Goal: Use online tool/utility: Utilize a website feature to perform a specific function

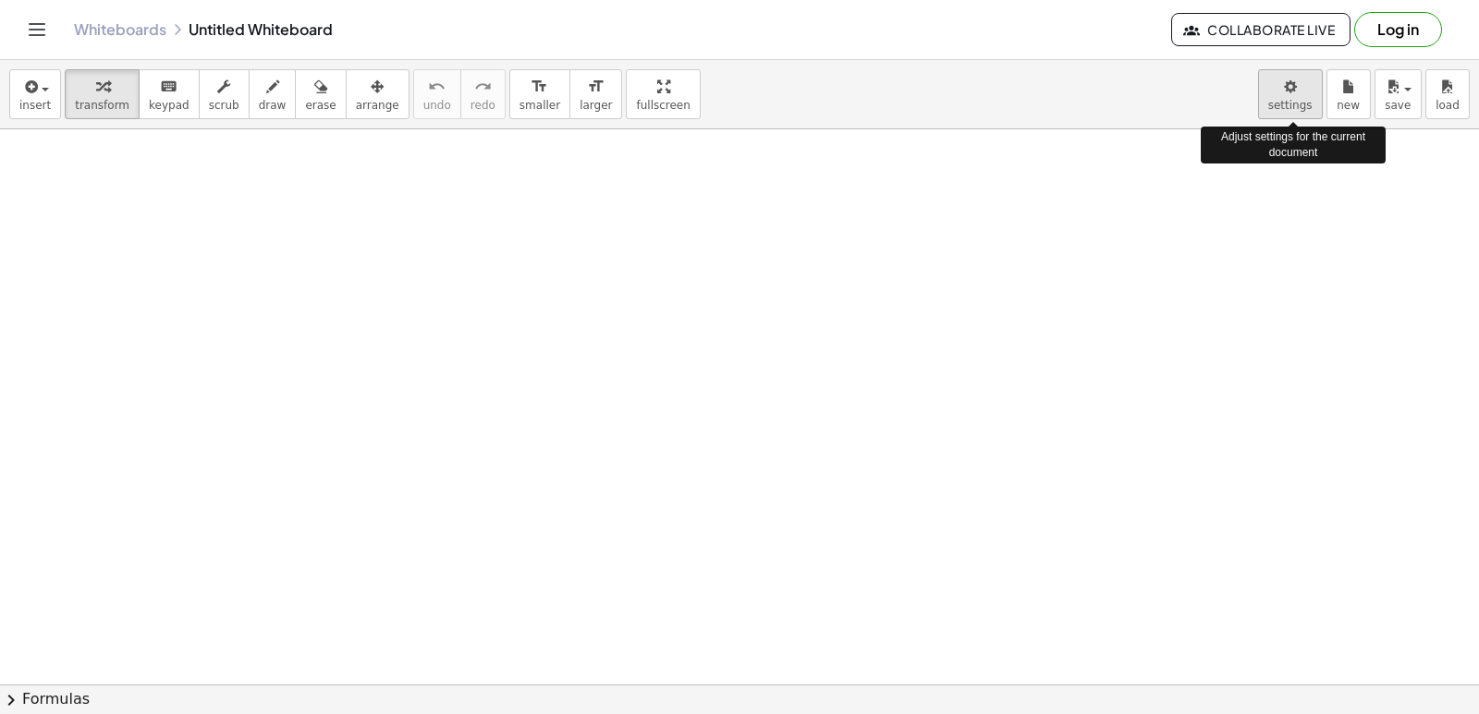
click at [1286, 101] on body "Graspable Math Activities Get Started Activity Bank Assigned Work Classes White…" at bounding box center [739, 357] width 1479 height 714
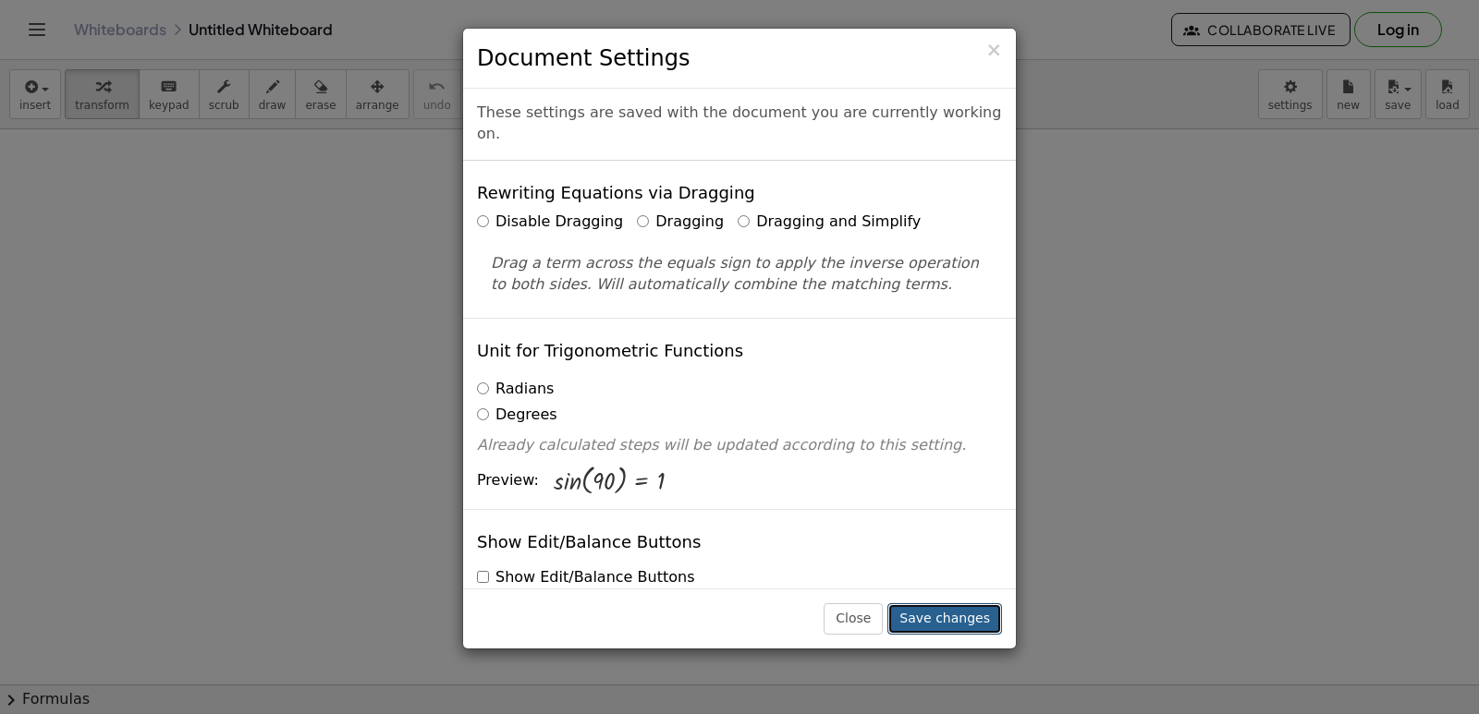
click at [967, 623] on button "Save changes" at bounding box center [944, 618] width 115 height 31
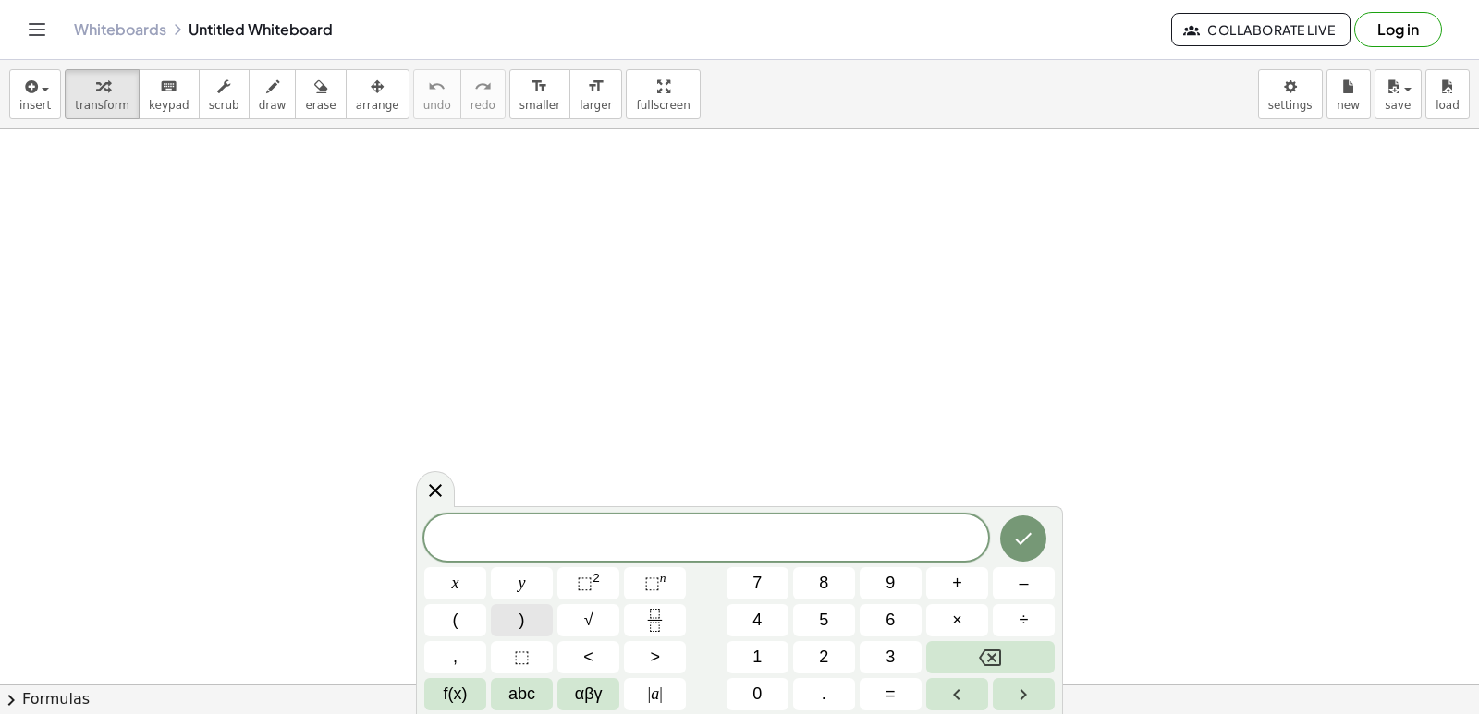
click at [107, 116] on button "transform" at bounding box center [102, 94] width 75 height 50
click at [908, 652] on button "3" at bounding box center [890, 657] width 62 height 32
click at [443, 585] on button "x" at bounding box center [455, 583] width 62 height 32
click at [1028, 583] on span "–" at bounding box center [1022, 583] width 9 height 25
click at [834, 650] on button "2" at bounding box center [824, 657] width 62 height 32
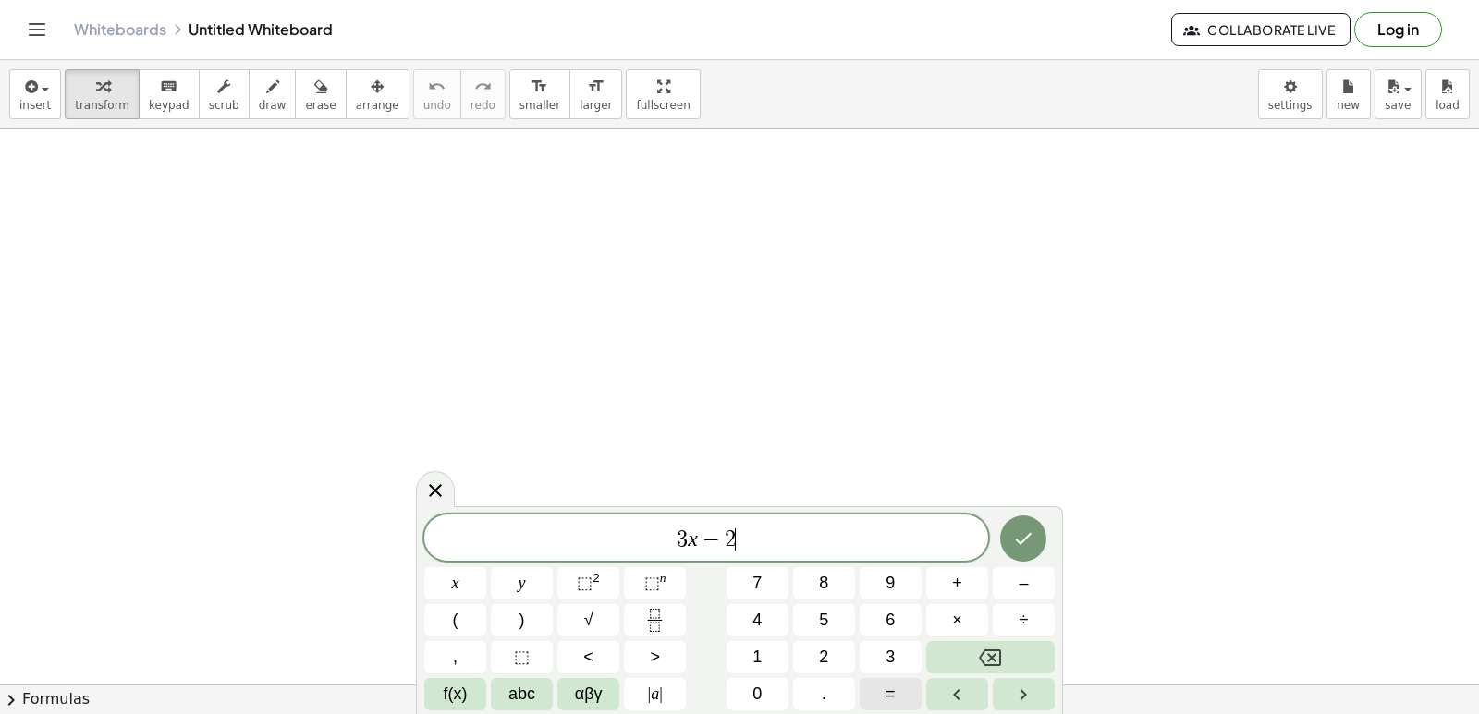
click at [868, 698] on button "=" at bounding box center [890, 694] width 62 height 32
click at [746, 654] on button "1" at bounding box center [757, 657] width 62 height 32
click at [760, 698] on span "0" at bounding box center [756, 694] width 9 height 25
click at [1033, 535] on icon "Done" at bounding box center [1023, 539] width 22 height 22
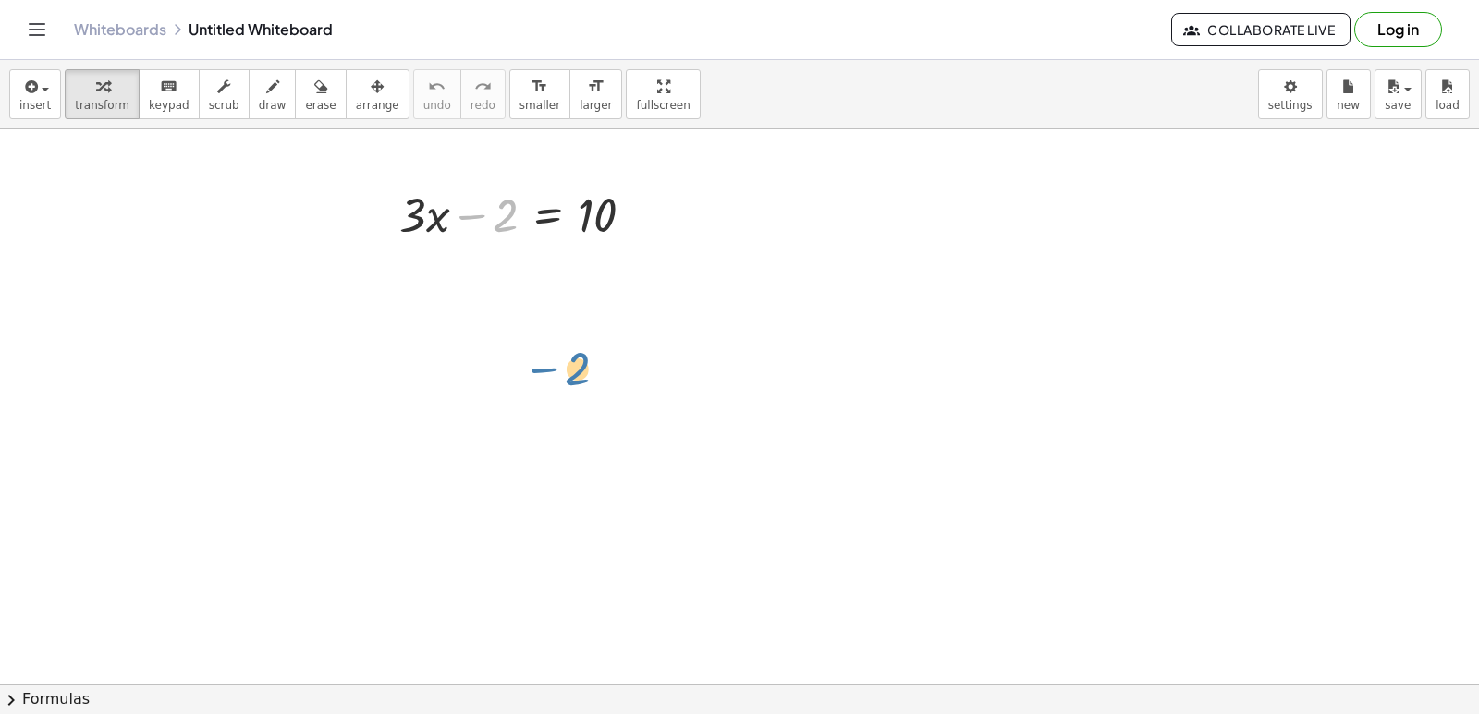
drag, startPoint x: 502, startPoint y: 224, endPoint x: 571, endPoint y: 369, distance: 160.8
drag, startPoint x: 511, startPoint y: 213, endPoint x: 479, endPoint y: 292, distance: 85.0
drag, startPoint x: 507, startPoint y: 215, endPoint x: 501, endPoint y: 278, distance: 63.2
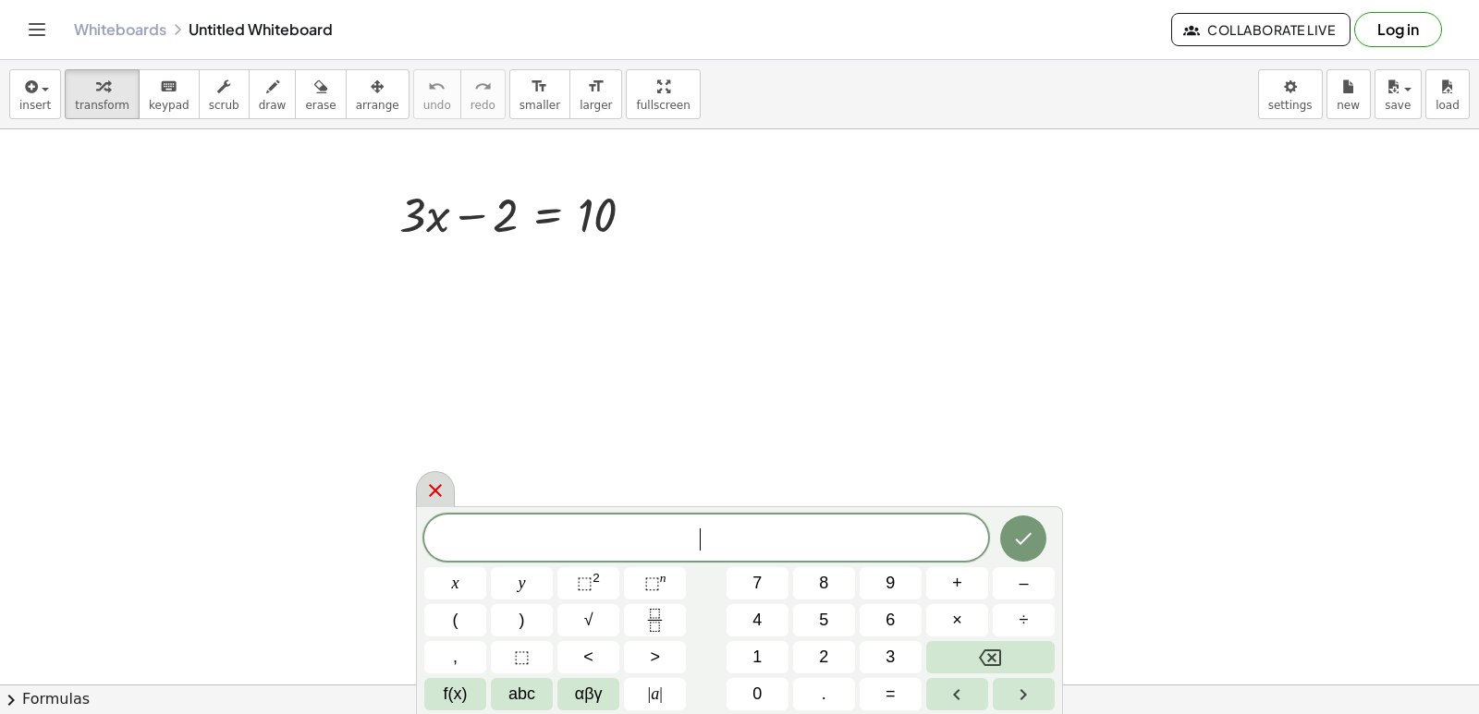
click at [441, 485] on icon at bounding box center [435, 490] width 13 height 13
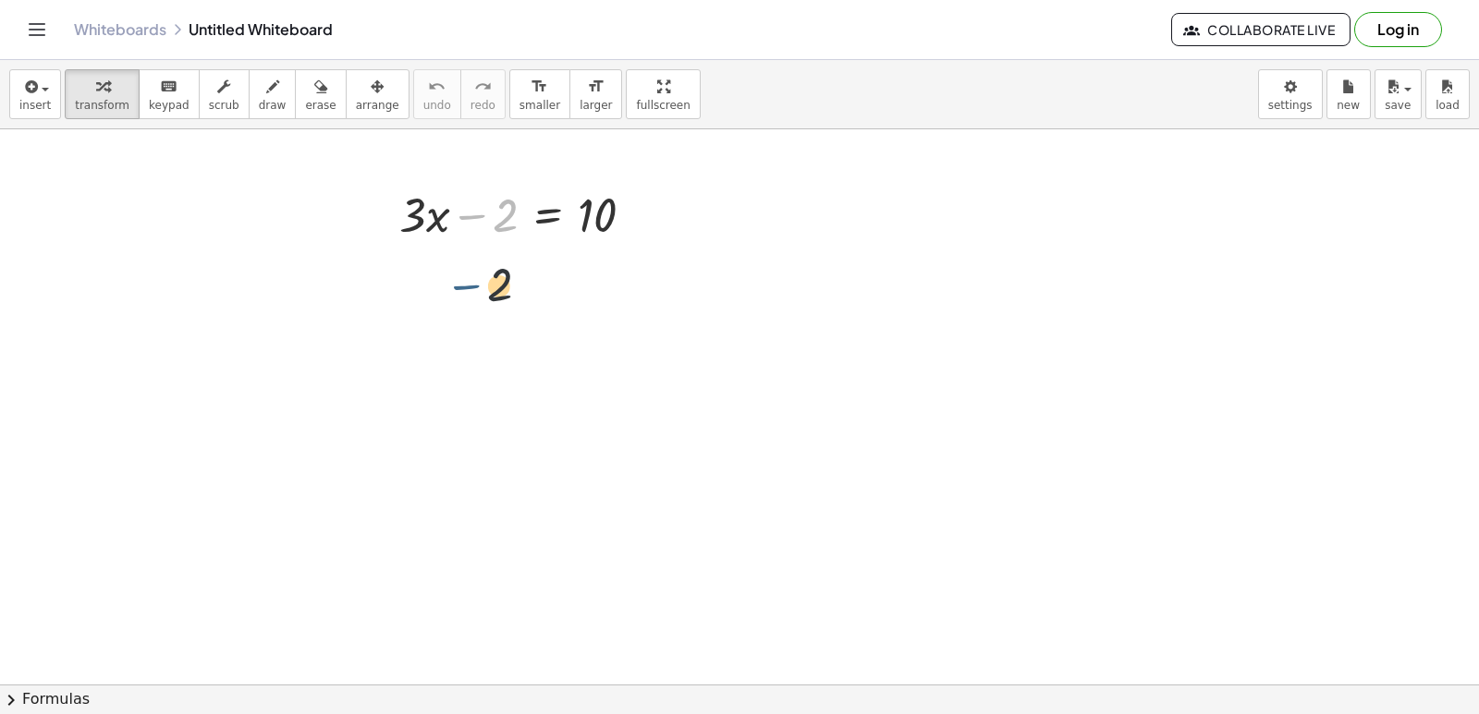
drag, startPoint x: 467, startPoint y: 218, endPoint x: 461, endPoint y: 292, distance: 74.1
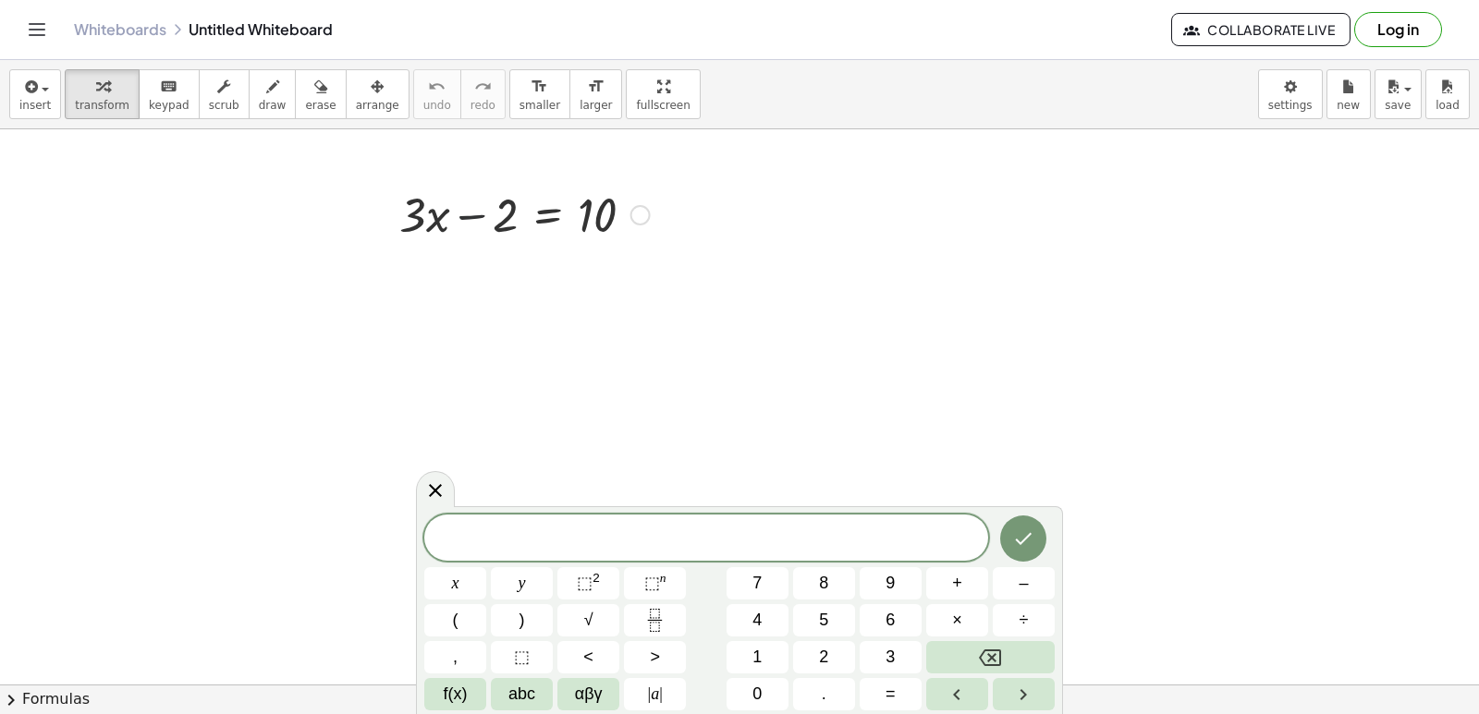
click at [460, 218] on div at bounding box center [524, 213] width 269 height 63
click at [552, 216] on div at bounding box center [524, 213] width 269 height 63
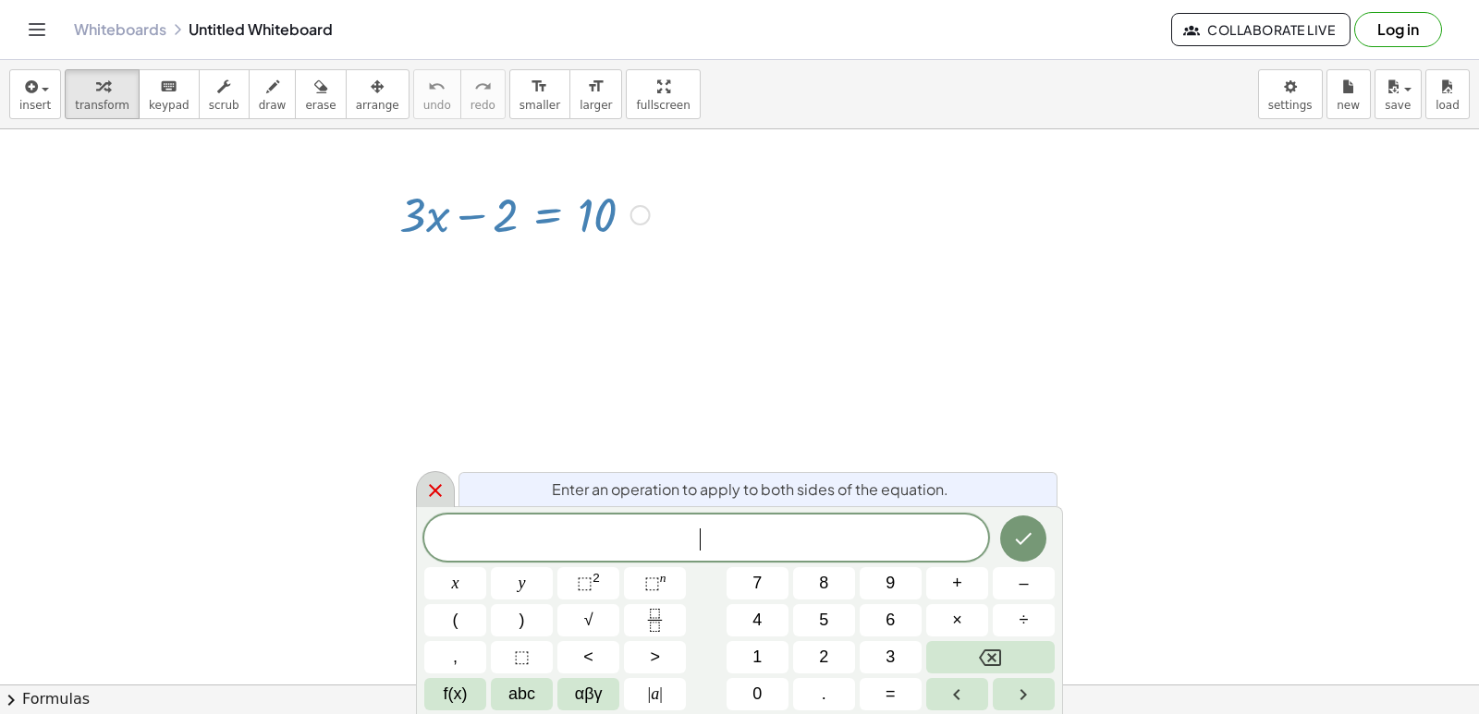
click at [449, 489] on div at bounding box center [435, 489] width 39 height 36
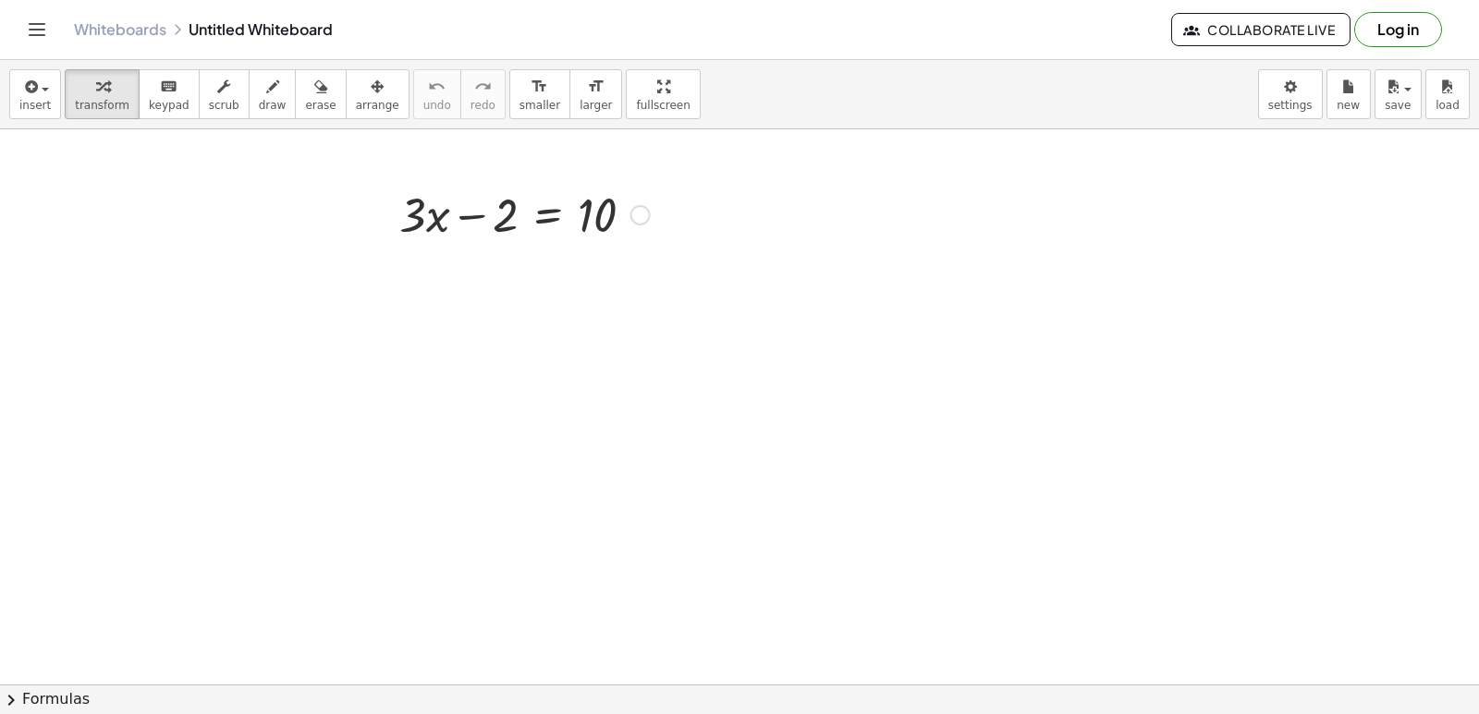
click at [546, 215] on div at bounding box center [524, 213] width 269 height 63
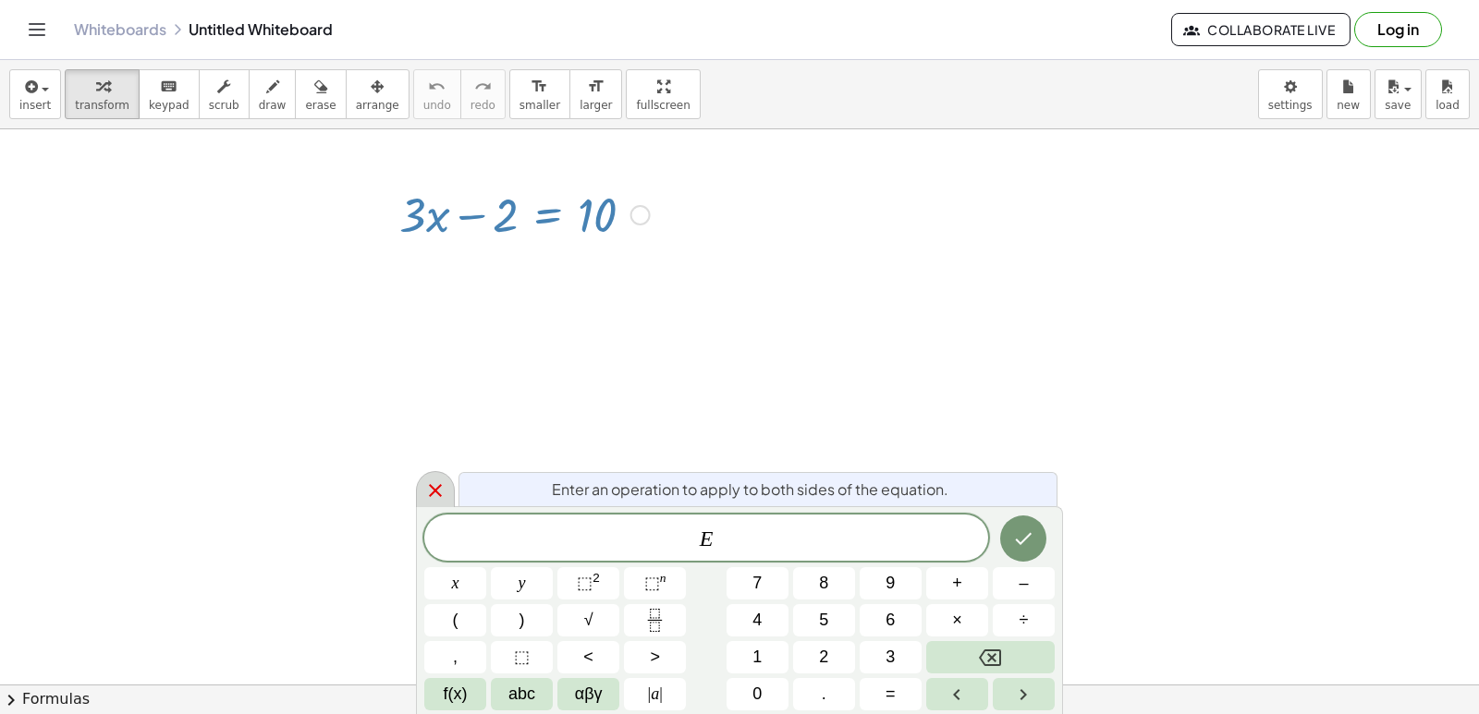
click at [422, 499] on div at bounding box center [435, 489] width 39 height 36
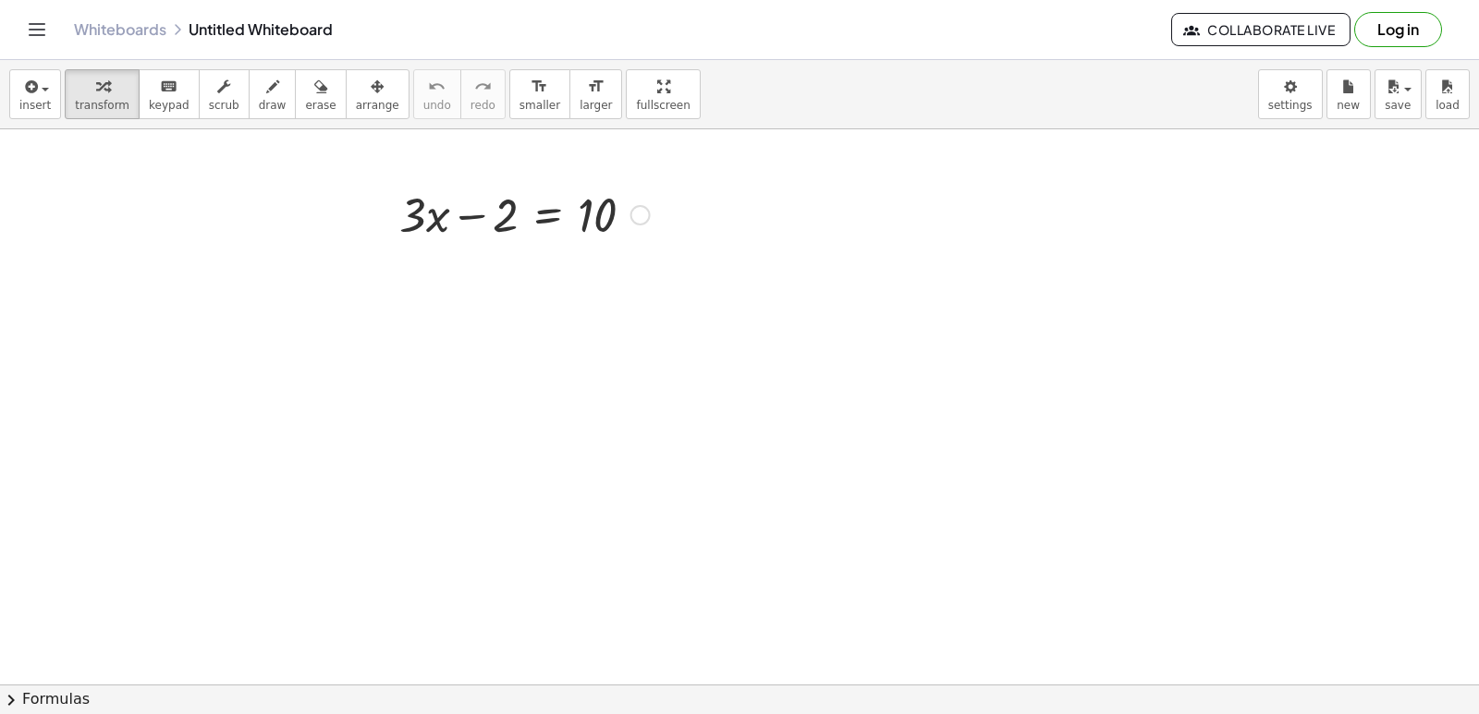
click at [471, 211] on div at bounding box center [524, 213] width 269 height 63
click at [443, 237] on div at bounding box center [524, 213] width 269 height 63
drag, startPoint x: 443, startPoint y: 213, endPoint x: 453, endPoint y: 297, distance: 84.7
drag, startPoint x: 505, startPoint y: 213, endPoint x: 505, endPoint y: 283, distance: 69.3
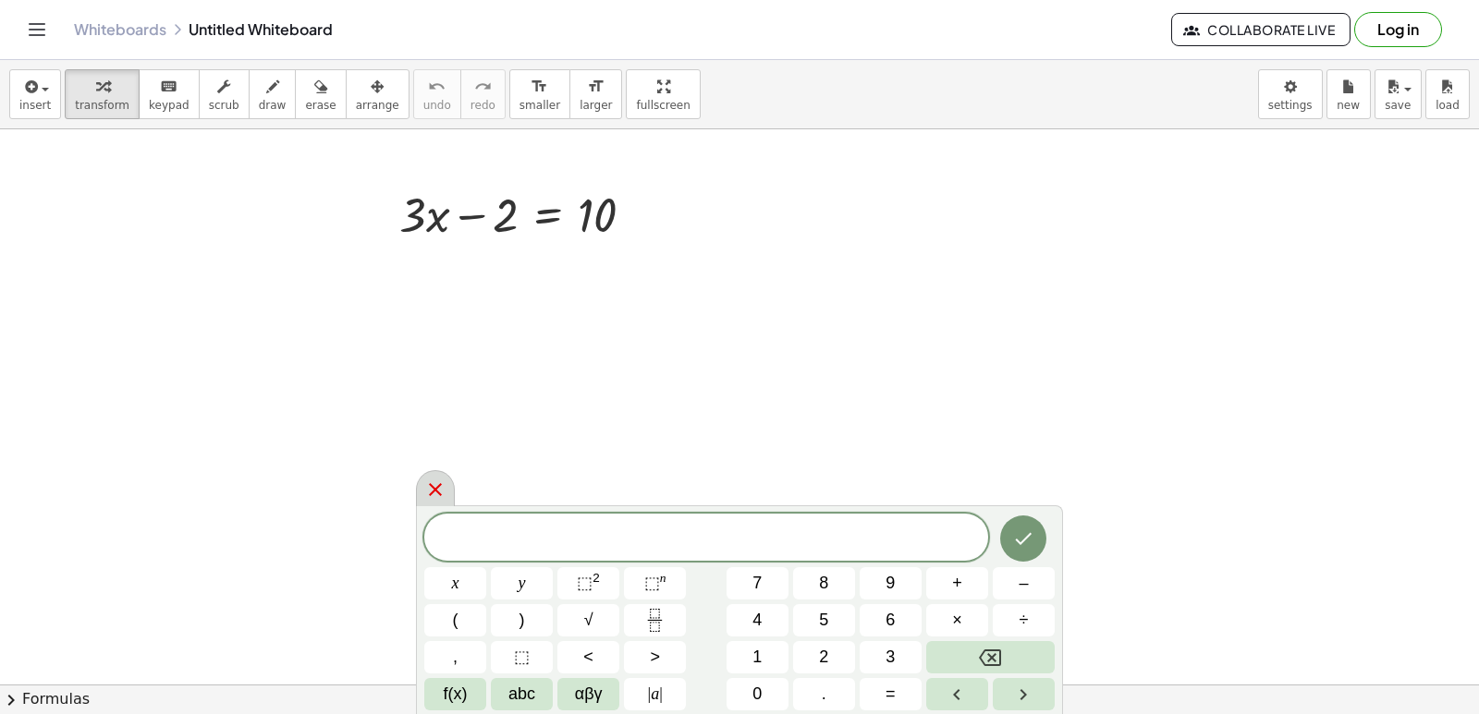
click at [433, 480] on icon at bounding box center [435, 490] width 22 height 22
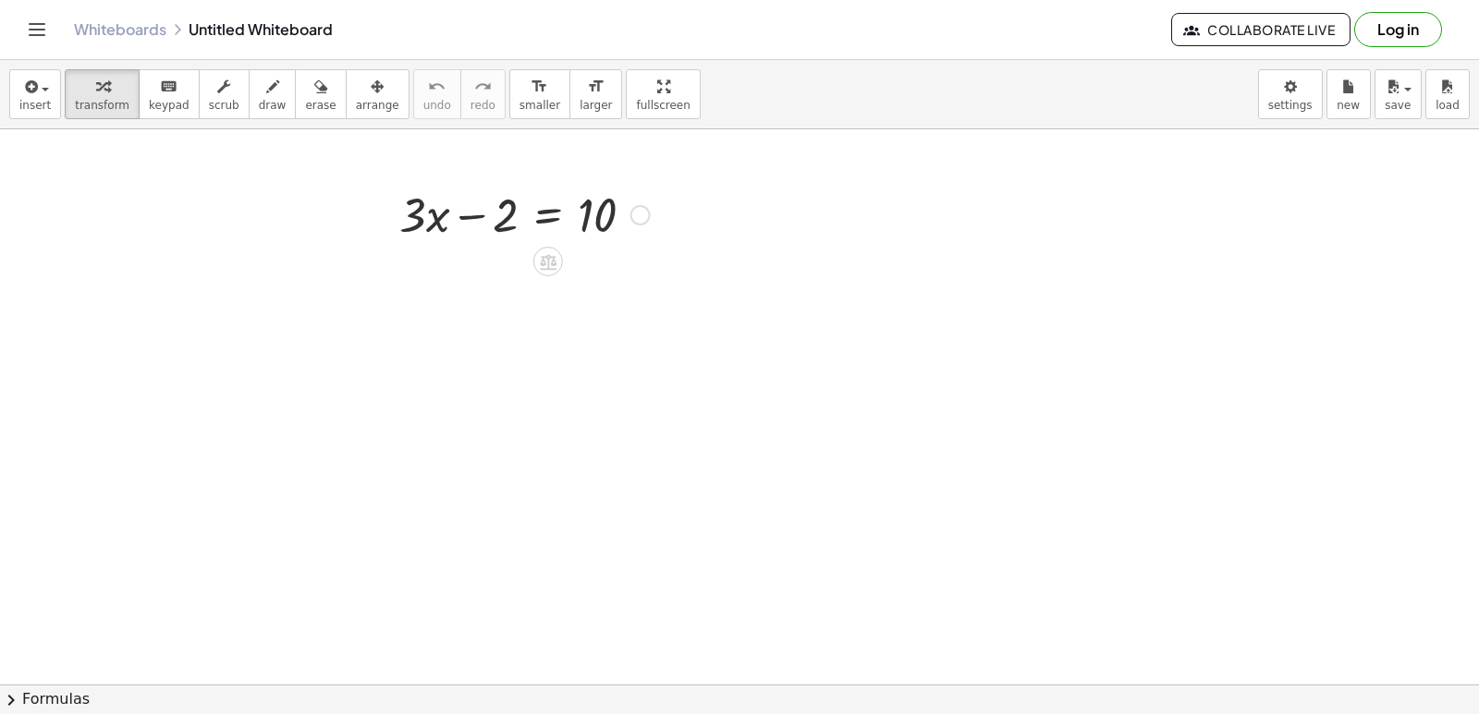
click at [403, 222] on div at bounding box center [524, 213] width 269 height 63
click at [409, 213] on div at bounding box center [524, 213] width 269 height 63
drag, startPoint x: 422, startPoint y: 213, endPoint x: 415, endPoint y: 351, distance: 137.9
drag, startPoint x: 420, startPoint y: 335, endPoint x: 431, endPoint y: 344, distance: 14.4
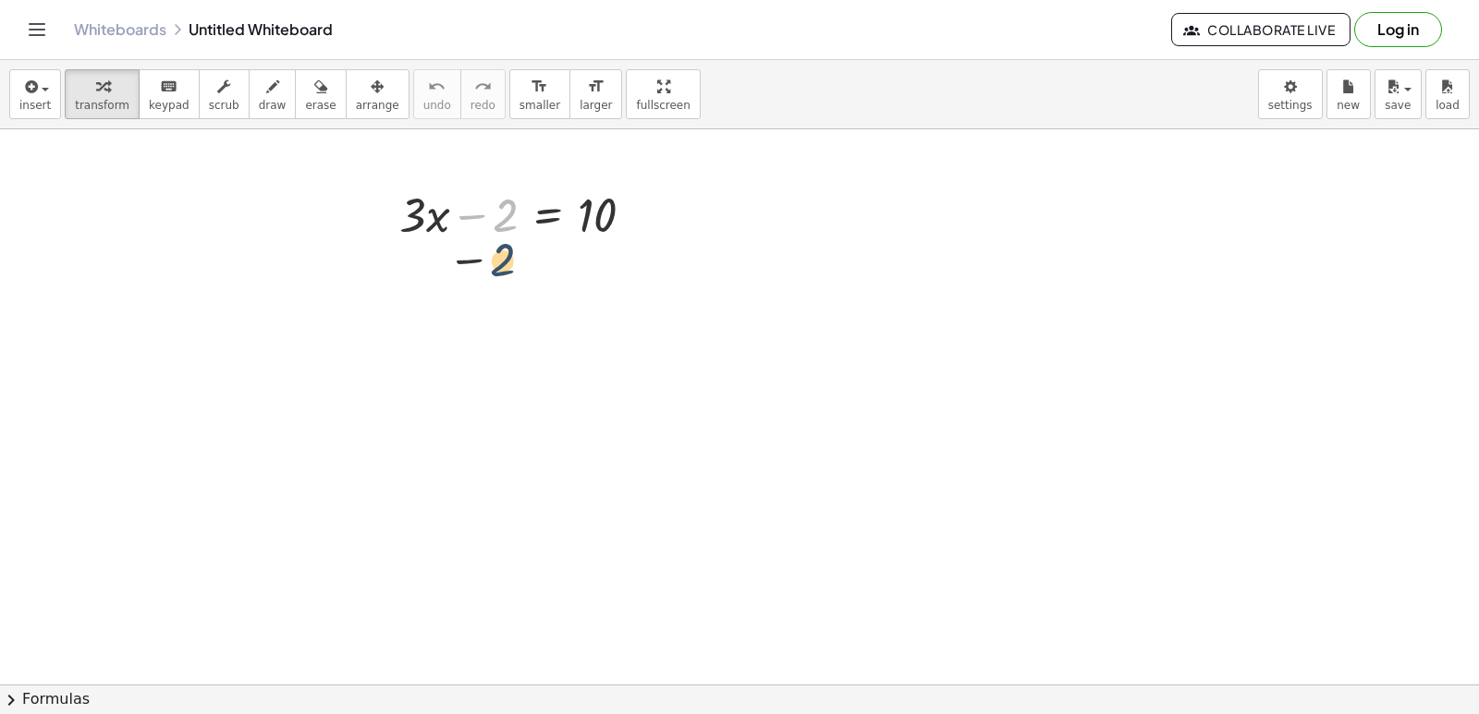
drag, startPoint x: 514, startPoint y: 226, endPoint x: 511, endPoint y: 311, distance: 84.1
drag, startPoint x: 511, startPoint y: 311, endPoint x: 504, endPoint y: 338, distance: 28.7
drag, startPoint x: 513, startPoint y: 352, endPoint x: 530, endPoint y: 322, distance: 34.7
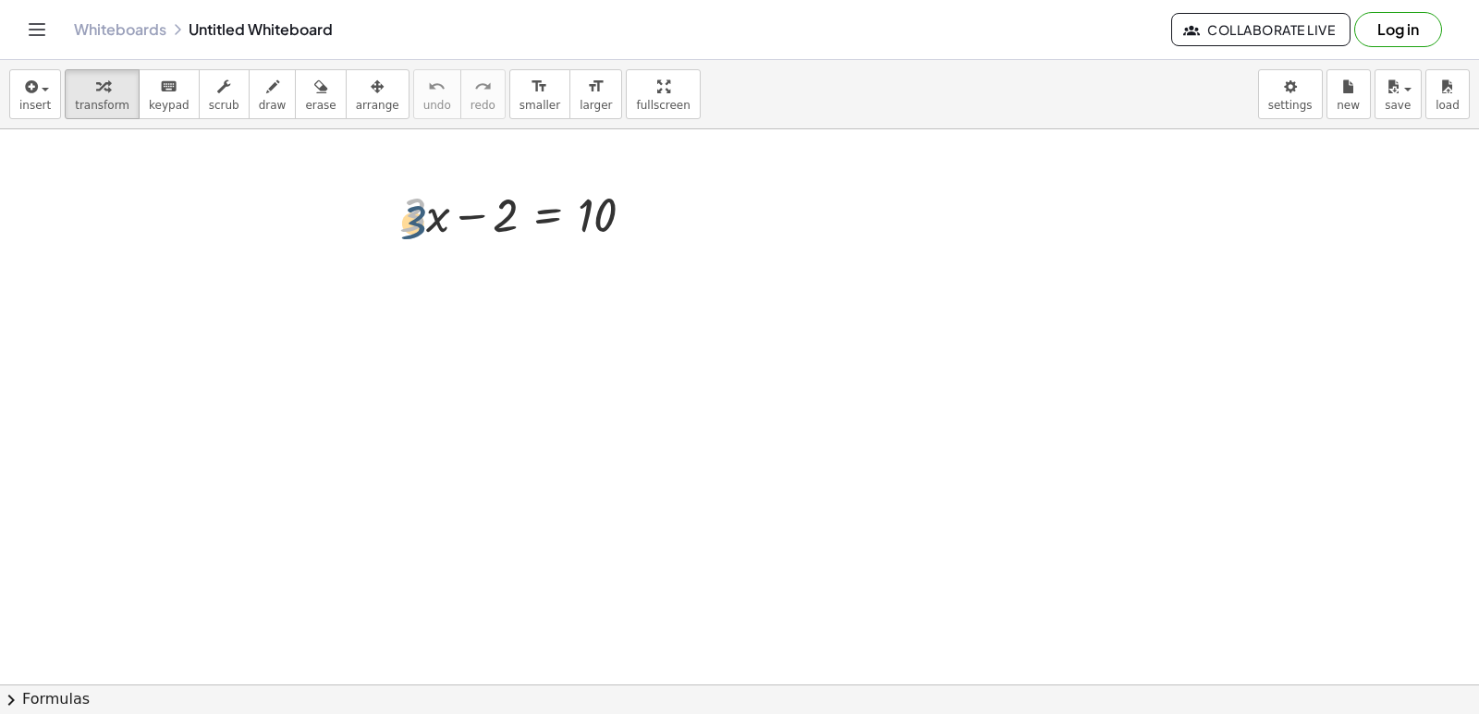
drag, startPoint x: 422, startPoint y: 212, endPoint x: 424, endPoint y: 225, distance: 13.1
click at [424, 225] on div at bounding box center [524, 213] width 269 height 63
drag, startPoint x: 430, startPoint y: 216, endPoint x: 451, endPoint y: 290, distance: 76.9
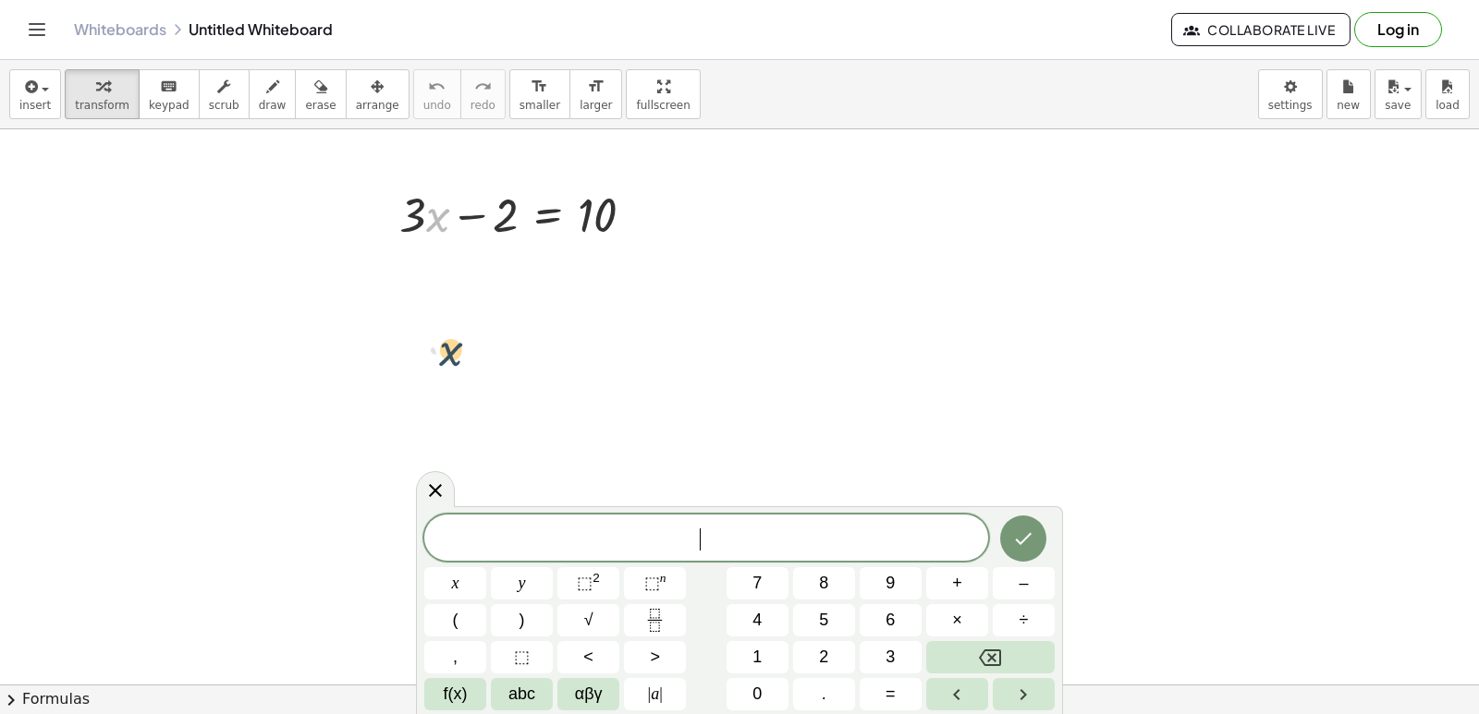
drag, startPoint x: 432, startPoint y: 207, endPoint x: 454, endPoint y: 311, distance: 105.9
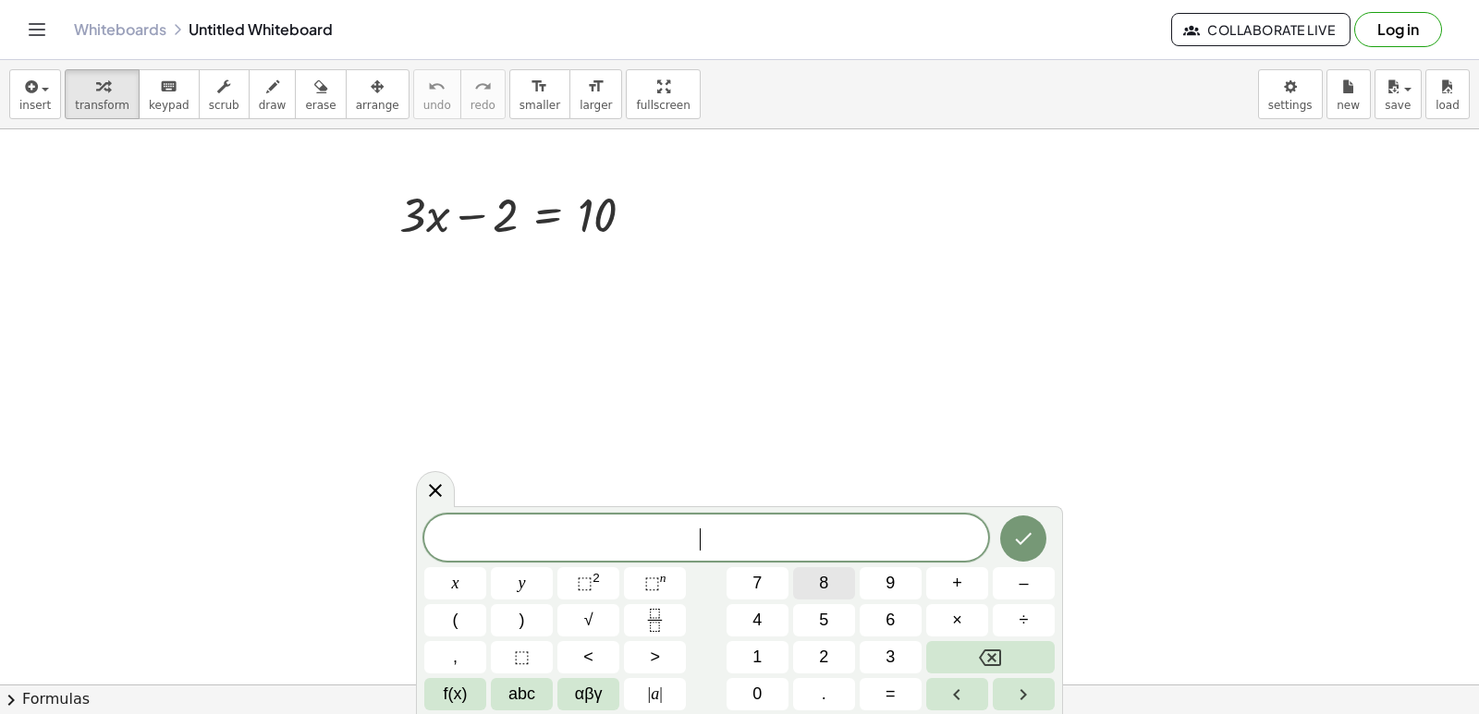
click at [838, 584] on button "8" at bounding box center [824, 583] width 62 height 32
click at [533, 575] on button "y" at bounding box center [522, 583] width 62 height 32
click at [950, 576] on button "+" at bounding box center [957, 583] width 62 height 32
click at [787, 654] on button "1" at bounding box center [757, 657] width 62 height 32
click at [815, 622] on button "5" at bounding box center [824, 620] width 62 height 32
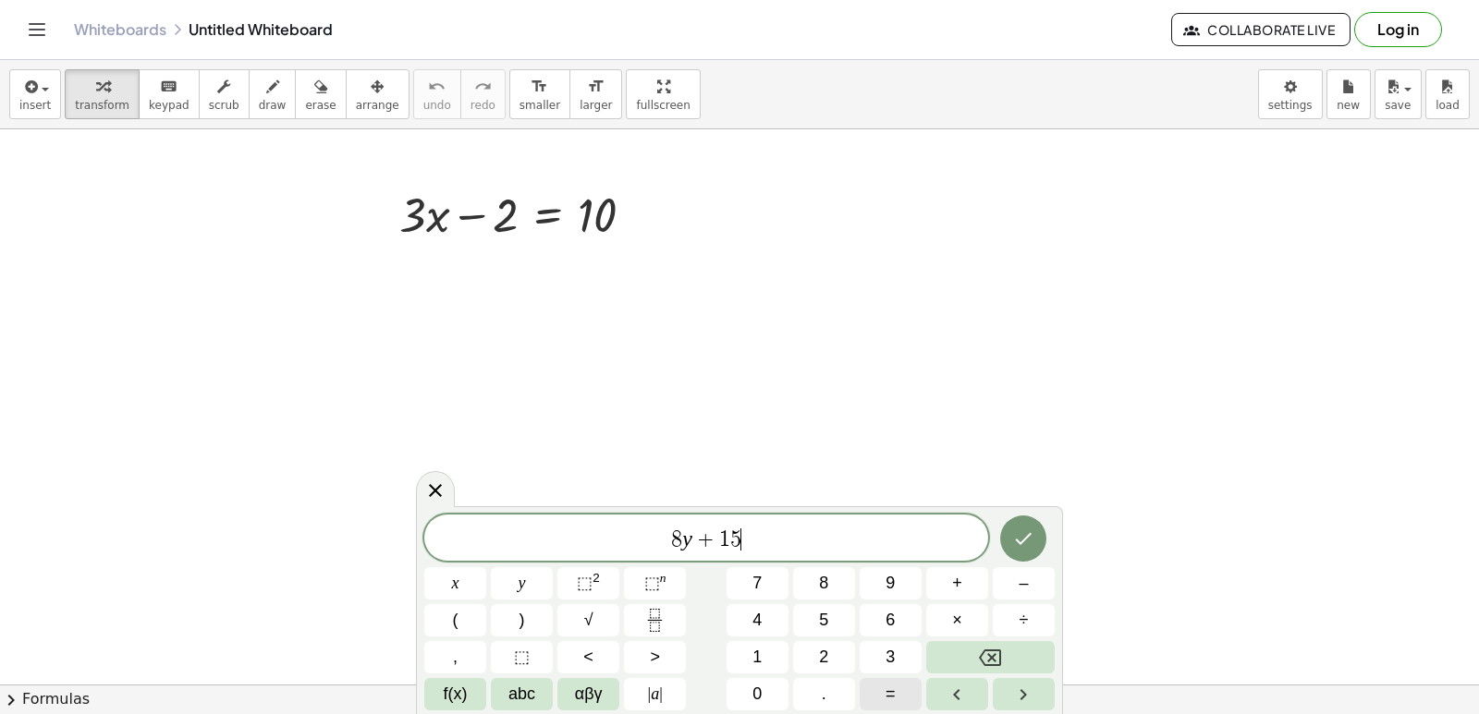
click at [884, 692] on button "=" at bounding box center [890, 694] width 62 height 32
click at [1006, 579] on button "–" at bounding box center [1024, 583] width 62 height 32
click at [737, 648] on button "1" at bounding box center [757, 657] width 62 height 32
click at [758, 586] on span "7" at bounding box center [756, 583] width 9 height 25
click at [1013, 541] on icon "Done" at bounding box center [1023, 539] width 22 height 22
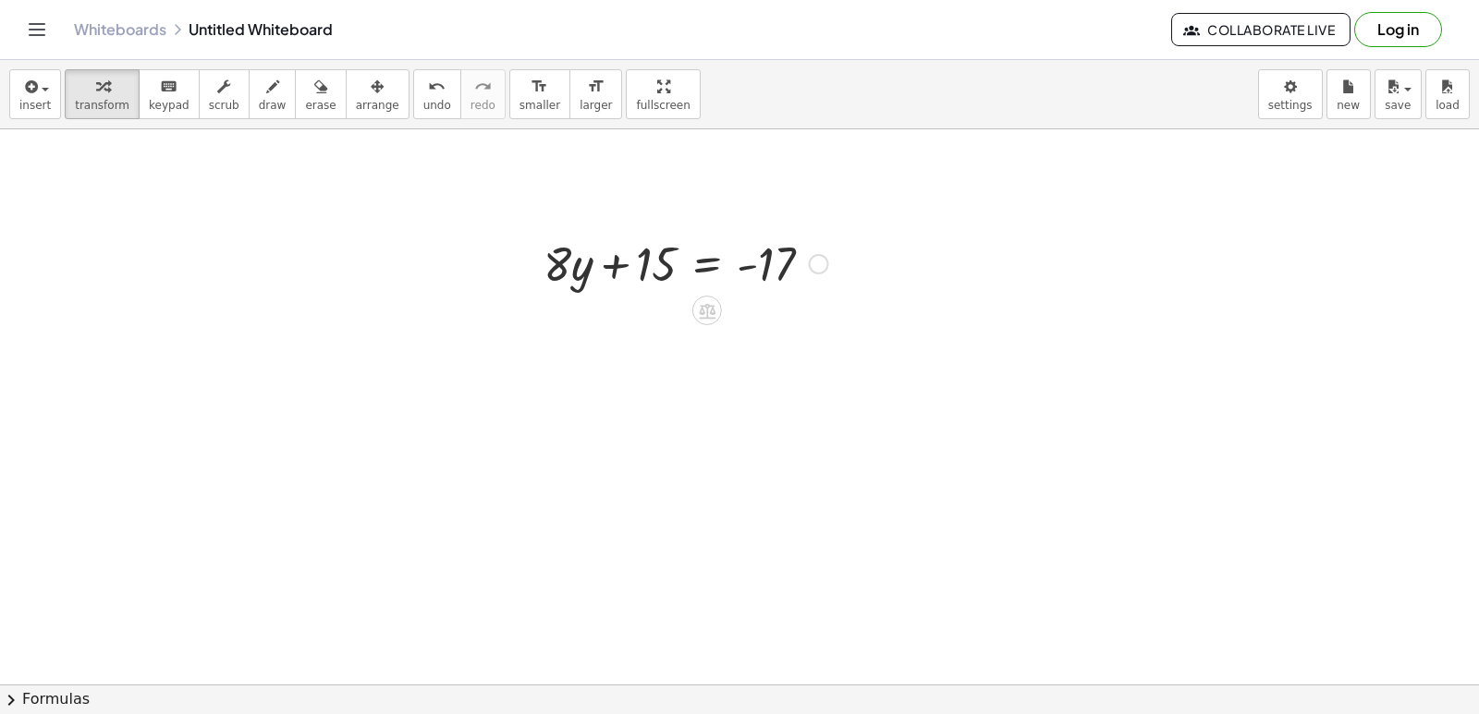
scroll to position [277, 0]
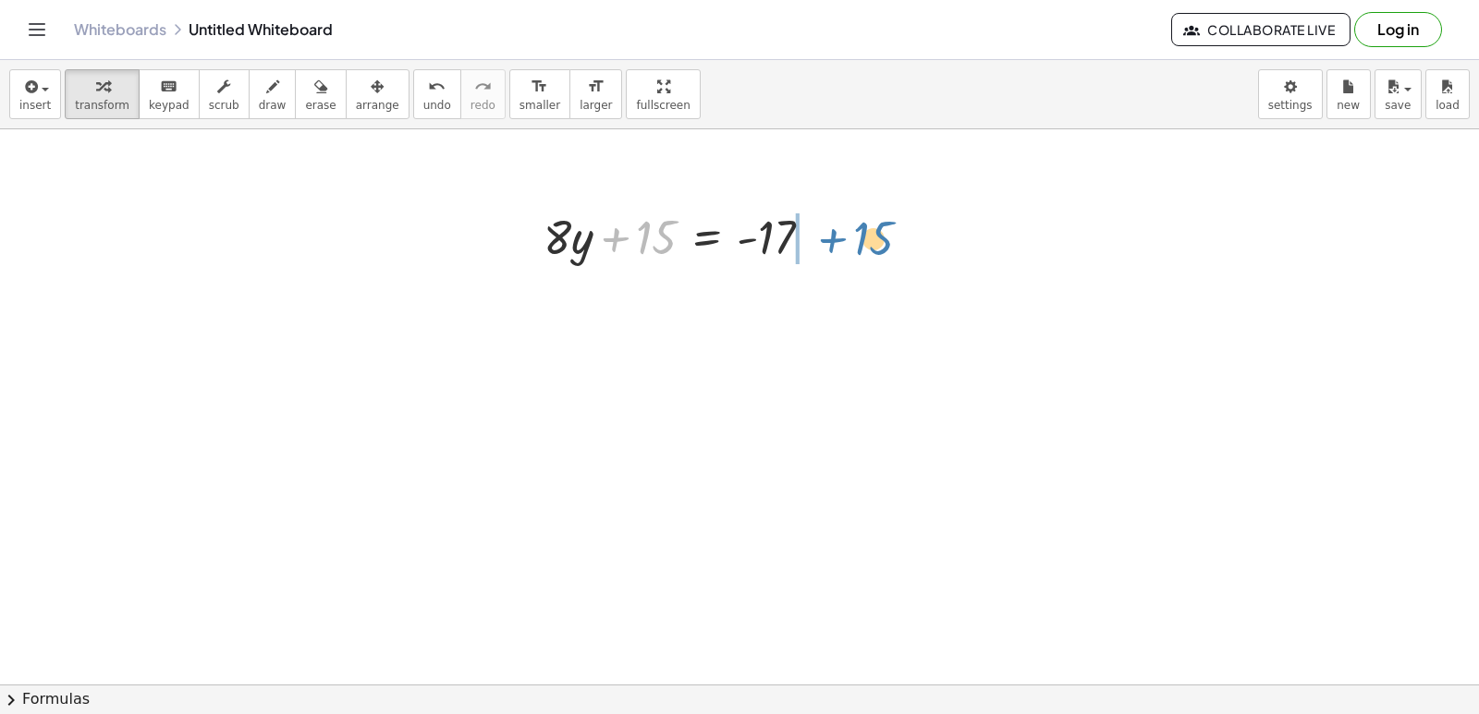
drag, startPoint x: 652, startPoint y: 239, endPoint x: 847, endPoint y: 222, distance: 195.8
click at [847, 222] on div at bounding box center [776, 235] width 317 height 63
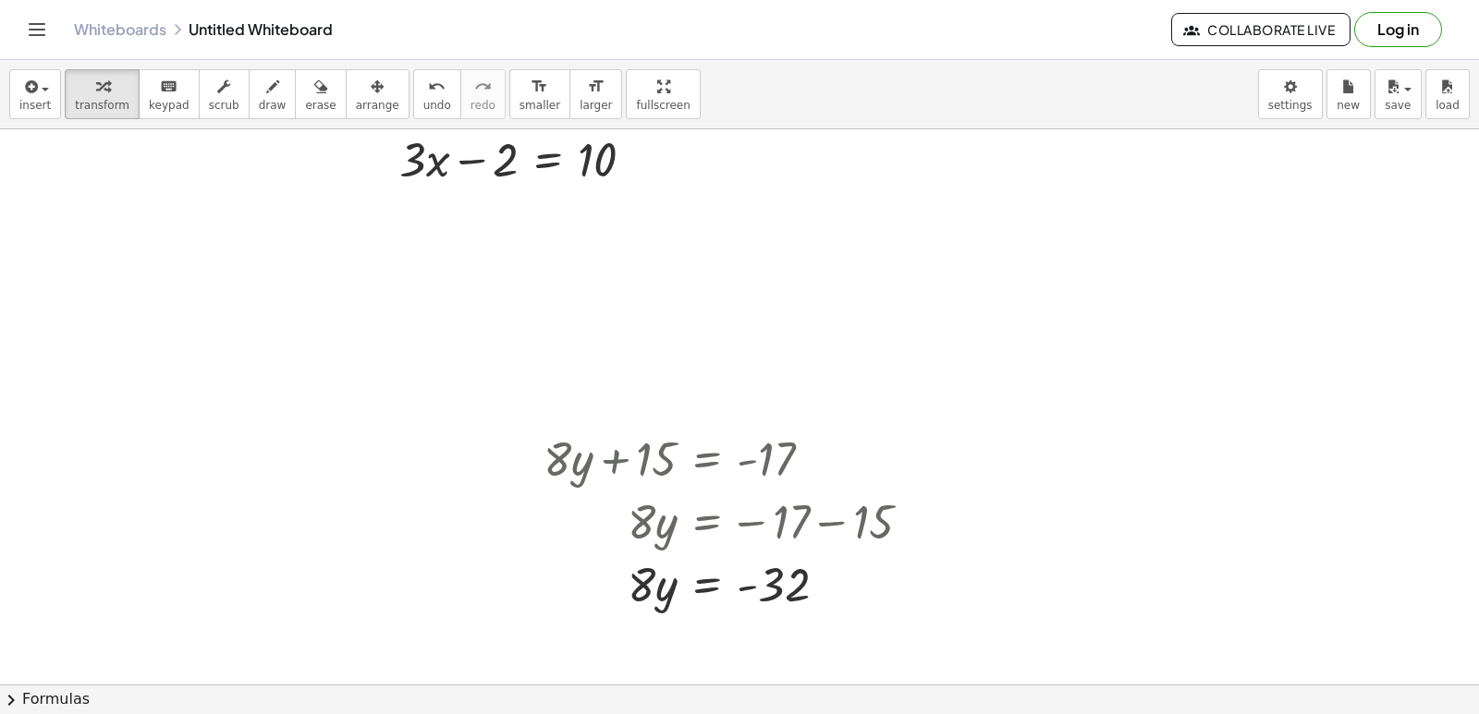
scroll to position [0, 0]
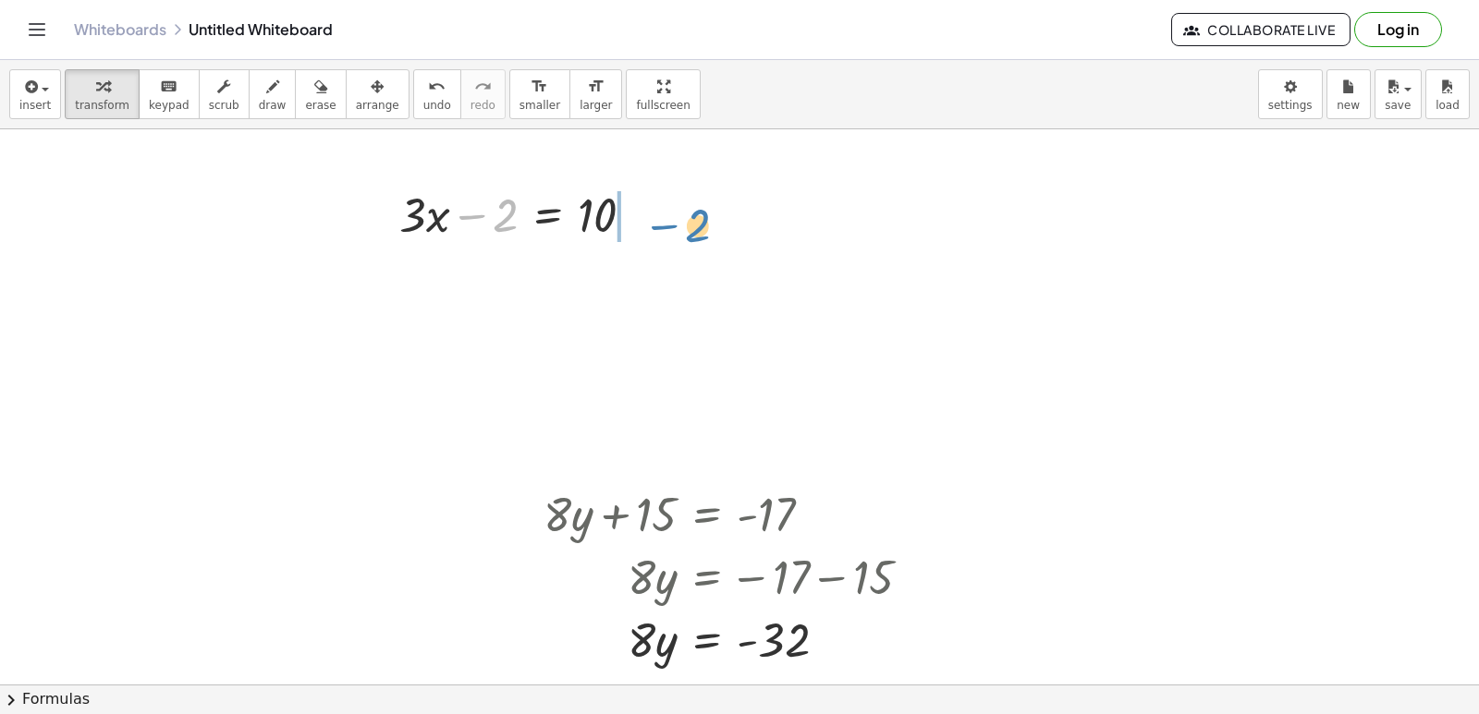
drag, startPoint x: 480, startPoint y: 216, endPoint x: 659, endPoint y: 218, distance: 179.3
click at [663, 223] on div "− 2 + · 3 · x − 2 = 10" at bounding box center [518, 213] width 292 height 72
click at [659, 218] on div at bounding box center [524, 213] width 269 height 63
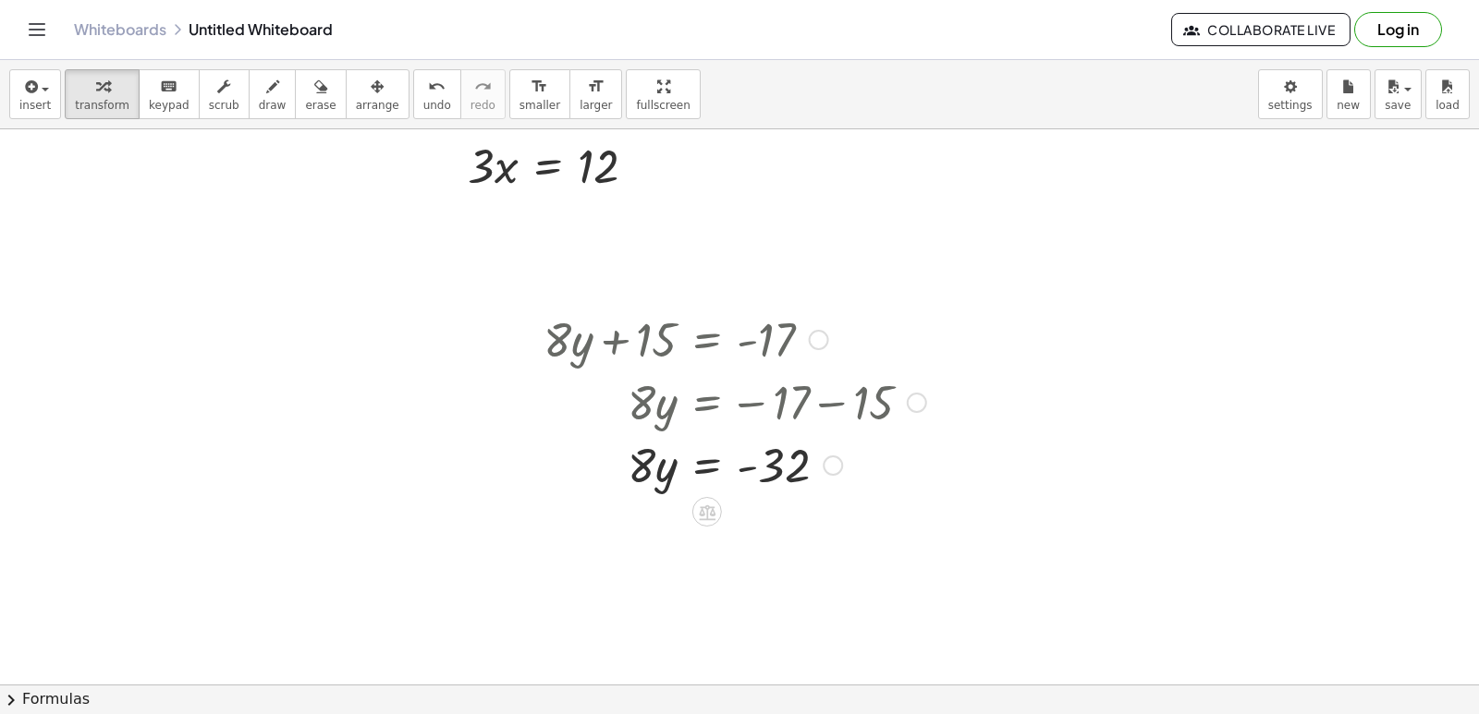
scroll to position [185, 0]
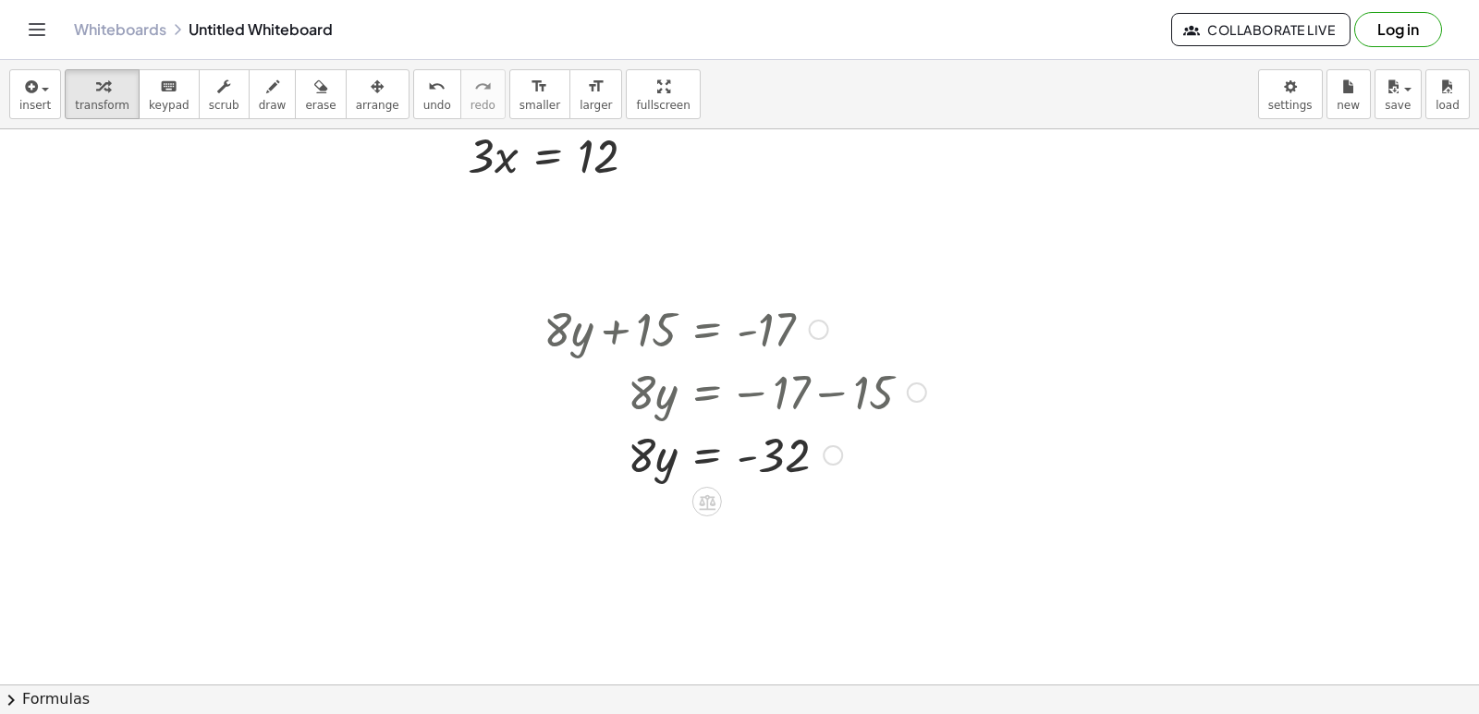
click at [741, 461] on div at bounding box center [734, 453] width 401 height 63
click at [704, 451] on div at bounding box center [734, 453] width 401 height 63
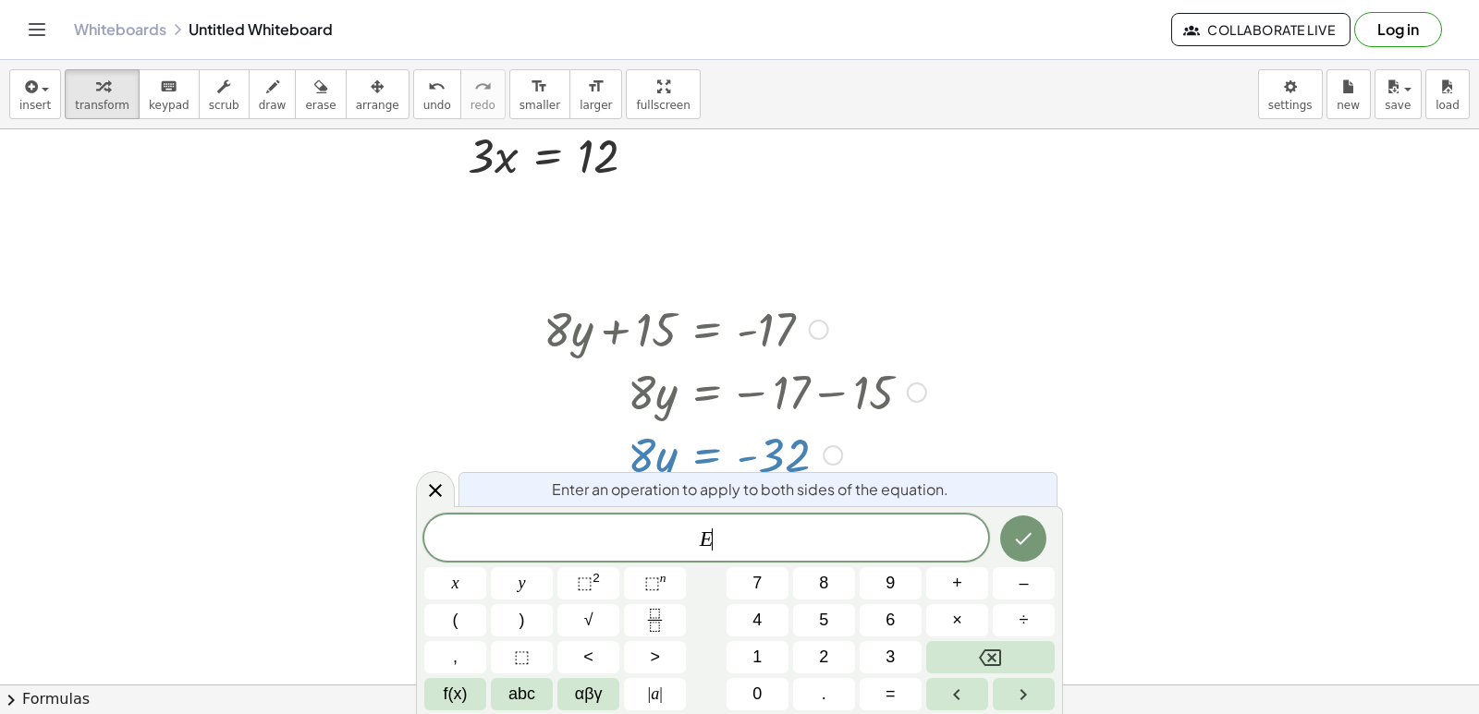
drag, startPoint x: 423, startPoint y: 483, endPoint x: 500, endPoint y: 496, distance: 77.8
click at [423, 484] on div at bounding box center [435, 489] width 39 height 36
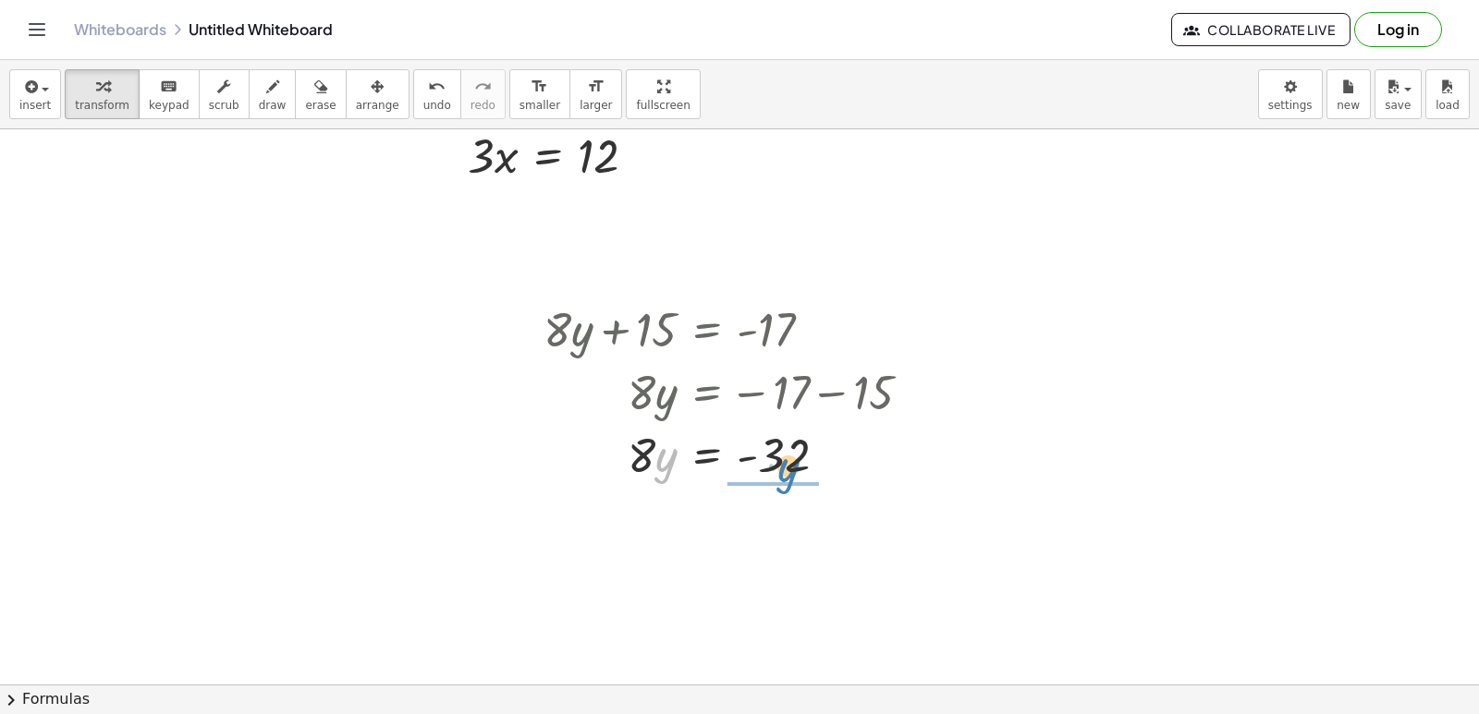
drag, startPoint x: 662, startPoint y: 456, endPoint x: 784, endPoint y: 464, distance: 122.3
click at [784, 464] on div at bounding box center [734, 453] width 401 height 63
drag, startPoint x: 779, startPoint y: 514, endPoint x: 784, endPoint y: 543, distance: 29.9
click at [780, 559] on div at bounding box center [734, 531] width 401 height 92
drag, startPoint x: 787, startPoint y: 555, endPoint x: 638, endPoint y: 530, distance: 151.6
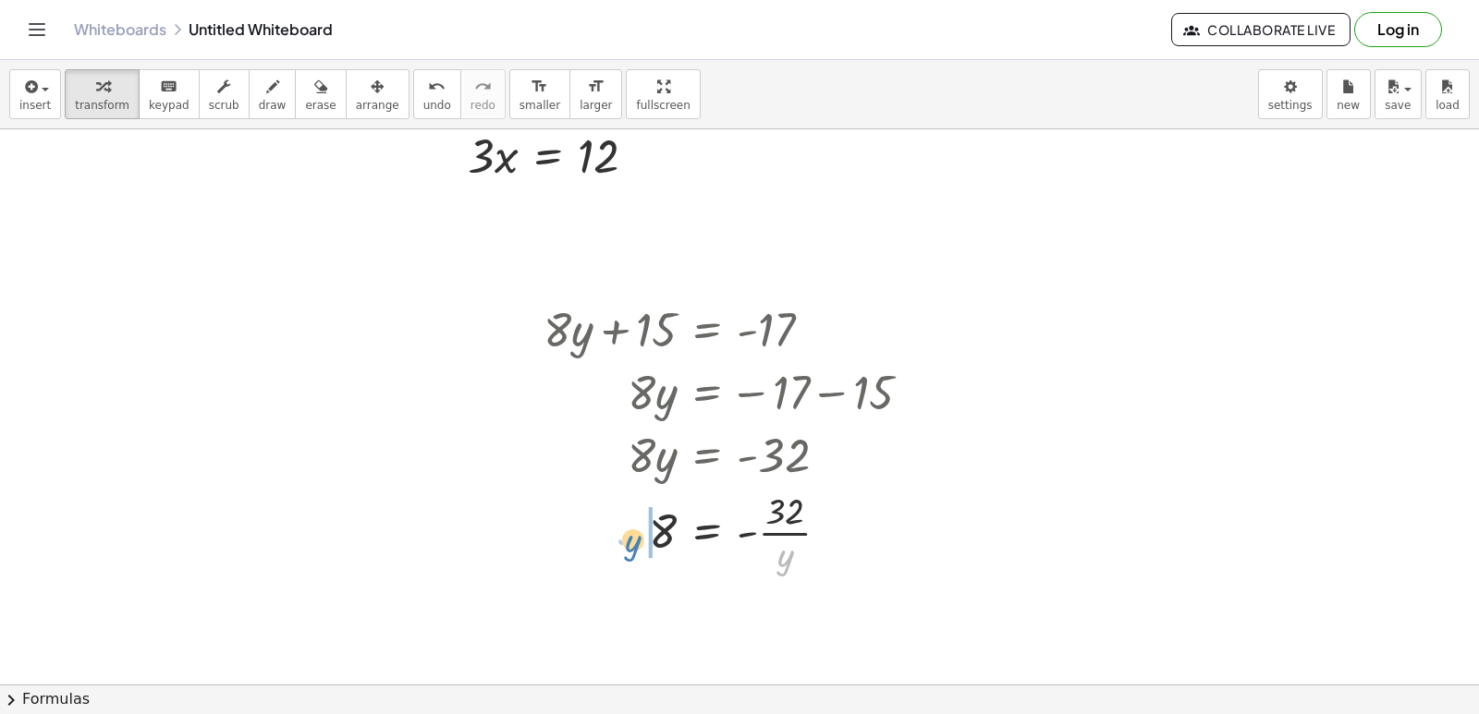
click at [637, 538] on div at bounding box center [734, 531] width 401 height 92
drag, startPoint x: 673, startPoint y: 532, endPoint x: 797, endPoint y: 576, distance: 131.2
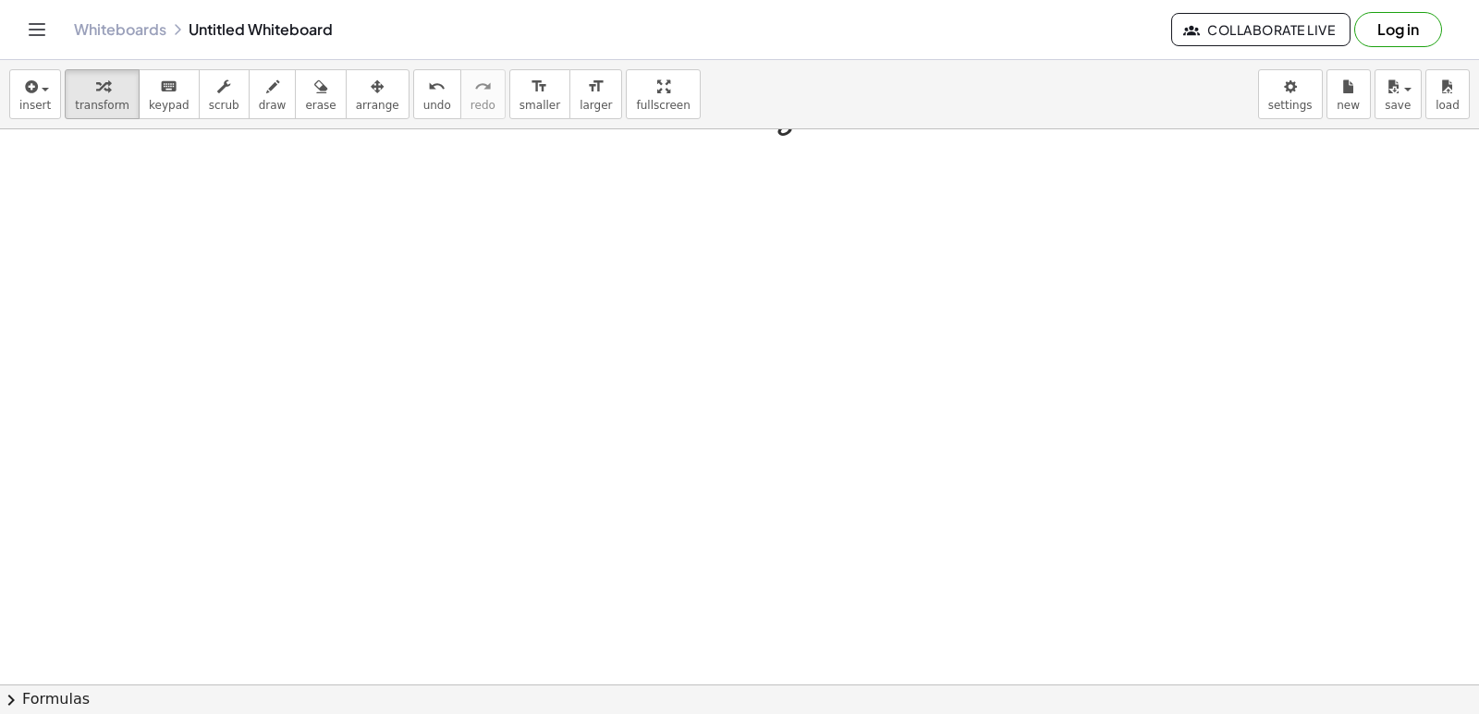
scroll to position [647, 0]
click at [809, 587] on div at bounding box center [739, 97] width 1479 height 1231
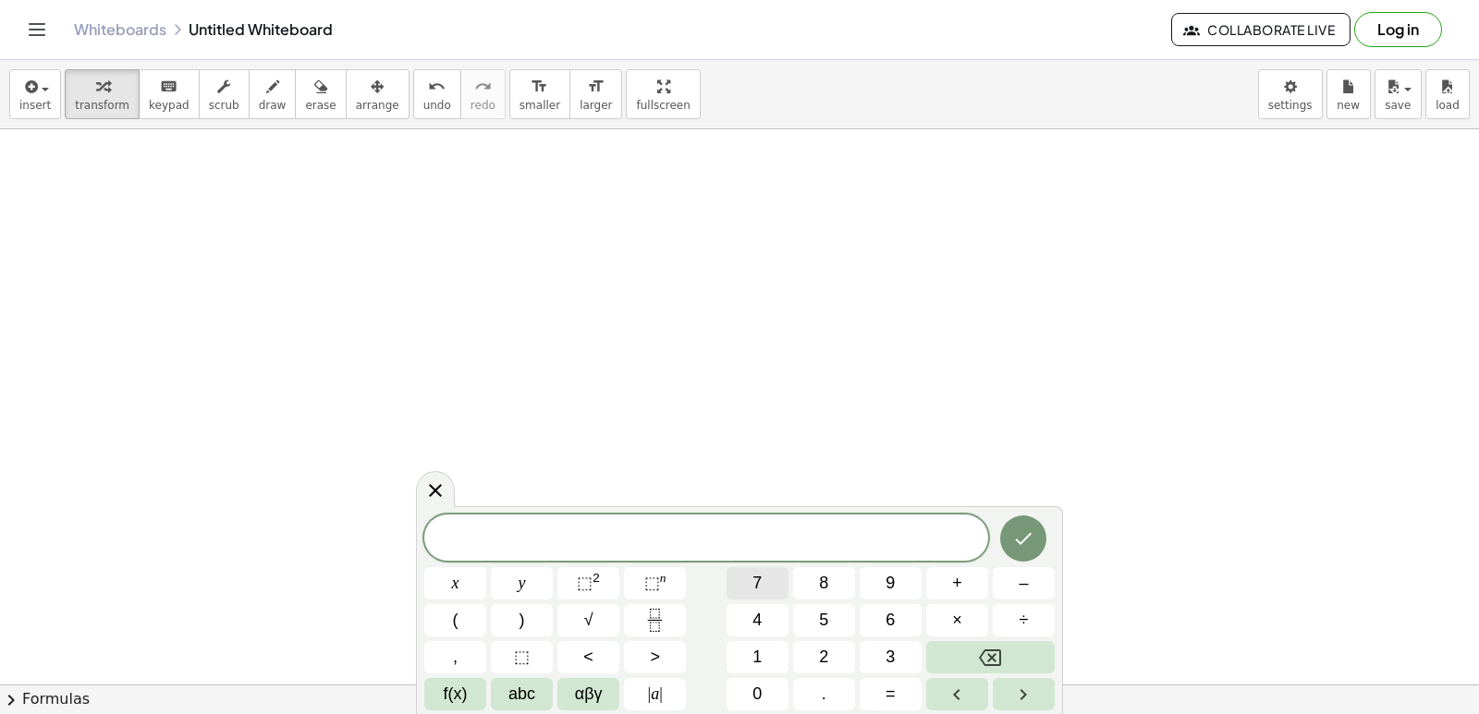
click at [782, 586] on button "7" at bounding box center [757, 583] width 62 height 32
click at [446, 570] on button "x" at bounding box center [455, 583] width 62 height 32
click at [1026, 573] on span "–" at bounding box center [1022, 583] width 9 height 25
click at [881, 582] on button "9" at bounding box center [890, 583] width 62 height 32
click at [876, 682] on button "=" at bounding box center [890, 694] width 62 height 32
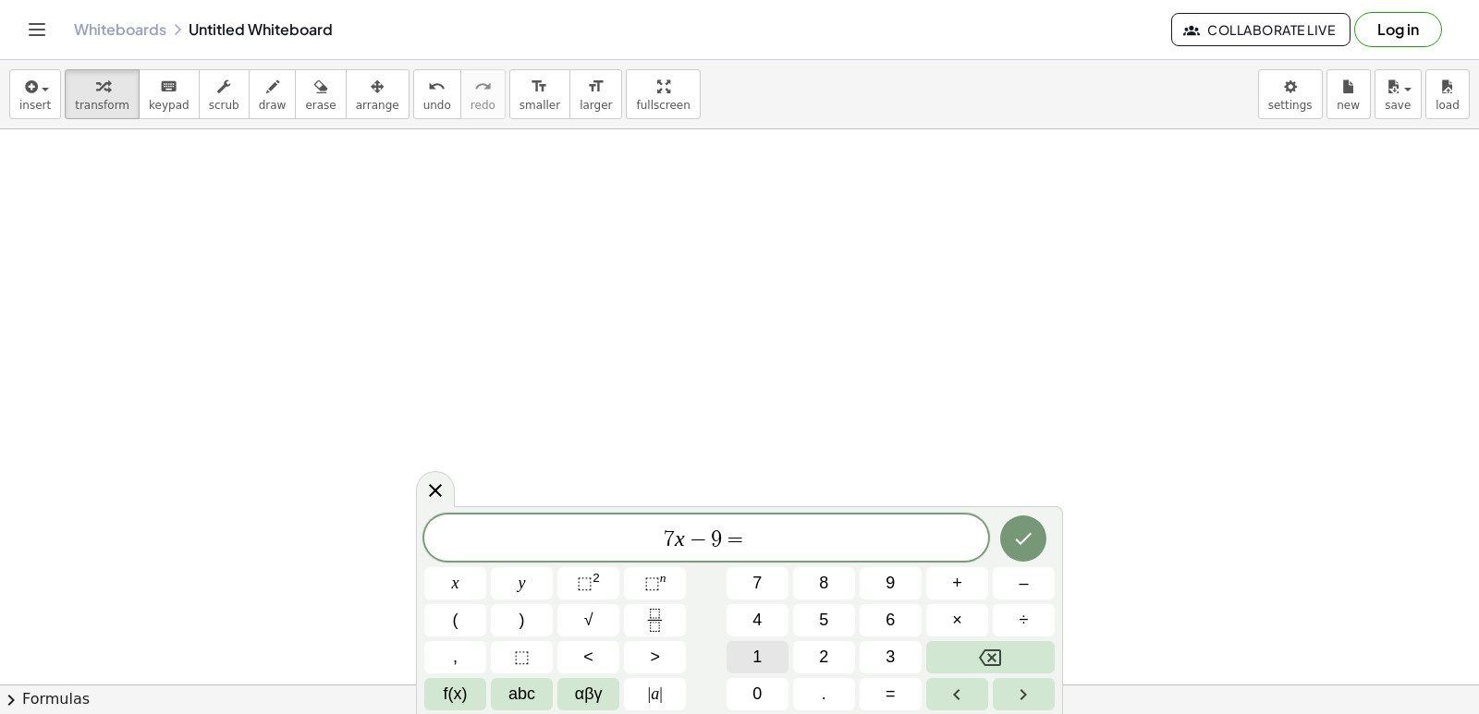
click at [774, 659] on button "1" at bounding box center [757, 657] width 62 height 32
click at [823, 648] on button "2" at bounding box center [824, 657] width 62 height 32
click at [1026, 542] on icon "Done" at bounding box center [1023, 539] width 22 height 22
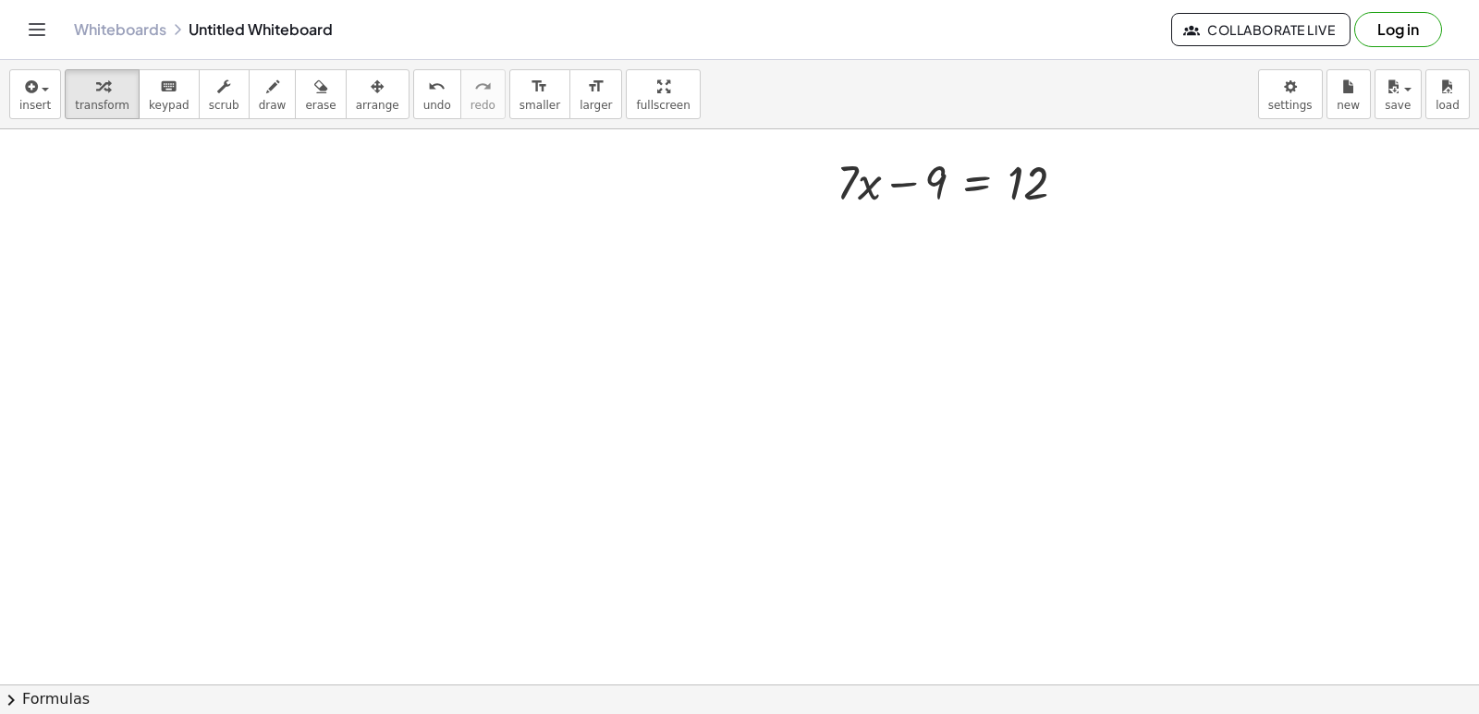
scroll to position [1111, 0]
drag, startPoint x: 902, startPoint y: 163, endPoint x: 1053, endPoint y: 167, distance: 150.7
click at [1053, 167] on div at bounding box center [958, 159] width 262 height 63
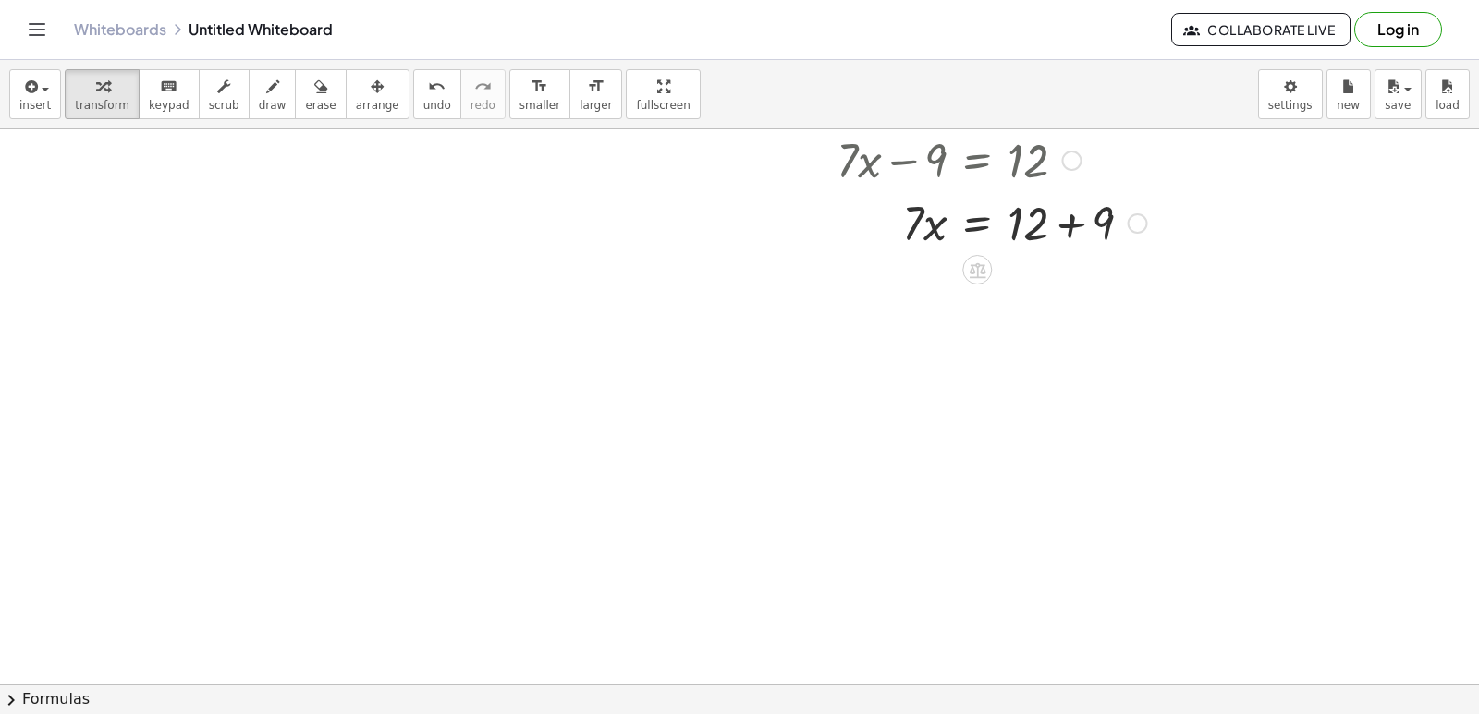
click at [1061, 226] on div at bounding box center [991, 221] width 329 height 63
click at [981, 286] on div at bounding box center [991, 284] width 329 height 63
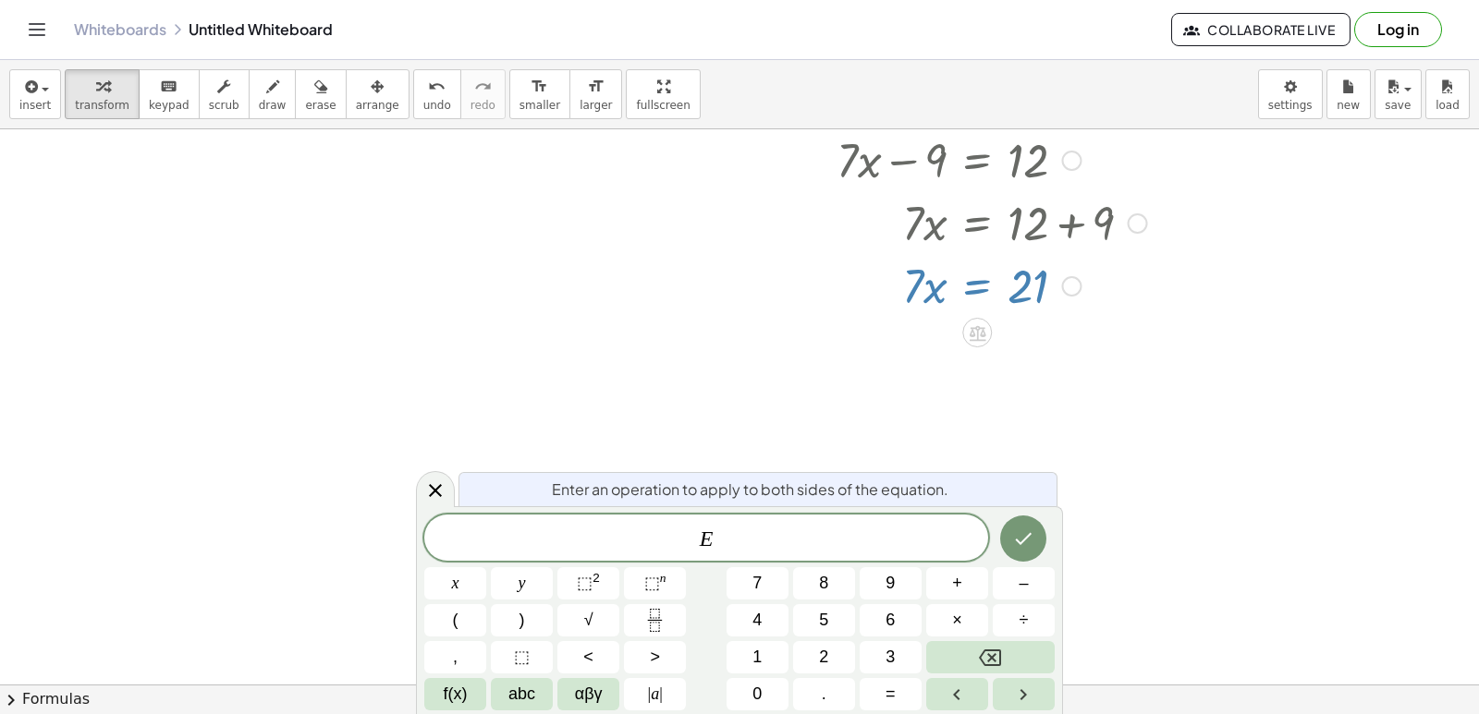
drag, startPoint x: 923, startPoint y: 294, endPoint x: 1016, endPoint y: 321, distance: 96.2
click at [1016, 321] on div "+ · 3 · x − 2 = 10 · 3 · x = + 10 + 2 · 3 · x = 12 + · 8 · y + 15 = - 17 · 8 · …" at bounding box center [739, 130] width 1479 height 2222
click at [434, 471] on div at bounding box center [435, 489] width 39 height 36
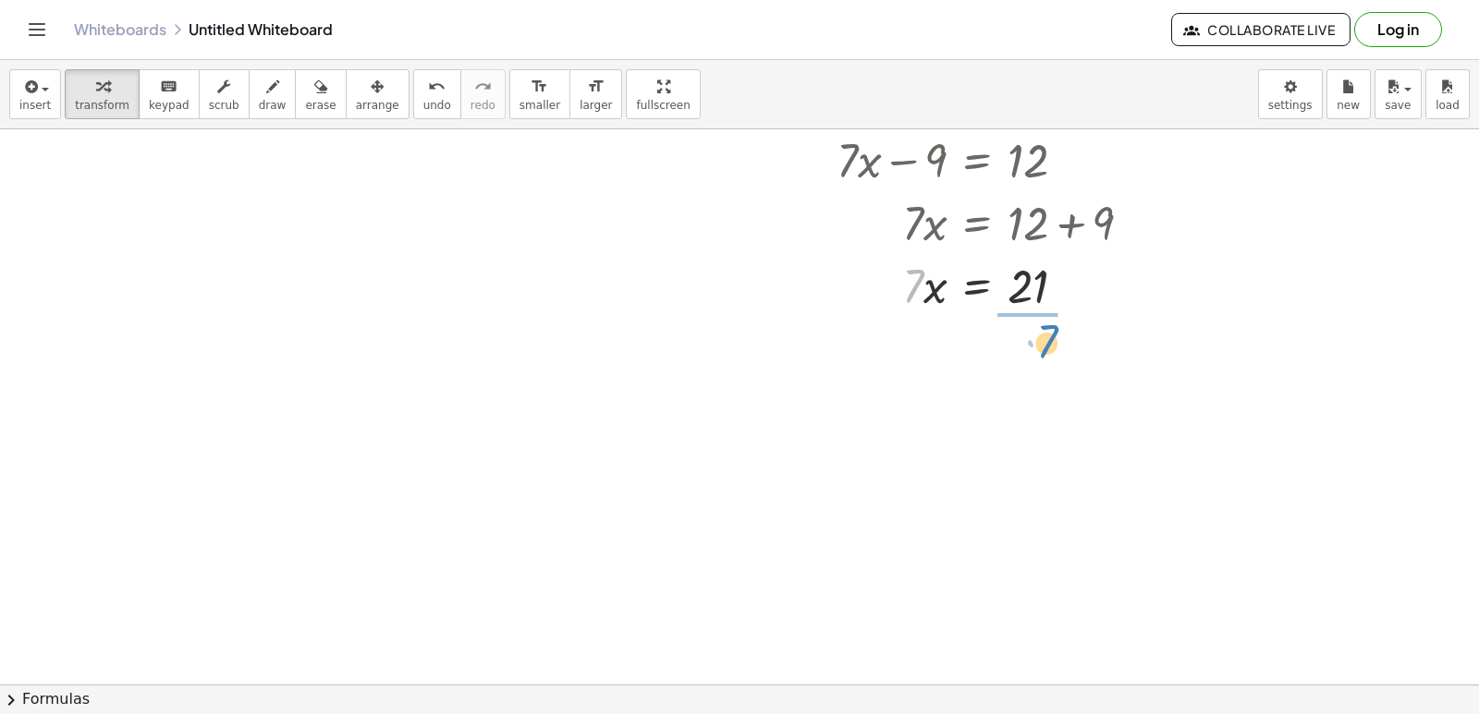
drag, startPoint x: 901, startPoint y: 291, endPoint x: 1028, endPoint y: 342, distance: 136.4
click at [1030, 345] on div "+ · 3 · x − 2 = 10 · 3 · x = + 10 + 2 · 3 · x = 12 + · 8 · y + 15 = - 17 · 8 · …" at bounding box center [739, 130] width 1479 height 2222
click at [1030, 360] on div at bounding box center [991, 362] width 329 height 92
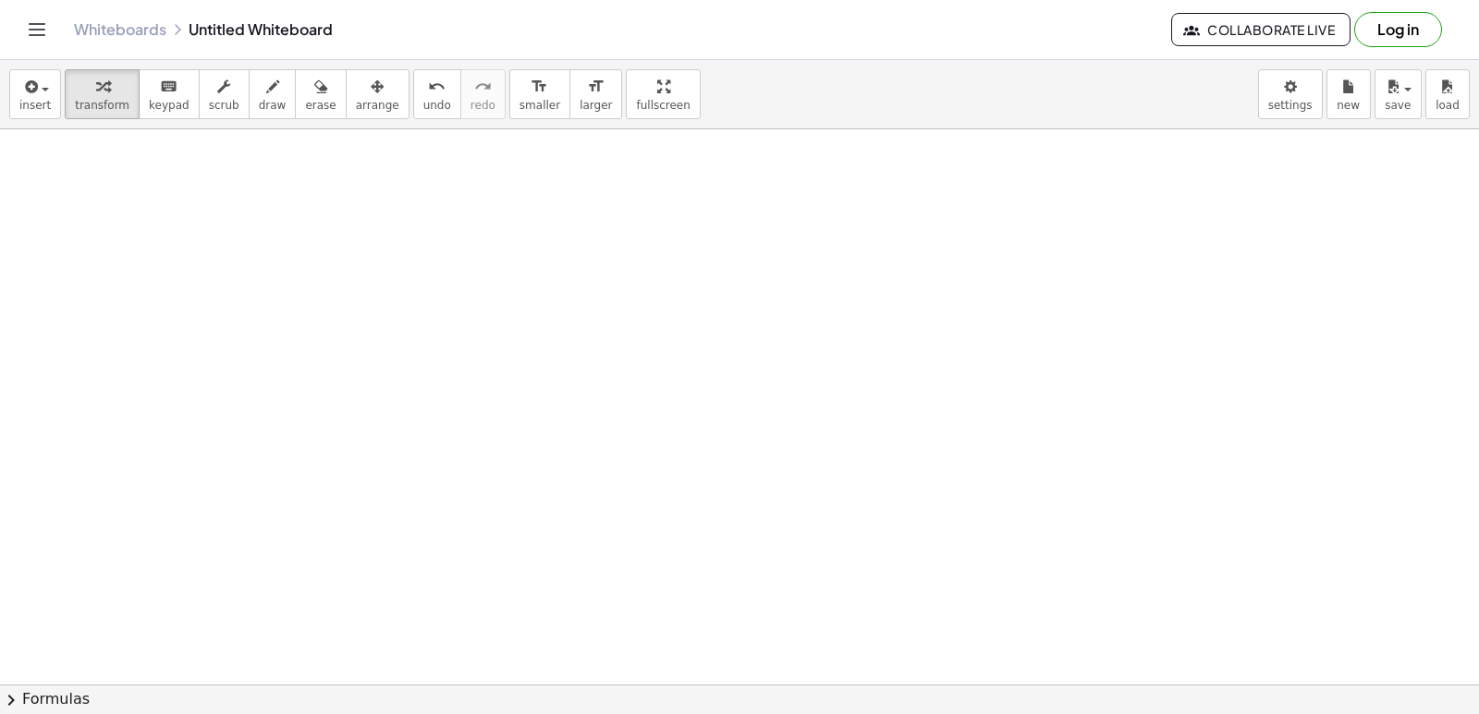
scroll to position [1481, 0]
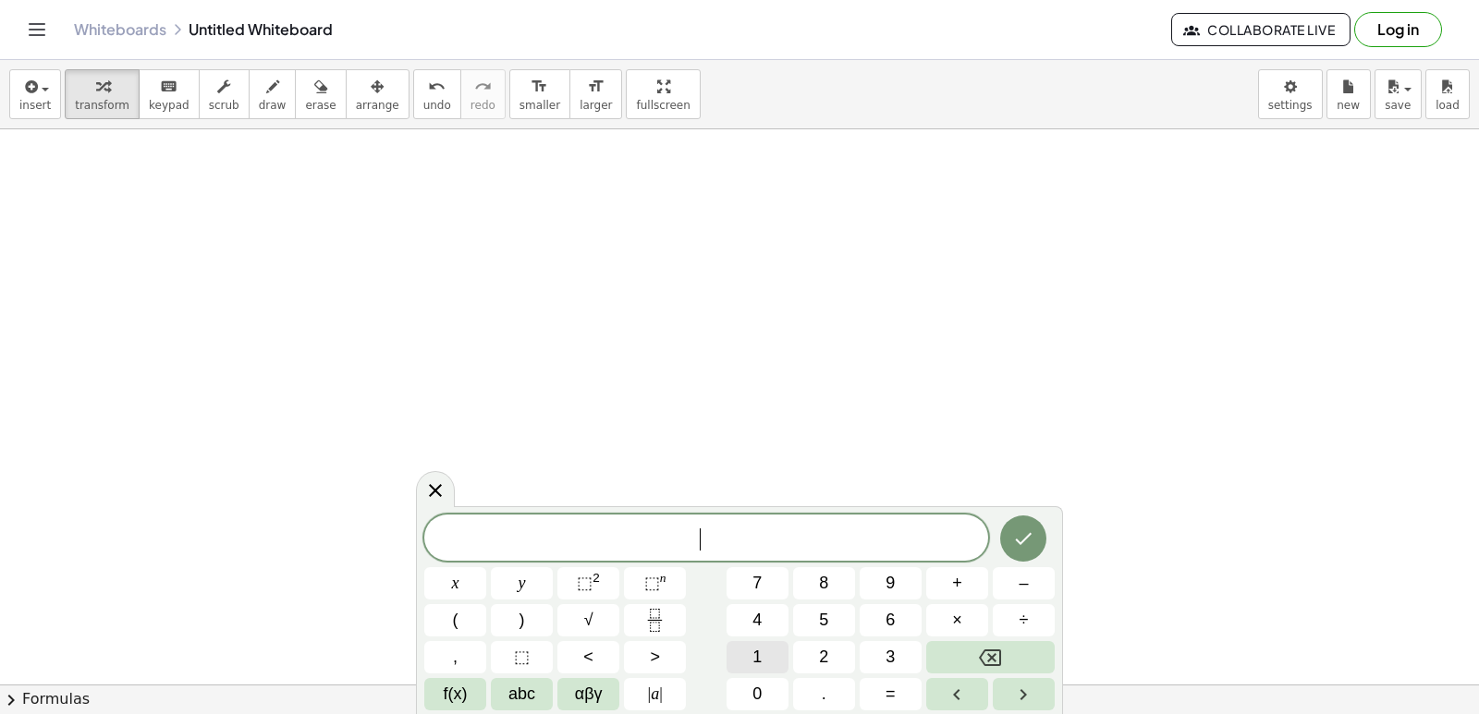
click at [766, 659] on button "1" at bounding box center [757, 657] width 62 height 32
click at [762, 644] on button "1" at bounding box center [757, 657] width 62 height 32
click at [547, 585] on button "y" at bounding box center [522, 583] width 62 height 32
click at [940, 589] on button "+" at bounding box center [957, 583] width 62 height 32
click at [774, 645] on button "1" at bounding box center [757, 657] width 62 height 32
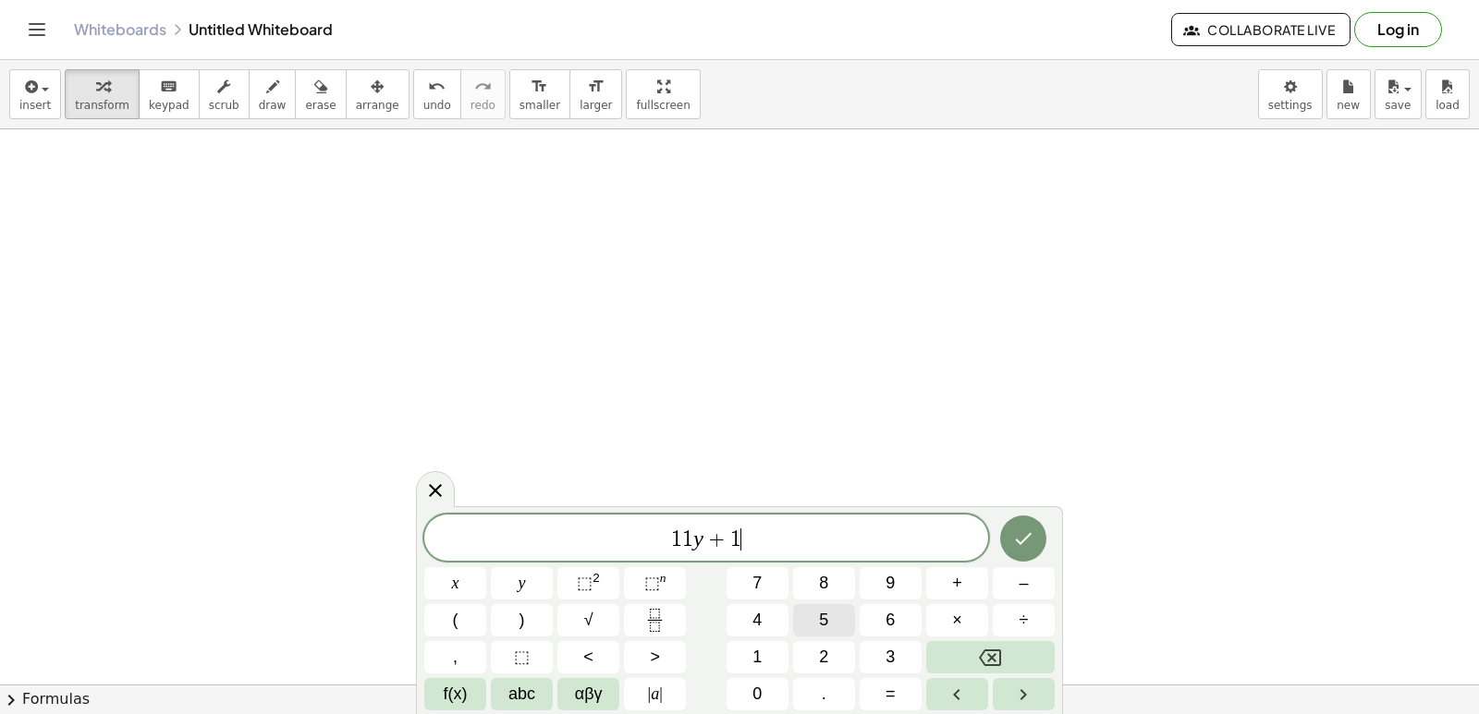
click at [842, 621] on button "5" at bounding box center [824, 620] width 62 height 32
click at [876, 686] on button "=" at bounding box center [890, 694] width 62 height 32
click at [960, 579] on button "+" at bounding box center [957, 583] width 62 height 32
click at [746, 613] on button "4" at bounding box center [757, 620] width 62 height 32
click at [1016, 648] on button "Backspace" at bounding box center [990, 657] width 128 height 32
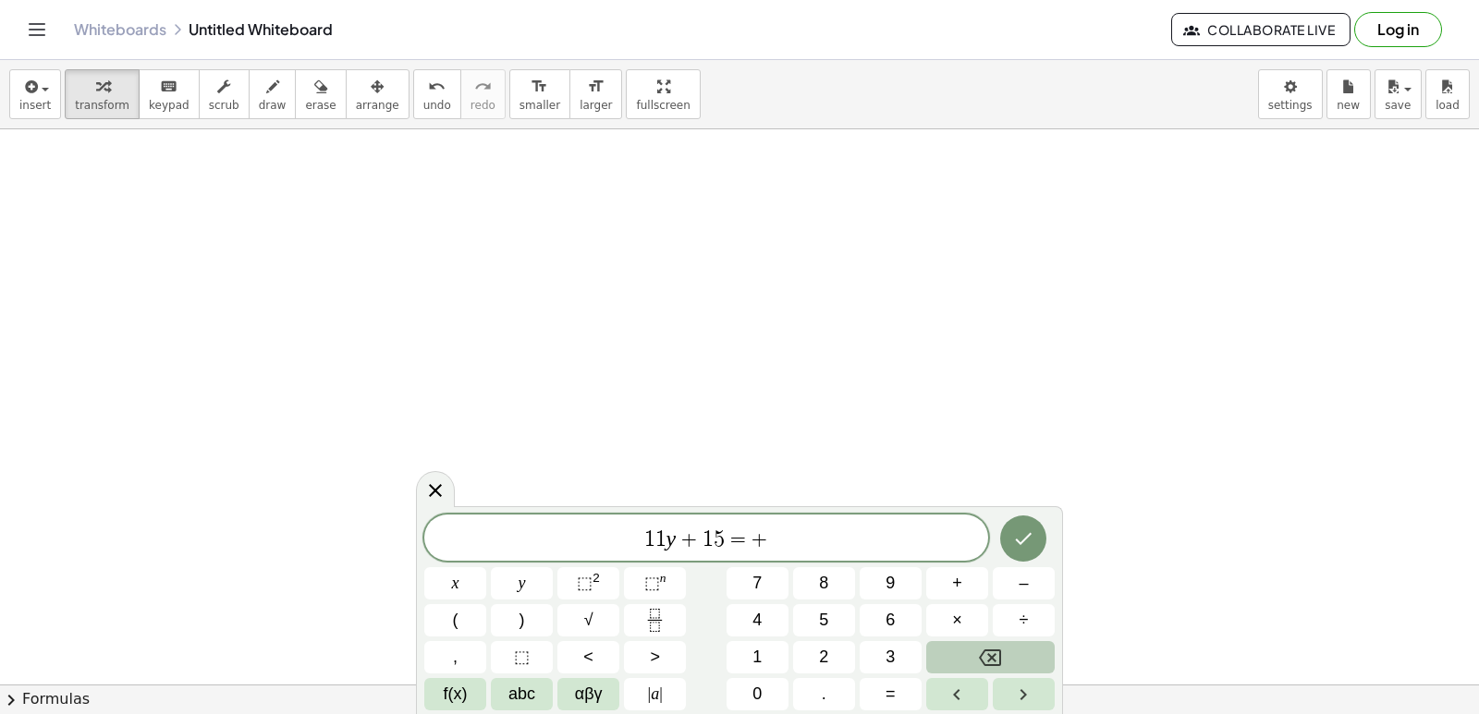
click at [1016, 648] on button "Backspace" at bounding box center [990, 657] width 128 height 32
click at [818, 610] on div "1 1 y + 1 5 = ​ x y ⬚ 2 ⬚ n 7 8 9 + – ( ) √ 4 5 6 × ÷ , ⬚ < > 1 2 3 f(x) abc αβ…" at bounding box center [739, 613] width 630 height 196
click at [777, 614] on button "4" at bounding box center [757, 620] width 62 height 32
click at [1022, 530] on icon "Done" at bounding box center [1023, 539] width 22 height 22
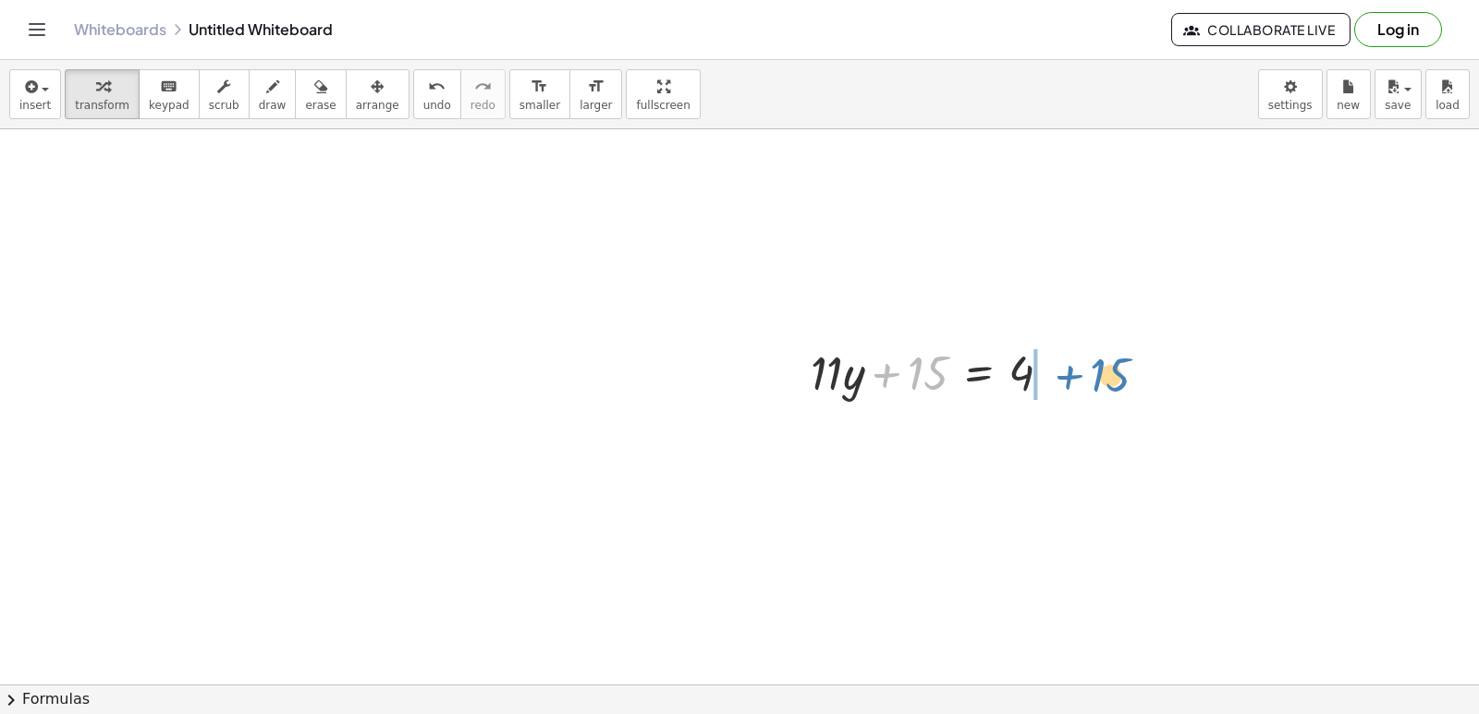
drag, startPoint x: 883, startPoint y: 377, endPoint x: 1053, endPoint y: 378, distance: 170.1
click at [1061, 378] on div at bounding box center [938, 371] width 274 height 63
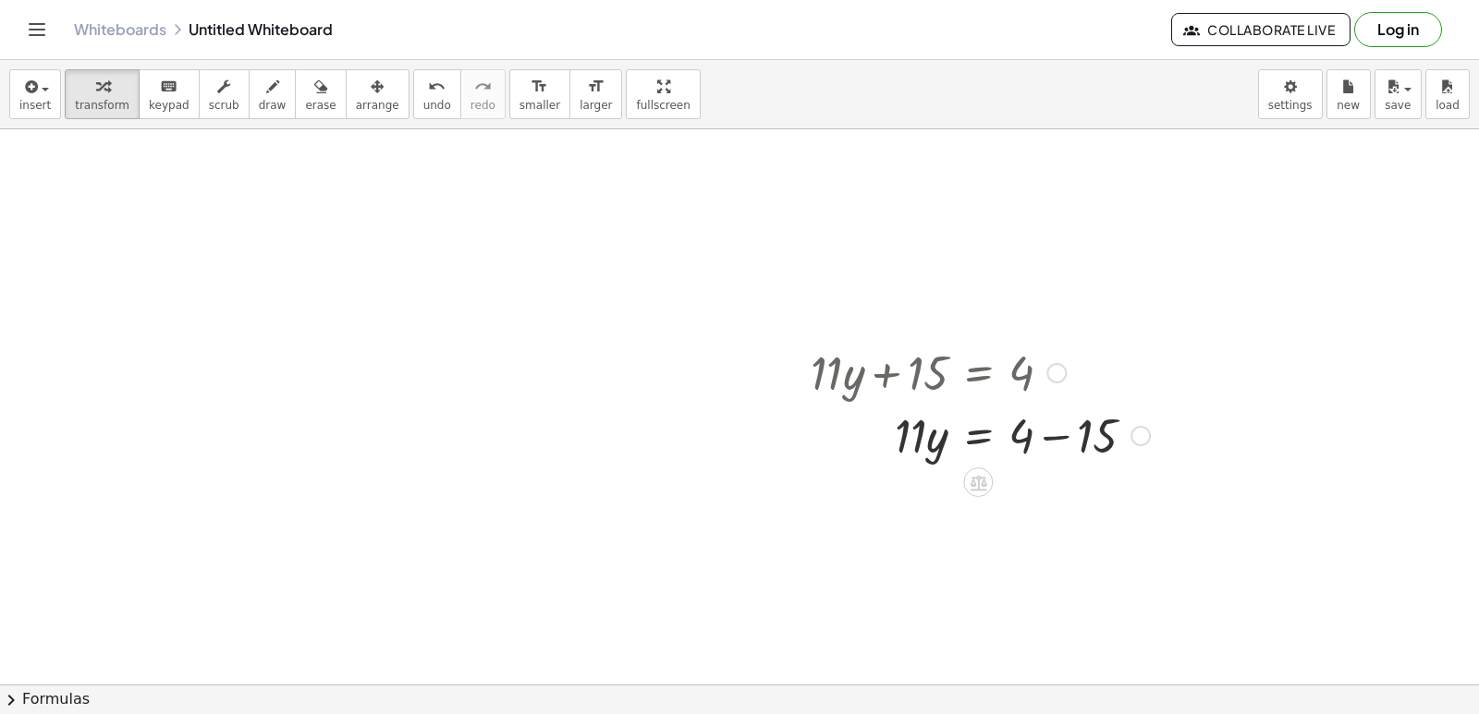
click at [1057, 434] on div at bounding box center [980, 434] width 358 height 63
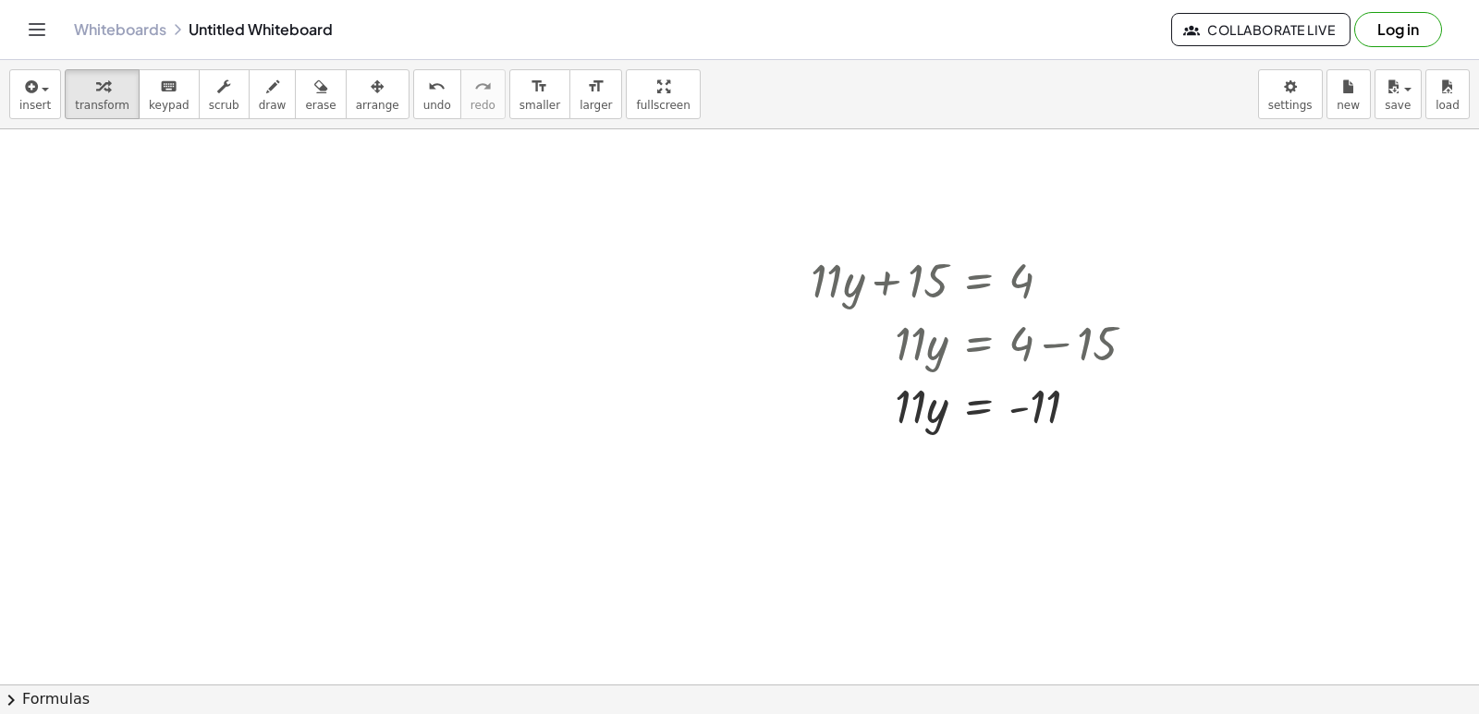
scroll to position [1665, 0]
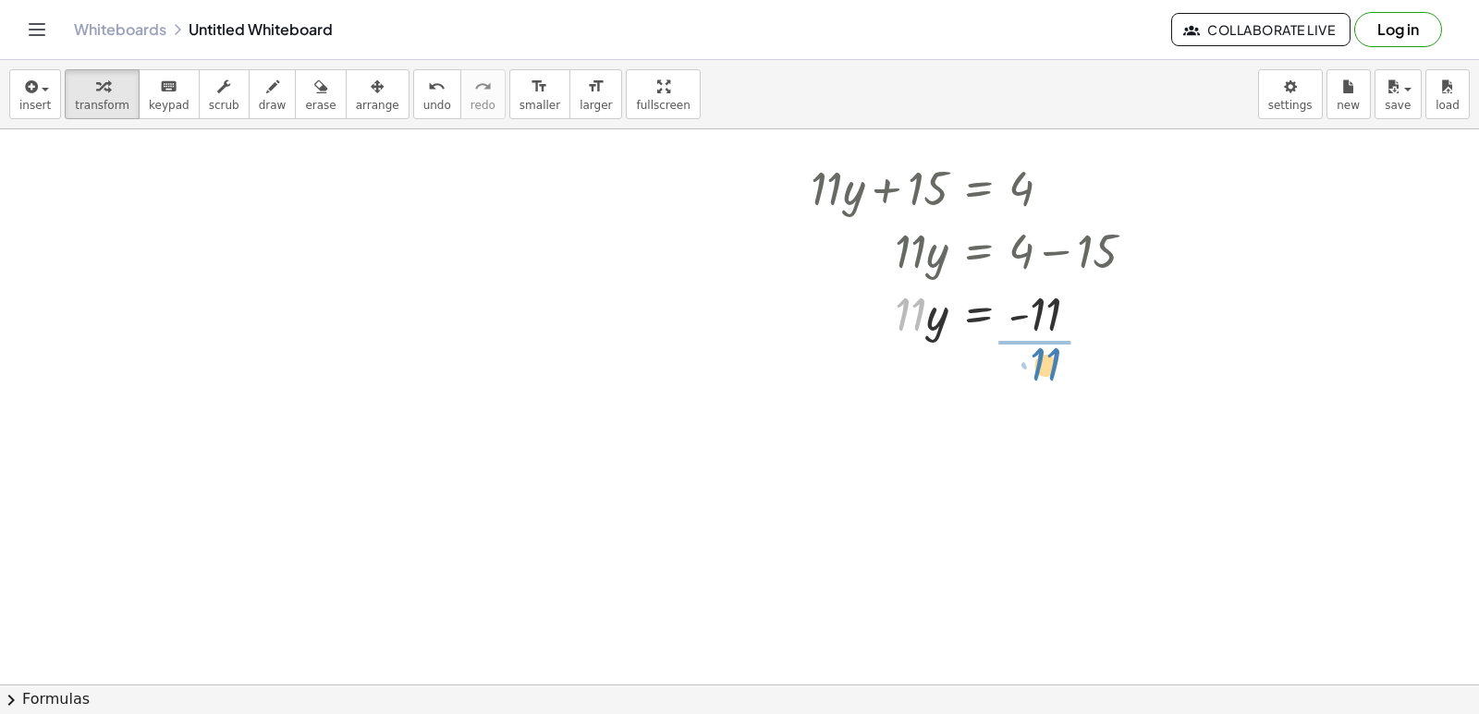
drag, startPoint x: 905, startPoint y: 322, endPoint x: 1037, endPoint y: 379, distance: 144.0
click at [1021, 384] on div at bounding box center [980, 390] width 358 height 92
click at [1046, 391] on div at bounding box center [980, 390] width 358 height 92
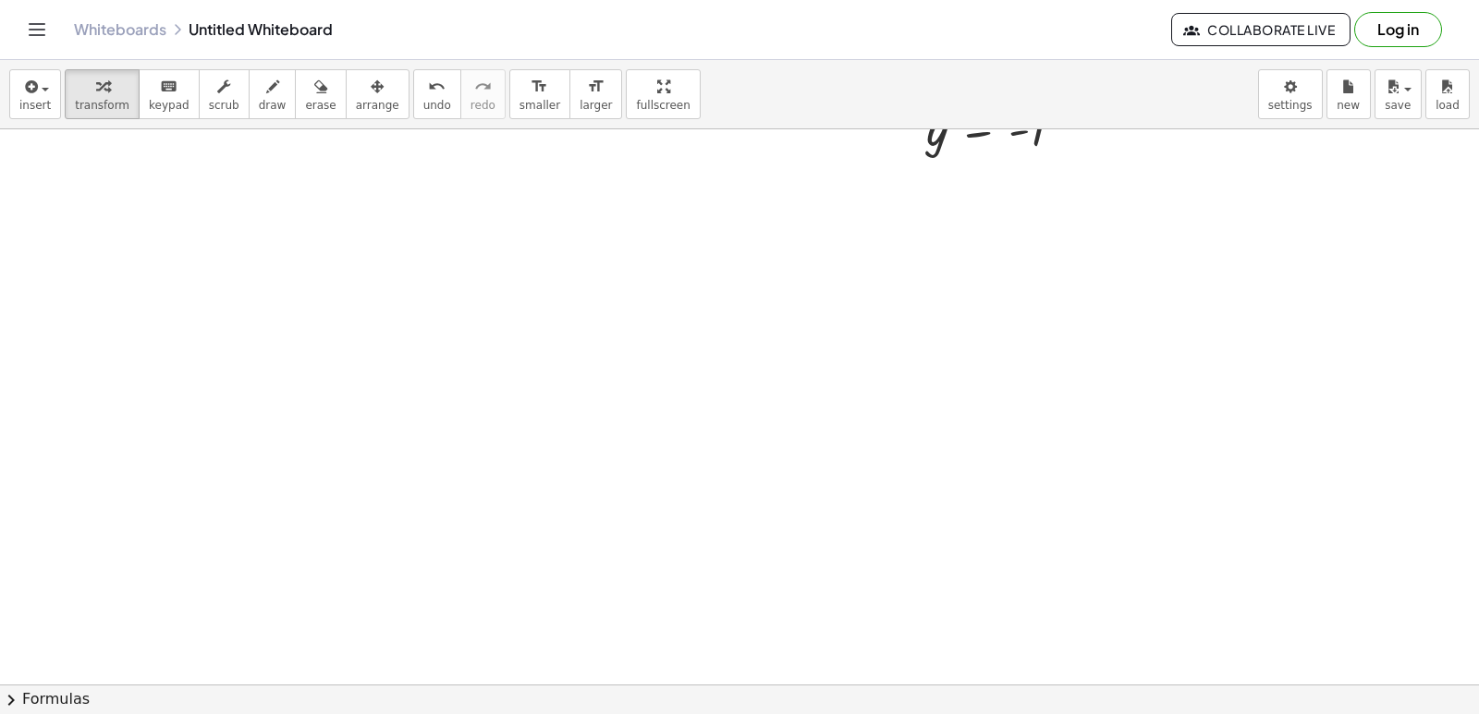
scroll to position [2035, 0]
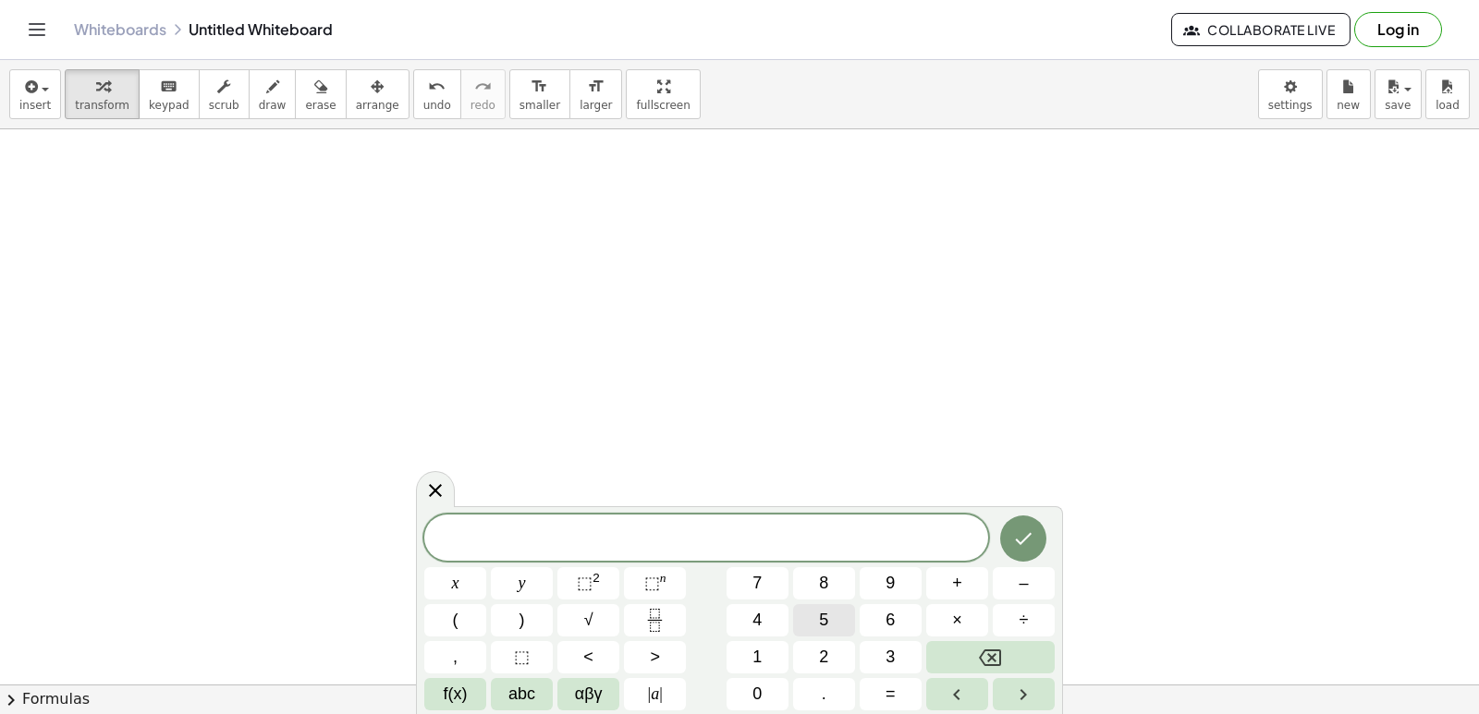
click at [855, 609] on div "​ x y ⬚ 2 ⬚ n 7 8 9 + – ( ) √ 4 5 6 × ÷ , ⬚ < > 1 2 3 f(x) abc αβγ | a | 0 . =" at bounding box center [739, 613] width 630 height 196
click at [835, 619] on button "5" at bounding box center [824, 620] width 62 height 32
click at [951, 623] on button "×" at bounding box center [957, 620] width 62 height 32
click at [969, 591] on button "+" at bounding box center [957, 583] width 62 height 32
click at [750, 647] on button "1" at bounding box center [757, 657] width 62 height 32
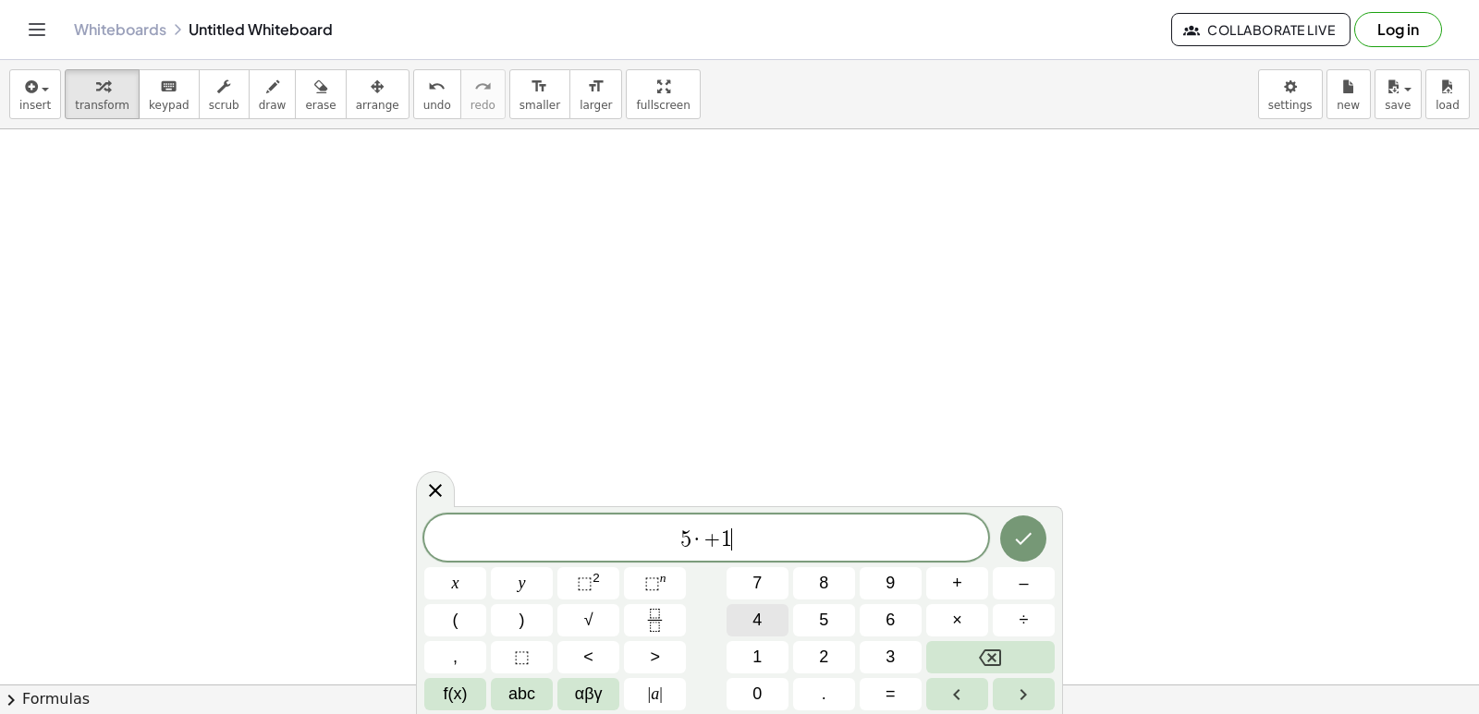
click at [753, 624] on span "4" at bounding box center [756, 620] width 9 height 25
click at [883, 693] on button "=" at bounding box center [890, 694] width 62 height 32
click at [1030, 579] on button "–" at bounding box center [1024, 583] width 62 height 32
click at [759, 645] on span "1" at bounding box center [756, 657] width 9 height 25
click at [888, 618] on span "6" at bounding box center [889, 620] width 9 height 25
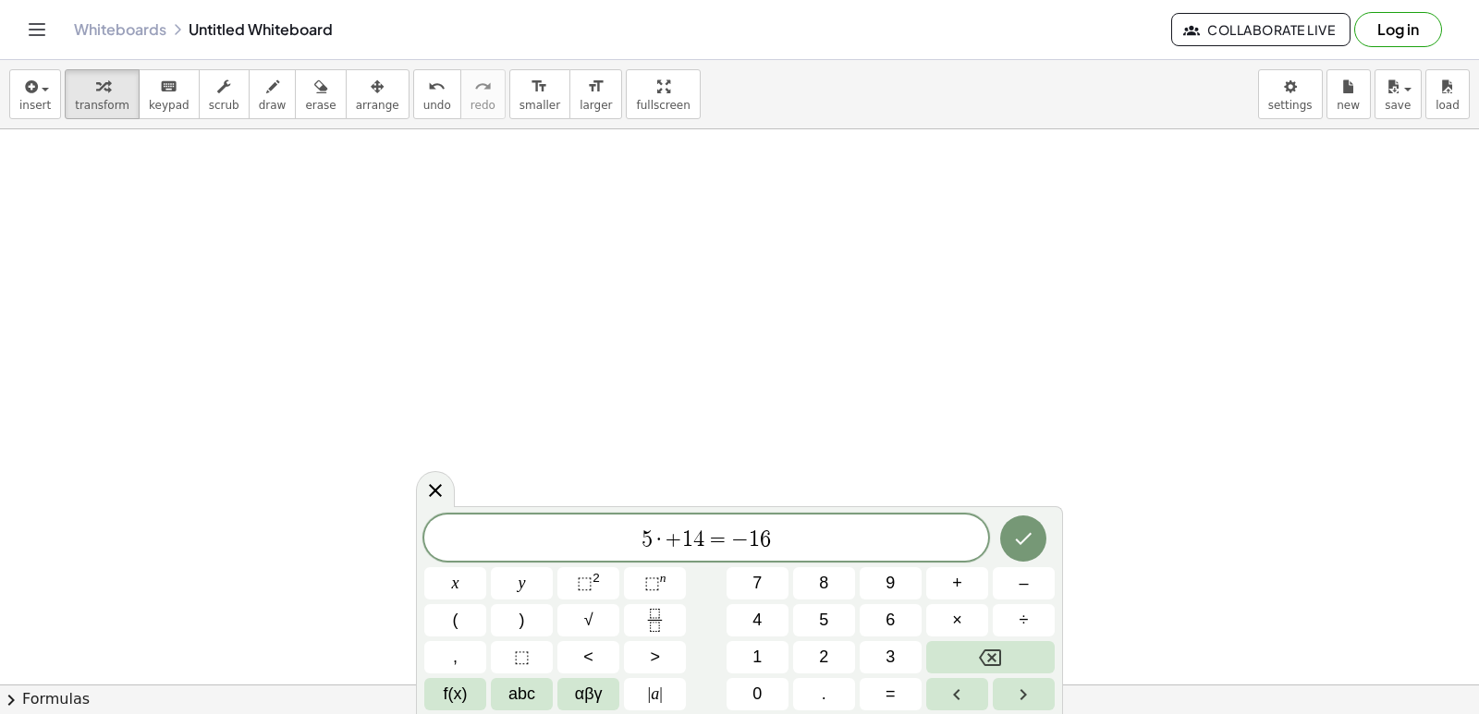
click at [658, 538] on span "·" at bounding box center [658, 540] width 13 height 22
click at [664, 539] on span "5 · ​ + 1 4 = − 1 6" at bounding box center [706, 540] width 564 height 26
click at [964, 656] on button "Backspace" at bounding box center [990, 657] width 128 height 32
click at [955, 615] on span "×" at bounding box center [957, 620] width 10 height 25
click at [1020, 536] on icon "Done" at bounding box center [1023, 539] width 22 height 22
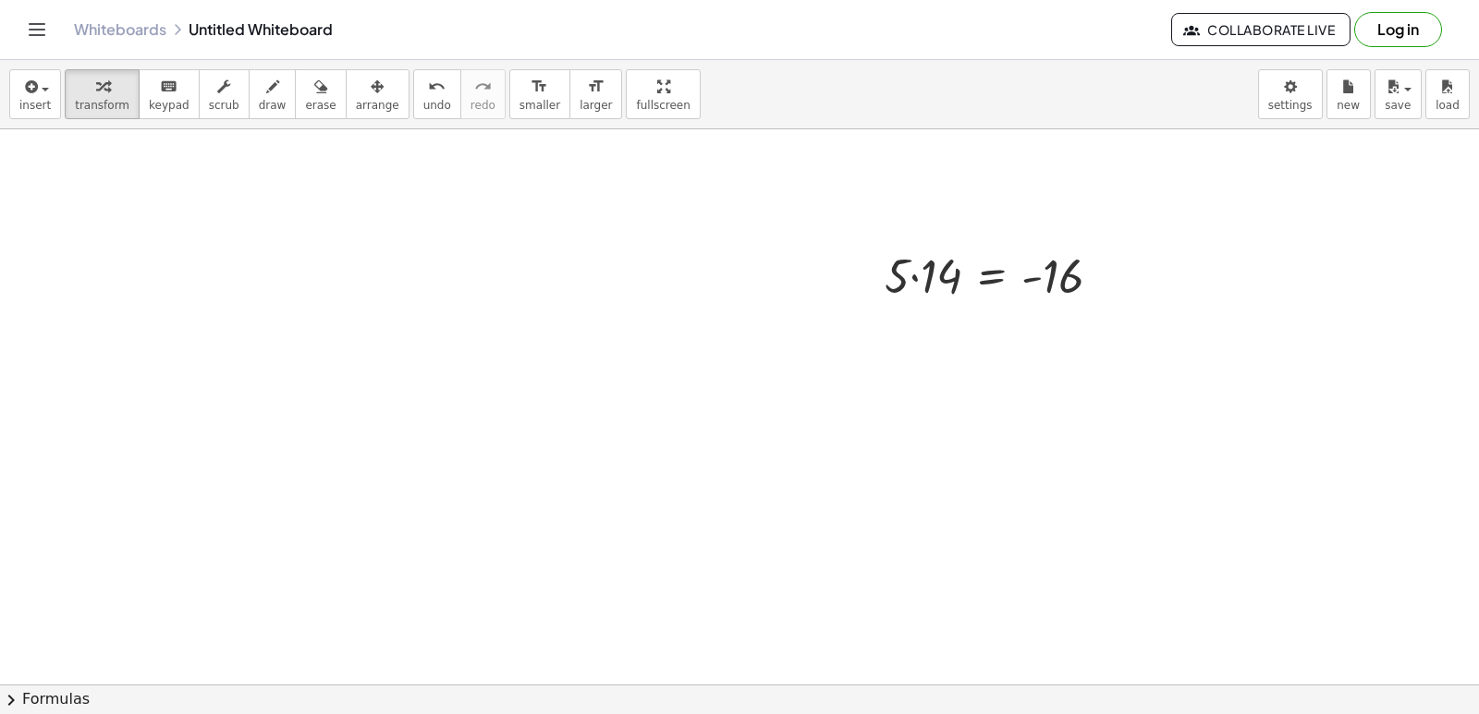
scroll to position [2220, 0]
drag, startPoint x: 934, startPoint y: 256, endPoint x: 1117, endPoint y: 262, distance: 183.1
click at [1117, 262] on div at bounding box center [1000, 265] width 250 height 63
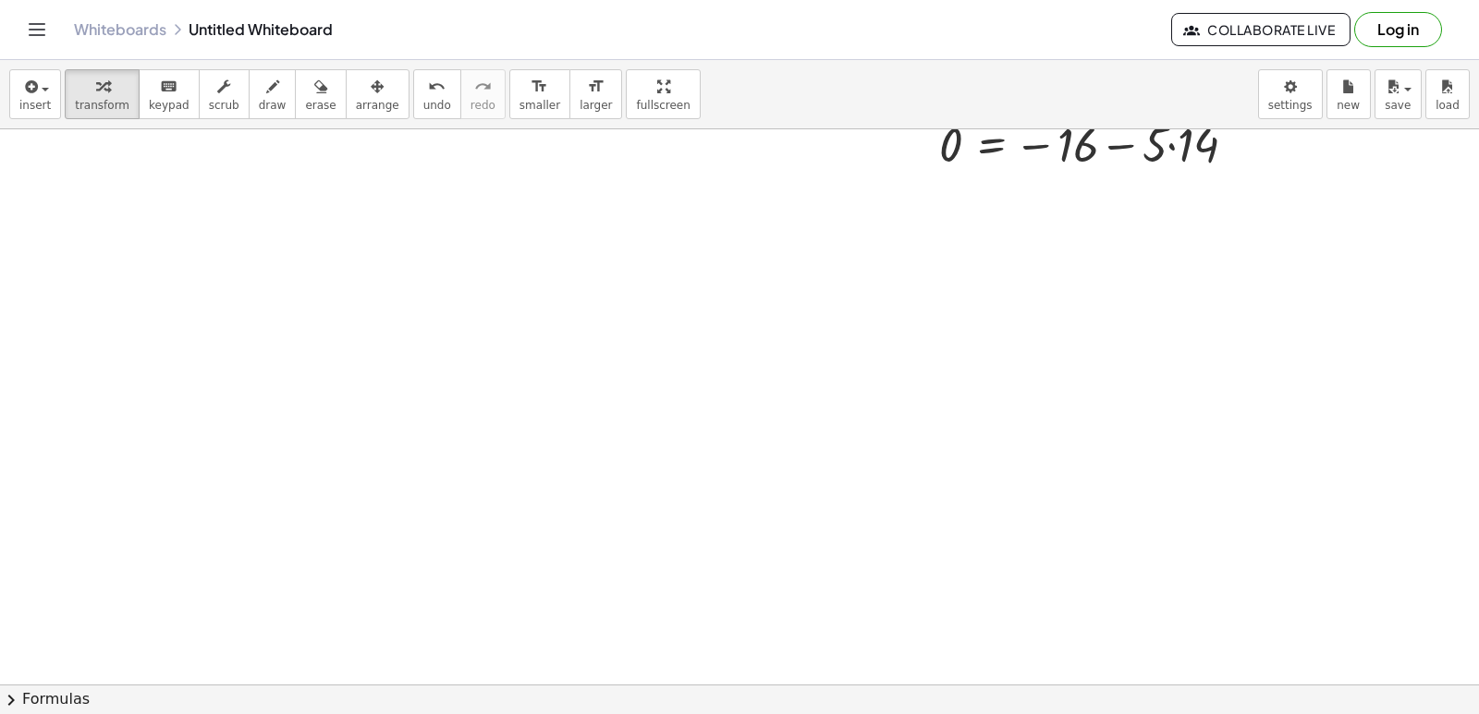
scroll to position [2497, 0]
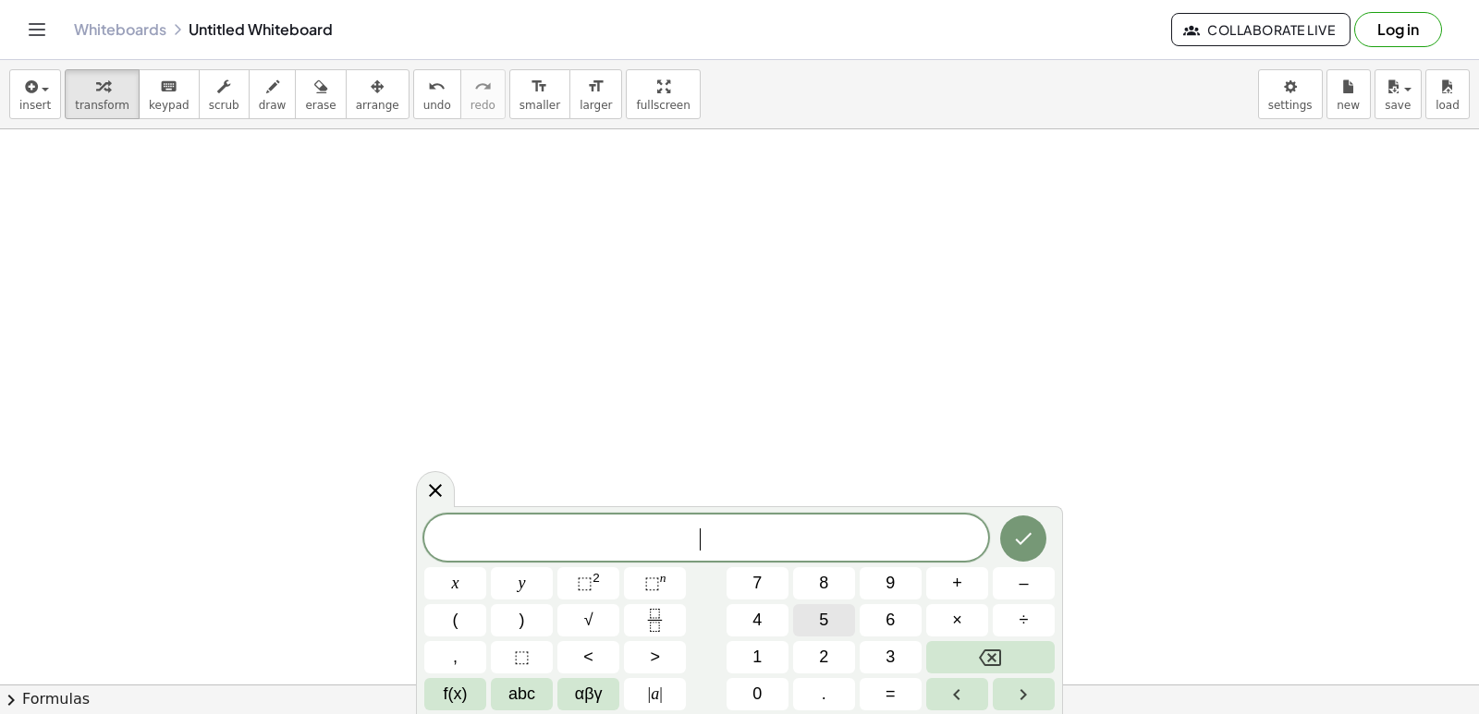
click at [805, 616] on button "5" at bounding box center [824, 620] width 62 height 32
click at [962, 618] on button "×" at bounding box center [957, 620] width 62 height 32
click at [982, 656] on icon "Backspace" at bounding box center [990, 658] width 22 height 22
click at [474, 574] on button "x" at bounding box center [455, 583] width 62 height 32
click at [762, 664] on button "1" at bounding box center [757, 657] width 62 height 32
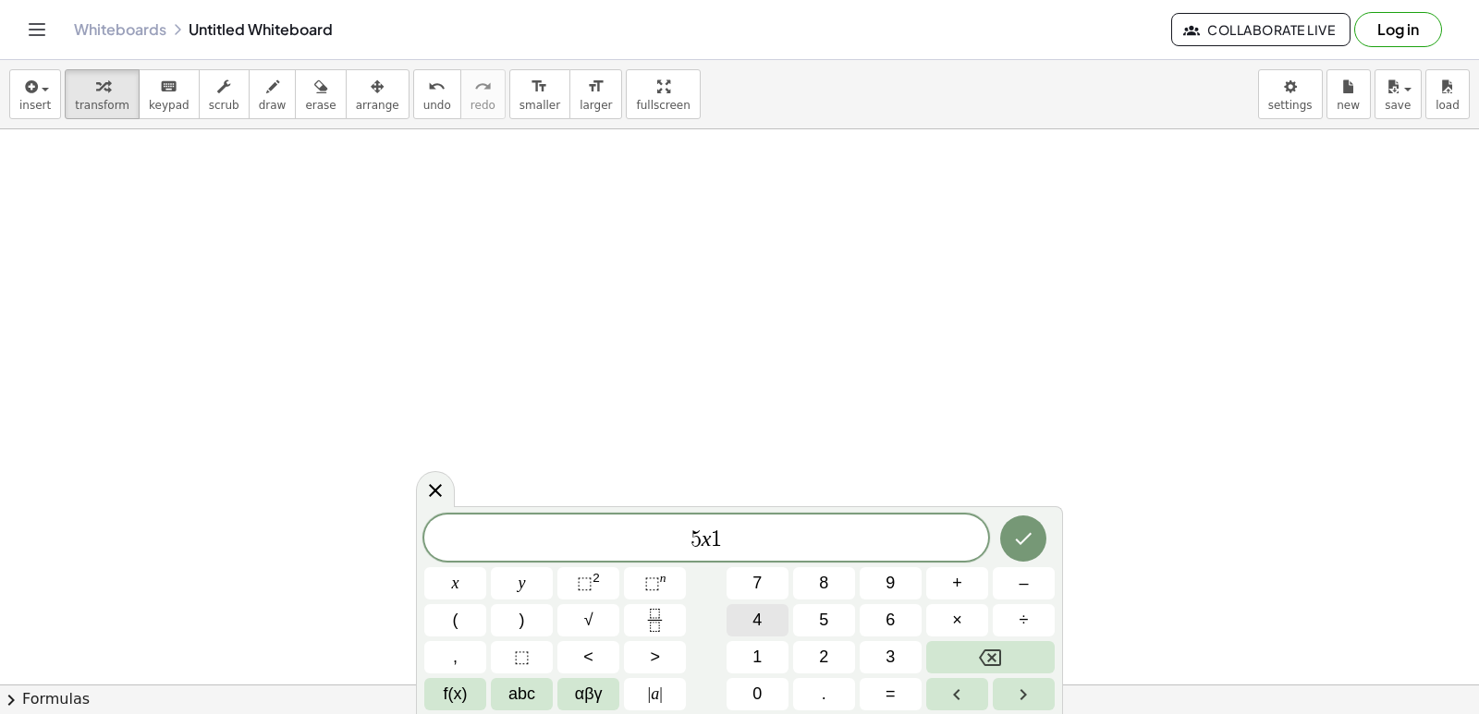
click at [758, 612] on span "4" at bounding box center [756, 620] width 9 height 25
click at [896, 692] on button "=" at bounding box center [890, 694] width 62 height 32
click at [1018, 576] on button "–" at bounding box center [1024, 583] width 62 height 32
click at [759, 645] on span "1" at bounding box center [756, 657] width 9 height 25
click at [884, 617] on button "6" at bounding box center [890, 620] width 62 height 32
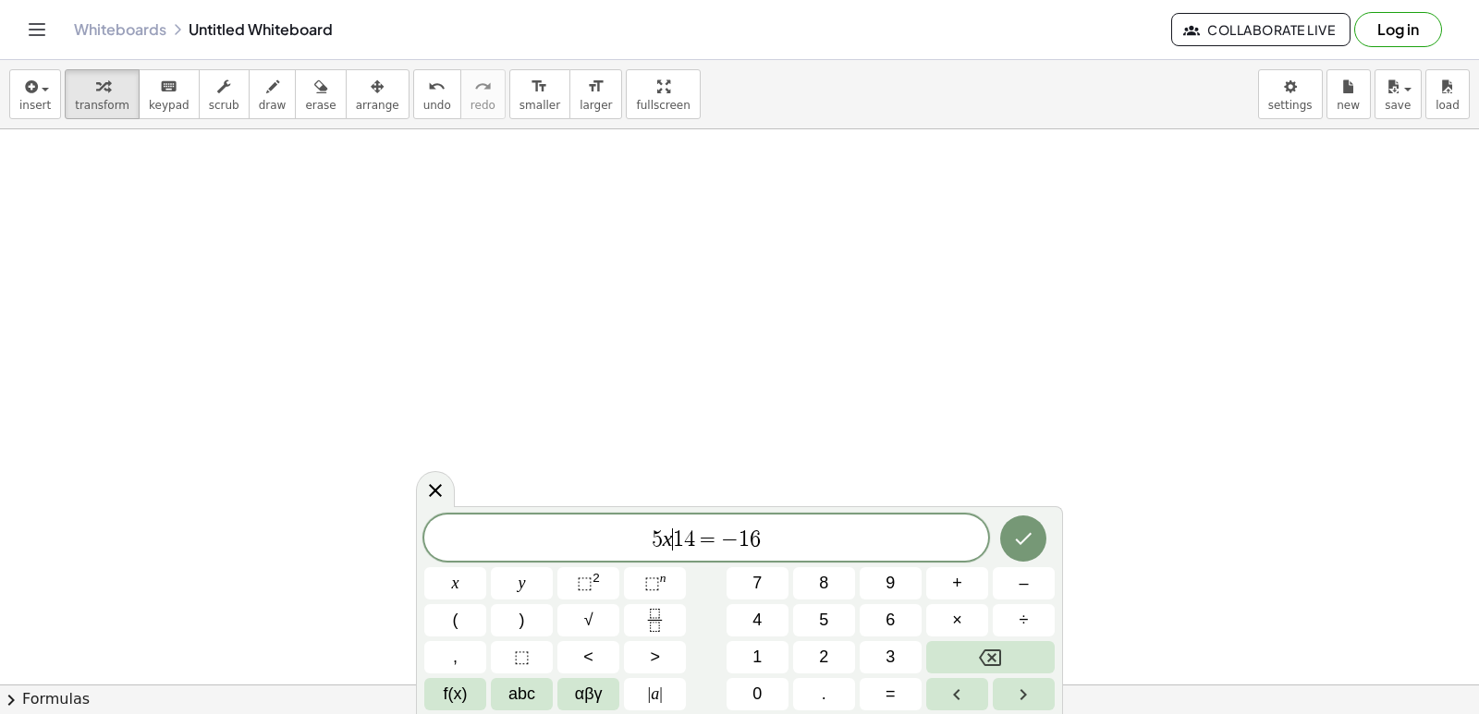
click at [672, 542] on span "5 x ​ 1 4 = − 1 6" at bounding box center [706, 540] width 564 height 26
click at [962, 595] on button "+" at bounding box center [957, 583] width 62 height 32
click at [1006, 542] on button "Done" at bounding box center [1023, 539] width 46 height 46
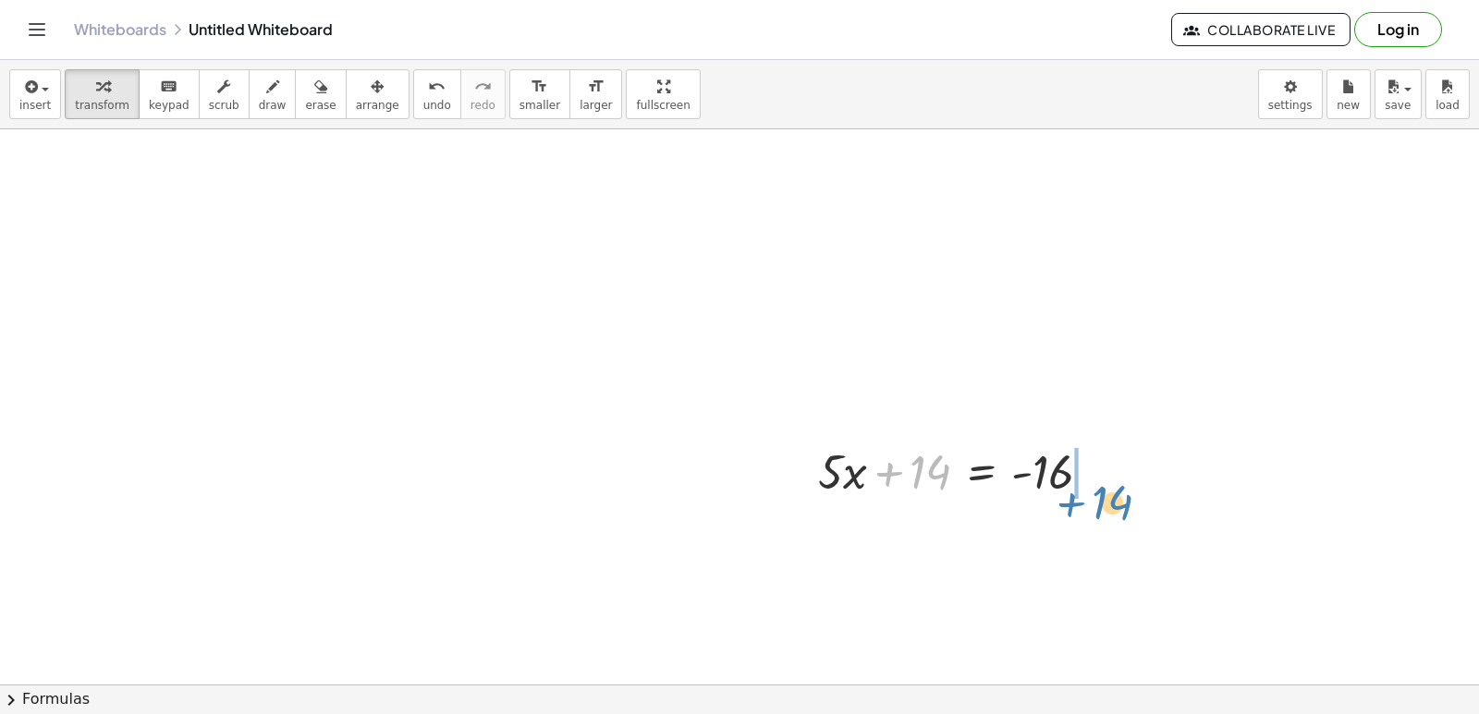
drag, startPoint x: 895, startPoint y: 468, endPoint x: 1095, endPoint y: 457, distance: 200.8
click at [1085, 484] on div at bounding box center [962, 470] width 307 height 63
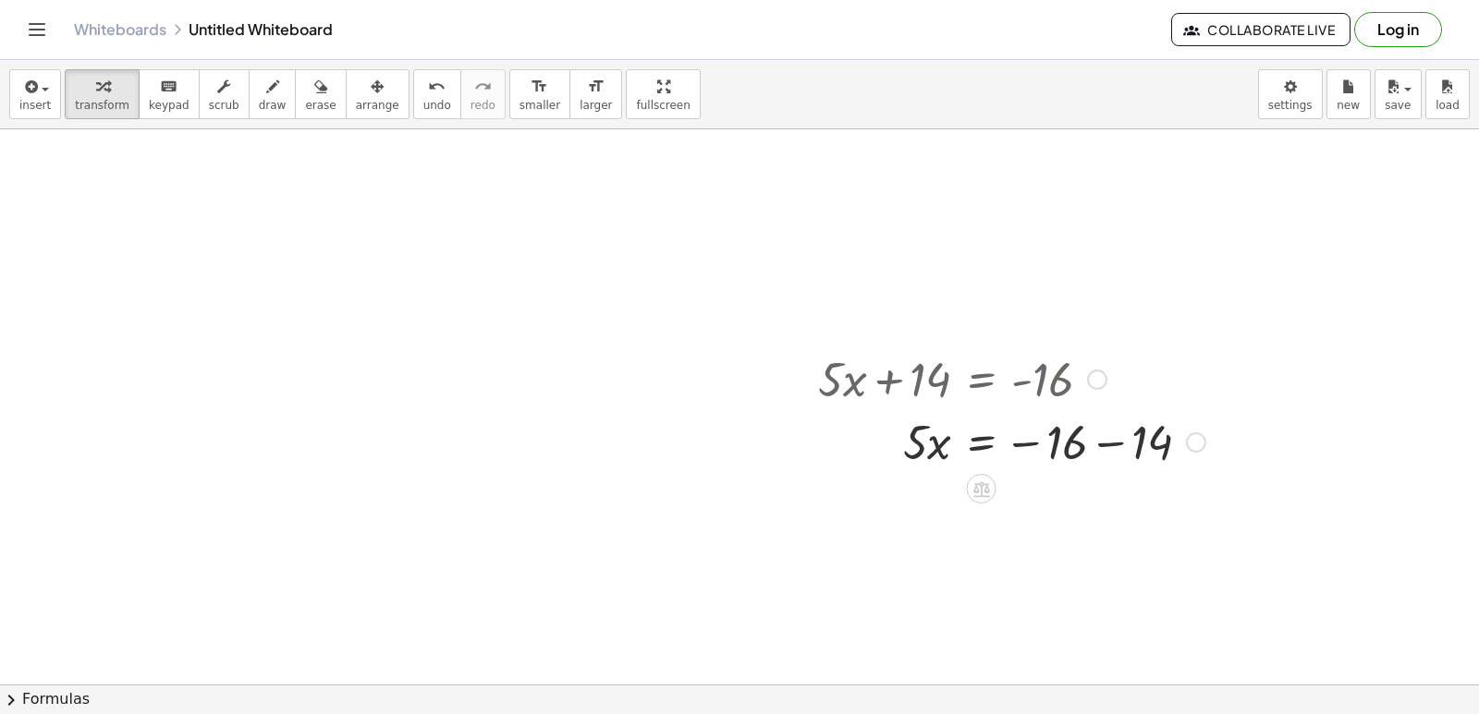
scroll to position [2682, 0]
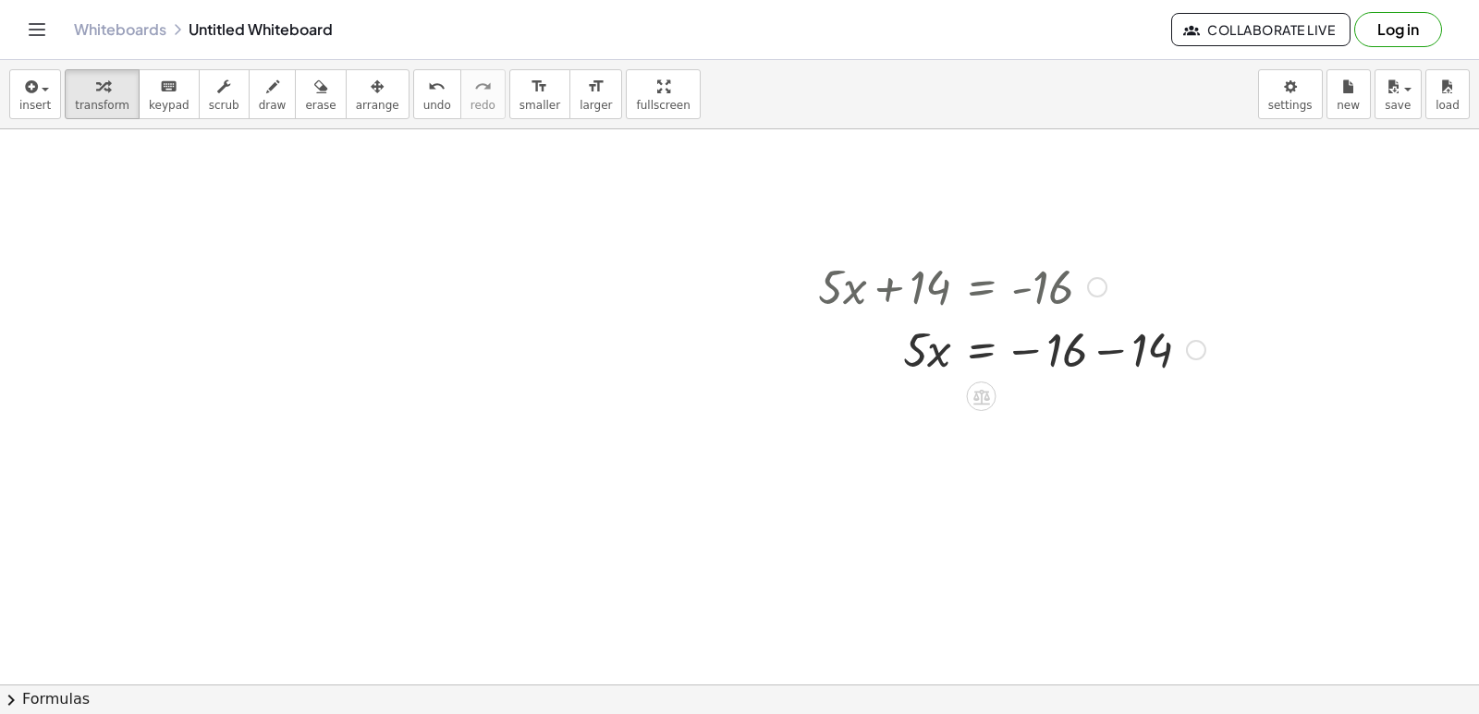
click at [1117, 355] on div at bounding box center [1012, 348] width 406 height 63
drag, startPoint x: 910, startPoint y: 433, endPoint x: 1045, endPoint y: 476, distance: 141.8
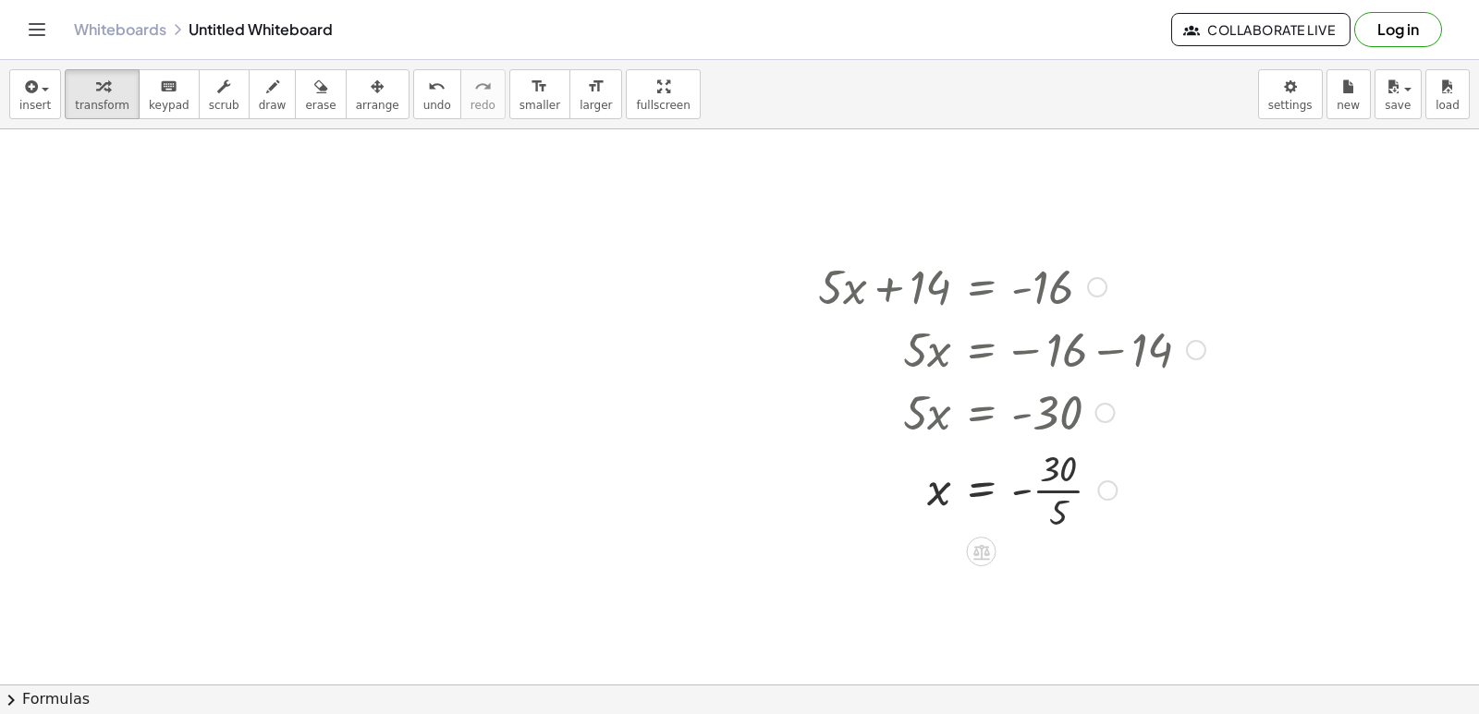
click at [1065, 488] on div at bounding box center [1012, 489] width 406 height 92
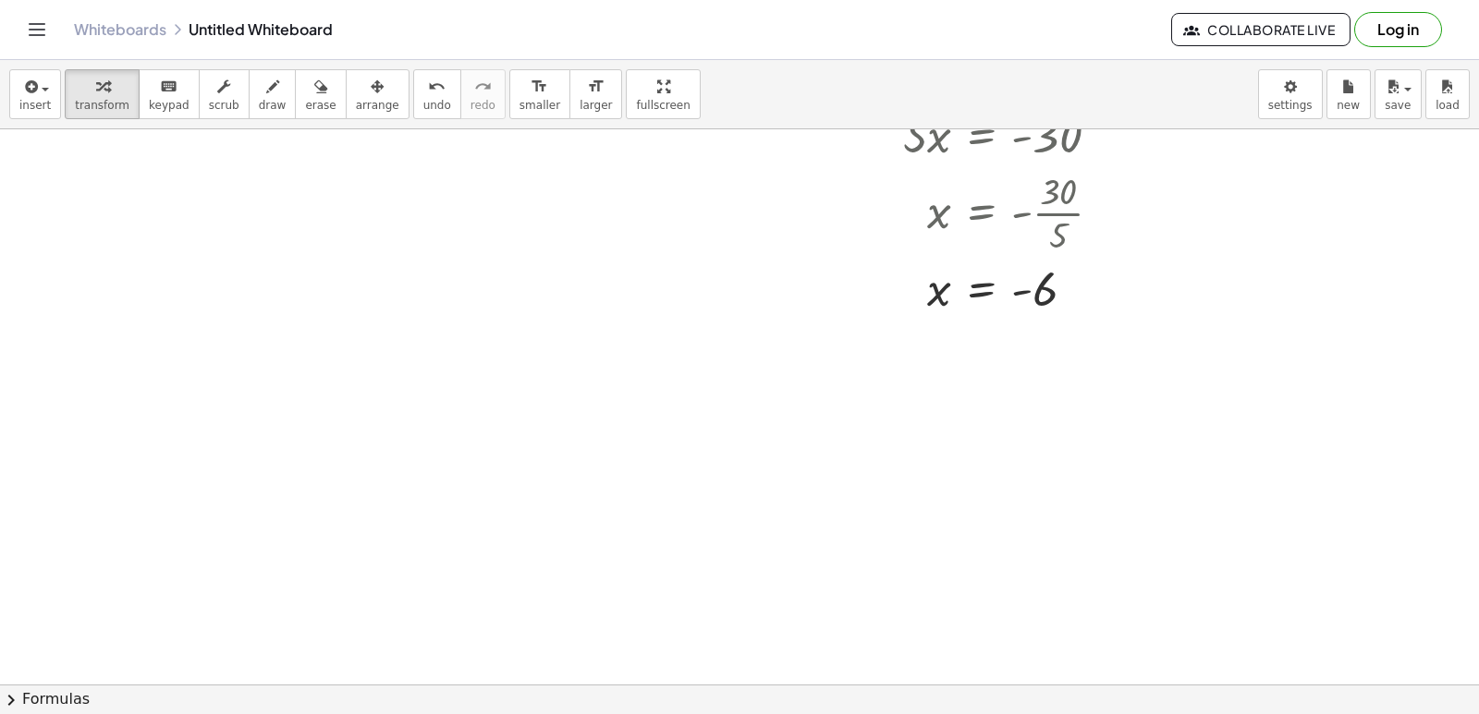
scroll to position [3144, 0]
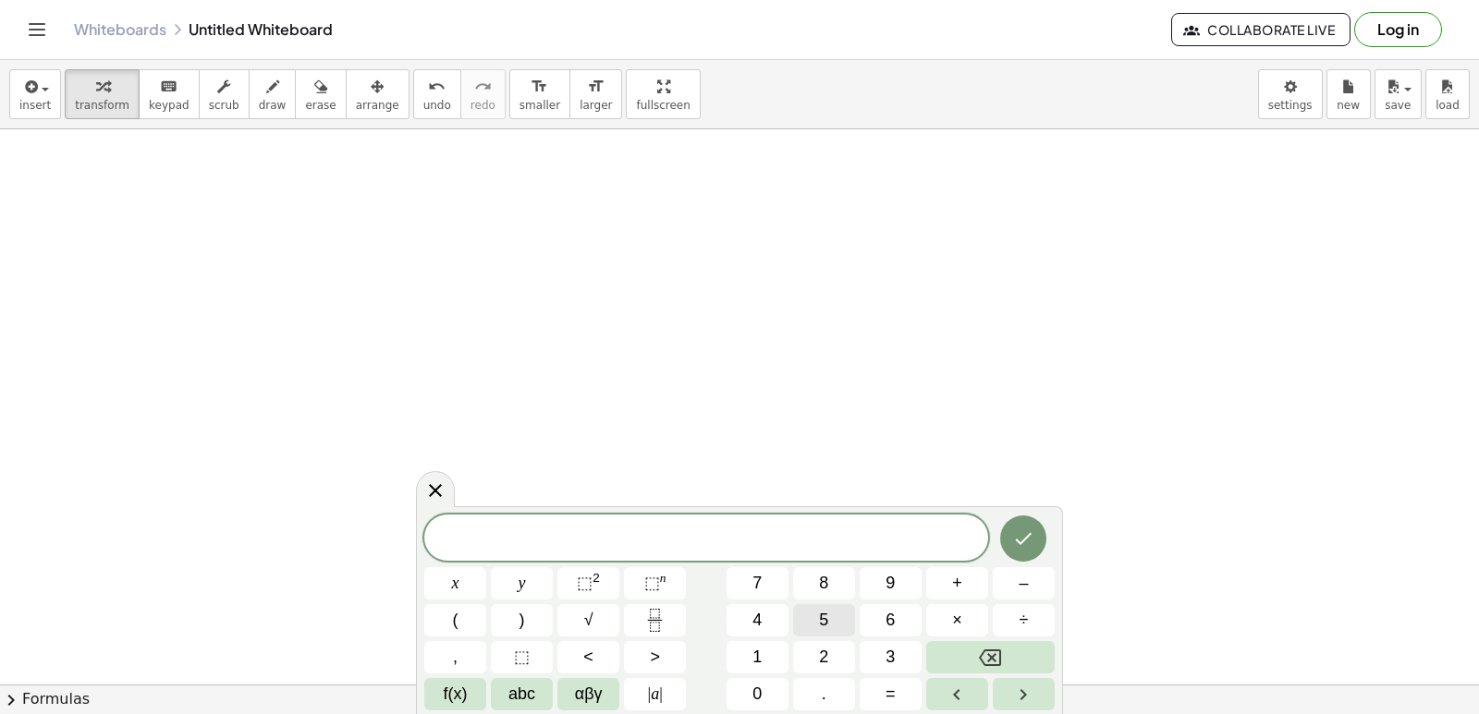
click at [819, 627] on span "5" at bounding box center [823, 620] width 9 height 25
click at [470, 586] on button "x" at bounding box center [455, 583] width 62 height 32
click at [969, 584] on button "+" at bounding box center [957, 583] width 62 height 32
click at [510, 579] on button "y" at bounding box center [522, 583] width 62 height 32
click at [872, 683] on button "=" at bounding box center [890, 694] width 62 height 32
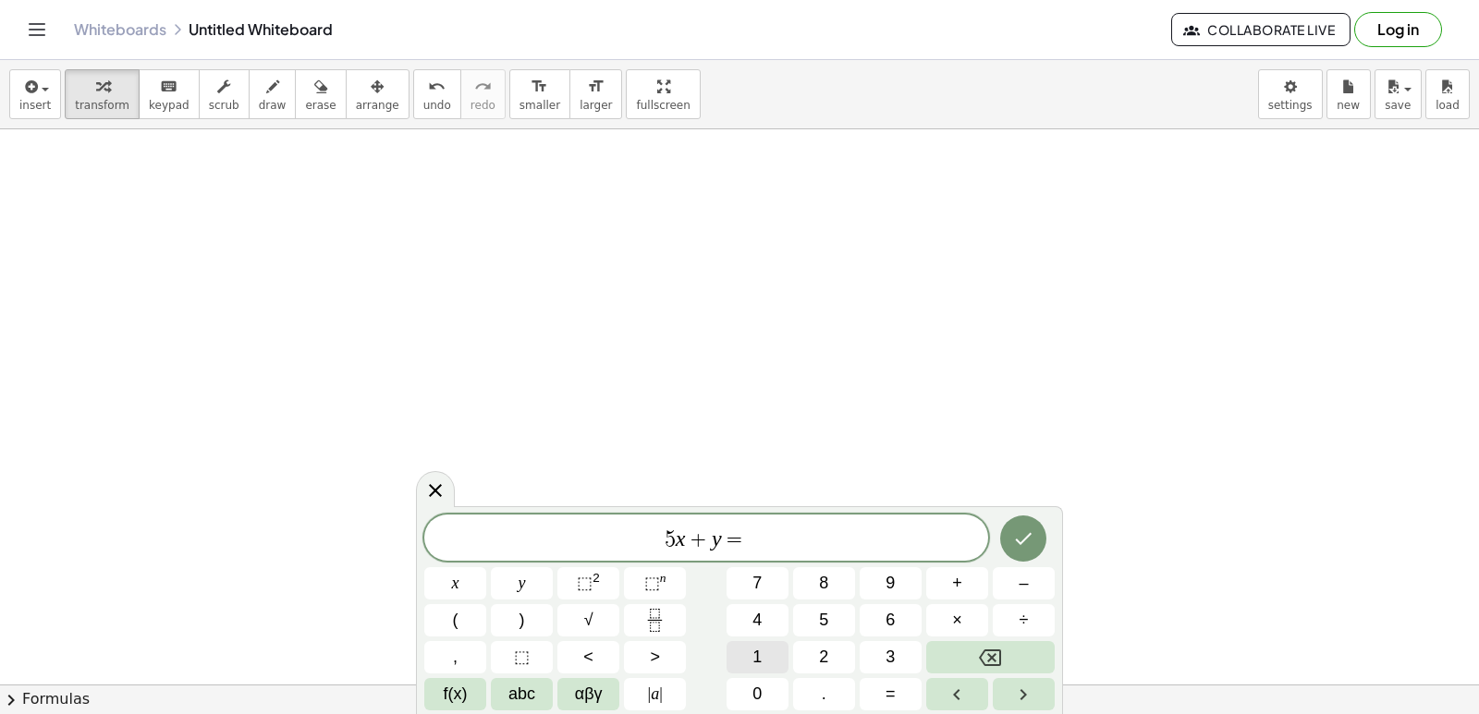
click at [762, 677] on div "5 x + y = ​ x y ⬚ 2 ⬚ n 7 8 9 + – ( ) √ 4 5 6 × ÷ , ⬚ < > 1 2 3 f(x) abc αβγ | …" at bounding box center [739, 613] width 630 height 196
click at [754, 701] on span "0" at bounding box center [756, 694] width 9 height 25
click at [926, 655] on button "Backspace" at bounding box center [990, 657] width 128 height 32
click at [767, 660] on button "1" at bounding box center [757, 657] width 62 height 32
click at [774, 691] on button "0" at bounding box center [757, 694] width 62 height 32
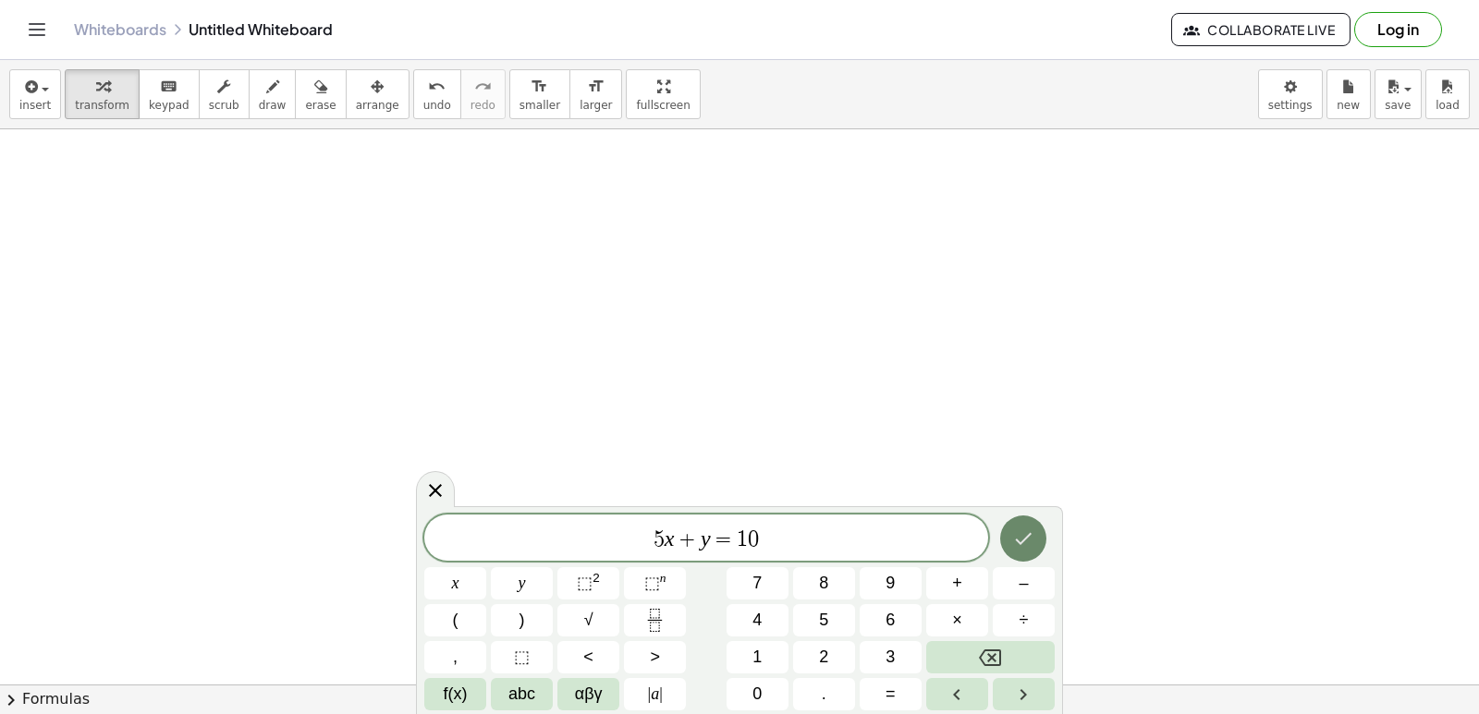
click at [1005, 539] on button "Done" at bounding box center [1023, 539] width 46 height 46
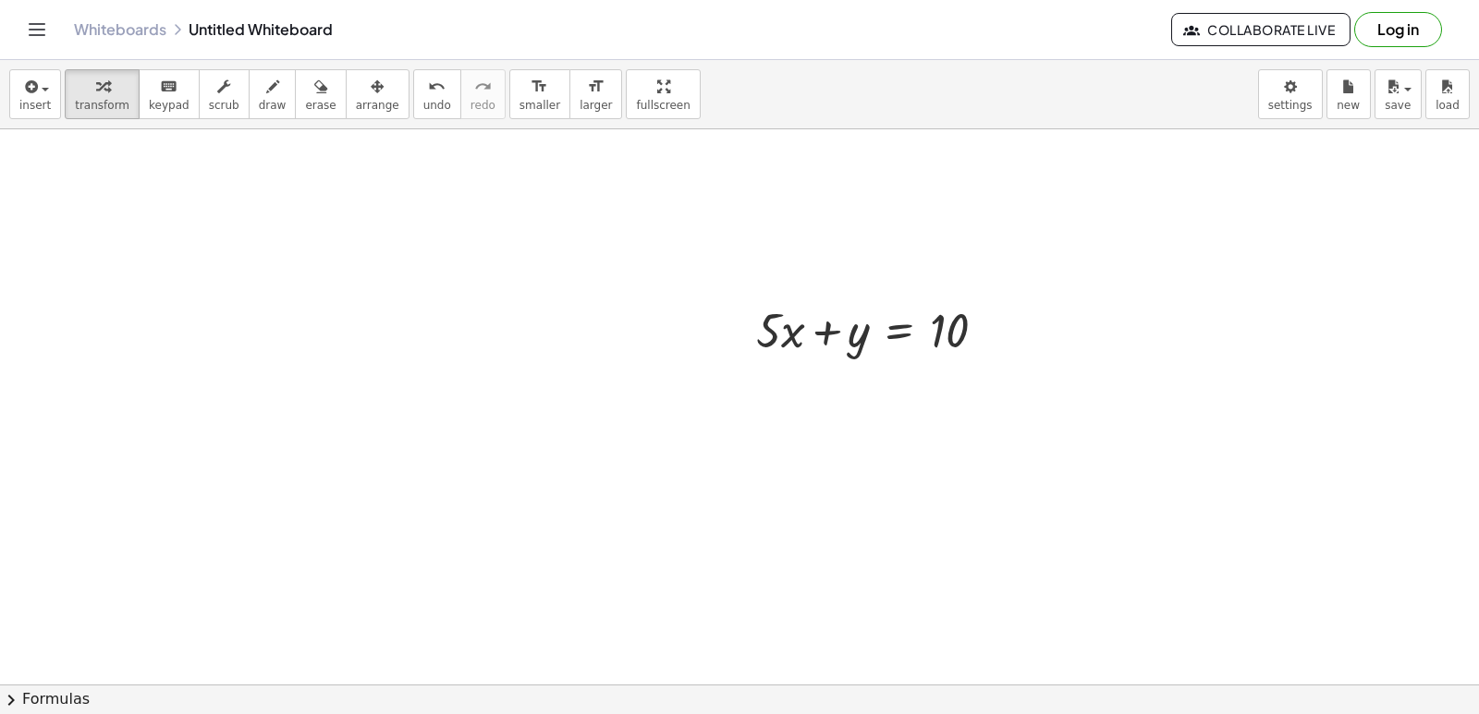
scroll to position [3329, 0]
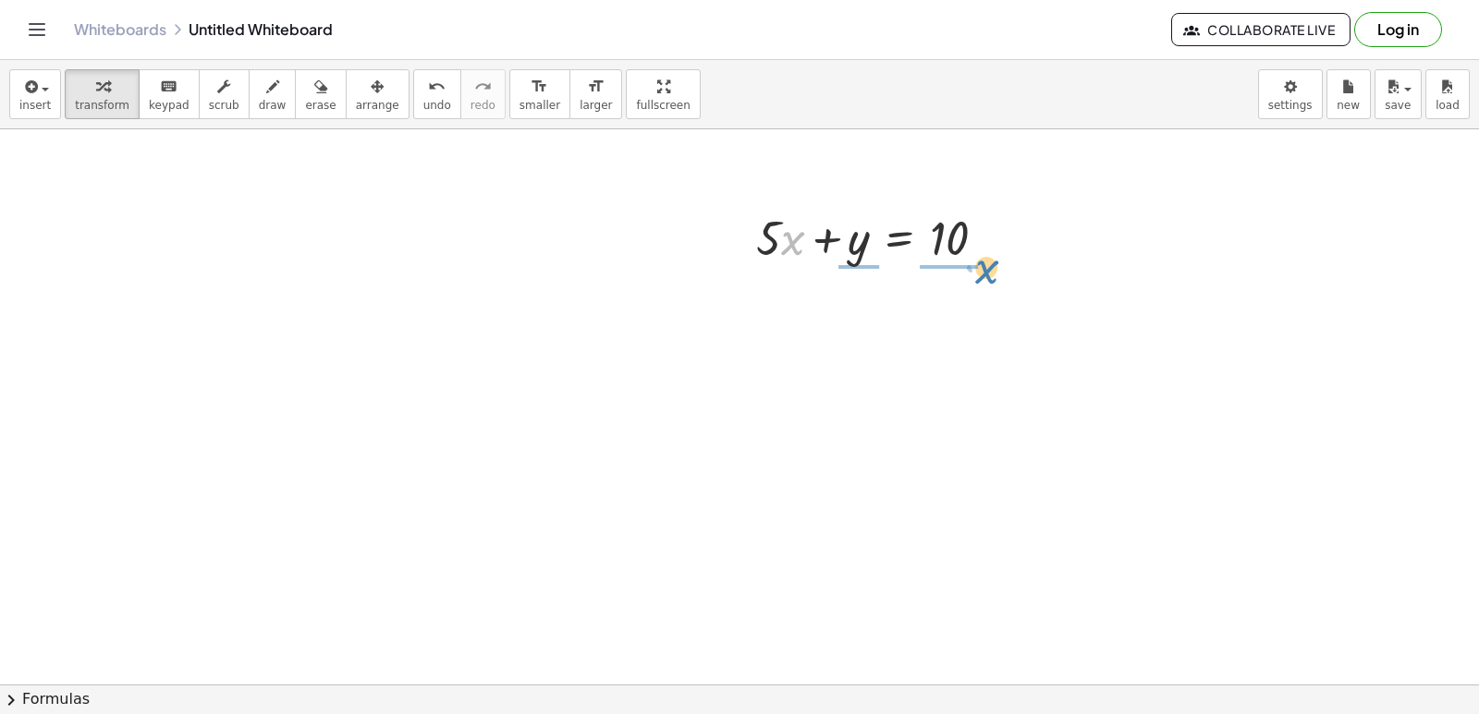
drag, startPoint x: 786, startPoint y: 239, endPoint x: 1001, endPoint y: 250, distance: 215.6
click at [1001, 256] on div at bounding box center [878, 236] width 263 height 63
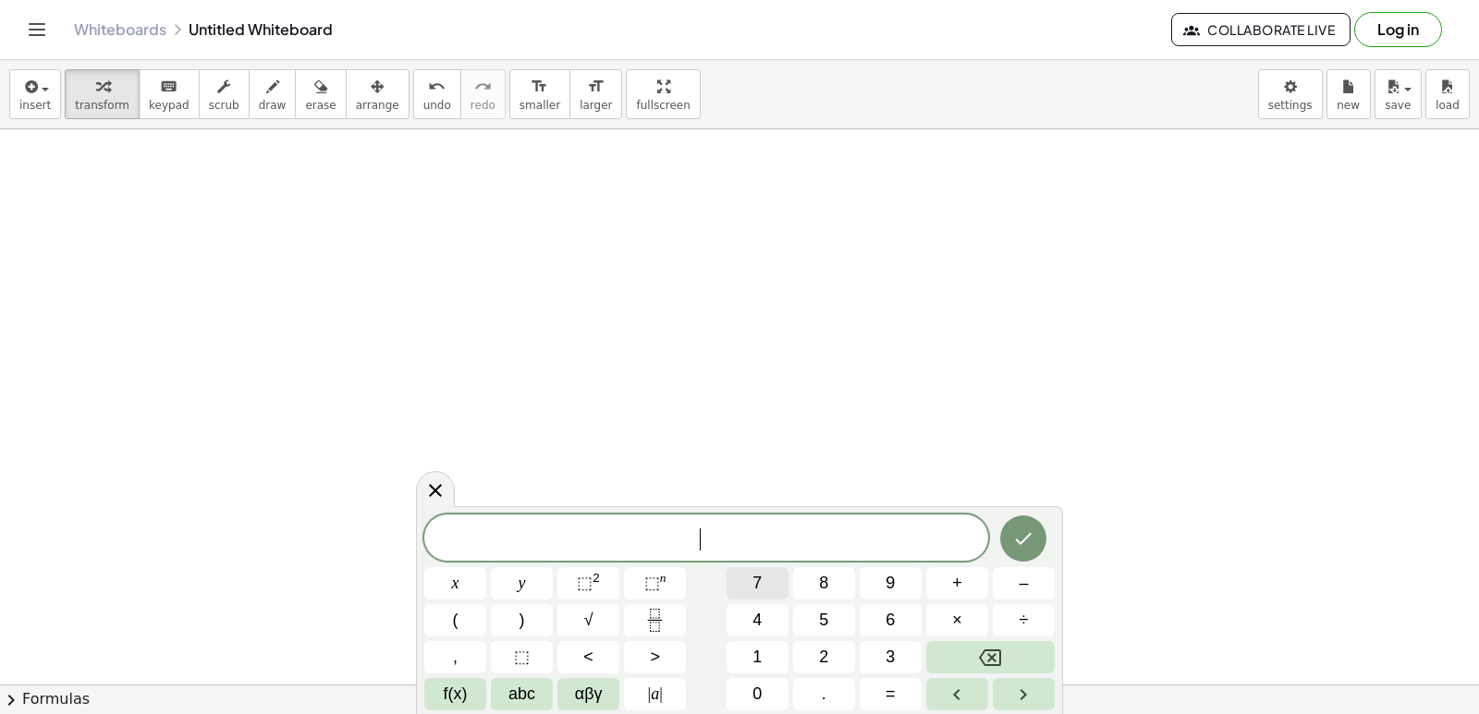
click at [763, 581] on button "7" at bounding box center [757, 583] width 62 height 32
click at [457, 579] on span "x" at bounding box center [455, 583] width 7 height 25
click at [974, 588] on button "+" at bounding box center [957, 583] width 62 height 32
click at [531, 581] on button "y" at bounding box center [522, 583] width 62 height 32
click at [908, 694] on button "=" at bounding box center [890, 694] width 62 height 32
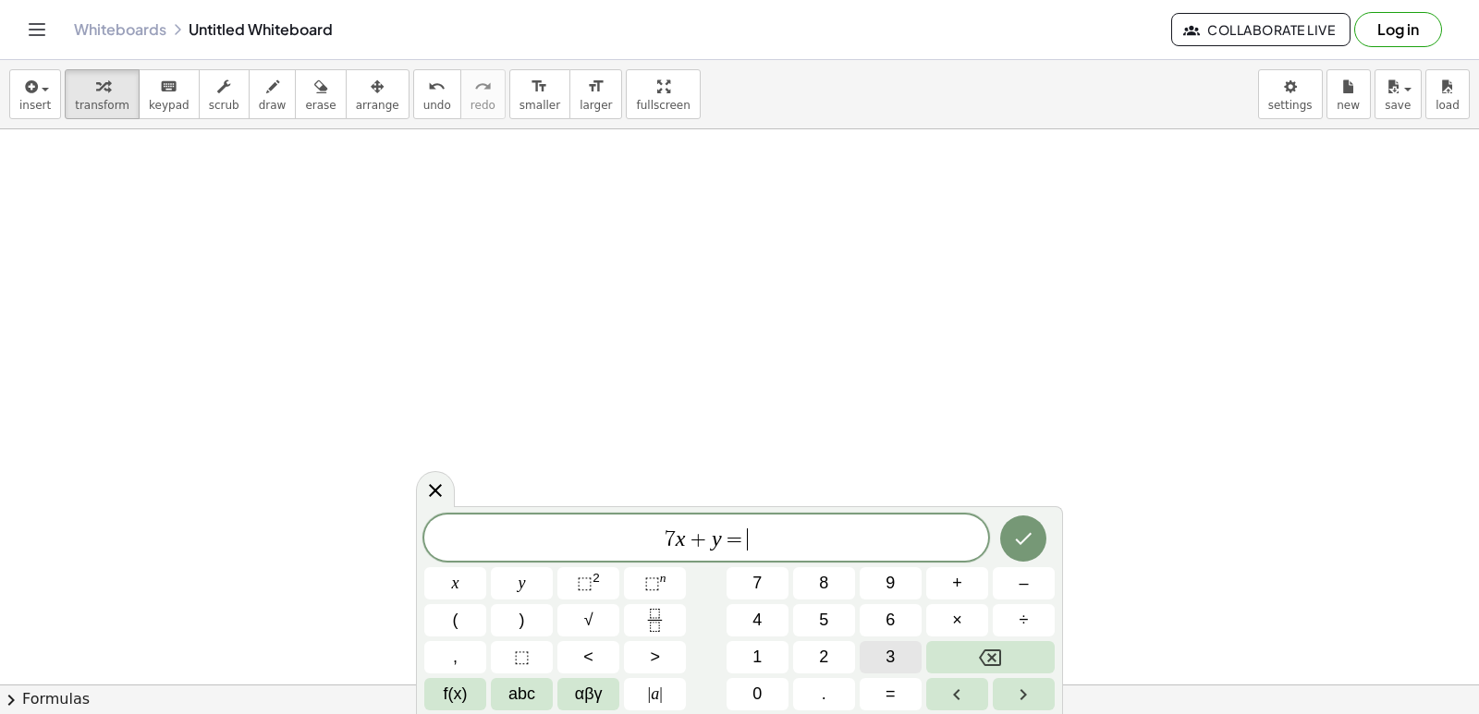
click at [897, 656] on button "3" at bounding box center [890, 657] width 62 height 32
click at [1030, 528] on icon "Done" at bounding box center [1023, 539] width 22 height 22
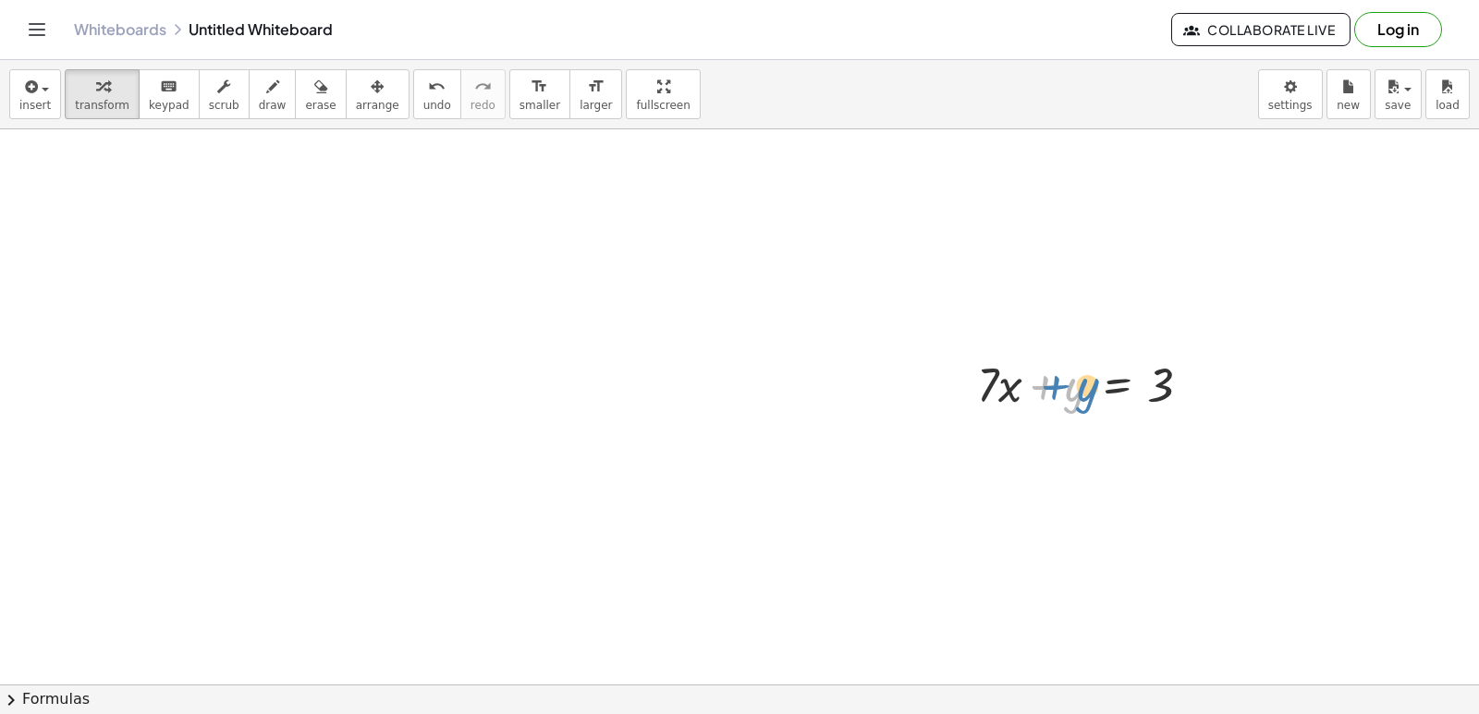
drag, startPoint x: 1059, startPoint y: 401, endPoint x: 1071, endPoint y: 400, distance: 12.0
click at [1071, 400] on div at bounding box center [1091, 383] width 247 height 63
click at [112, 95] on div "button" at bounding box center [102, 86] width 55 height 22
drag, startPoint x: 1103, startPoint y: 399, endPoint x: 605, endPoint y: 278, distance: 511.7
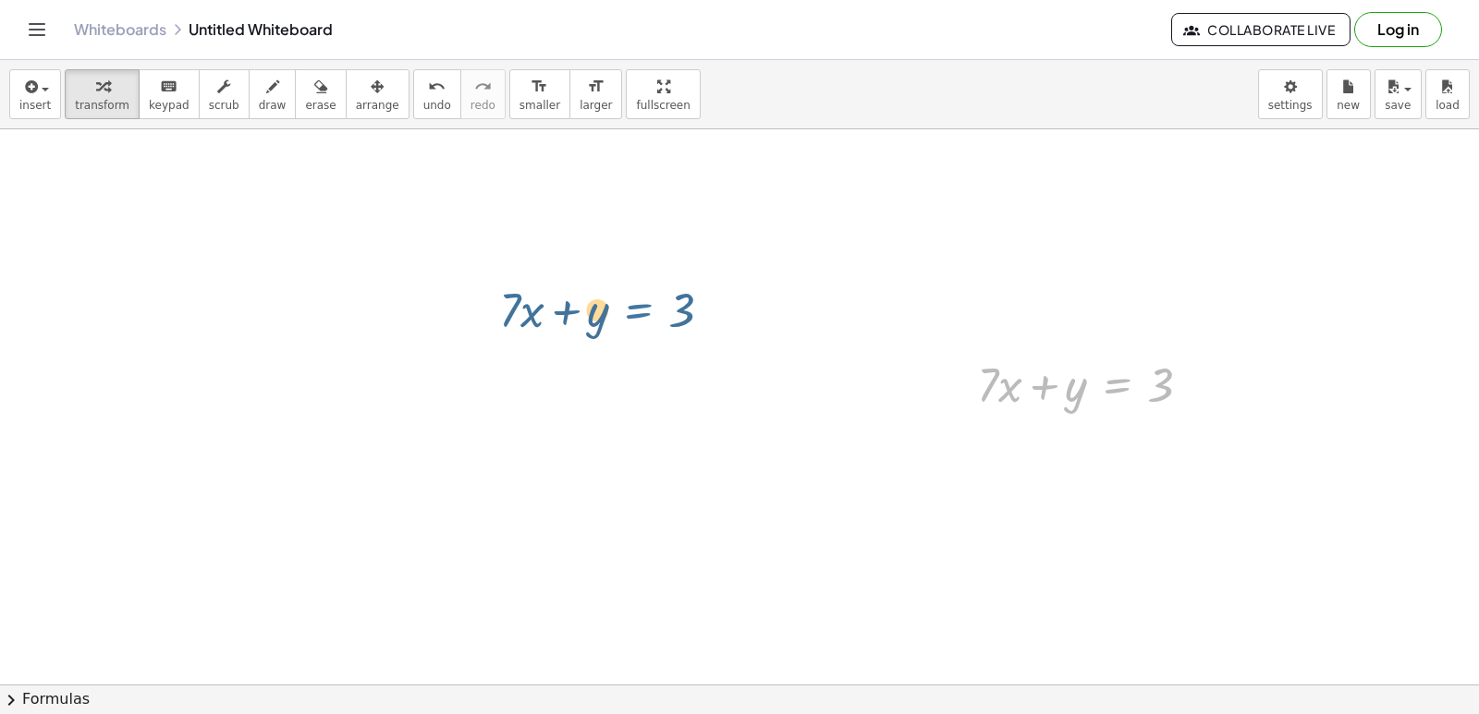
drag, startPoint x: 1097, startPoint y: 391, endPoint x: 554, endPoint y: 193, distance: 578.3
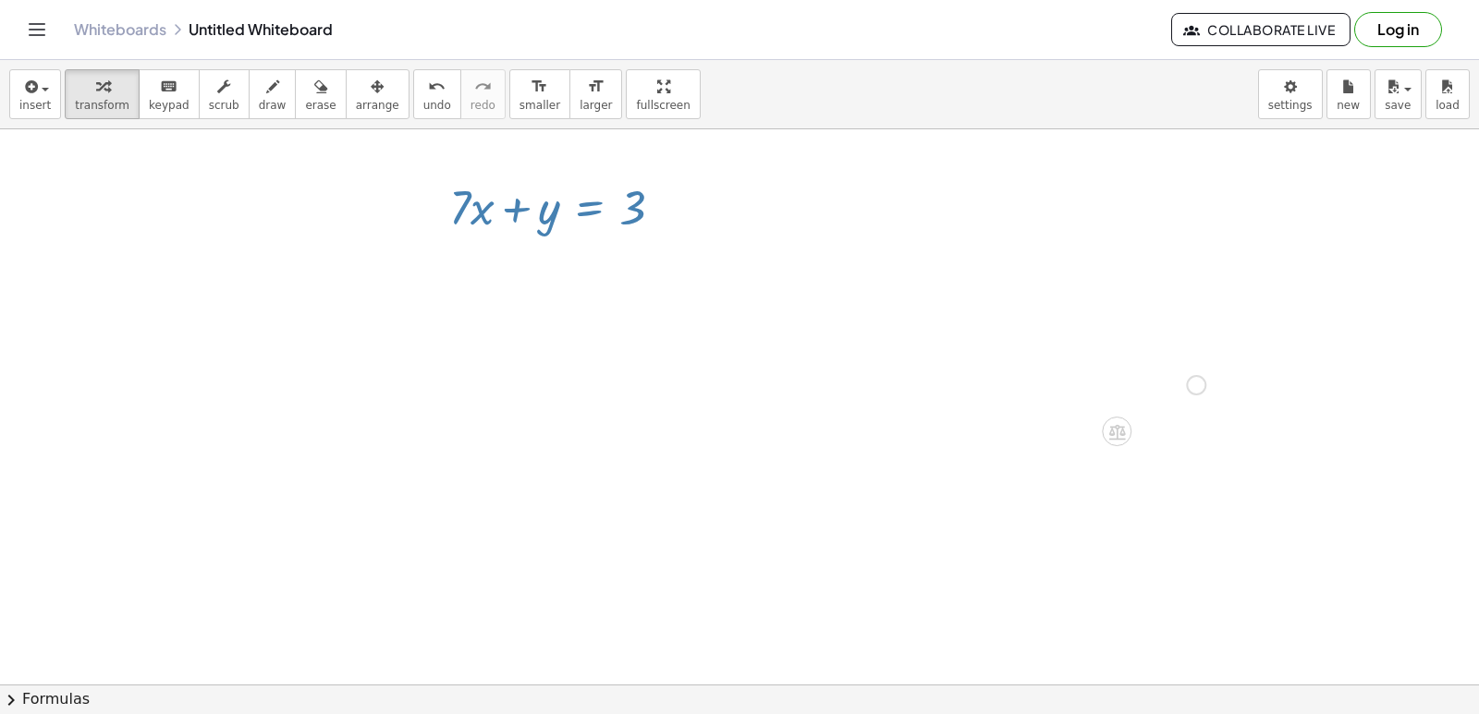
drag, startPoint x: 554, startPoint y: 193, endPoint x: 528, endPoint y: 167, distance: 36.6
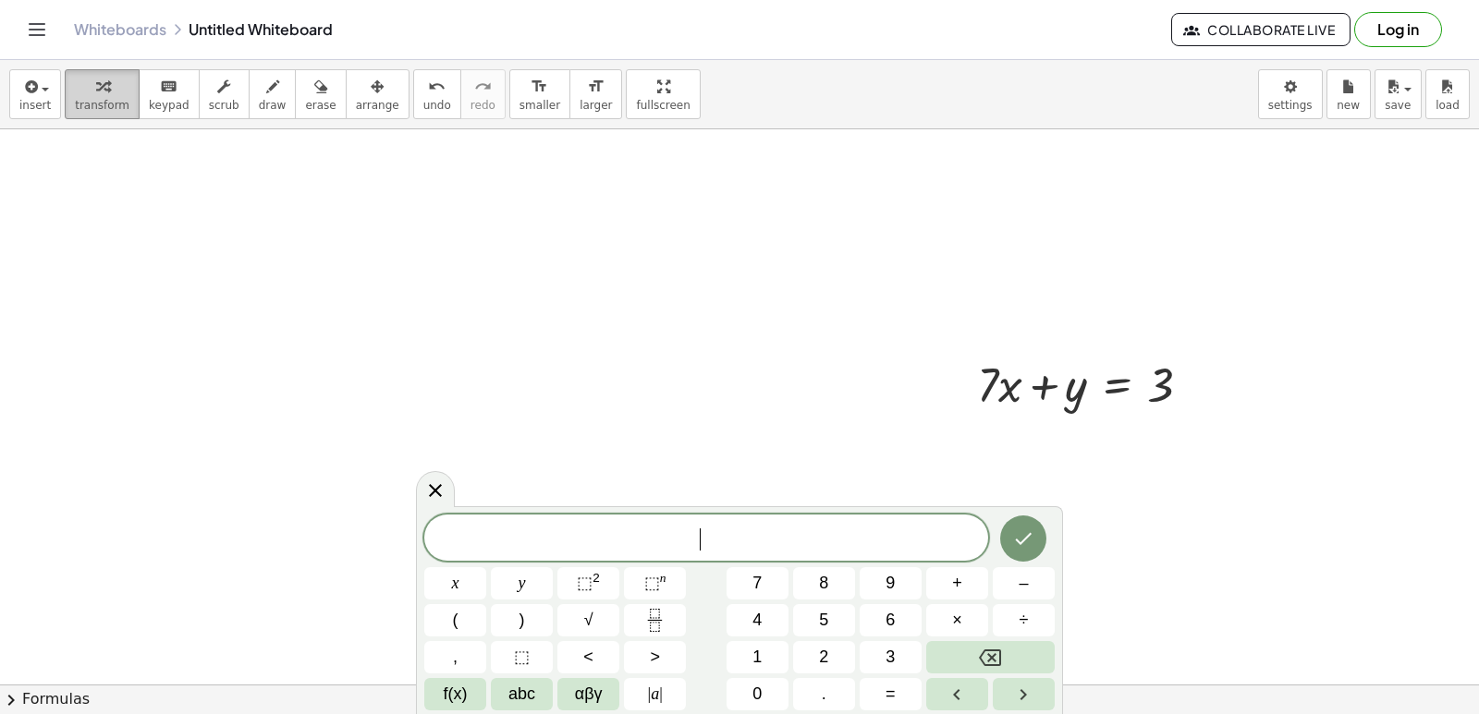
click at [110, 111] on span "transform" at bounding box center [102, 105] width 55 height 13
click at [422, 485] on div at bounding box center [435, 488] width 39 height 36
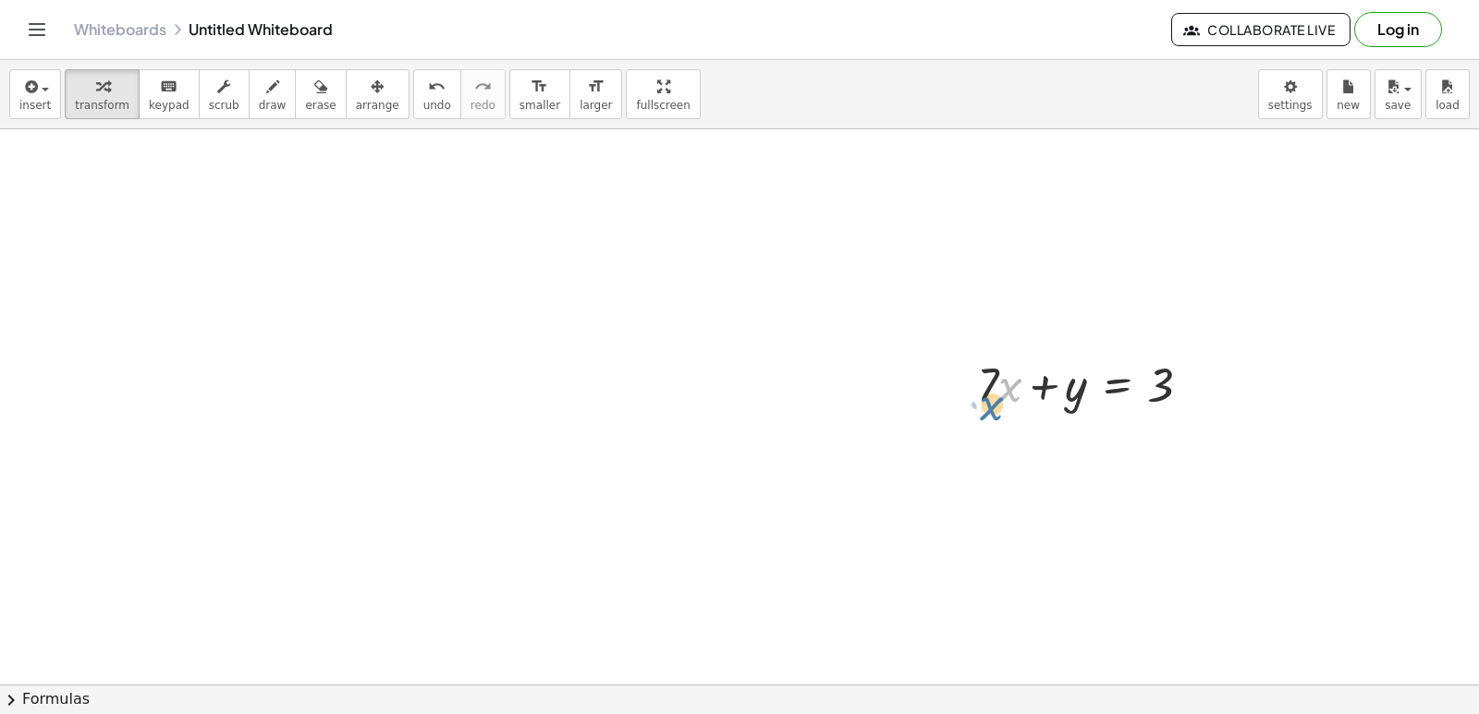
drag, startPoint x: 999, startPoint y: 384, endPoint x: 1003, endPoint y: 395, distance: 10.8
click at [999, 403] on div at bounding box center [1091, 383] width 247 height 63
drag, startPoint x: 984, startPoint y: 386, endPoint x: 1223, endPoint y: 382, distance: 238.5
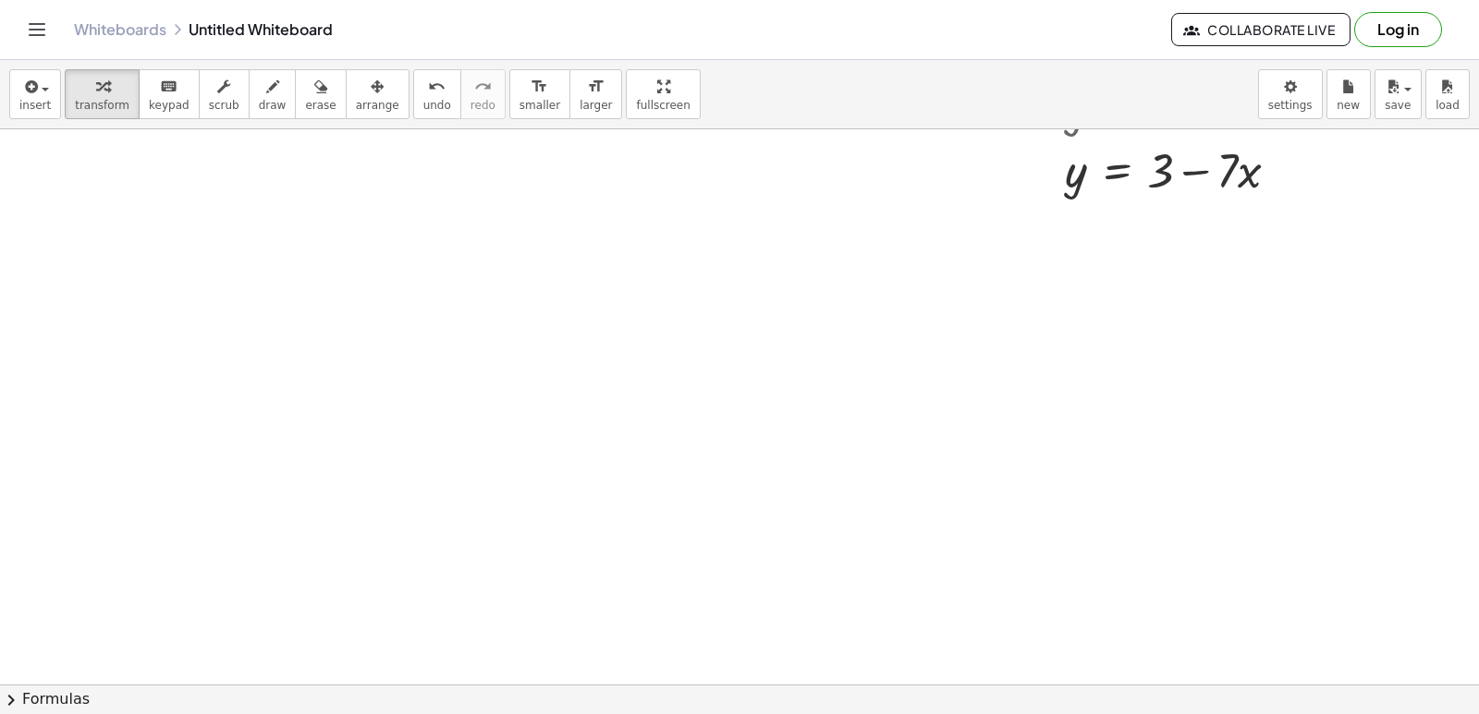
scroll to position [3976, 0]
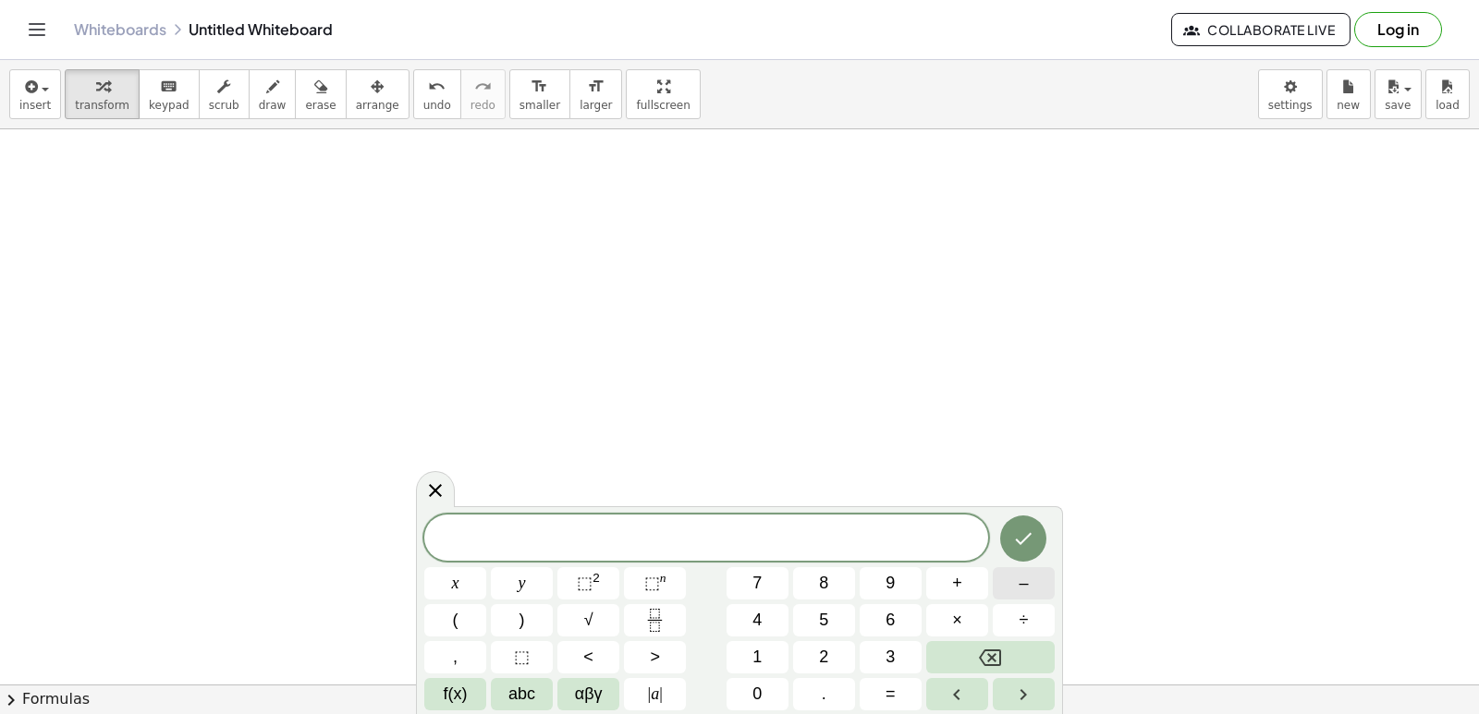
click at [1032, 584] on button "–" at bounding box center [1024, 583] width 62 height 32
click at [810, 591] on button "8" at bounding box center [824, 583] width 62 height 32
click at [531, 571] on button "y" at bounding box center [522, 583] width 62 height 32
click at [957, 578] on span "+" at bounding box center [957, 583] width 10 height 25
click at [457, 585] on span "x" at bounding box center [455, 583] width 7 height 25
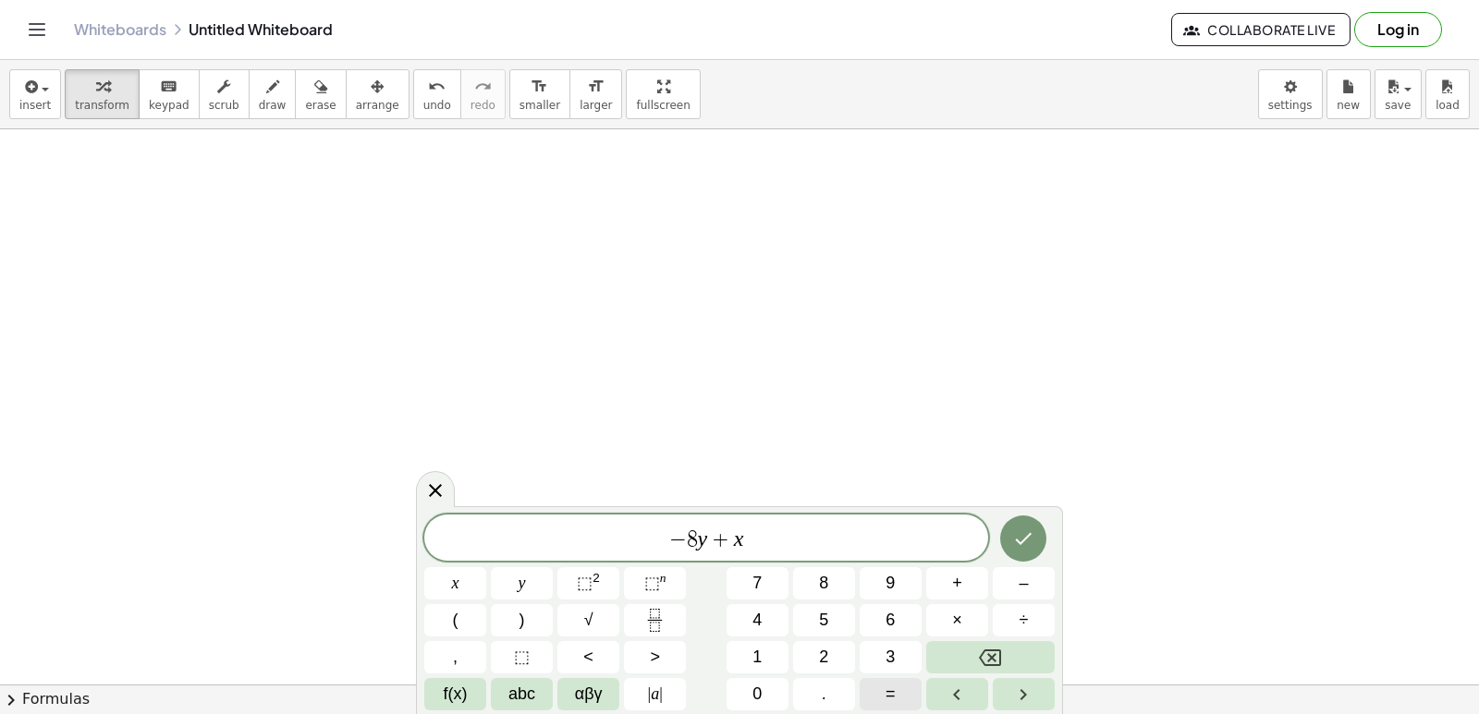
click at [896, 685] on button "=" at bounding box center [890, 694] width 62 height 32
click at [753, 589] on span "7" at bounding box center [756, 583] width 9 height 25
click at [1033, 539] on icon "Done" at bounding box center [1023, 539] width 22 height 22
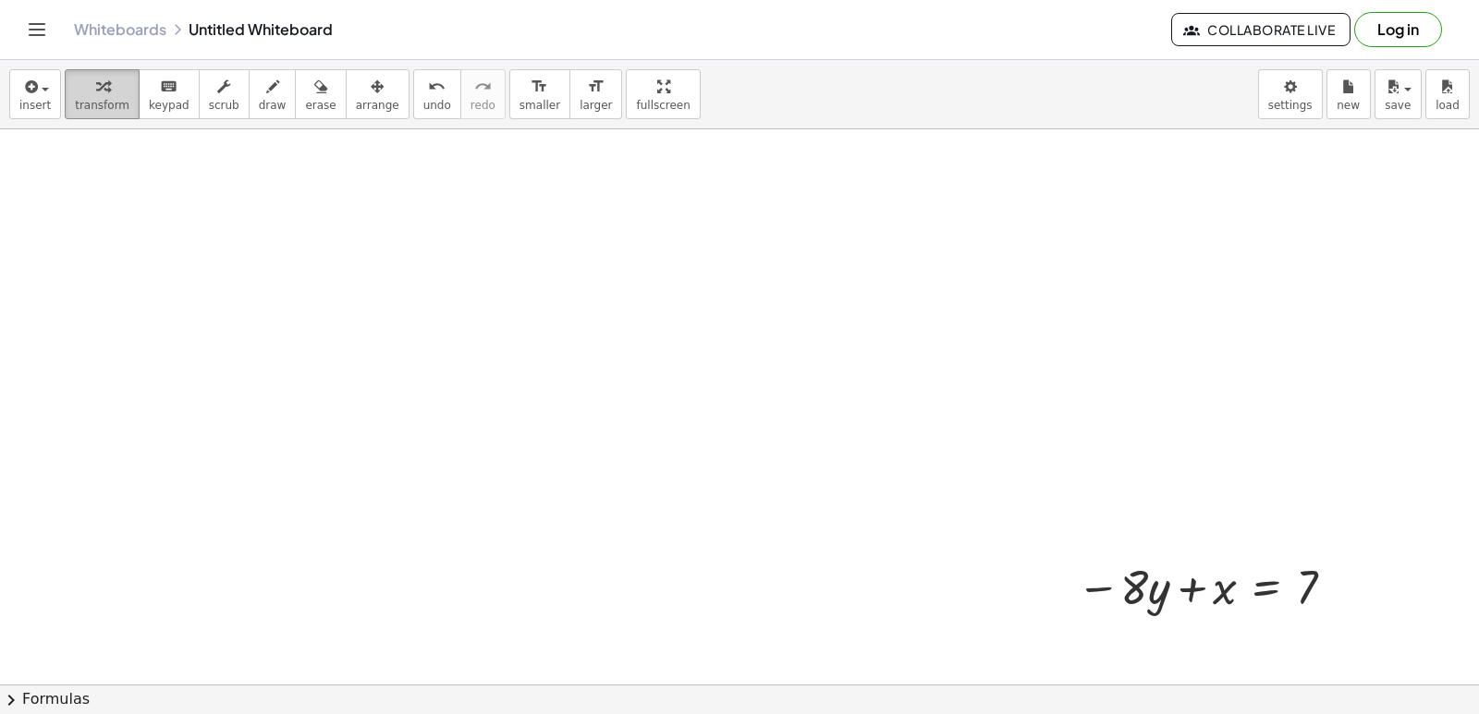
click at [105, 100] on span "transform" at bounding box center [102, 105] width 55 height 13
click at [356, 99] on span "arrange" at bounding box center [377, 105] width 43 height 13
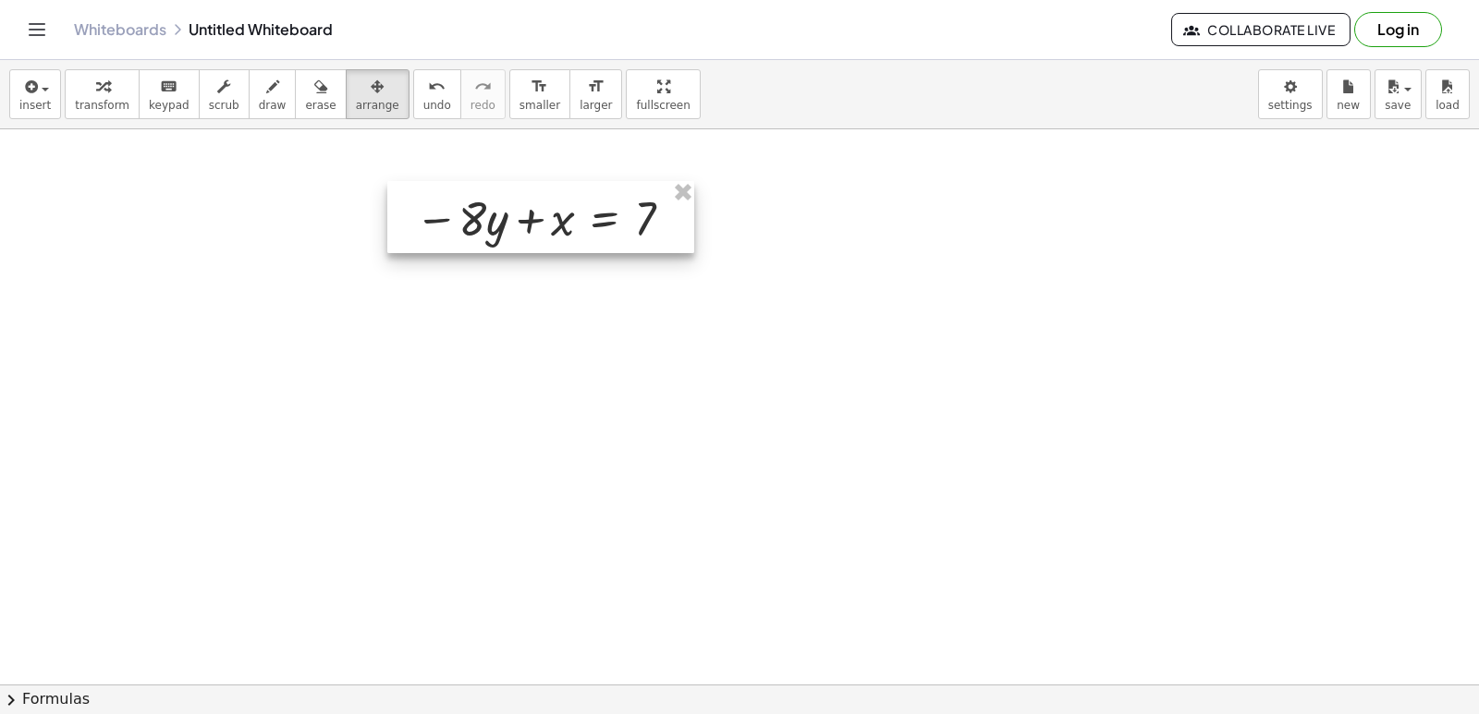
drag, startPoint x: 1125, startPoint y: 577, endPoint x: 445, endPoint y: 191, distance: 781.0
click at [445, 191] on div at bounding box center [540, 217] width 307 height 72
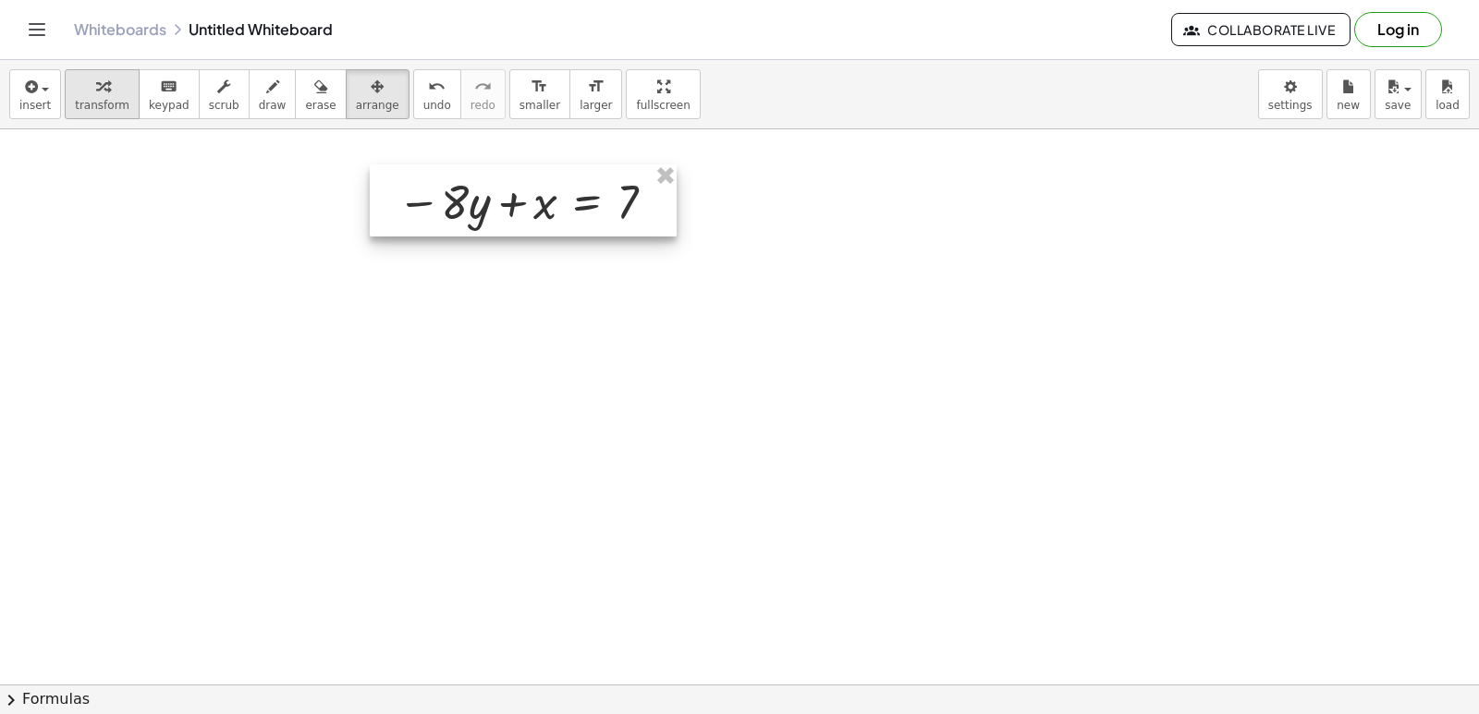
click at [346, 117] on button "arrange" at bounding box center [378, 94] width 64 height 50
click at [96, 88] on icon "button" at bounding box center [102, 87] width 13 height 22
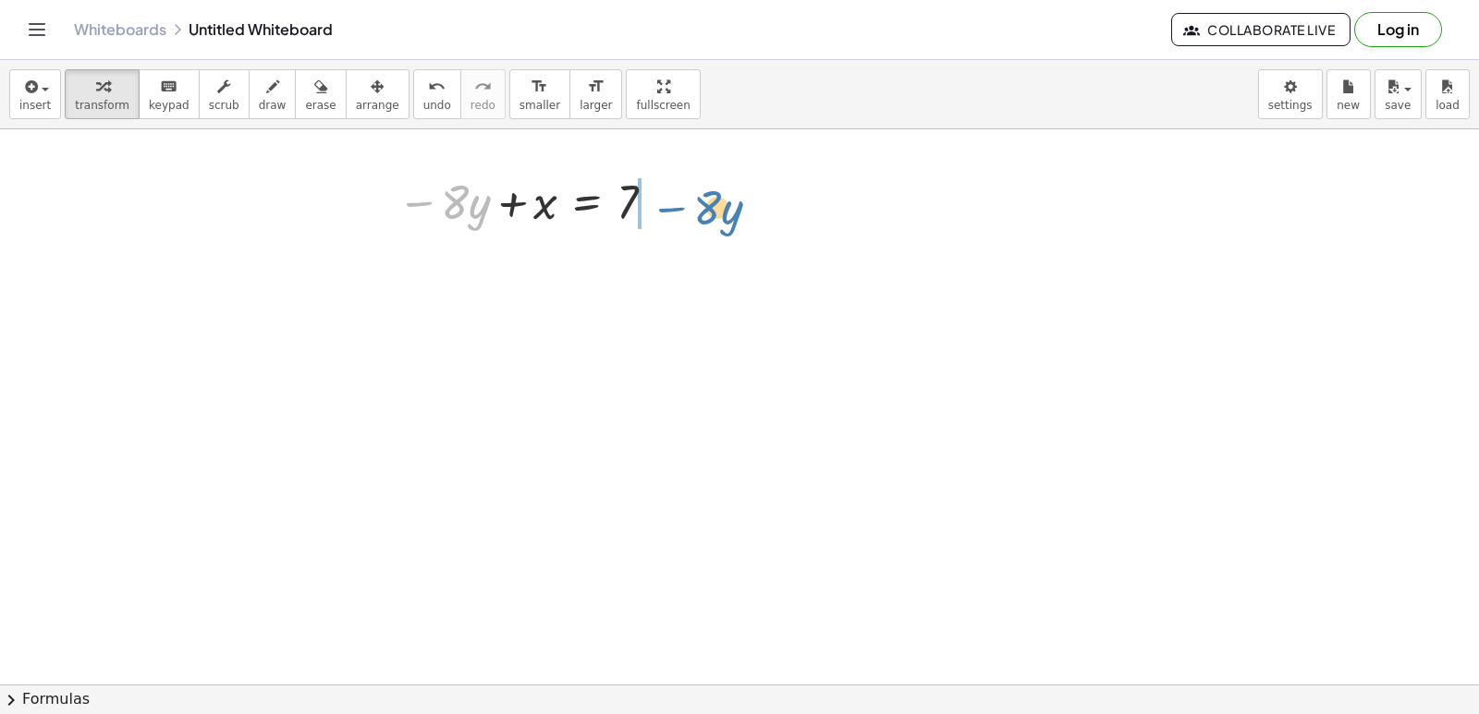
drag, startPoint x: 436, startPoint y: 193, endPoint x: 684, endPoint y: 196, distance: 247.7
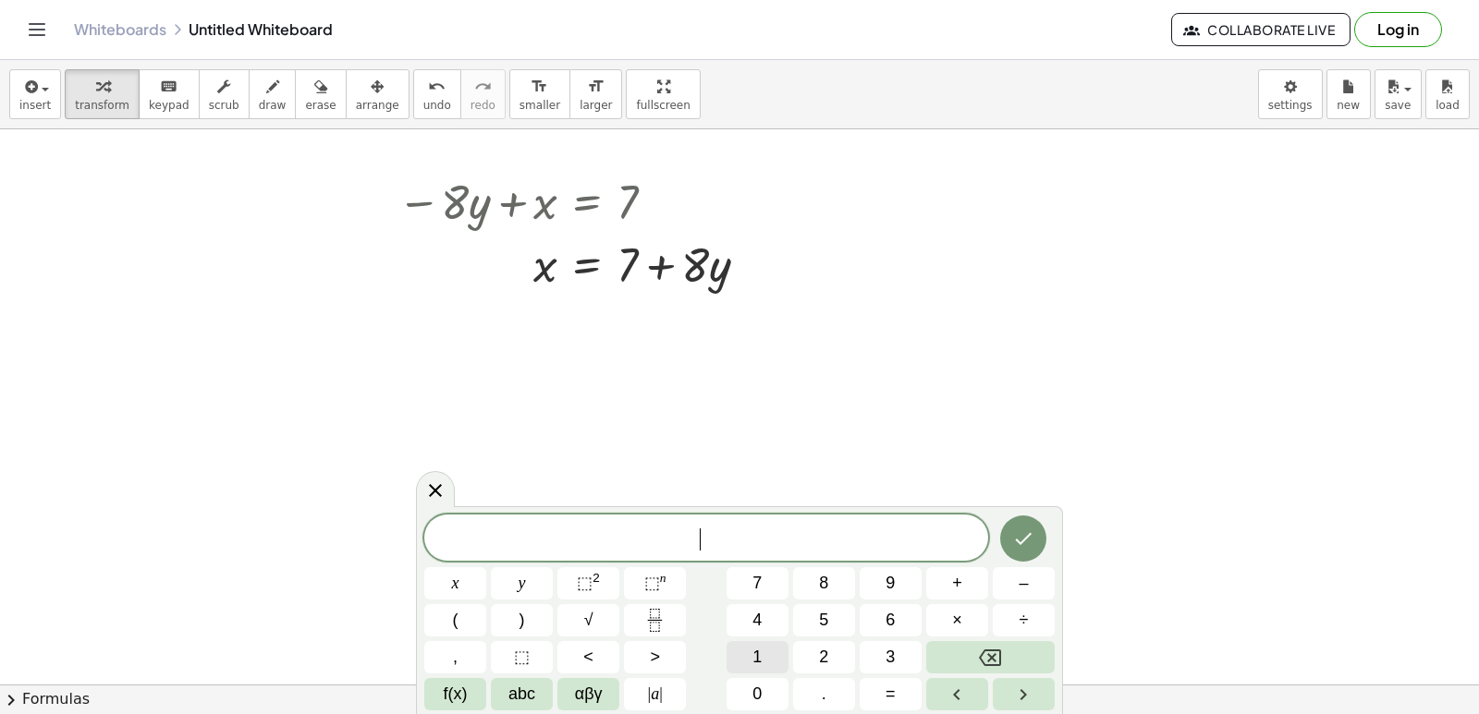
click at [760, 656] on span "1" at bounding box center [756, 657] width 9 height 25
click at [762, 652] on button "1" at bounding box center [757, 657] width 62 height 32
click at [518, 579] on button "y" at bounding box center [522, 583] width 62 height 32
click at [973, 586] on button "+" at bounding box center [957, 583] width 62 height 32
click at [474, 589] on button "x" at bounding box center [455, 583] width 62 height 32
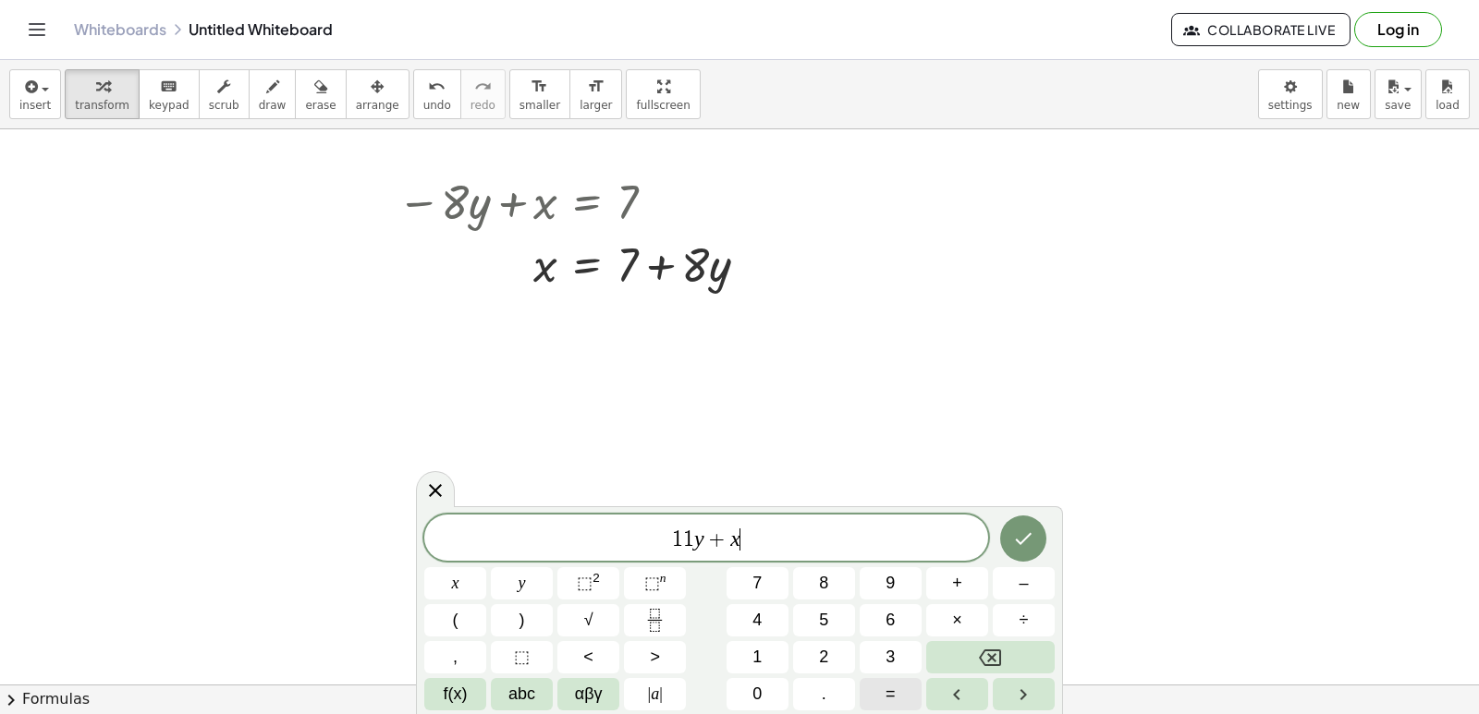
click at [893, 694] on span "=" at bounding box center [890, 694] width 10 height 25
click at [824, 634] on button "5" at bounding box center [824, 620] width 62 height 32
click at [1028, 531] on icon "Done" at bounding box center [1023, 539] width 22 height 22
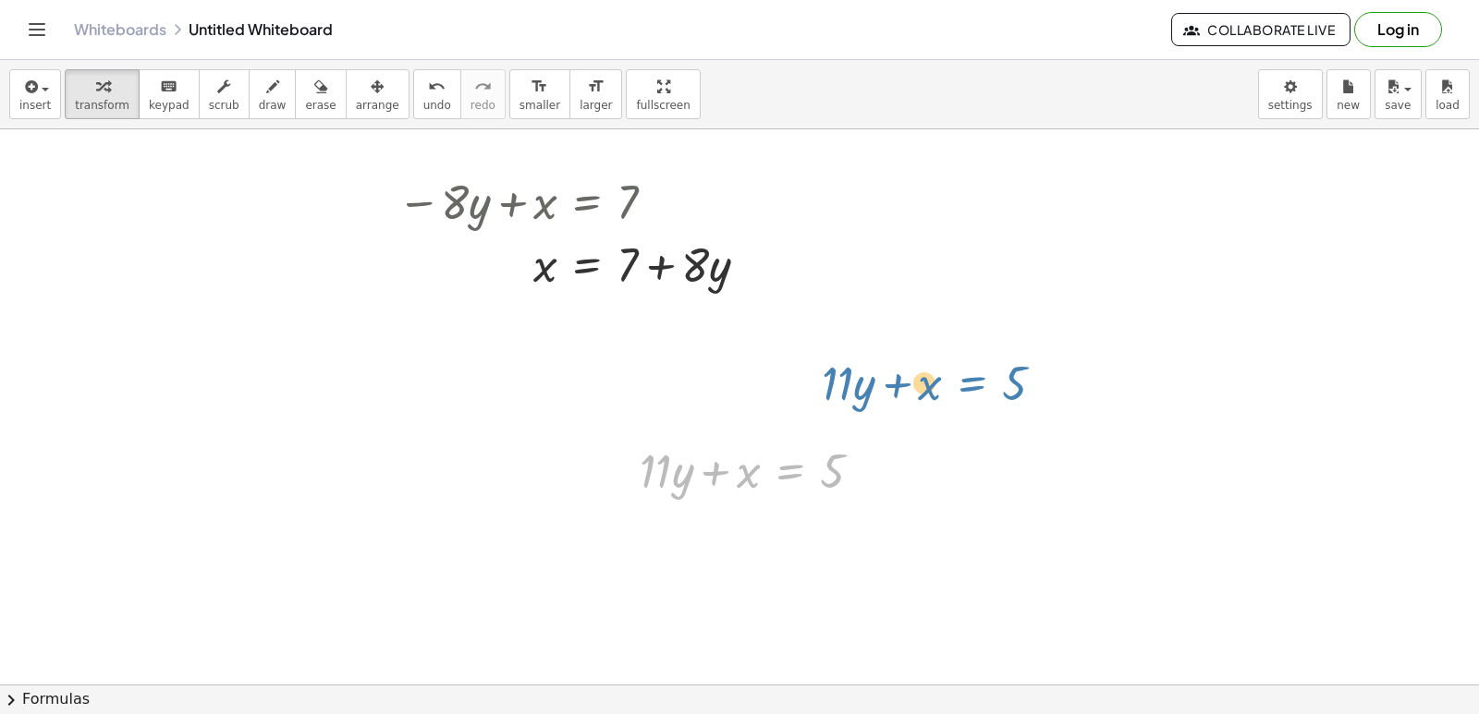
drag, startPoint x: 816, startPoint y: 482, endPoint x: 1000, endPoint y: 391, distance: 205.0
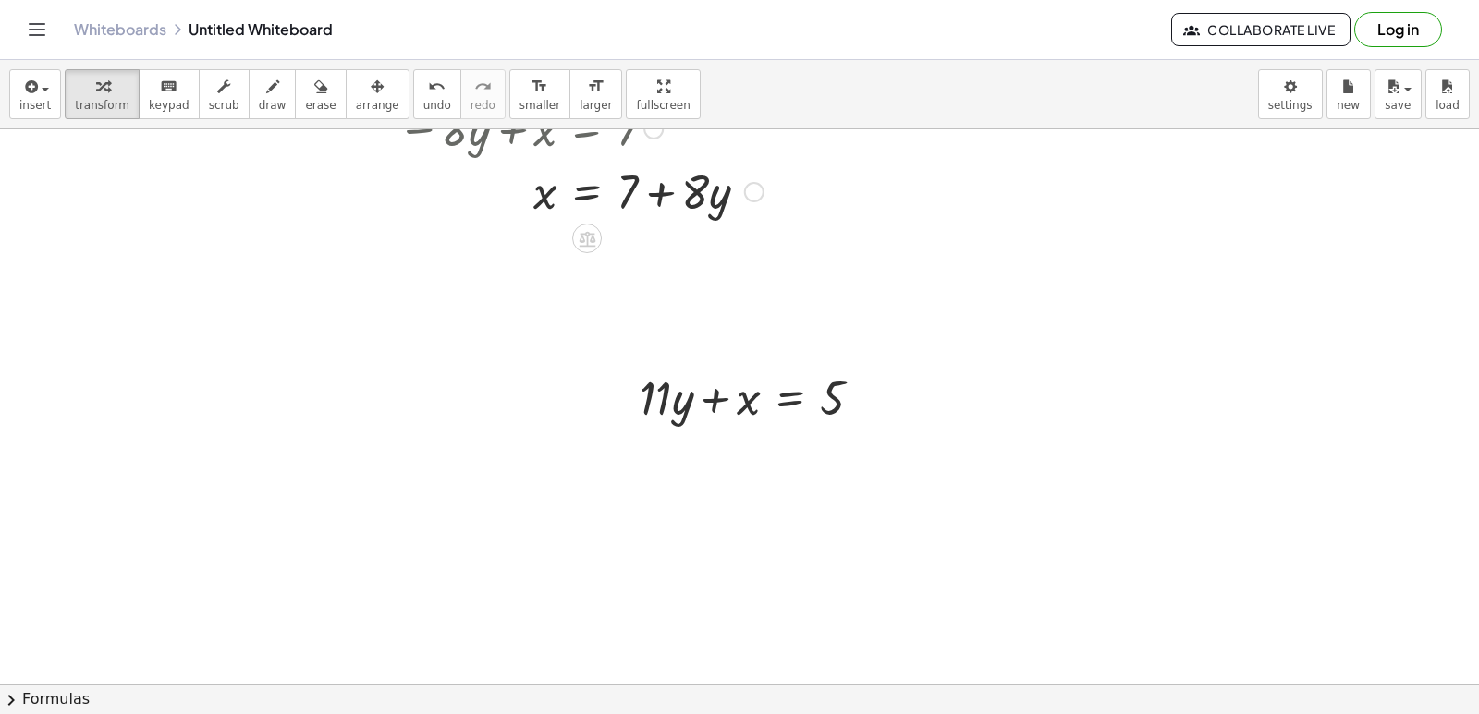
scroll to position [4161, 0]
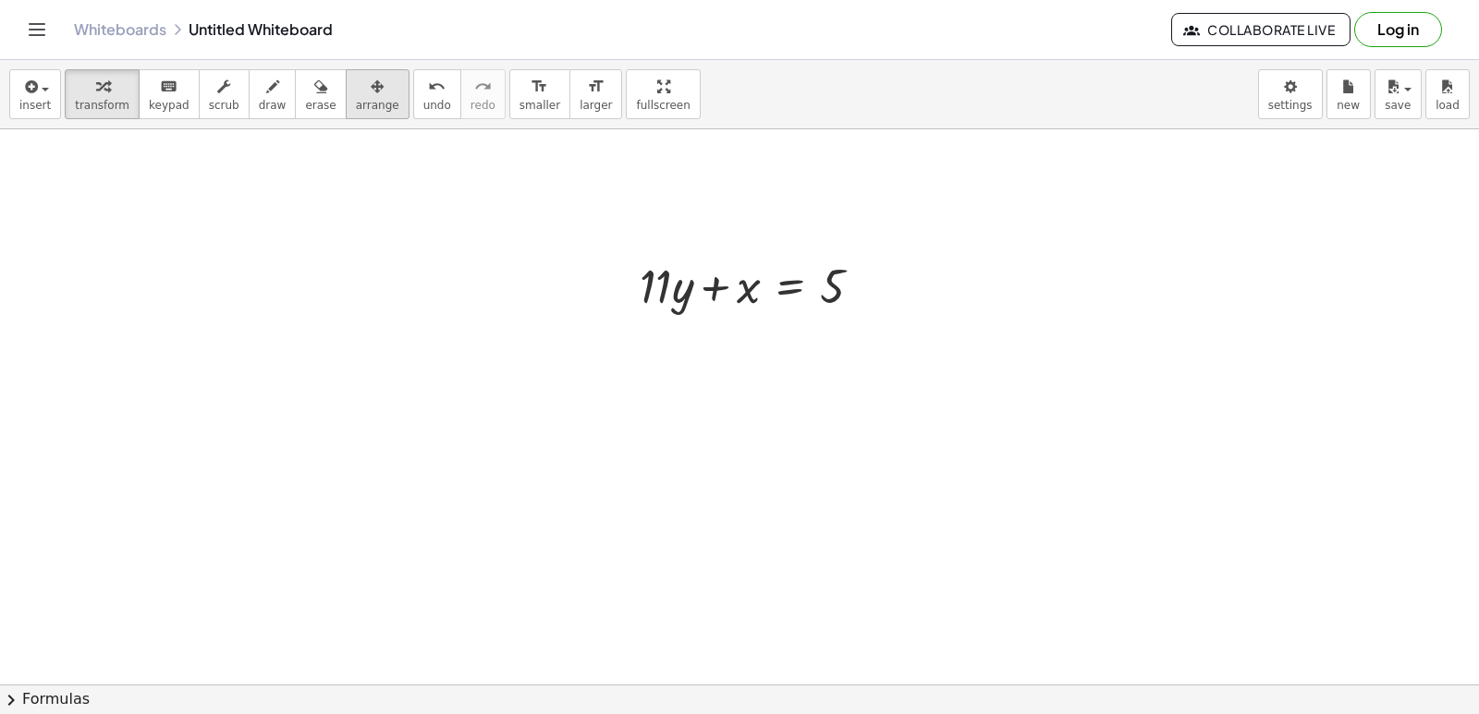
click at [356, 86] on div "button" at bounding box center [377, 86] width 43 height 22
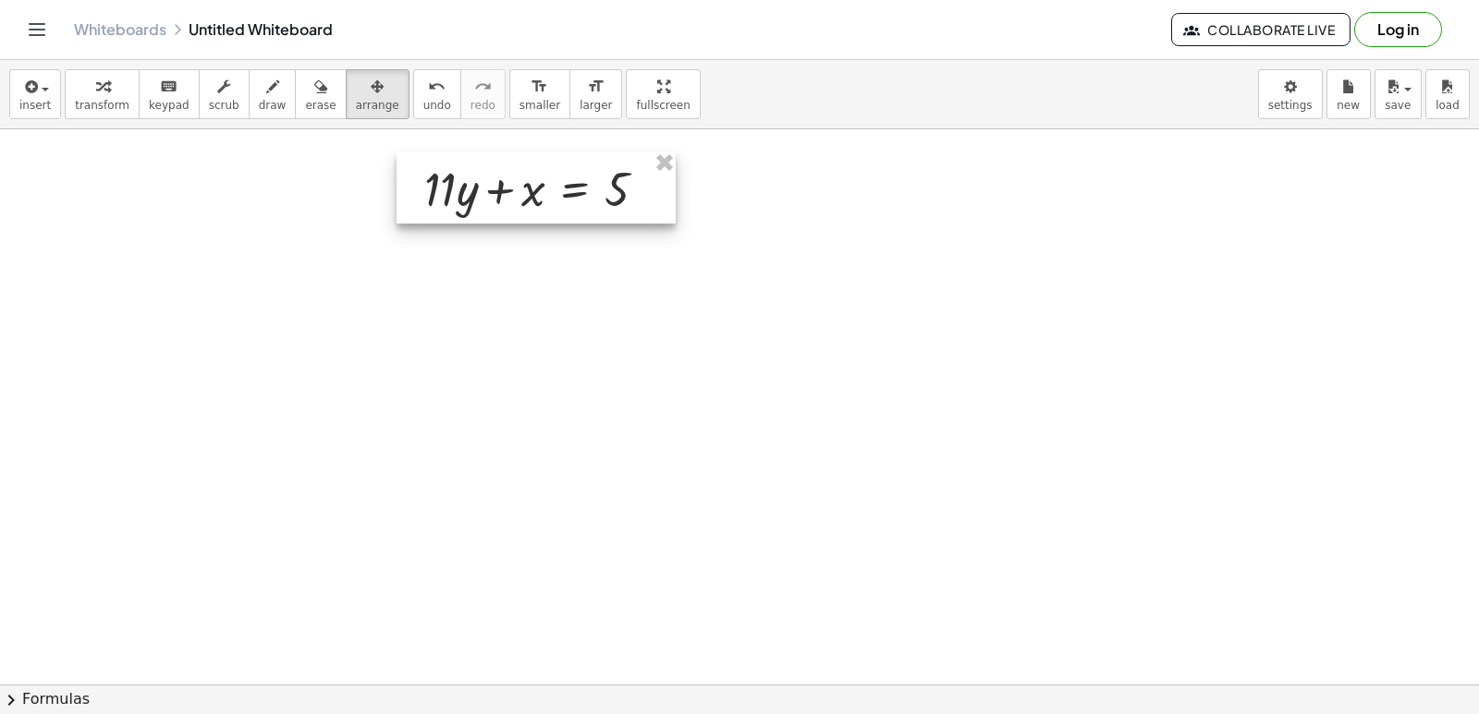
drag, startPoint x: 617, startPoint y: 281, endPoint x: 399, endPoint y: 182, distance: 239.5
click at [399, 182] on div at bounding box center [535, 188] width 279 height 72
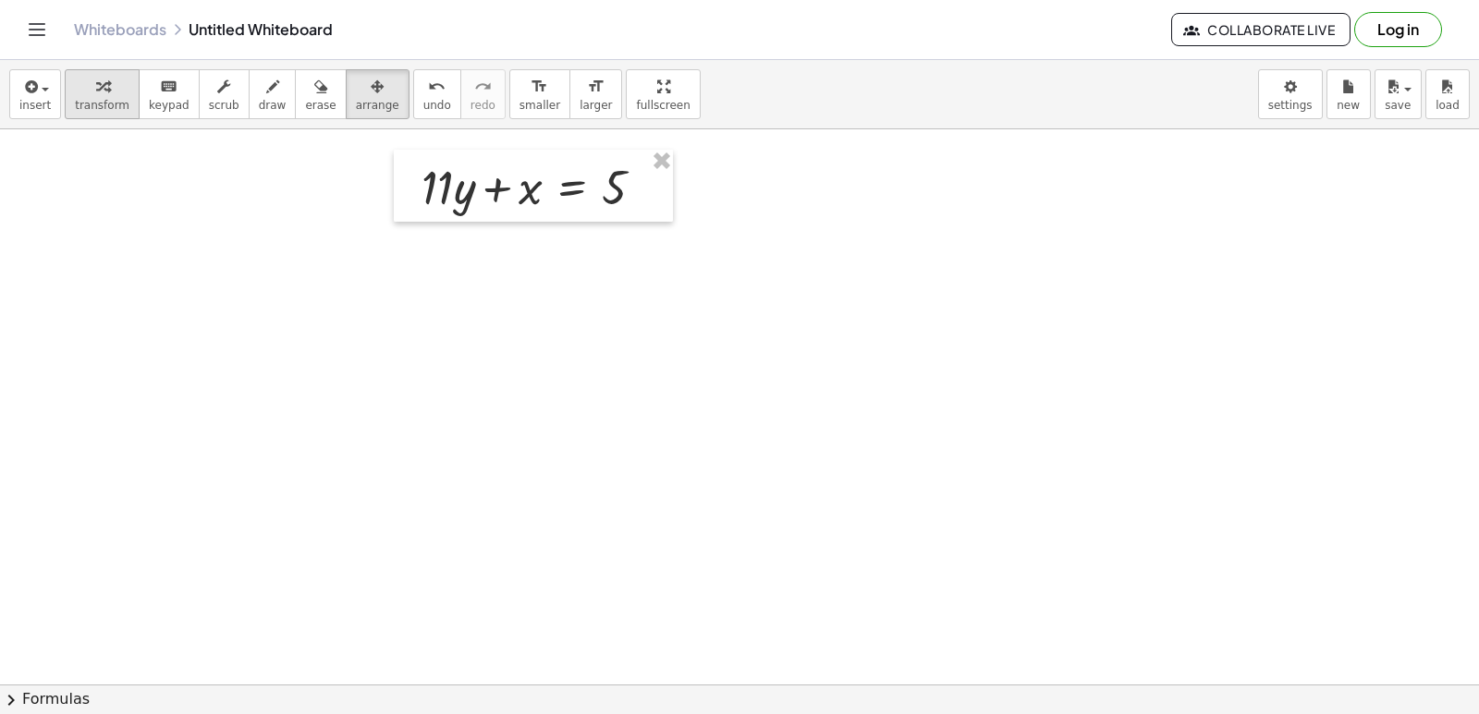
click at [123, 98] on button "transform" at bounding box center [102, 94] width 75 height 50
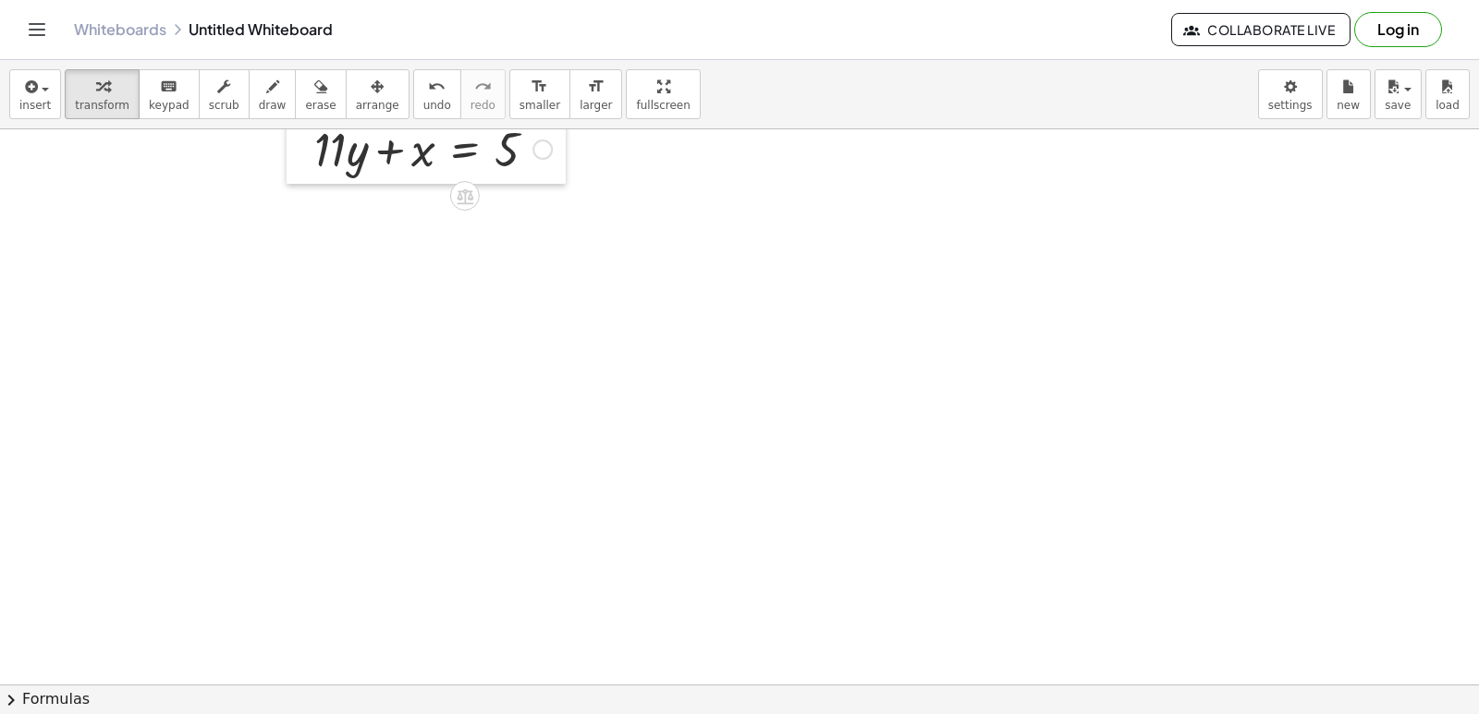
drag, startPoint x: 417, startPoint y: 191, endPoint x: 264, endPoint y: 137, distance: 161.9
click at [286, 138] on div at bounding box center [300, 148] width 28 height 72
drag, startPoint x: 300, startPoint y: 148, endPoint x: 294, endPoint y: 158, distance: 12.0
click at [294, 158] on div at bounding box center [391, 134] width 256 height 63
click at [356, 89] on div "button" at bounding box center [377, 86] width 43 height 22
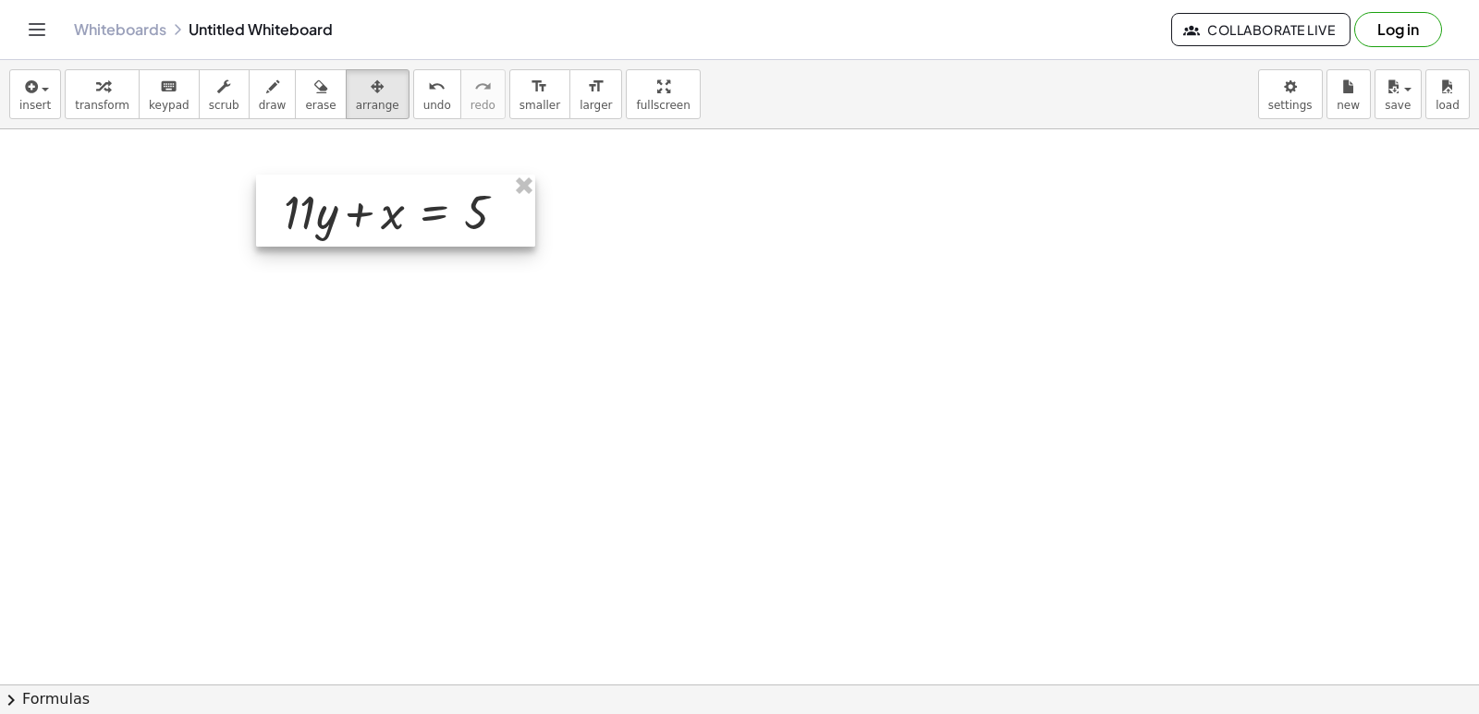
drag, startPoint x: 330, startPoint y: 89, endPoint x: 370, endPoint y: 213, distance: 130.9
click at [370, 213] on div at bounding box center [395, 211] width 279 height 72
click at [111, 91] on div "button" at bounding box center [102, 86] width 55 height 22
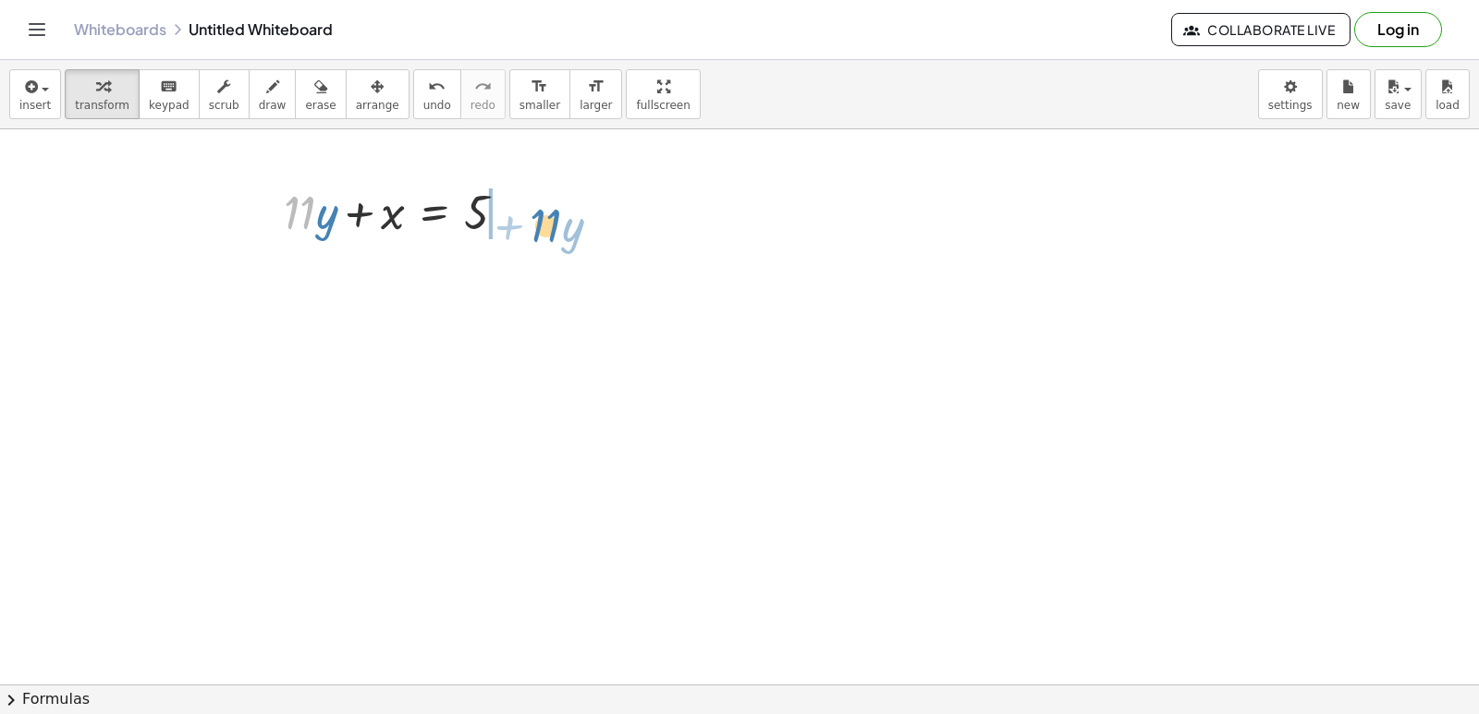
drag, startPoint x: 307, startPoint y: 212, endPoint x: 535, endPoint y: 221, distance: 228.5
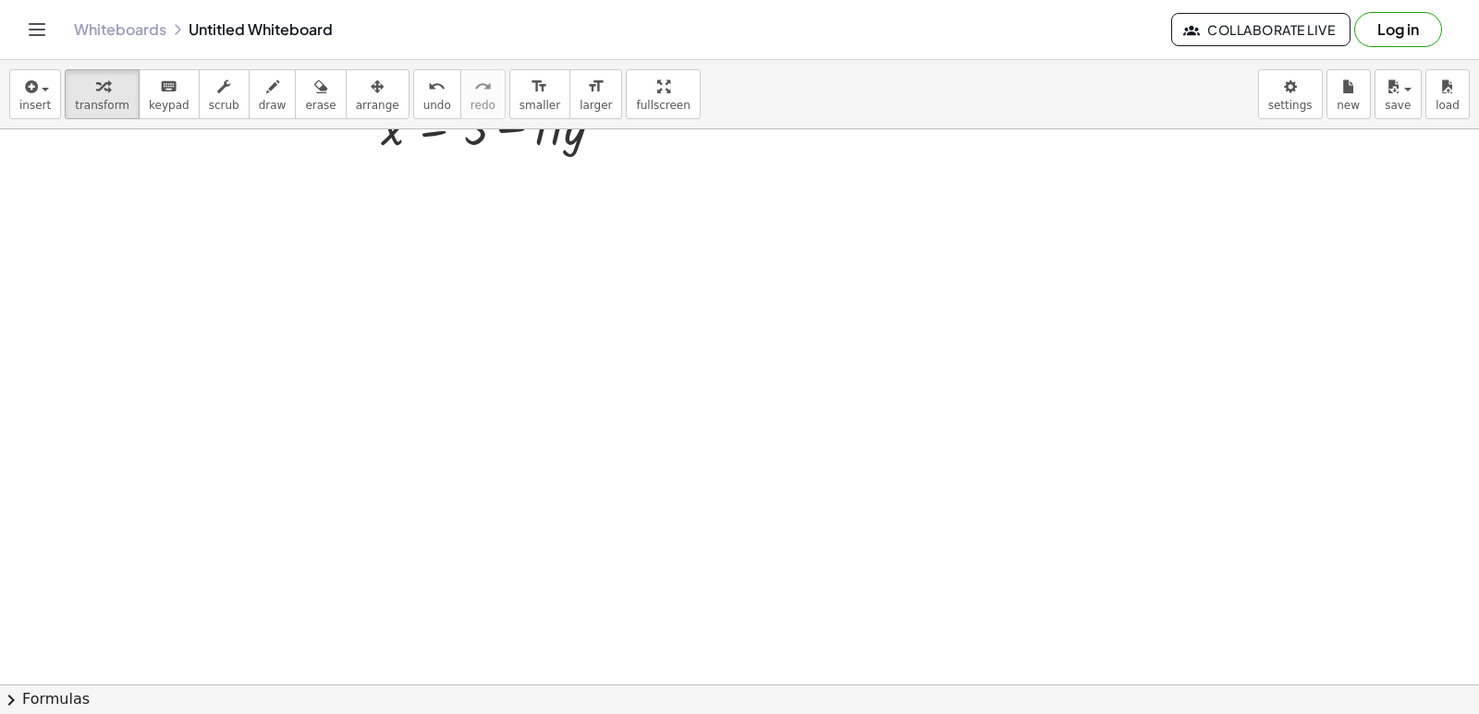
scroll to position [4346, 0]
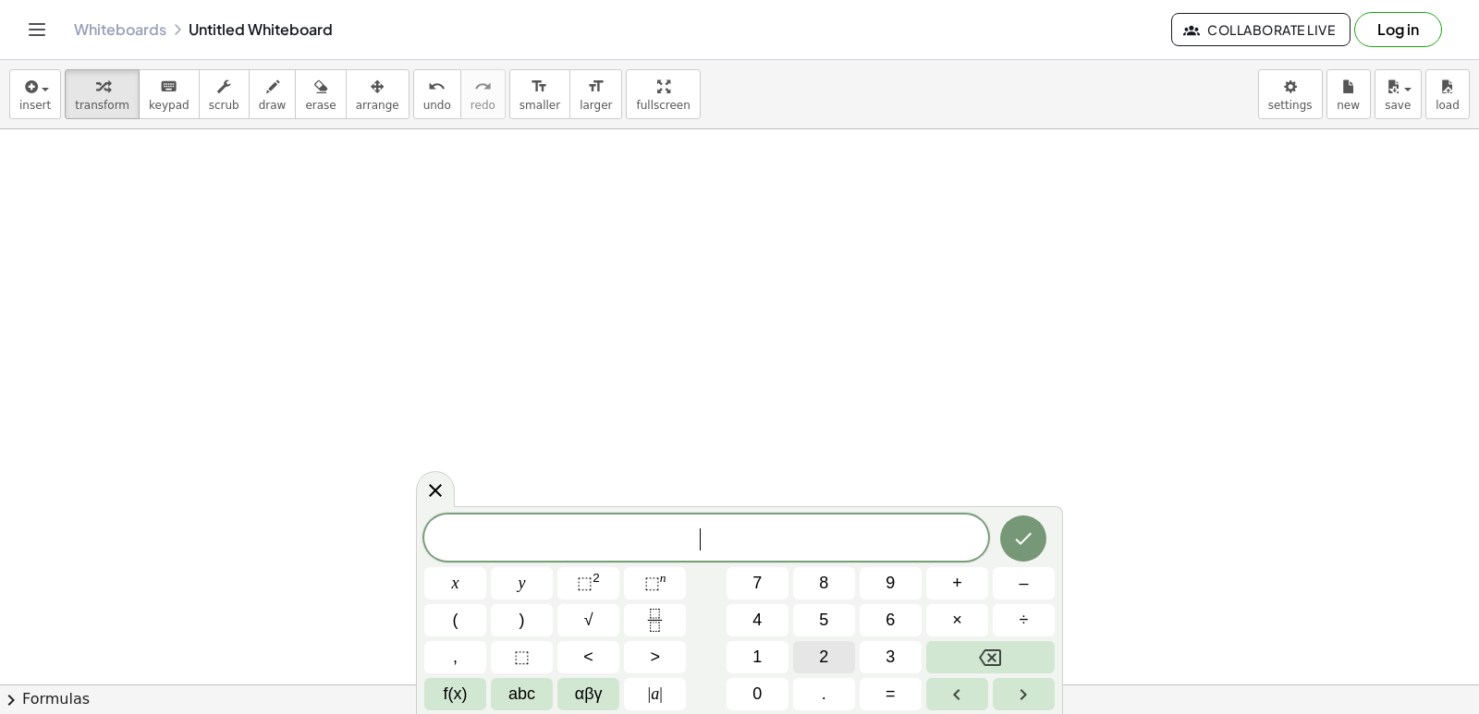
click at [813, 653] on button "2" at bounding box center [824, 657] width 62 height 32
click at [447, 588] on button "x" at bounding box center [455, 583] width 62 height 32
click at [969, 649] on button "Backspace" at bounding box center [990, 657] width 128 height 32
click at [528, 584] on button "y" at bounding box center [522, 583] width 62 height 32
click at [957, 587] on span "+" at bounding box center [957, 583] width 10 height 25
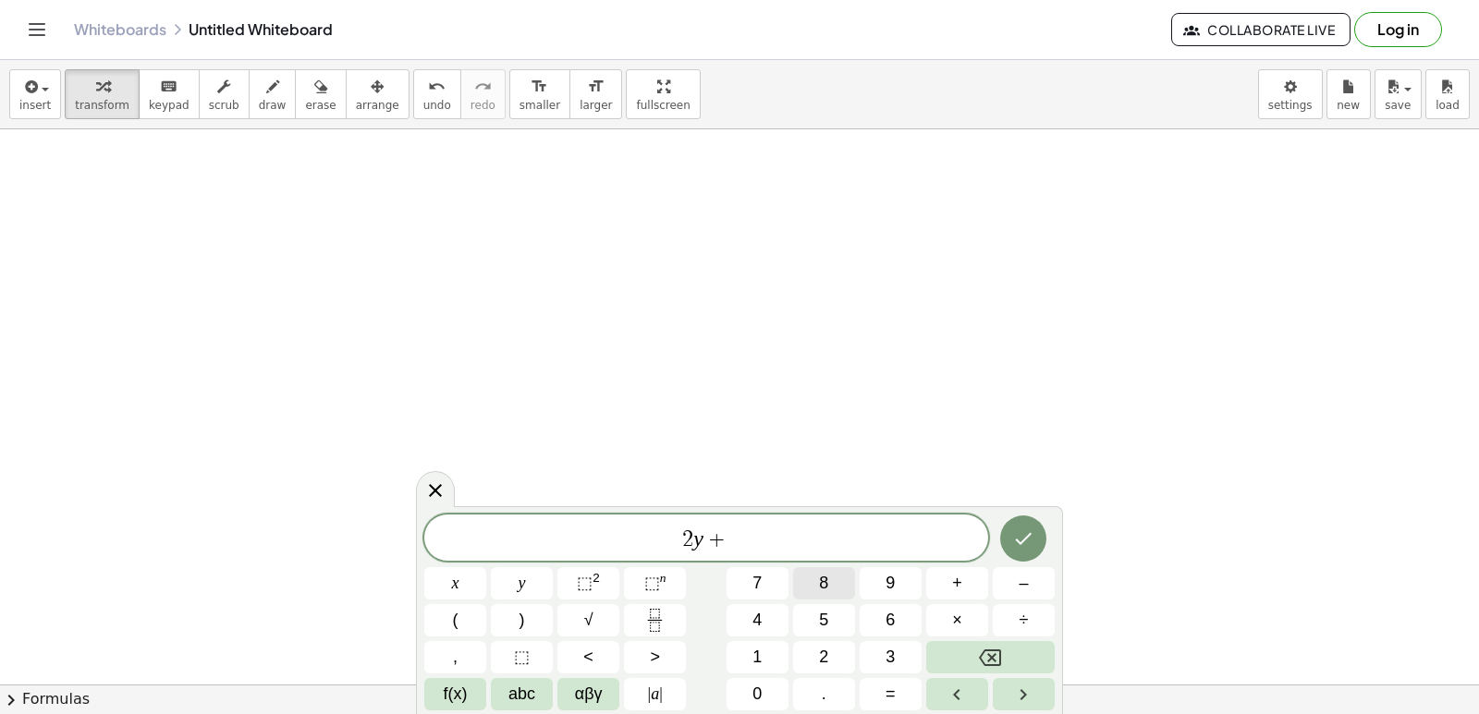
click at [831, 589] on button "8" at bounding box center [824, 583] width 62 height 32
click at [466, 577] on button "x" at bounding box center [455, 583] width 62 height 32
click at [879, 701] on button "=" at bounding box center [890, 694] width 62 height 32
click at [876, 619] on button "6" at bounding box center [890, 620] width 62 height 32
click at [1024, 544] on icon "Done" at bounding box center [1023, 539] width 22 height 22
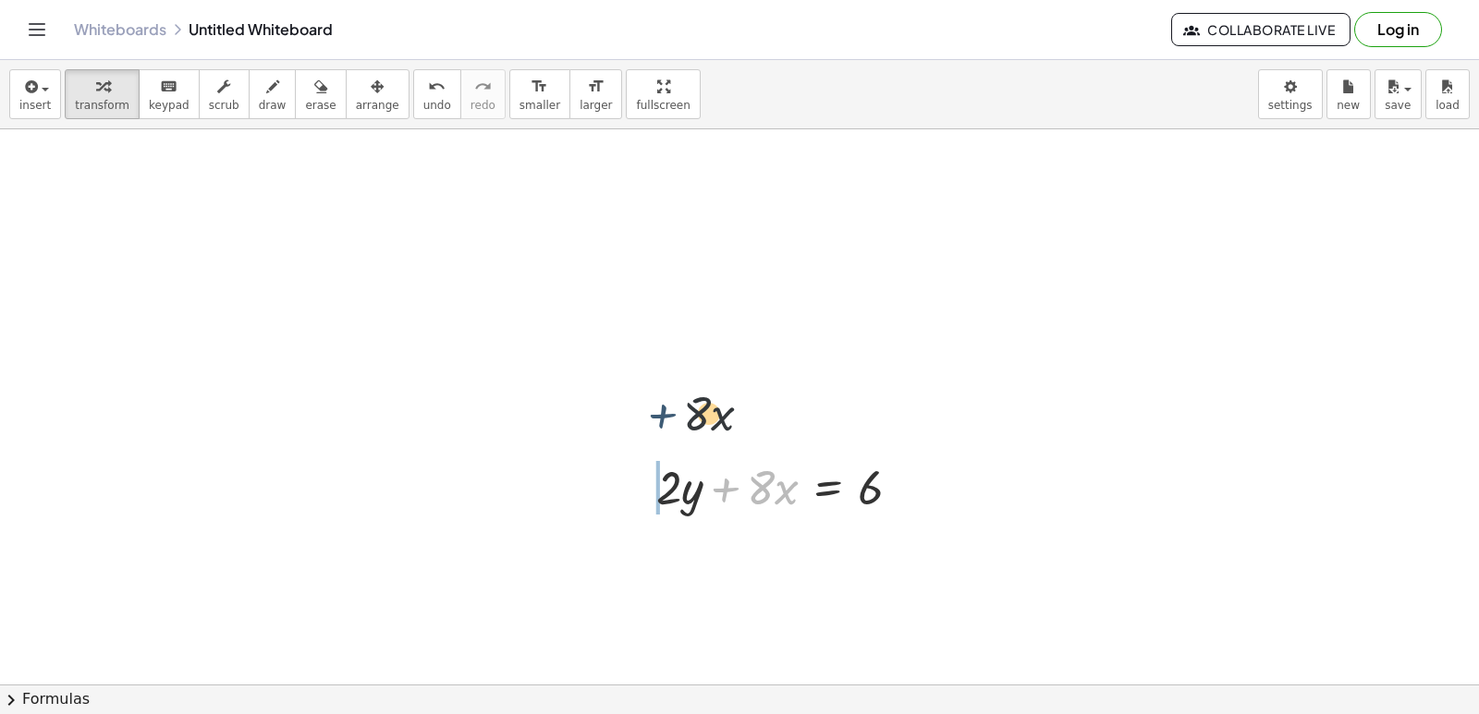
drag, startPoint x: 715, startPoint y: 479, endPoint x: 466, endPoint y: 176, distance: 392.6
drag, startPoint x: 330, startPoint y: 87, endPoint x: 494, endPoint y: 373, distance: 330.4
click at [346, 112] on button "arrange" at bounding box center [378, 94] width 64 height 50
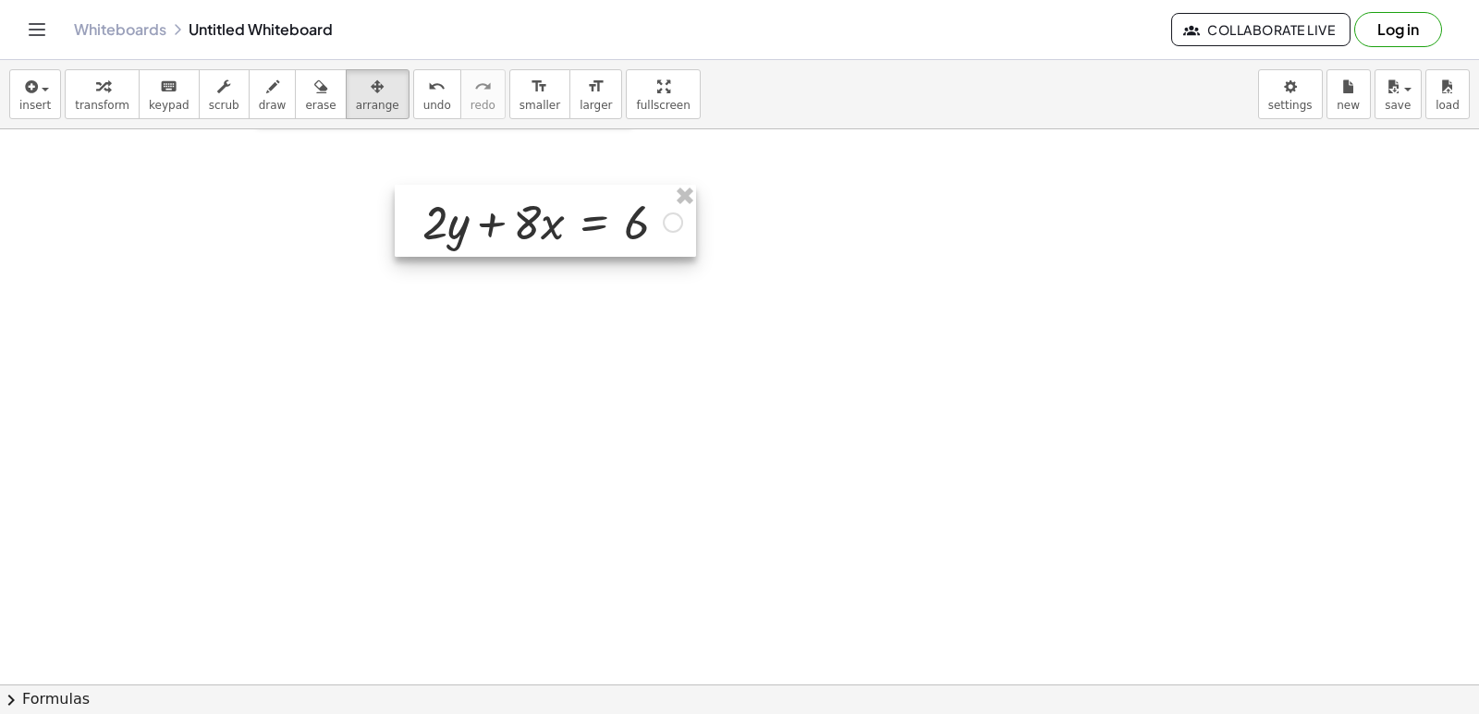
drag, startPoint x: 666, startPoint y: 474, endPoint x: 425, endPoint y: 206, distance: 360.6
click at [427, 206] on div at bounding box center [545, 221] width 301 height 72
click at [93, 110] on span "transform" at bounding box center [102, 105] width 55 height 13
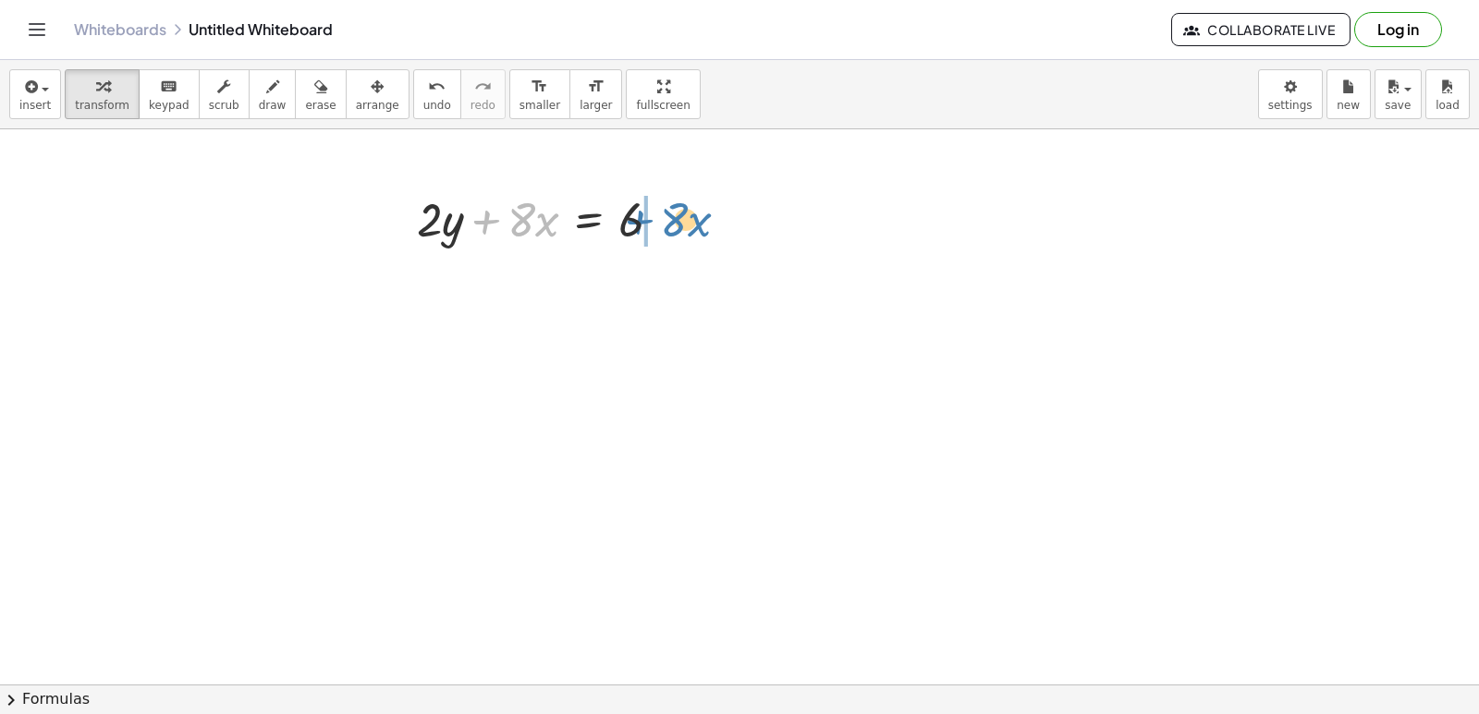
drag, startPoint x: 550, startPoint y: 265, endPoint x: 644, endPoint y: 213, distance: 107.5
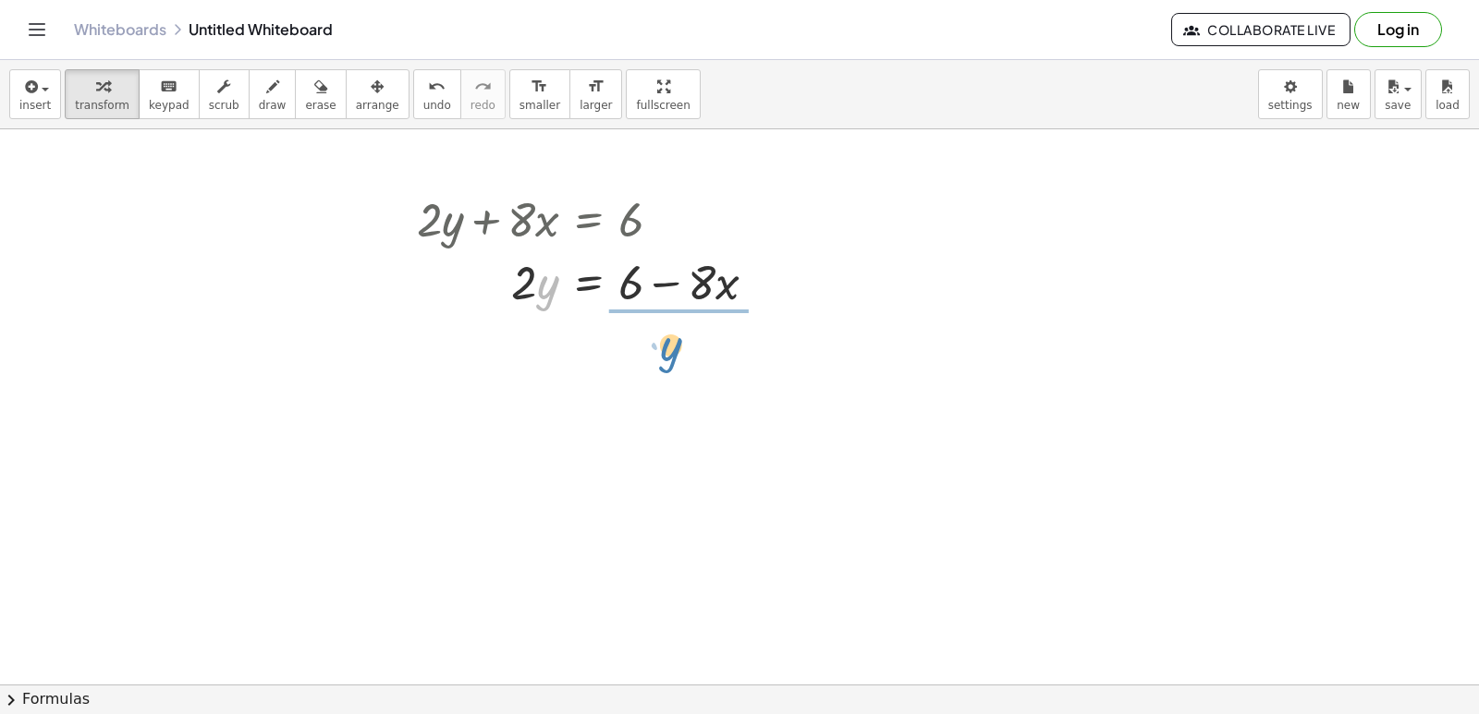
drag, startPoint x: 541, startPoint y: 272, endPoint x: 673, endPoint y: 320, distance: 140.6
click at [398, 119] on div "insert select one: Math Expression Function Text Youtube Video Graphing Geometr…" at bounding box center [739, 94] width 1479 height 69
click at [423, 104] on span "undo" at bounding box center [437, 105] width 28 height 13
drag, startPoint x: 523, startPoint y: 282, endPoint x: 659, endPoint y: 339, distance: 147.4
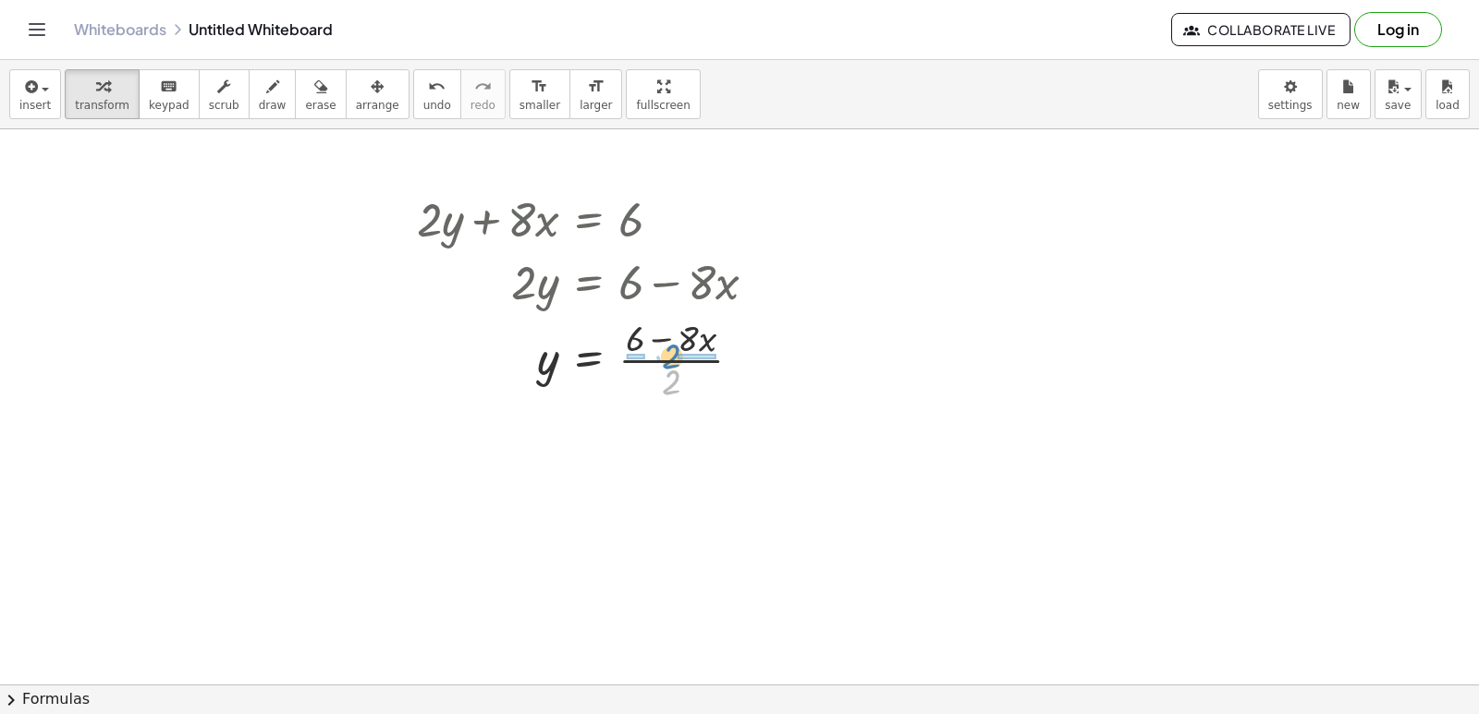
drag, startPoint x: 666, startPoint y: 388, endPoint x: 666, endPoint y: 362, distance: 25.9
click at [666, 362] on div at bounding box center [594, 358] width 373 height 92
drag, startPoint x: 627, startPoint y: 430, endPoint x: 727, endPoint y: 485, distance: 115.0
click at [726, 485] on div at bounding box center [600, 451] width 384 height 92
drag, startPoint x: 631, startPoint y: 476, endPoint x: 726, endPoint y: 434, distance: 103.9
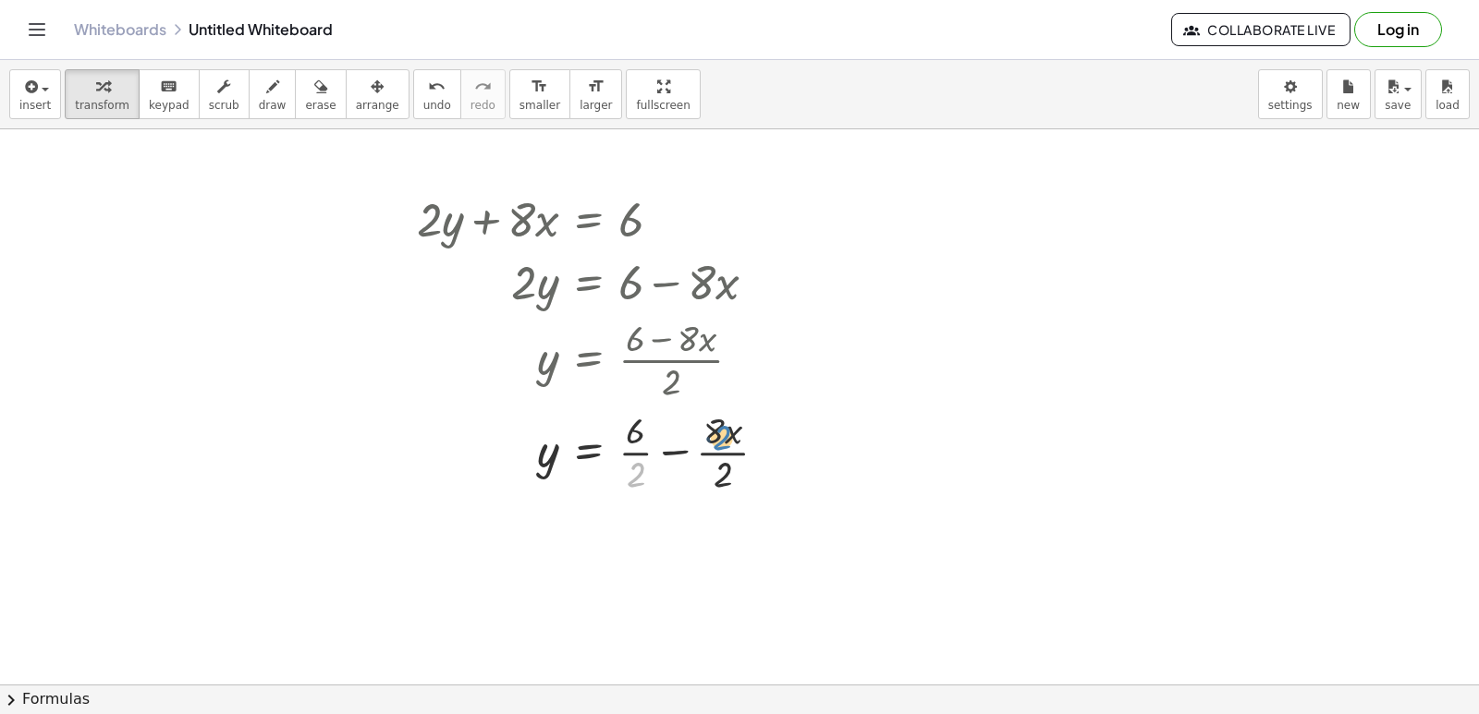
click at [726, 434] on div at bounding box center [600, 451] width 384 height 92
click at [683, 454] on div at bounding box center [600, 451] width 384 height 92
click at [664, 546] on div at bounding box center [600, 543] width 384 height 92
click at [664, 525] on div at bounding box center [600, 543] width 384 height 92
click at [671, 530] on div at bounding box center [600, 543] width 384 height 92
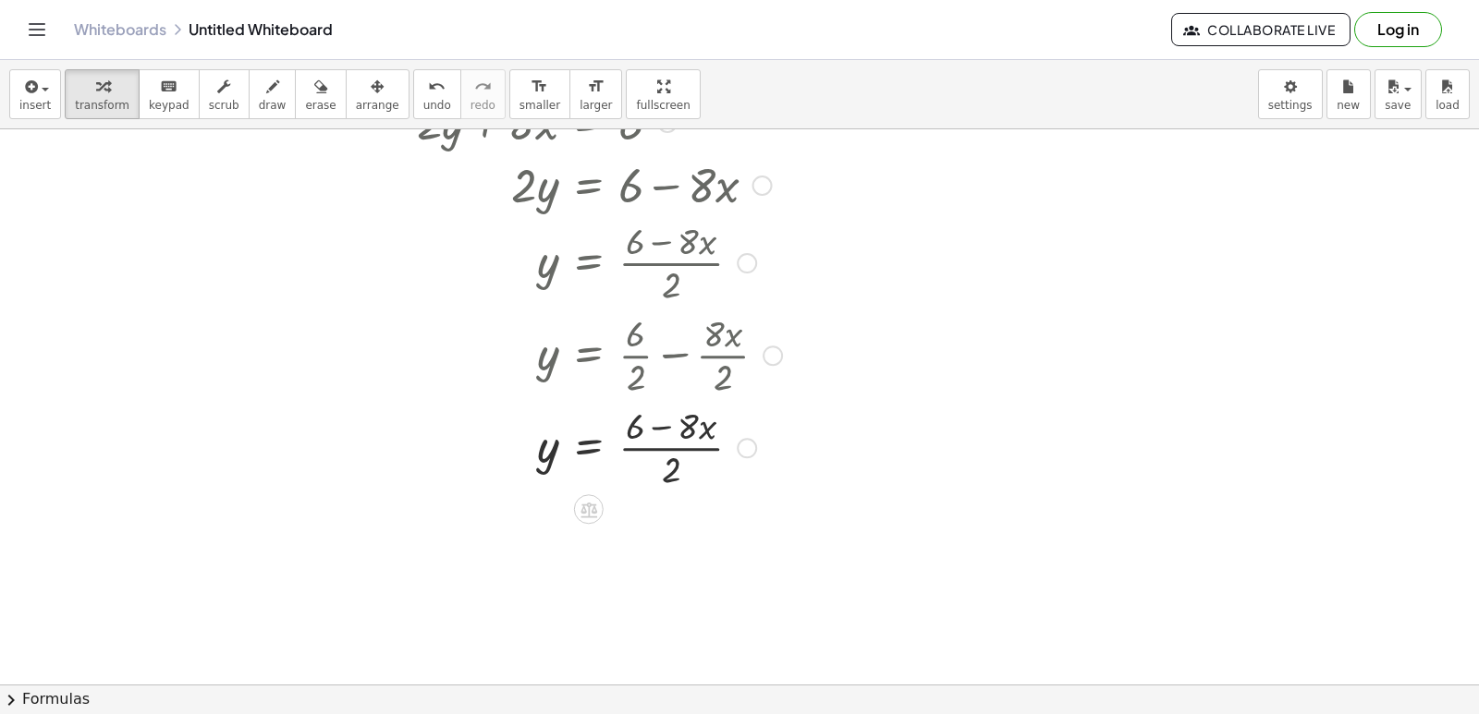
scroll to position [4443, 0]
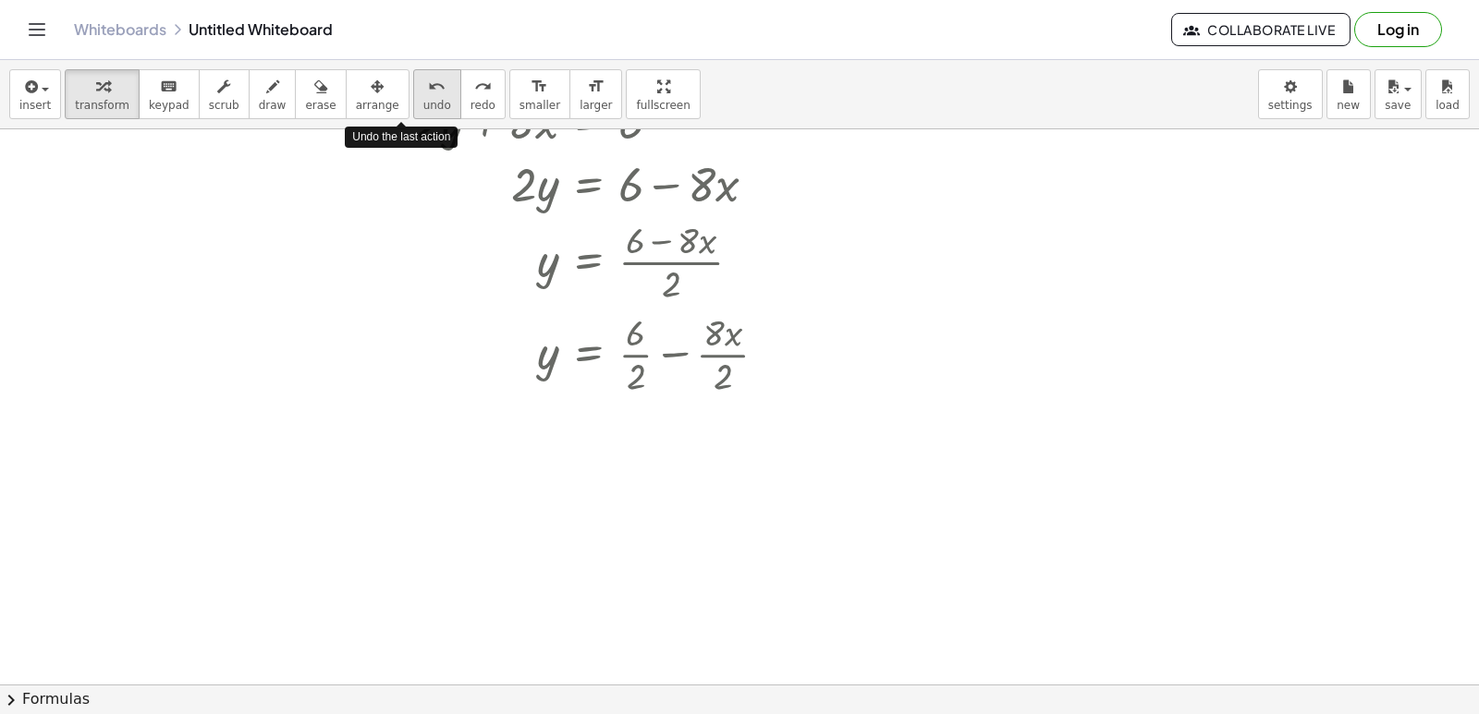
click at [428, 92] on icon "undo" at bounding box center [437, 87] width 18 height 22
click at [423, 101] on span "undo" at bounding box center [437, 105] width 28 height 13
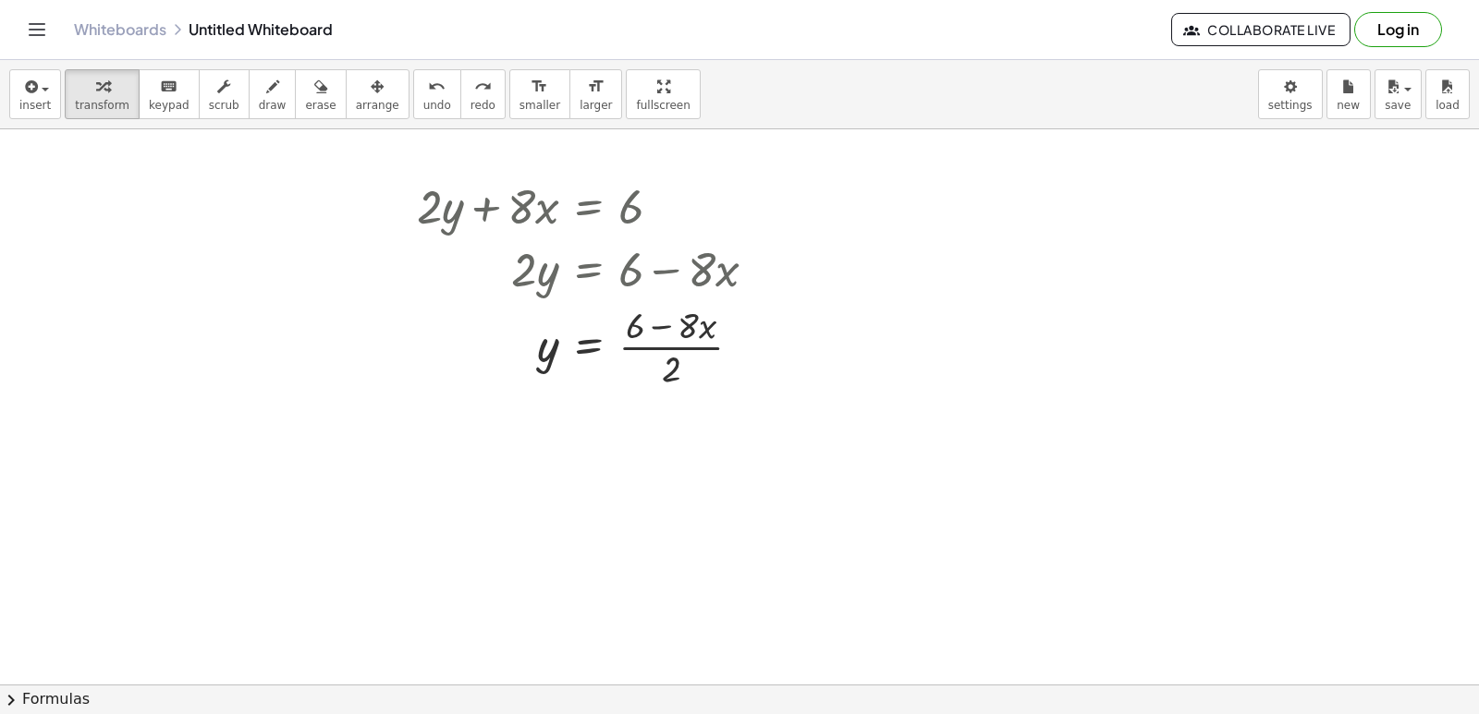
scroll to position [4351, 0]
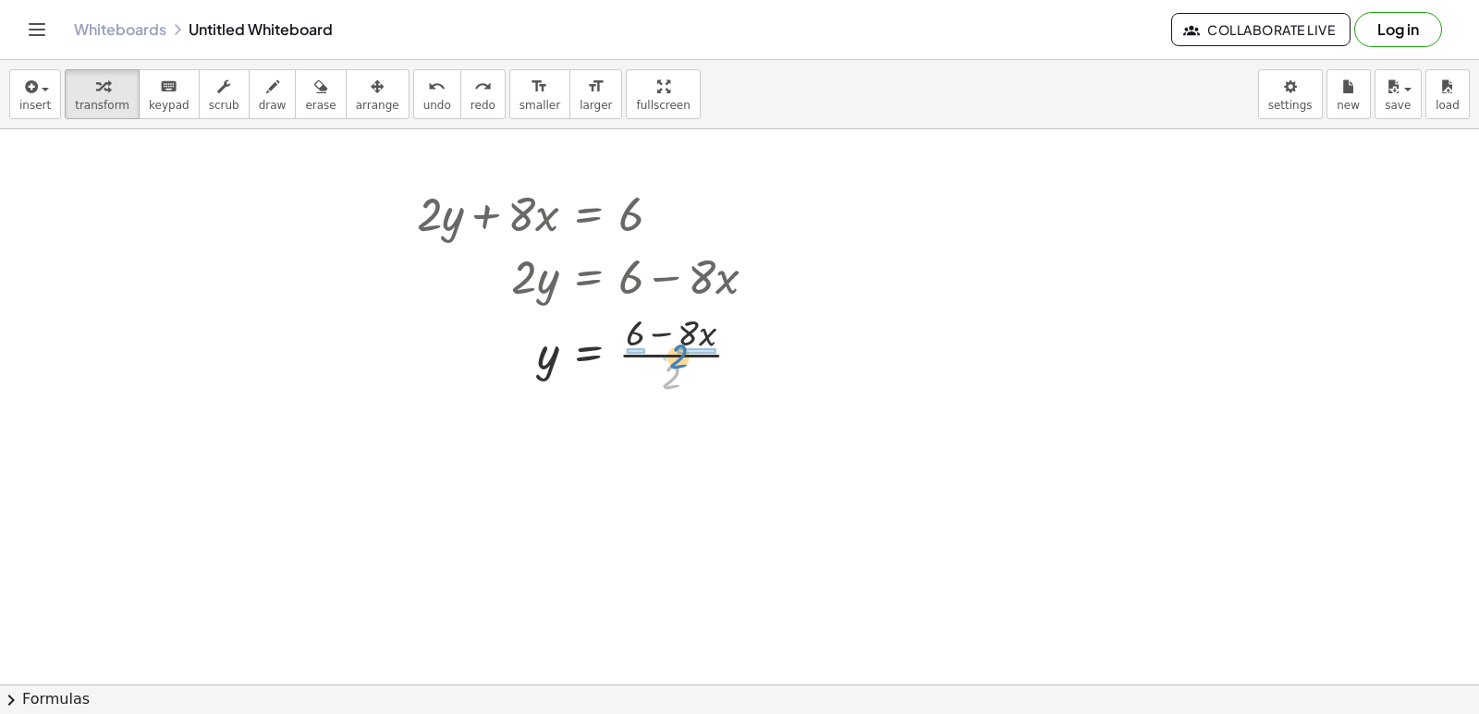
drag, startPoint x: 669, startPoint y: 377, endPoint x: 677, endPoint y: 357, distance: 21.6
click at [677, 357] on div at bounding box center [594, 353] width 373 height 92
click at [708, 444] on div at bounding box center [600, 445] width 384 height 92
click at [635, 444] on div at bounding box center [597, 445] width 379 height 92
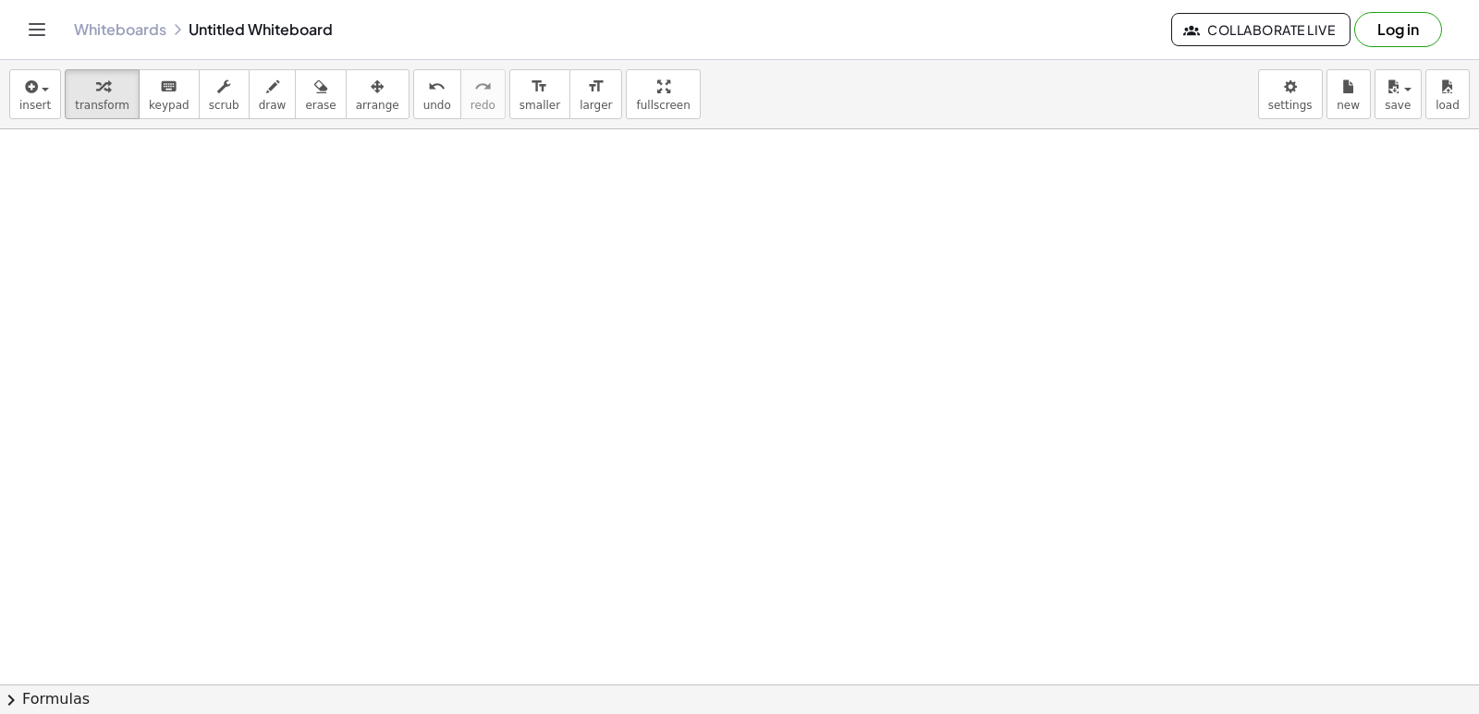
scroll to position [4813, 0]
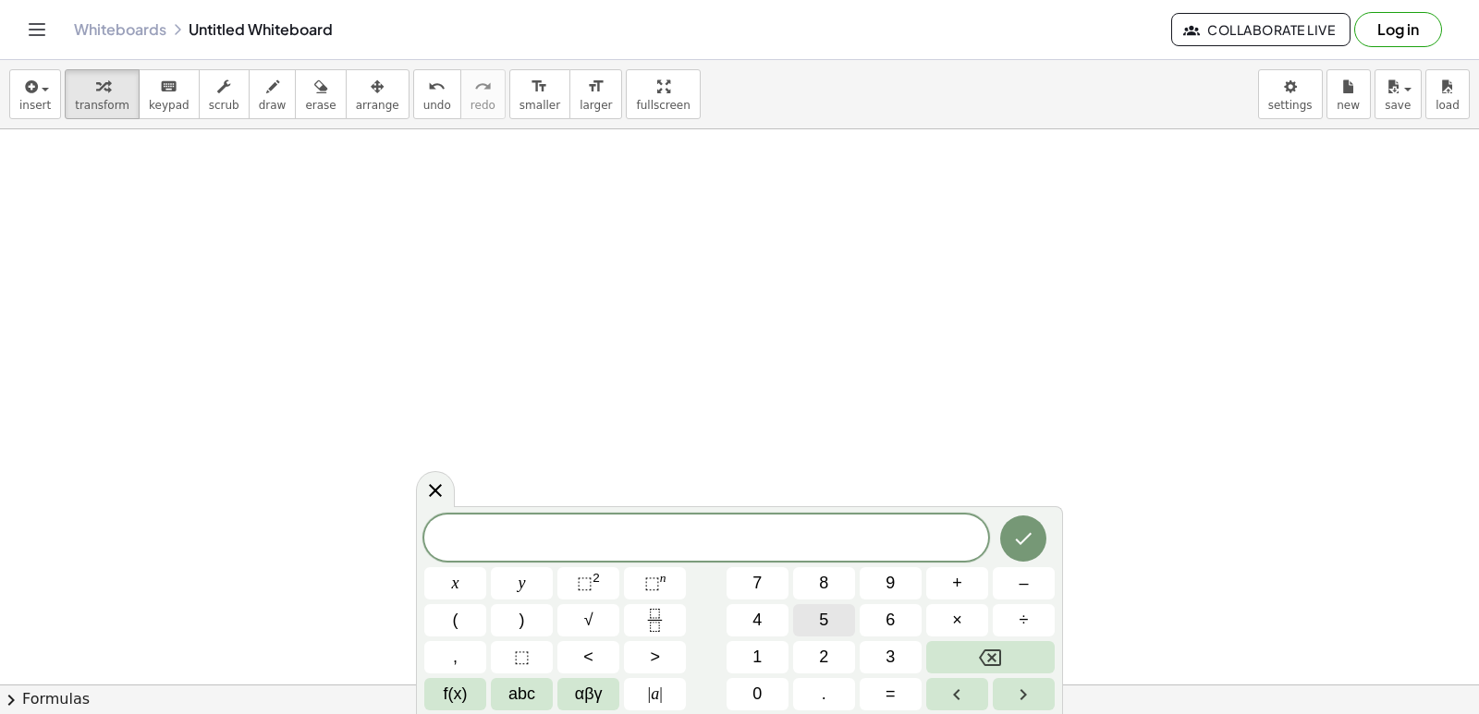
click at [805, 616] on button "5" at bounding box center [824, 620] width 62 height 32
click at [476, 581] on button "x" at bounding box center [455, 583] width 62 height 32
click at [1010, 584] on button "–" at bounding box center [1024, 583] width 62 height 32
click at [771, 647] on button "1" at bounding box center [757, 657] width 62 height 32
click at [768, 691] on button "0" at bounding box center [757, 694] width 62 height 32
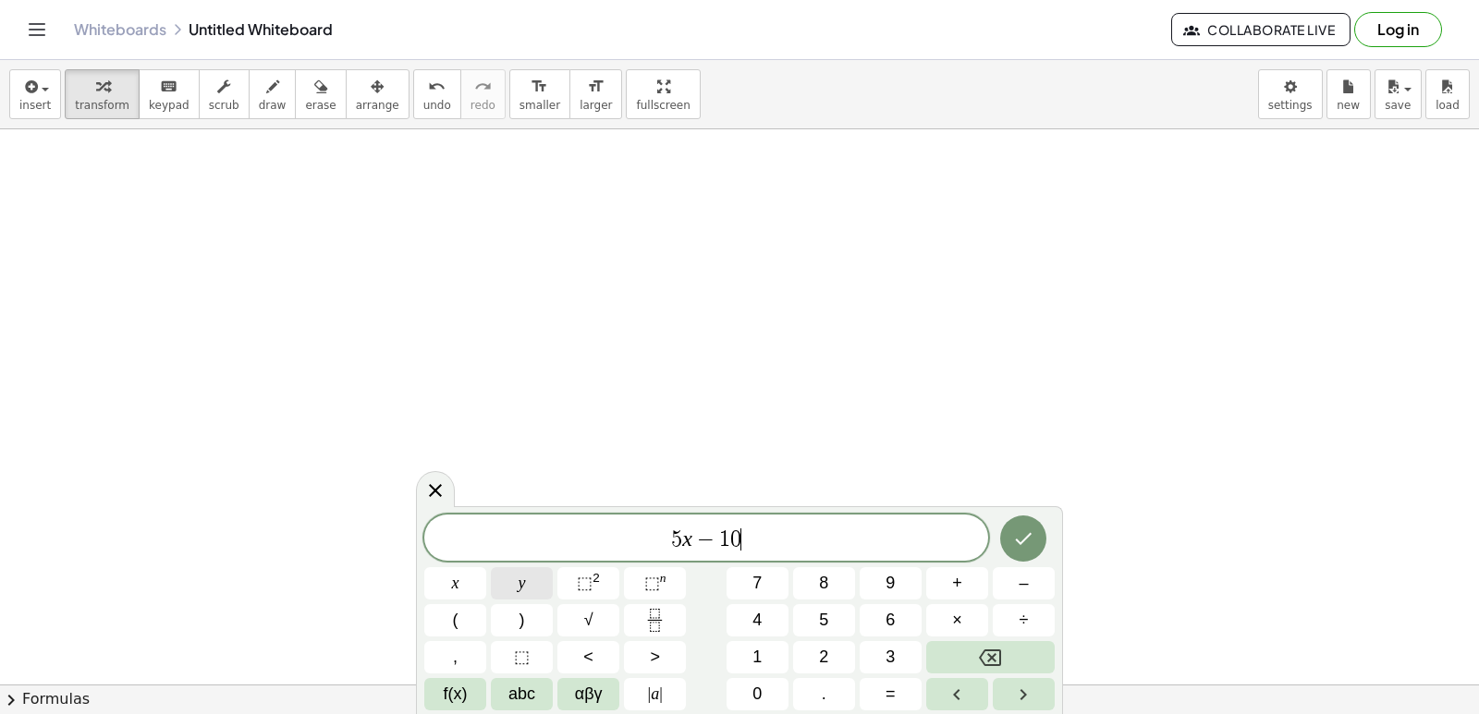
click at [529, 585] on button "y" at bounding box center [522, 583] width 62 height 32
click at [877, 685] on button "=" at bounding box center [890, 694] width 62 height 32
click at [881, 652] on button "3" at bounding box center [890, 657] width 62 height 32
click at [753, 705] on span "0" at bounding box center [756, 694] width 9 height 25
click at [1012, 530] on icon "Done" at bounding box center [1023, 539] width 22 height 22
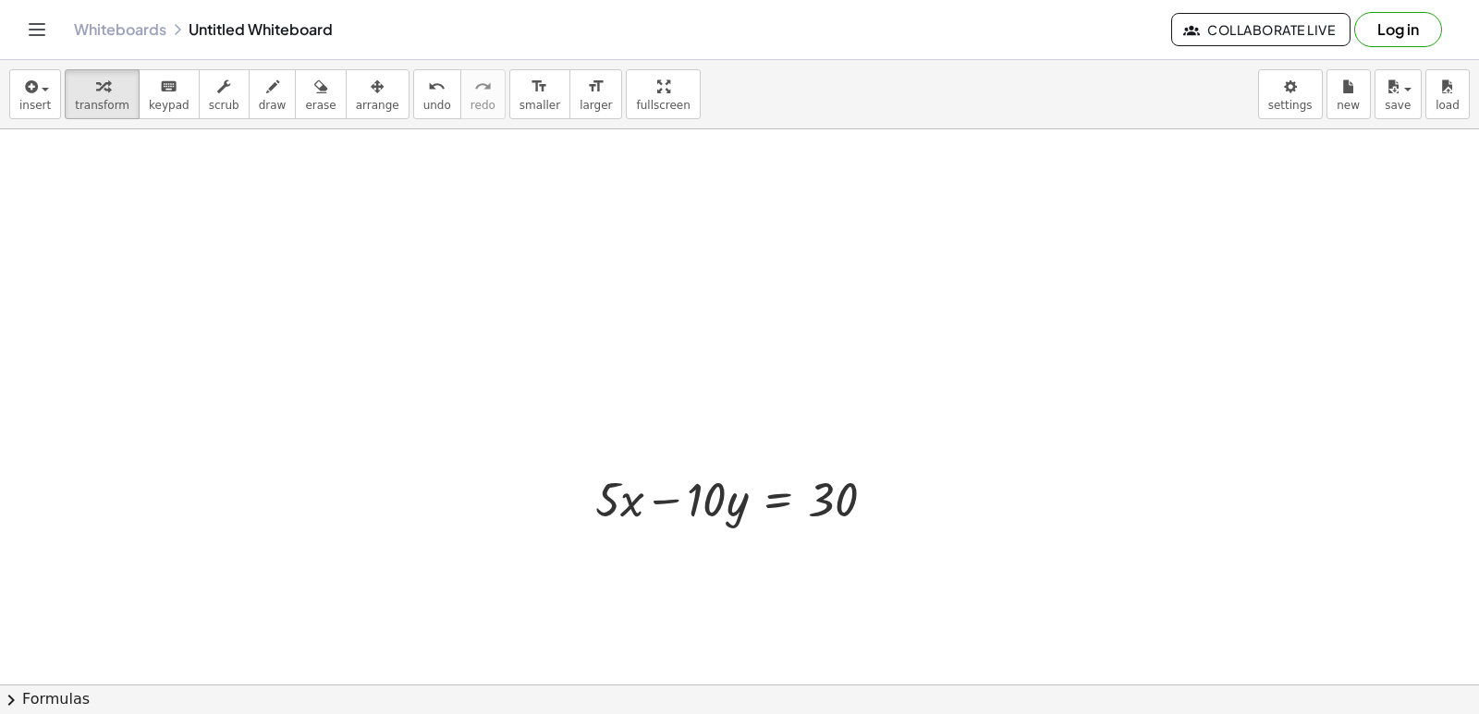
click at [356, 99] on span "arrange" at bounding box center [377, 105] width 43 height 13
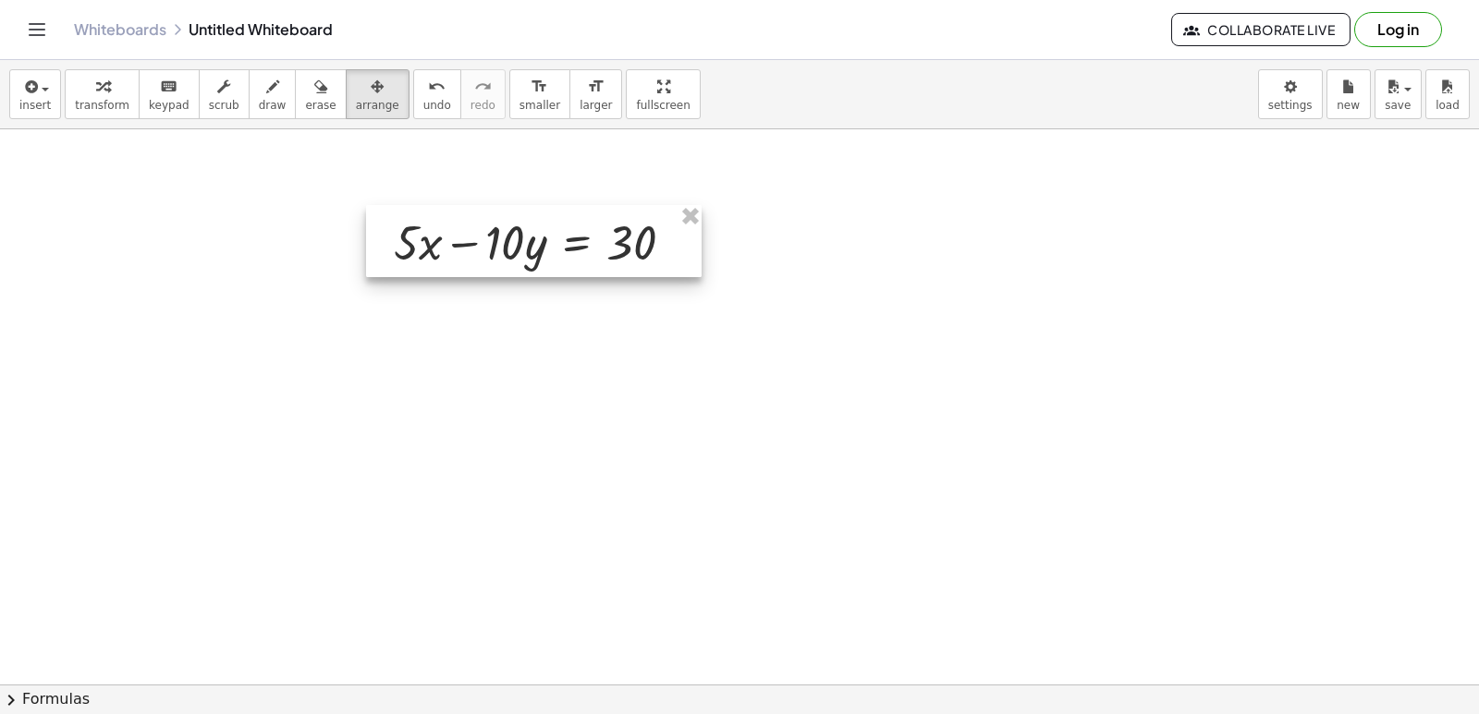
drag, startPoint x: 619, startPoint y: 478, endPoint x: 415, endPoint y: 219, distance: 329.7
click at [415, 219] on div at bounding box center [533, 241] width 335 height 72
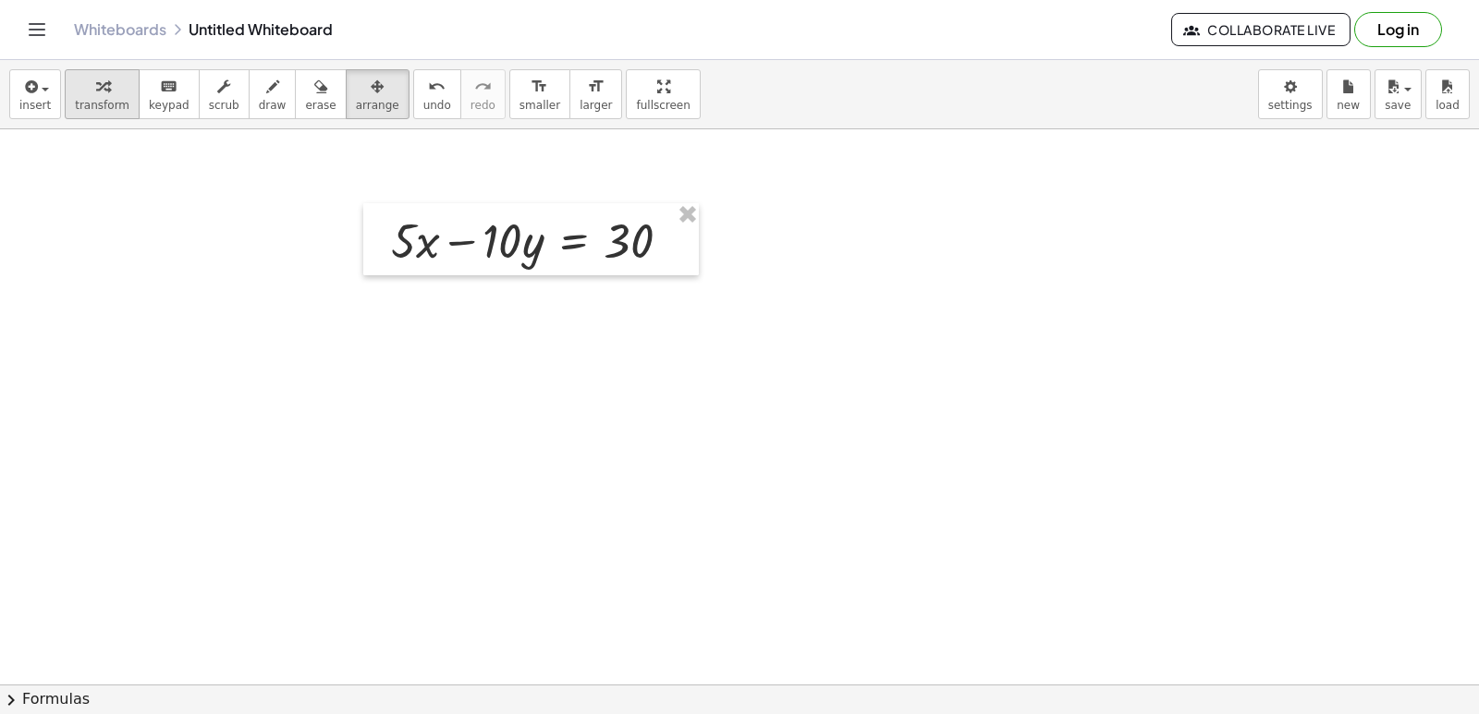
click at [106, 85] on div "button" at bounding box center [102, 86] width 55 height 22
drag, startPoint x: 450, startPoint y: 242, endPoint x: 645, endPoint y: 258, distance: 195.6
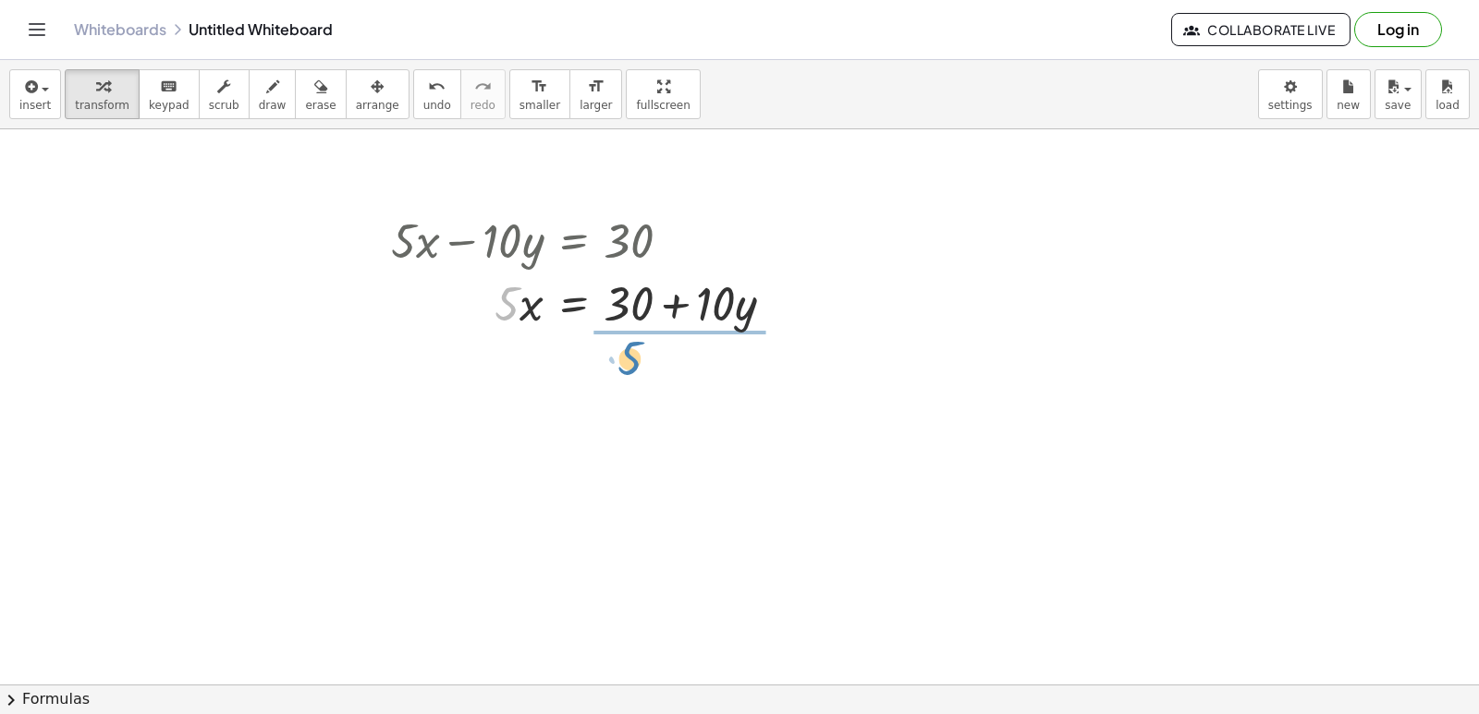
drag, startPoint x: 508, startPoint y: 302, endPoint x: 633, endPoint y: 386, distance: 150.5
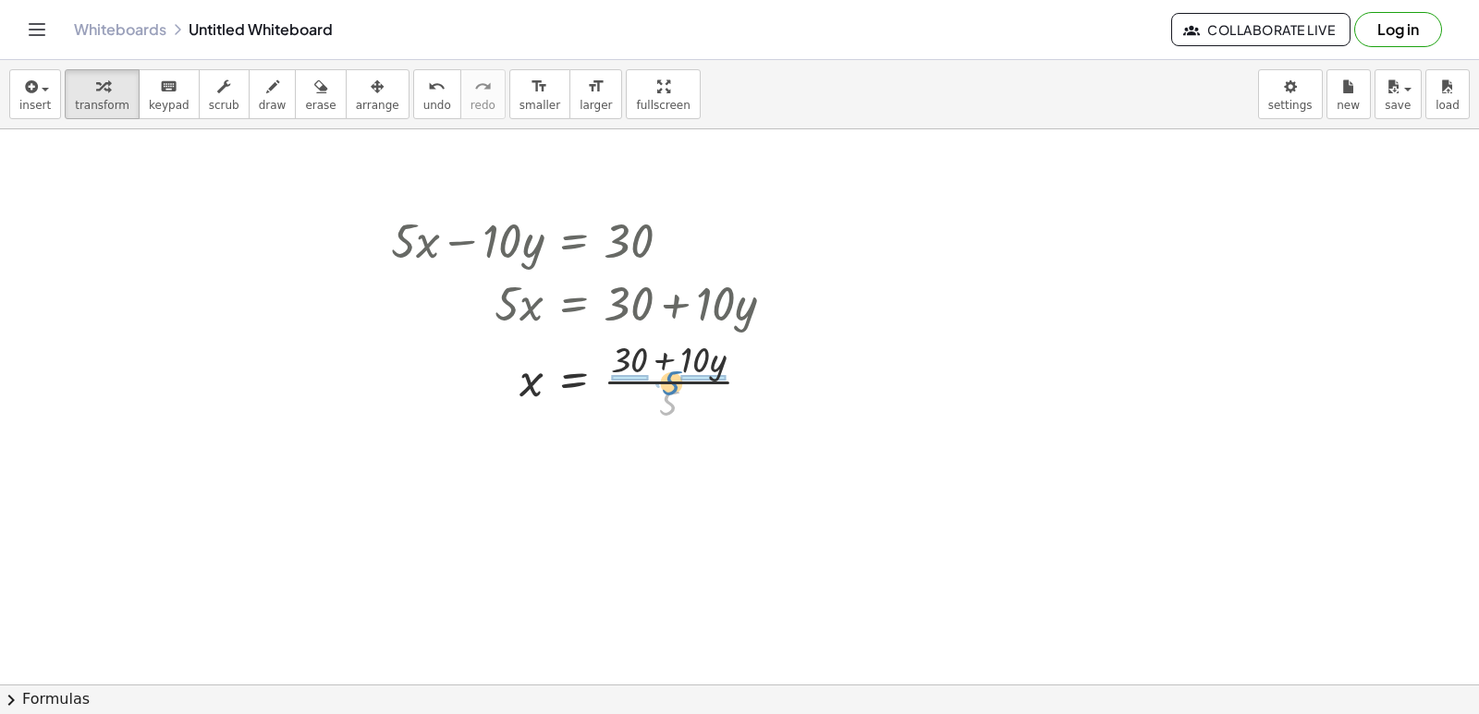
drag, startPoint x: 670, startPoint y: 409, endPoint x: 673, endPoint y: 389, distance: 20.5
click at [673, 389] on div at bounding box center [590, 380] width 417 height 92
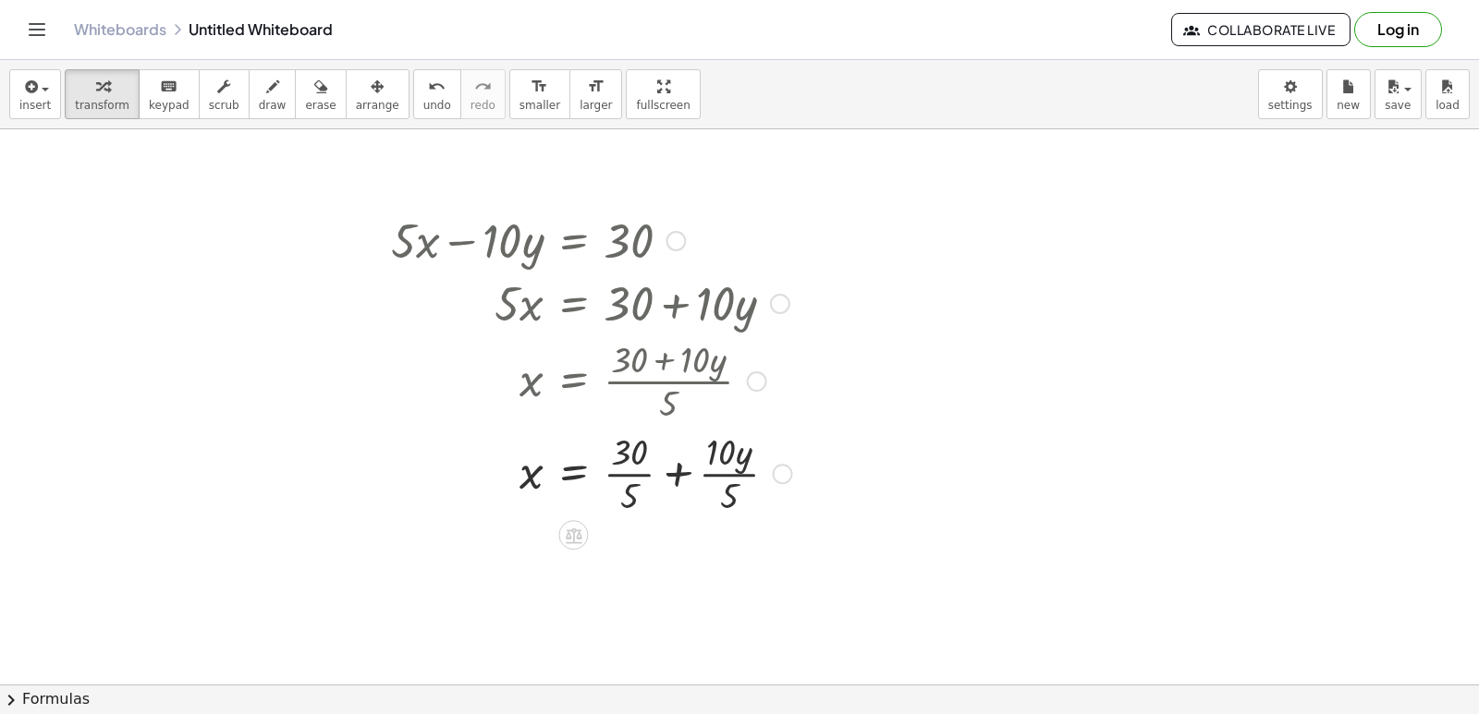
click at [725, 473] on div at bounding box center [592, 472] width 420 height 92
click at [623, 567] on div at bounding box center [592, 564] width 420 height 92
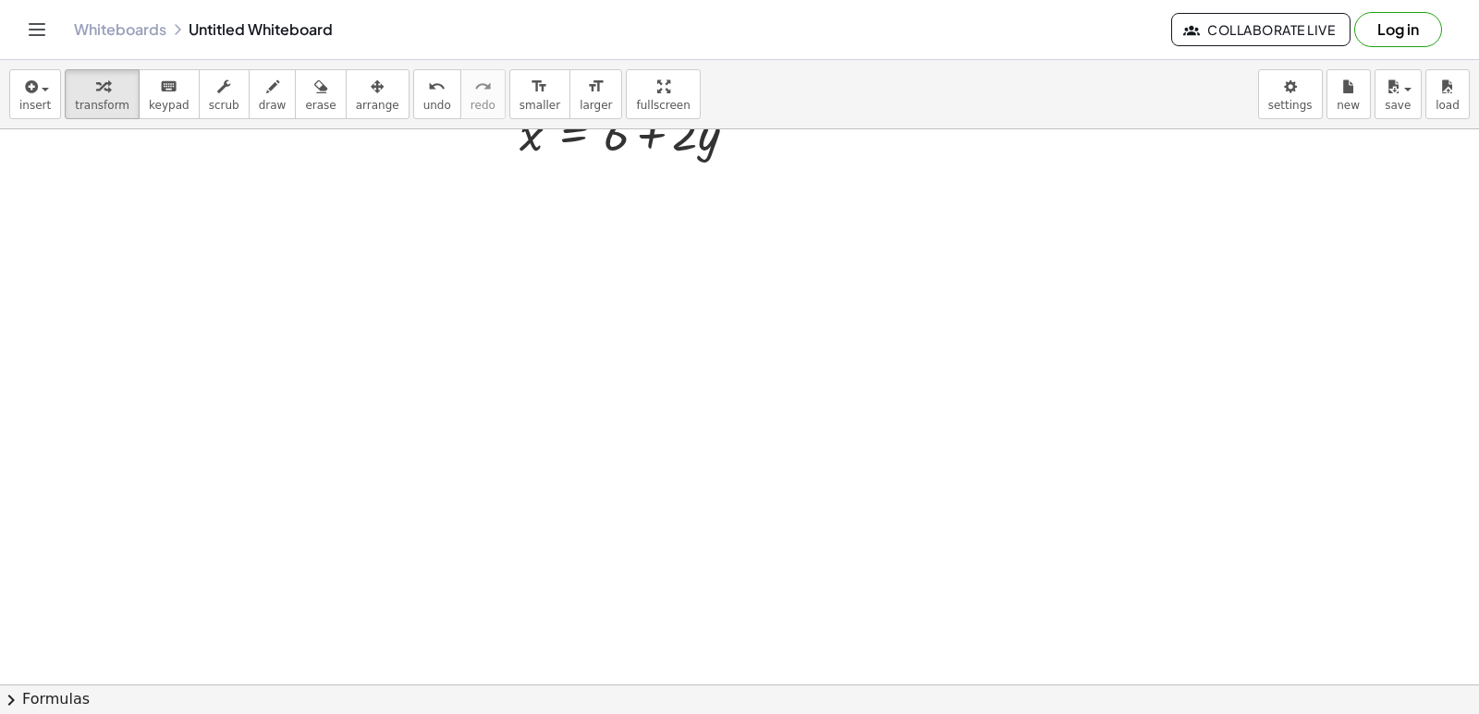
scroll to position [5276, 0]
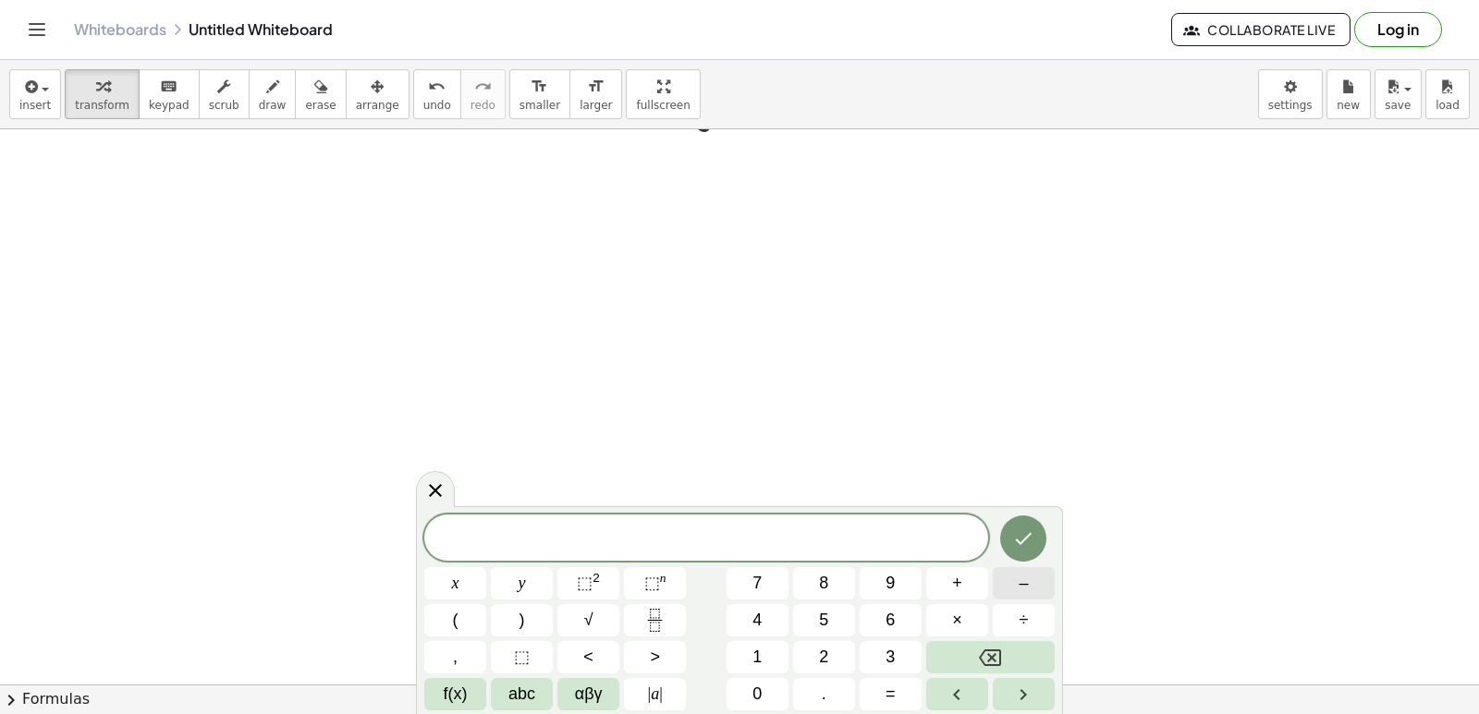
click at [1036, 586] on button "–" at bounding box center [1024, 583] width 62 height 32
click at [882, 663] on button "3" at bounding box center [890, 657] width 62 height 32
click at [447, 581] on button "x" at bounding box center [455, 583] width 62 height 32
click at [937, 577] on button "+" at bounding box center [957, 583] width 62 height 32
click at [817, 609] on button "5" at bounding box center [824, 620] width 62 height 32
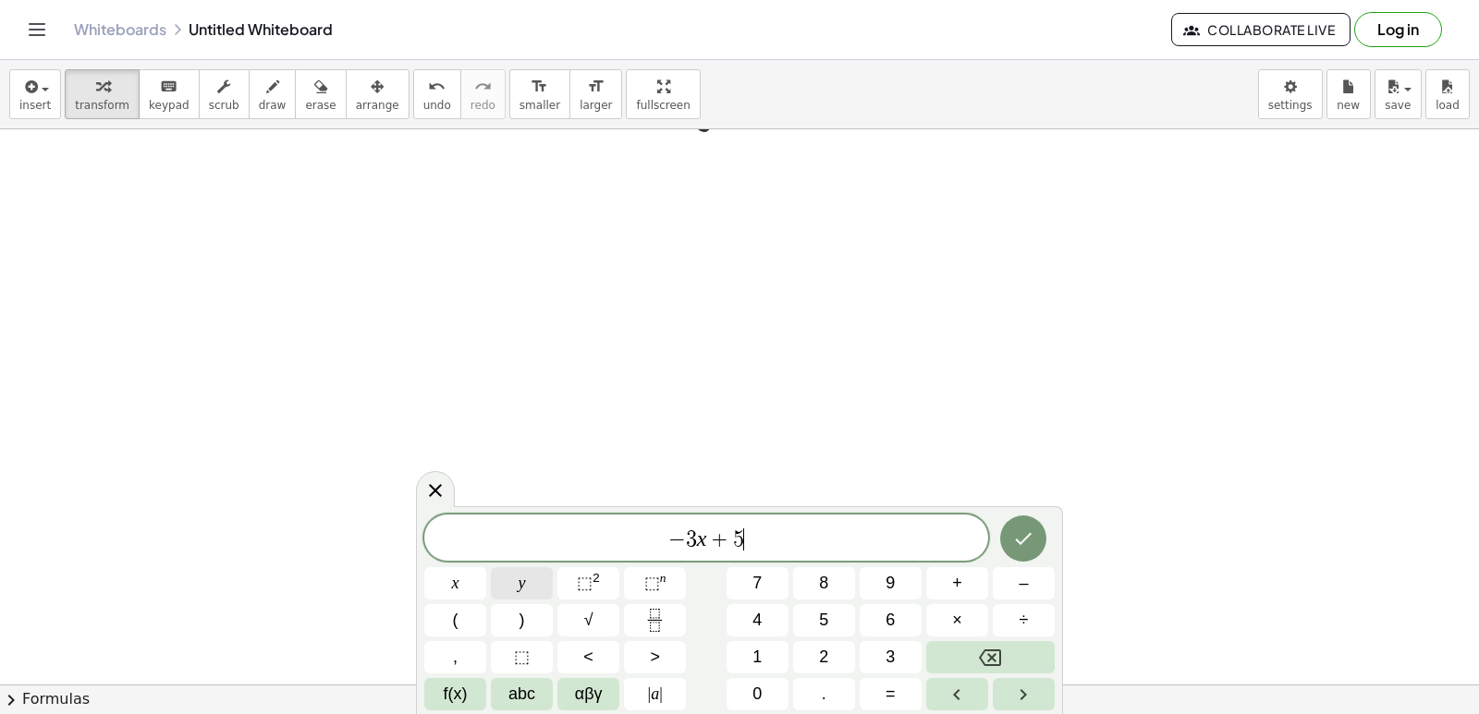
click at [526, 585] on button "y" at bounding box center [522, 583] width 62 height 32
click at [872, 689] on button "=" at bounding box center [890, 694] width 62 height 32
click at [816, 666] on button "2" at bounding box center [824, 657] width 62 height 32
click at [1009, 544] on button "Done" at bounding box center [1023, 539] width 46 height 46
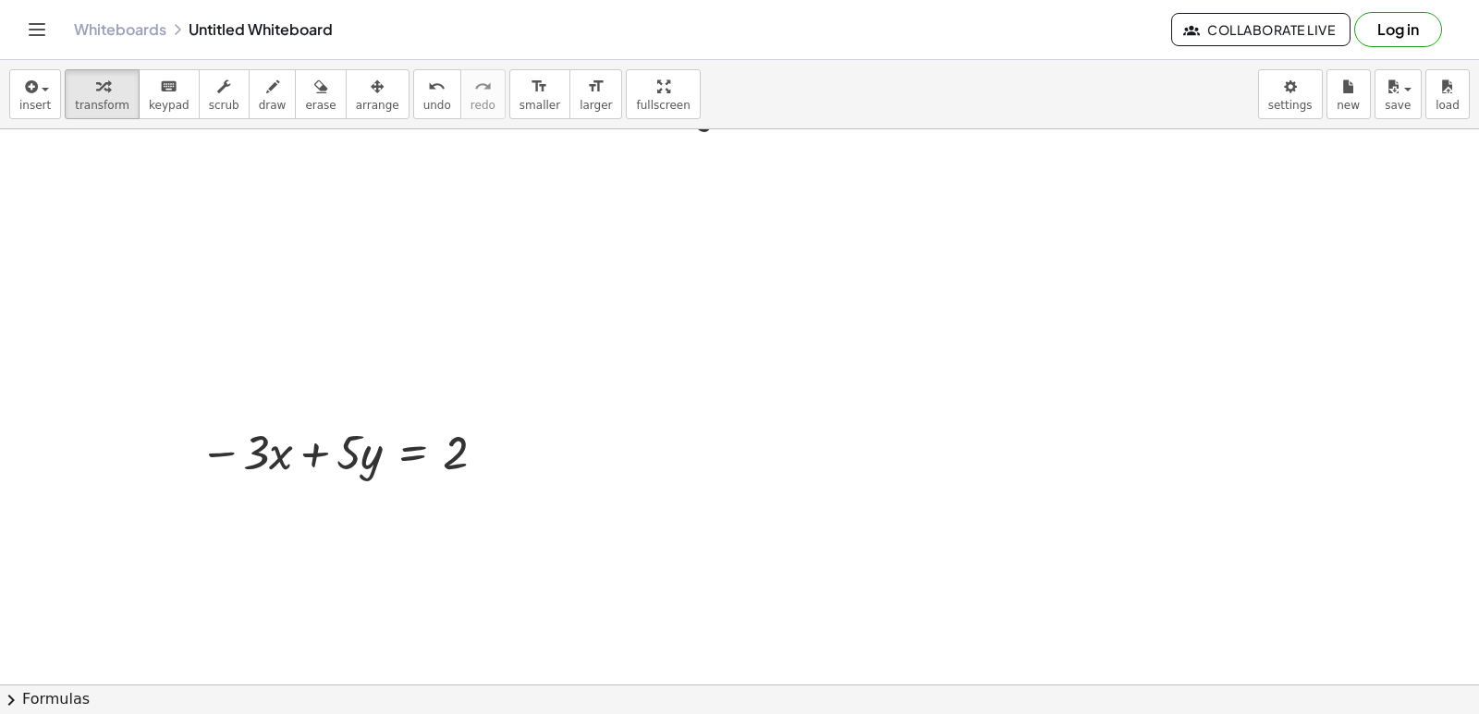
click at [356, 79] on div "button" at bounding box center [377, 86] width 43 height 22
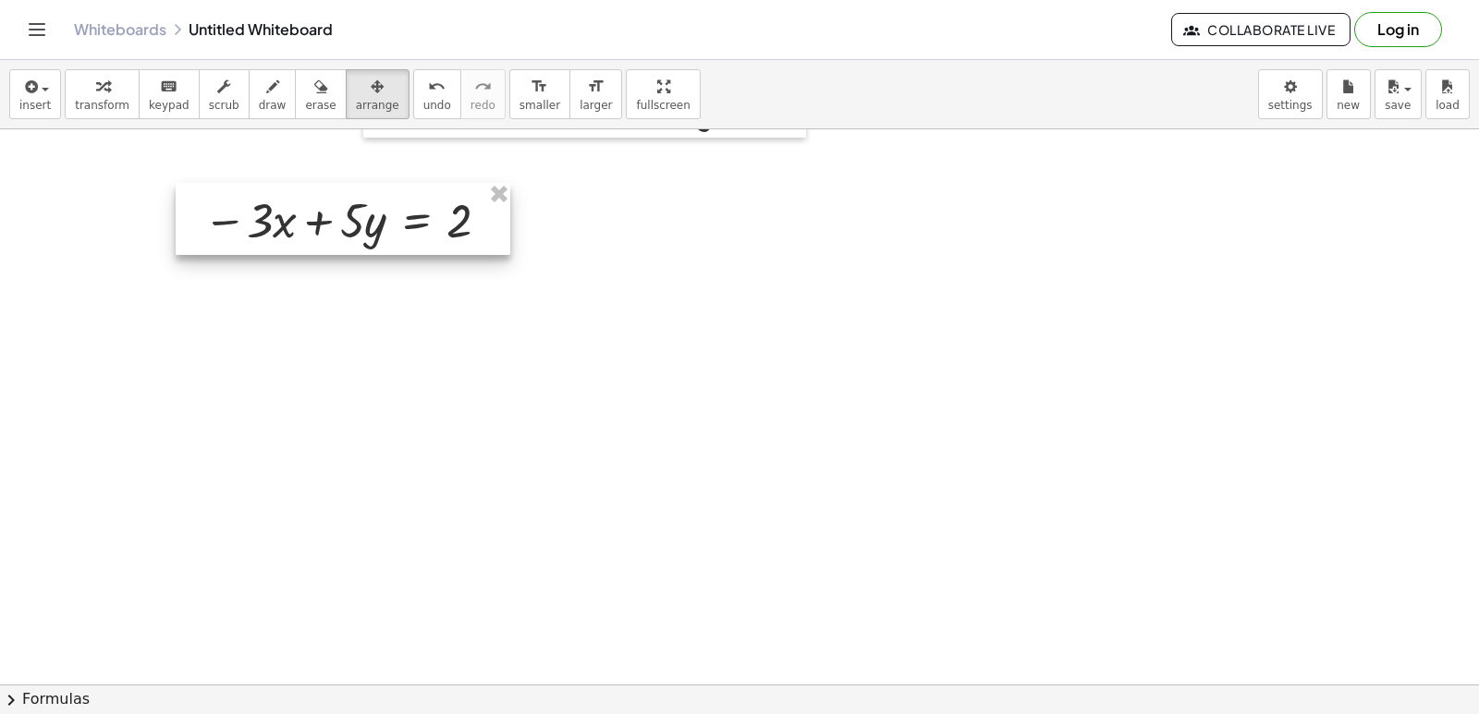
drag, startPoint x: 401, startPoint y: 448, endPoint x: 405, endPoint y: 216, distance: 232.0
click at [405, 216] on div at bounding box center [343, 219] width 335 height 72
click at [79, 106] on span "transform" at bounding box center [102, 105] width 55 height 13
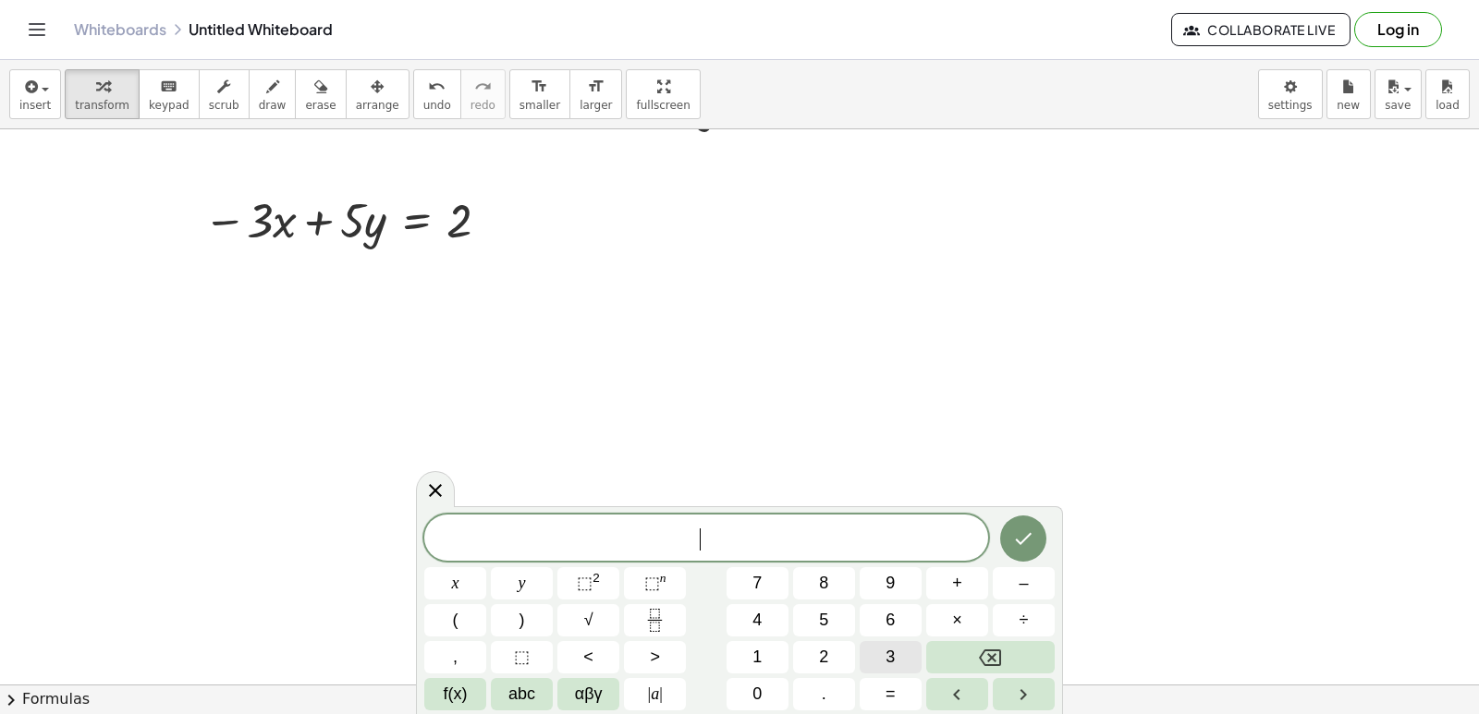
click at [896, 661] on button "3" at bounding box center [890, 657] width 62 height 32
click at [457, 578] on span "x" at bounding box center [455, 583] width 7 height 25
click at [950, 578] on button "+" at bounding box center [957, 583] width 62 height 32
click at [758, 574] on span "7" at bounding box center [756, 583] width 9 height 25
click at [507, 579] on button "y" at bounding box center [522, 583] width 62 height 32
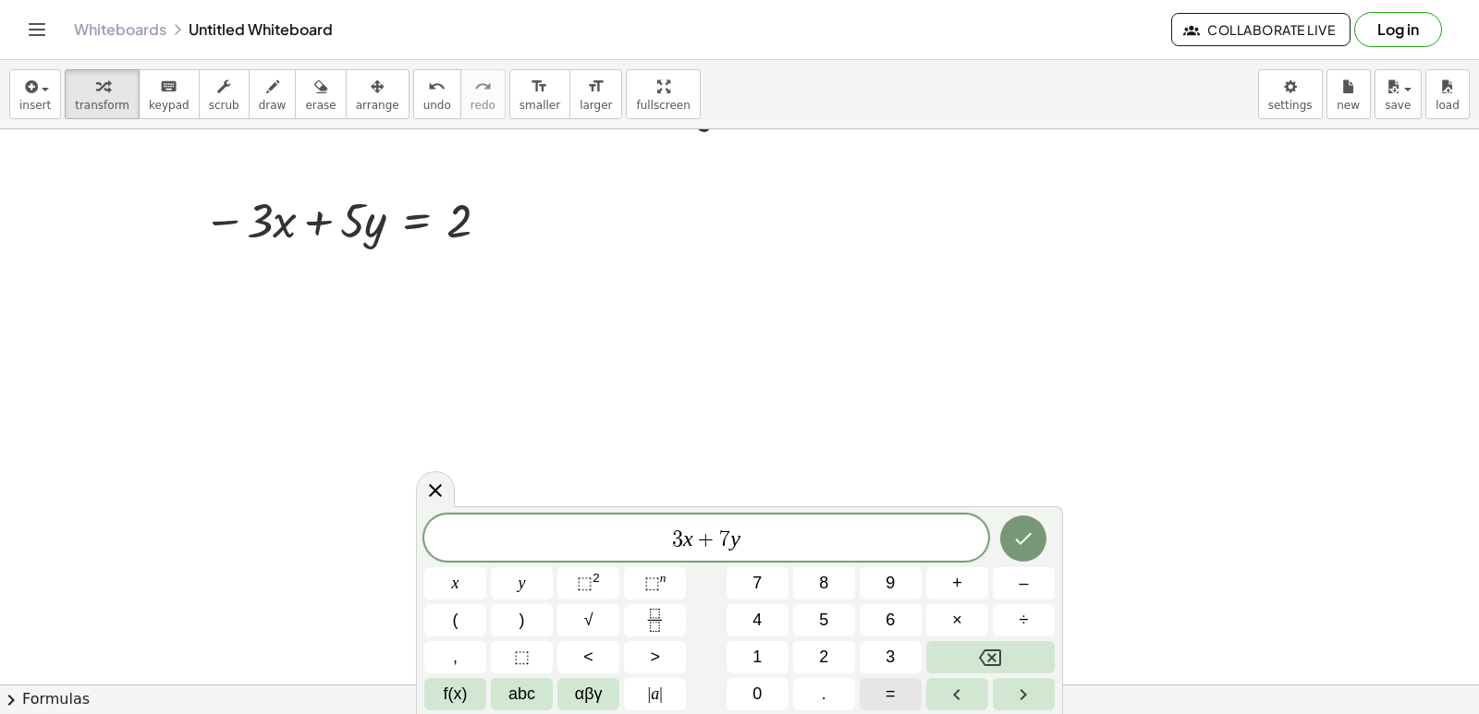
click at [906, 702] on button "=" at bounding box center [890, 694] width 62 height 32
click at [724, 638] on div "3 x + 7 y = ​ x y ⬚ 2 ⬚ n 7 8 9 + – ( ) √ 4 5 6 × ÷ , ⬚ < > 1 2 3 f(x) abc αβγ …" at bounding box center [739, 613] width 630 height 196
click at [764, 647] on button "1" at bounding box center [757, 657] width 62 height 32
click at [774, 682] on button "0" at bounding box center [757, 694] width 62 height 32
click at [1012, 542] on icon "Done" at bounding box center [1023, 539] width 22 height 22
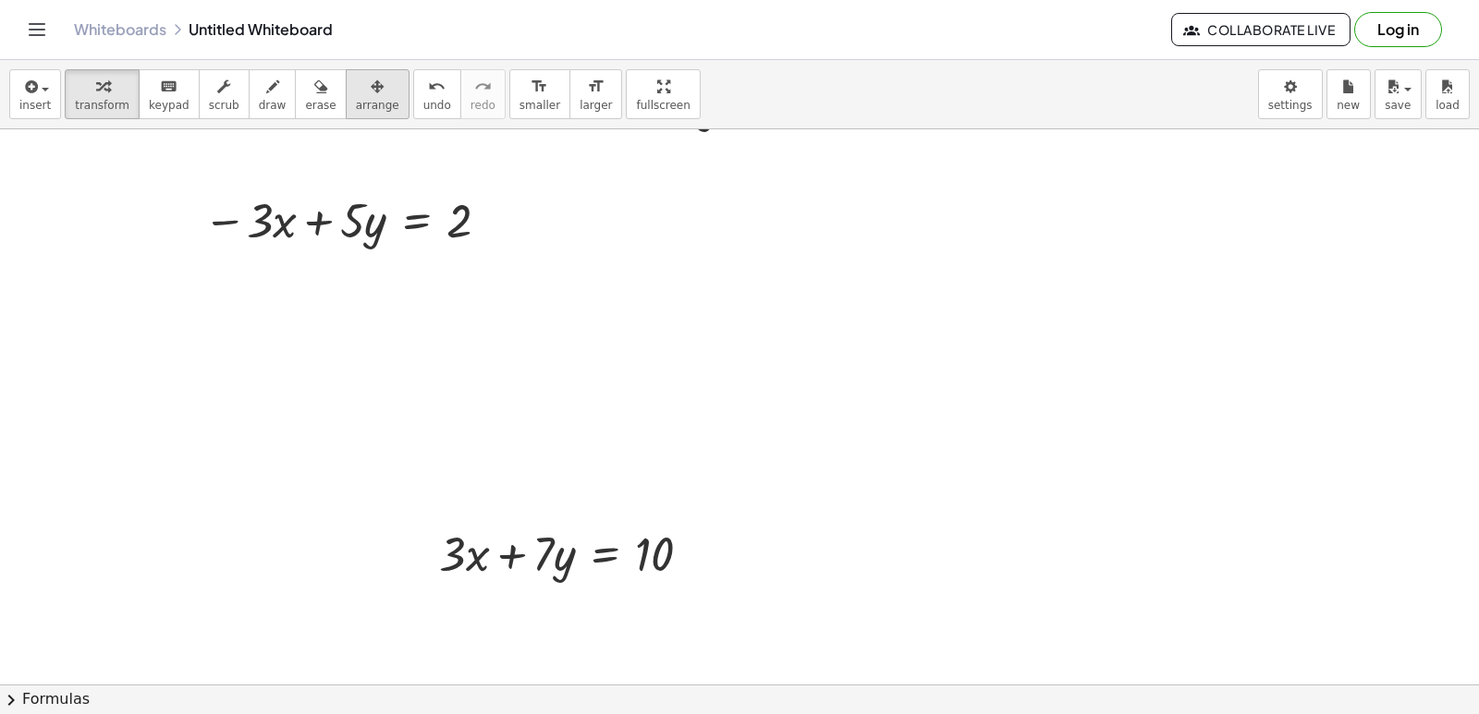
click at [371, 81] on icon "button" at bounding box center [377, 87] width 13 height 22
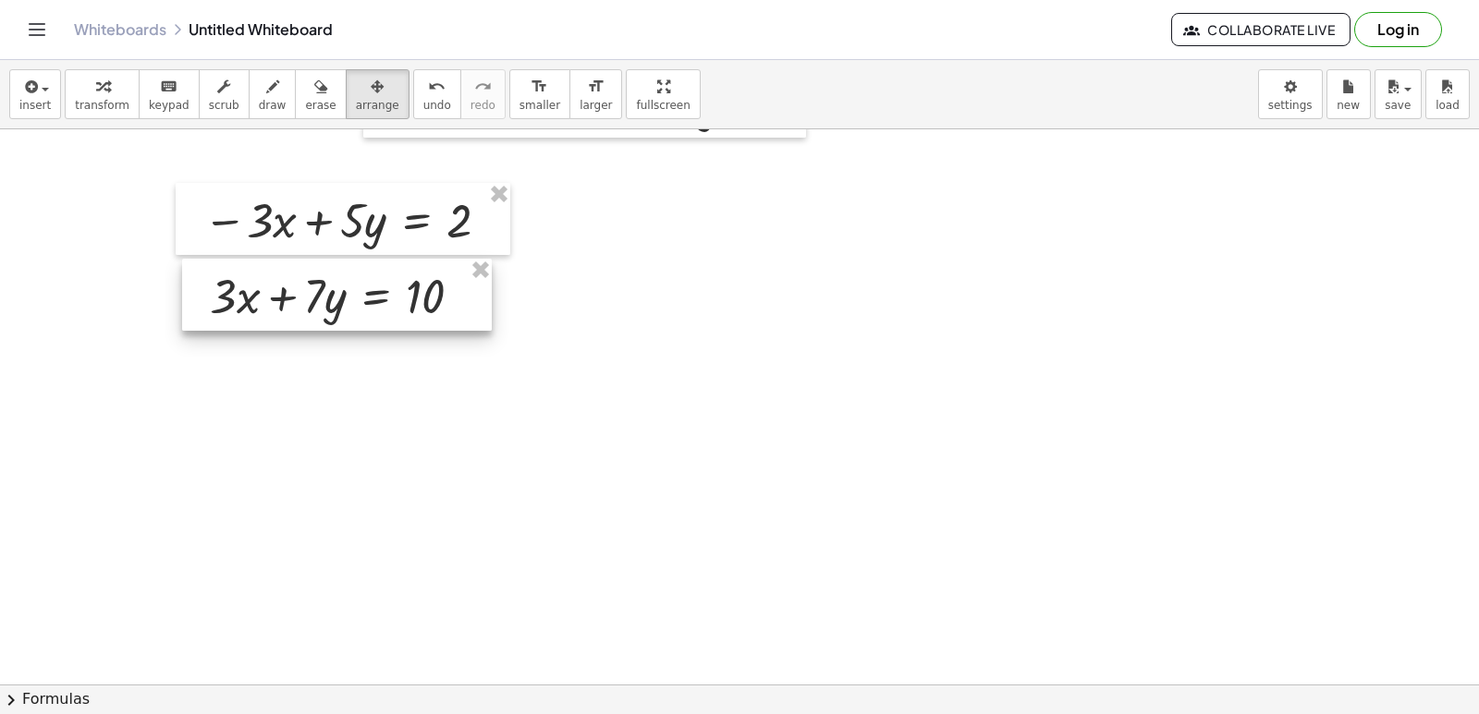
drag, startPoint x: 501, startPoint y: 552, endPoint x: 272, endPoint y: 294, distance: 345.0
click at [272, 294] on div at bounding box center [337, 295] width 310 height 72
click at [113, 99] on span "transform" at bounding box center [102, 105] width 55 height 13
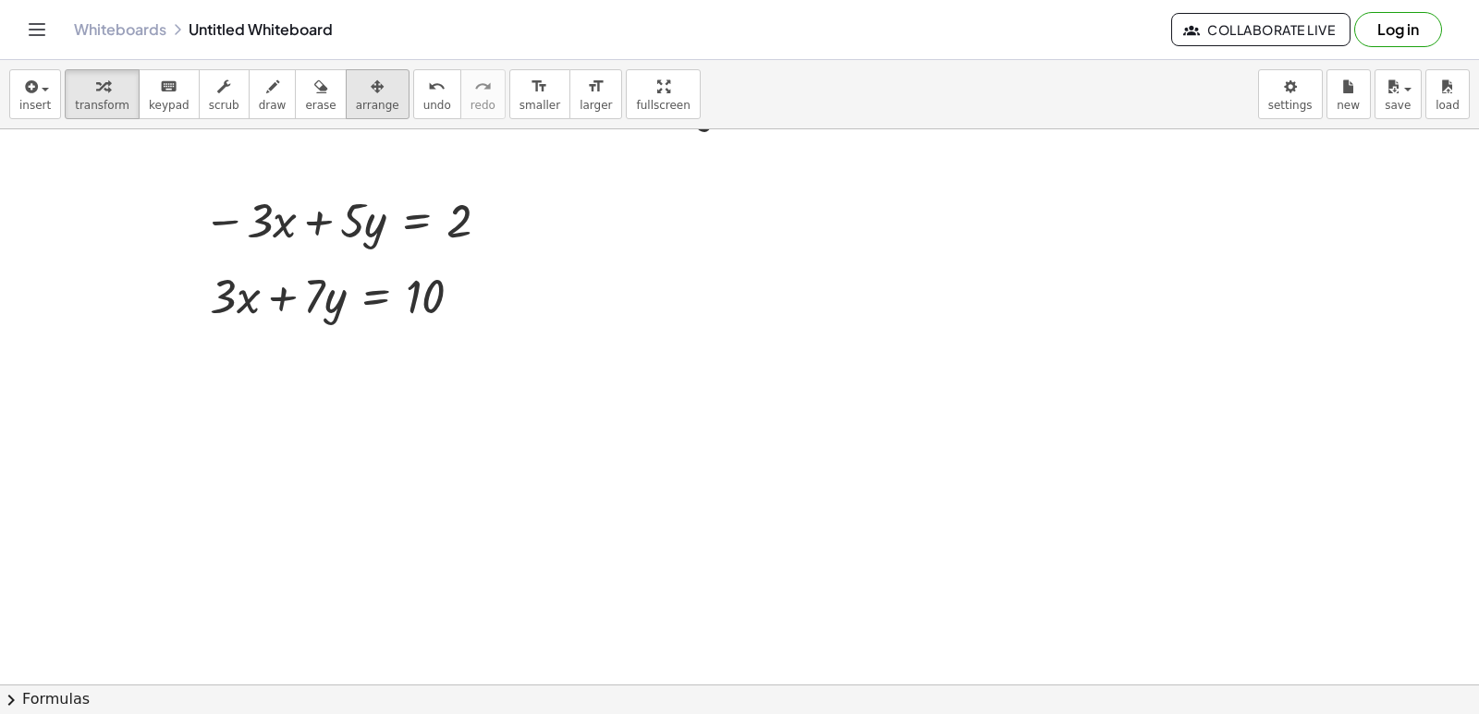
click at [356, 103] on span "arrange" at bounding box center [377, 105] width 43 height 13
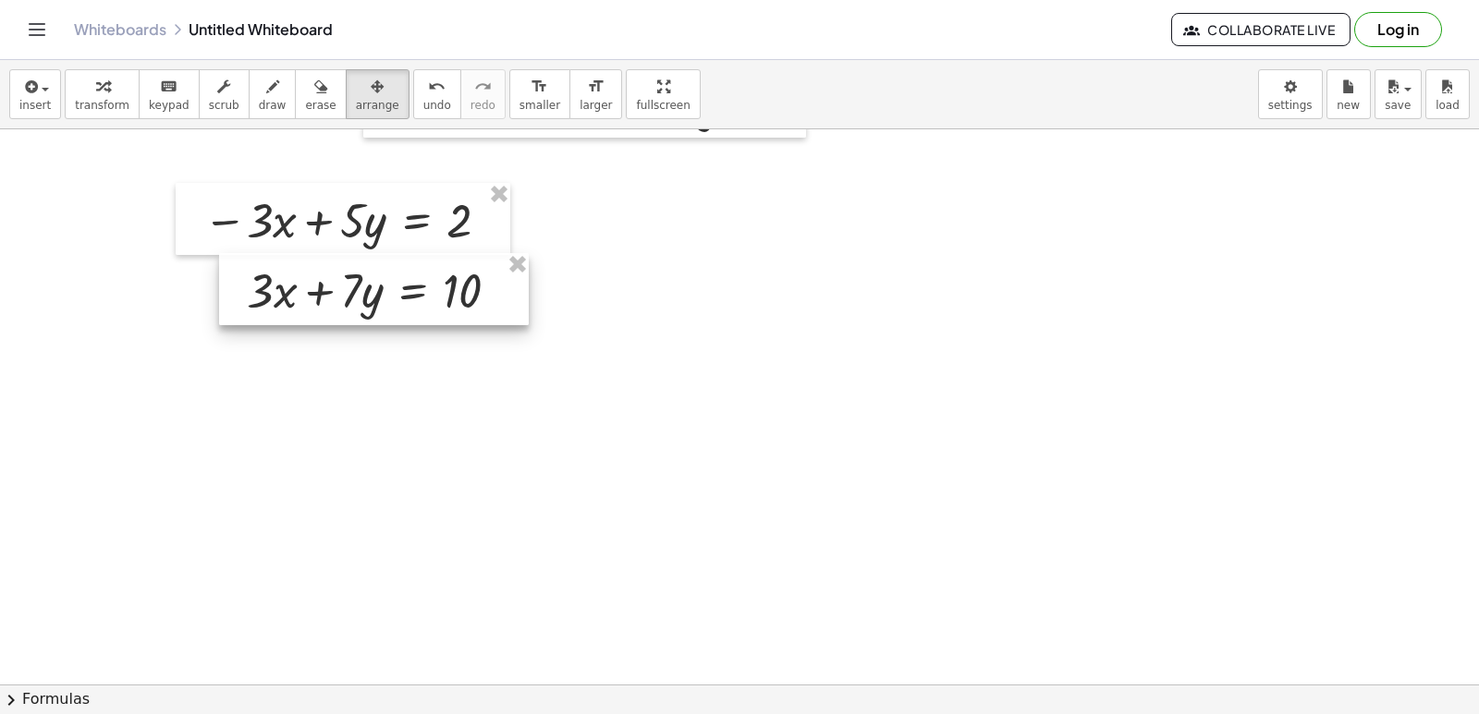
drag, startPoint x: 307, startPoint y: 304, endPoint x: 344, endPoint y: 299, distance: 37.4
click at [344, 299] on div at bounding box center [374, 289] width 310 height 72
click at [101, 99] on span "transform" at bounding box center [102, 105] width 55 height 13
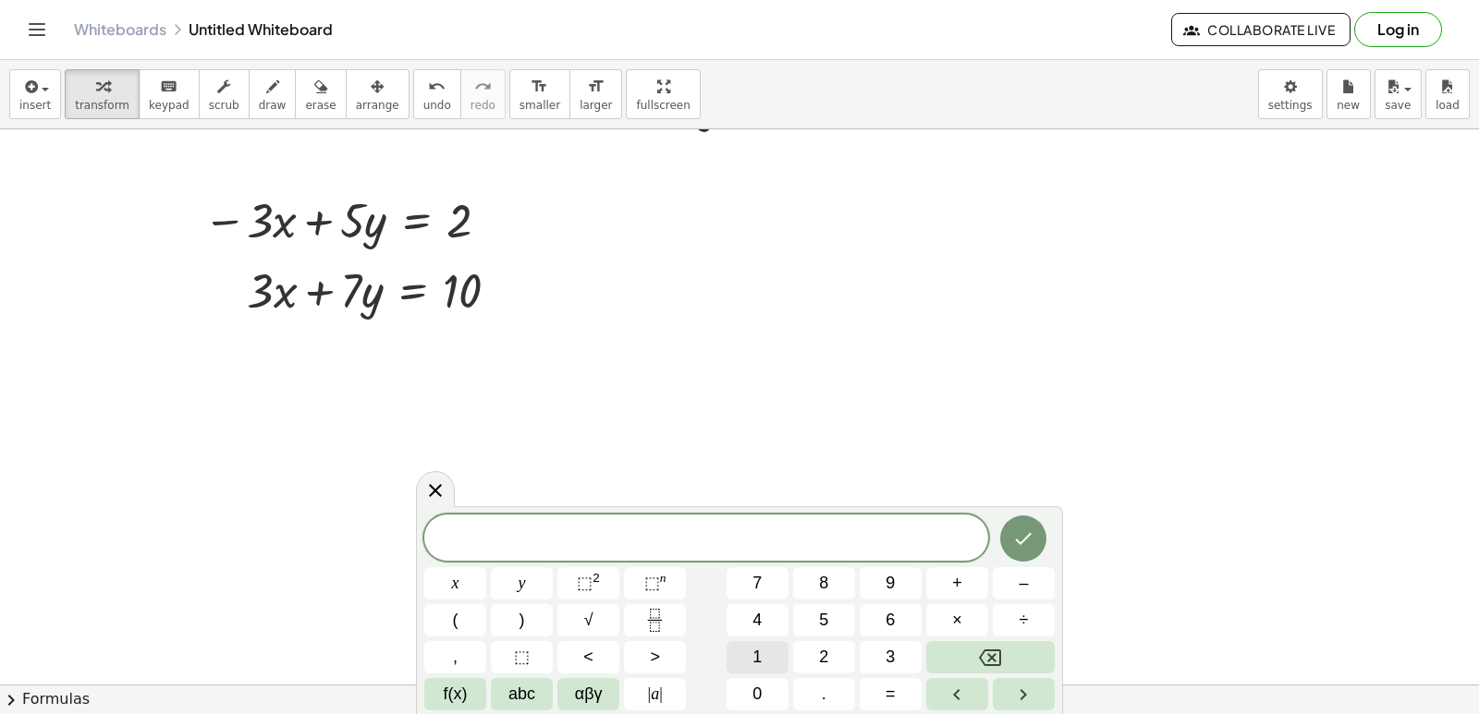
click at [751, 655] on button "1" at bounding box center [757, 657] width 62 height 32
click at [807, 660] on button "2" at bounding box center [824, 657] width 62 height 32
click at [524, 583] on span "y" at bounding box center [521, 583] width 7 height 25
click at [915, 689] on button "=" at bounding box center [890, 694] width 62 height 32
click at [771, 659] on button "1" at bounding box center [757, 657] width 62 height 32
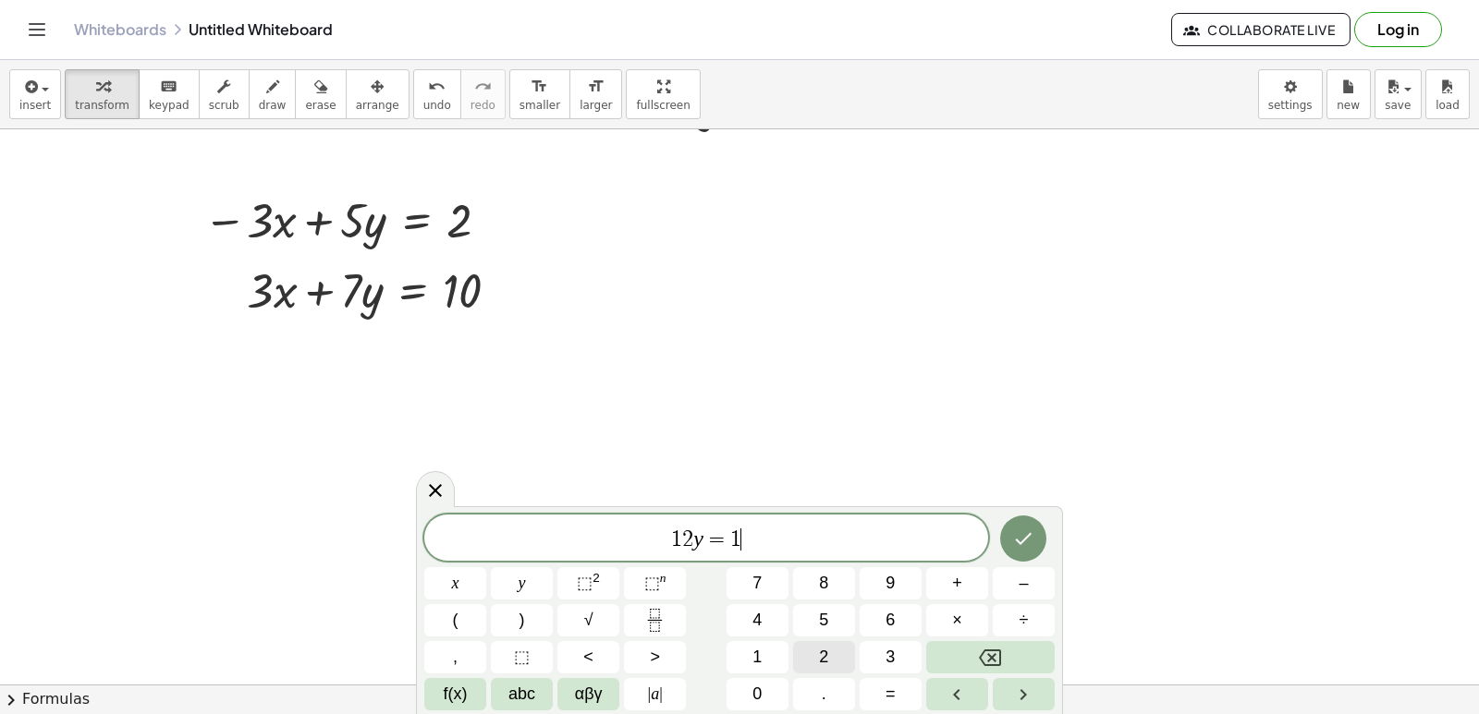
click at [806, 658] on button "2" at bounding box center [824, 657] width 62 height 32
click at [1007, 542] on button "Done" at bounding box center [1023, 539] width 46 height 46
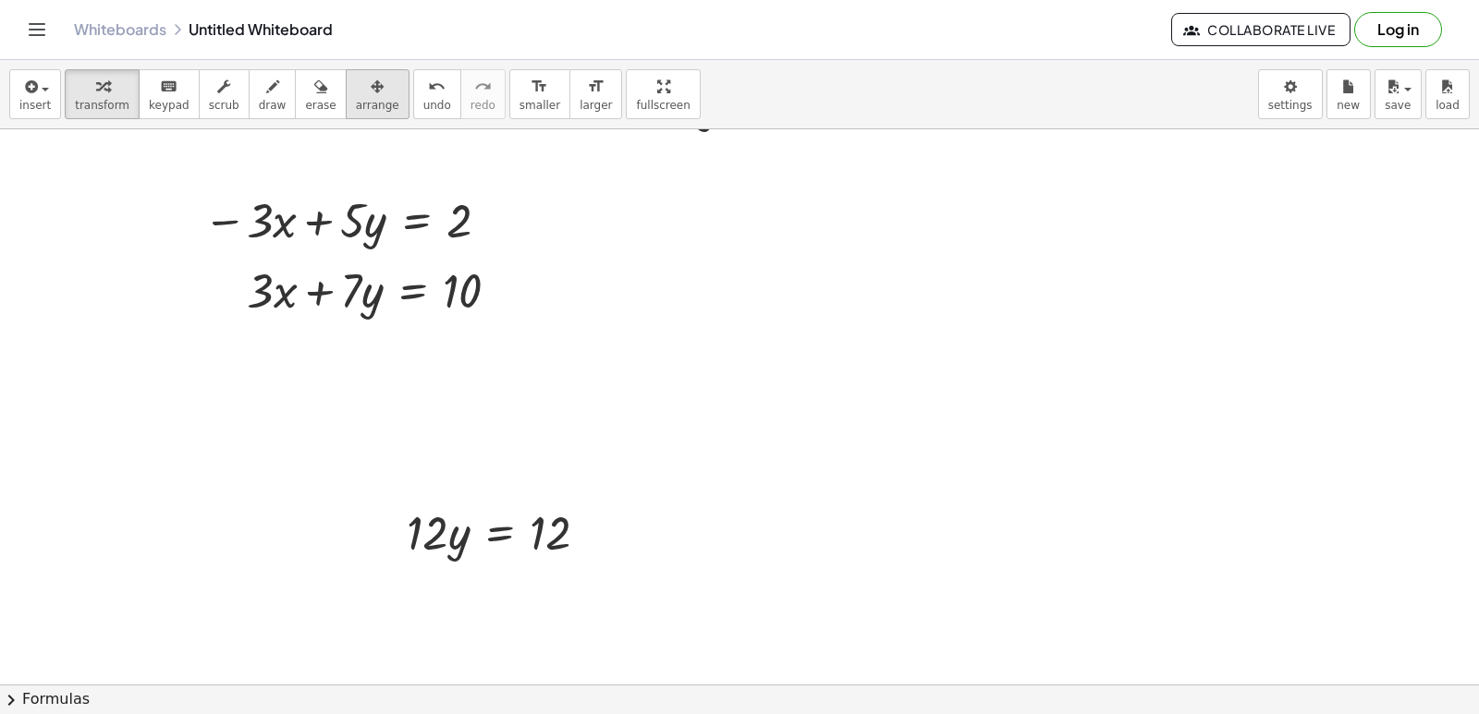
click at [356, 109] on span "arrange" at bounding box center [377, 105] width 43 height 13
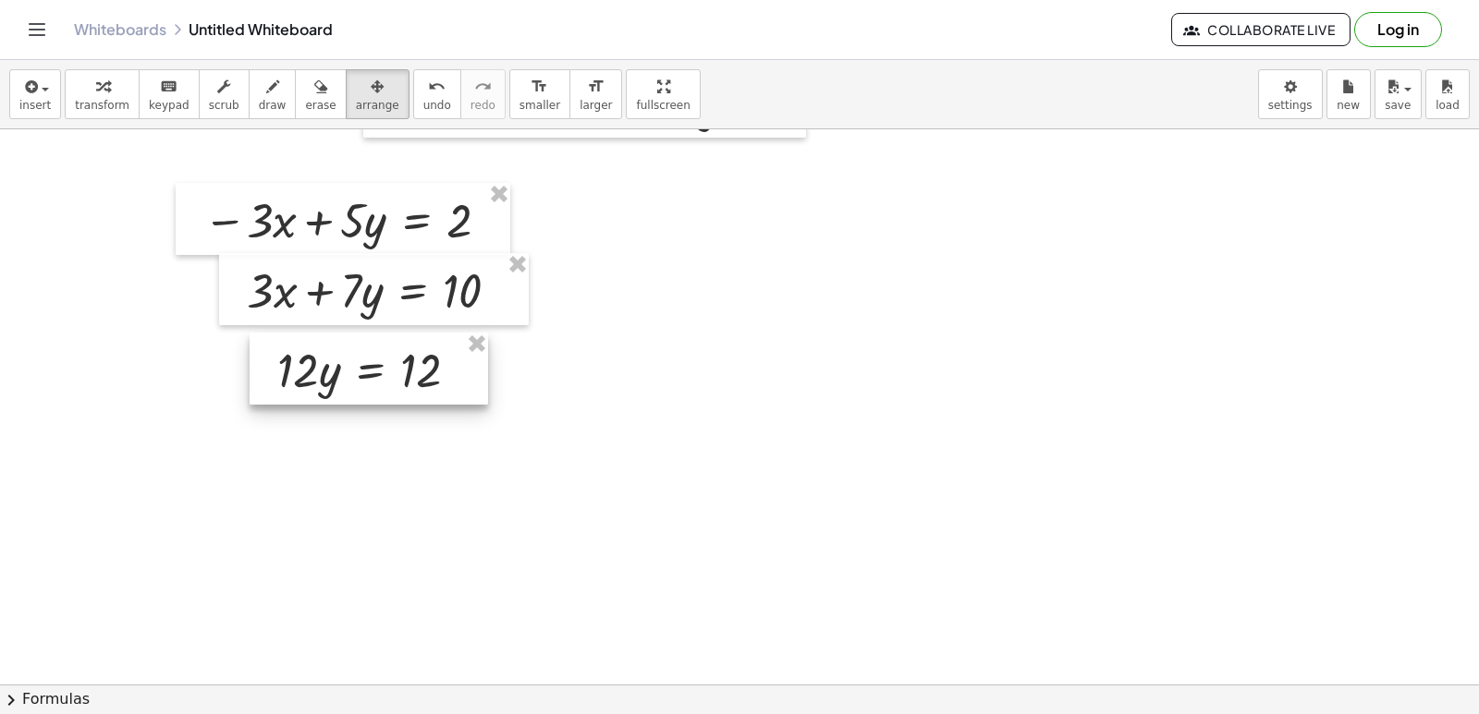
drag, startPoint x: 476, startPoint y: 545, endPoint x: 352, endPoint y: 391, distance: 197.9
click at [352, 391] on div at bounding box center [369, 369] width 238 height 72
click at [109, 94] on div "button" at bounding box center [102, 86] width 55 height 22
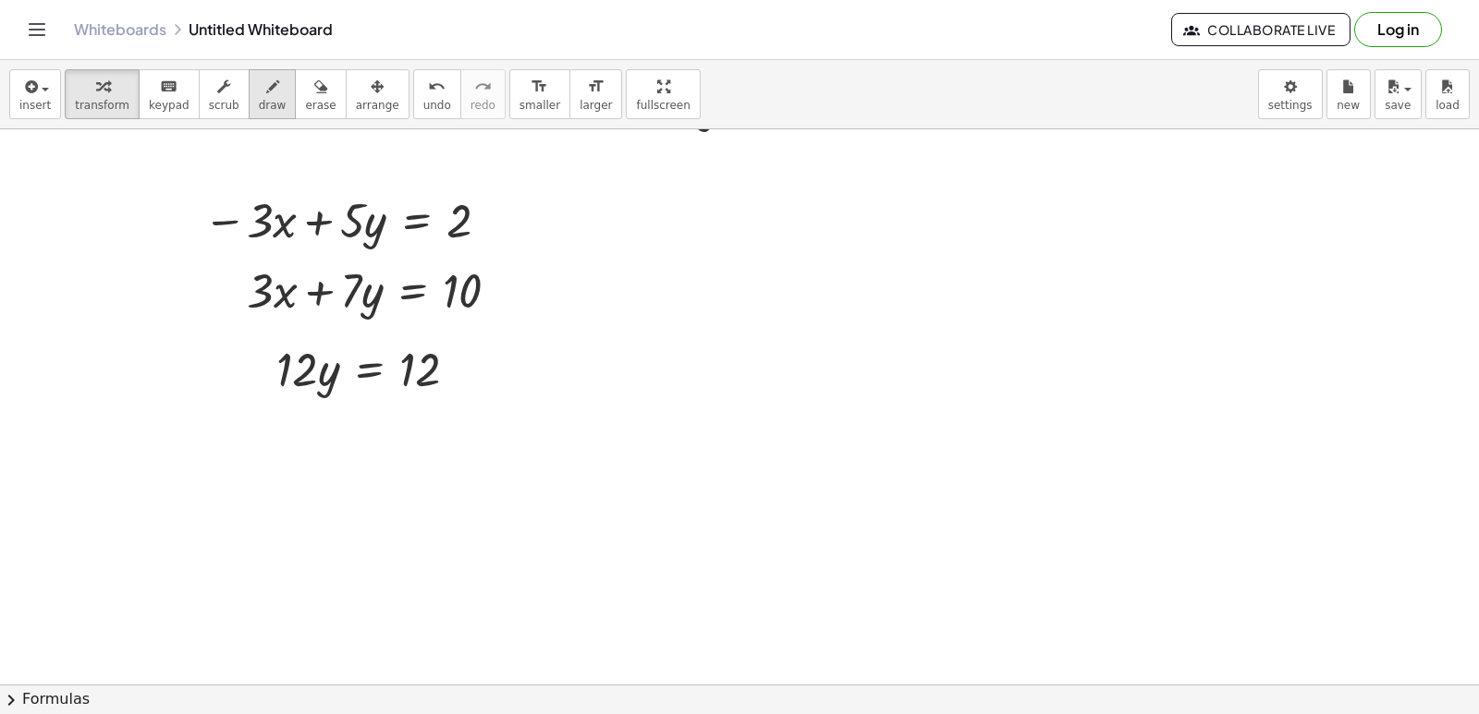
click at [259, 104] on span "draw" at bounding box center [273, 105] width 28 height 13
drag, startPoint x: 226, startPoint y: 329, endPoint x: 500, endPoint y: 325, distance: 274.5
click at [82, 99] on span "transform" at bounding box center [102, 105] width 55 height 13
drag, startPoint x: 286, startPoint y: 370, endPoint x: 396, endPoint y: 420, distance: 120.8
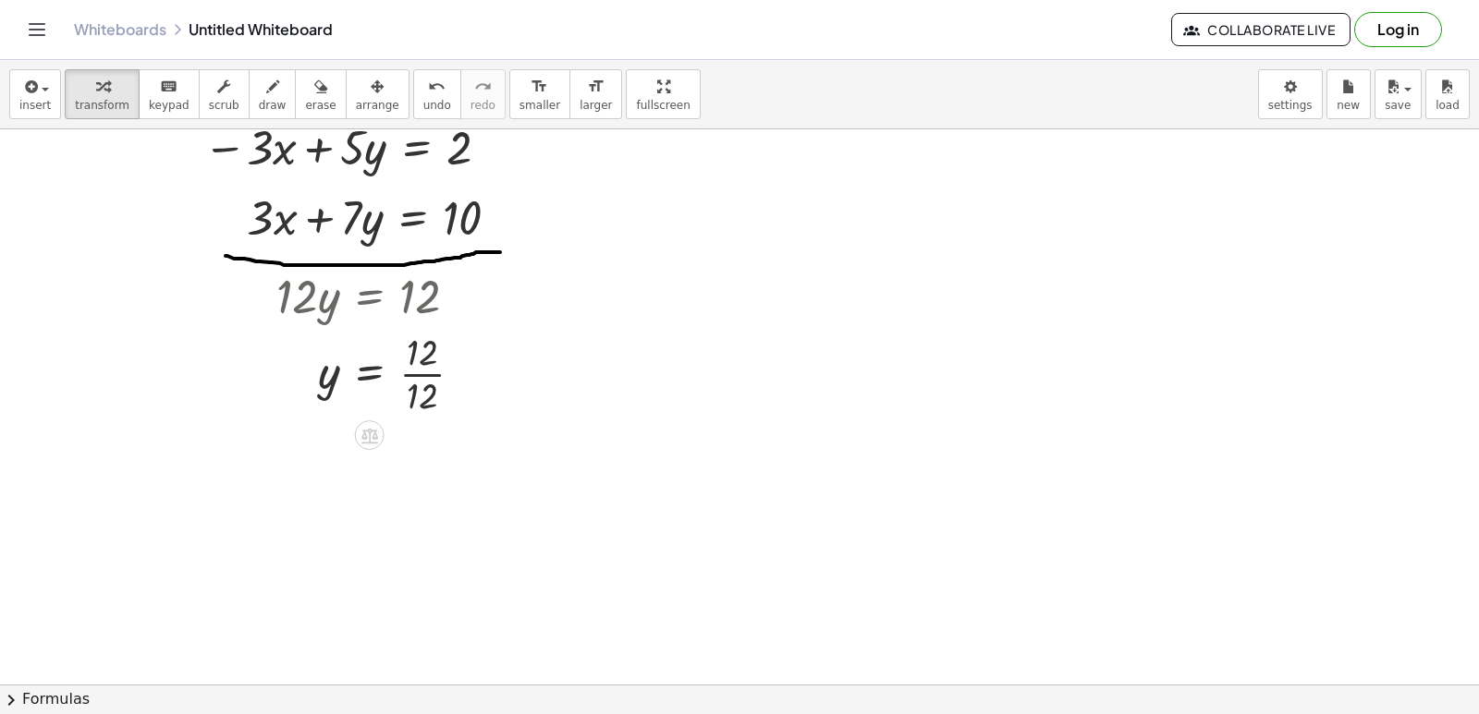
scroll to position [5369, 0]
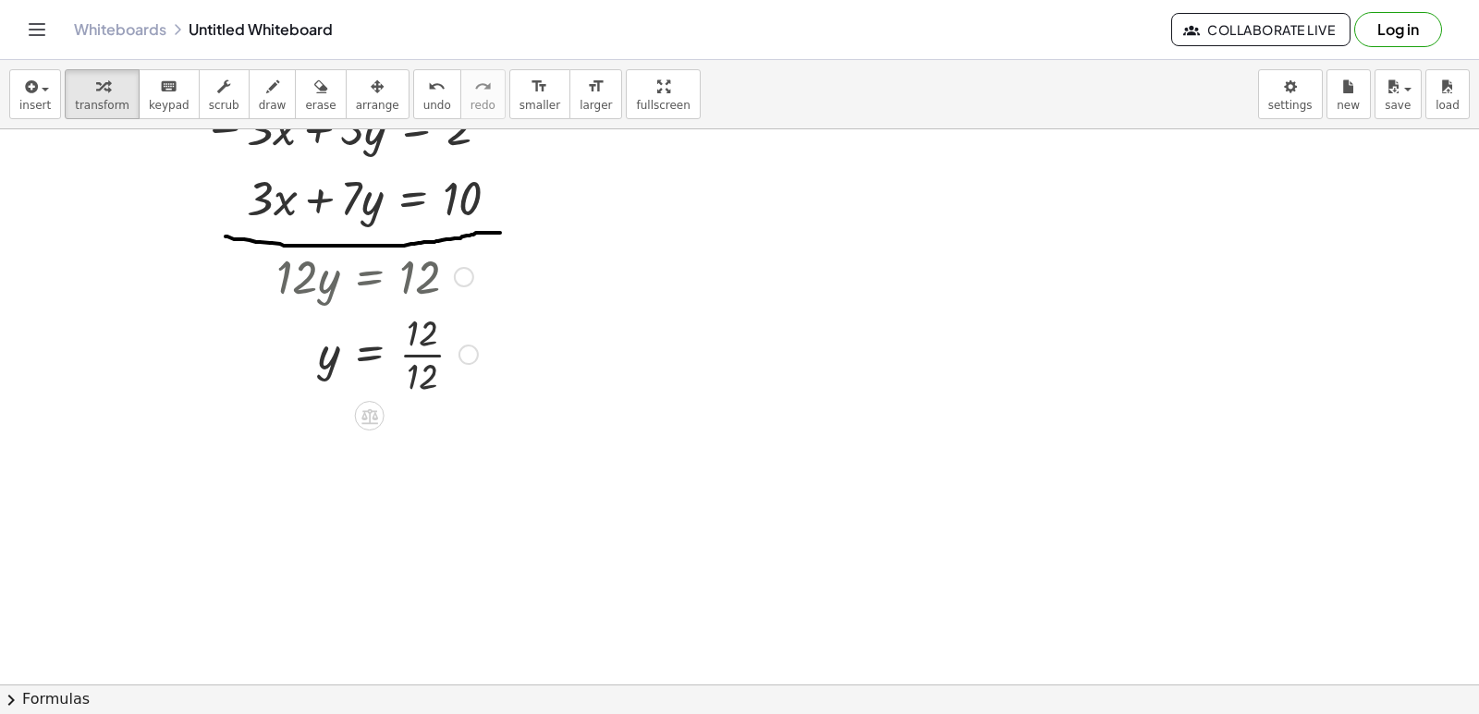
click at [424, 351] on div at bounding box center [377, 353] width 220 height 92
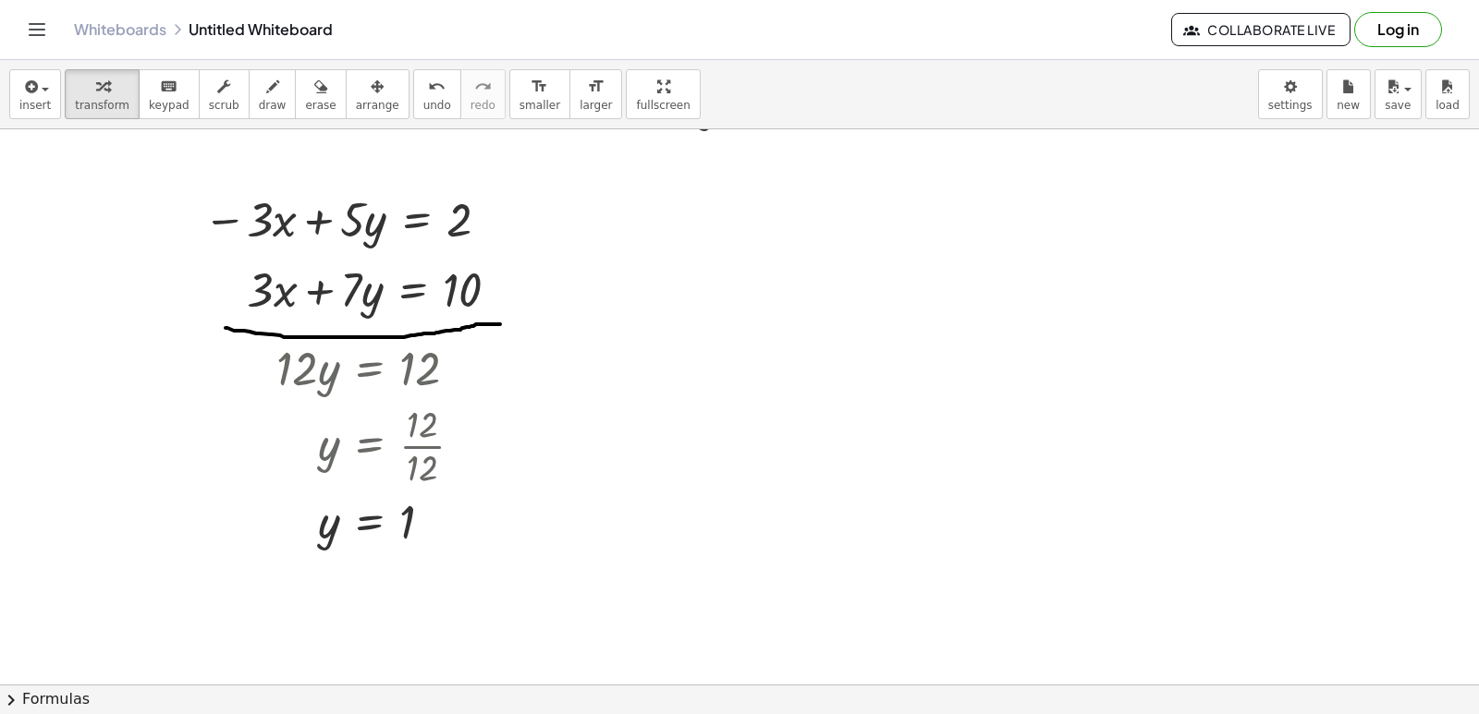
scroll to position [5185, 0]
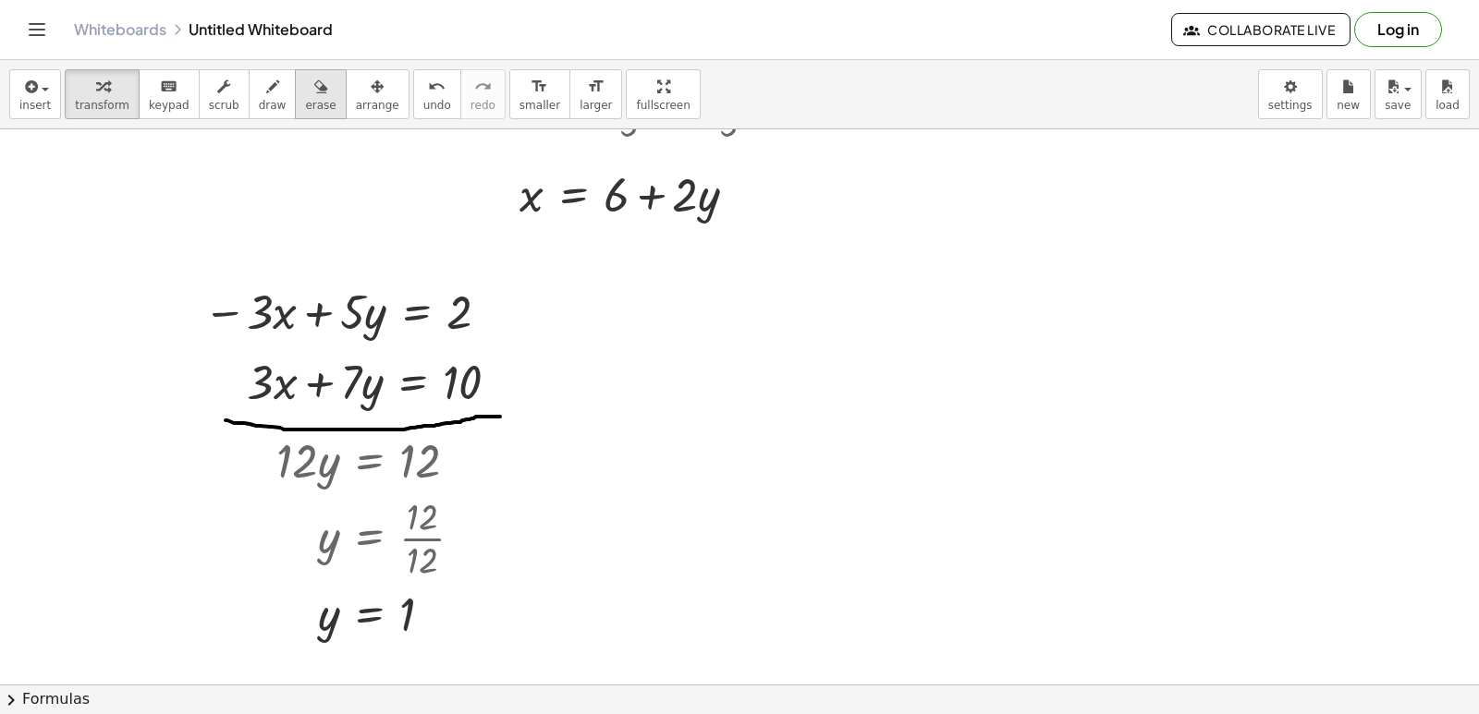
click at [307, 95] on div "button" at bounding box center [320, 86] width 30 height 22
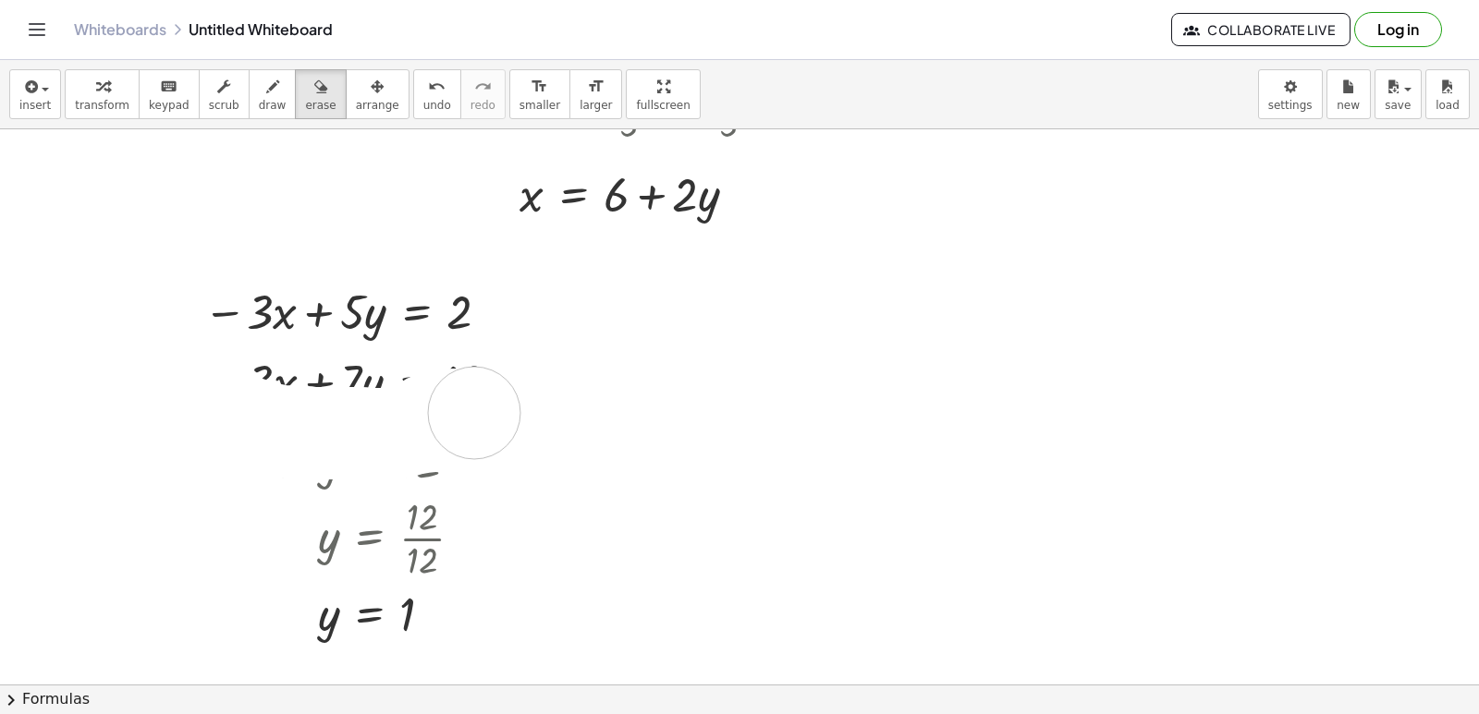
drag, startPoint x: 230, startPoint y: 416, endPoint x: 507, endPoint y: 399, distance: 277.8
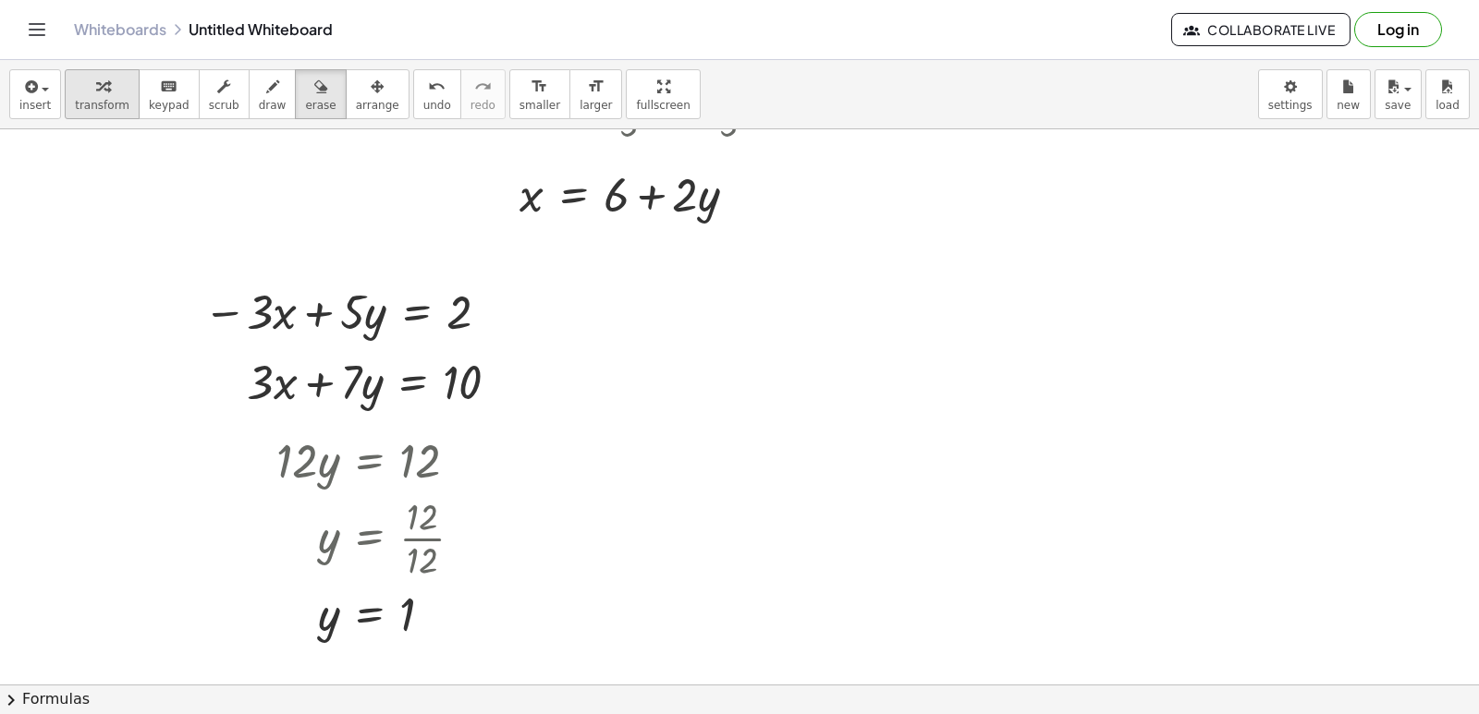
click at [108, 104] on span "transform" at bounding box center [102, 105] width 55 height 13
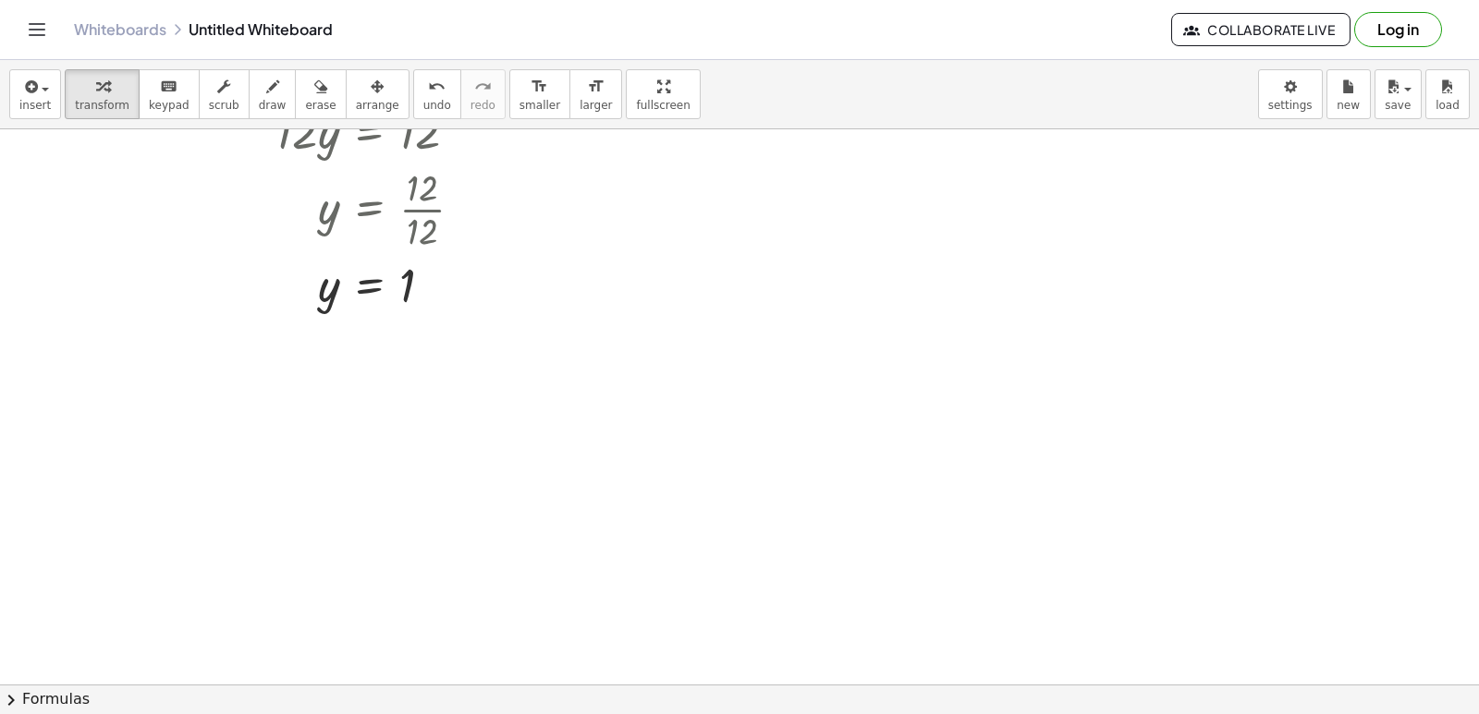
scroll to position [5554, 0]
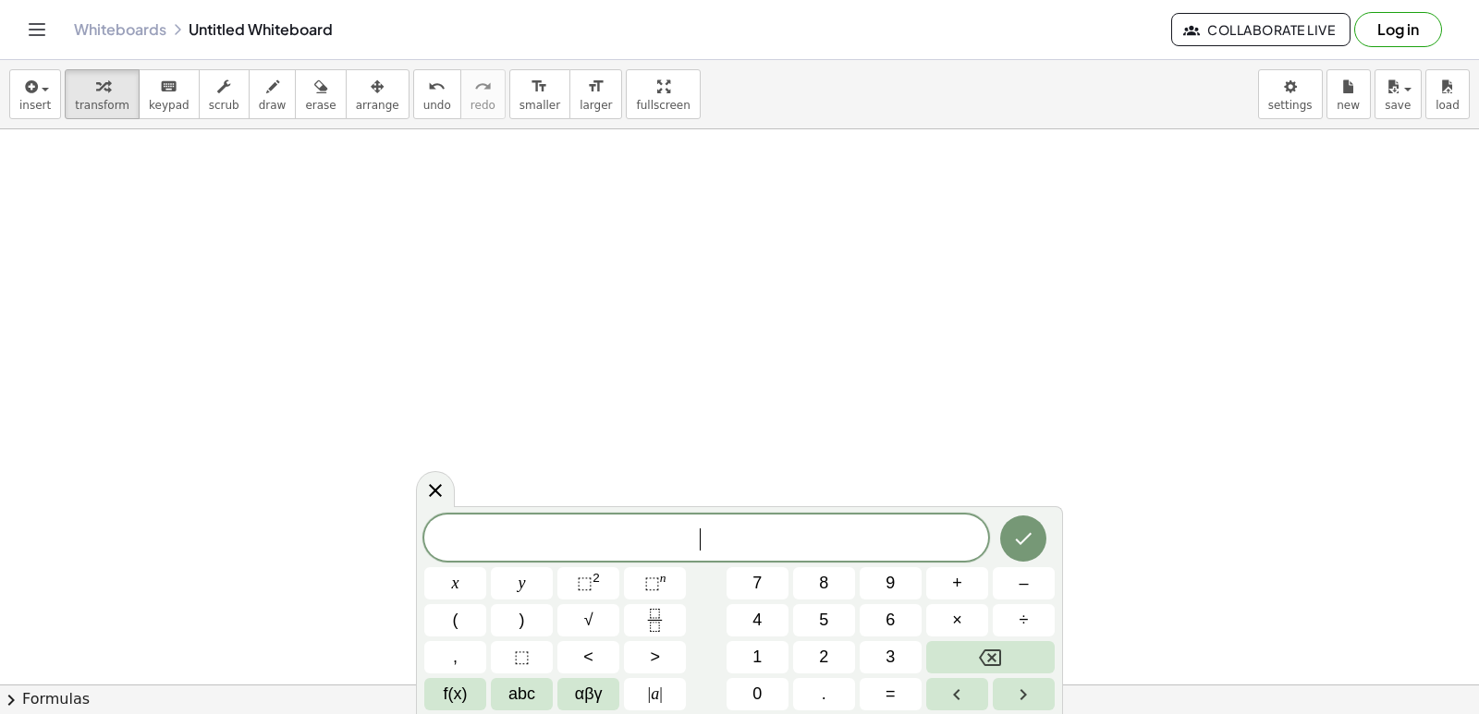
scroll to position [5832, 0]
click at [1038, 589] on button "–" at bounding box center [1024, 583] width 62 height 32
click at [810, 608] on button "5" at bounding box center [824, 620] width 62 height 32
click at [513, 593] on button "y" at bounding box center [522, 583] width 62 height 32
click at [951, 593] on button "+" at bounding box center [957, 583] width 62 height 32
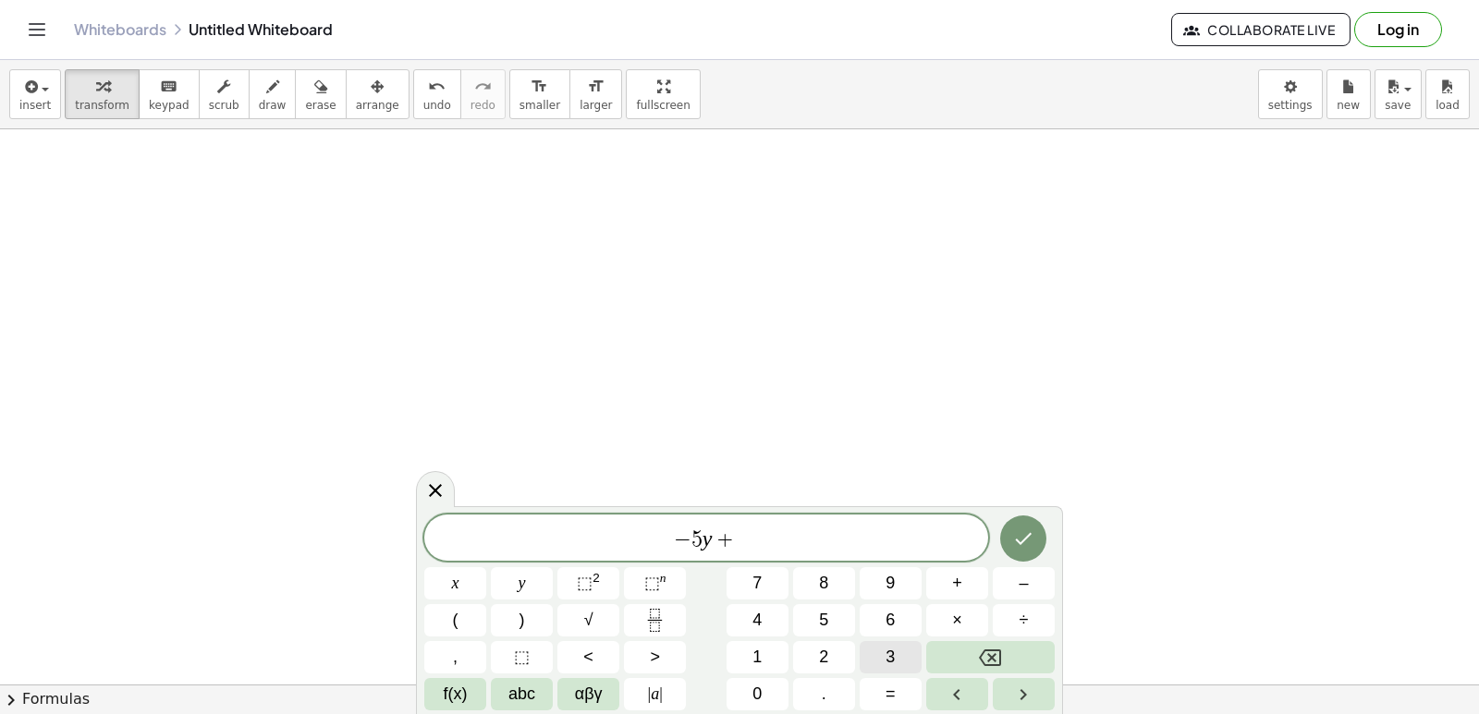
click at [894, 654] on span "3" at bounding box center [889, 657] width 9 height 25
click at [432, 589] on button "x" at bounding box center [455, 583] width 62 height 32
click at [889, 693] on span "=" at bounding box center [890, 694] width 10 height 25
click at [997, 583] on button "–" at bounding box center [1024, 583] width 62 height 32
click at [776, 609] on button "4" at bounding box center [757, 620] width 62 height 32
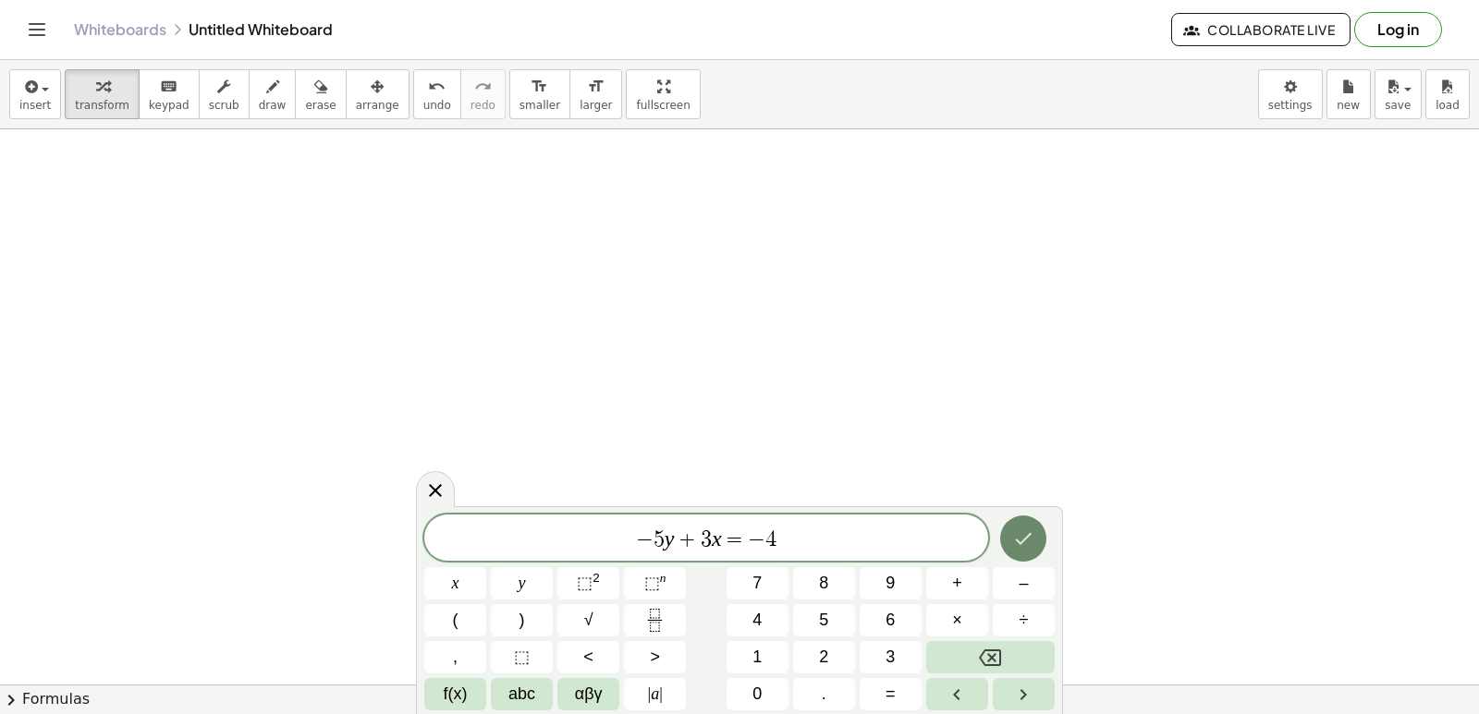
click at [1026, 550] on button "Done" at bounding box center [1023, 539] width 46 height 46
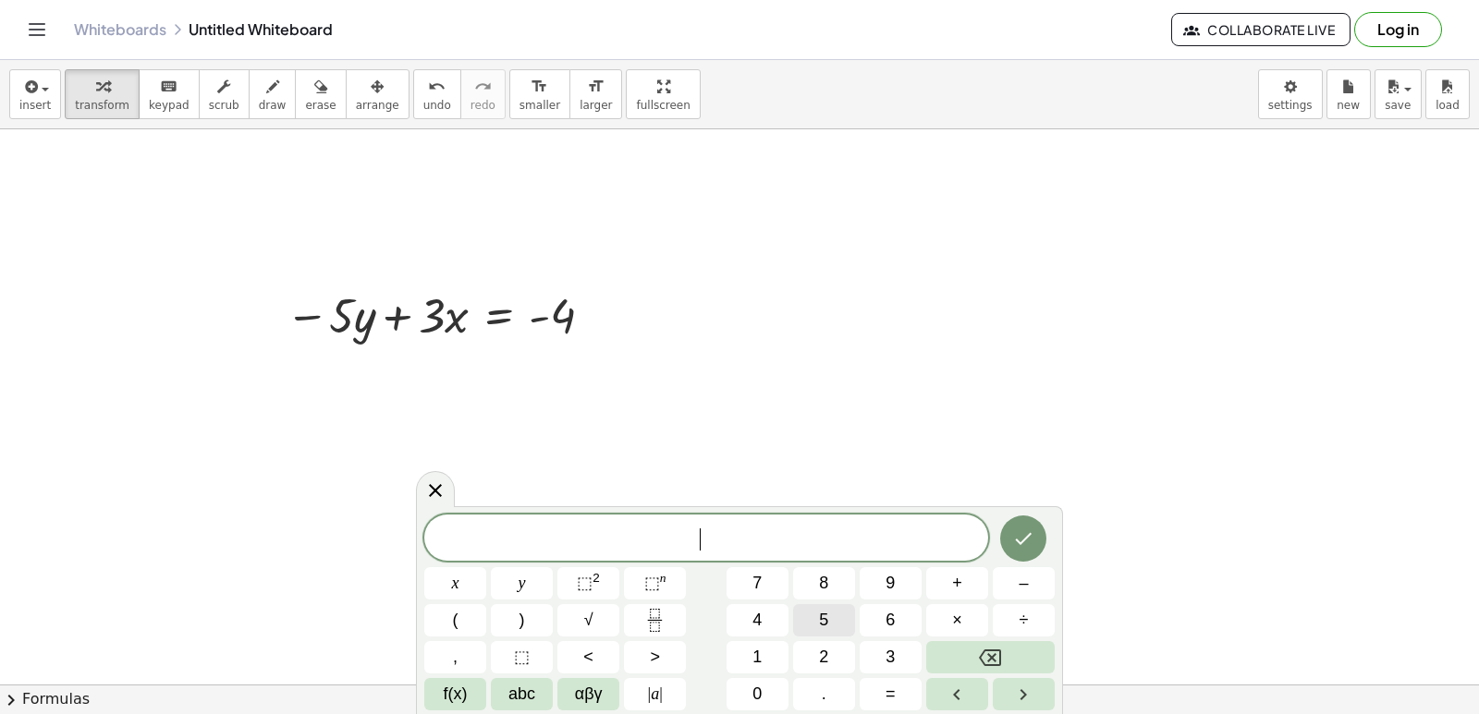
click at [807, 625] on button "5" at bounding box center [824, 620] width 62 height 32
click at [541, 582] on button "y" at bounding box center [522, 583] width 62 height 32
click at [926, 591] on button "+" at bounding box center [957, 583] width 62 height 32
click at [816, 650] on button "2" at bounding box center [824, 657] width 62 height 32
click at [464, 581] on button "x" at bounding box center [455, 583] width 62 height 32
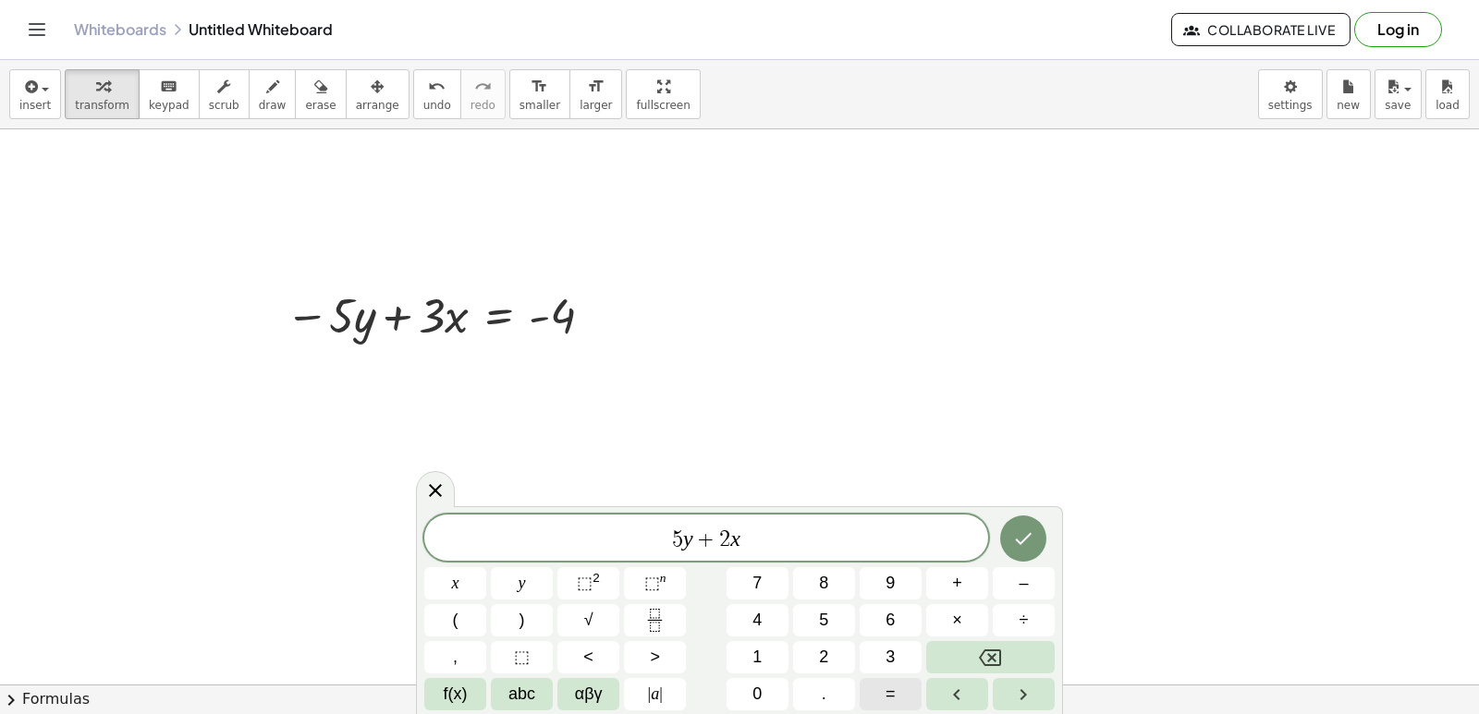
click at [894, 672] on div "5 y + 2 x ​ x y ⬚ 2 ⬚ n 7 8 9 + – ( ) √ 4 5 6 × ÷ , ⬚ < > 1 2 3 f(x) abc αβγ | …" at bounding box center [739, 613] width 630 height 196
click at [884, 688] on button "=" at bounding box center [890, 694] width 62 height 32
click at [750, 652] on button "1" at bounding box center [757, 657] width 62 height 32
click at [747, 618] on button "4" at bounding box center [757, 620] width 62 height 32
click at [1010, 545] on button "Done" at bounding box center [1023, 539] width 46 height 46
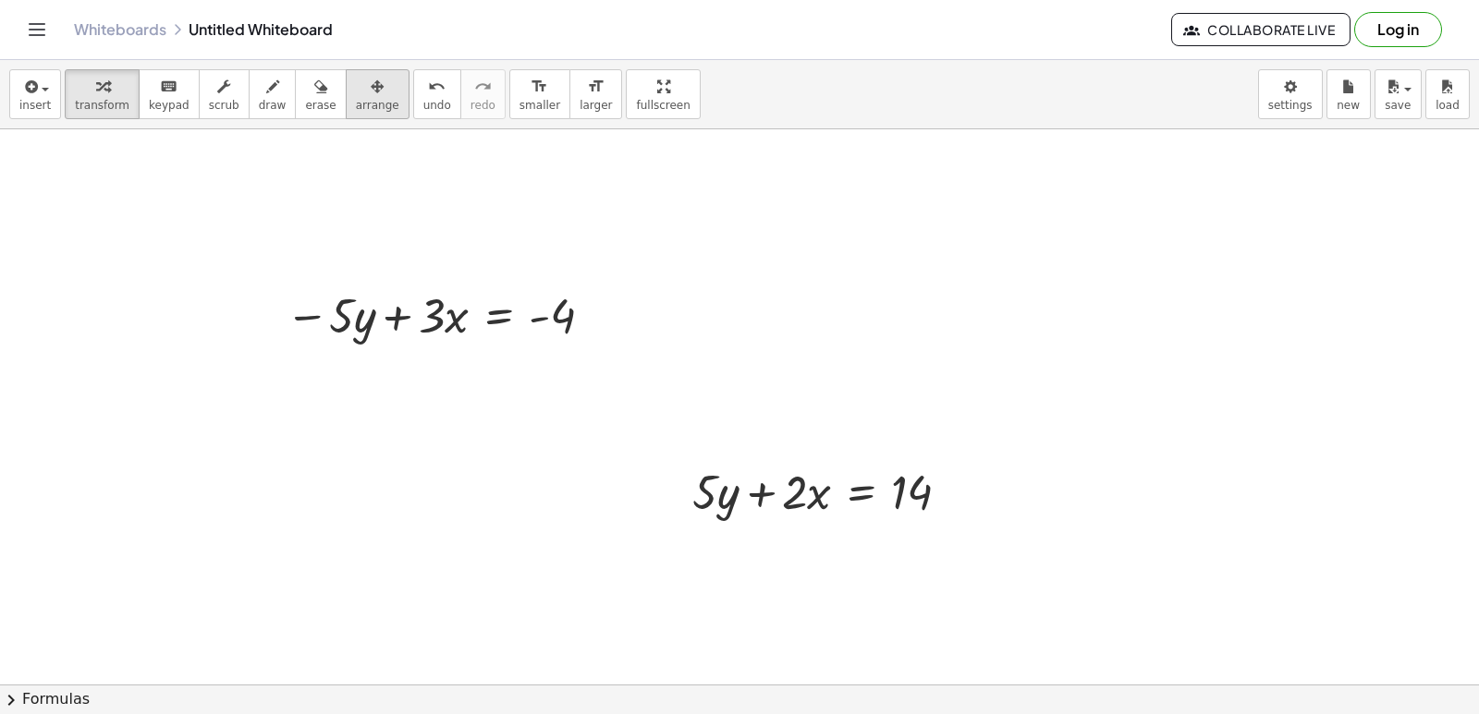
click at [356, 100] on span "arrange" at bounding box center [377, 105] width 43 height 13
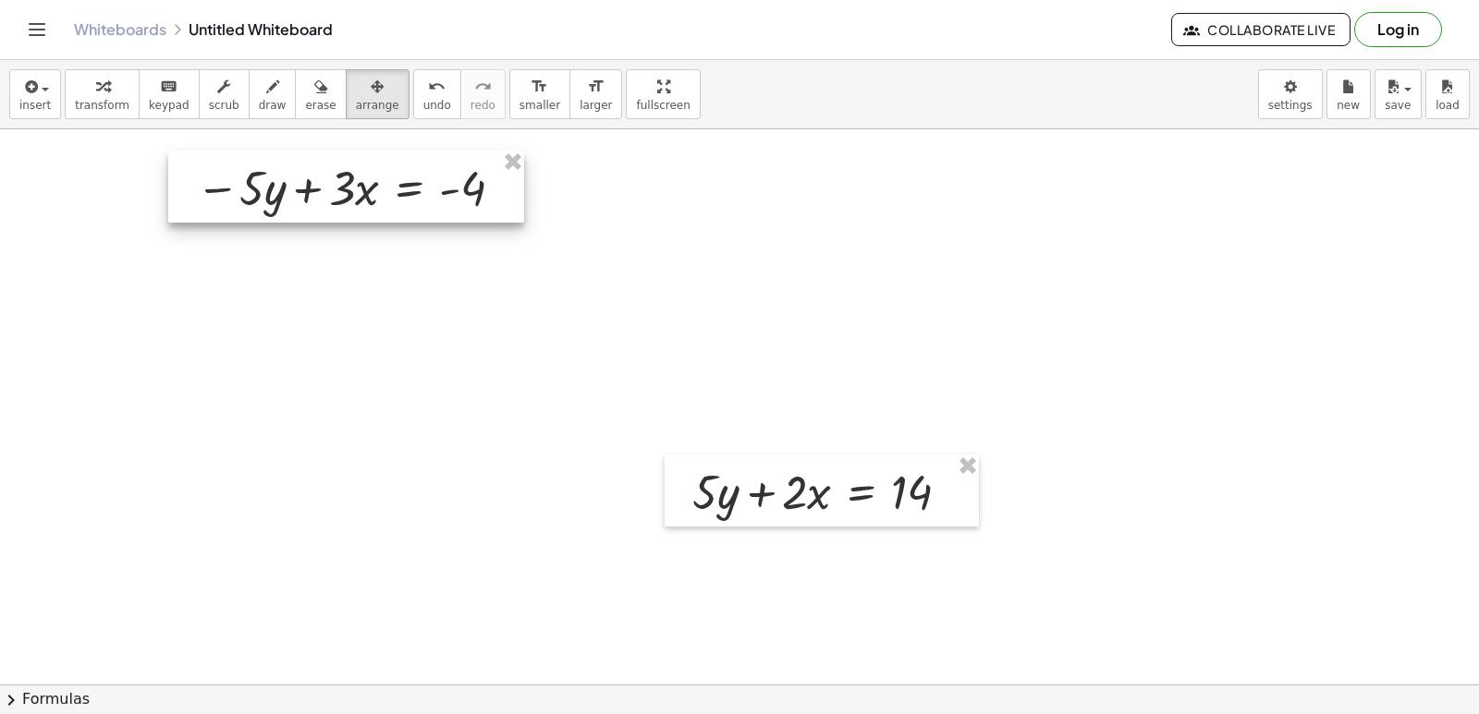
drag, startPoint x: 468, startPoint y: 329, endPoint x: 377, endPoint y: 201, distance: 156.4
click at [377, 201] on div at bounding box center [346, 187] width 356 height 72
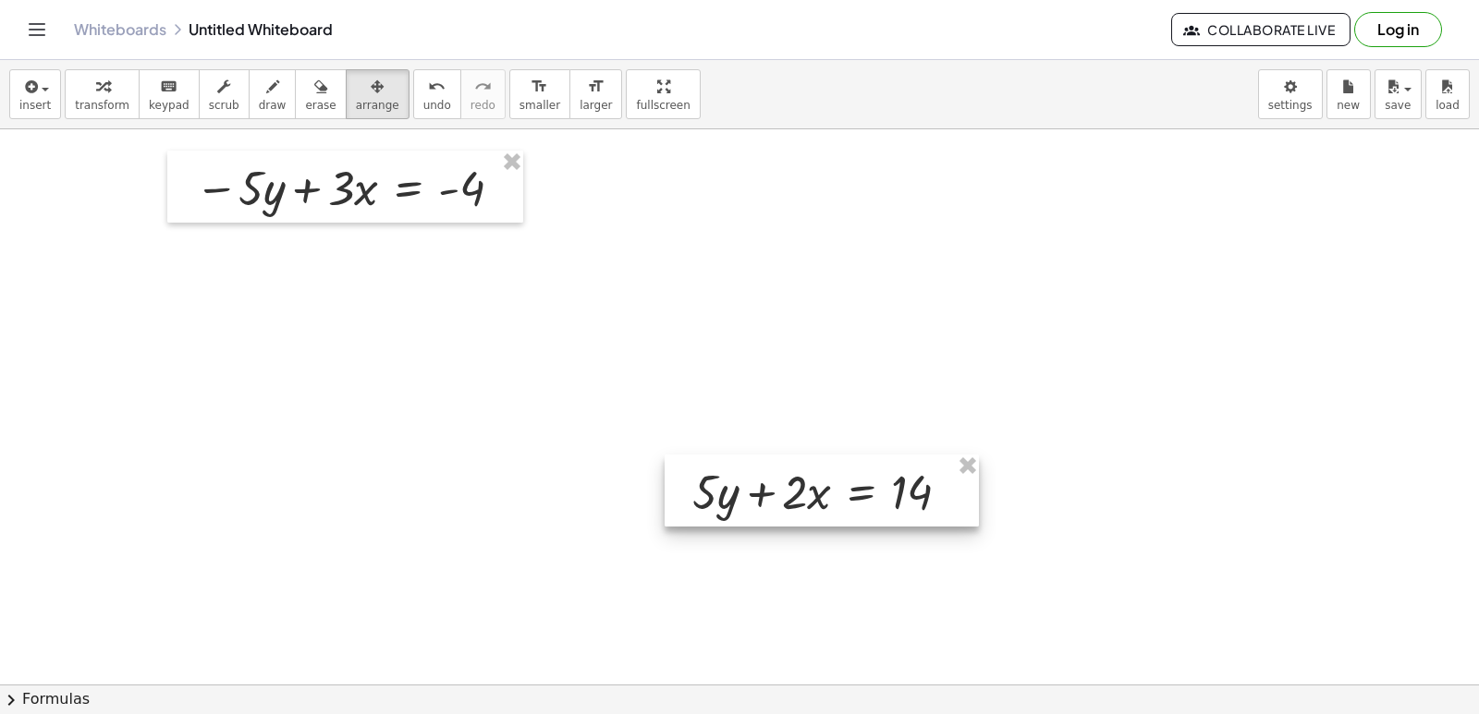
drag, startPoint x: 673, startPoint y: 445, endPoint x: 691, endPoint y: 483, distance: 42.2
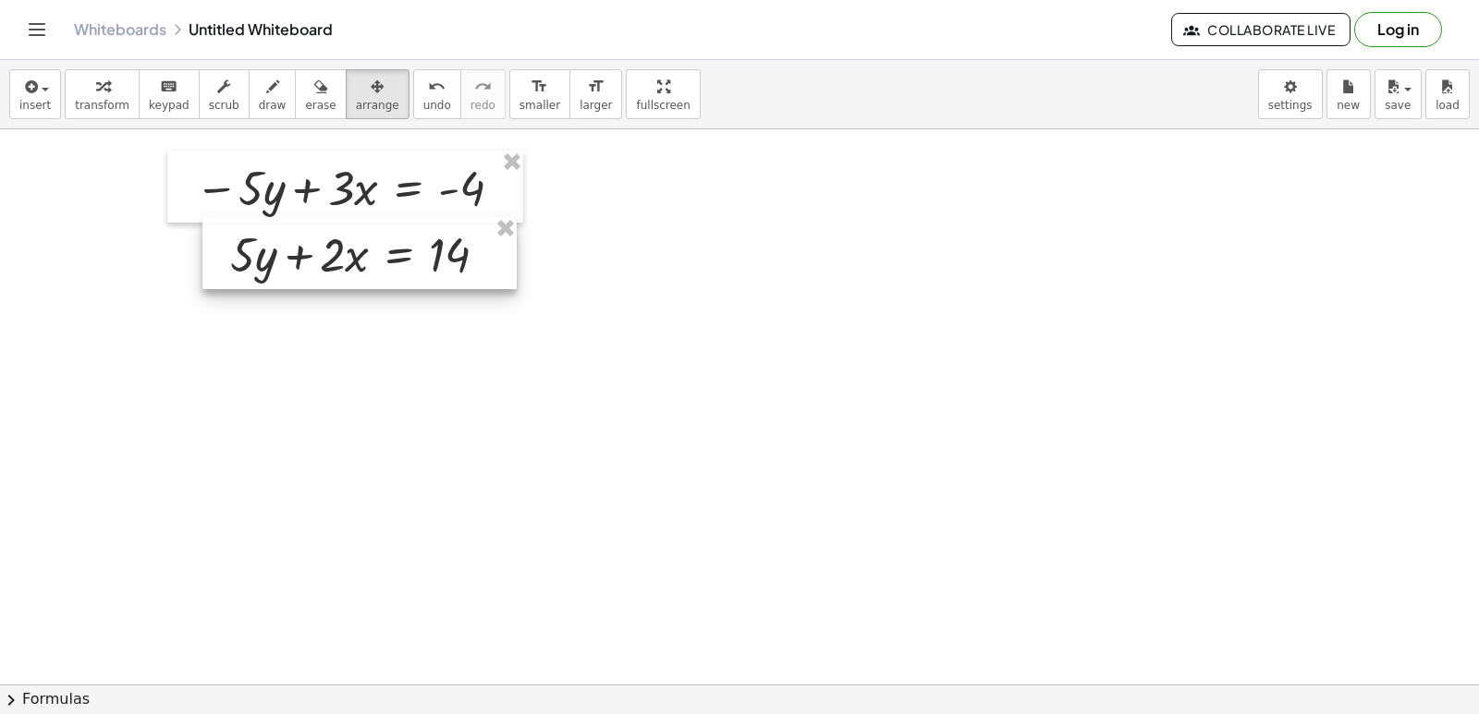
drag, startPoint x: 666, startPoint y: 471, endPoint x: 216, endPoint y: 238, distance: 506.8
click at [216, 238] on div at bounding box center [359, 253] width 314 height 72
click at [101, 107] on span "transform" at bounding box center [102, 105] width 55 height 13
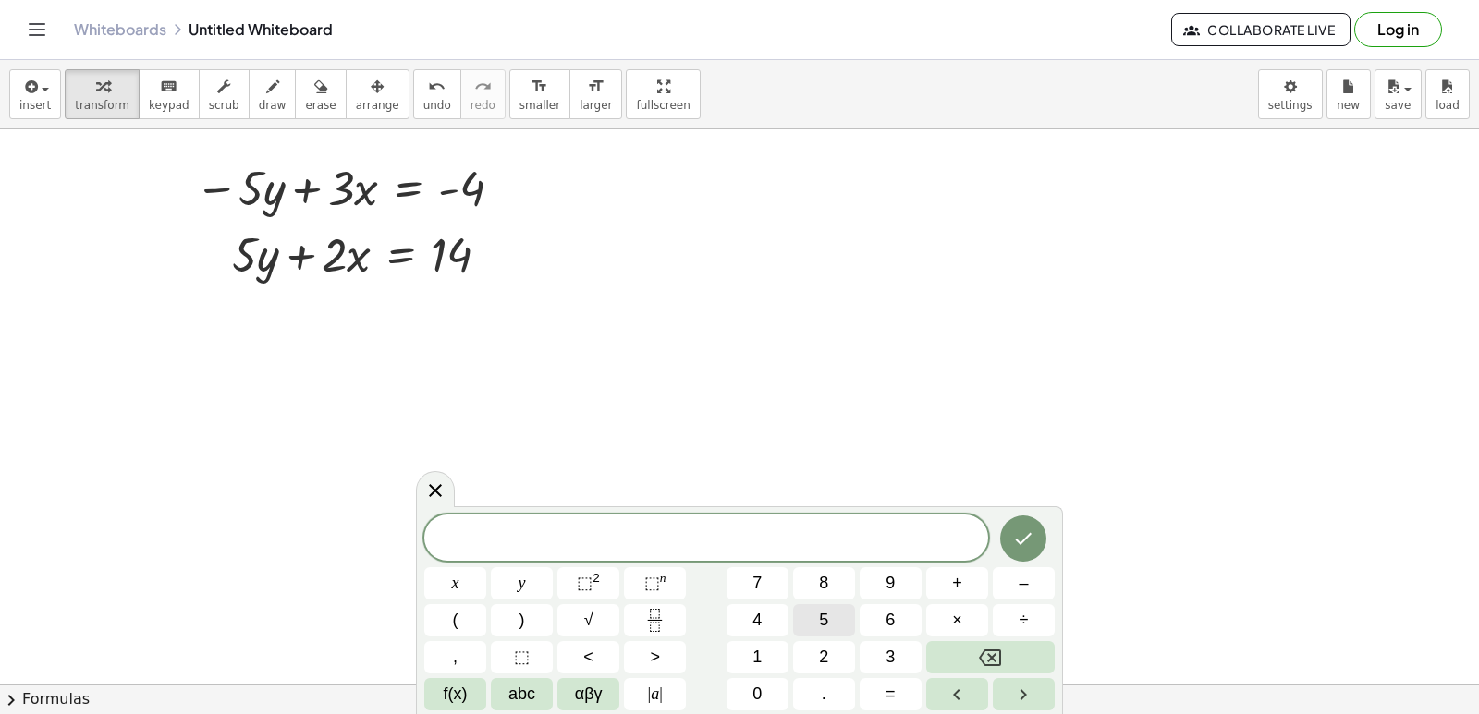
click at [830, 621] on button "5" at bounding box center [824, 620] width 62 height 32
click at [461, 579] on button "x" at bounding box center [455, 583] width 62 height 32
click at [881, 693] on button "=" at bounding box center [890, 694] width 62 height 32
click at [746, 652] on button "1" at bounding box center [757, 657] width 62 height 32
click at [763, 710] on button "0" at bounding box center [757, 694] width 62 height 32
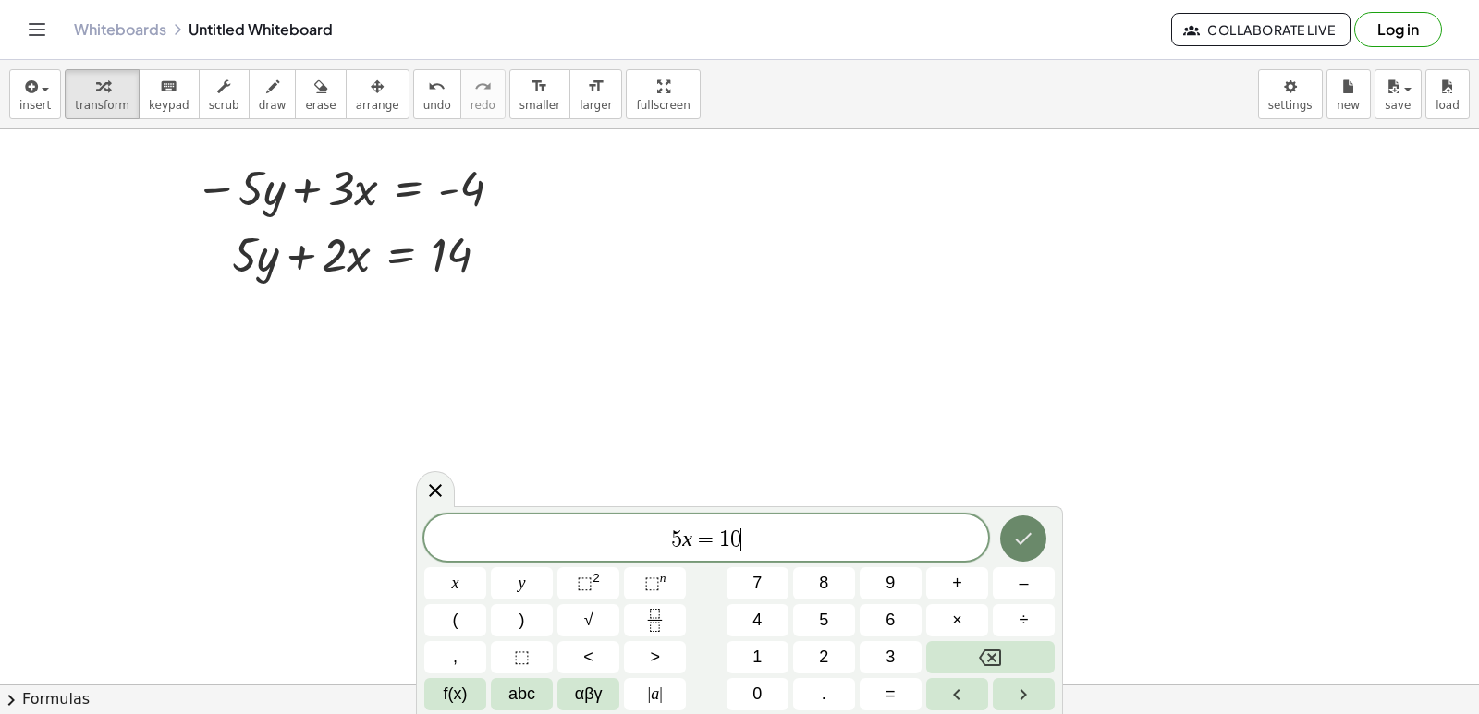
click at [1067, 546] on body "Graspable Math Activities Get Started Activity Bank Assigned Work Classes White…" at bounding box center [739, 357] width 1479 height 714
click at [1028, 542] on icon "Done" at bounding box center [1023, 539] width 22 height 22
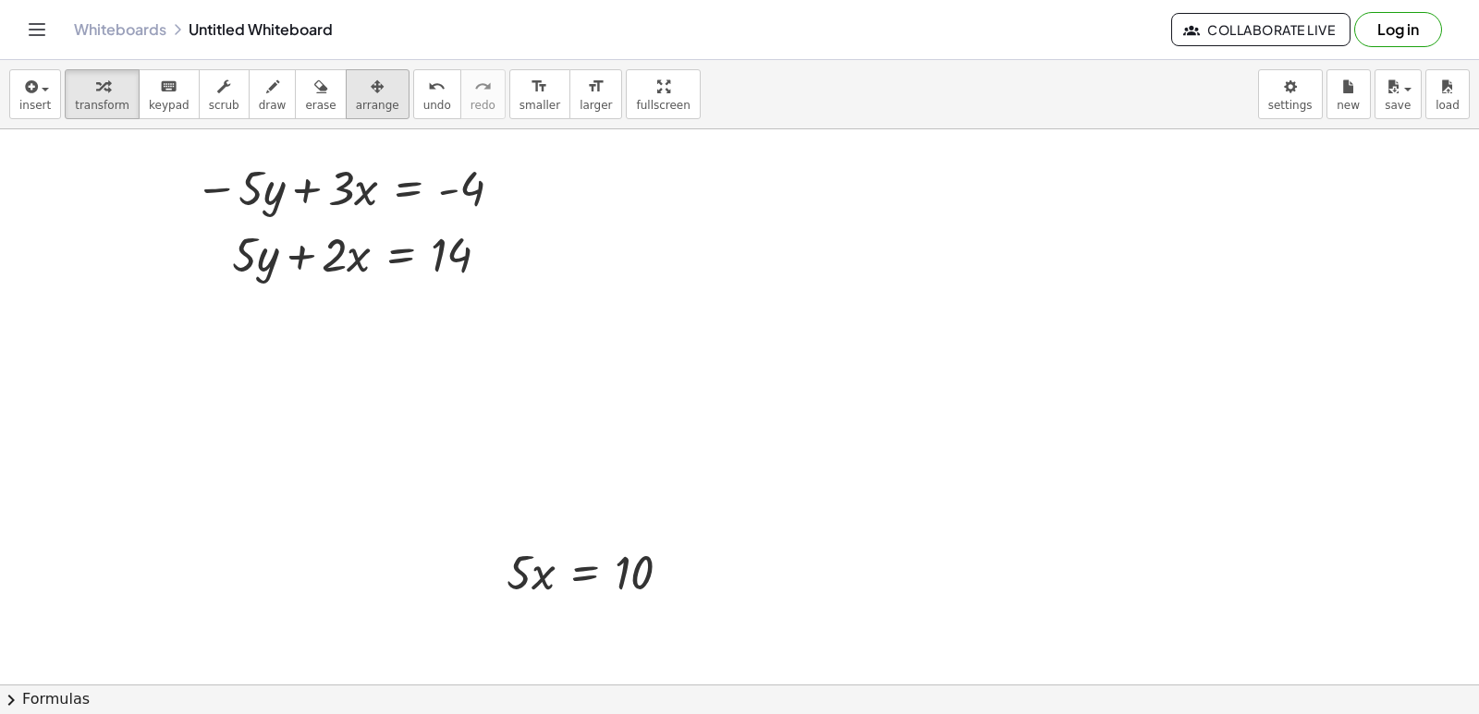
click at [346, 98] on button "arrange" at bounding box center [378, 94] width 64 height 50
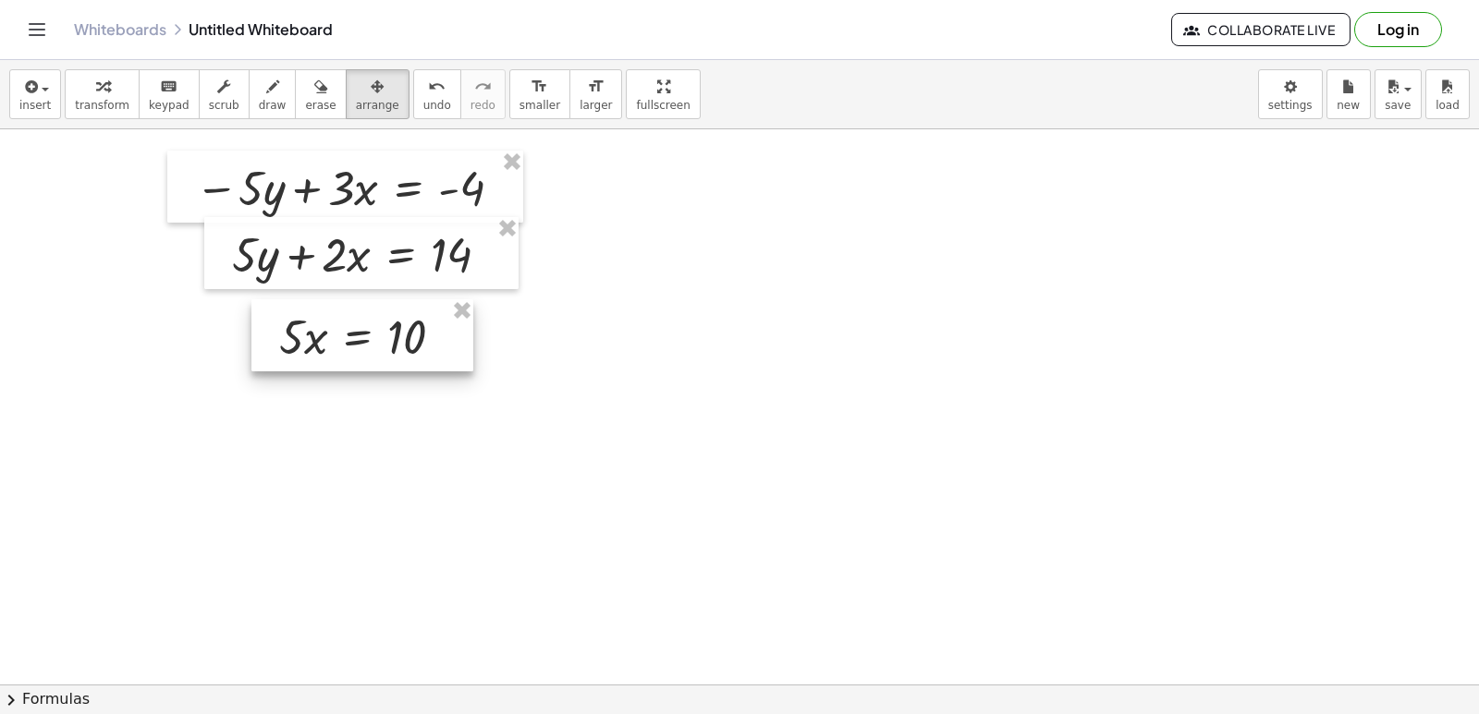
drag, startPoint x: 560, startPoint y: 546, endPoint x: 333, endPoint y: 311, distance: 327.5
click at [333, 311] on div at bounding box center [362, 335] width 222 height 72
click at [96, 88] on icon "button" at bounding box center [102, 87] width 13 height 22
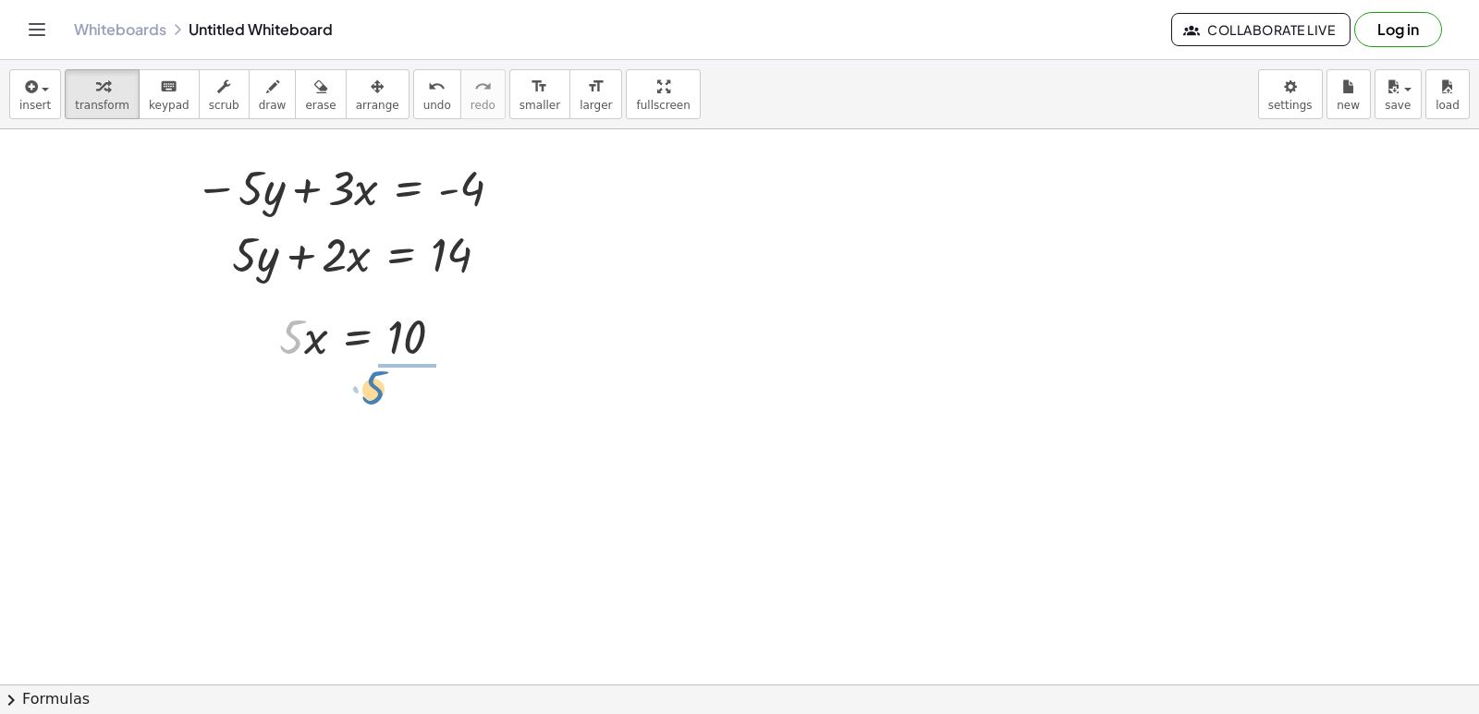
drag, startPoint x: 285, startPoint y: 343, endPoint x: 400, endPoint y: 398, distance: 128.1
click at [414, 412] on div at bounding box center [371, 413] width 203 height 92
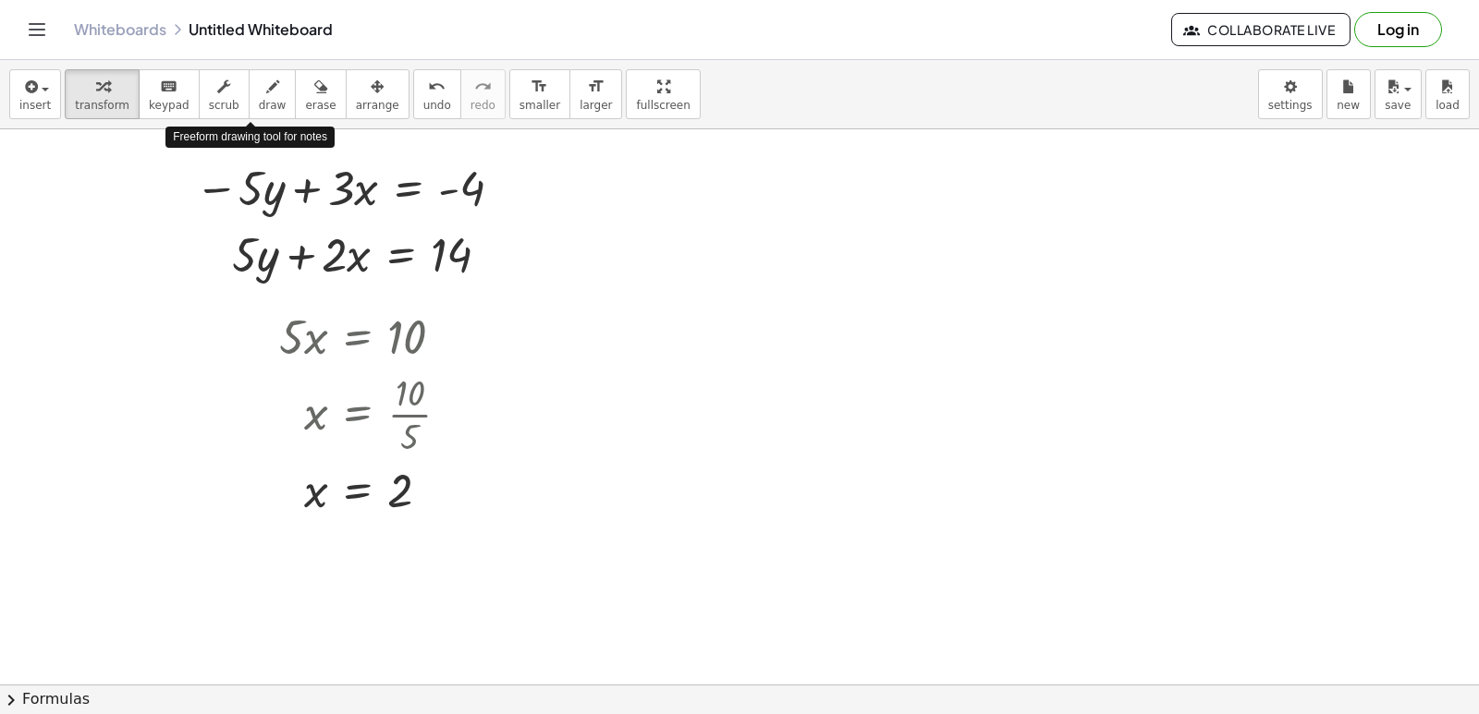
drag, startPoint x: 242, startPoint y: 104, endPoint x: 200, endPoint y: 221, distance: 124.0
click at [259, 104] on span "draw" at bounding box center [273, 105] width 28 height 13
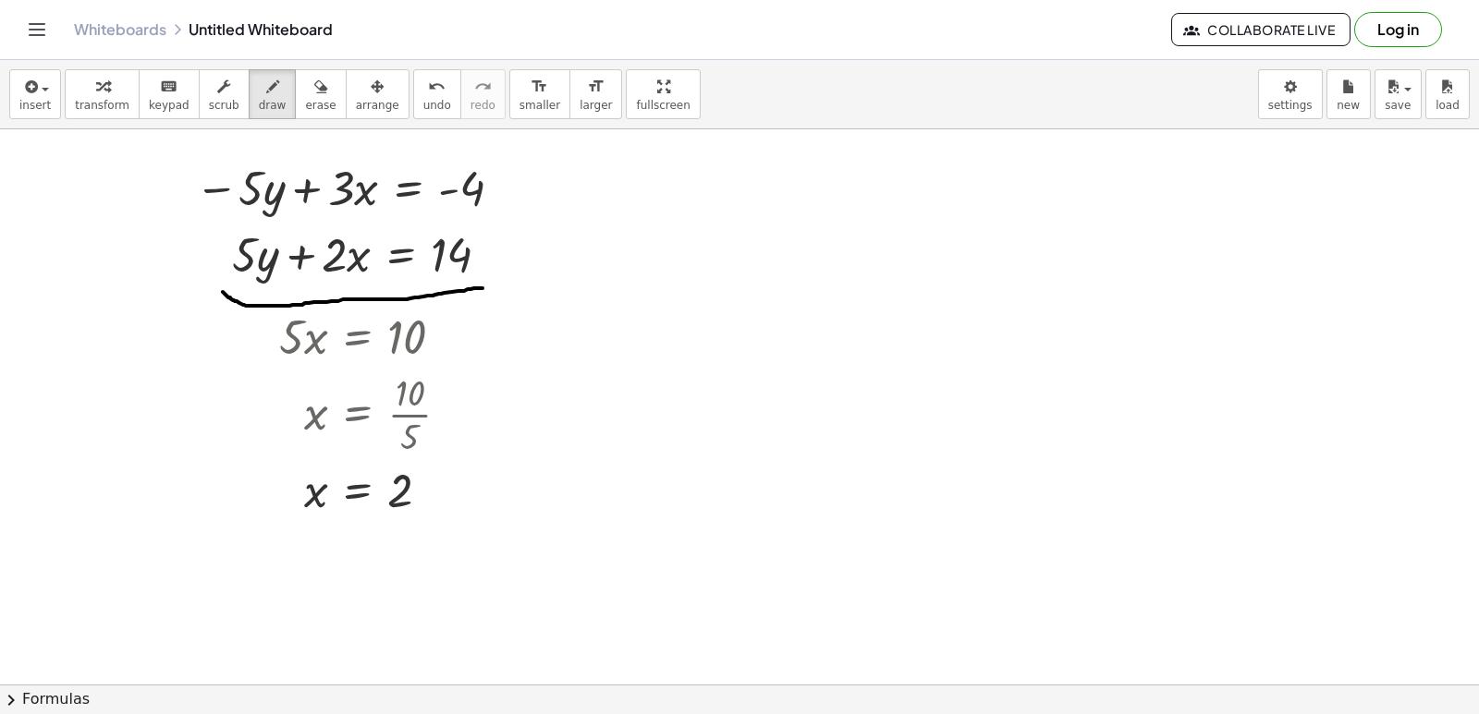
drag, startPoint x: 223, startPoint y: 292, endPoint x: 508, endPoint y: 284, distance: 285.7
click at [99, 111] on span "transform" at bounding box center [102, 105] width 55 height 13
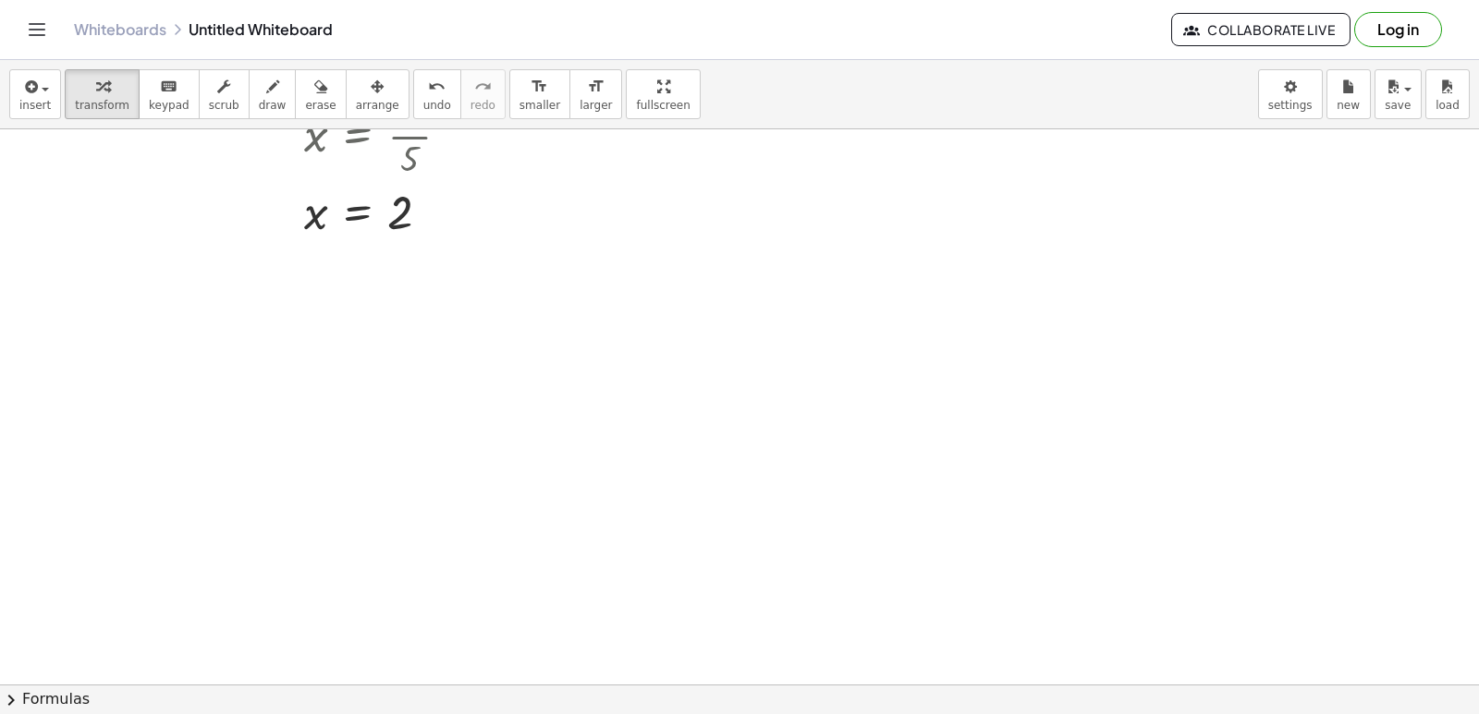
scroll to position [6202, 0]
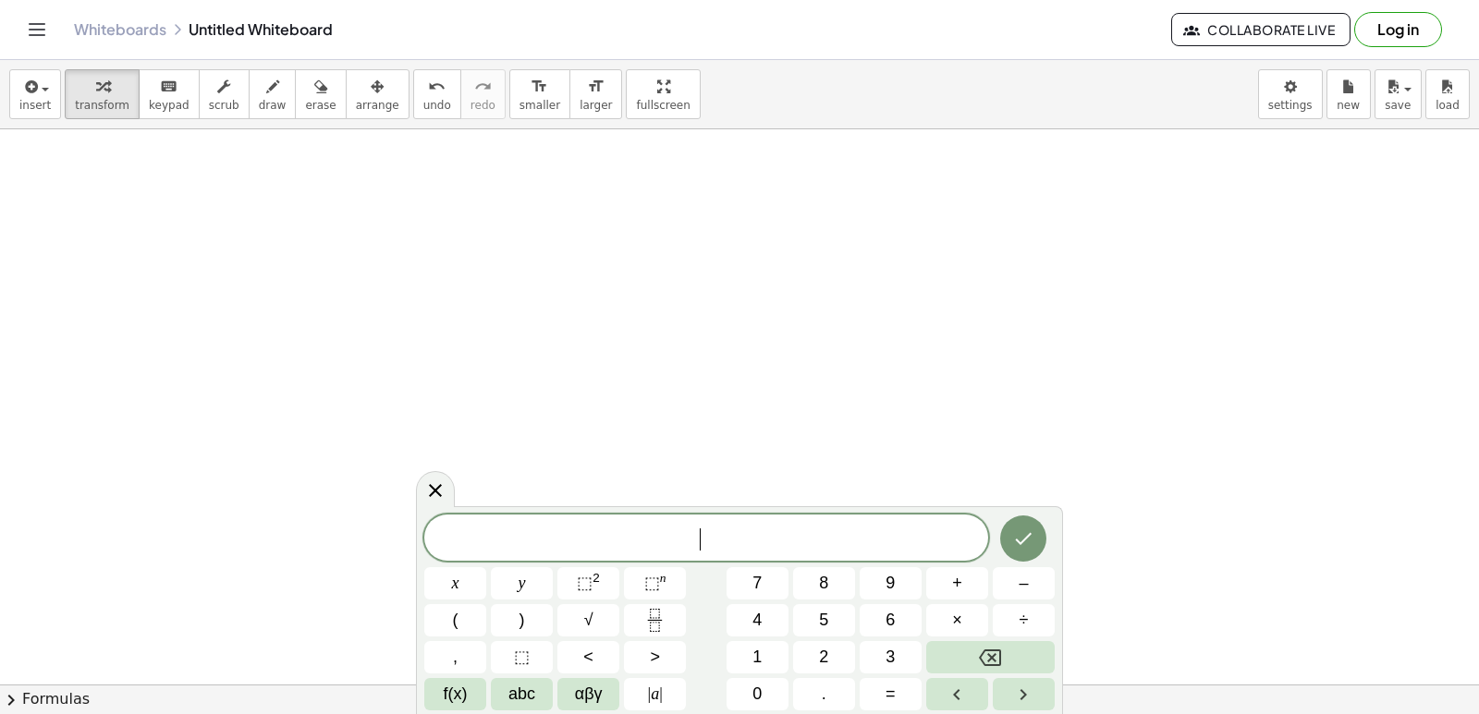
scroll to position [6387, 0]
click at [453, 499] on div at bounding box center [435, 488] width 39 height 36
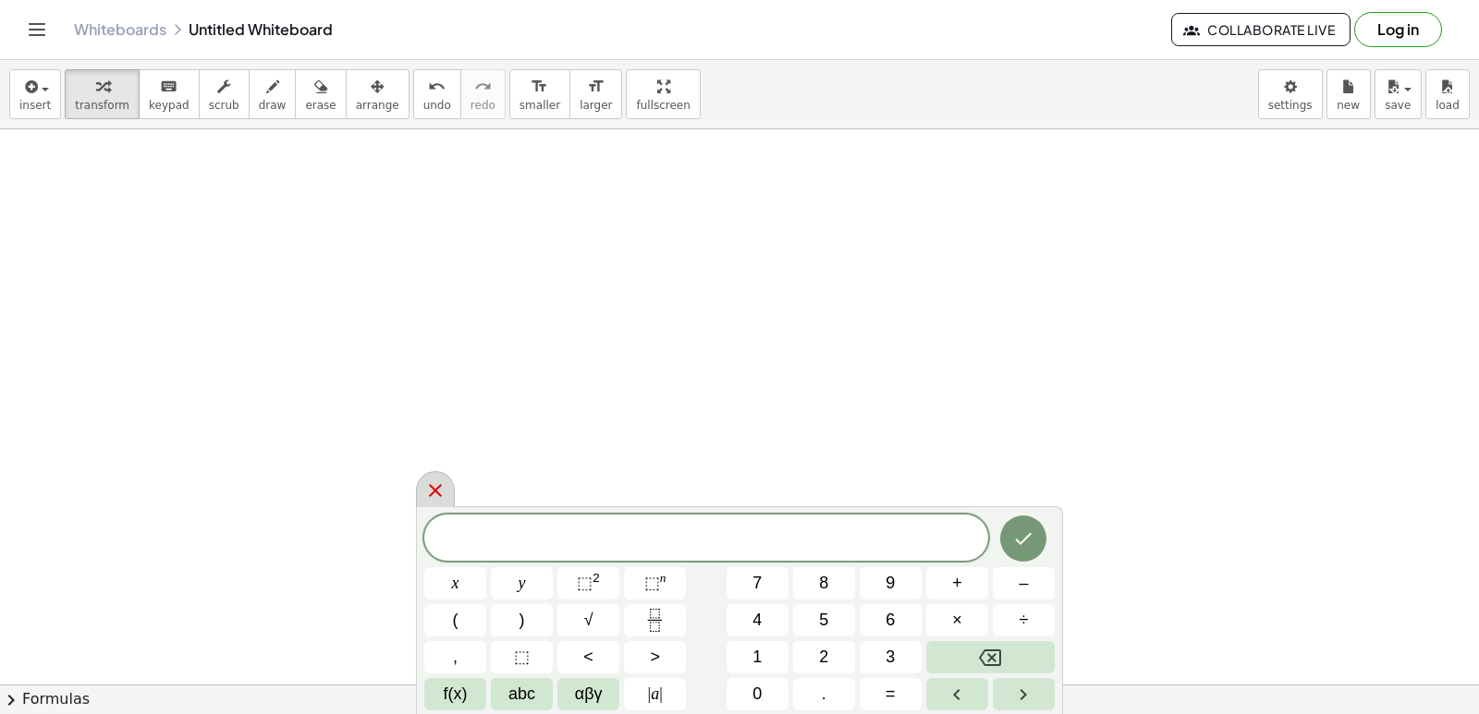
click at [429, 494] on icon at bounding box center [435, 491] width 22 height 22
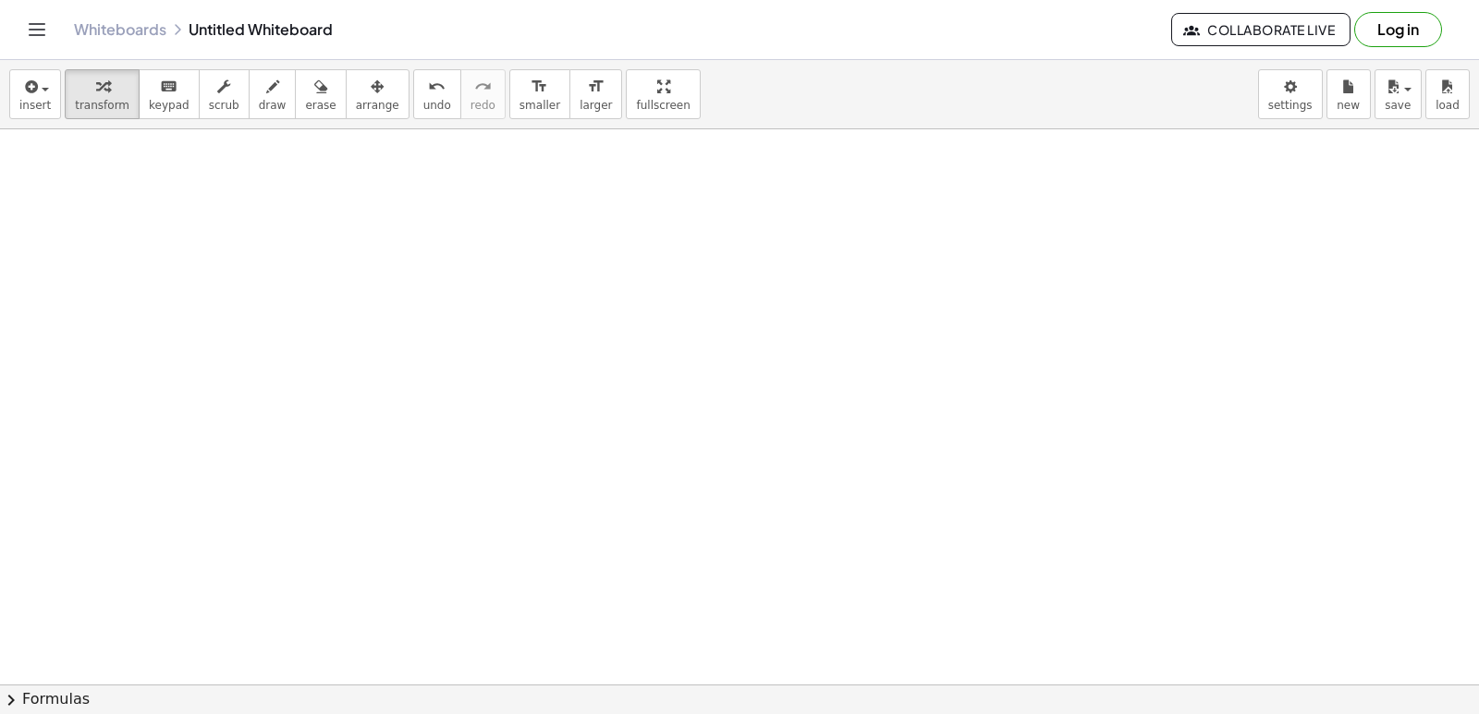
click at [259, 100] on span "draw" at bounding box center [273, 105] width 28 height 13
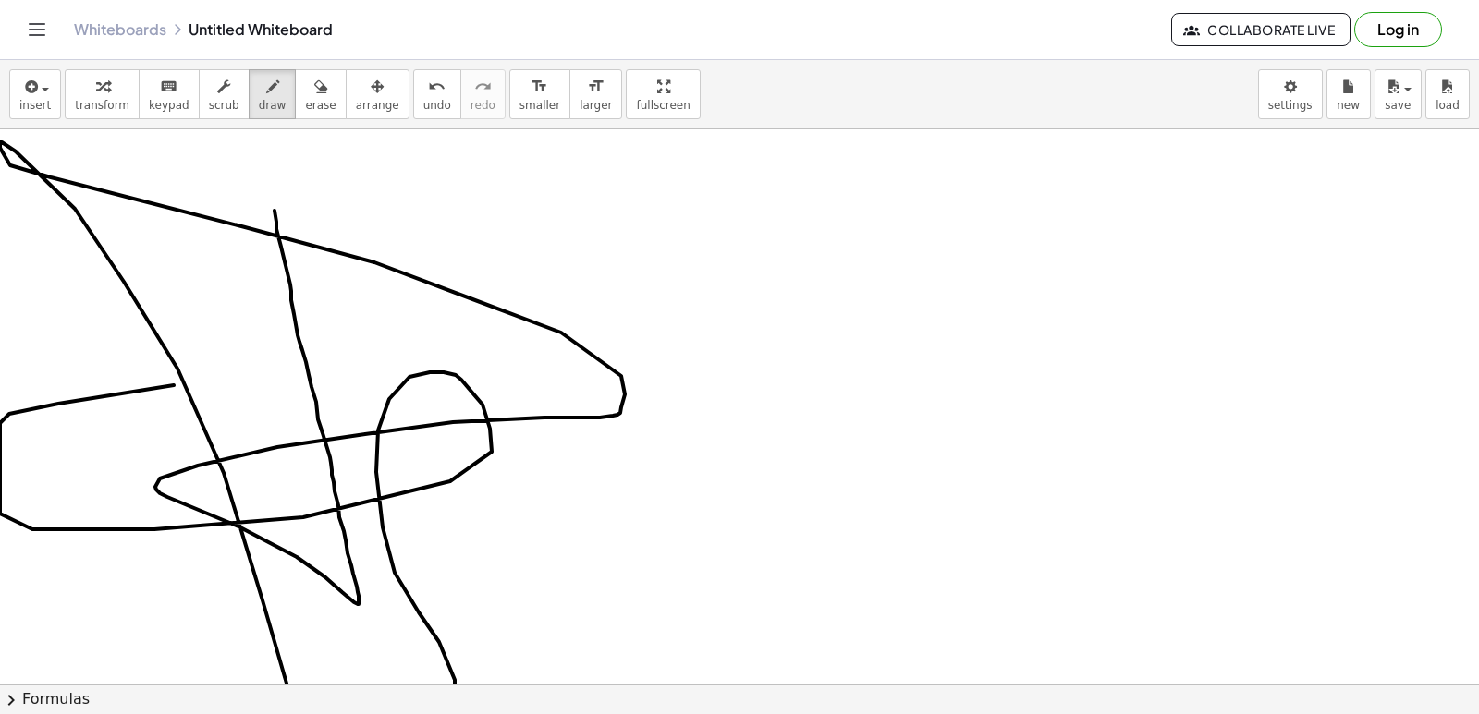
drag, startPoint x: 281, startPoint y: 247, endPoint x: 620, endPoint y: 457, distance: 398.8
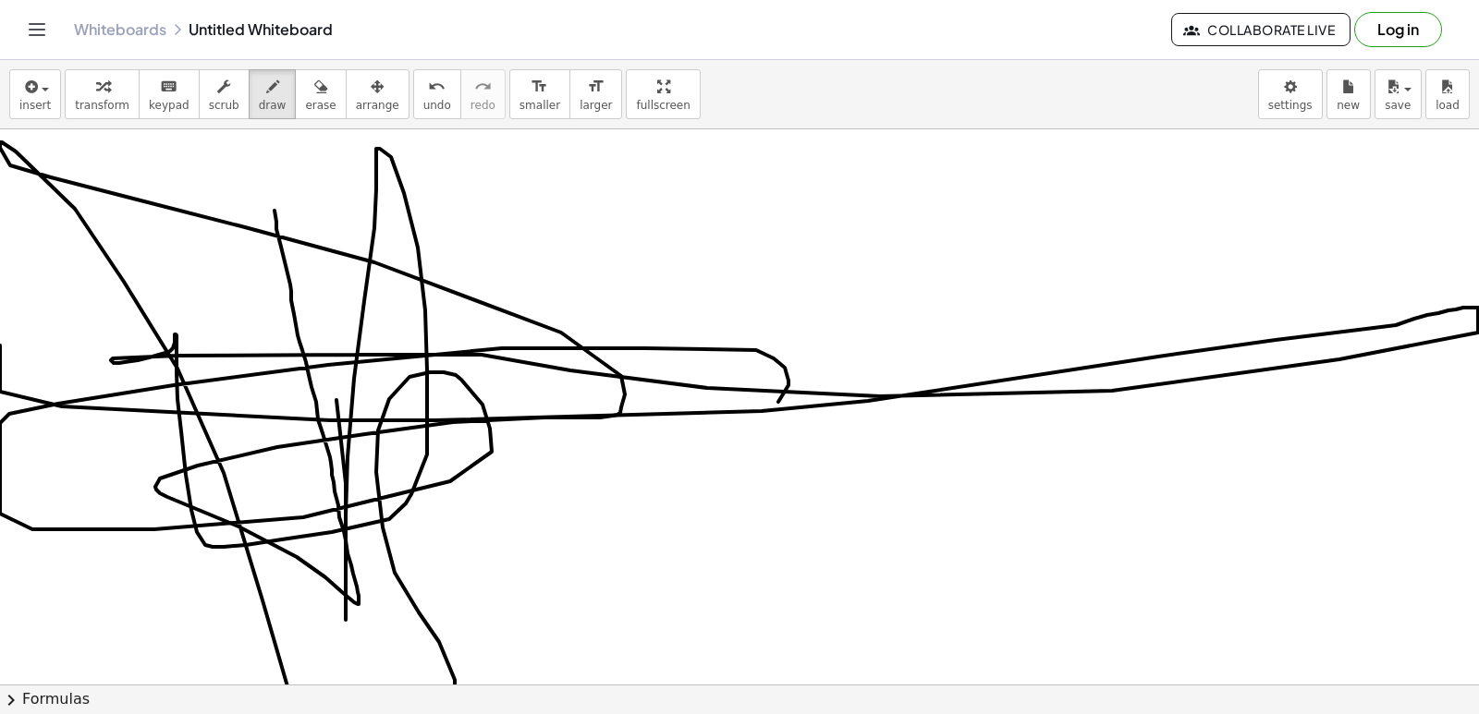
drag, startPoint x: 346, startPoint y: 620, endPoint x: 1404, endPoint y: 360, distance: 1089.8
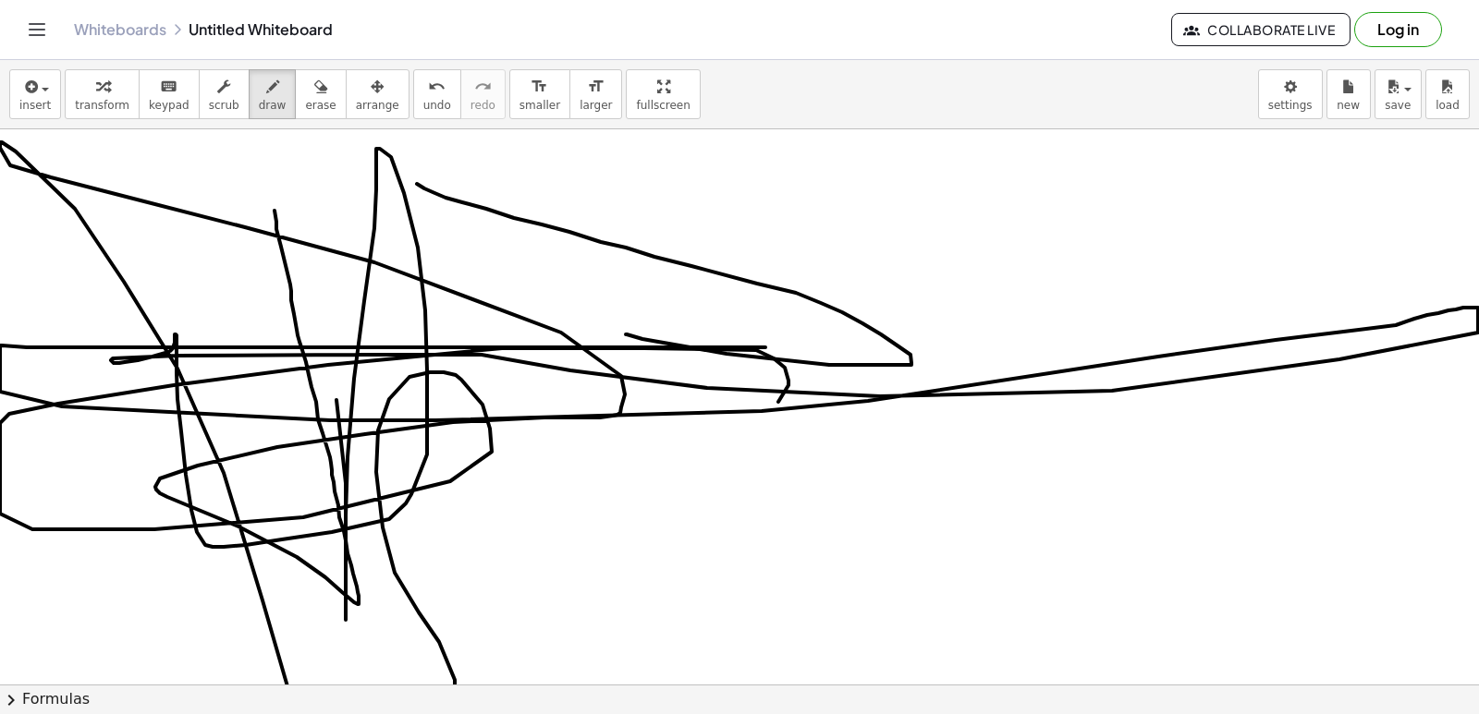
drag, startPoint x: 626, startPoint y: 335, endPoint x: 355, endPoint y: 140, distance: 333.2
click at [305, 102] on span "erase" at bounding box center [320, 105] width 30 height 13
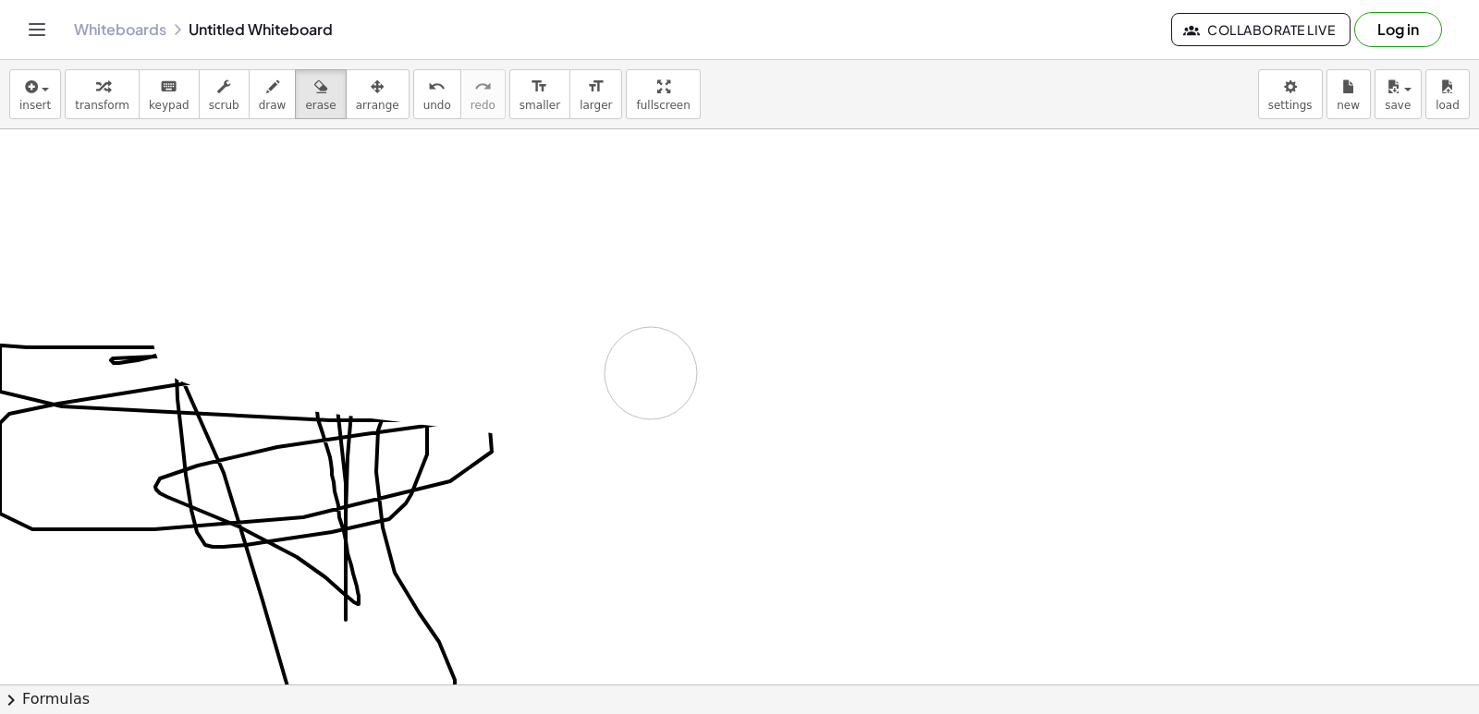
drag, startPoint x: 671, startPoint y: 376, endPoint x: 0, endPoint y: 354, distance: 671.3
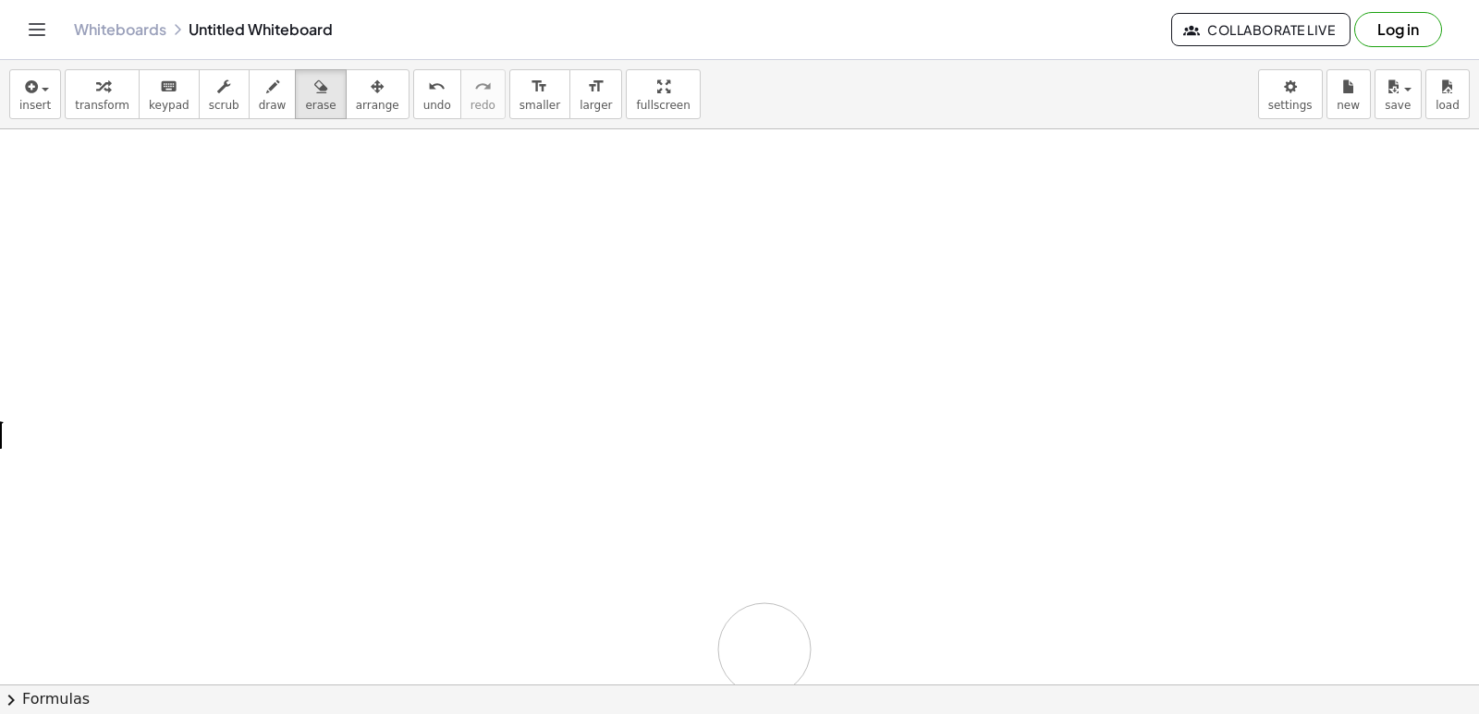
drag, startPoint x: 12, startPoint y: 377, endPoint x: 745, endPoint y: 617, distance: 771.3
click at [266, 79] on icon "button" at bounding box center [272, 87] width 13 height 22
click at [259, 105] on span "draw" at bounding box center [273, 105] width 28 height 13
drag, startPoint x: 268, startPoint y: 264, endPoint x: 328, endPoint y: 288, distance: 64.7
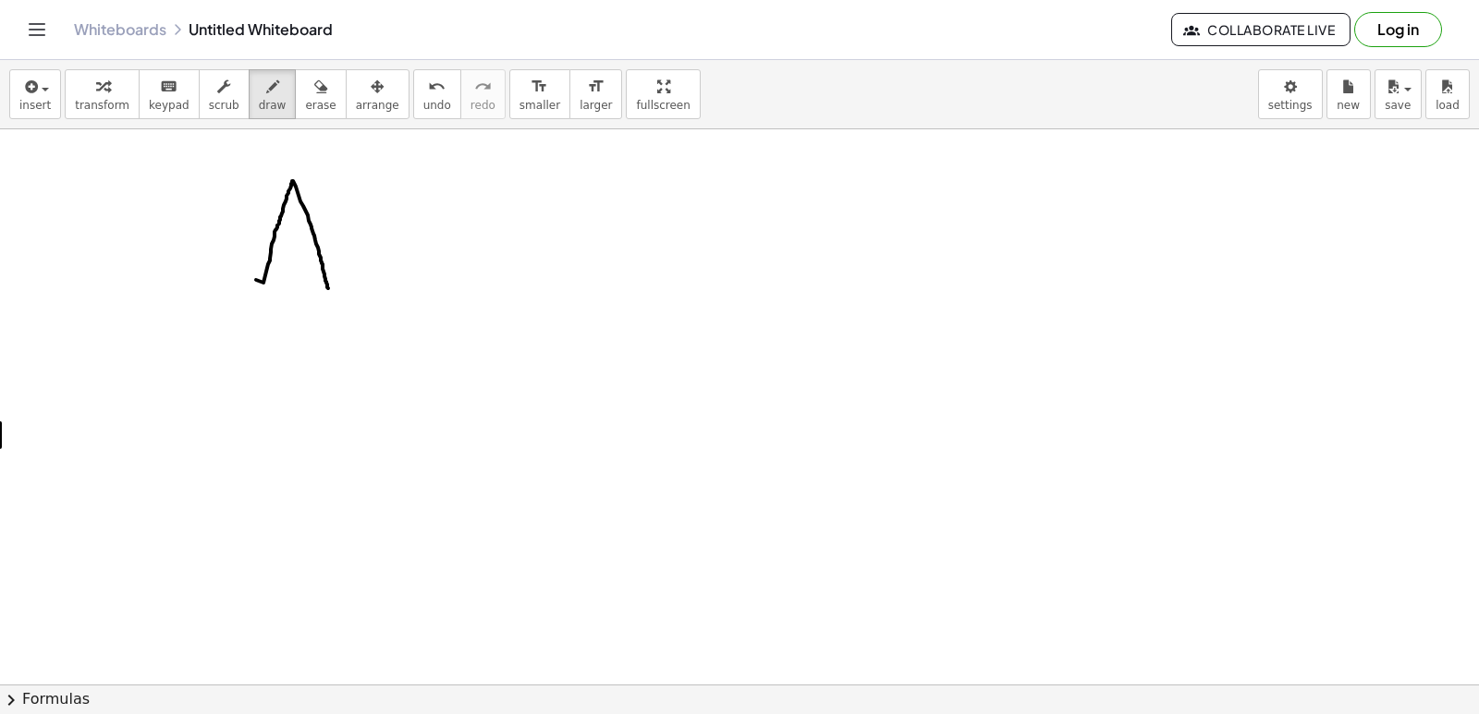
click at [295, 101] on button "erase" at bounding box center [320, 94] width 51 height 50
drag, startPoint x: 275, startPoint y: 268, endPoint x: 299, endPoint y: 228, distance: 46.0
click at [259, 110] on span "draw" at bounding box center [273, 105] width 28 height 13
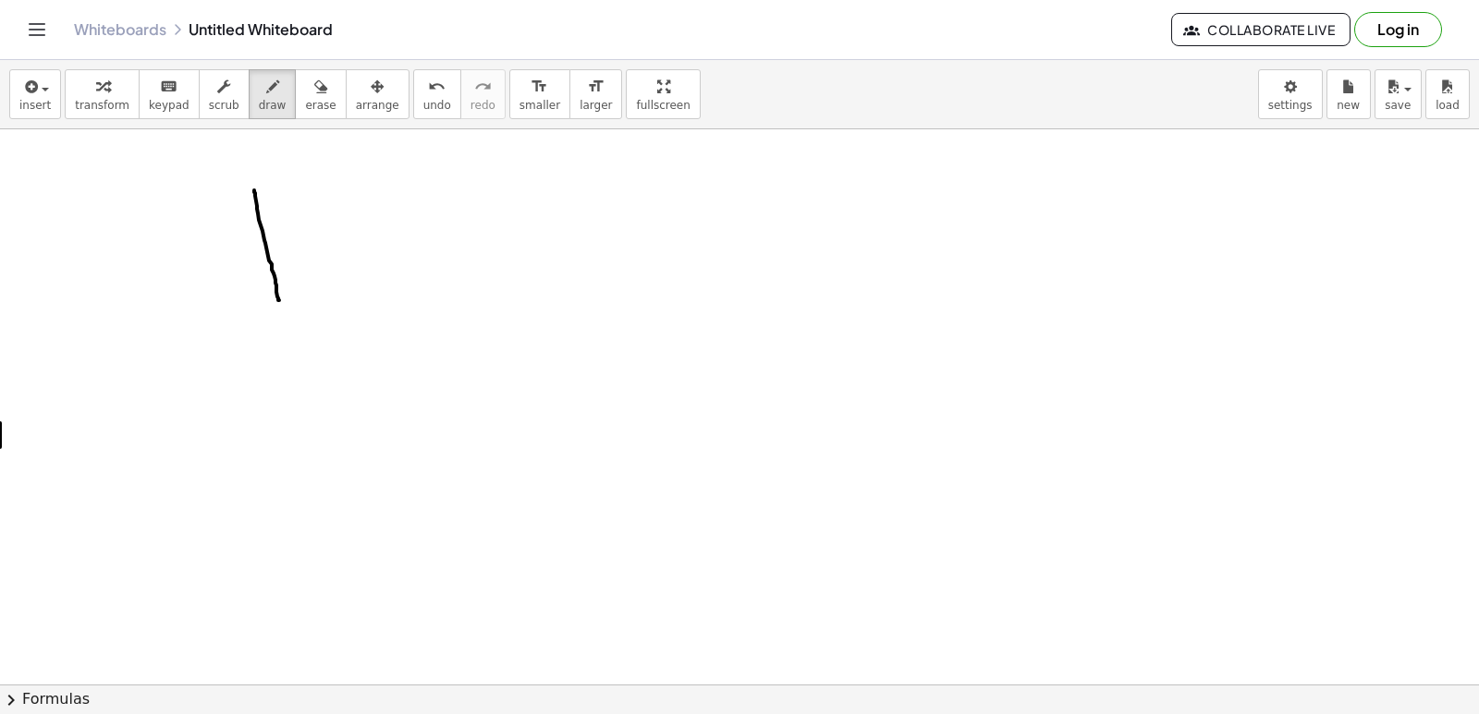
drag, startPoint x: 254, startPoint y: 190, endPoint x: 279, endPoint y: 300, distance: 112.8
drag, startPoint x: 311, startPoint y: 167, endPoint x: 346, endPoint y: 317, distance: 153.6
drag, startPoint x: 331, startPoint y: 222, endPoint x: 274, endPoint y: 245, distance: 61.8
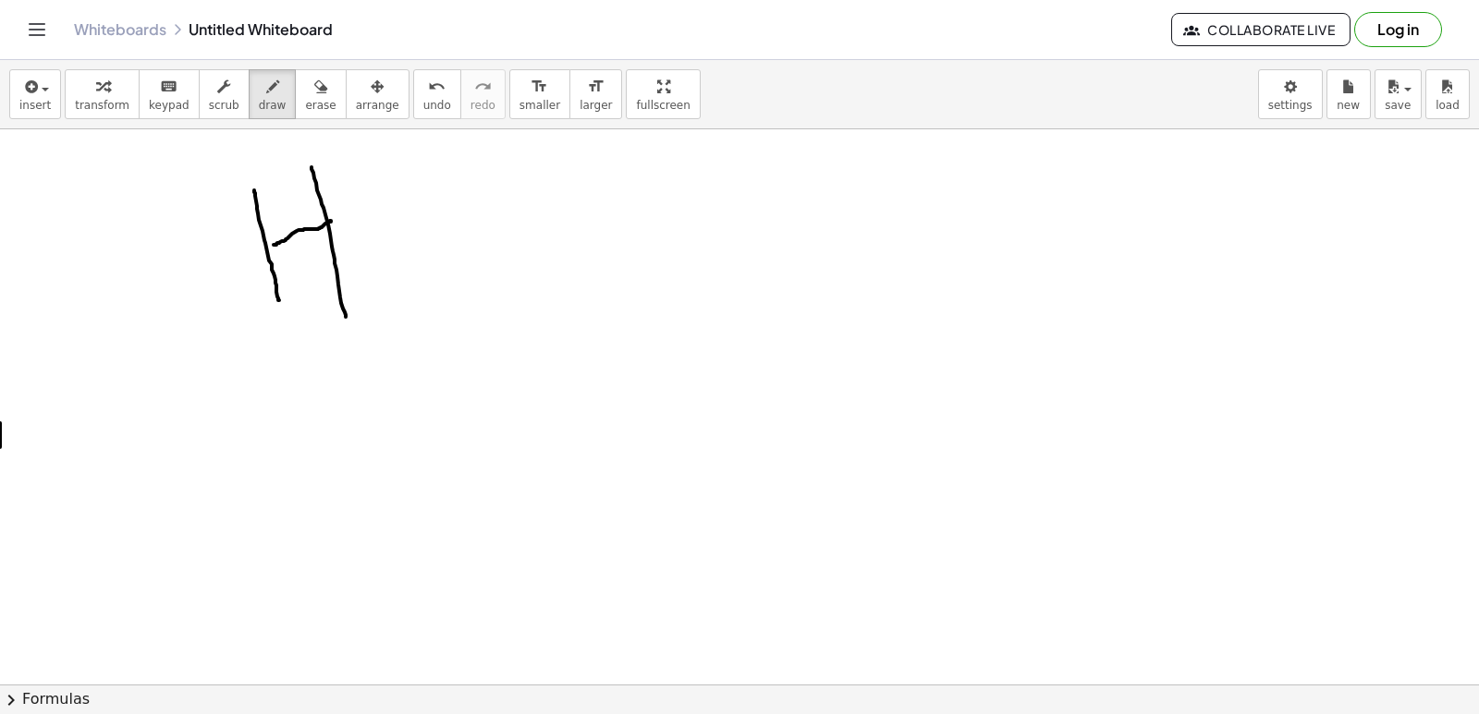
drag, startPoint x: 420, startPoint y: 248, endPoint x: 456, endPoint y: 282, distance: 49.7
drag, startPoint x: 450, startPoint y: 198, endPoint x: 553, endPoint y: 337, distance: 173.2
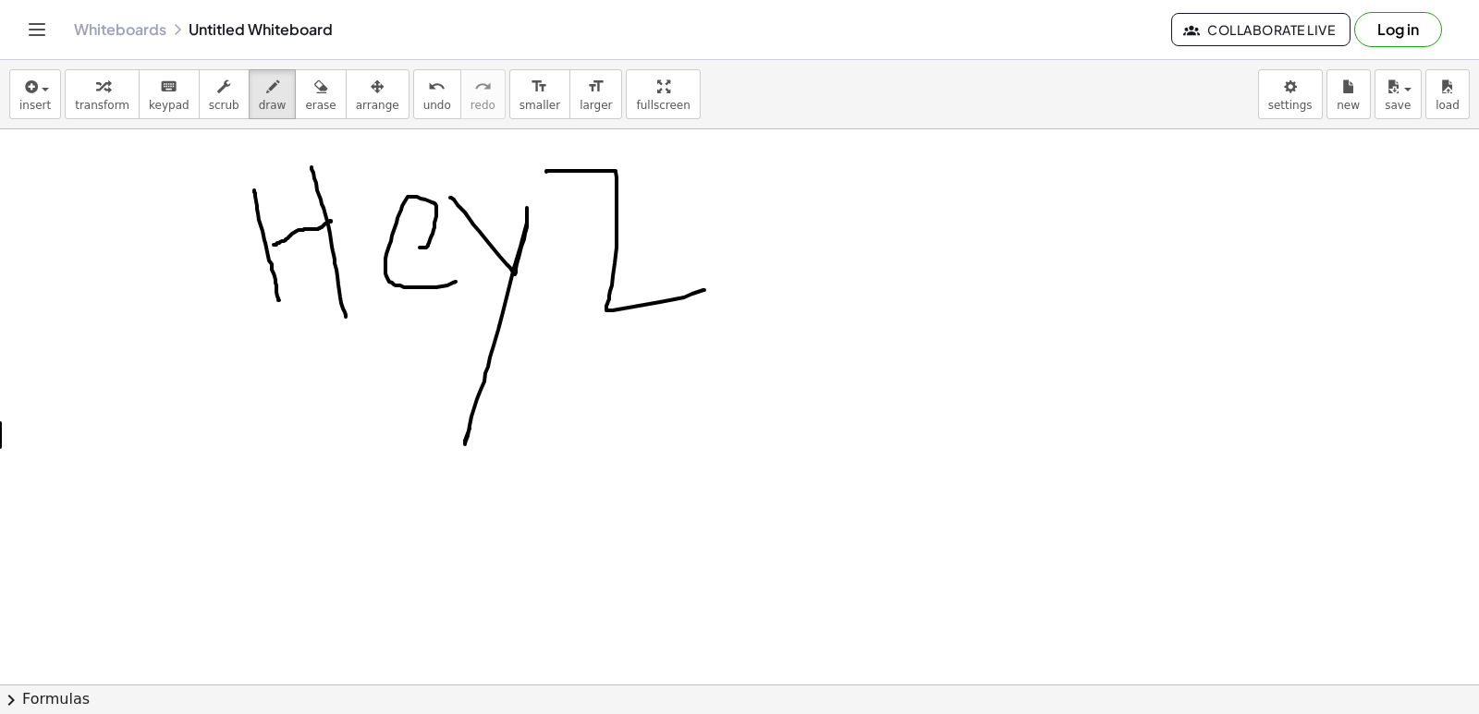
drag, startPoint x: 546, startPoint y: 172, endPoint x: 704, endPoint y: 290, distance: 197.4
drag, startPoint x: 706, startPoint y: 224, endPoint x: 806, endPoint y: 282, distance: 115.6
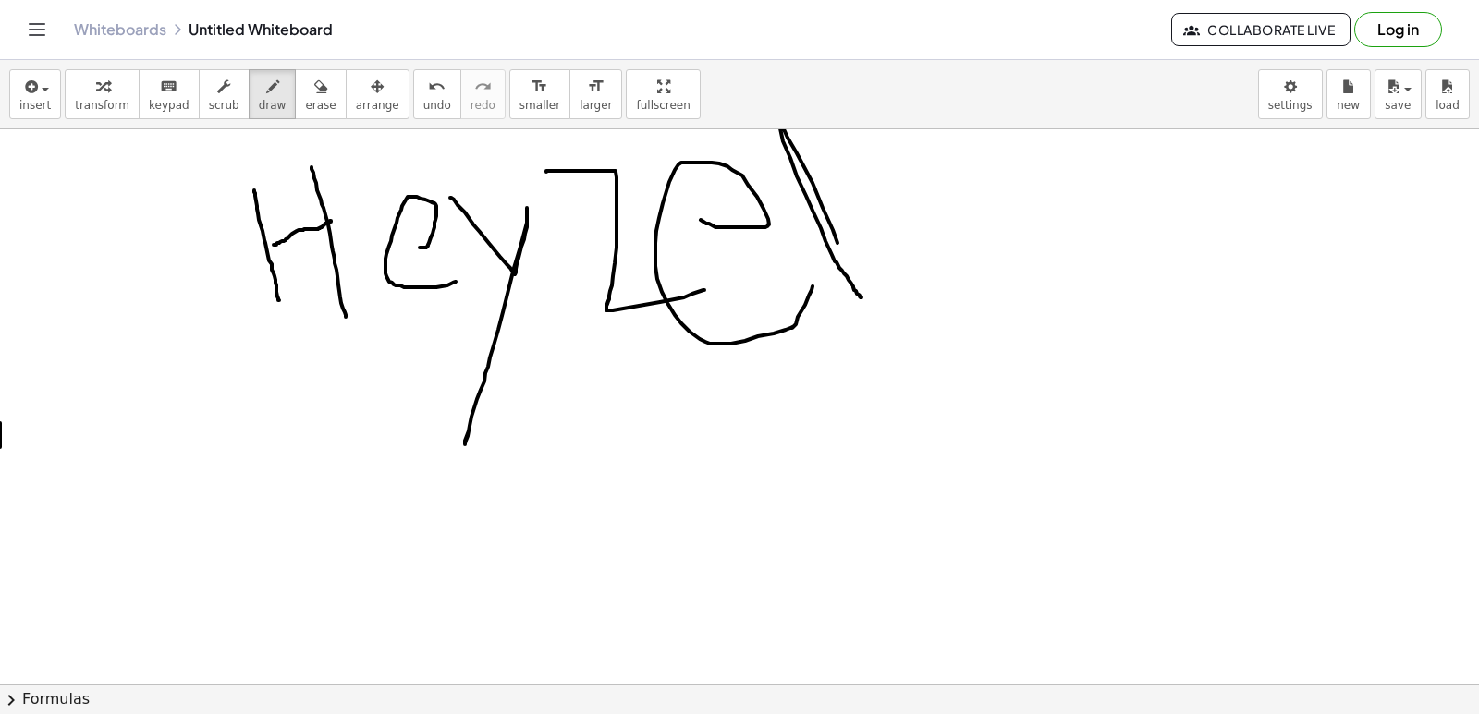
drag, startPoint x: 823, startPoint y: 208, endPoint x: 861, endPoint y: 298, distance: 97.7
drag, startPoint x: 550, startPoint y: 398, endPoint x: 583, endPoint y: 503, distance: 109.6
drag, startPoint x: 597, startPoint y: 453, endPoint x: 500, endPoint y: 469, distance: 98.3
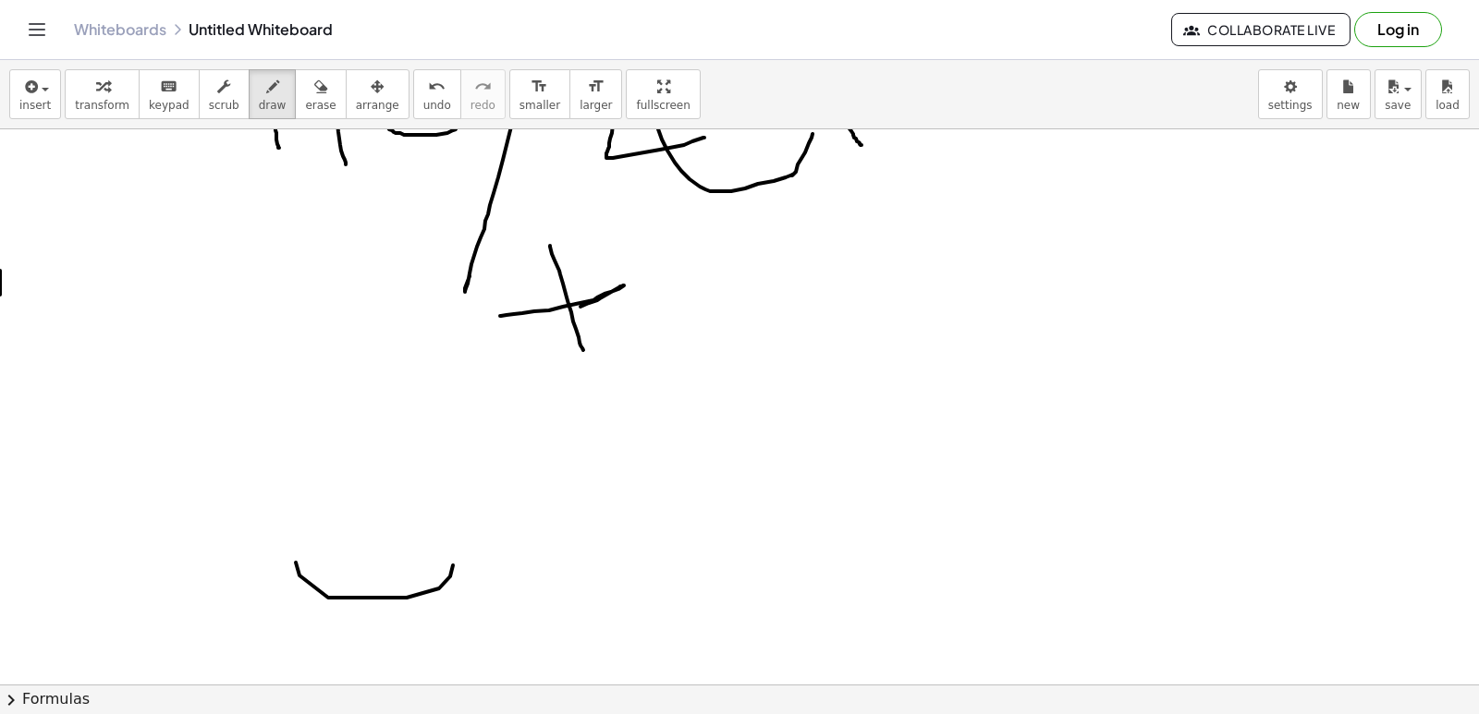
scroll to position [6572, 0]
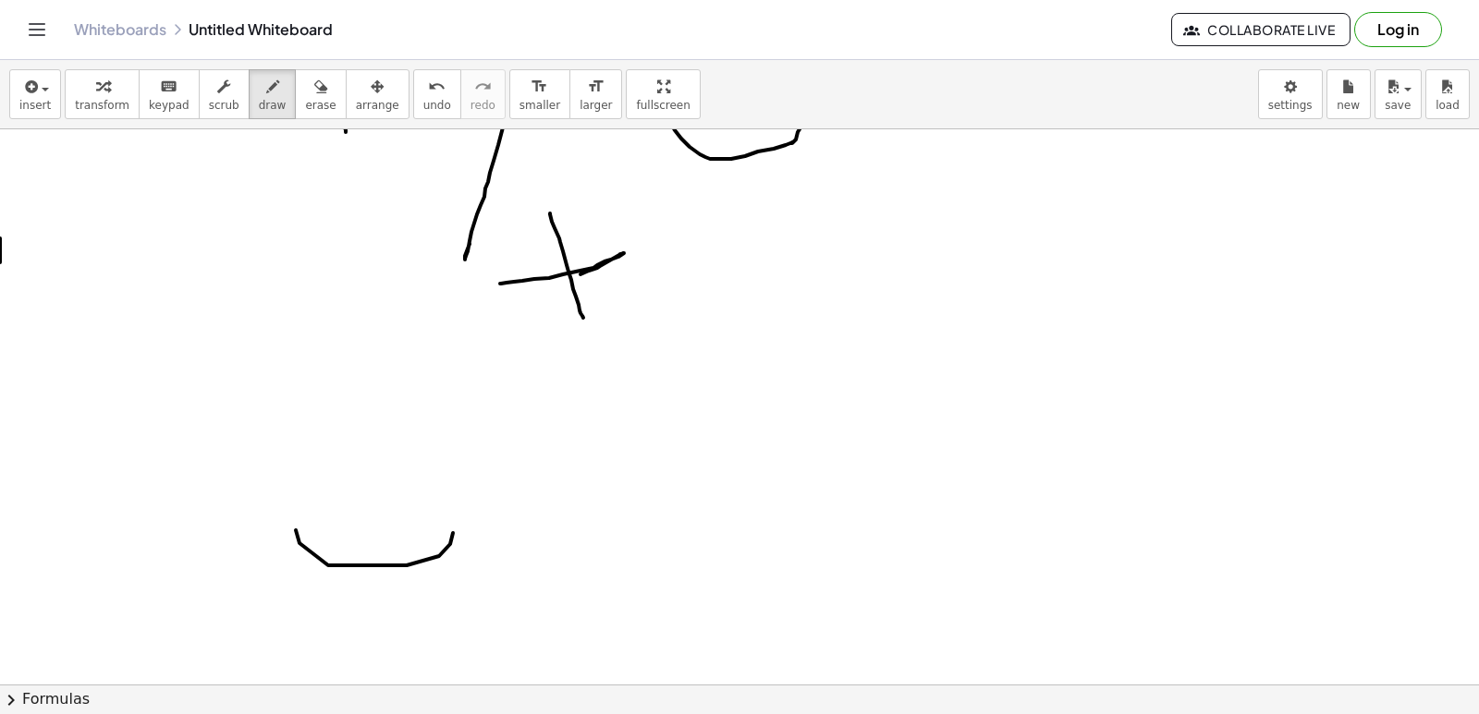
click at [314, 96] on icon "button" at bounding box center [320, 87] width 13 height 22
drag, startPoint x: 291, startPoint y: 530, endPoint x: 421, endPoint y: 486, distance: 136.5
click at [259, 104] on span "draw" at bounding box center [273, 105] width 28 height 13
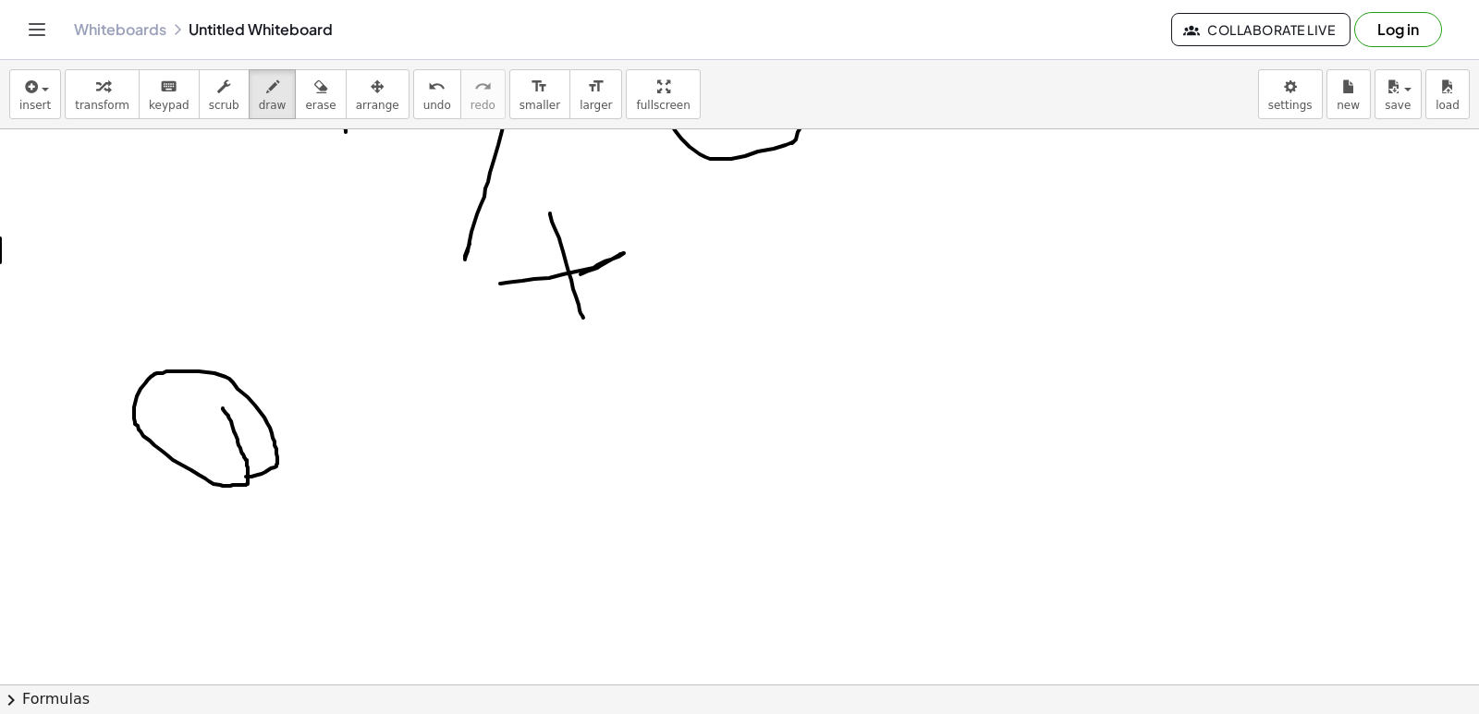
drag, startPoint x: 223, startPoint y: 409, endPoint x: 246, endPoint y: 477, distance: 71.3
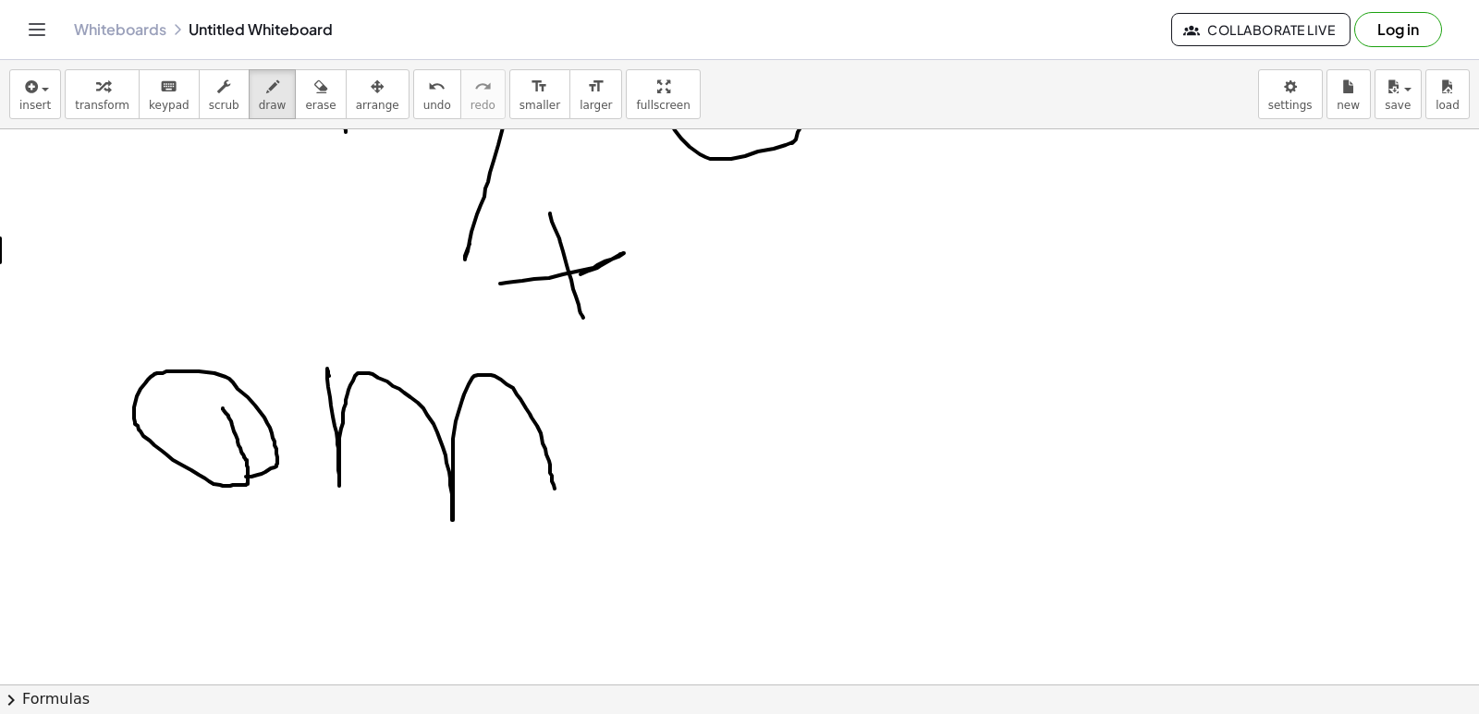
drag, startPoint x: 327, startPoint y: 369, endPoint x: 558, endPoint y: 510, distance: 270.9
drag, startPoint x: 610, startPoint y: 391, endPoint x: 656, endPoint y: 389, distance: 46.2
drag, startPoint x: 650, startPoint y: 385, endPoint x: 702, endPoint y: 522, distance: 146.6
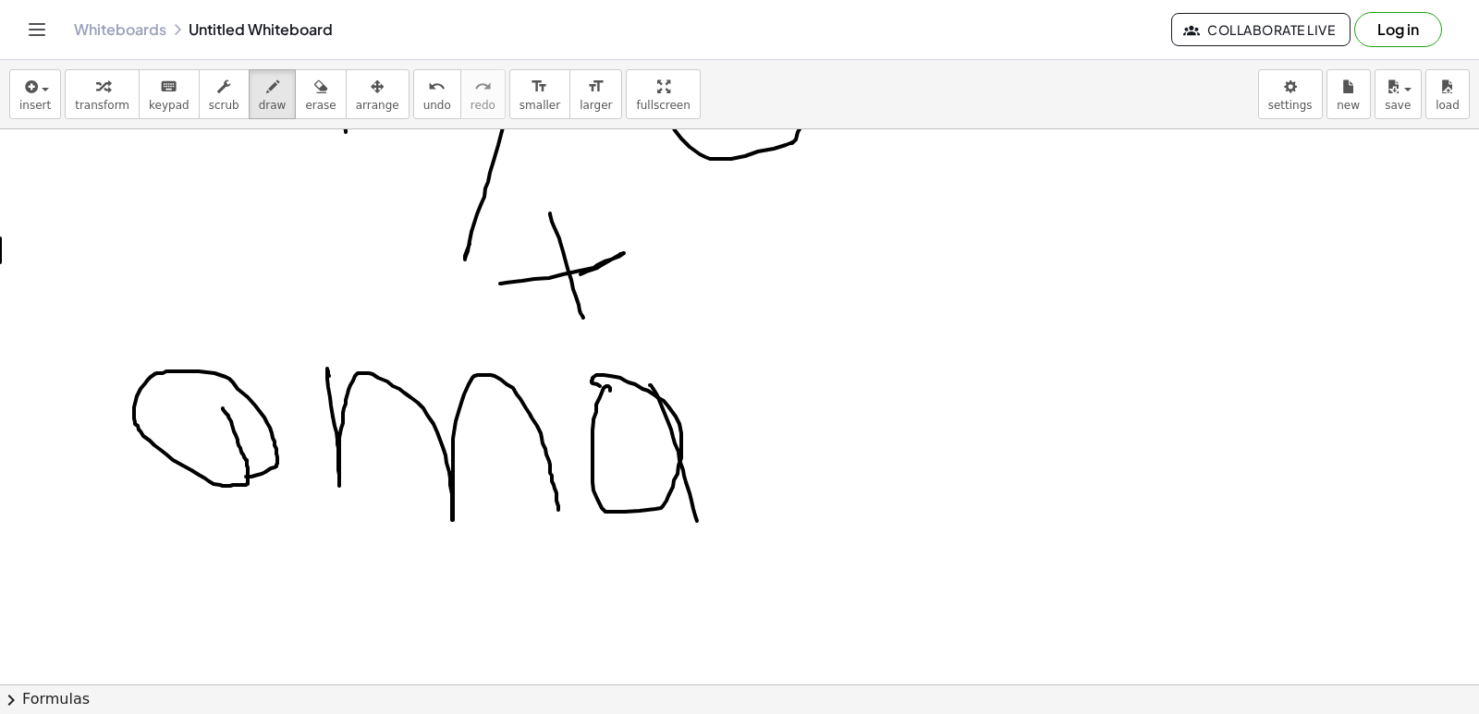
drag, startPoint x: 711, startPoint y: 405, endPoint x: 744, endPoint y: 364, distance: 52.5
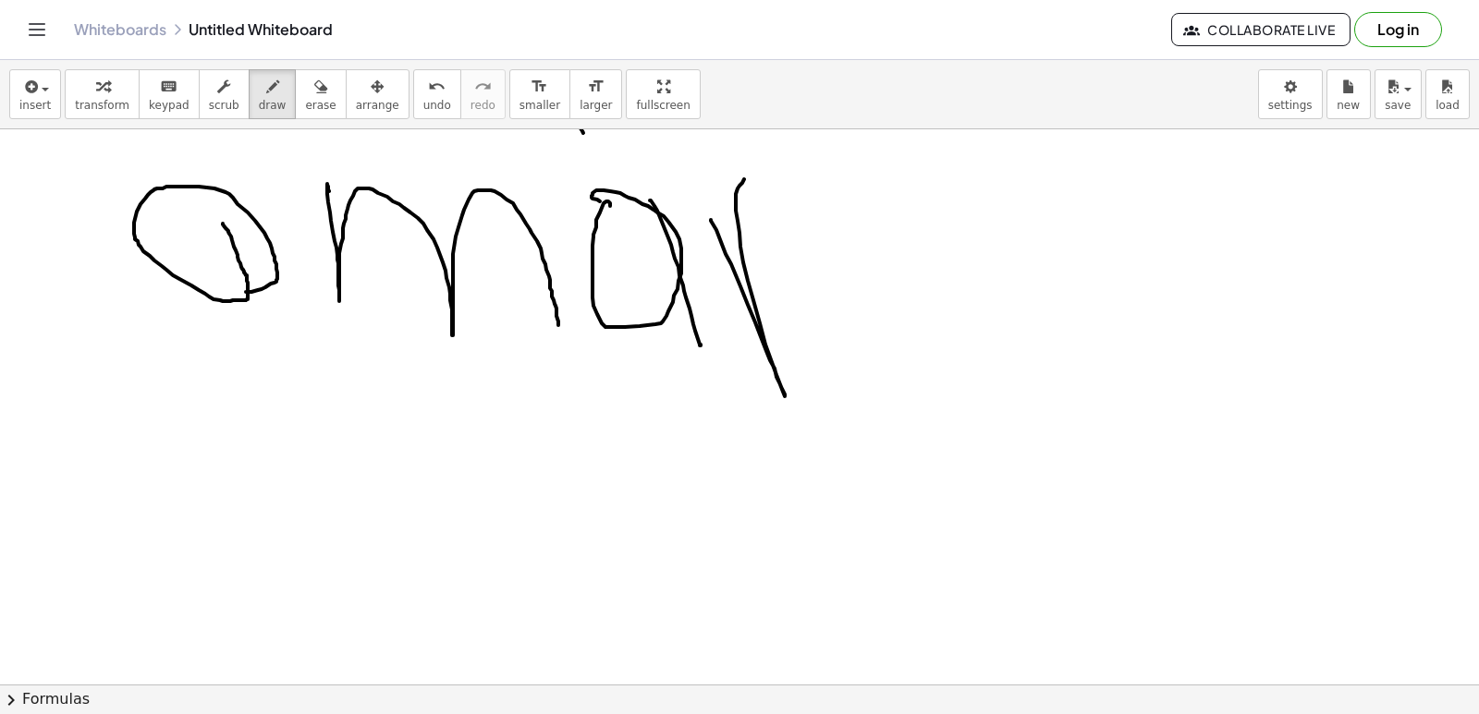
scroll to position [7235, 0]
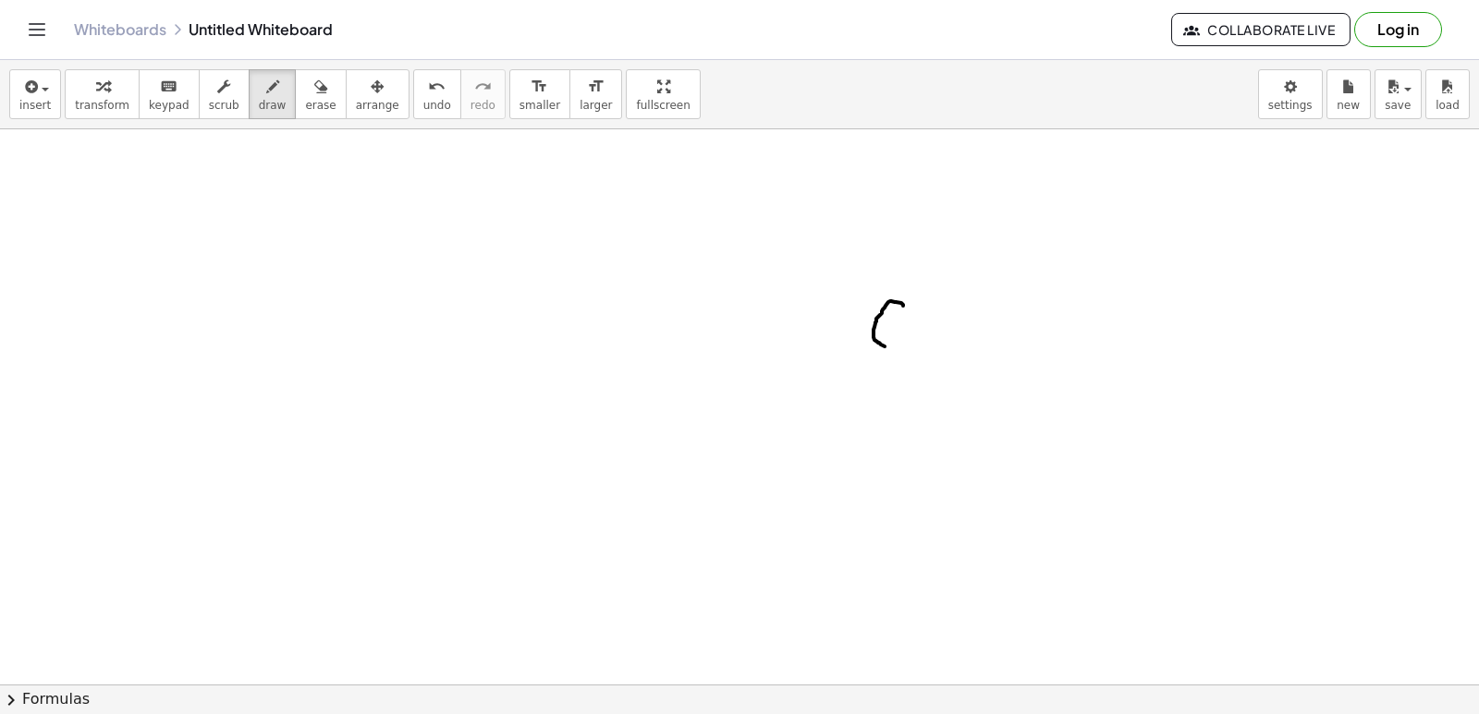
drag, startPoint x: 903, startPoint y: 306, endPoint x: 884, endPoint y: 347, distance: 44.7
drag, startPoint x: 879, startPoint y: 380, endPoint x: 861, endPoint y: 389, distance: 19.8
click at [305, 100] on span "erase" at bounding box center [320, 105] width 30 height 13
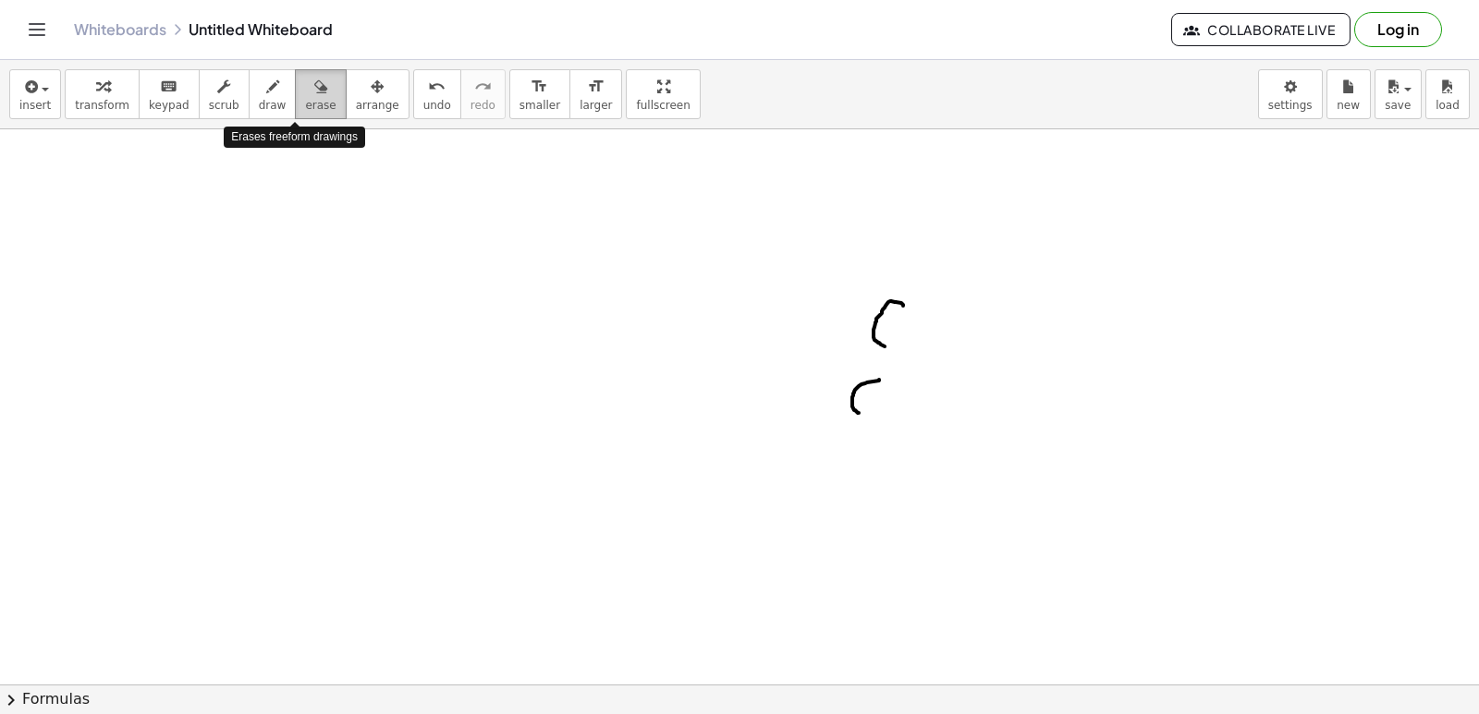
click at [305, 100] on span "erase" at bounding box center [320, 105] width 30 height 13
drag, startPoint x: 878, startPoint y: 353, endPoint x: 880, endPoint y: 339, distance: 14.0
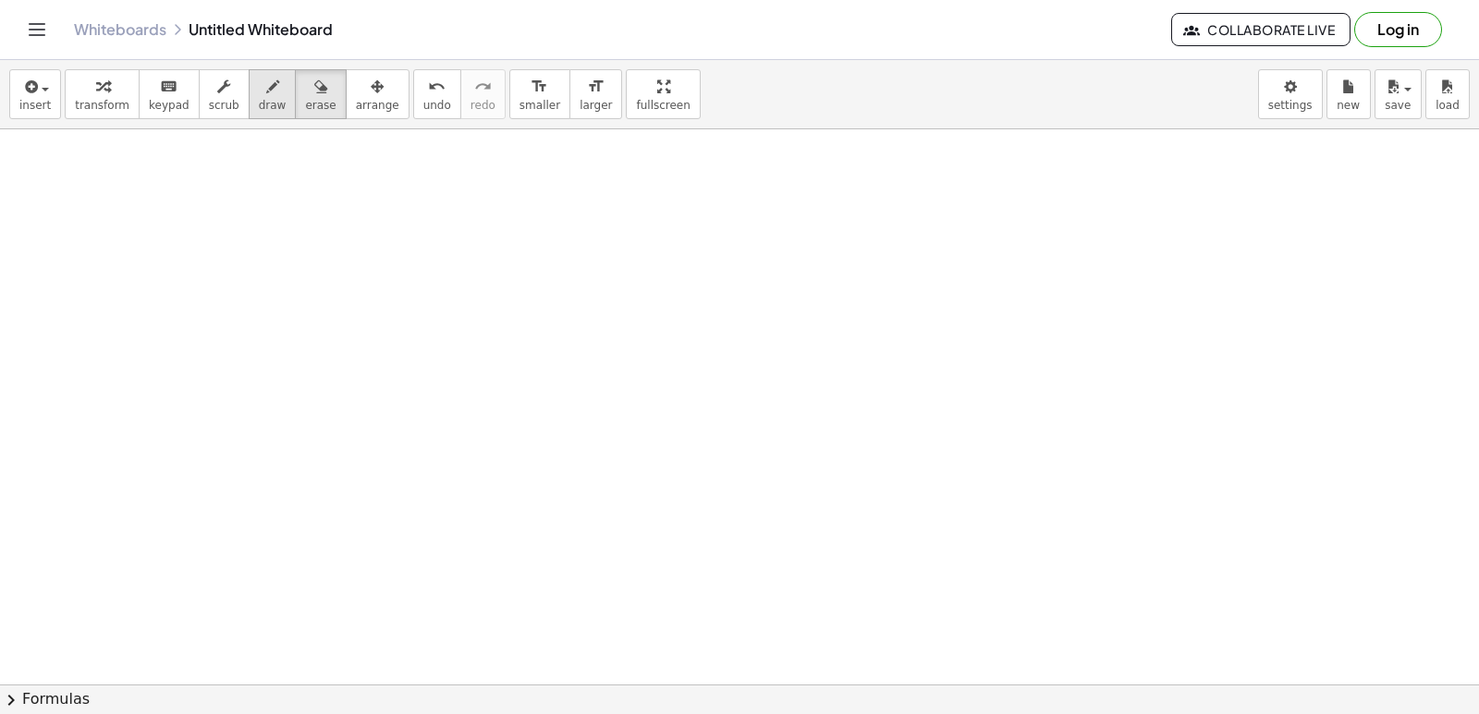
click at [259, 106] on span "draw" at bounding box center [273, 105] width 28 height 13
click at [1354, 99] on span "new" at bounding box center [1347, 105] width 23 height 13
click at [185, 128] on div "insert select one: Math Expression Function Text Youtube Video Graphing Geometr…" at bounding box center [739, 94] width 1479 height 69
click at [126, 104] on button "transform" at bounding box center [102, 94] width 75 height 50
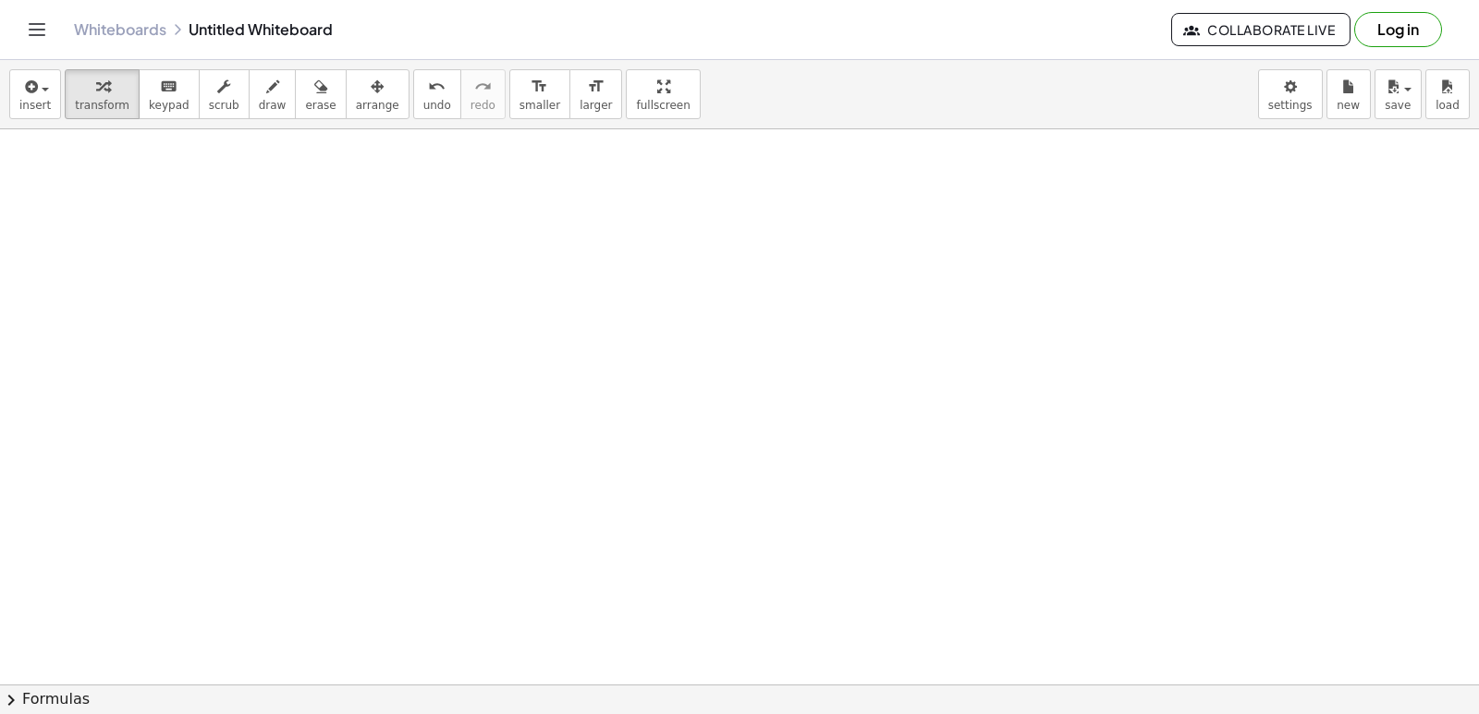
drag, startPoint x: 666, startPoint y: 287, endPoint x: 598, endPoint y: 378, distance: 113.5
click at [78, 94] on div "button" at bounding box center [102, 86] width 55 height 22
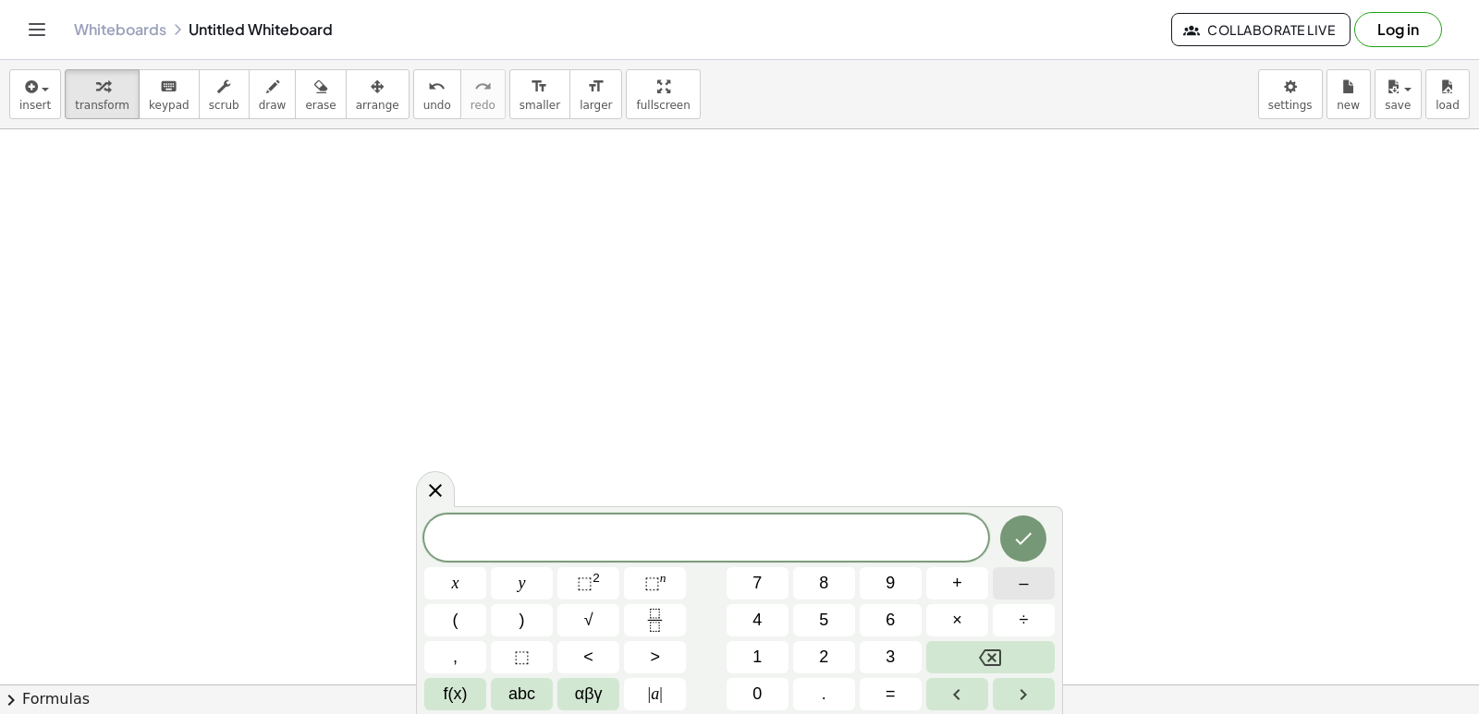
click at [1029, 589] on button "–" at bounding box center [1024, 583] width 62 height 32
click at [784, 620] on button "4" at bounding box center [757, 620] width 62 height 32
click at [966, 591] on button "+" at bounding box center [957, 583] width 62 height 32
click at [754, 593] on span "7" at bounding box center [756, 583] width 9 height 25
click at [878, 685] on button "=" at bounding box center [890, 694] width 62 height 32
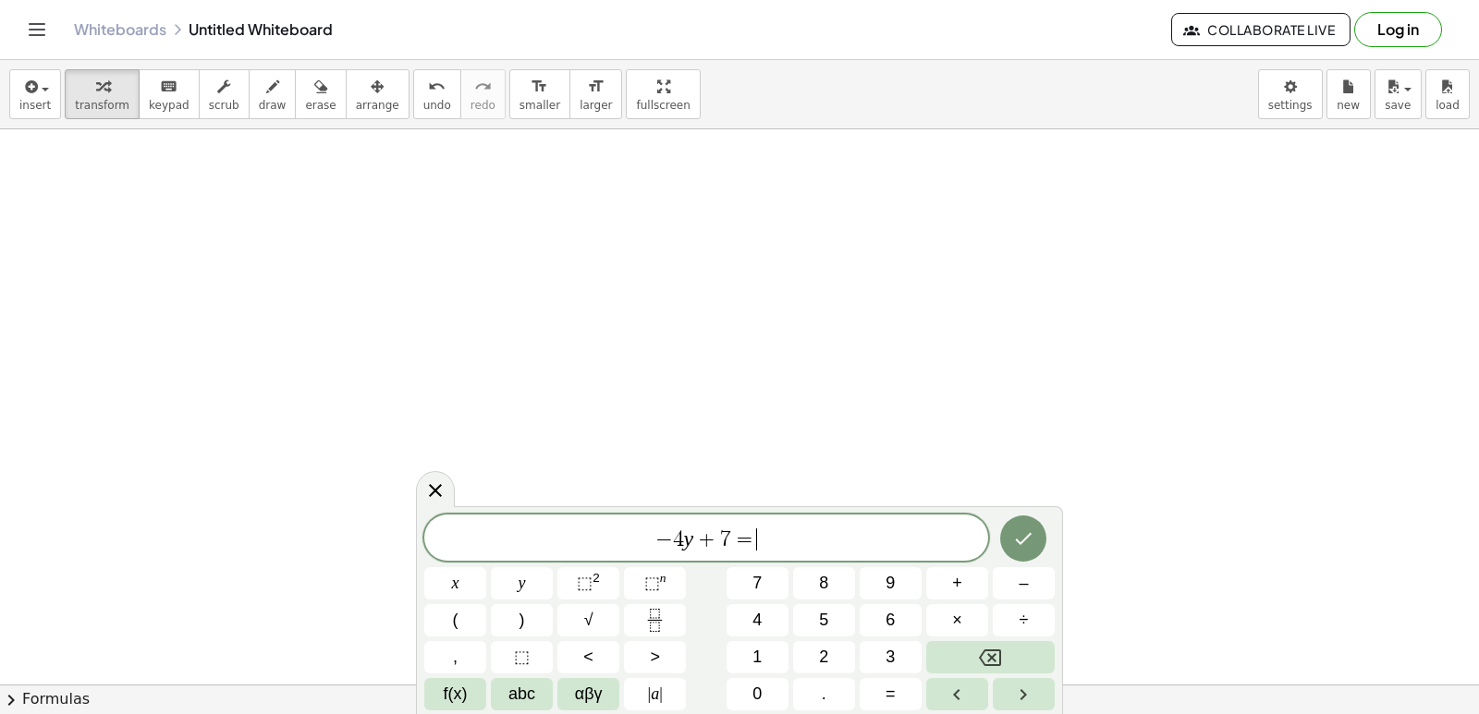
click at [737, 536] on span "=" at bounding box center [744, 540] width 27 height 22
click at [764, 538] on span "− 4 y + 7 x = ​" at bounding box center [706, 540] width 564 height 26
click at [1042, 541] on button "Done" at bounding box center [1023, 539] width 46 height 46
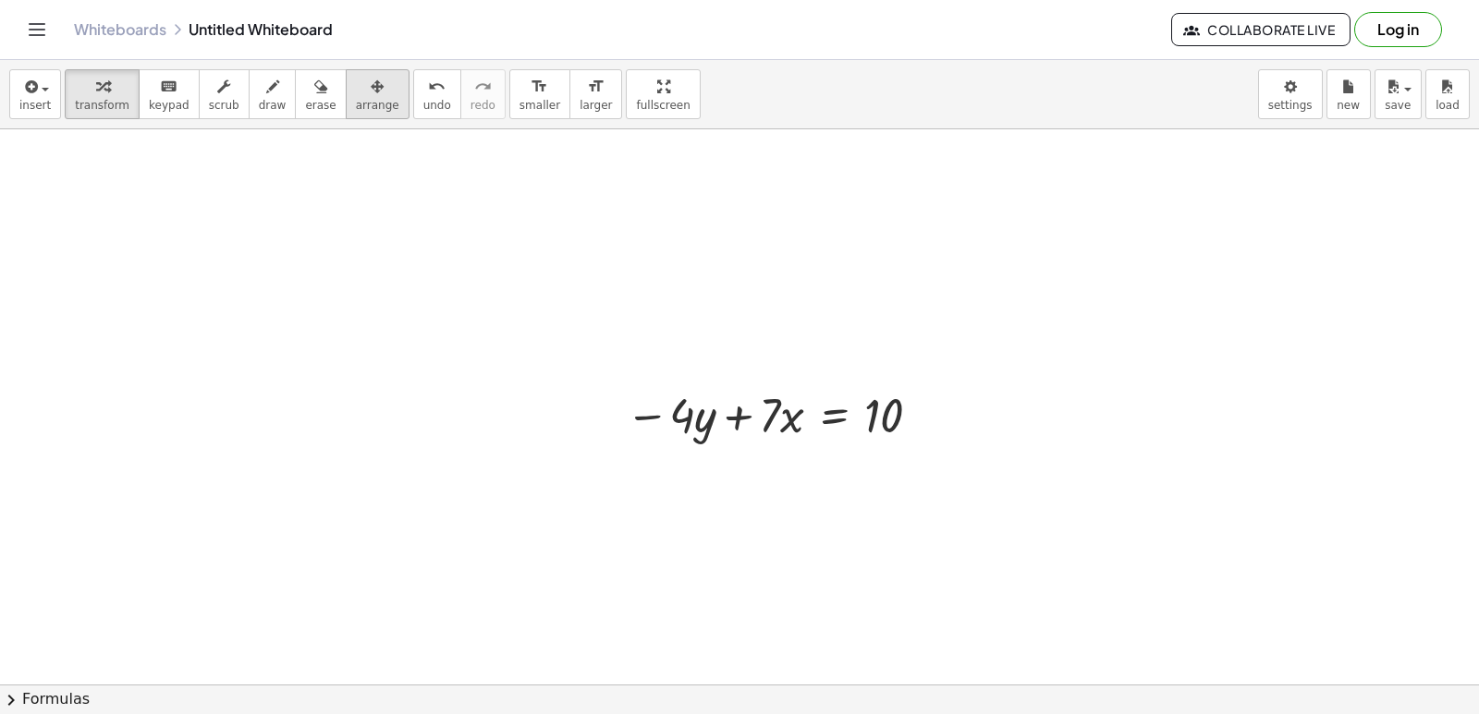
click at [346, 100] on button "arrange" at bounding box center [378, 94] width 64 height 50
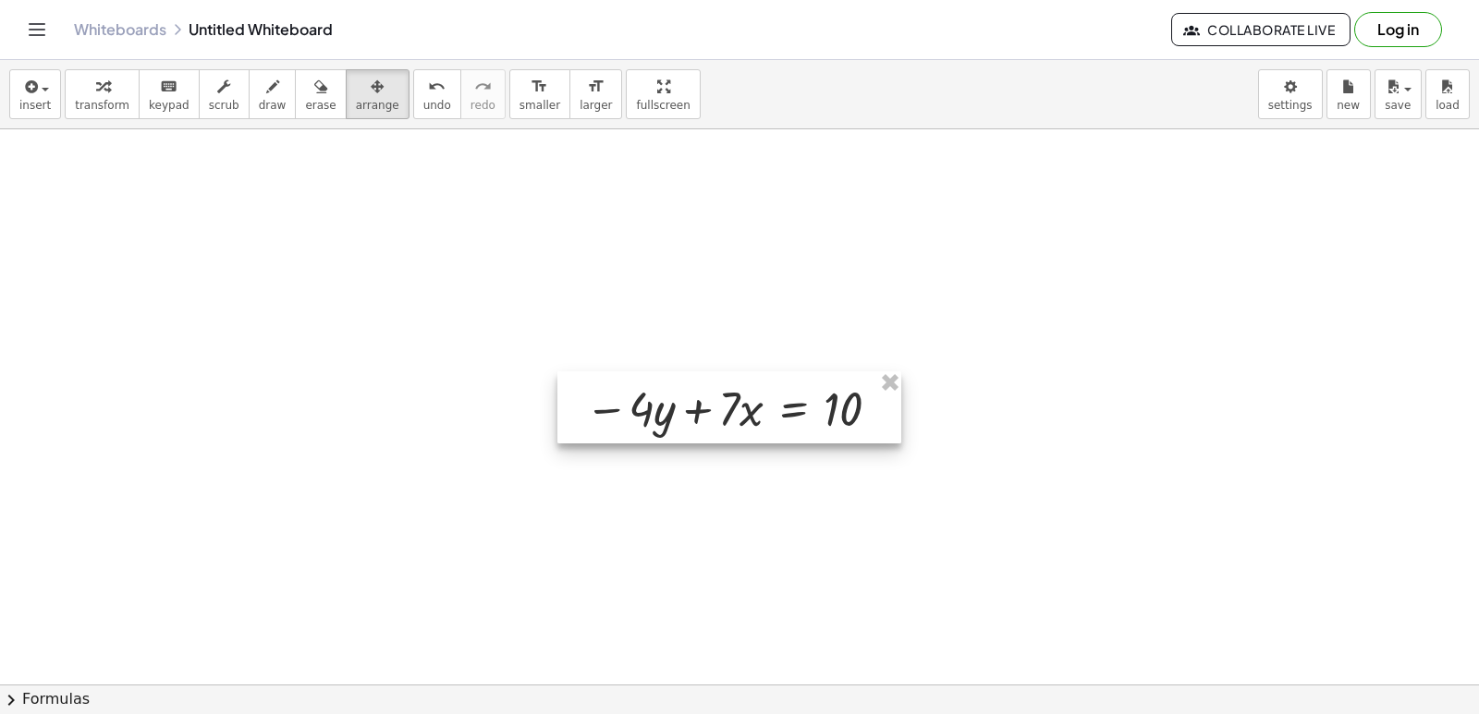
drag, startPoint x: 663, startPoint y: 416, endPoint x: 0, endPoint y: 145, distance: 715.8
click at [557, 372] on div at bounding box center [729, 408] width 344 height 72
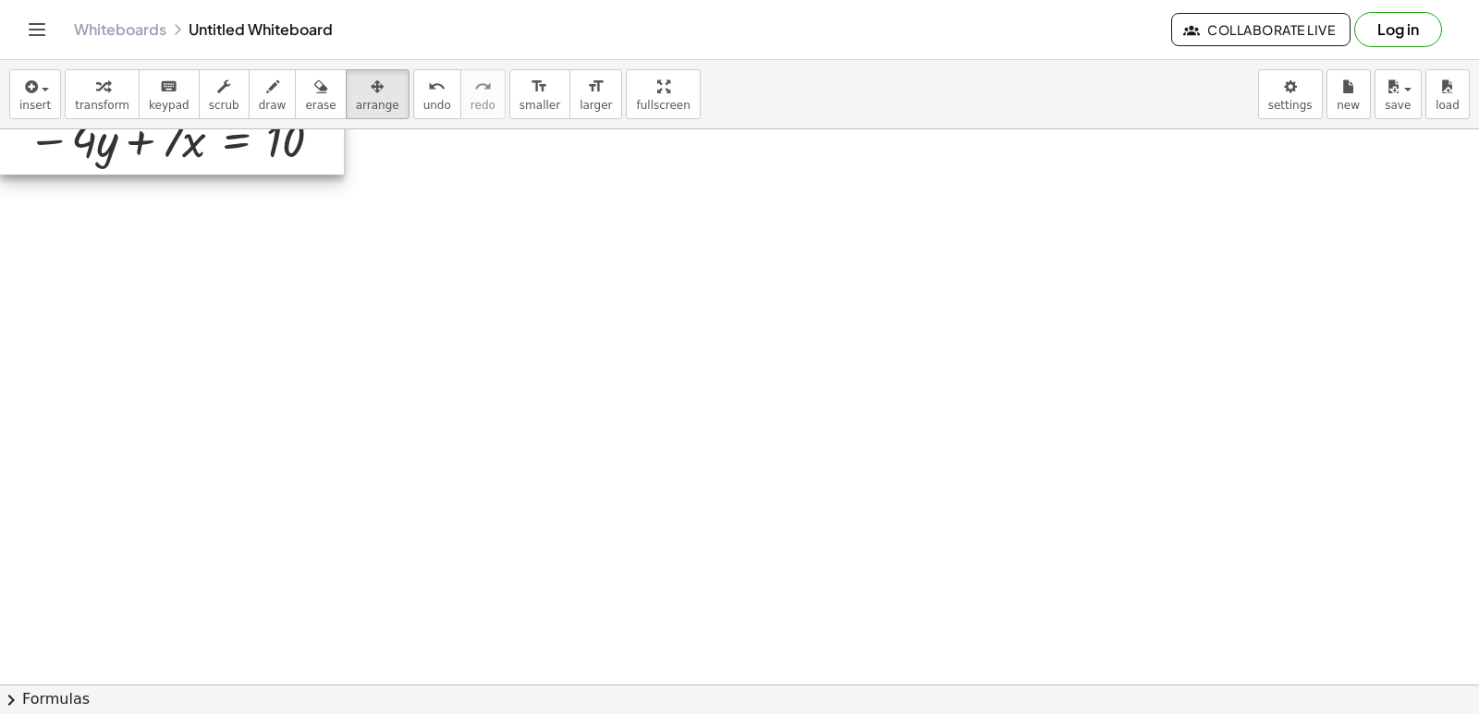
drag, startPoint x: 224, startPoint y: 165, endPoint x: 349, endPoint y: 229, distance: 140.9
click at [343, 175] on div at bounding box center [172, 139] width 344 height 72
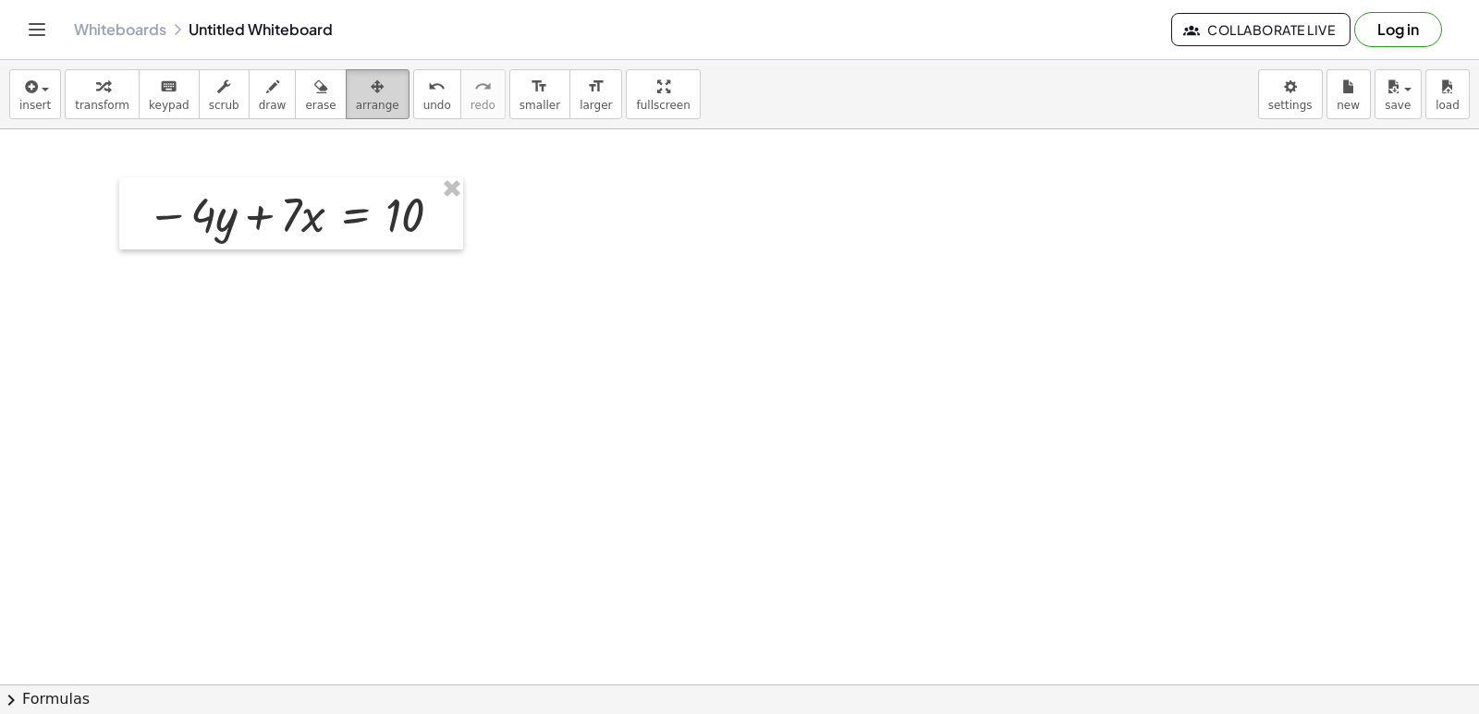
click at [367, 95] on button "arrange" at bounding box center [378, 94] width 64 height 50
drag, startPoint x: 85, startPoint y: 102, endPoint x: 482, endPoint y: 494, distance: 557.4
click at [84, 108] on span "transform" at bounding box center [102, 105] width 55 height 13
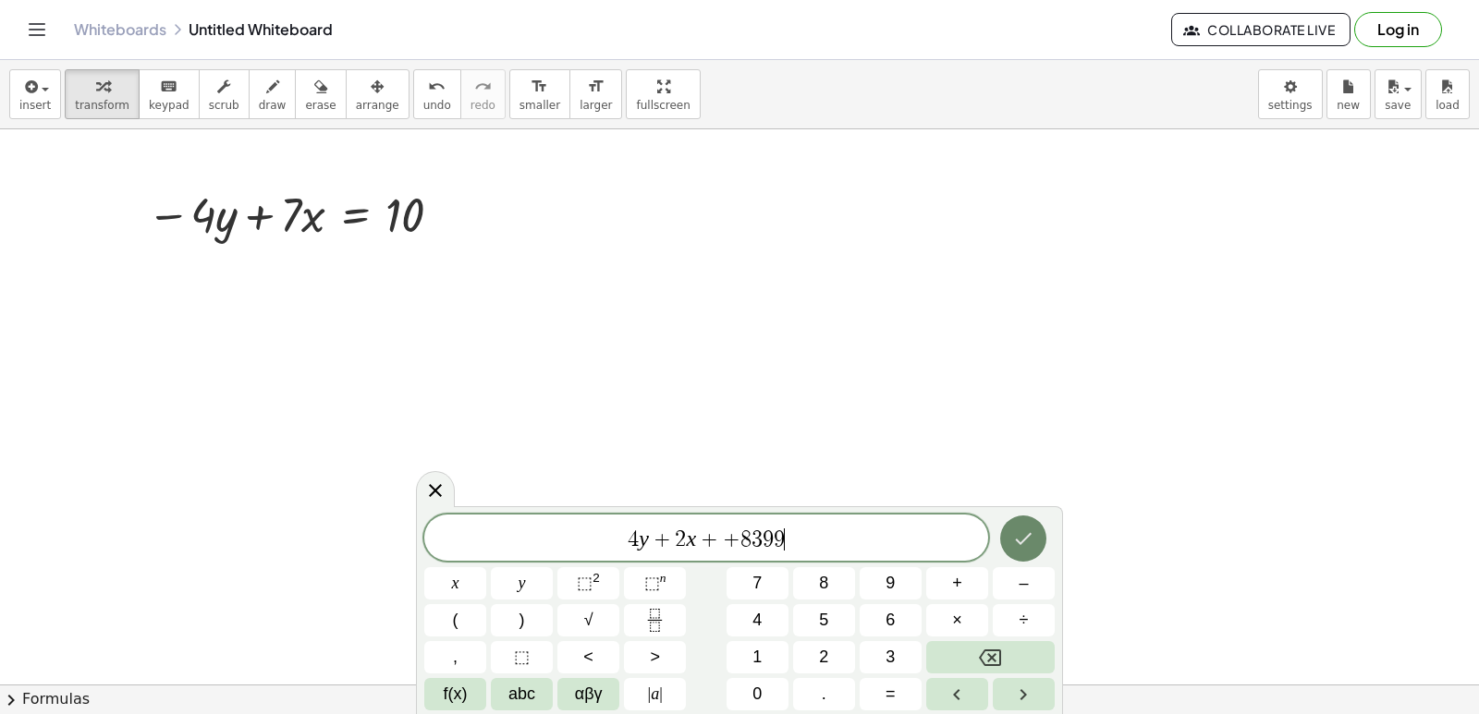
click at [1028, 542] on icon "Done" at bounding box center [1023, 539] width 22 height 22
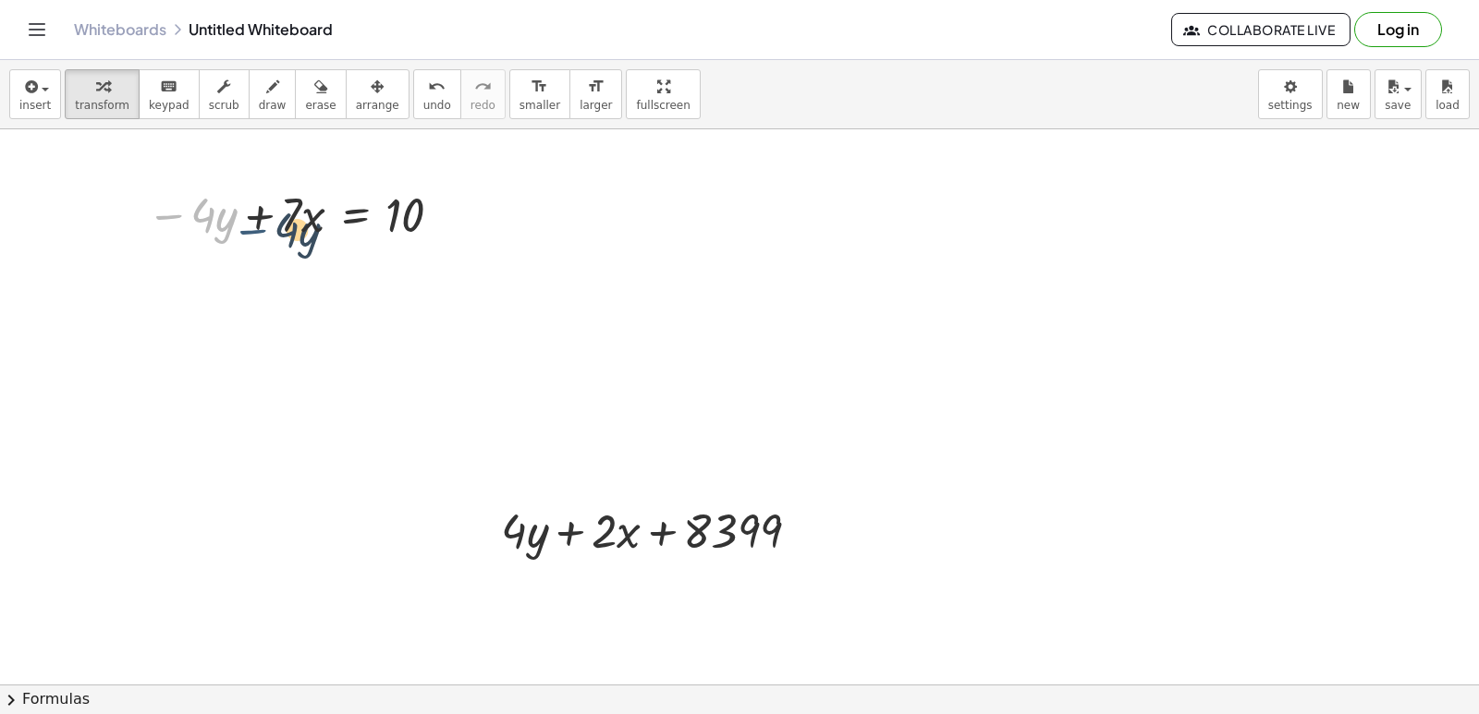
drag, startPoint x: 189, startPoint y: 205, endPoint x: 255, endPoint y: 193, distance: 67.6
click at [286, 194] on div at bounding box center [298, 213] width 321 height 63
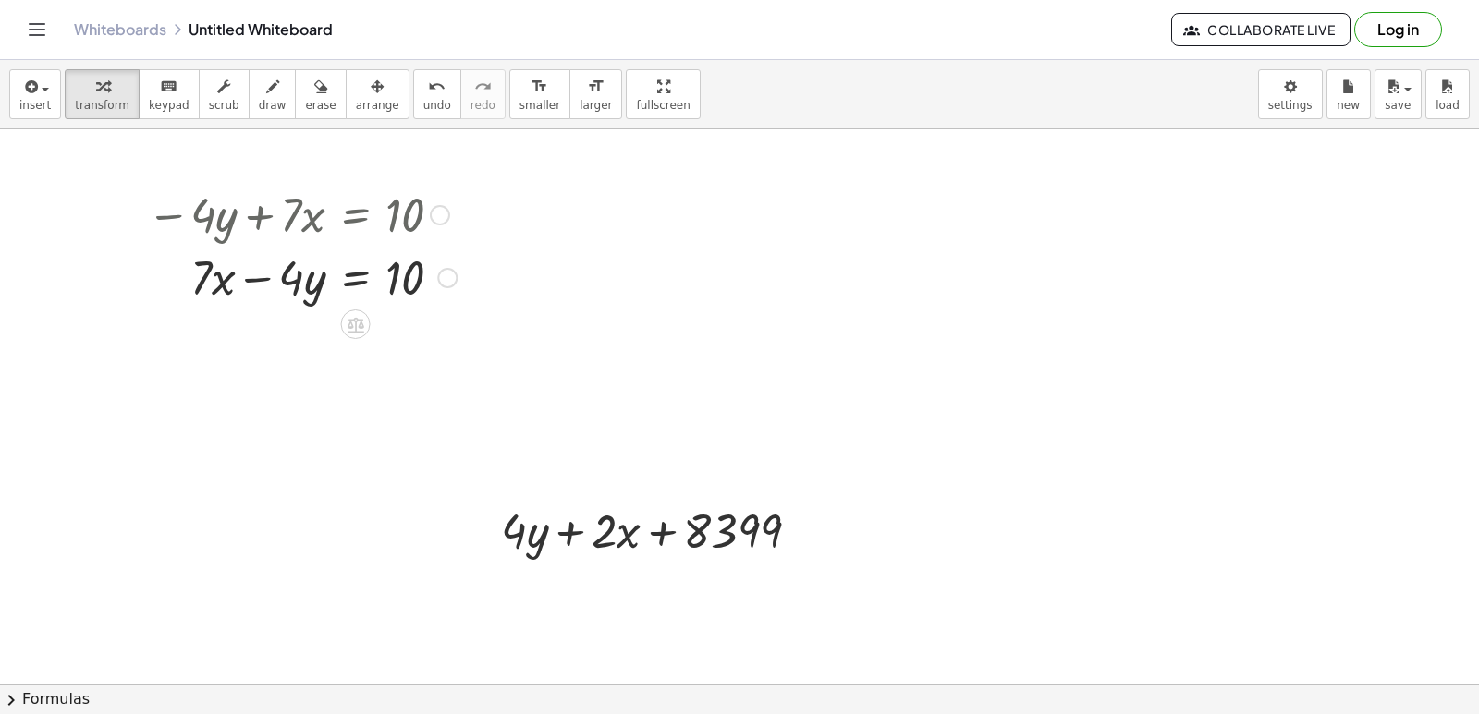
drag, startPoint x: 299, startPoint y: 199, endPoint x: 310, endPoint y: 213, distance: 17.9
click at [310, 213] on div at bounding box center [302, 213] width 328 height 63
drag, startPoint x: 283, startPoint y: 311, endPoint x: 303, endPoint y: 270, distance: 45.5
click at [296, 286] on div "− · 4 · y + · 7 · x = 10 − · 4 · y + · 7 · x = 10" at bounding box center [294, 244] width 351 height 135
drag, startPoint x: 303, startPoint y: 270, endPoint x: 407, endPoint y: 287, distance: 105.0
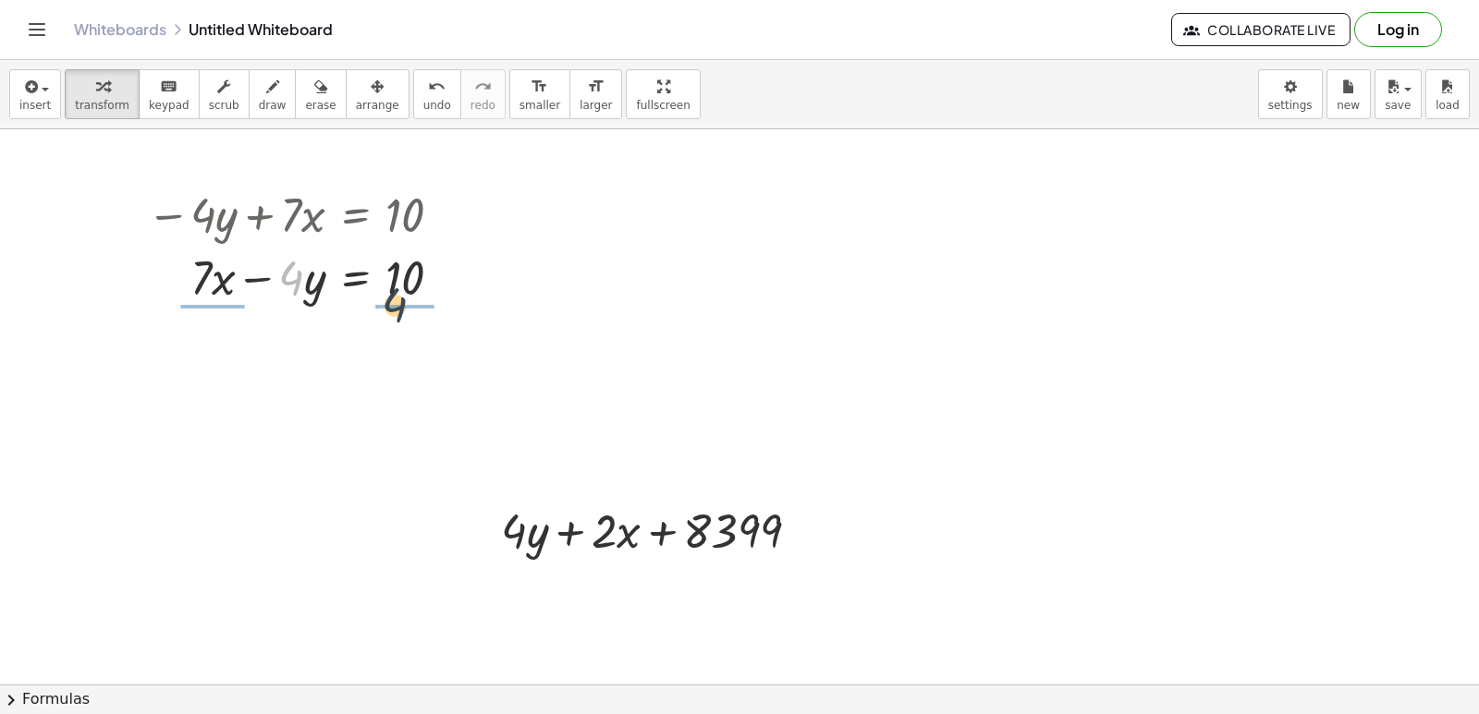
click at [423, 297] on div at bounding box center [302, 276] width 328 height 63
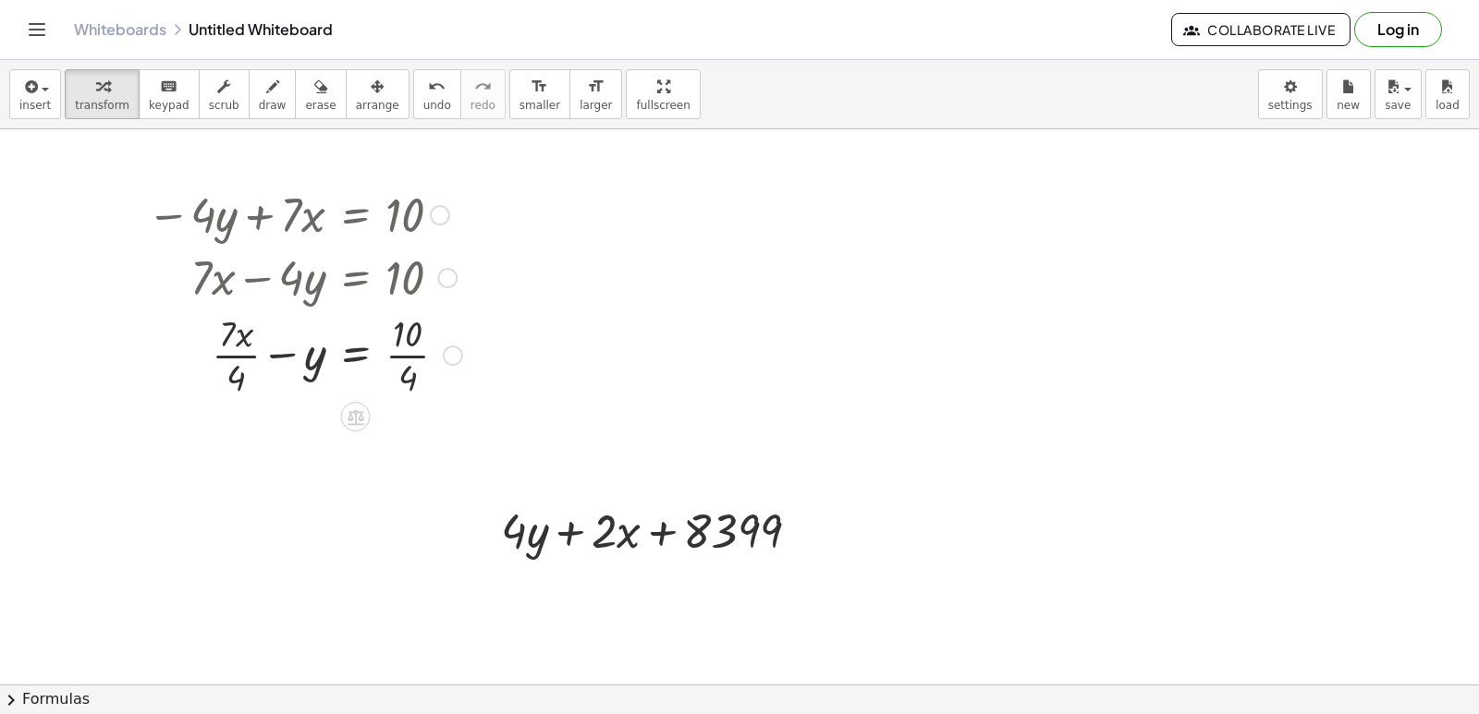
click at [259, 369] on div at bounding box center [305, 354] width 334 height 92
drag, startPoint x: 237, startPoint y: 349, endPoint x: 295, endPoint y: 358, distance: 58.8
click at [295, 358] on div at bounding box center [305, 354] width 334 height 92
drag, startPoint x: 314, startPoint y: 355, endPoint x: 286, endPoint y: 358, distance: 27.9
click at [372, 340] on div at bounding box center [305, 354] width 334 height 92
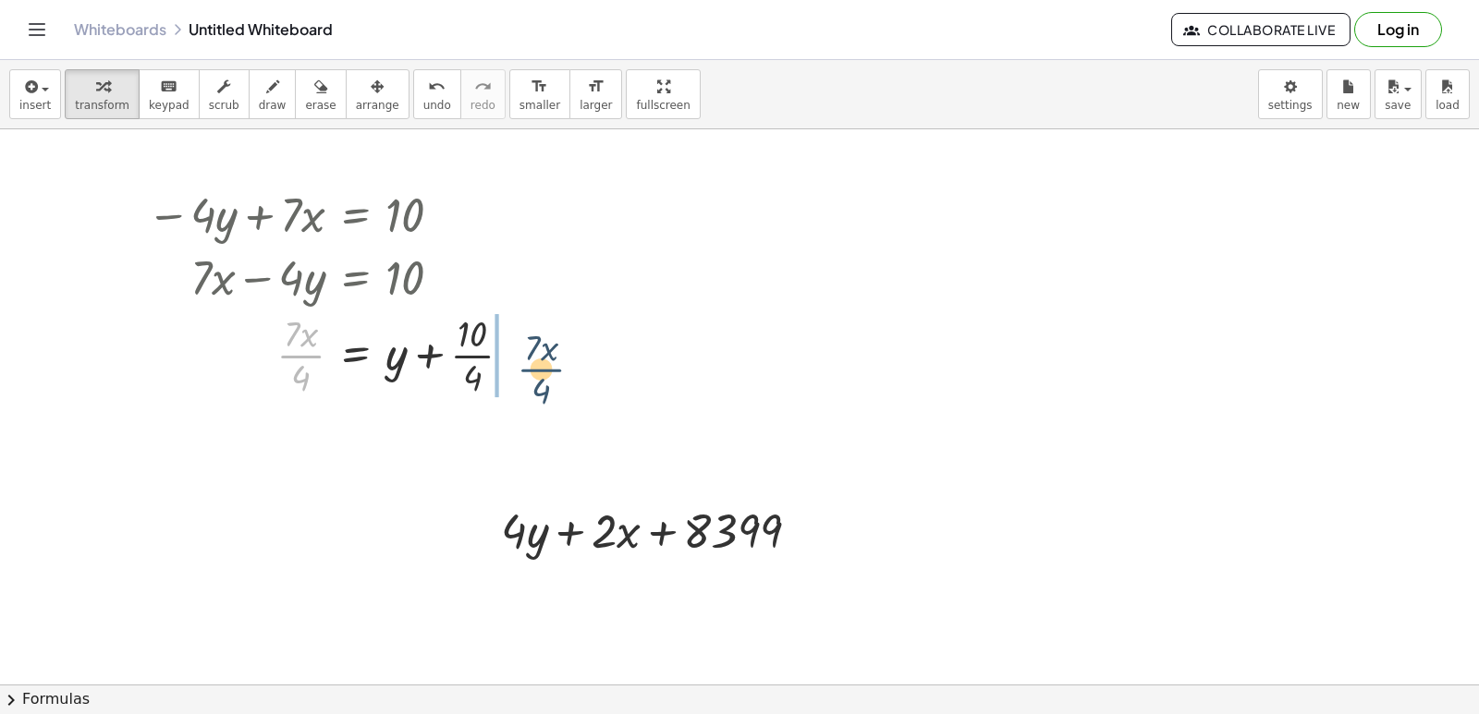
drag, startPoint x: 294, startPoint y: 353, endPoint x: 526, endPoint y: 354, distance: 232.0
click at [526, 354] on div at bounding box center [337, 354] width 398 height 92
drag, startPoint x: 601, startPoint y: 526, endPoint x: 523, endPoint y: 330, distance: 210.7
drag, startPoint x: 534, startPoint y: 339, endPoint x: 581, endPoint y: 336, distance: 47.2
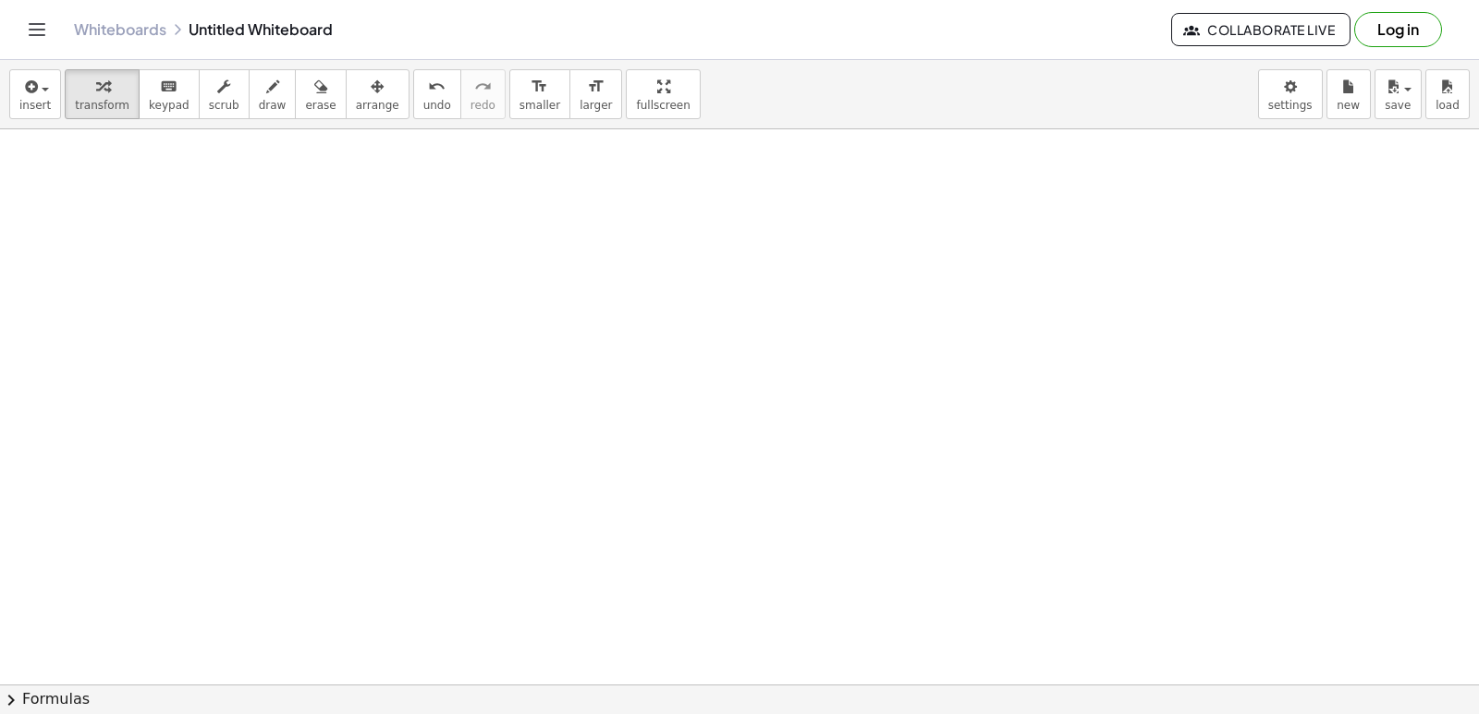
scroll to position [73437, 19]
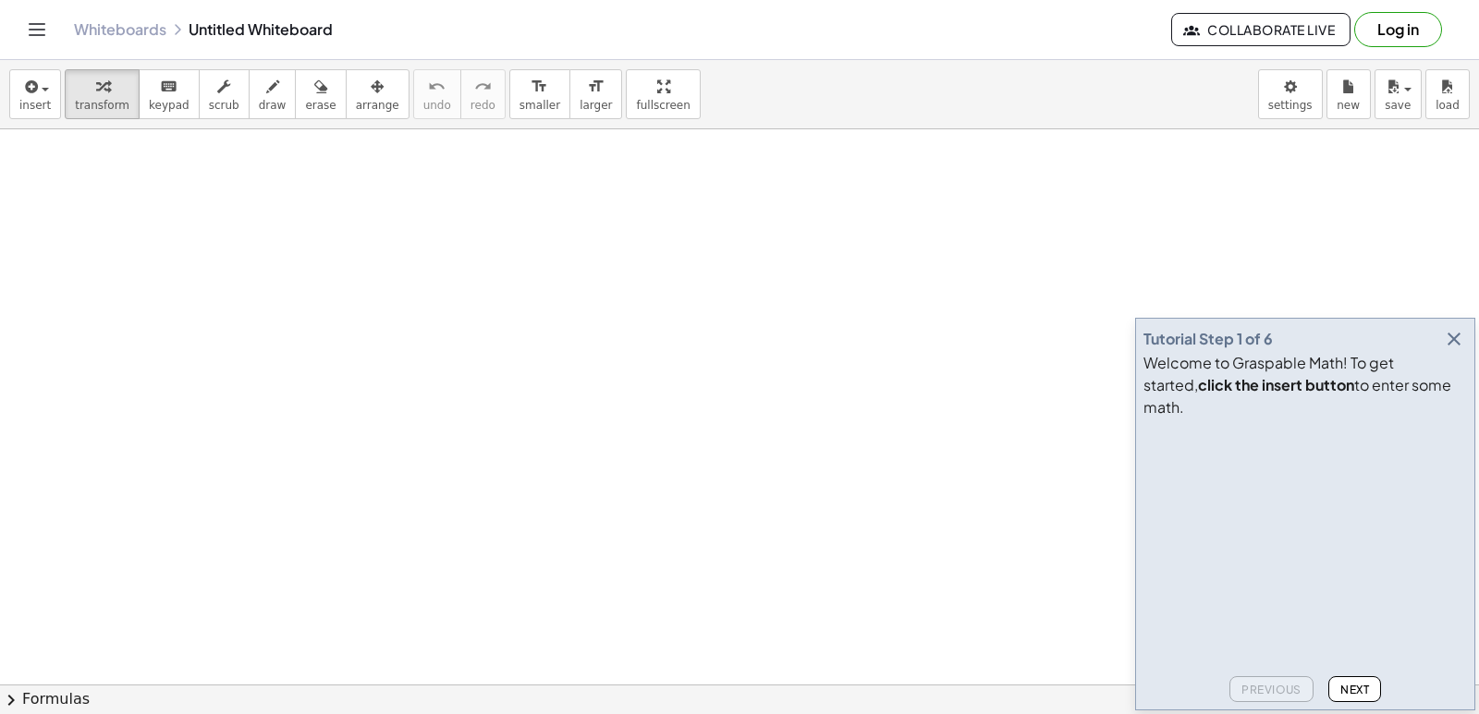
scroll to position [92, 0]
click at [1292, 109] on body "Graspable Math Activities Get Started Activity Bank Assigned Work Classes White…" at bounding box center [739, 357] width 1479 height 714
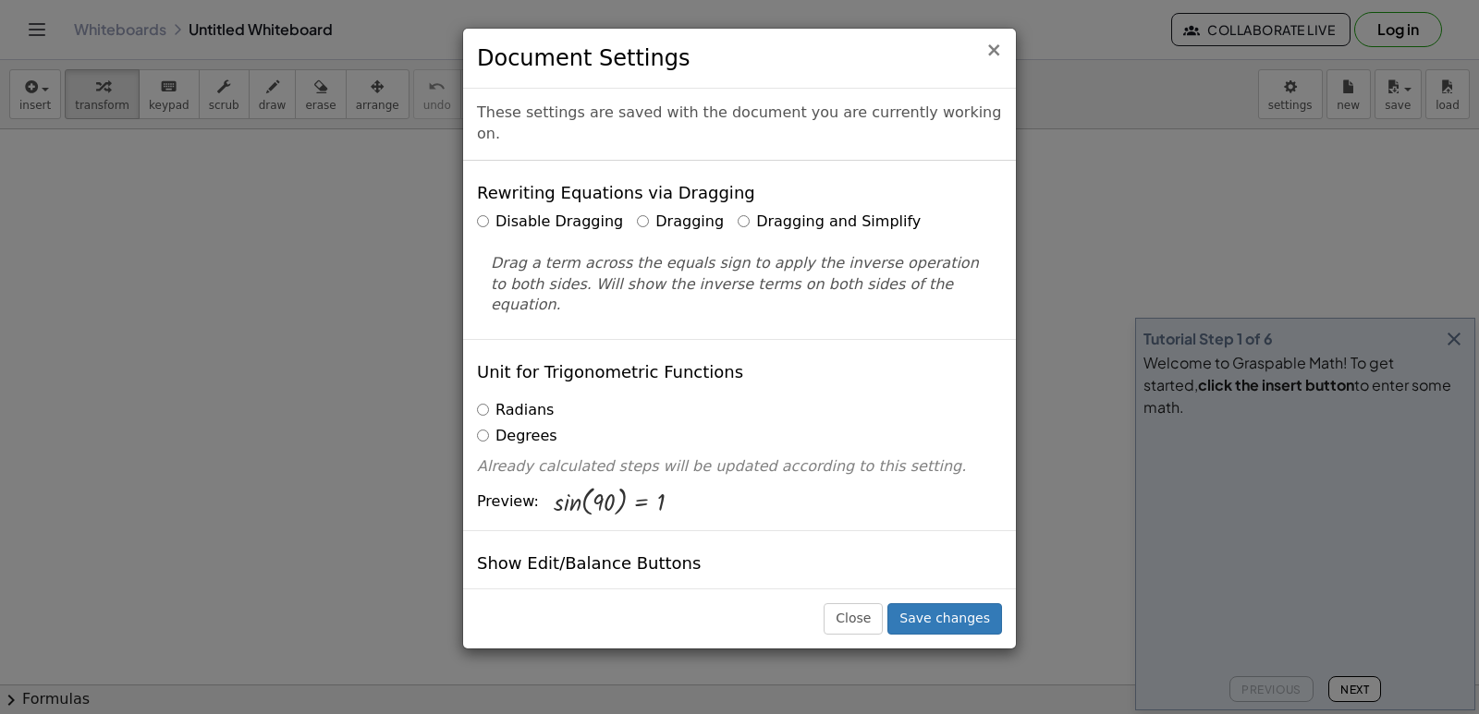
click at [990, 54] on span "×" at bounding box center [993, 50] width 17 height 22
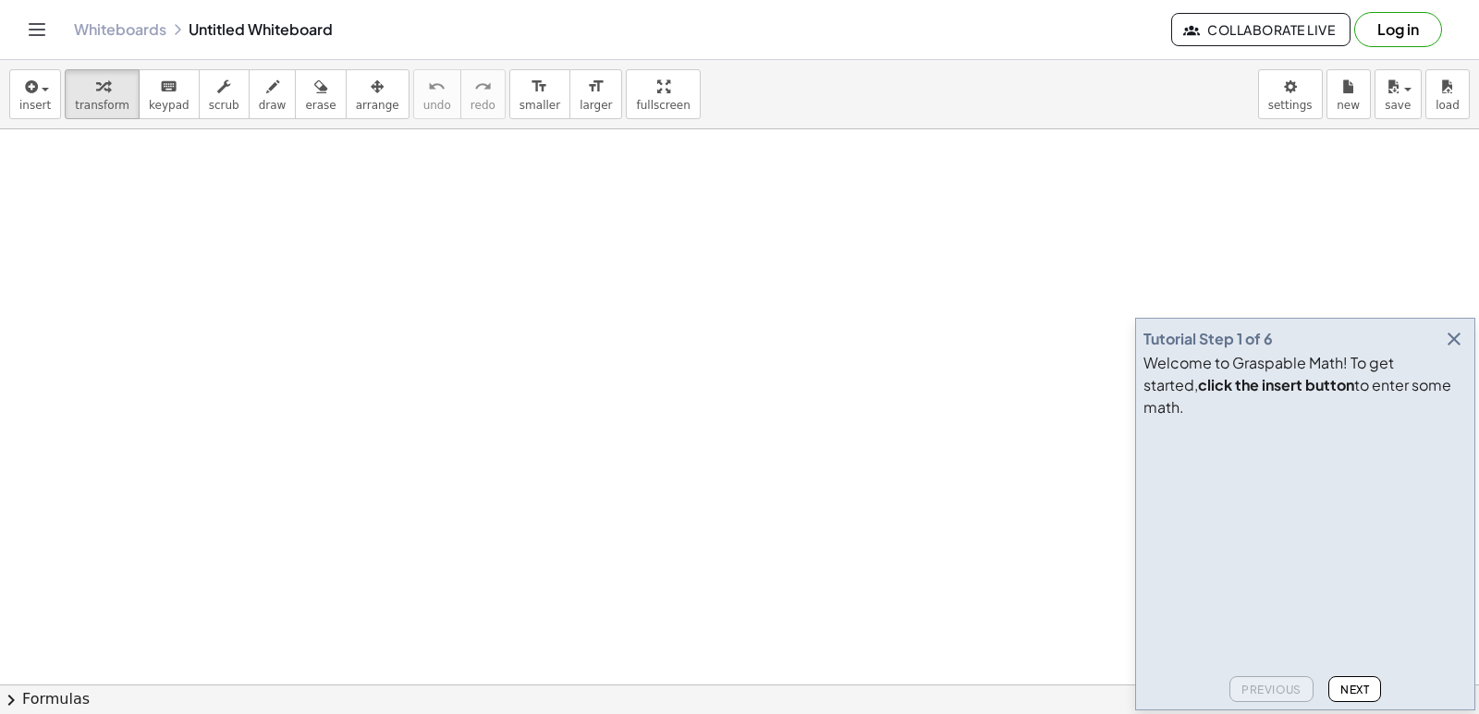
click at [1453, 350] on icon "button" at bounding box center [1454, 339] width 22 height 22
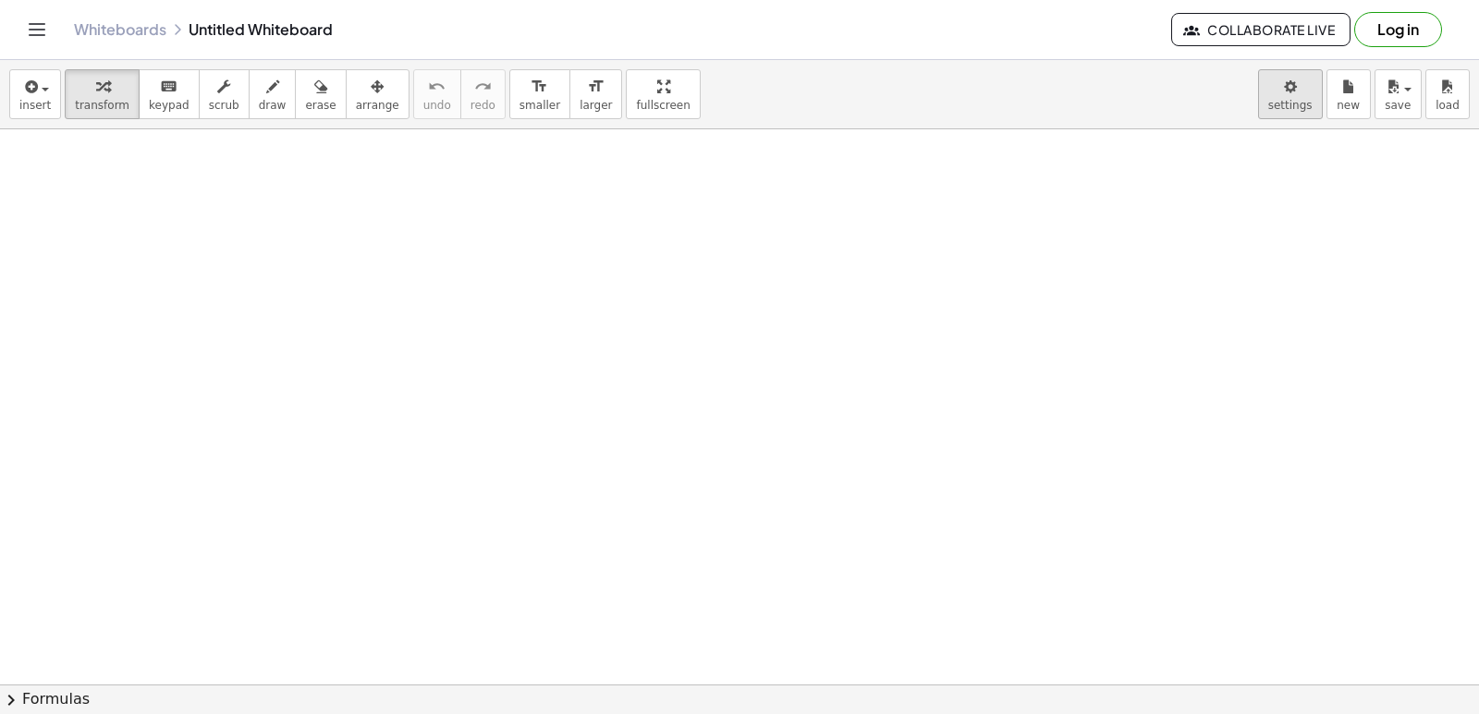
click at [1283, 86] on body "Graspable Math Activities Get Started Activity Bank Assigned Work Classes White…" at bounding box center [739, 357] width 1479 height 714
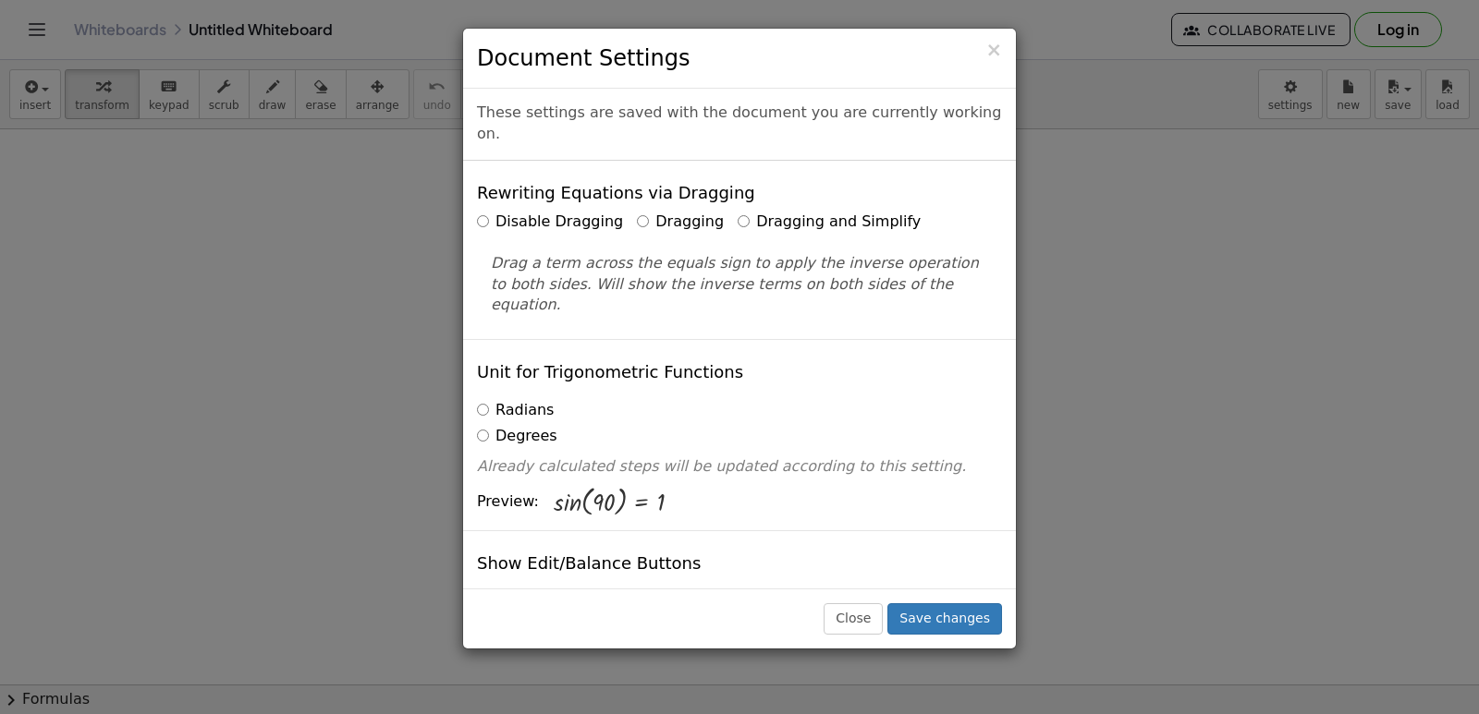
click at [738, 212] on label "Dragging and Simplify" at bounding box center [829, 222] width 183 height 21
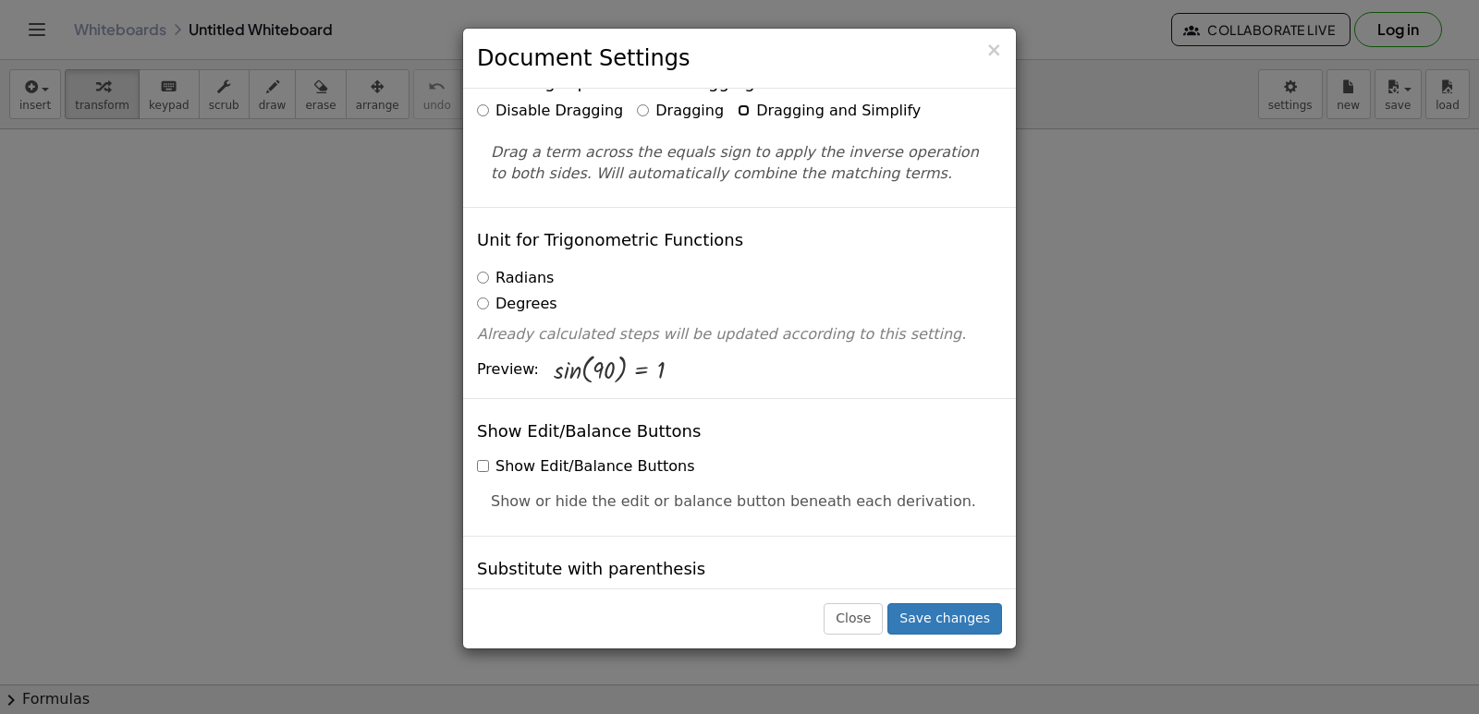
scroll to position [277, 0]
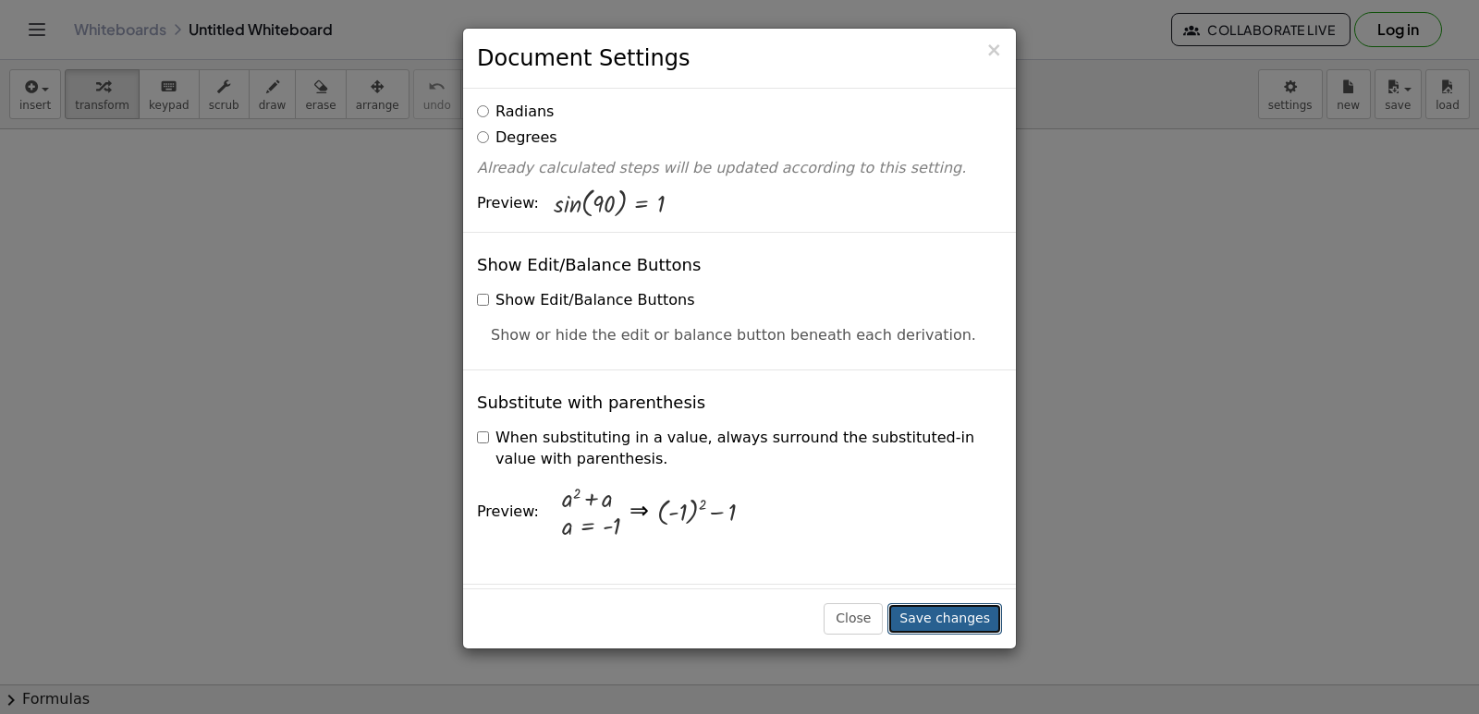
click at [971, 628] on button "Save changes" at bounding box center [944, 618] width 115 height 31
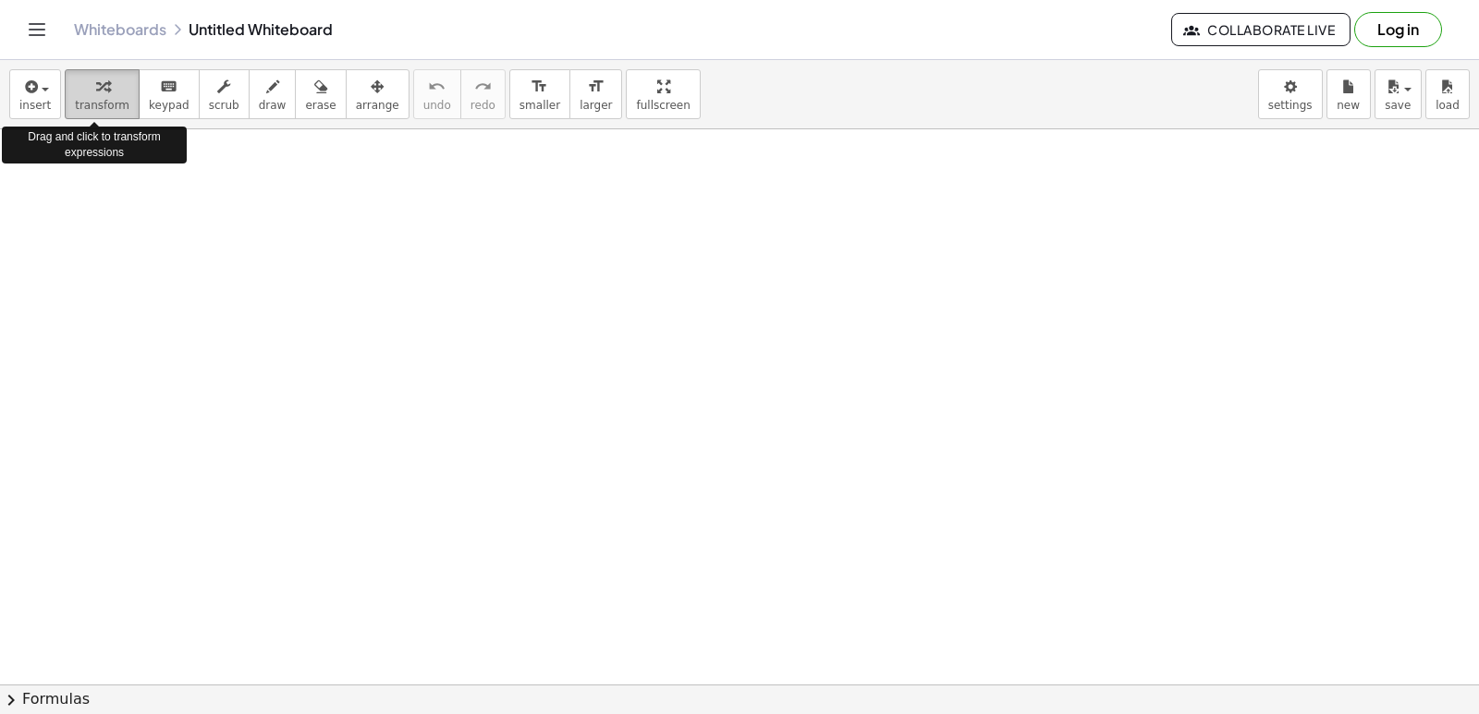
click at [98, 101] on span "transform" at bounding box center [102, 105] width 55 height 13
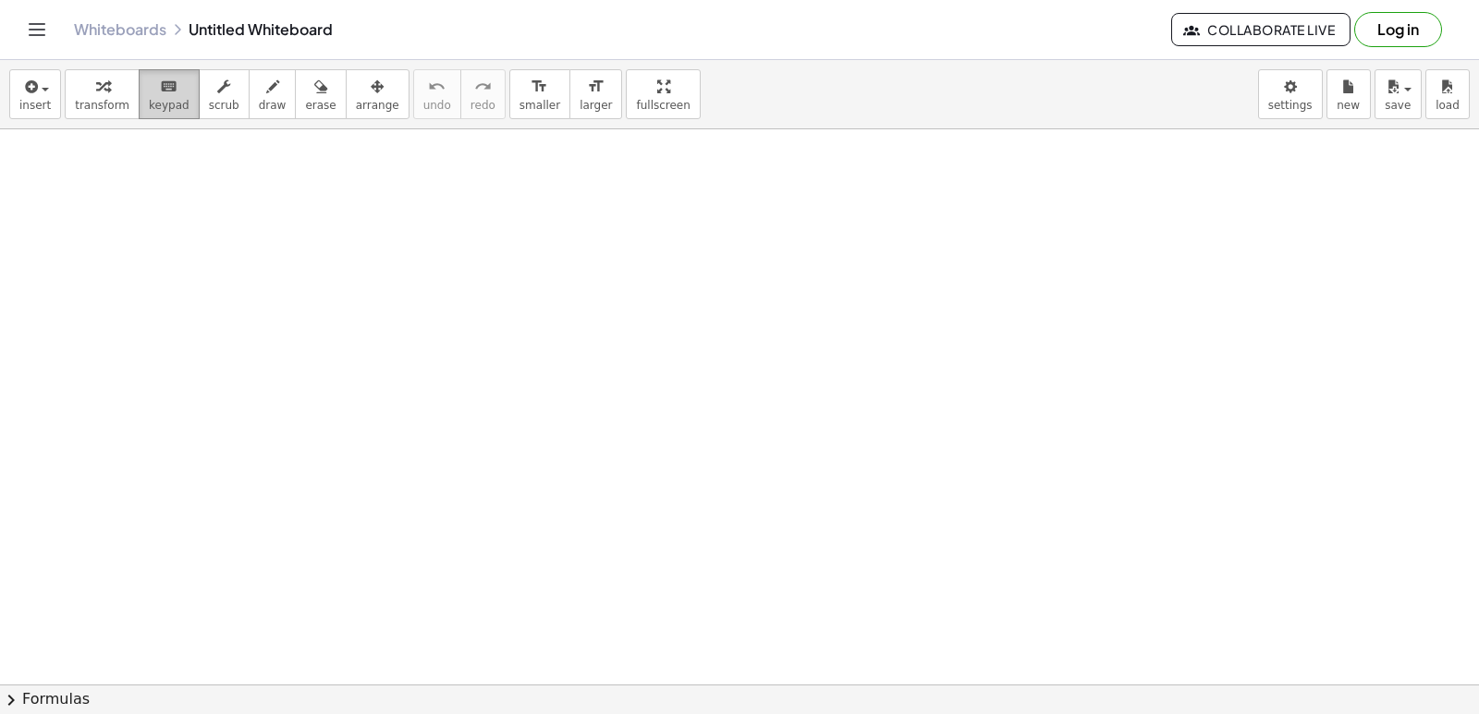
click at [162, 108] on span "keypad" at bounding box center [169, 105] width 41 height 13
drag, startPoint x: 153, startPoint y: 129, endPoint x: 174, endPoint y: 241, distance: 113.7
click at [171, 238] on div at bounding box center [739, 652] width 1479 height 1231
click at [172, 240] on div at bounding box center [739, 652] width 1479 height 1231
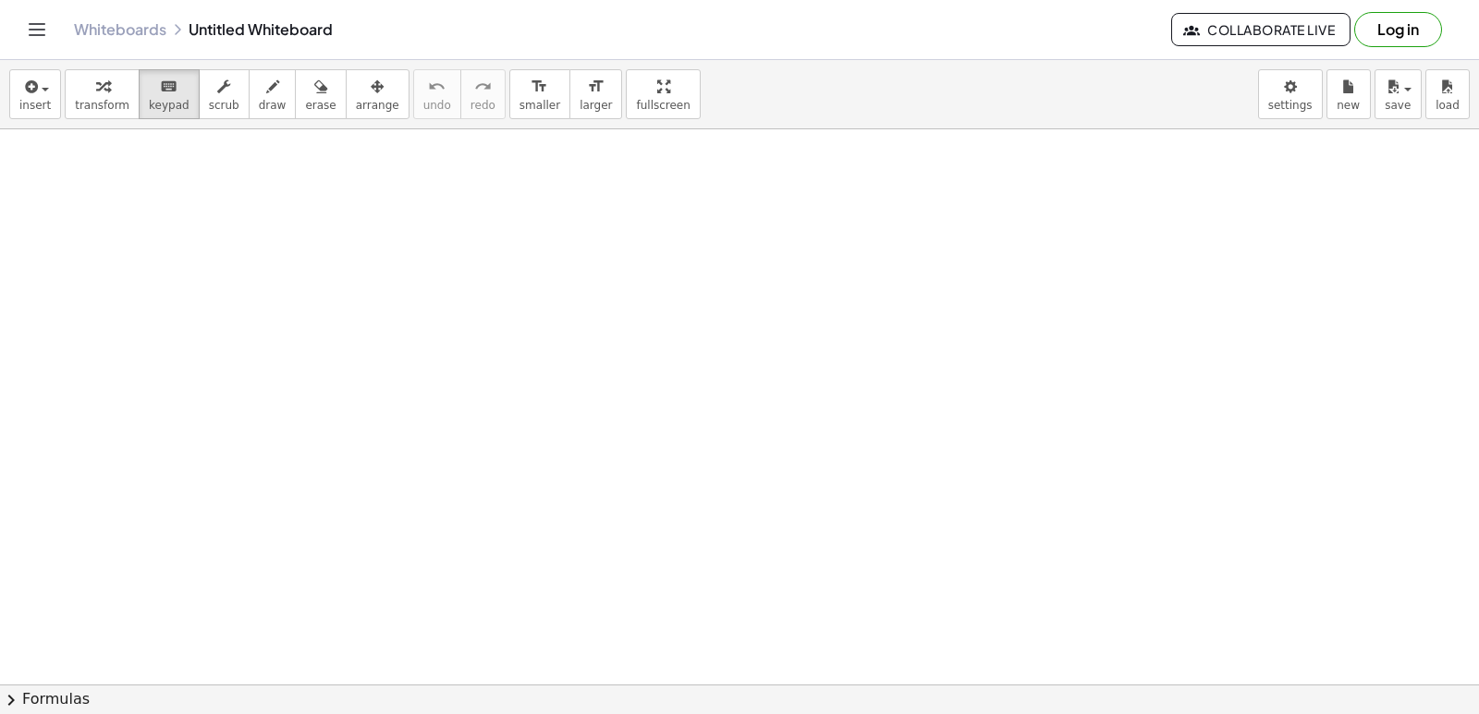
click at [172, 240] on div at bounding box center [739, 652] width 1479 height 1231
click at [174, 241] on div at bounding box center [739, 652] width 1479 height 1231
click at [84, 104] on span "transform" at bounding box center [102, 105] width 55 height 13
click at [292, 476] on div at bounding box center [739, 652] width 1479 height 1231
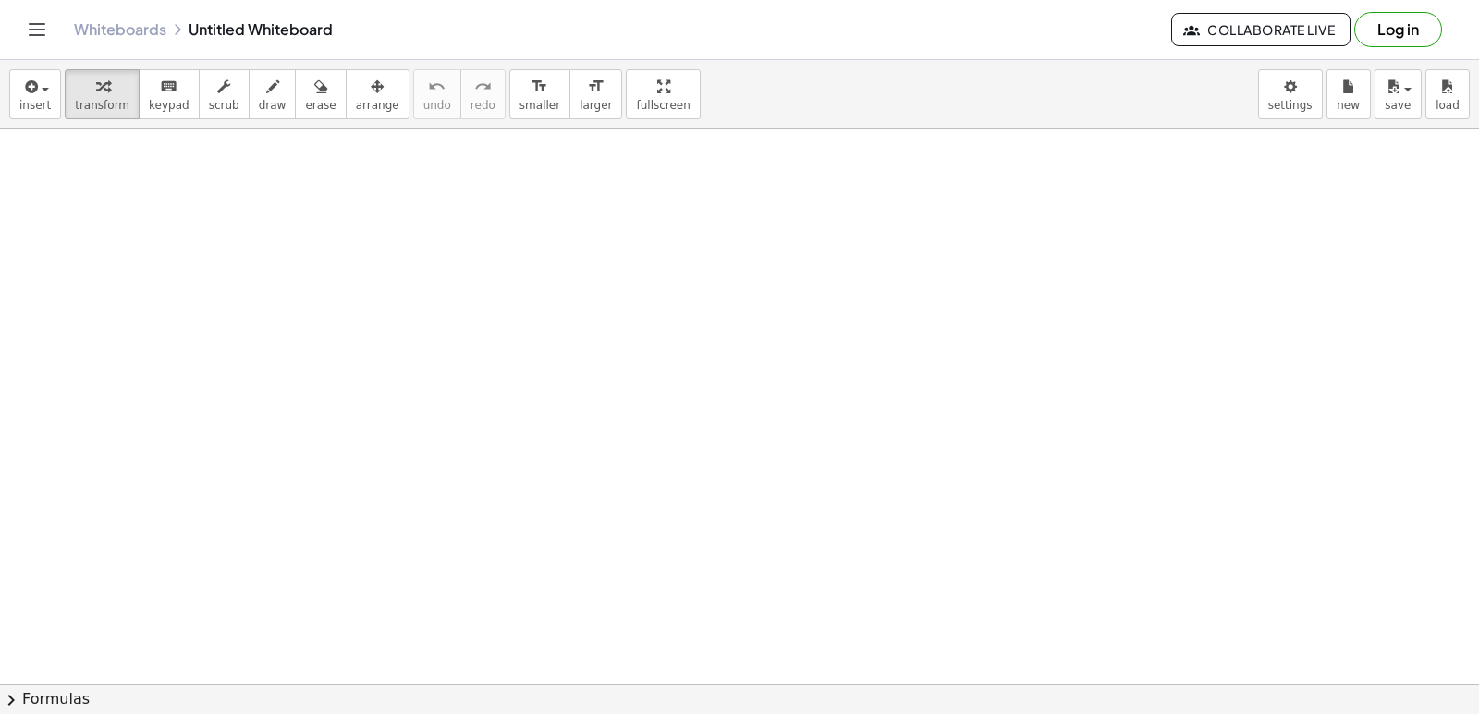
click at [292, 476] on div at bounding box center [739, 652] width 1479 height 1231
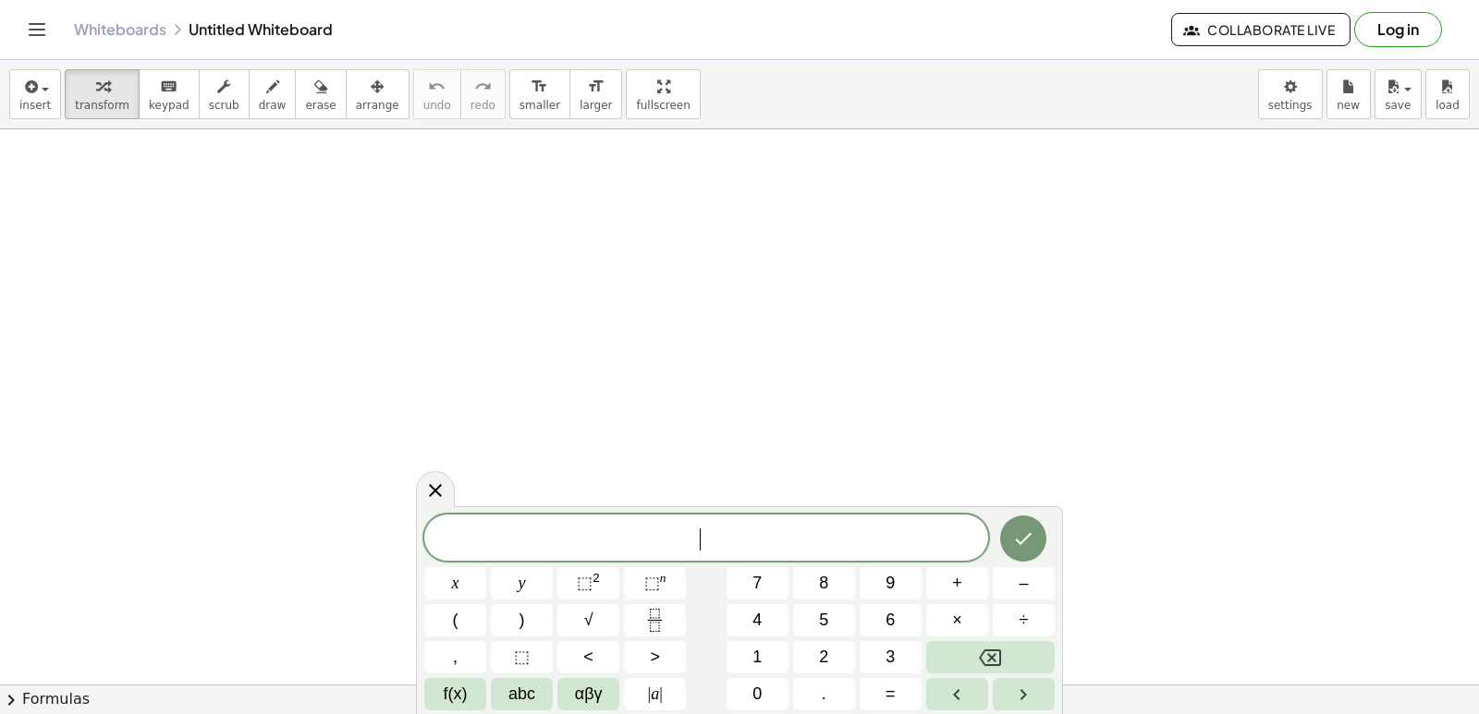
click at [291, 467] on div at bounding box center [739, 652] width 1479 height 1231
click at [895, 654] on span "3" at bounding box center [889, 657] width 9 height 25
click at [969, 625] on button "×" at bounding box center [957, 620] width 62 height 32
click at [1012, 664] on button "Backspace" at bounding box center [990, 657] width 128 height 32
click at [951, 581] on button "+" at bounding box center [957, 583] width 62 height 32
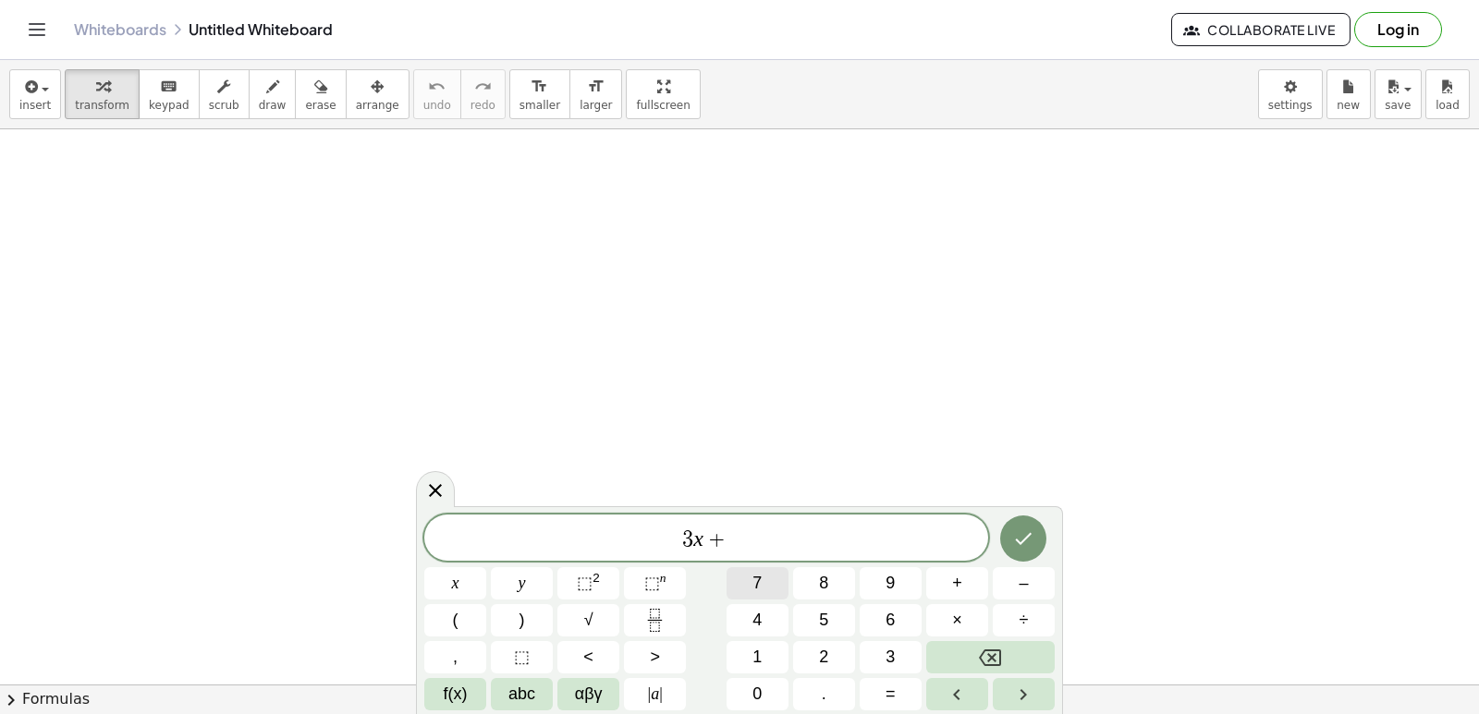
click at [741, 592] on button "7" at bounding box center [757, 583] width 62 height 32
click at [884, 684] on button "=" at bounding box center [890, 694] width 62 height 32
click at [1038, 576] on button "–" at bounding box center [1024, 583] width 62 height 32
click at [899, 657] on button "3" at bounding box center [890, 657] width 62 height 32
click at [872, 693] on button "=" at bounding box center [890, 694] width 62 height 32
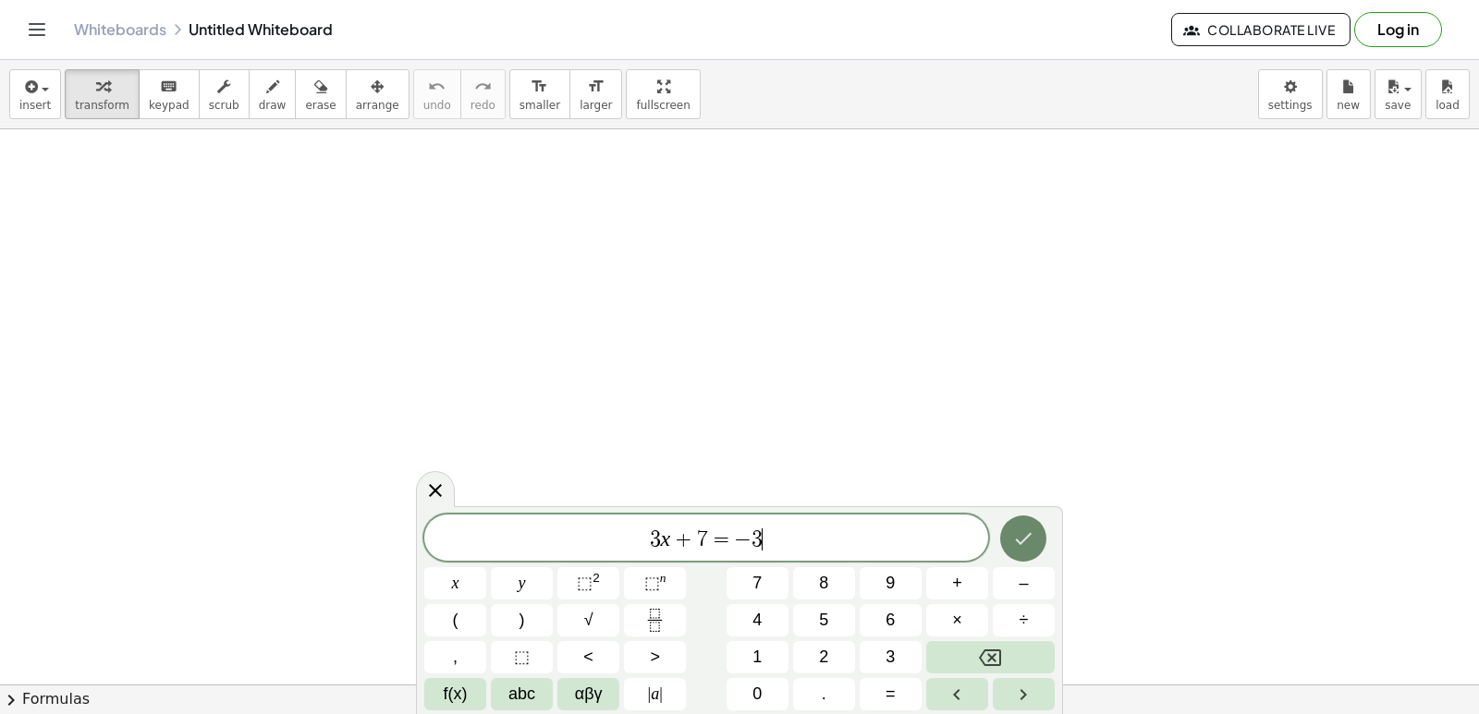
click at [1014, 527] on button "Done" at bounding box center [1023, 539] width 46 height 46
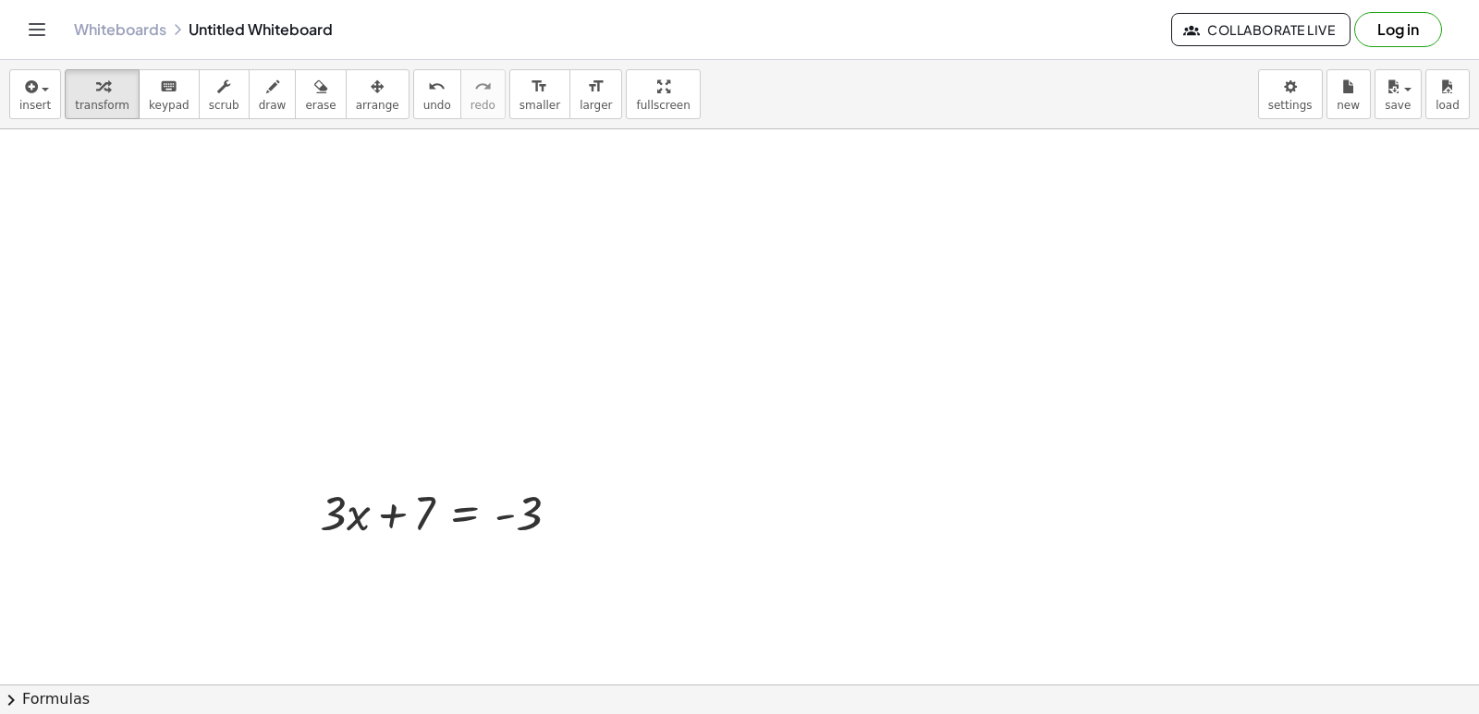
click at [392, 263] on div at bounding box center [739, 652] width 1479 height 1231
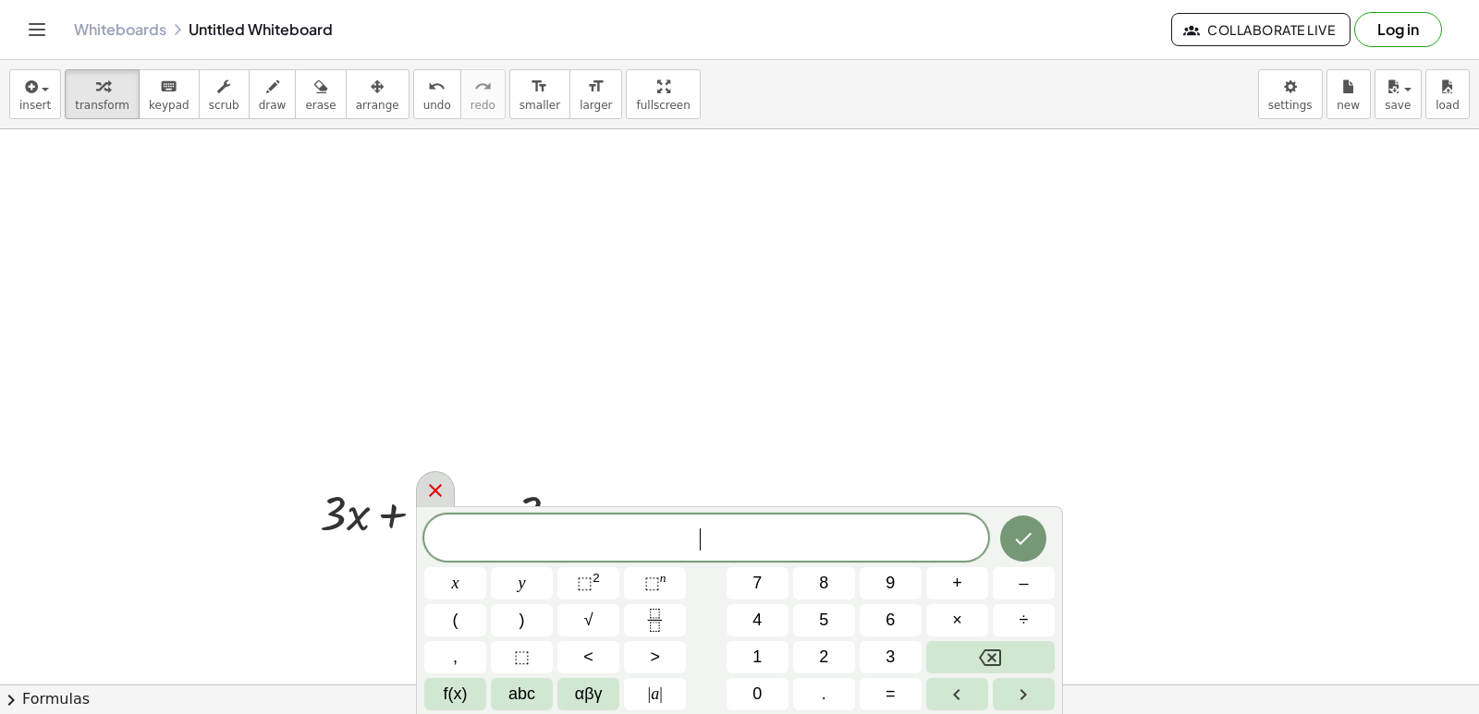
click at [439, 481] on icon at bounding box center [435, 491] width 22 height 22
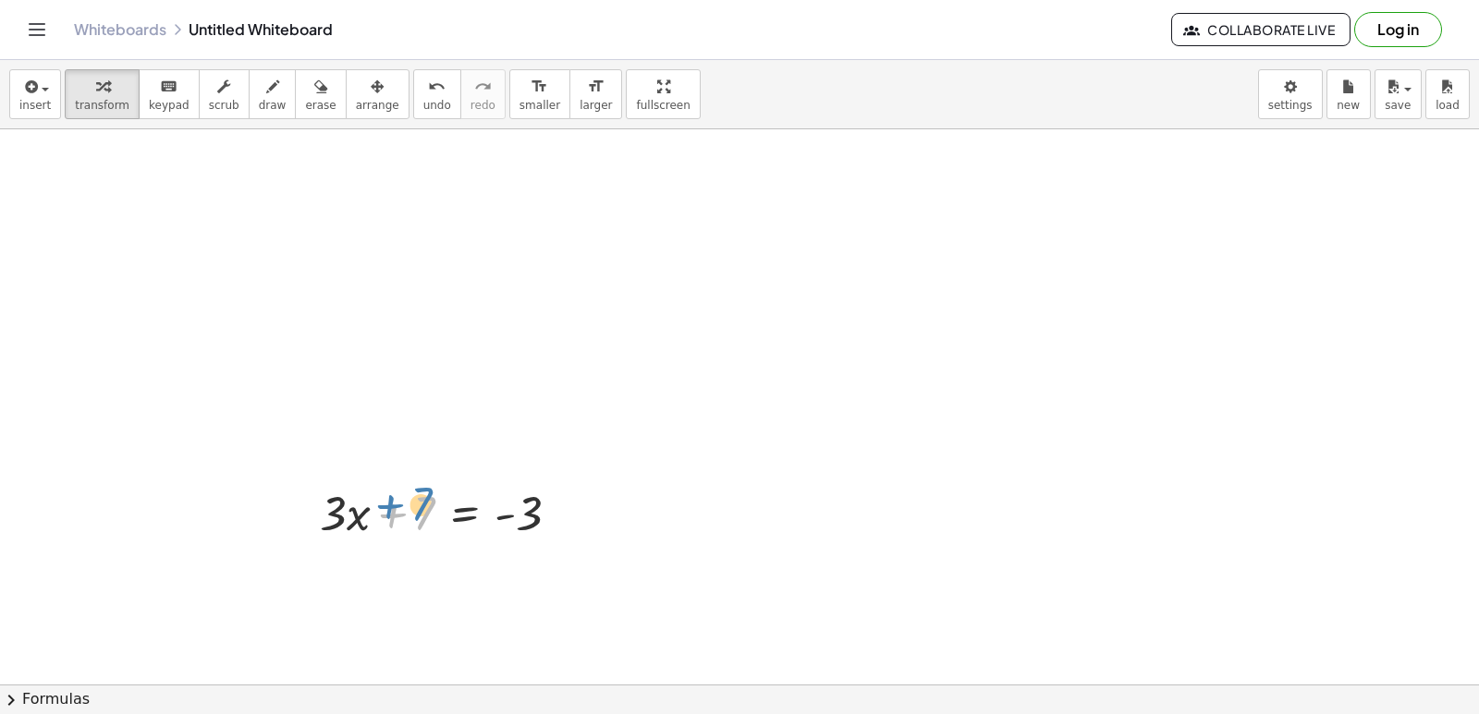
drag, startPoint x: 401, startPoint y: 513, endPoint x: 389, endPoint y: 516, distance: 12.3
click at [389, 516] on div at bounding box center [447, 512] width 273 height 63
drag, startPoint x: 385, startPoint y: 518, endPoint x: 570, endPoint y: 518, distance: 184.8
click at [570, 518] on div at bounding box center [447, 512] width 273 height 63
drag, startPoint x: 507, startPoint y: 574, endPoint x: 567, endPoint y: 575, distance: 59.2
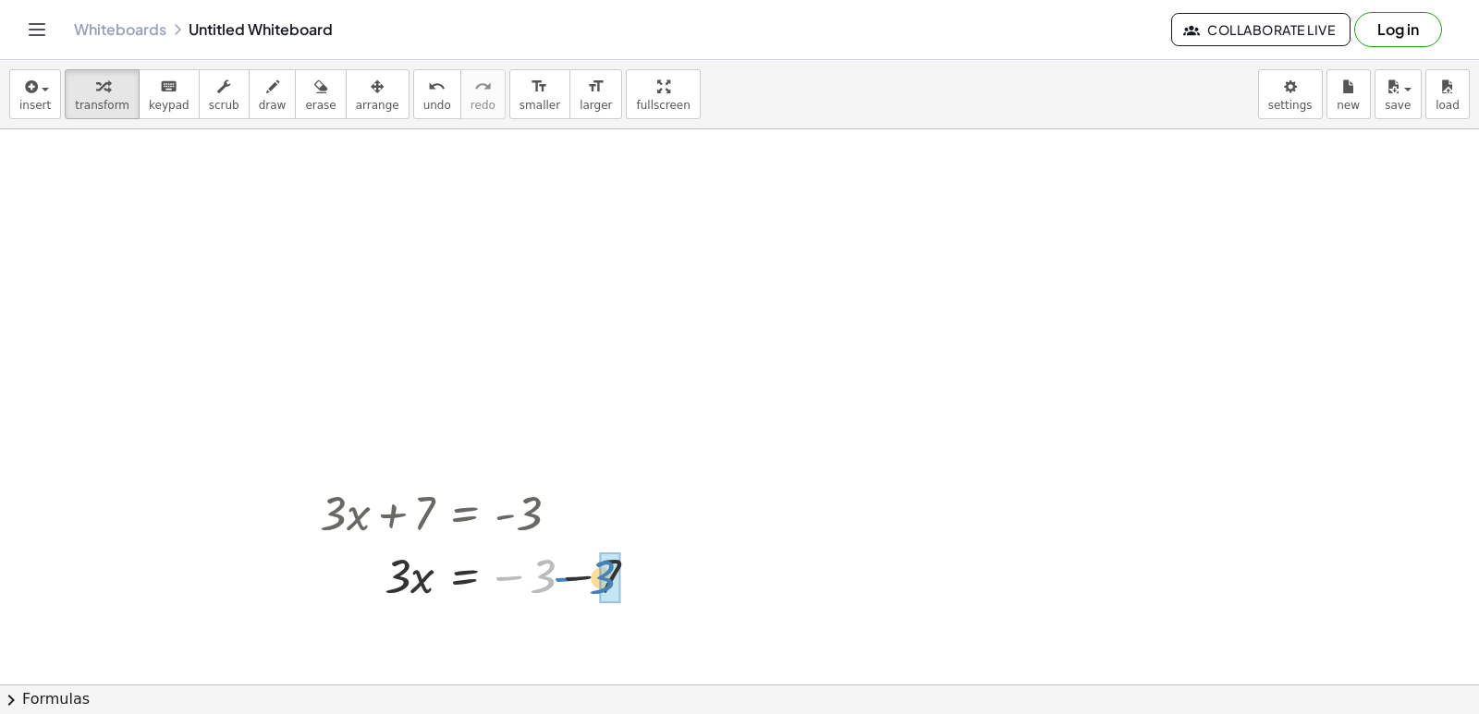
click at [567, 575] on div at bounding box center [486, 574] width 351 height 63
drag, startPoint x: 396, startPoint y: 632, endPoint x: 551, endPoint y: 645, distance: 154.9
click at [551, 645] on div at bounding box center [486, 637] width 351 height 63
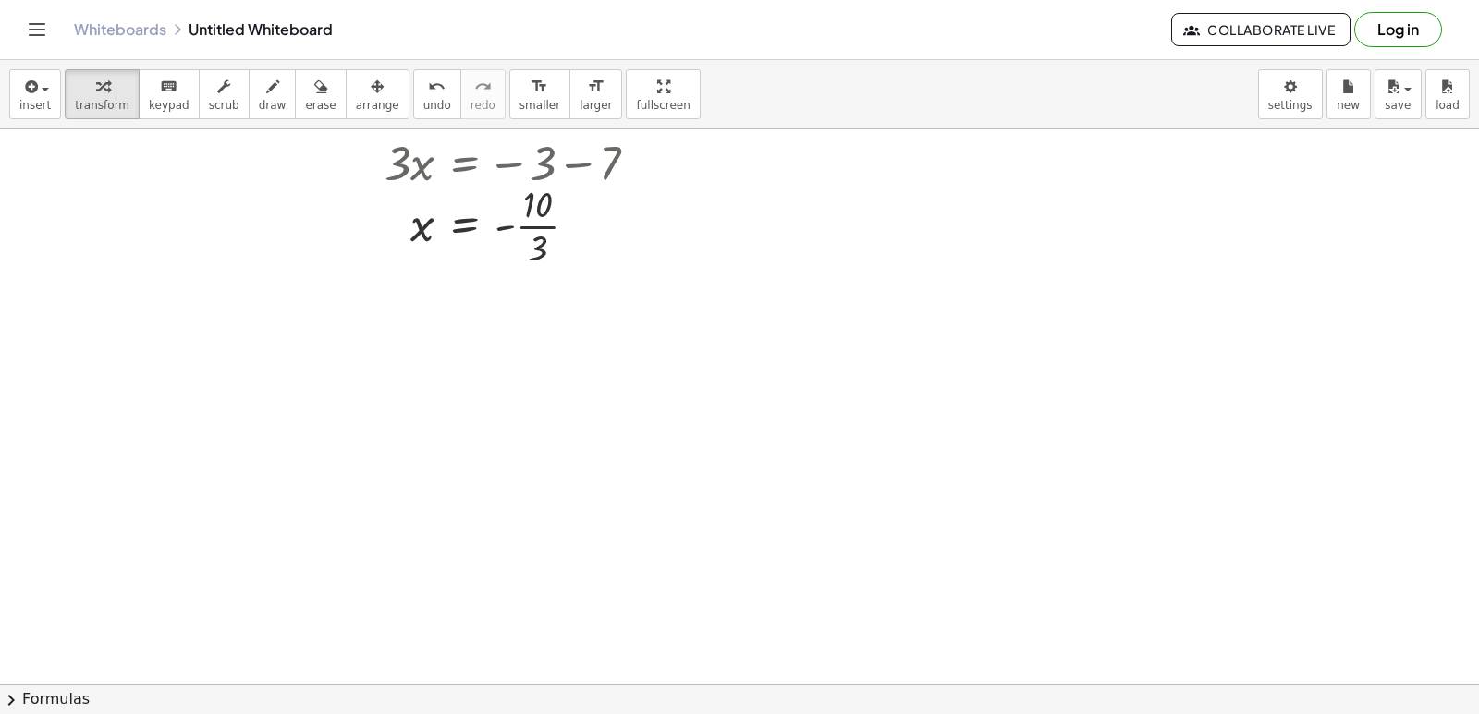
scroll to position [462, 0]
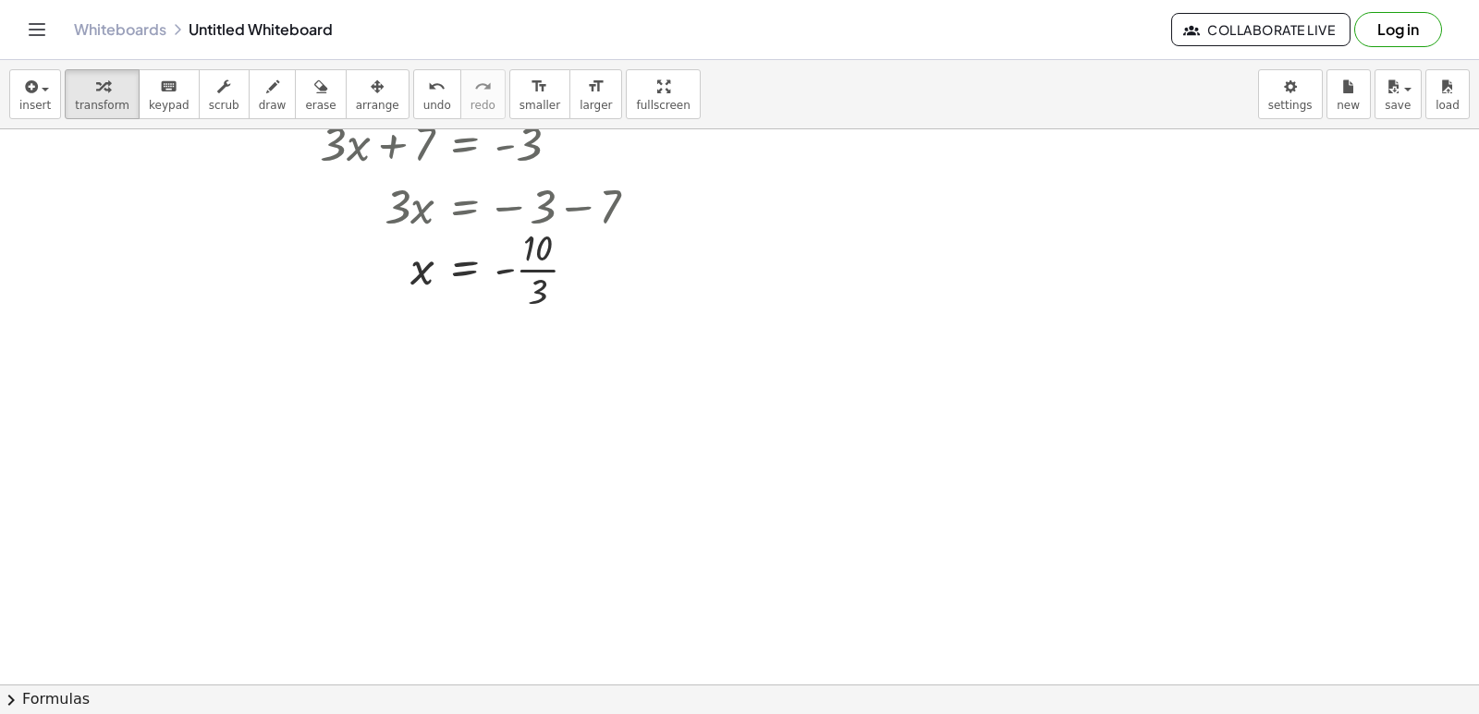
click at [509, 480] on div at bounding box center [739, 282] width 1479 height 1231
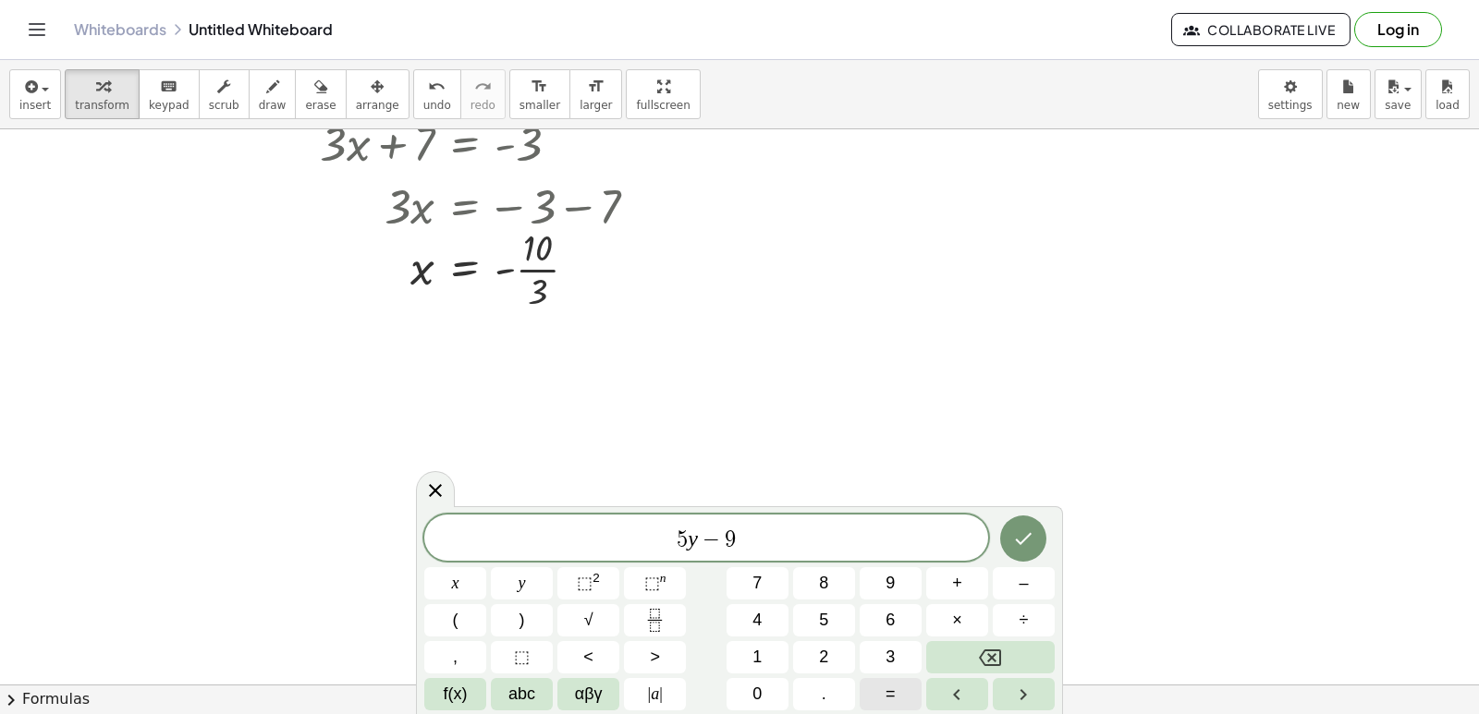
click at [872, 690] on button "=" at bounding box center [890, 694] width 62 height 32
click at [732, 656] on button "1" at bounding box center [757, 657] width 62 height 32
click at [1037, 538] on button "Done" at bounding box center [1023, 539] width 46 height 46
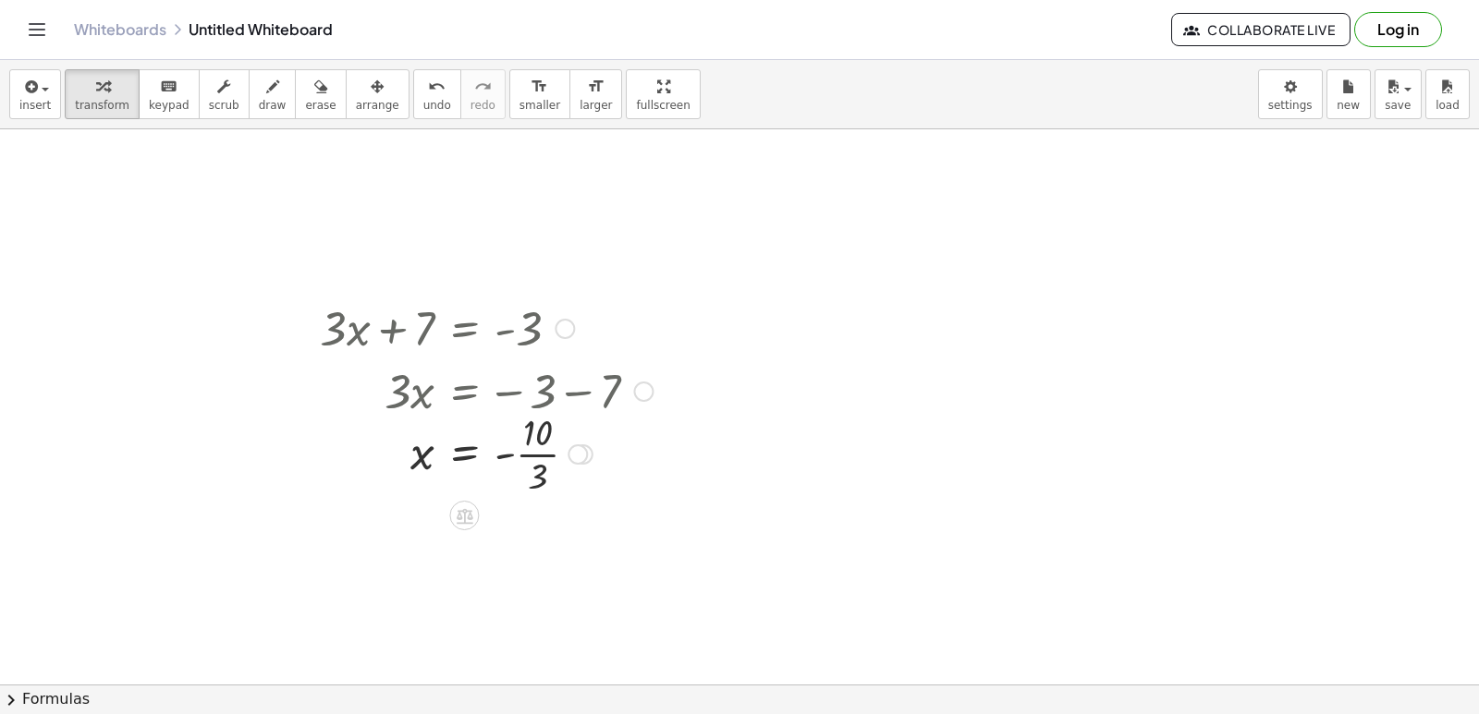
scroll to position [676, 0]
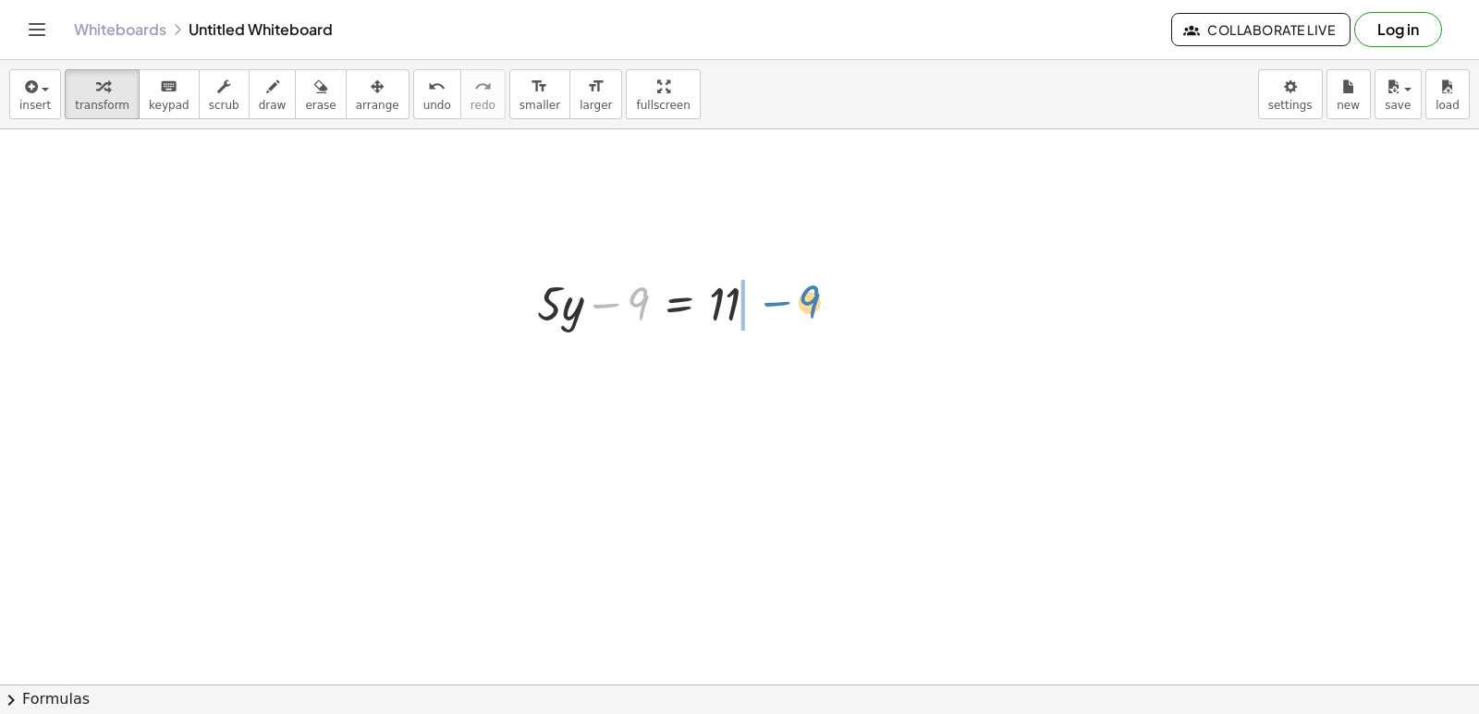
drag, startPoint x: 647, startPoint y: 299, endPoint x: 832, endPoint y: 262, distance: 188.5
click at [832, 262] on div "+ · 3 · x + 7 = - 3 · 3 · x = − 3 − 7 · 3 · x = - 10 · 3 x = - 10 · − 9 + · 5 ·…" at bounding box center [739, 287] width 1479 height 1666
click at [771, 360] on div at bounding box center [688, 365] width 321 height 63
click at [616, 373] on div at bounding box center [664, 365] width 272 height 63
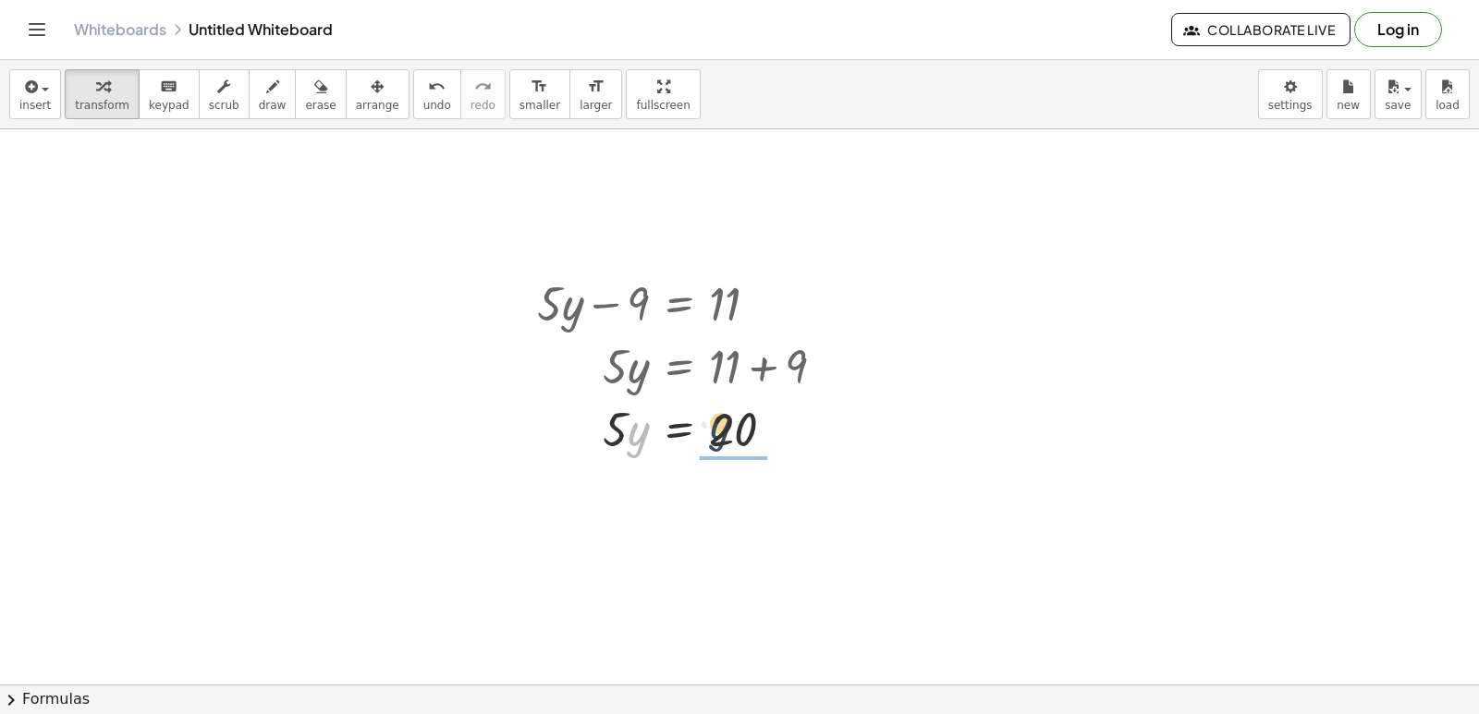
drag, startPoint x: 643, startPoint y: 437, endPoint x: 728, endPoint y: 431, distance: 85.3
click at [728, 431] on div at bounding box center [688, 427] width 321 height 63
click at [637, 433] on div at bounding box center [675, 427] width 339 height 63
drag, startPoint x: 642, startPoint y: 518, endPoint x: 755, endPoint y: 543, distance: 115.5
click at [705, 508] on div at bounding box center [688, 505] width 321 height 92
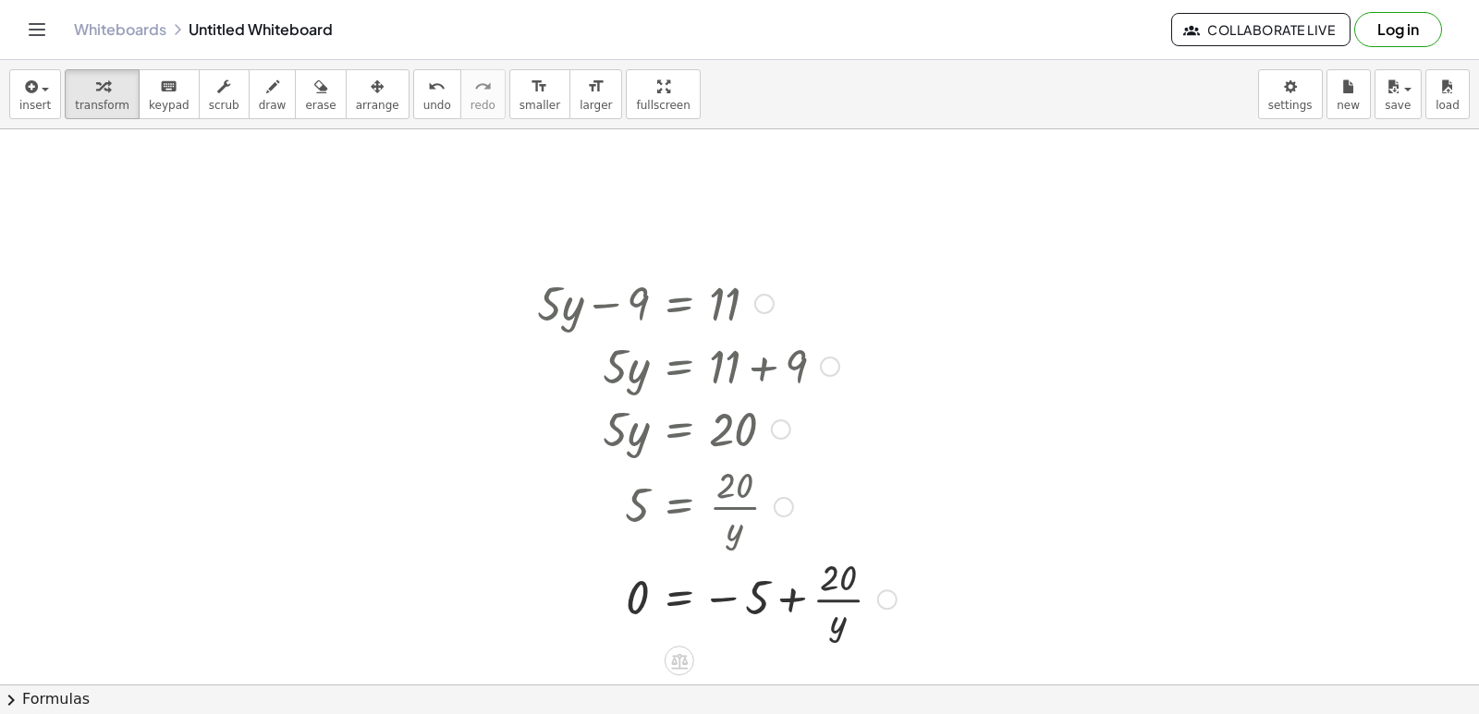
drag, startPoint x: 758, startPoint y: 595, endPoint x: 725, endPoint y: 586, distance: 34.5
click at [746, 590] on div at bounding box center [717, 598] width 378 height 92
drag, startPoint x: 743, startPoint y: 591, endPoint x: 831, endPoint y: 583, distance: 88.2
click at [933, 602] on div at bounding box center [934, 600] width 20 height 20
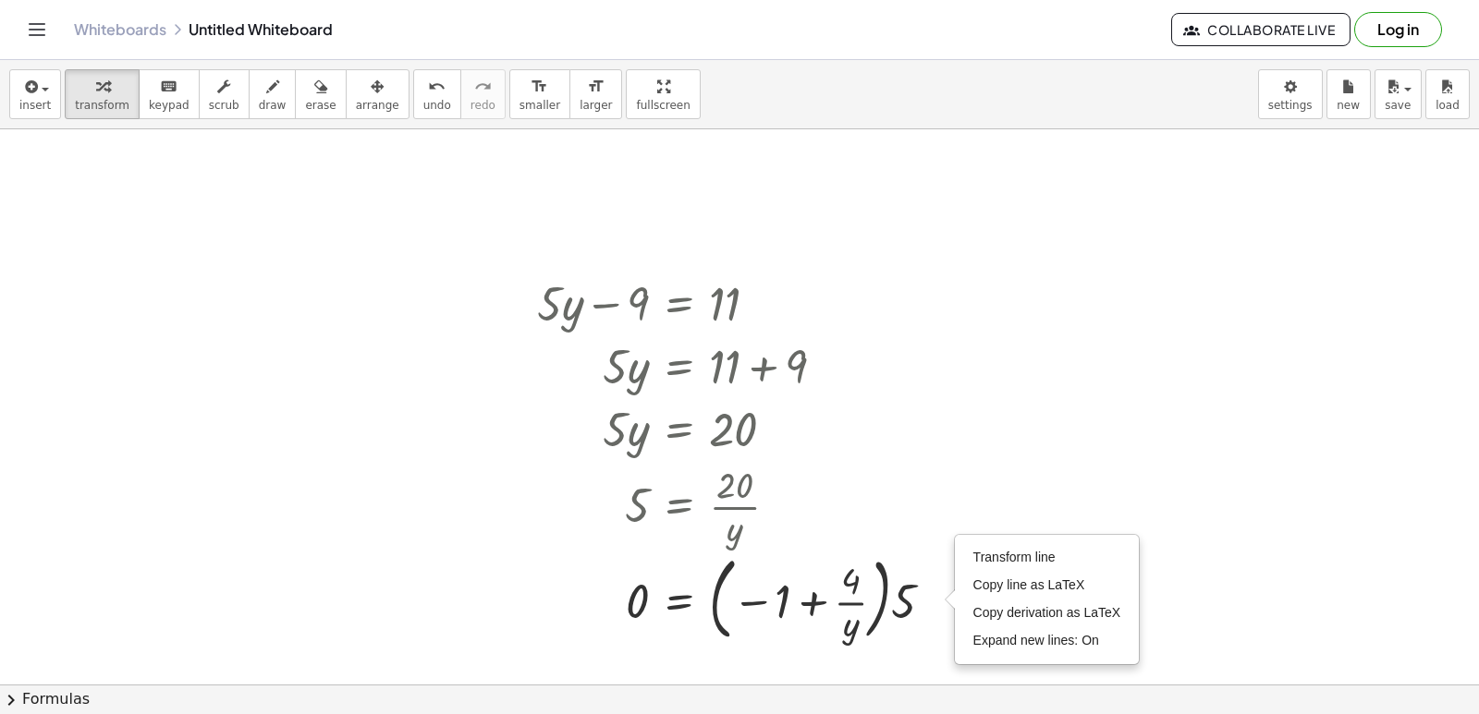
click at [1326, 415] on div at bounding box center [739, 287] width 1479 height 1666
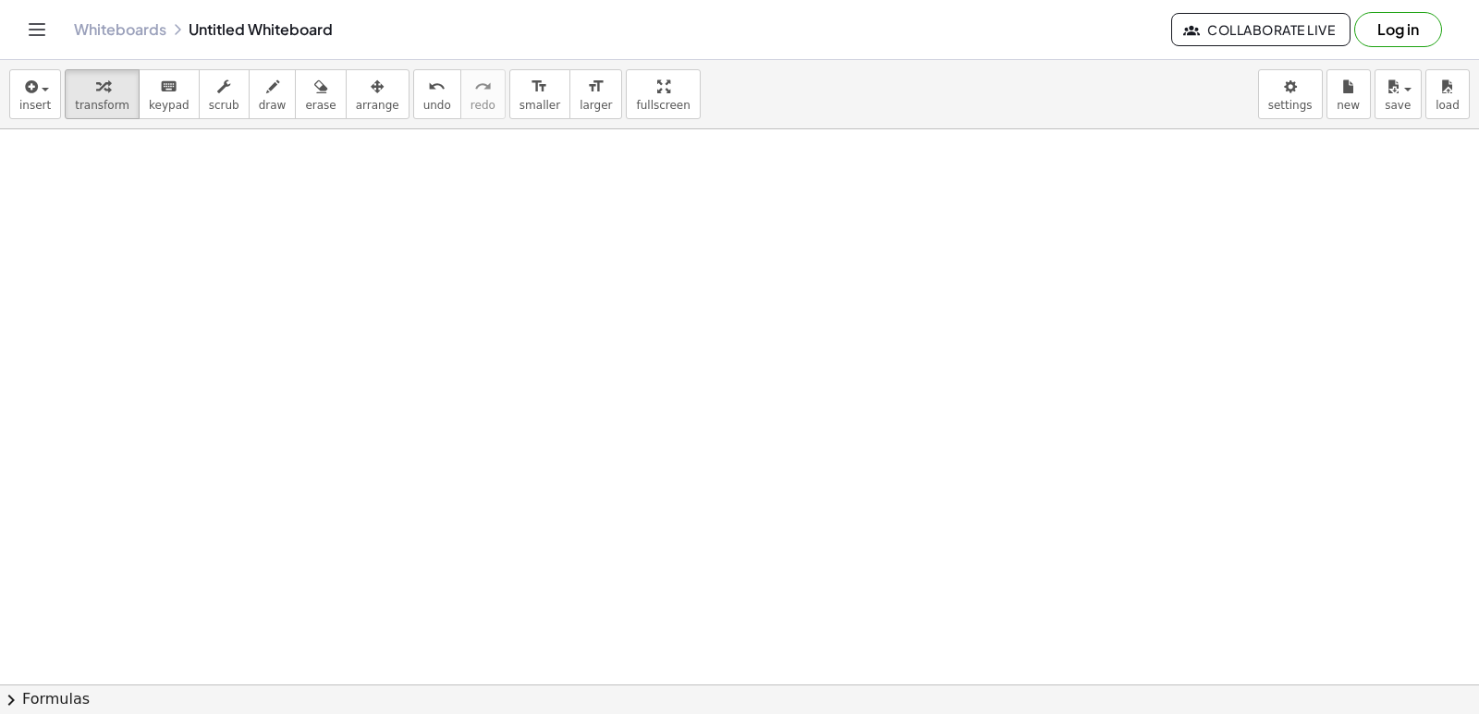
scroll to position [1573, 0]
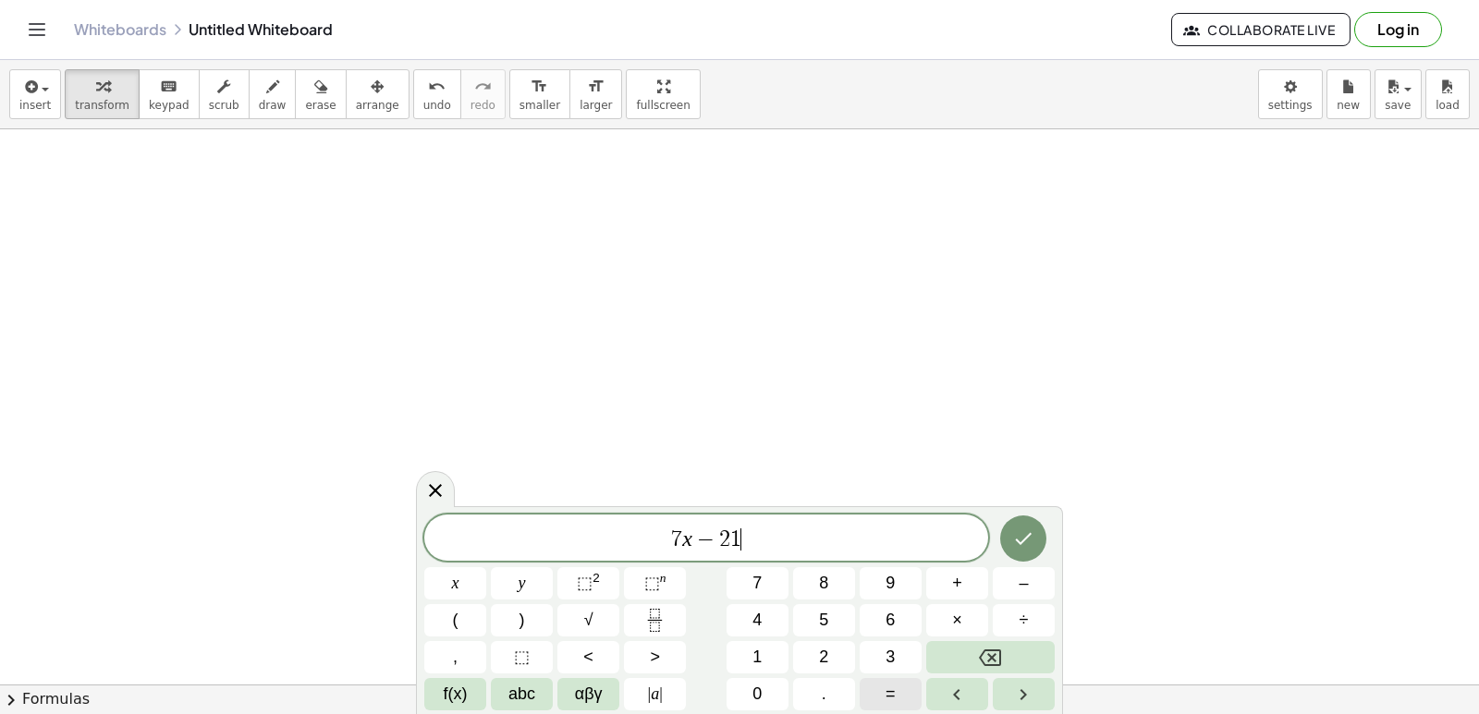
click at [895, 683] on span "=" at bounding box center [890, 694] width 10 height 25
click at [811, 657] on button "2" at bounding box center [824, 657] width 62 height 32
click at [764, 649] on button "1" at bounding box center [757, 657] width 62 height 32
click at [1014, 549] on icon "Done" at bounding box center [1023, 539] width 22 height 22
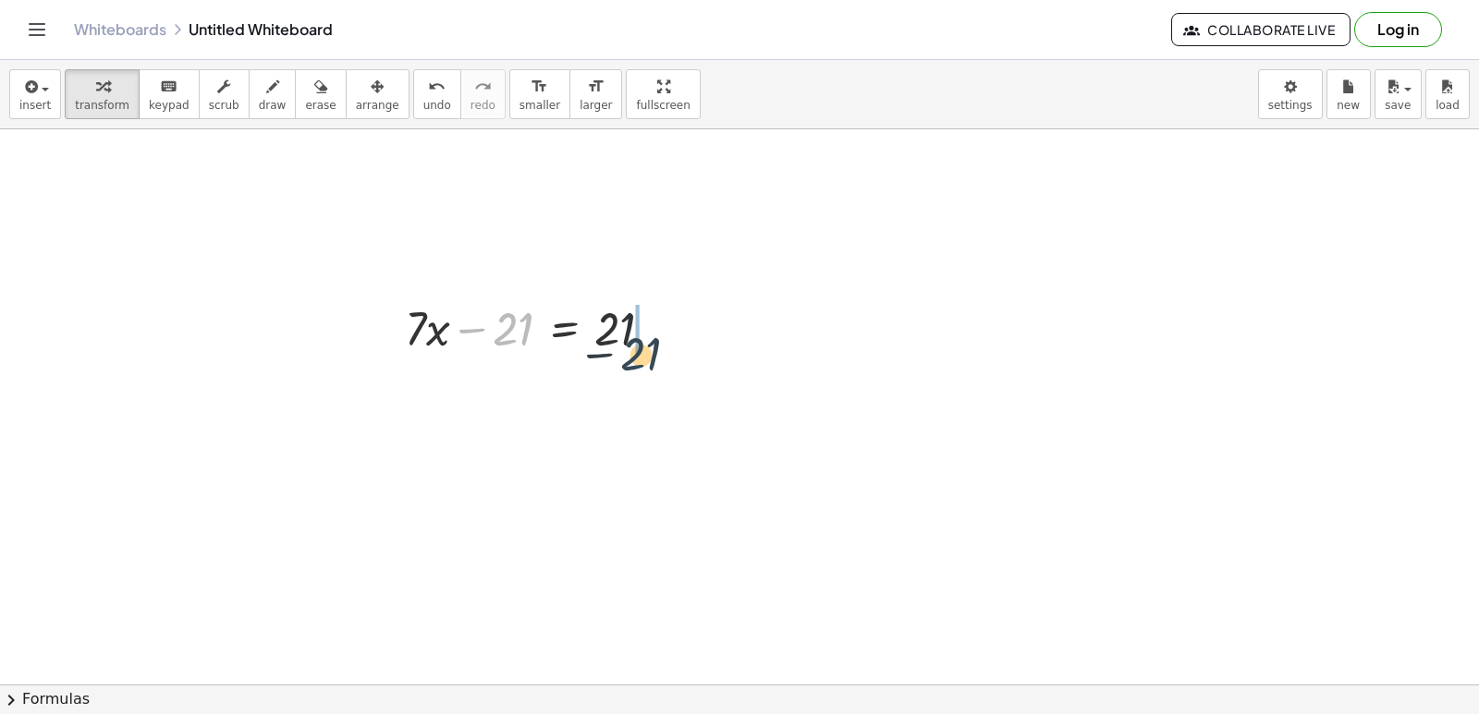
drag, startPoint x: 501, startPoint y: 318, endPoint x: 632, endPoint y: 335, distance: 132.4
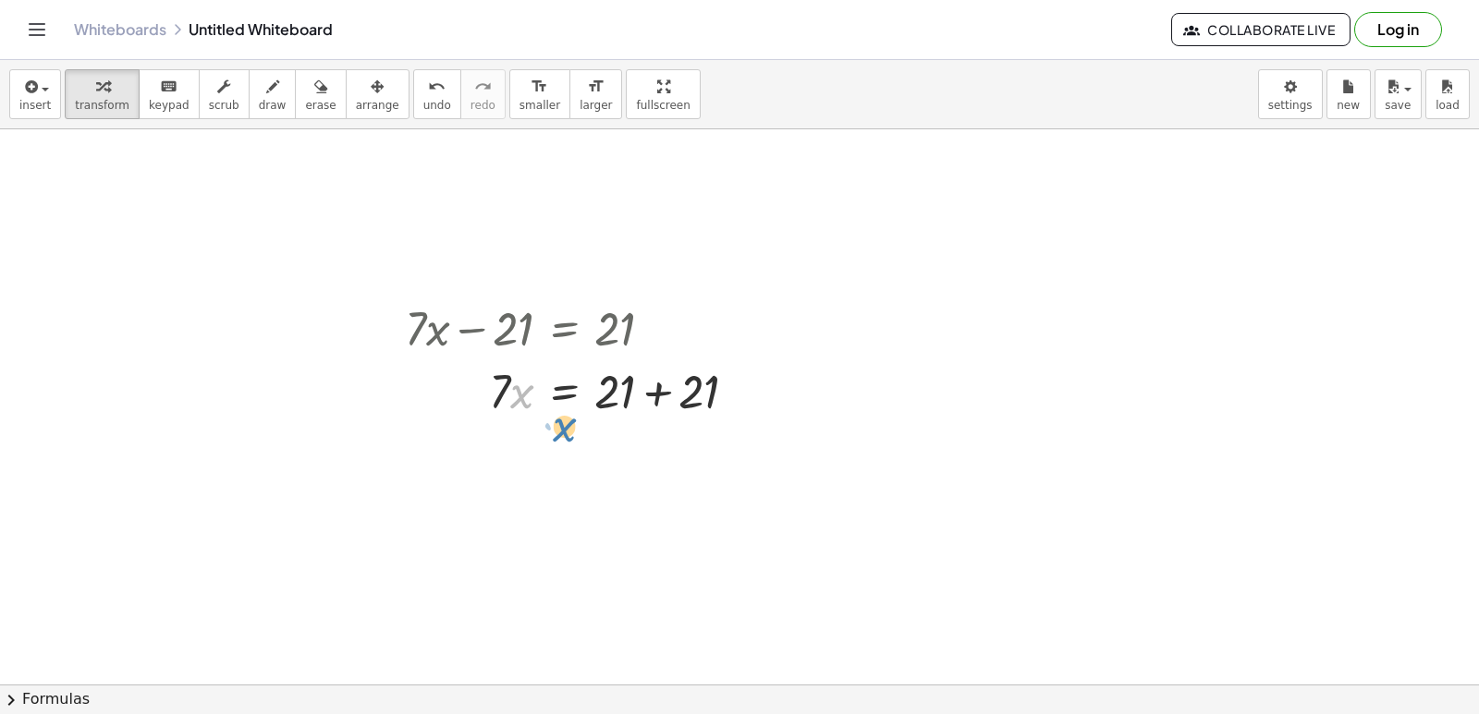
drag, startPoint x: 525, startPoint y: 403, endPoint x: 494, endPoint y: 418, distance: 33.9
drag, startPoint x: 496, startPoint y: 393, endPoint x: 510, endPoint y: 401, distance: 16.2
click at [524, 408] on div at bounding box center [579, 390] width 366 height 63
click at [512, 395] on div at bounding box center [579, 390] width 366 height 63
drag, startPoint x: 493, startPoint y: 465, endPoint x: 540, endPoint y: 454, distance: 48.4
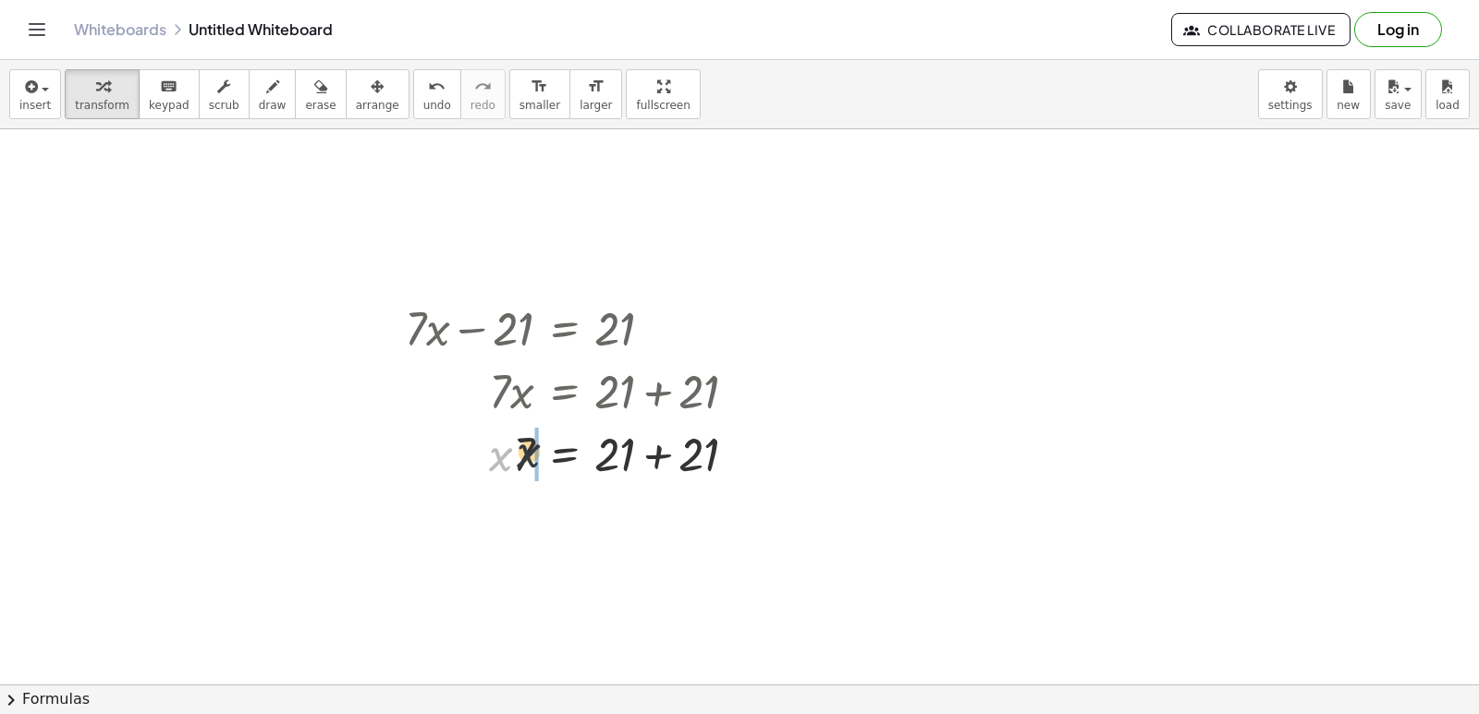
click at [542, 457] on div at bounding box center [579, 452] width 366 height 63
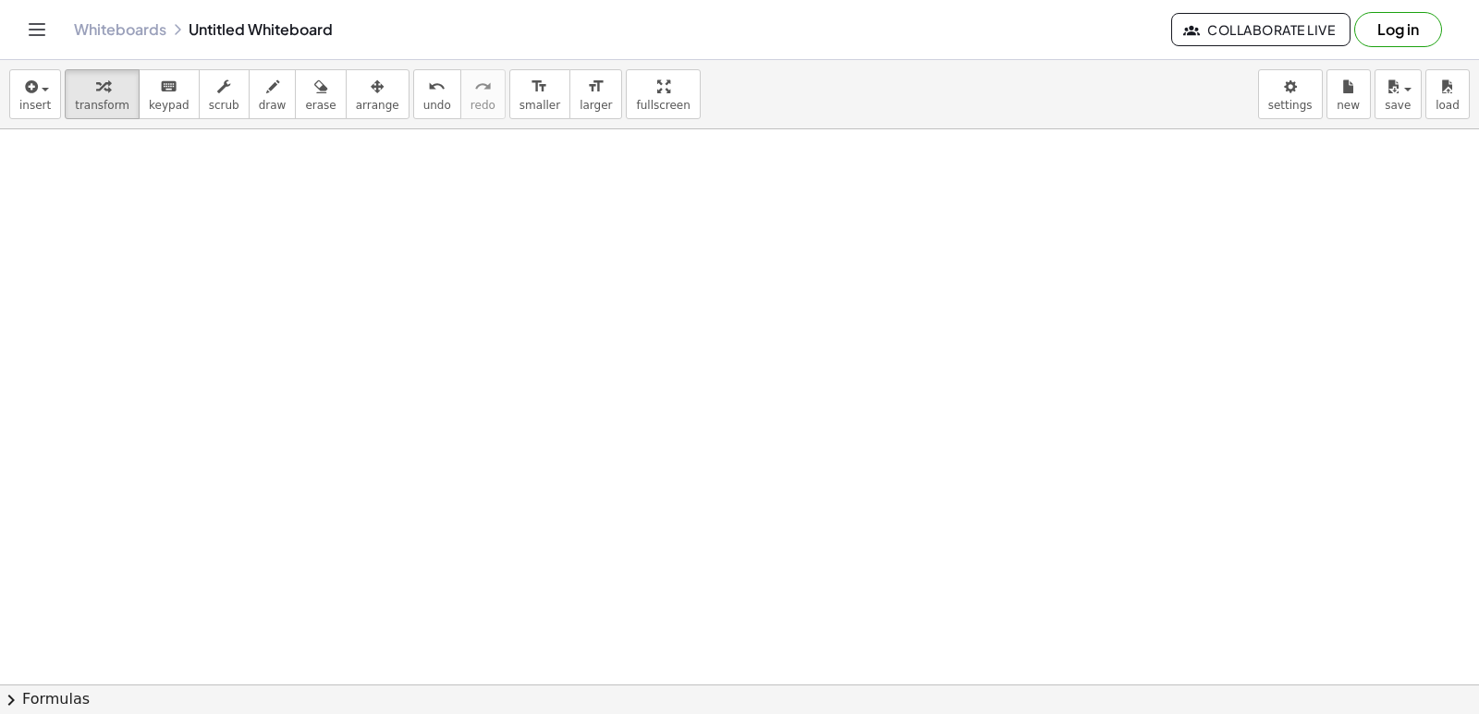
scroll to position [2222, 0]
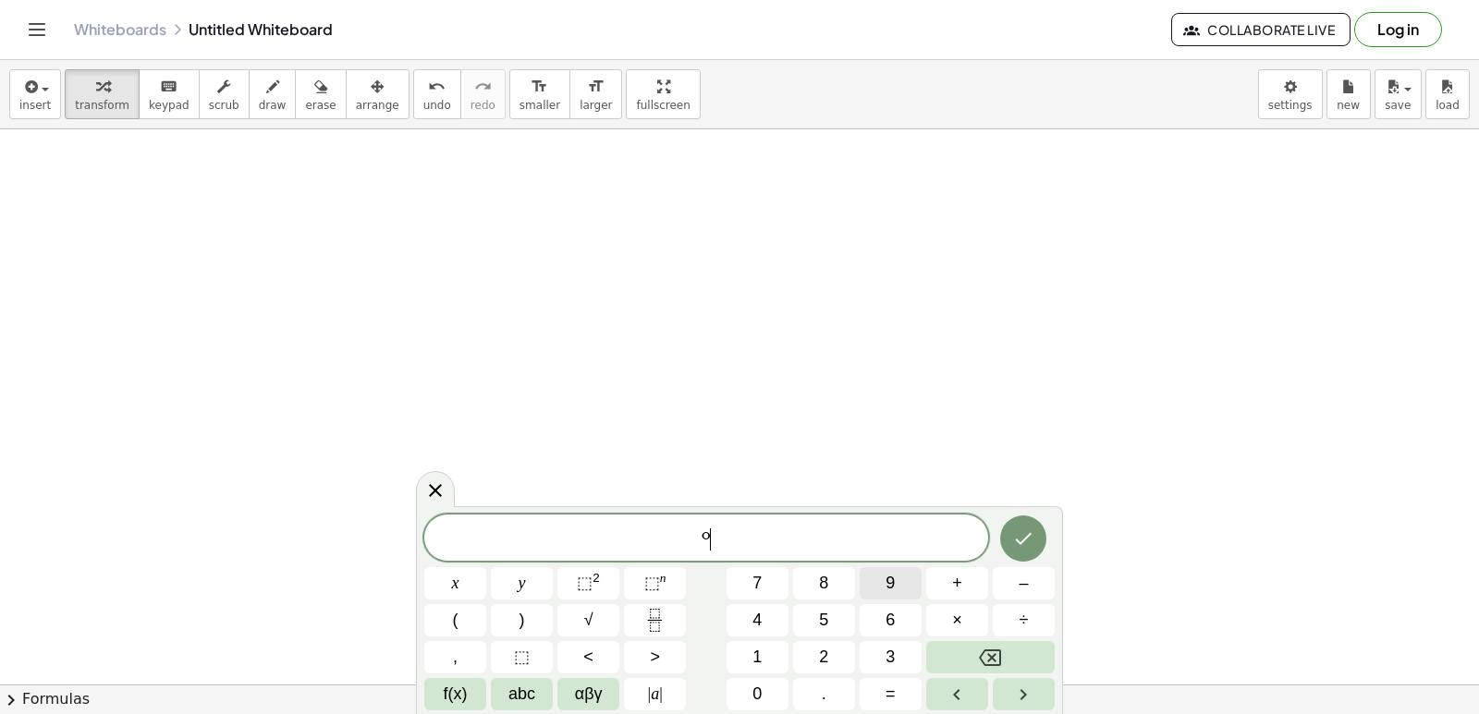
click at [887, 586] on span "9" at bounding box center [889, 583] width 9 height 25
click at [1020, 579] on span "–" at bounding box center [1022, 583] width 9 height 25
click at [912, 688] on button "=" at bounding box center [890, 694] width 62 height 32
click at [751, 654] on button "1" at bounding box center [757, 657] width 62 height 32
click at [898, 648] on button "3" at bounding box center [890, 657] width 62 height 32
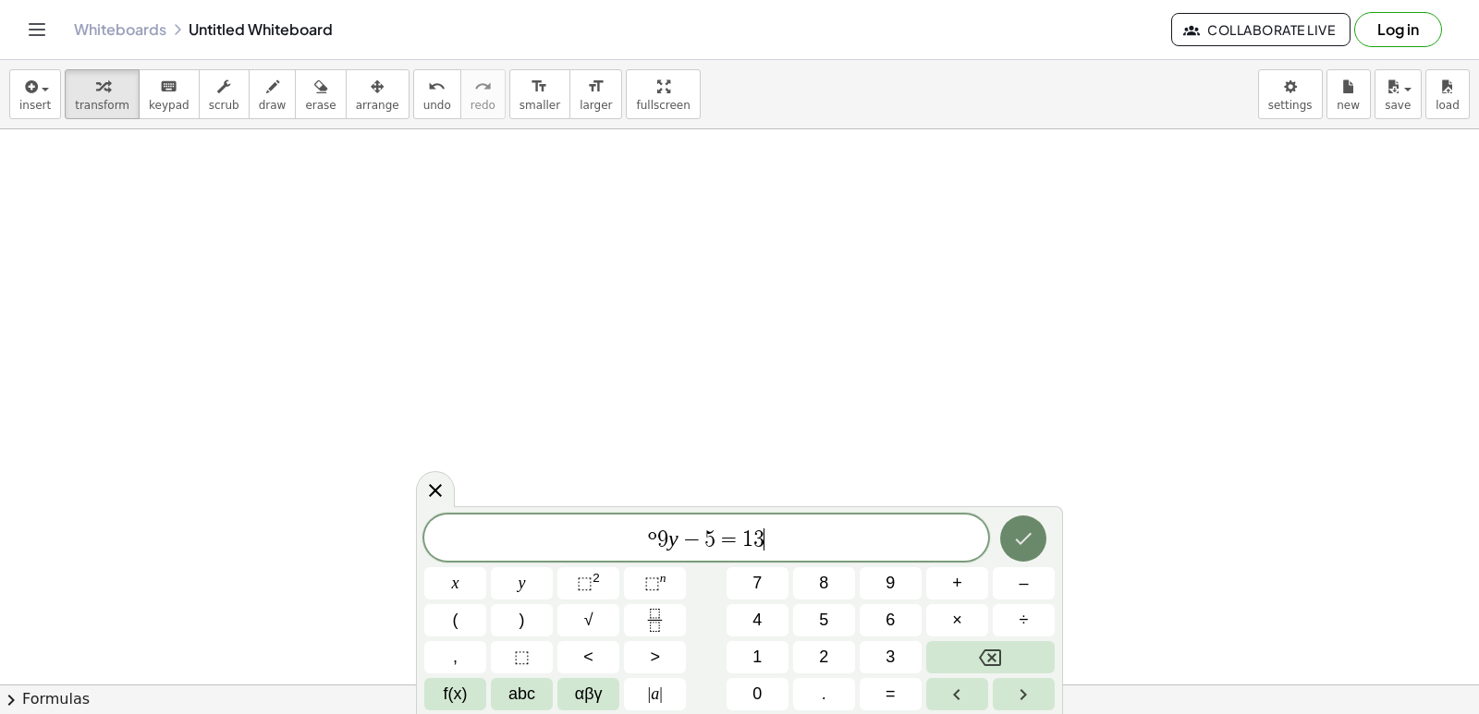
click at [1010, 542] on button "Done" at bounding box center [1023, 539] width 46 height 46
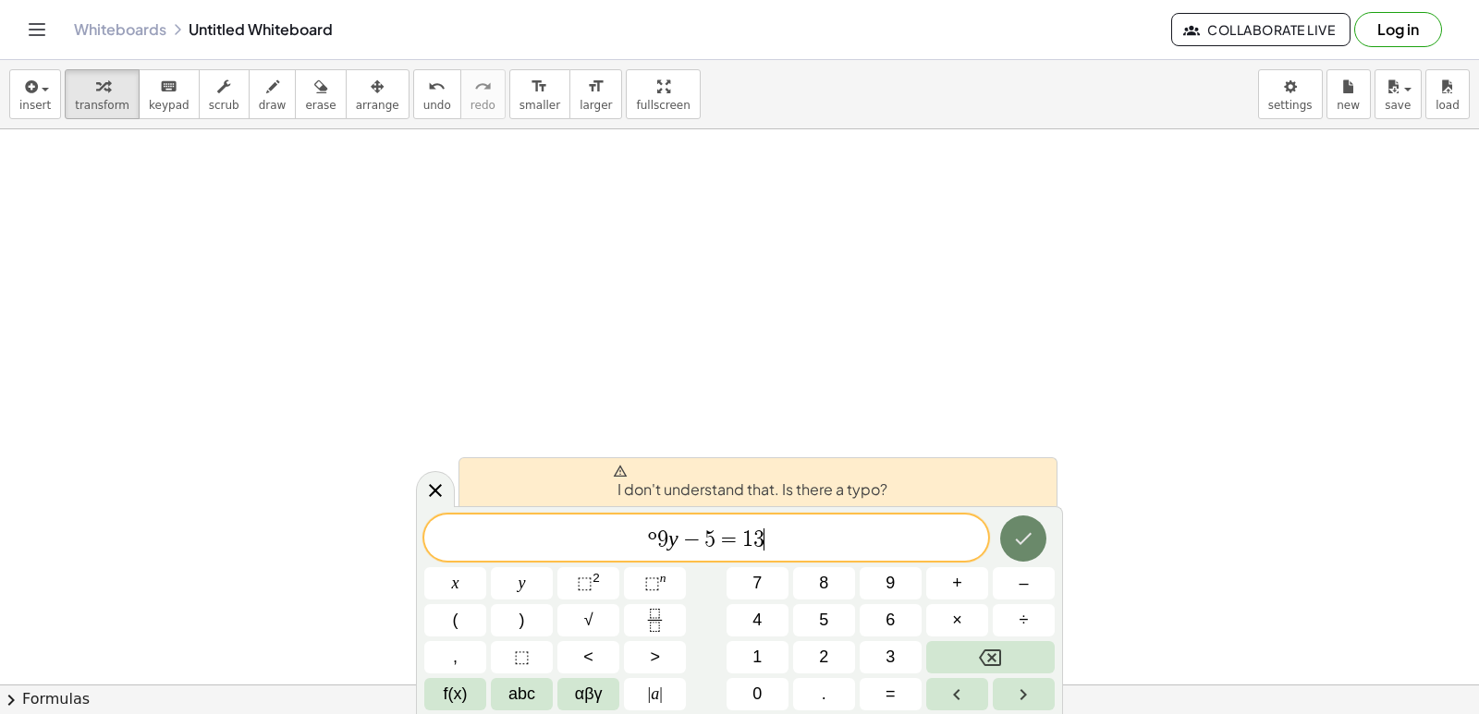
click at [1035, 541] on button "Done" at bounding box center [1023, 539] width 46 height 46
click at [652, 530] on span "º" at bounding box center [652, 540] width 9 height 22
click at [643, 542] on span "​ º 9 y − 5 = 1 3" at bounding box center [706, 540] width 564 height 26
click at [653, 535] on span "º" at bounding box center [652, 540] width 9 height 22
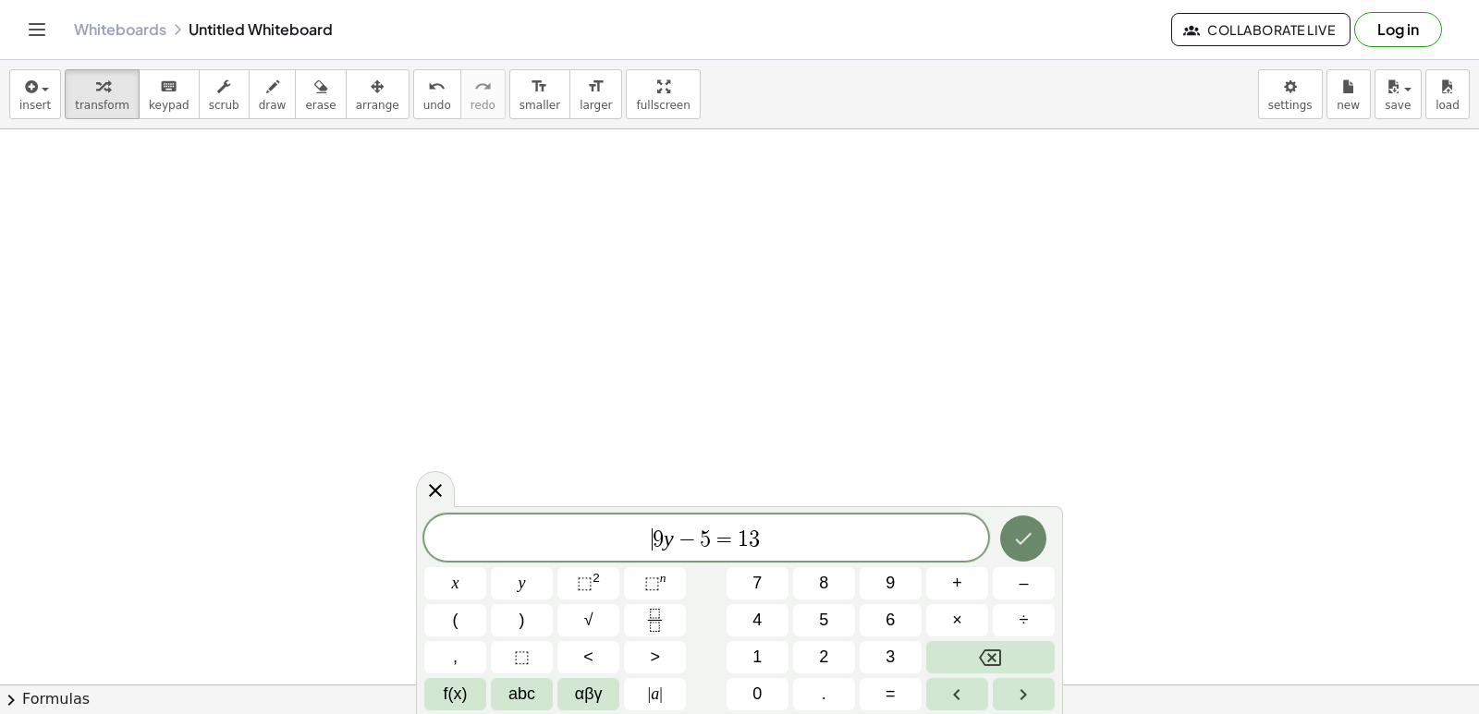
click at [1000, 540] on button "Done" at bounding box center [1023, 539] width 46 height 46
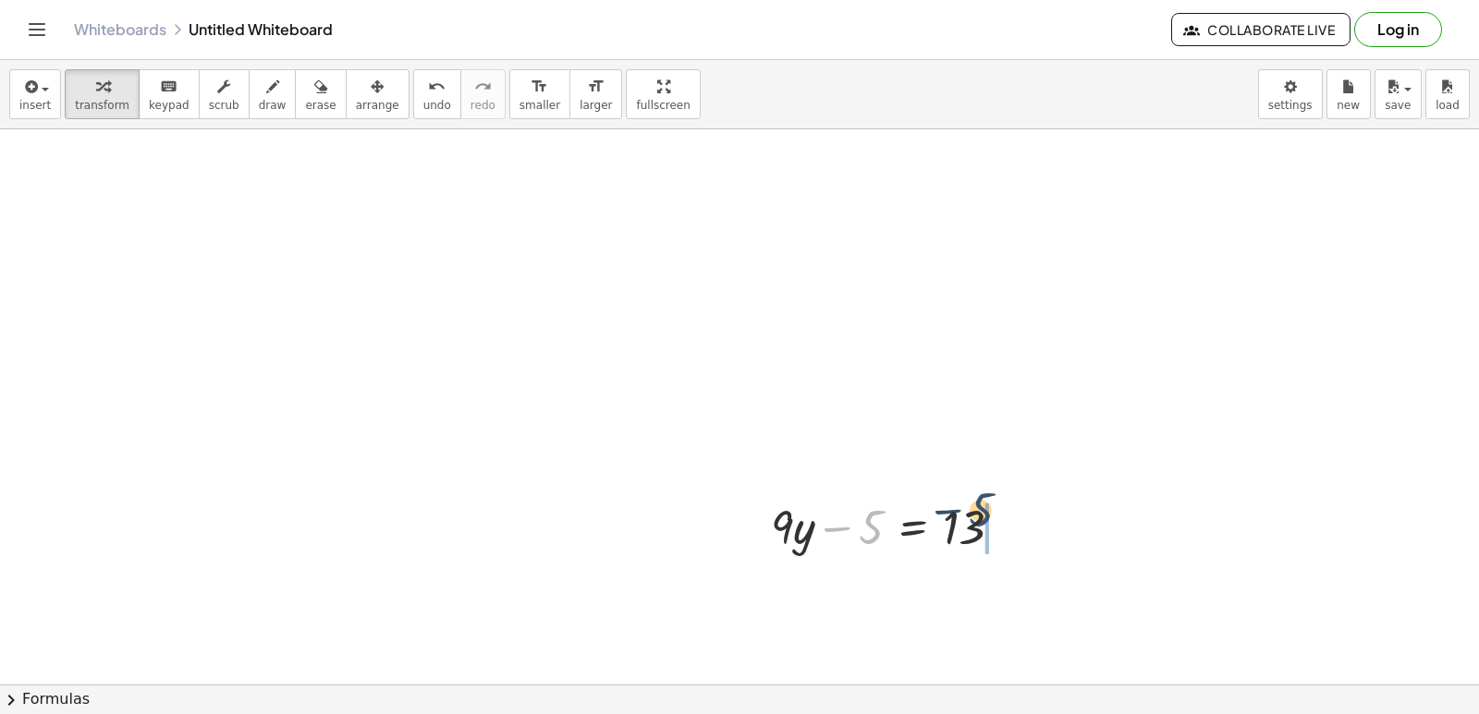
drag, startPoint x: 859, startPoint y: 535, endPoint x: 1003, endPoint y: 530, distance: 144.2
click at [1002, 530] on div at bounding box center [894, 525] width 265 height 63
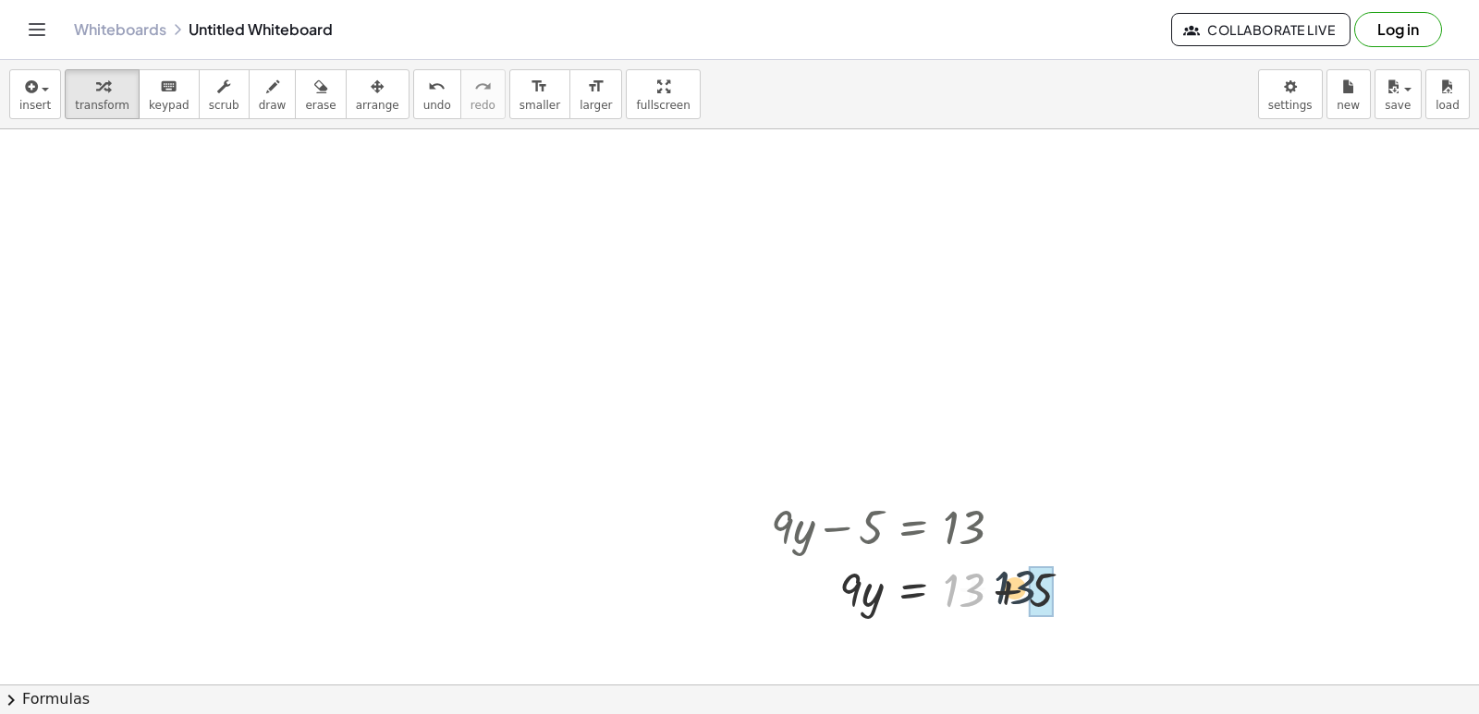
drag, startPoint x: 980, startPoint y: 595, endPoint x: 1046, endPoint y: 591, distance: 66.7
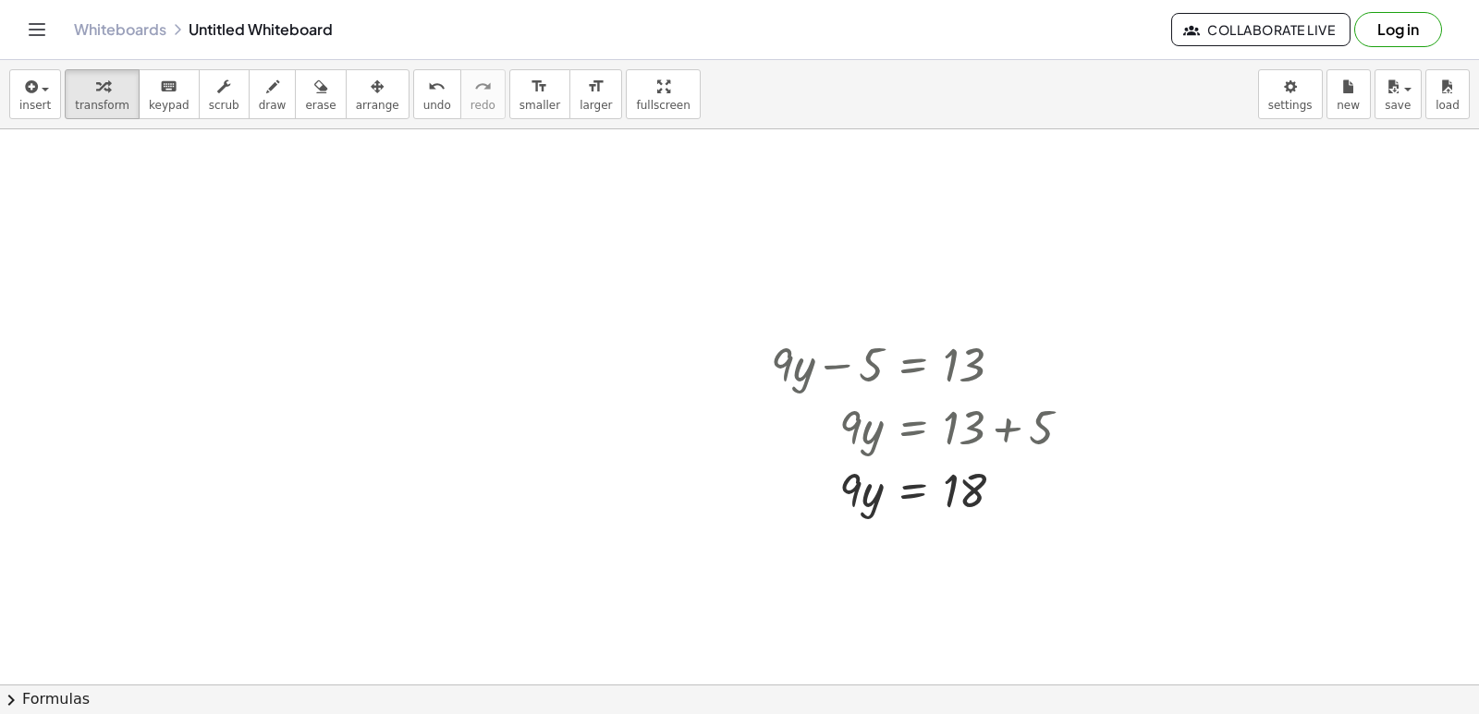
scroll to position [2499, 0]
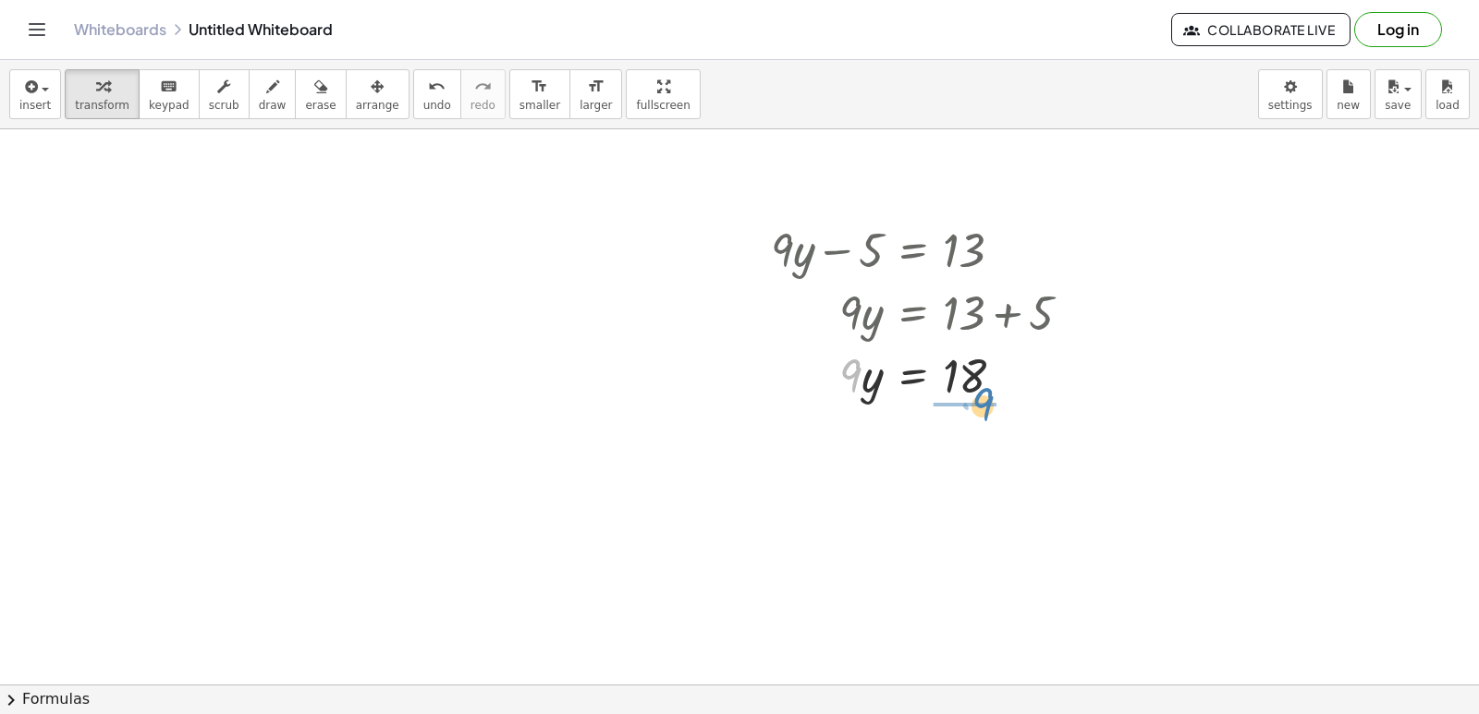
drag, startPoint x: 838, startPoint y: 372, endPoint x: 970, endPoint y: 405, distance: 136.1
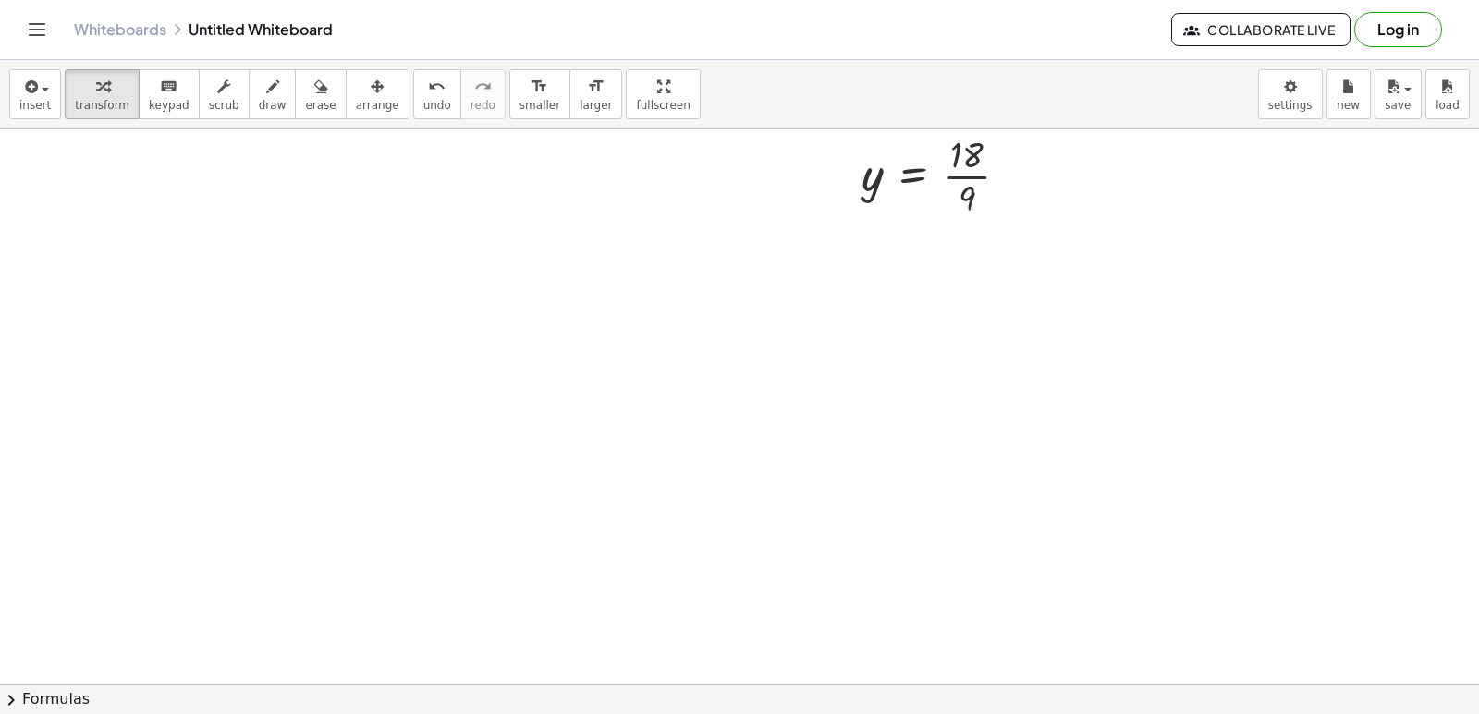
scroll to position [2777, 0]
click at [919, 236] on icon at bounding box center [913, 237] width 17 height 16
drag, startPoint x: 975, startPoint y: 162, endPoint x: 976, endPoint y: 175, distance: 13.0
click at [976, 175] on div at bounding box center [929, 174] width 334 height 92
drag, startPoint x: 861, startPoint y: 187, endPoint x: 940, endPoint y: 226, distance: 88.0
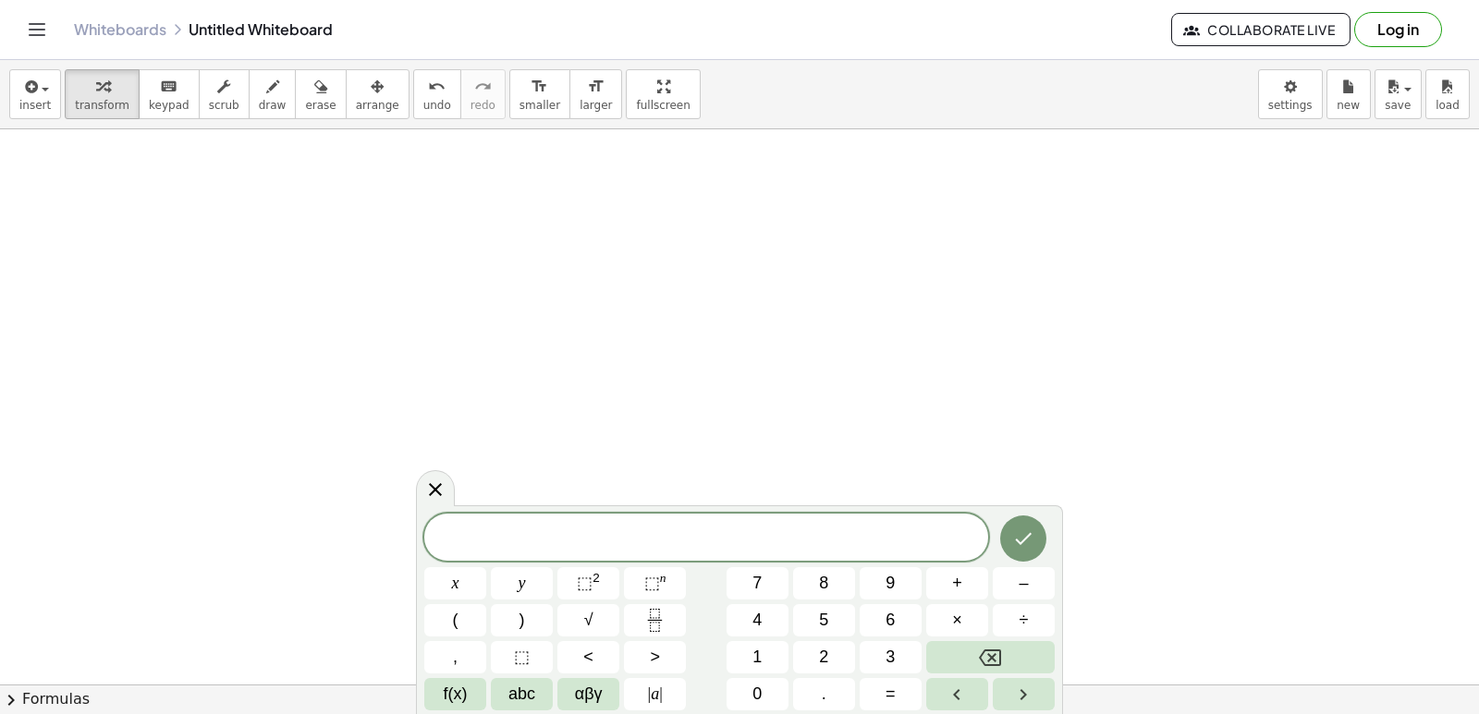
scroll to position [13766, 0]
drag, startPoint x: 330, startPoint y: 501, endPoint x: 343, endPoint y: 424, distance: 77.8
click at [1008, 579] on button "–" at bounding box center [1024, 583] width 62 height 32
click at [770, 586] on button "7" at bounding box center [757, 583] width 62 height 32
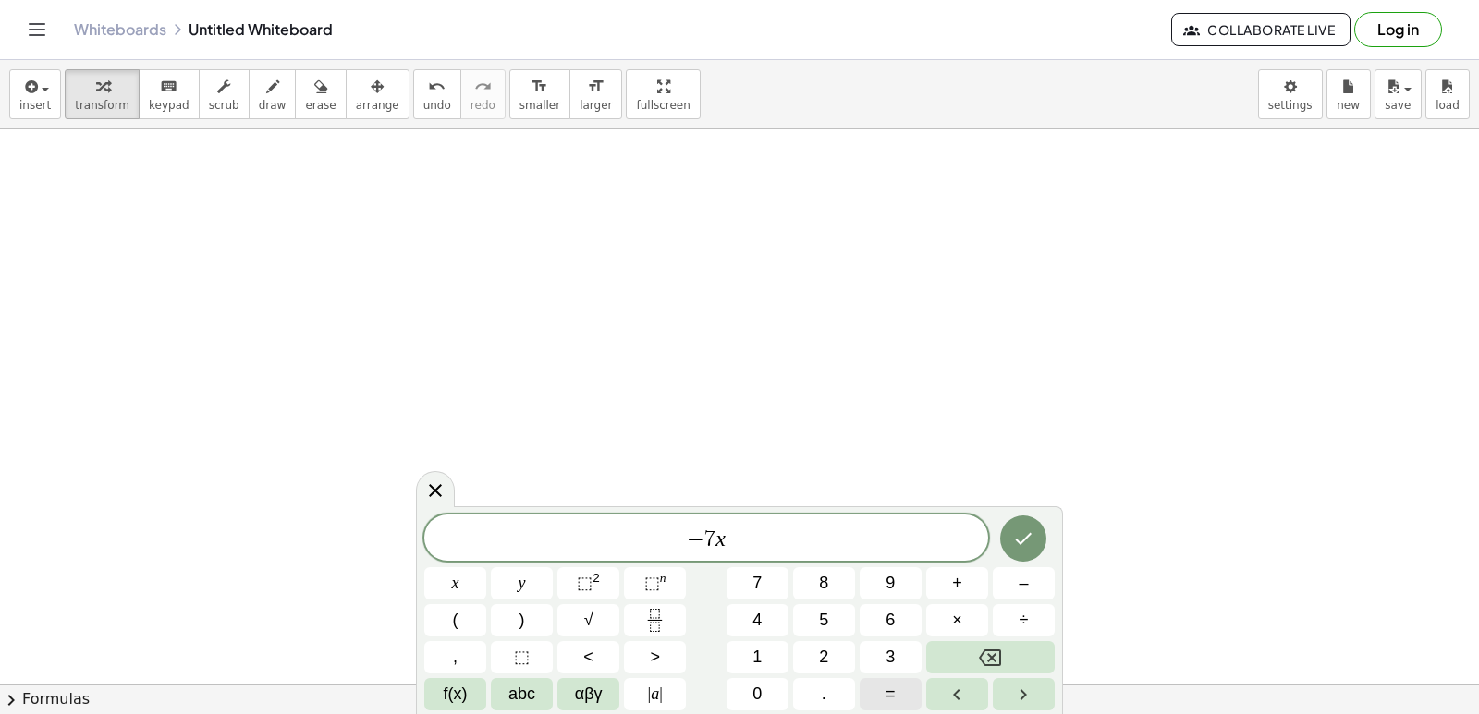
click at [886, 696] on span "=" at bounding box center [890, 694] width 10 height 25
click at [908, 696] on button "=" at bounding box center [890, 694] width 62 height 32
click at [633, 534] on span "− 7 x = 3 = ​" at bounding box center [706, 540] width 564 height 26
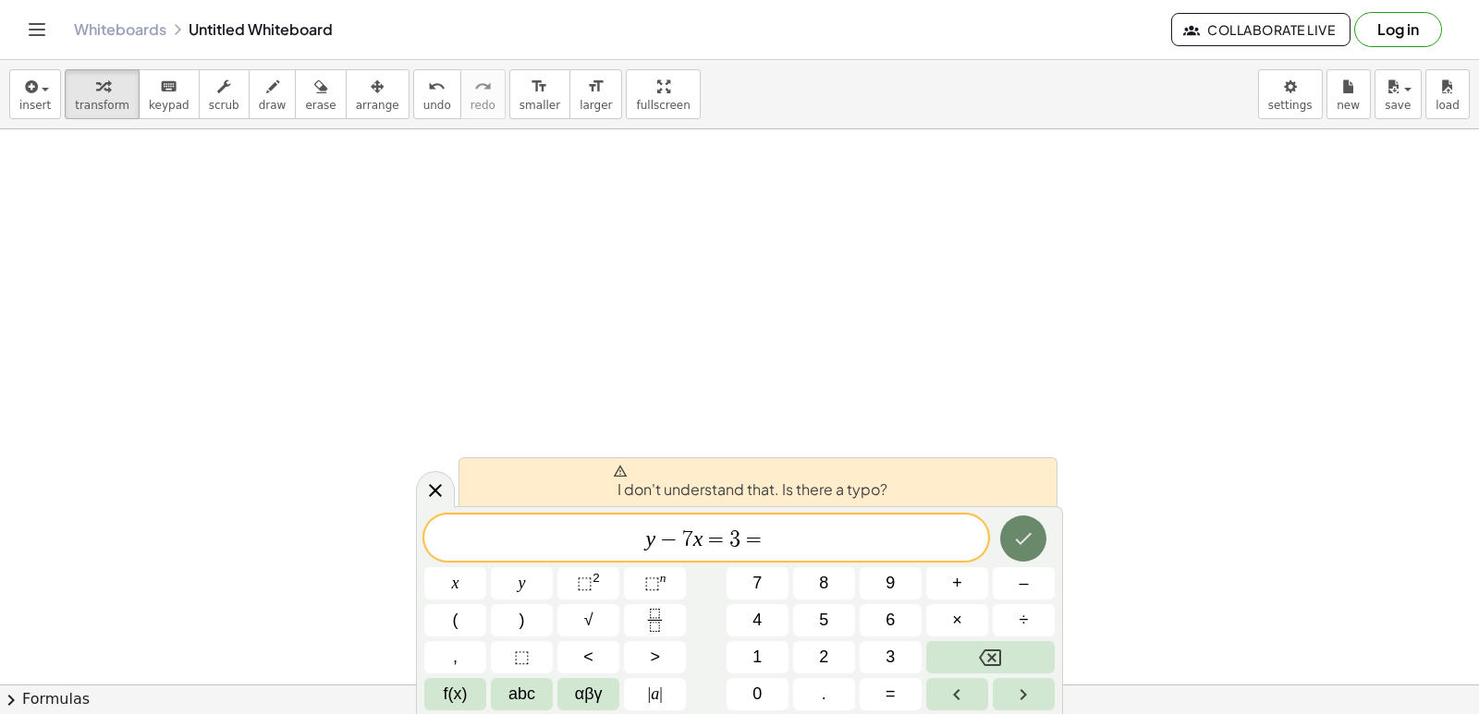
click at [1008, 538] on button "Done" at bounding box center [1023, 539] width 46 height 46
click at [774, 537] on span "y ​ − 7 x = 3 =" at bounding box center [706, 540] width 564 height 26
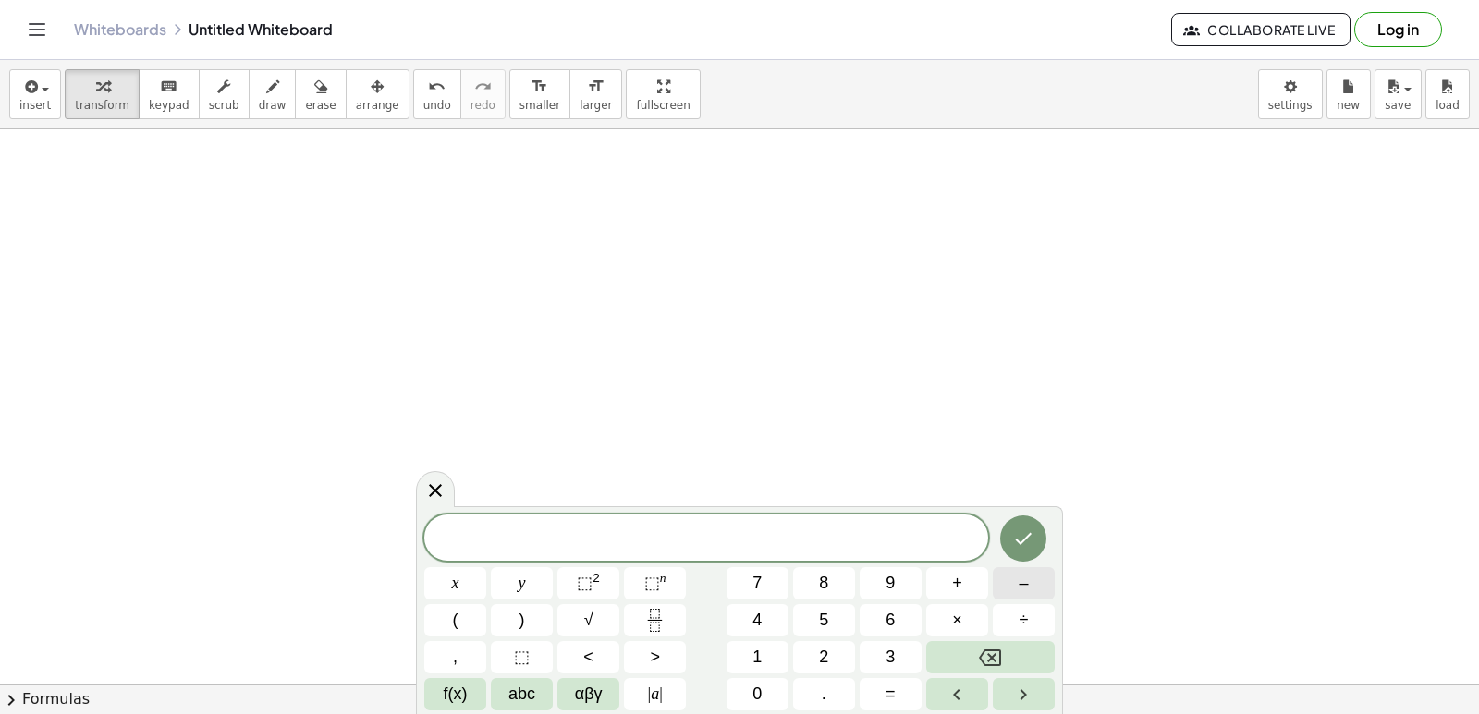
click at [1039, 589] on button "–" at bounding box center [1024, 583] width 62 height 32
click at [838, 630] on button "5" at bounding box center [824, 620] width 62 height 32
click at [936, 583] on button "+" at bounding box center [957, 583] width 62 height 32
click at [893, 692] on span "=" at bounding box center [890, 694] width 10 height 25
click at [755, 663] on span "1" at bounding box center [756, 657] width 9 height 25
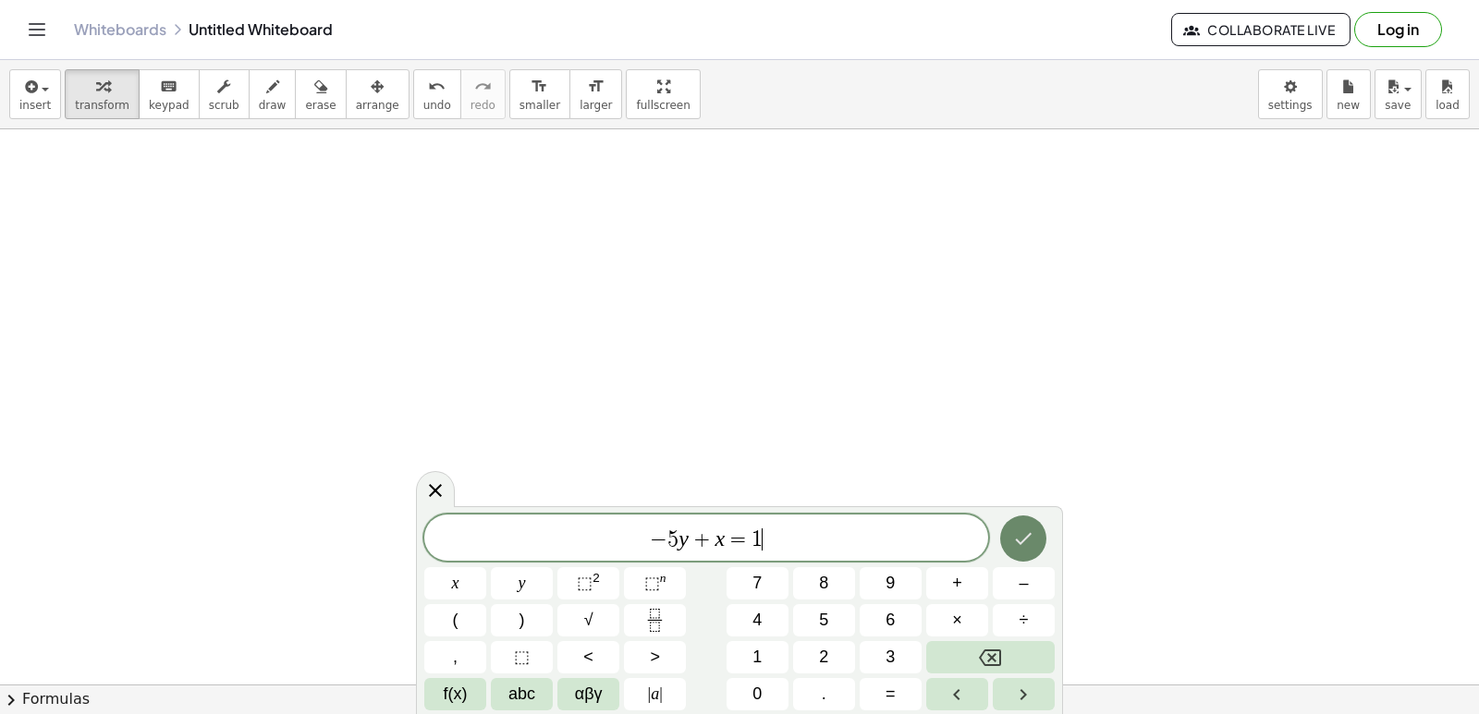
click at [1030, 533] on icon "Done" at bounding box center [1023, 539] width 22 height 22
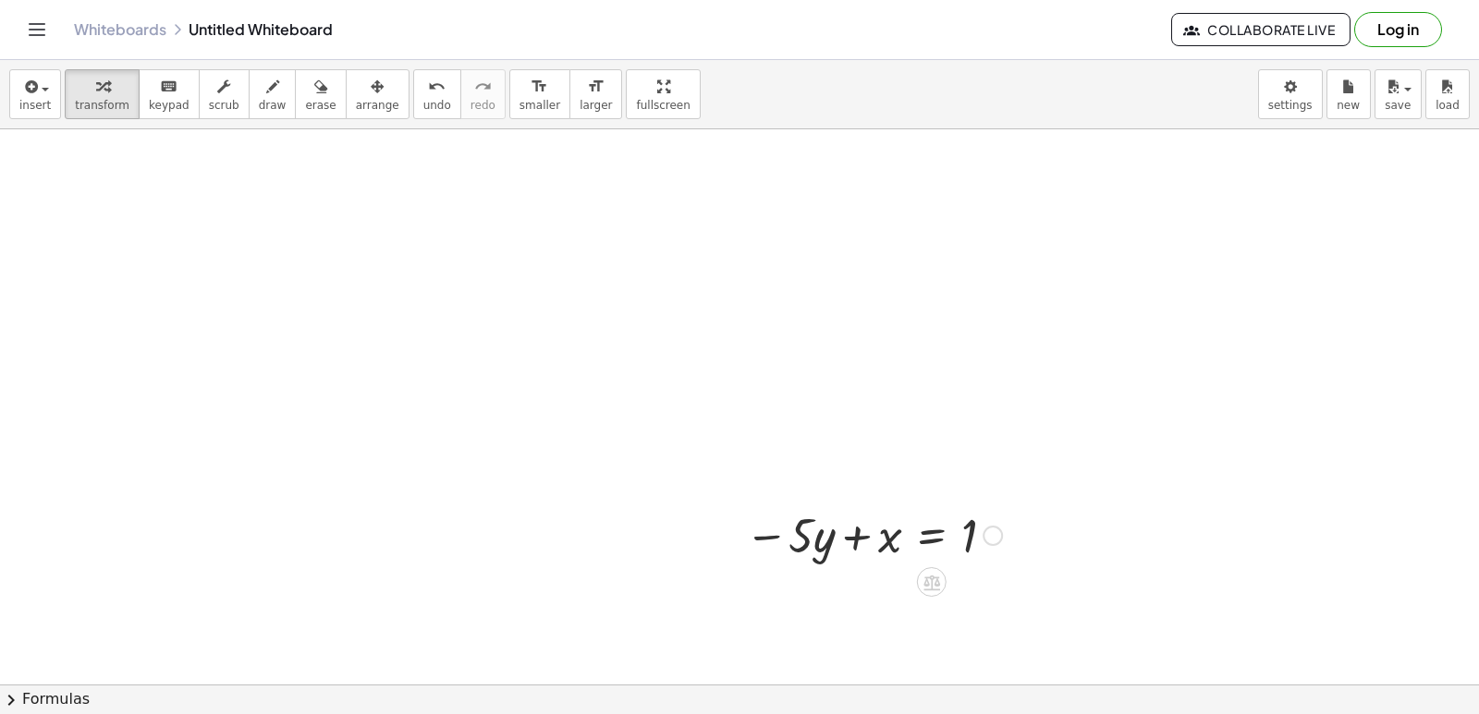
scroll to position [4429, 0]
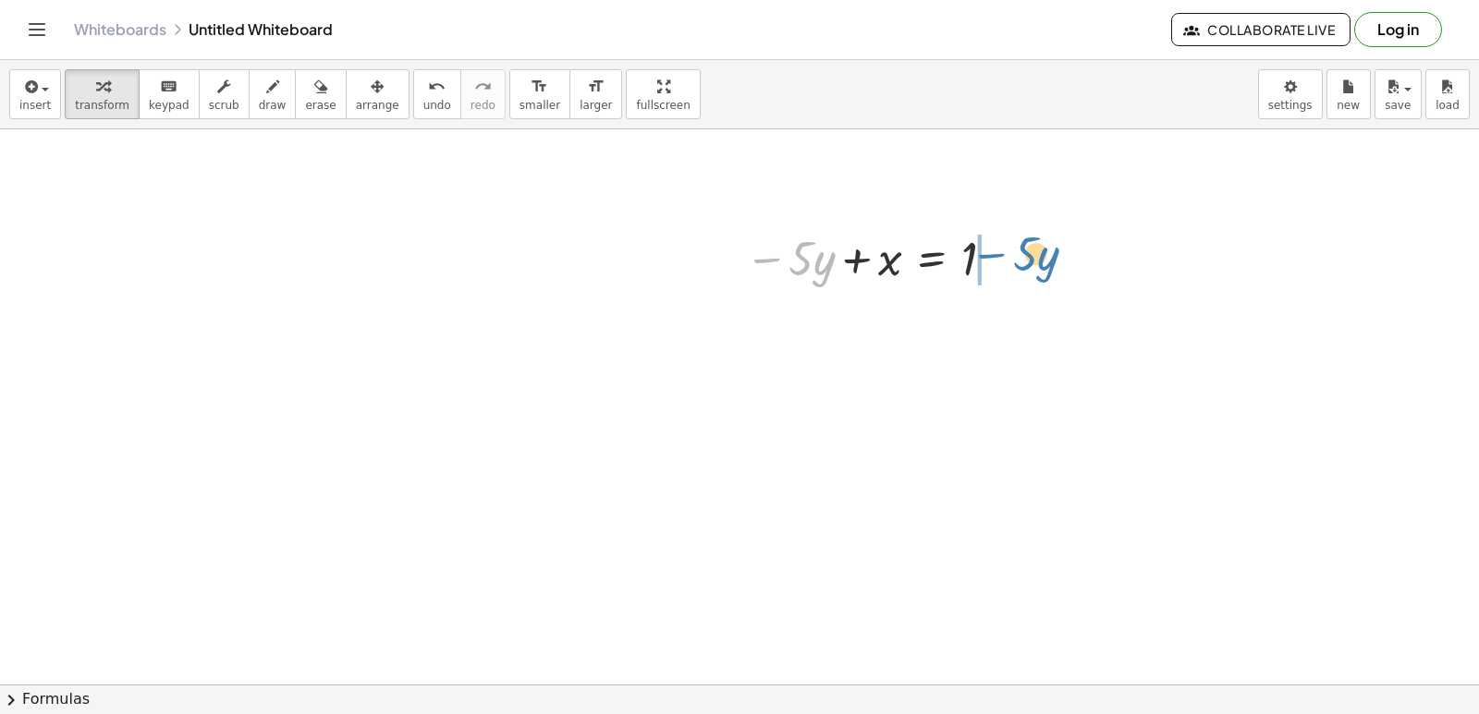
drag, startPoint x: 780, startPoint y: 247, endPoint x: 1017, endPoint y: 242, distance: 236.6
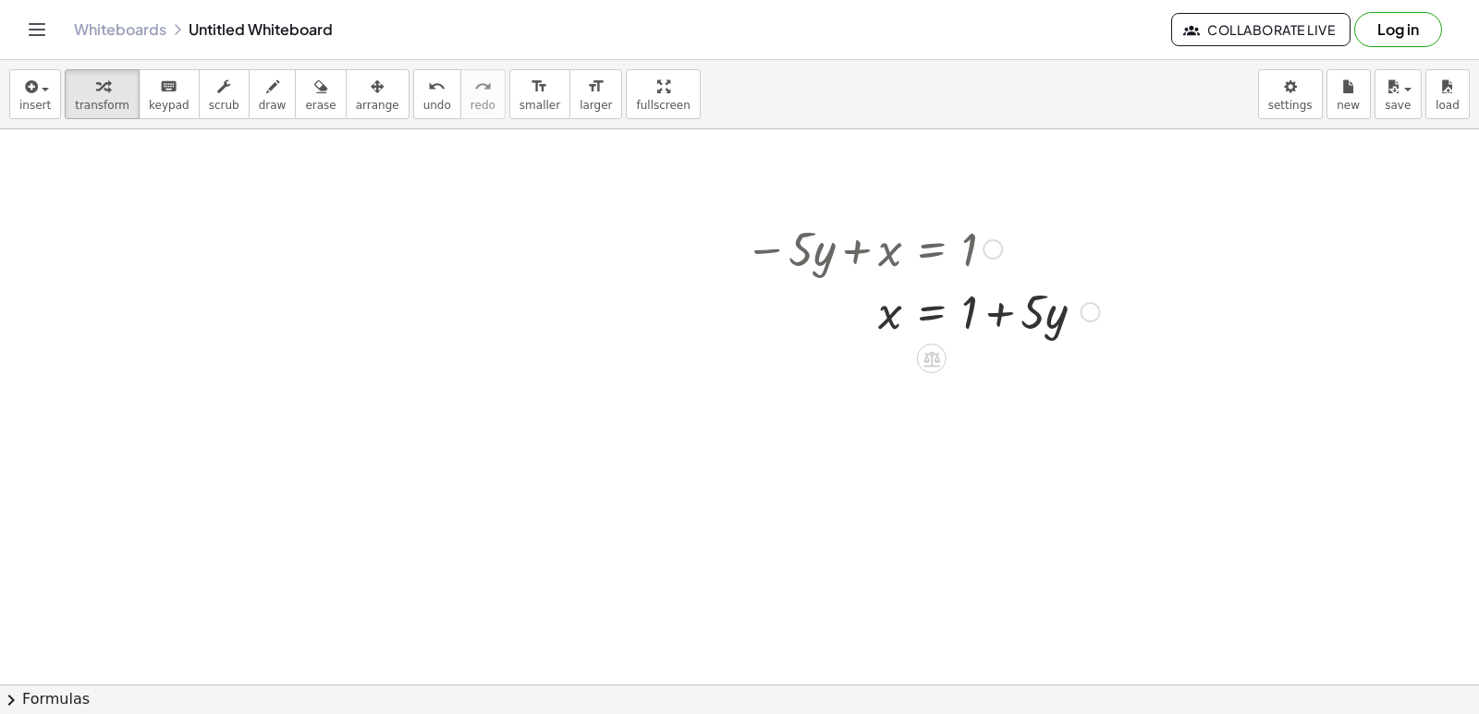
scroll to position [4443, 0]
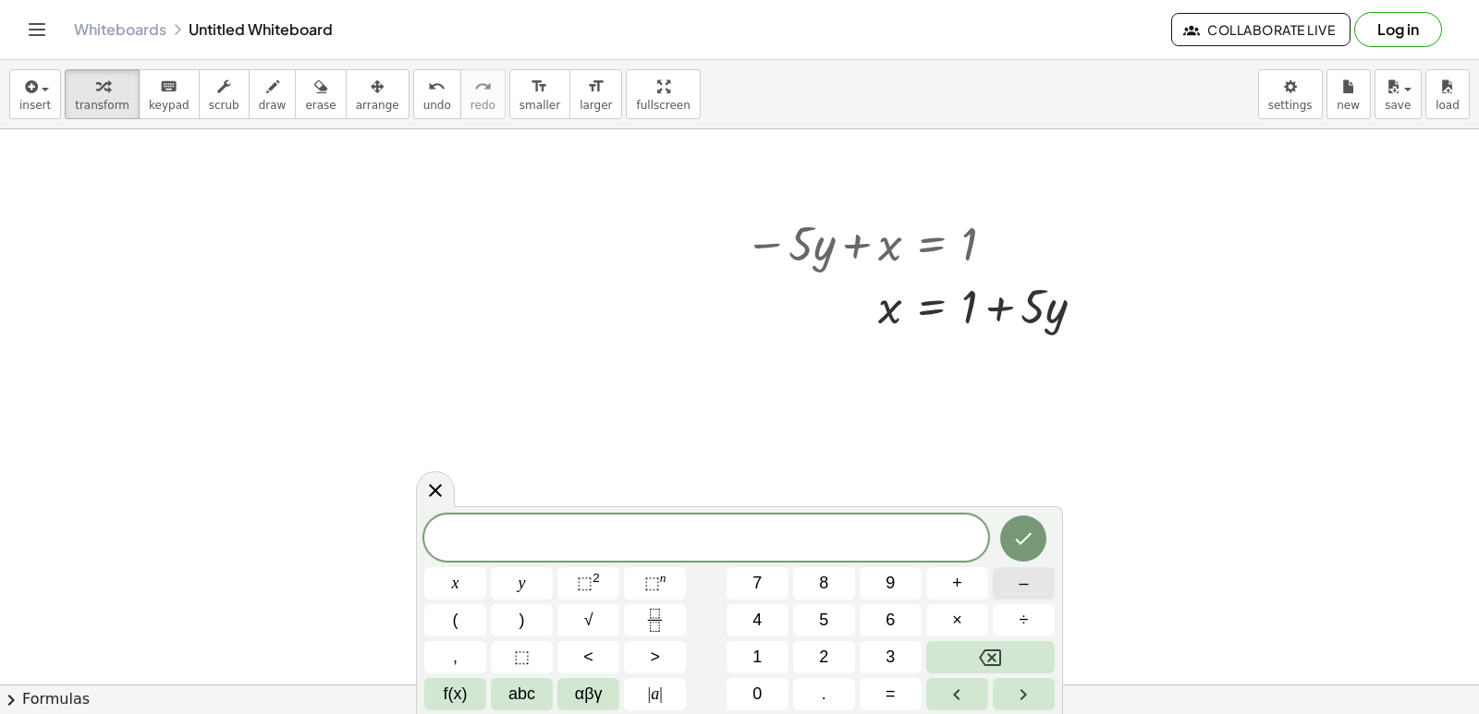
click at [1033, 585] on button "–" at bounding box center [1024, 583] width 62 height 32
click at [890, 572] on span "9" at bounding box center [889, 583] width 9 height 25
click at [961, 572] on span "+" at bounding box center [957, 583] width 10 height 25
click at [893, 691] on span "=" at bounding box center [890, 694] width 10 height 25
click at [760, 626] on span "4" at bounding box center [756, 620] width 9 height 25
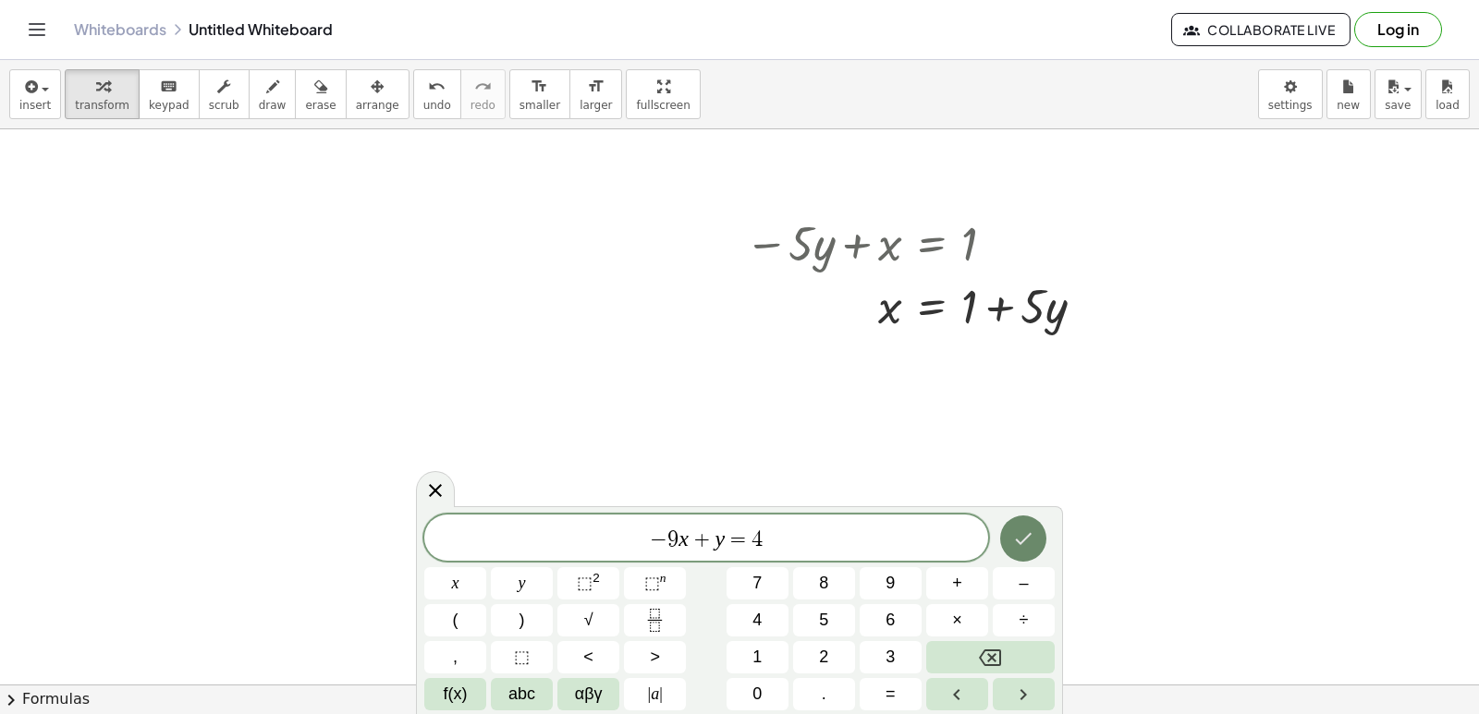
click at [1019, 540] on icon "Done" at bounding box center [1023, 539] width 22 height 22
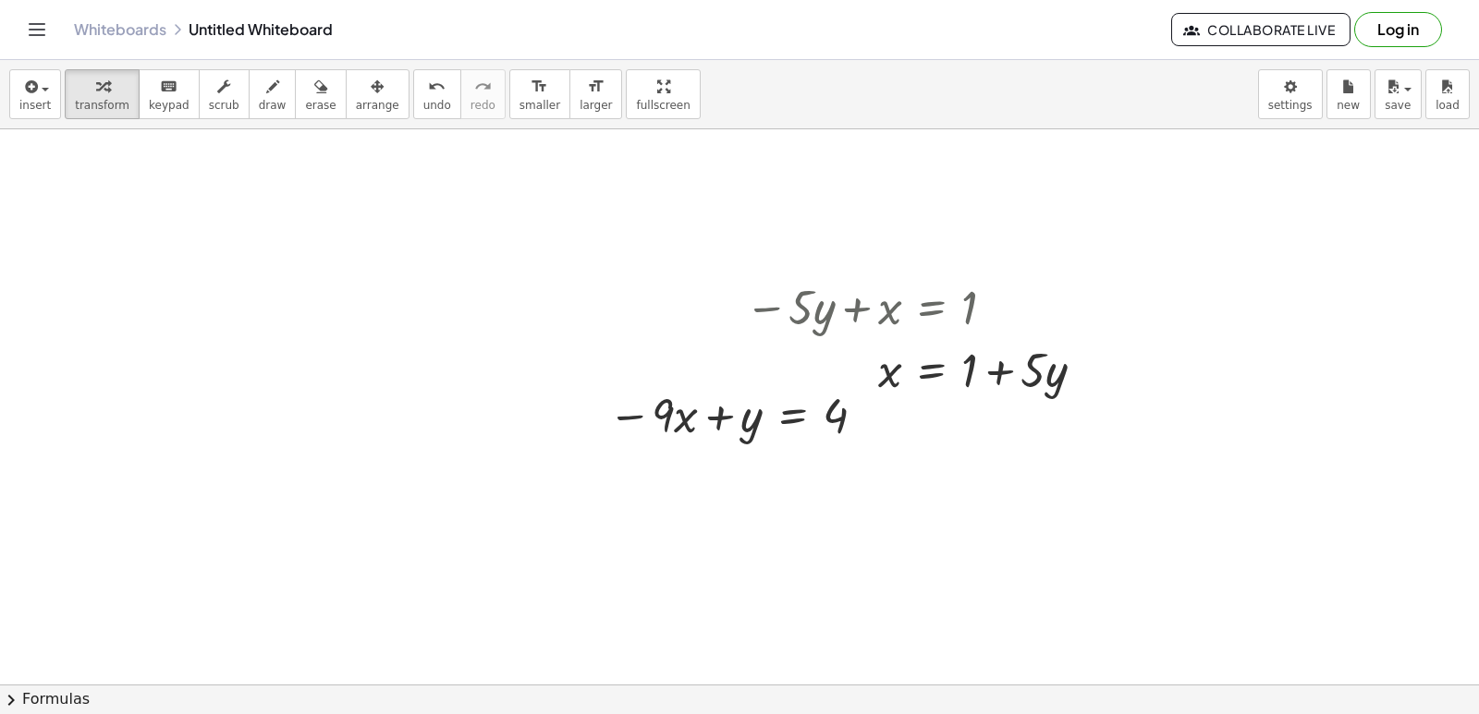
scroll to position [4351, 0]
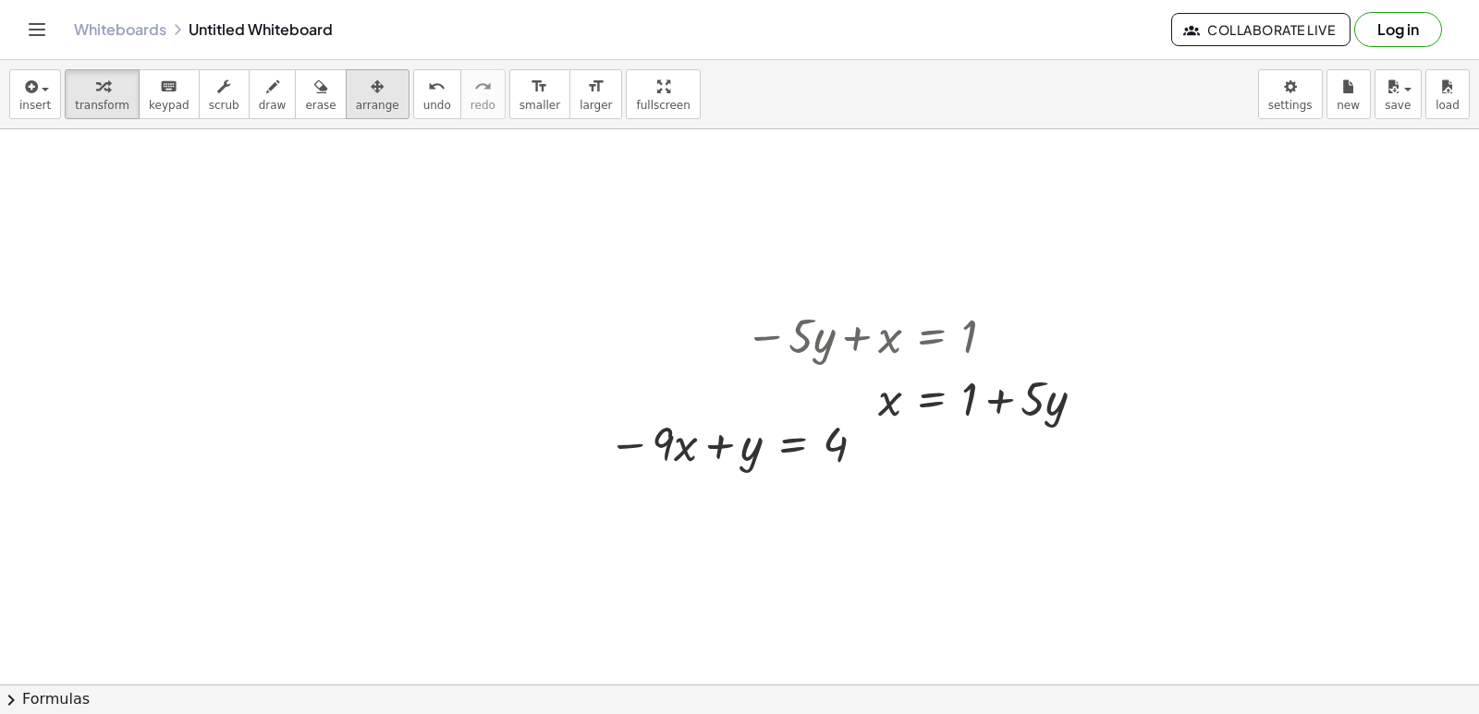
click at [356, 104] on span "arrange" at bounding box center [377, 105] width 43 height 13
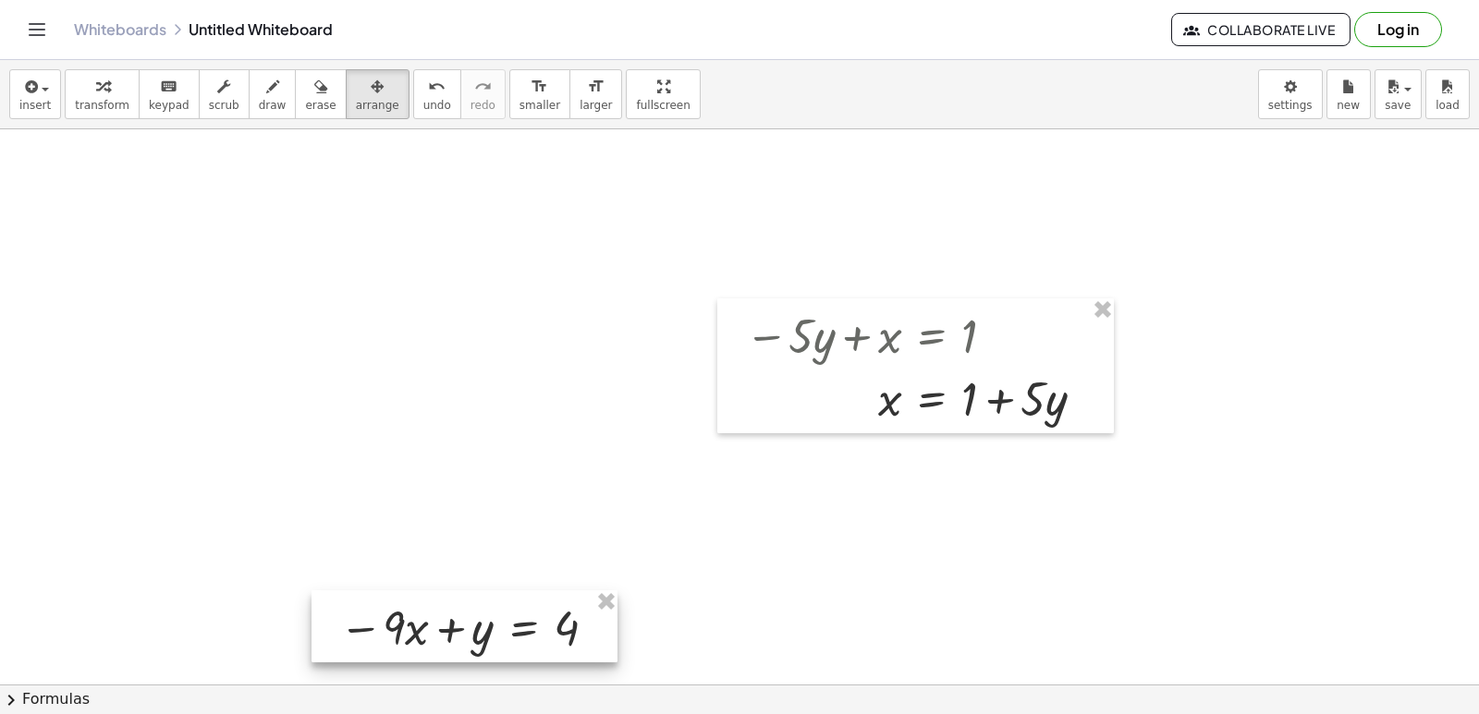
drag, startPoint x: 722, startPoint y: 439, endPoint x: 222, endPoint y: 517, distance: 506.0
click at [389, 591] on div at bounding box center [464, 627] width 306 height 72
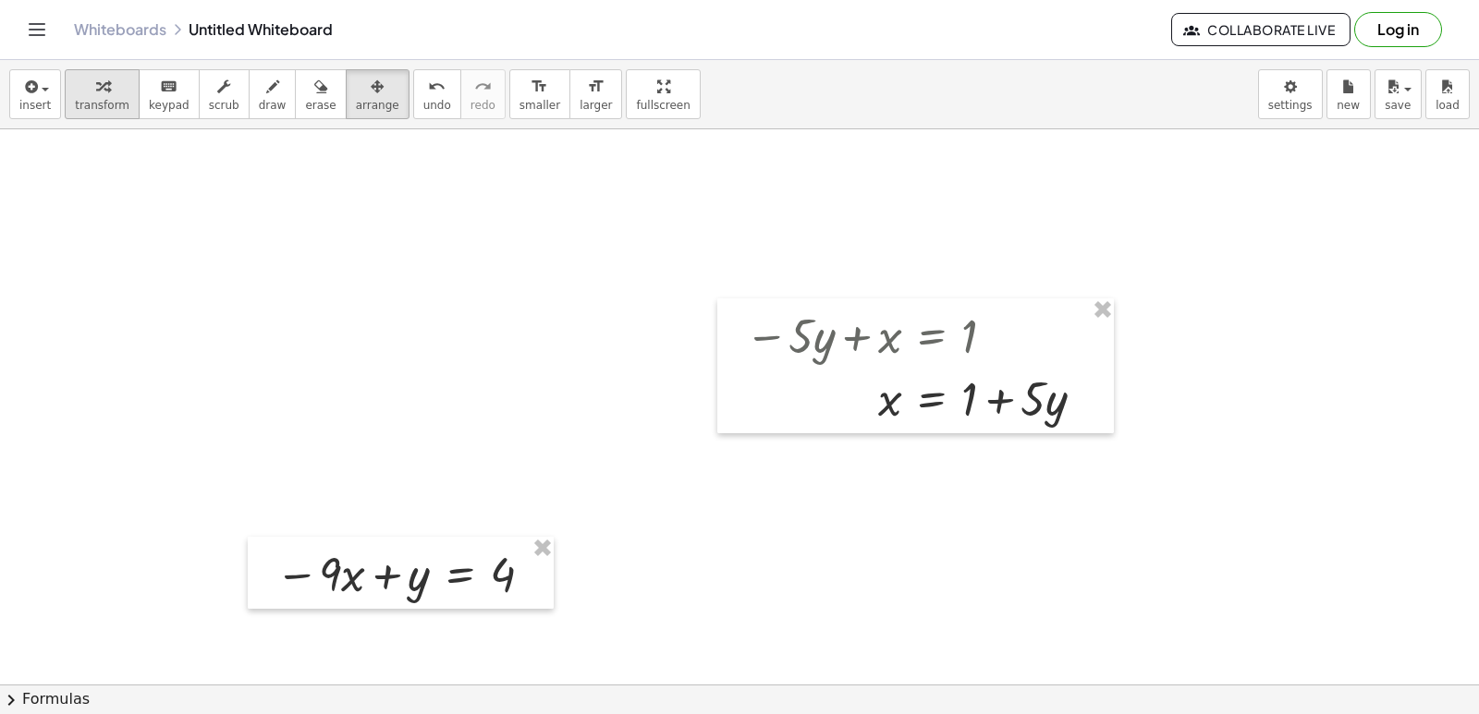
click at [75, 93] on div "button" at bounding box center [102, 86] width 55 height 22
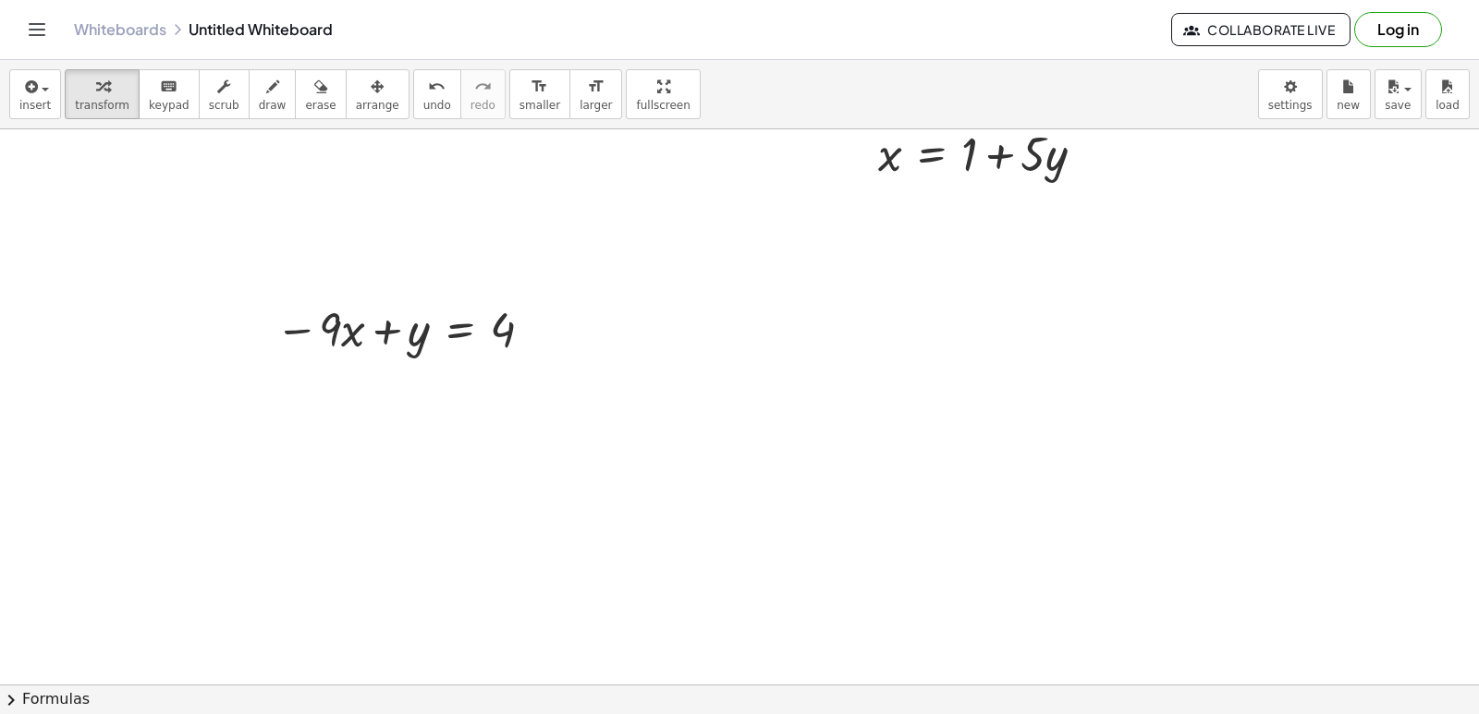
scroll to position [4721, 0]
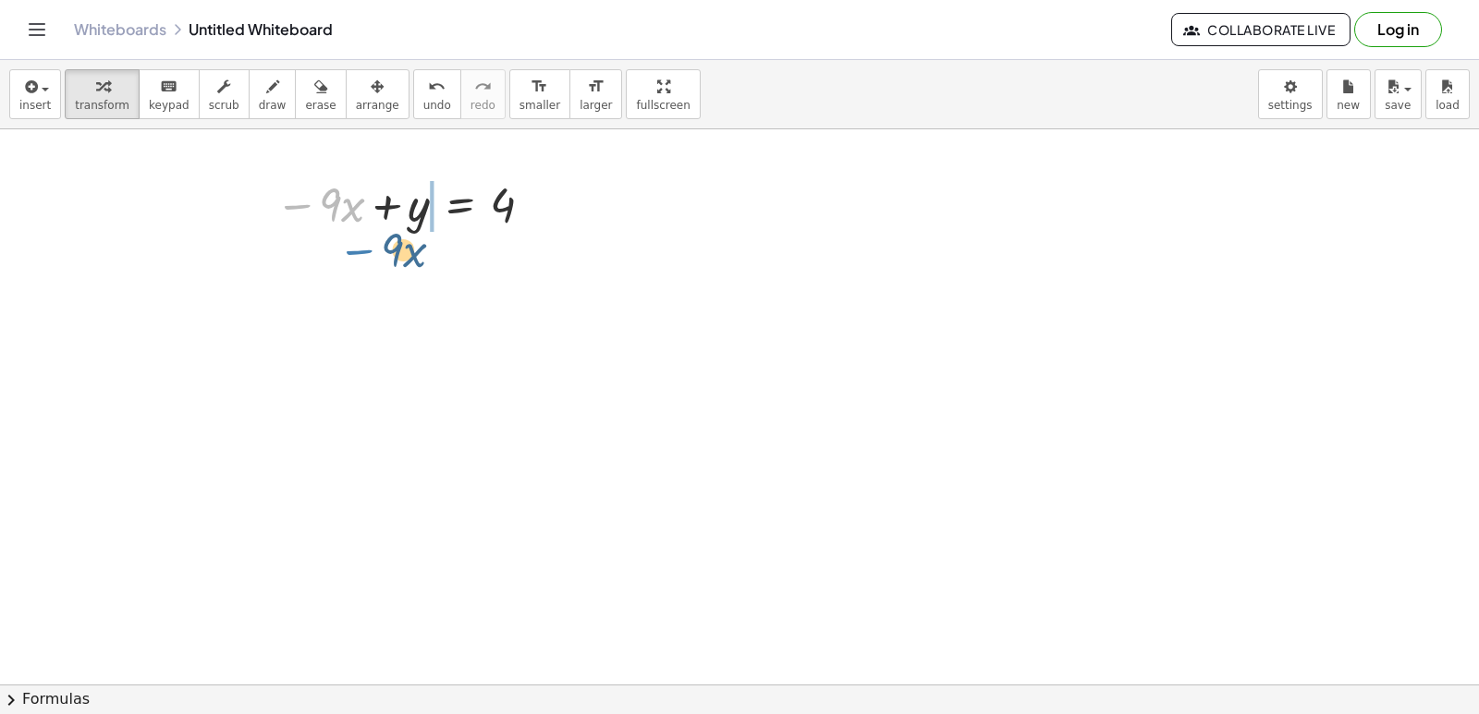
drag, startPoint x: 303, startPoint y: 205, endPoint x: 250, endPoint y: 196, distance: 53.5
click at [297, 223] on div at bounding box center [407, 203] width 283 height 63
drag, startPoint x: 344, startPoint y: 210, endPoint x: 390, endPoint y: 234, distance: 52.1
click at [394, 238] on div "· x − · 9 · x + y = 4" at bounding box center [401, 203] width 306 height 72
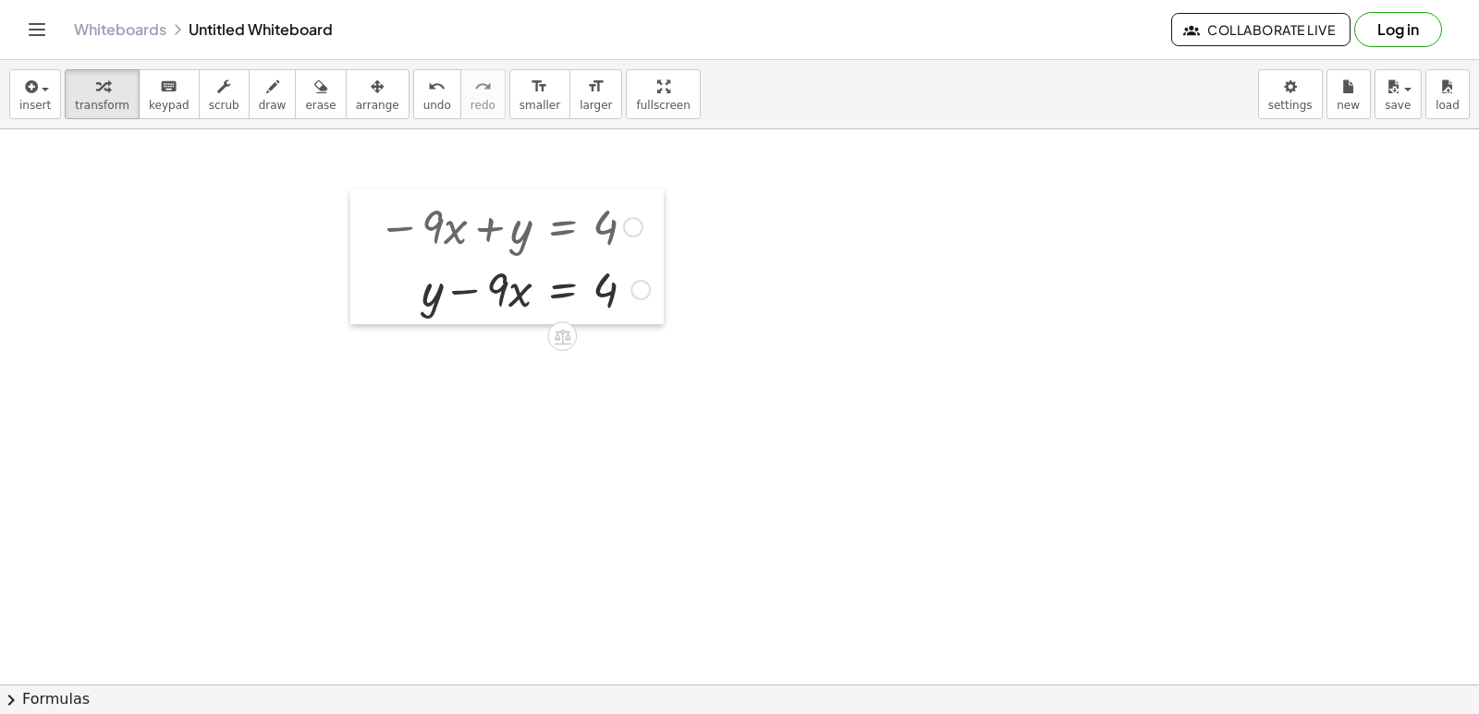
drag, startPoint x: 301, startPoint y: 217, endPoint x: 360, endPoint y: 239, distance: 63.2
click at [360, 239] on div at bounding box center [364, 256] width 28 height 135
click at [644, 293] on div at bounding box center [640, 290] width 20 height 20
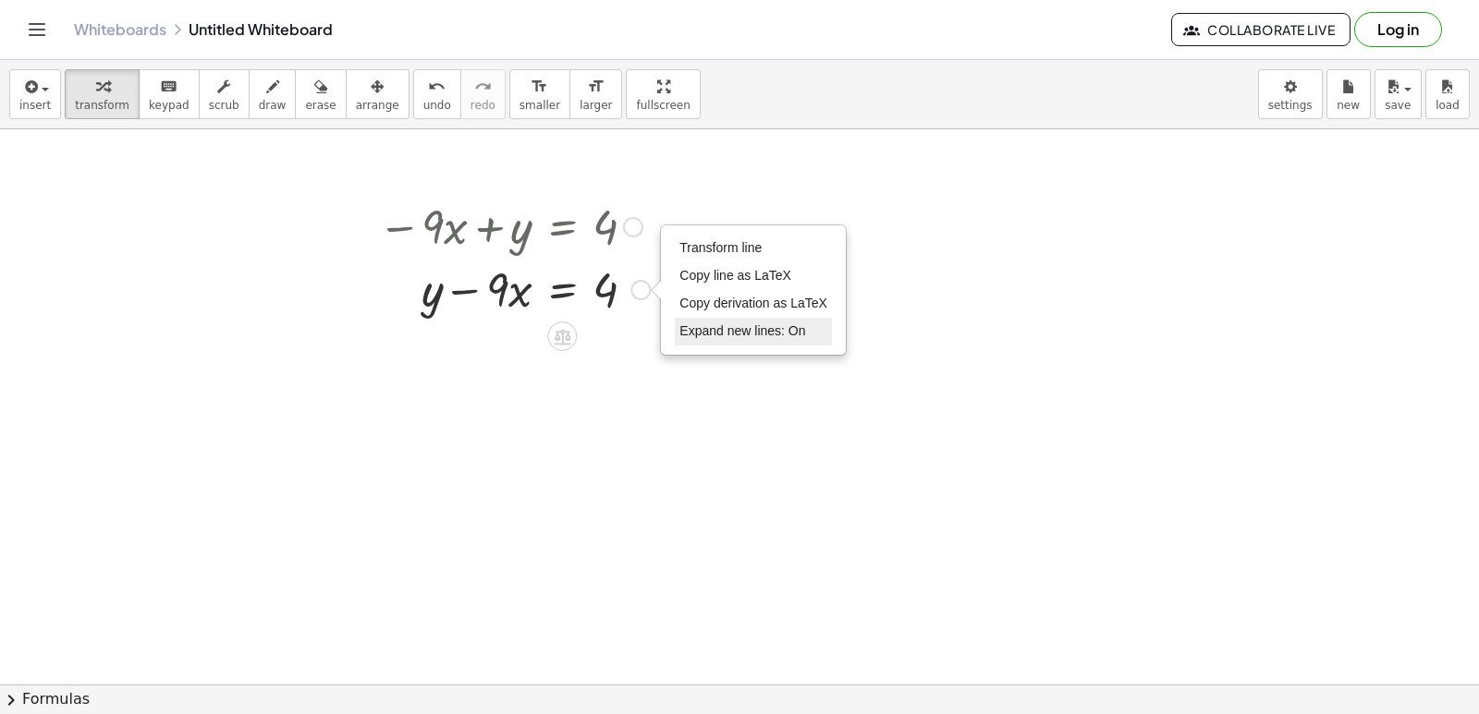
click at [689, 334] on span "Expand new lines: On" at bounding box center [742, 330] width 126 height 15
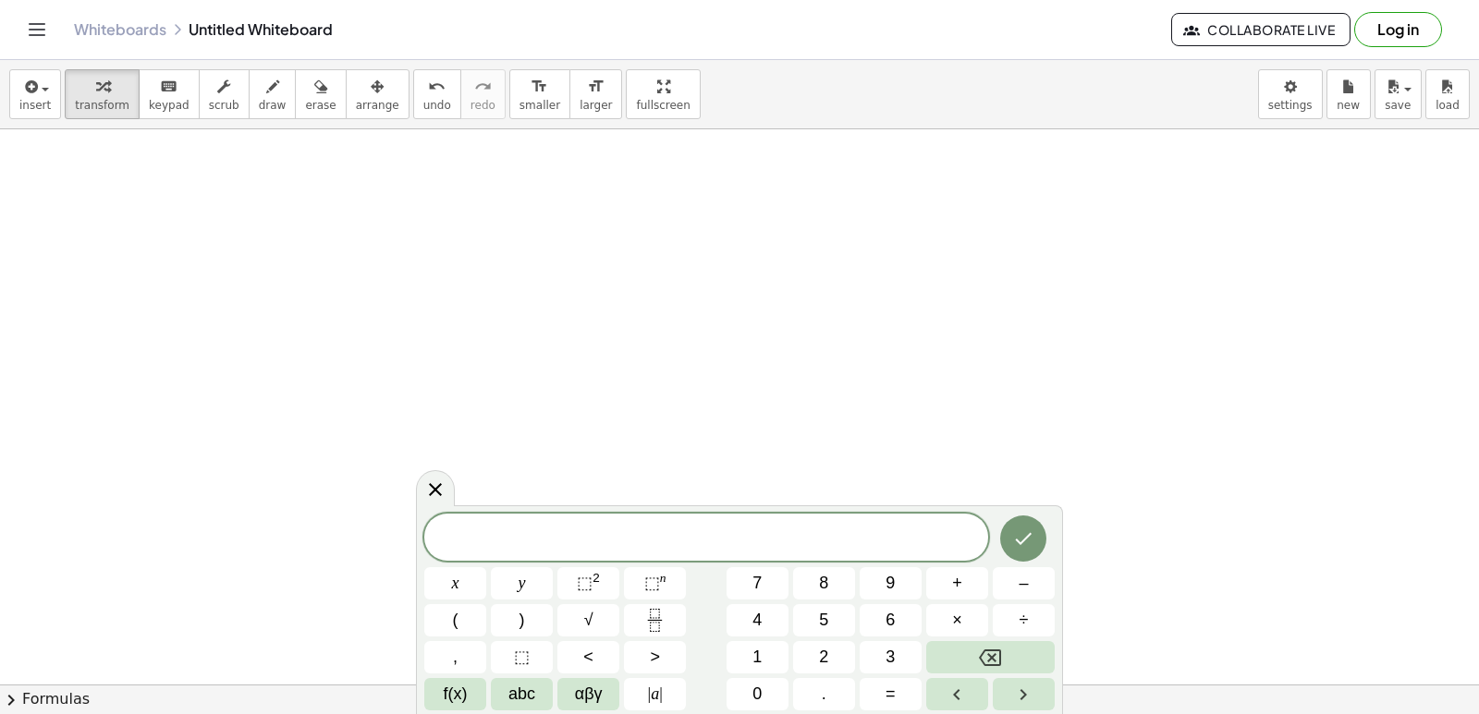
scroll to position [5461, 0]
click at [811, 664] on button "2" at bounding box center [824, 657] width 62 height 32
click at [968, 583] on button "+" at bounding box center [957, 583] width 62 height 32
click at [835, 590] on button "8" at bounding box center [824, 583] width 62 height 32
click at [878, 700] on button "=" at bounding box center [890, 694] width 62 height 32
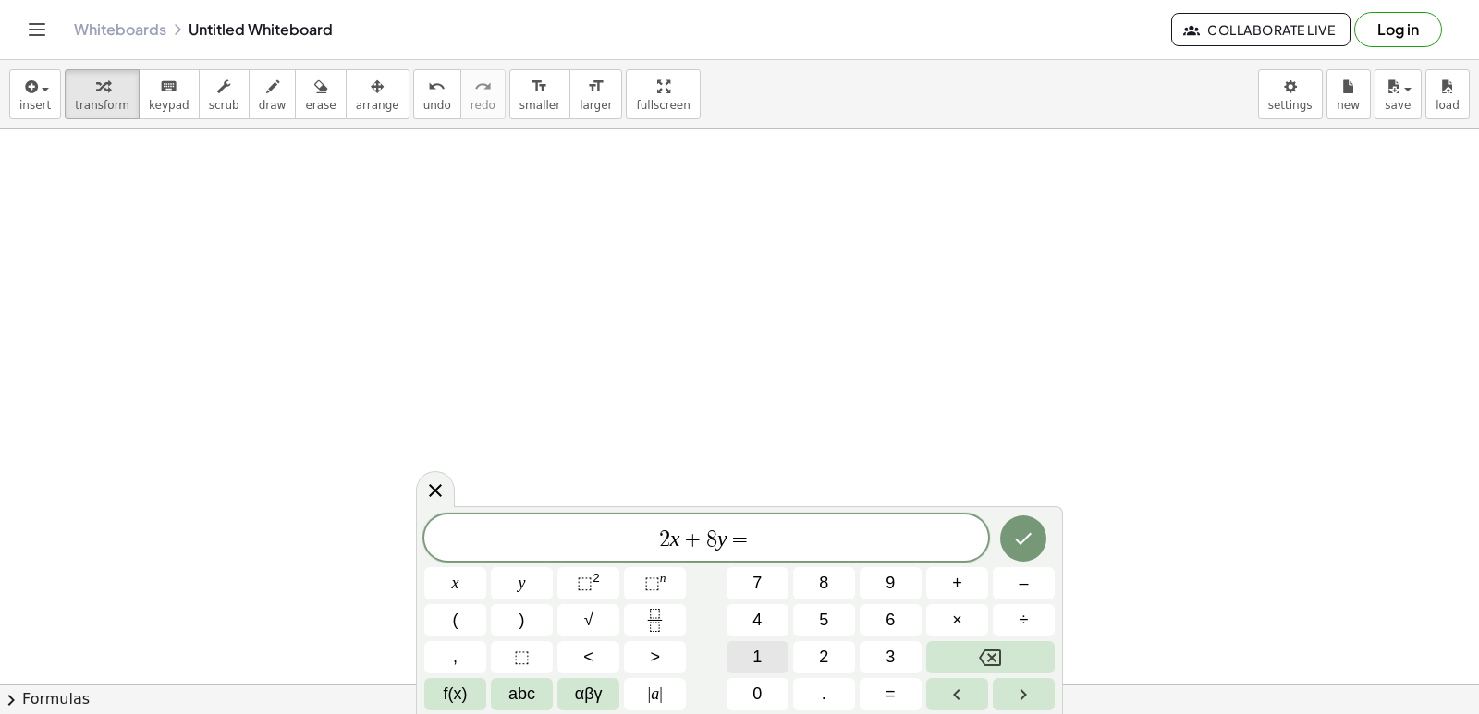
click at [759, 646] on span "1" at bounding box center [756, 657] width 9 height 25
click at [766, 688] on button "0" at bounding box center [757, 694] width 62 height 32
click at [1038, 533] on button "Done" at bounding box center [1023, 539] width 46 height 46
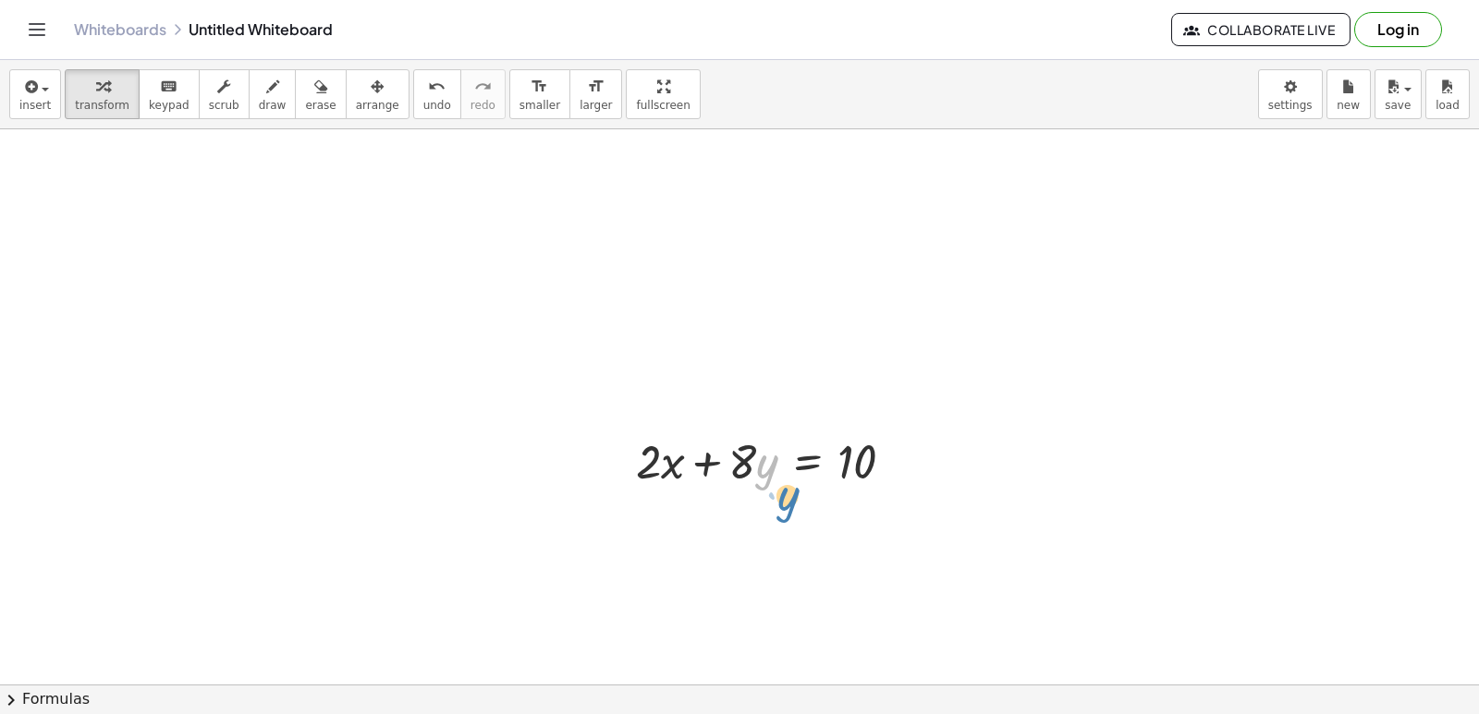
drag, startPoint x: 760, startPoint y: 460, endPoint x: 767, endPoint y: 480, distance: 20.8
click at [767, 488] on div at bounding box center [773, 460] width 292 height 63
drag, startPoint x: 744, startPoint y: 461, endPoint x: 733, endPoint y: 486, distance: 27.3
drag, startPoint x: 754, startPoint y: 465, endPoint x: 767, endPoint y: 485, distance: 24.1
click at [767, 485] on div at bounding box center [773, 460] width 292 height 63
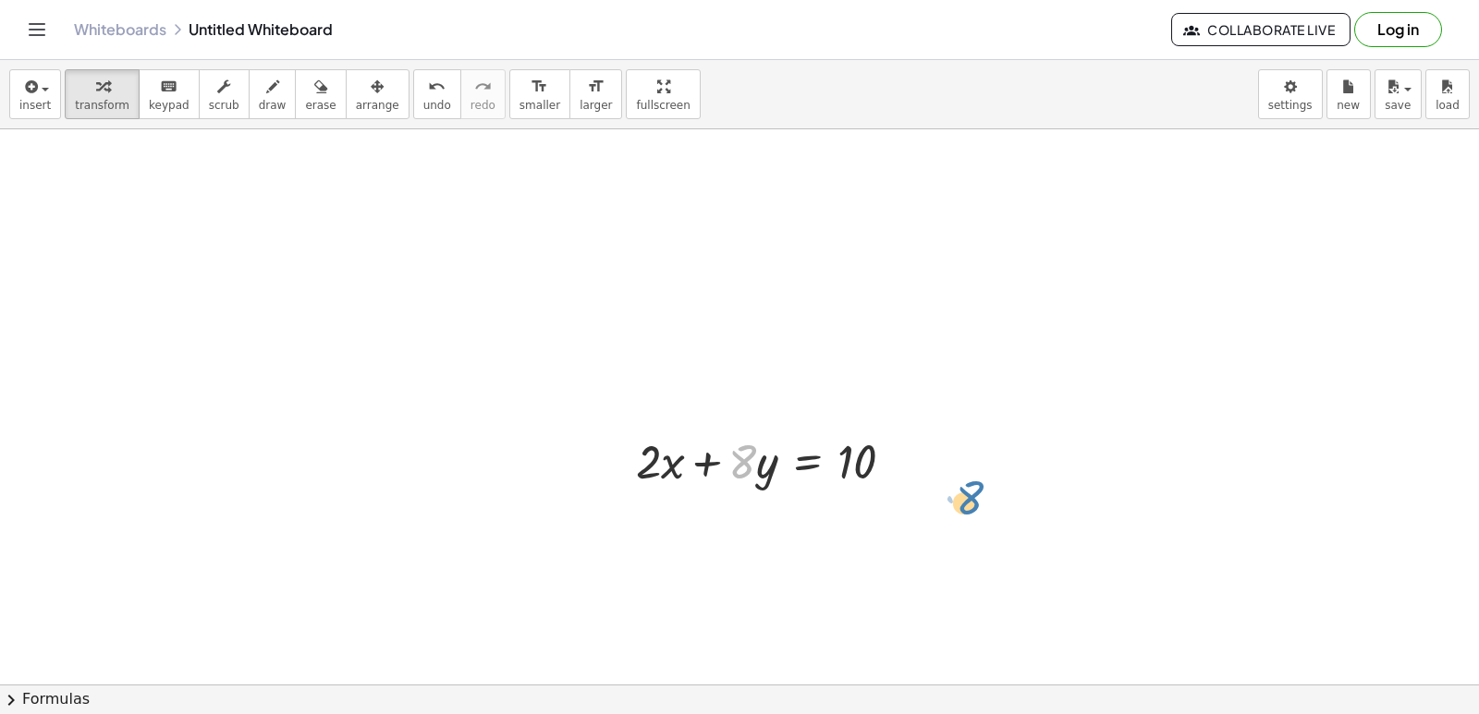
drag, startPoint x: 753, startPoint y: 469, endPoint x: 980, endPoint y: 495, distance: 228.0
drag, startPoint x: 744, startPoint y: 470, endPoint x: 887, endPoint y: 476, distance: 143.4
click at [890, 475] on div at bounding box center [773, 460] width 292 height 63
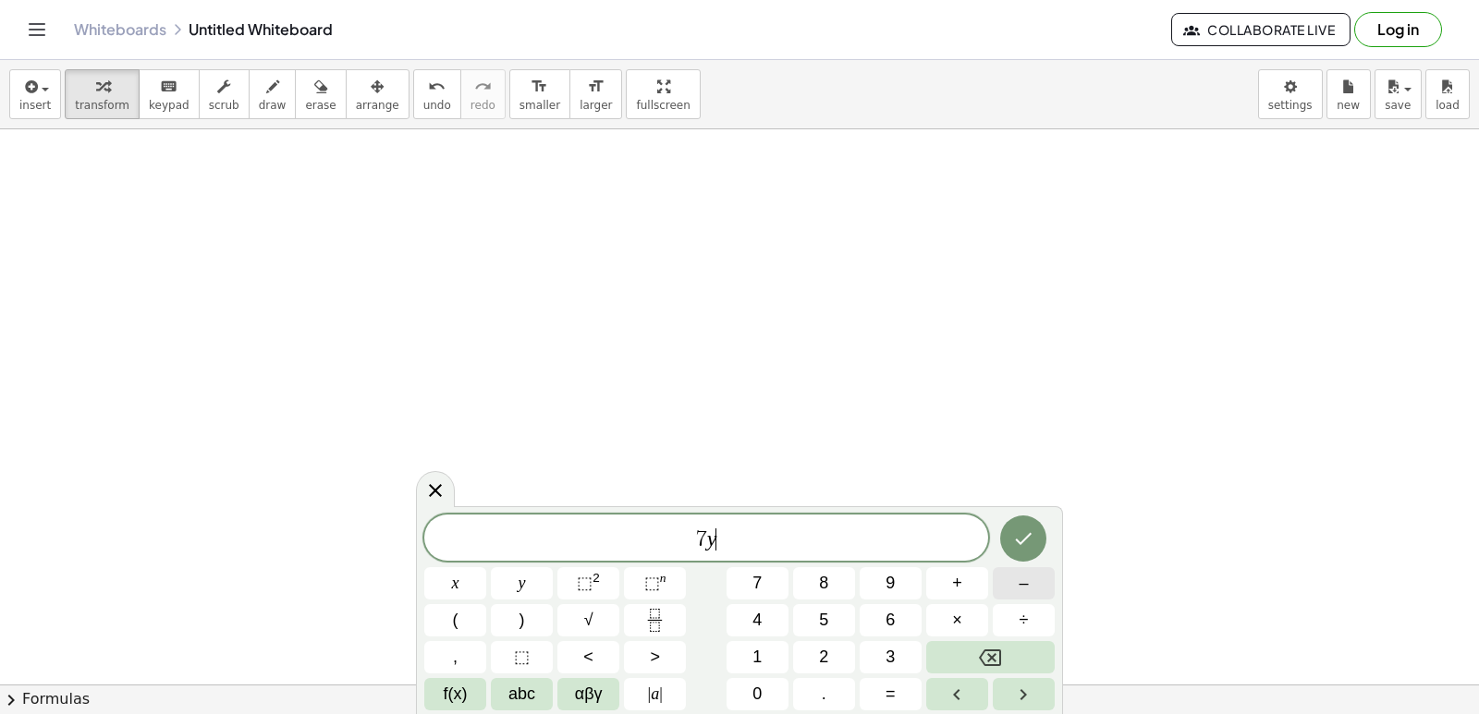
click at [1037, 591] on button "–" at bounding box center [1024, 583] width 62 height 32
click at [773, 661] on button "1" at bounding box center [757, 657] width 62 height 32
click at [774, 619] on button "4" at bounding box center [757, 620] width 62 height 32
click at [892, 698] on span "=" at bounding box center [890, 694] width 10 height 25
click at [801, 643] on button "2" at bounding box center [824, 657] width 62 height 32
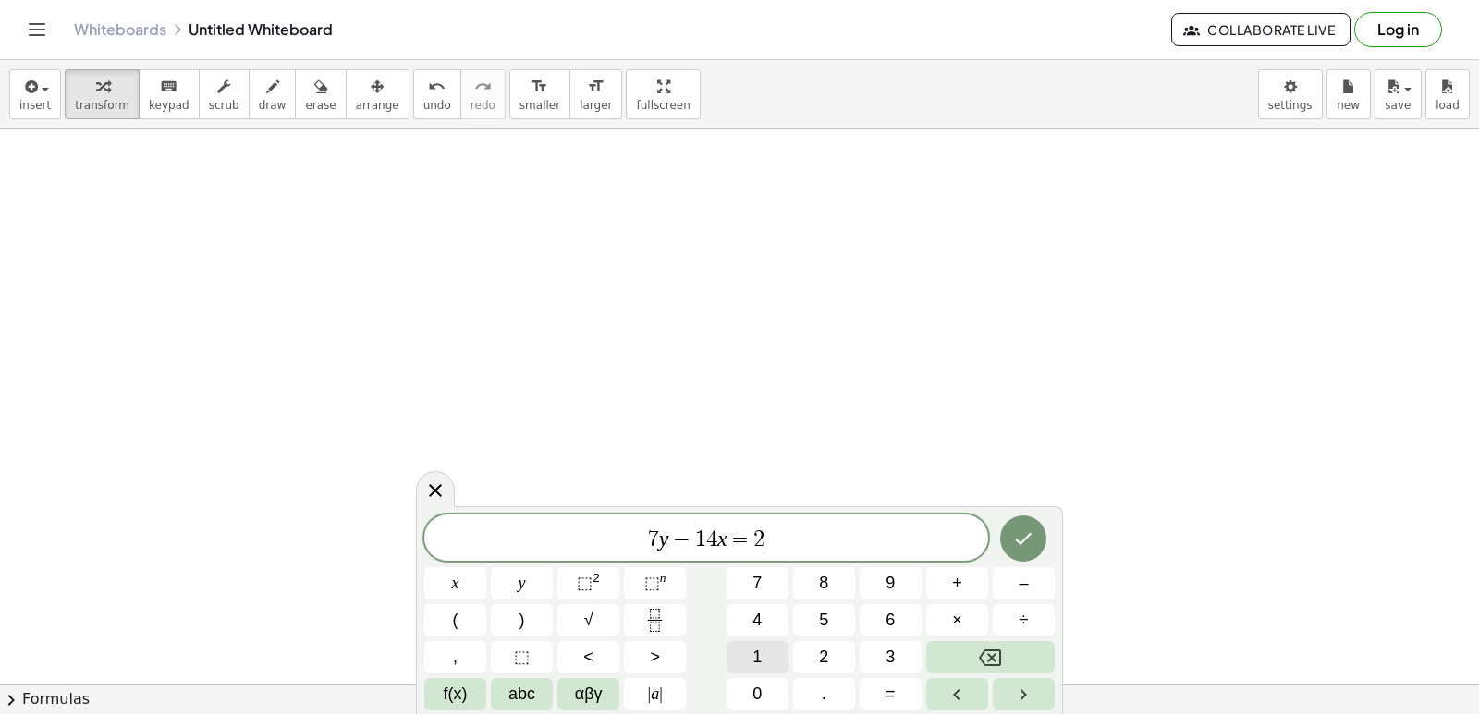
click at [773, 653] on button "1" at bounding box center [757, 657] width 62 height 32
click at [1034, 525] on button "Done" at bounding box center [1023, 539] width 46 height 46
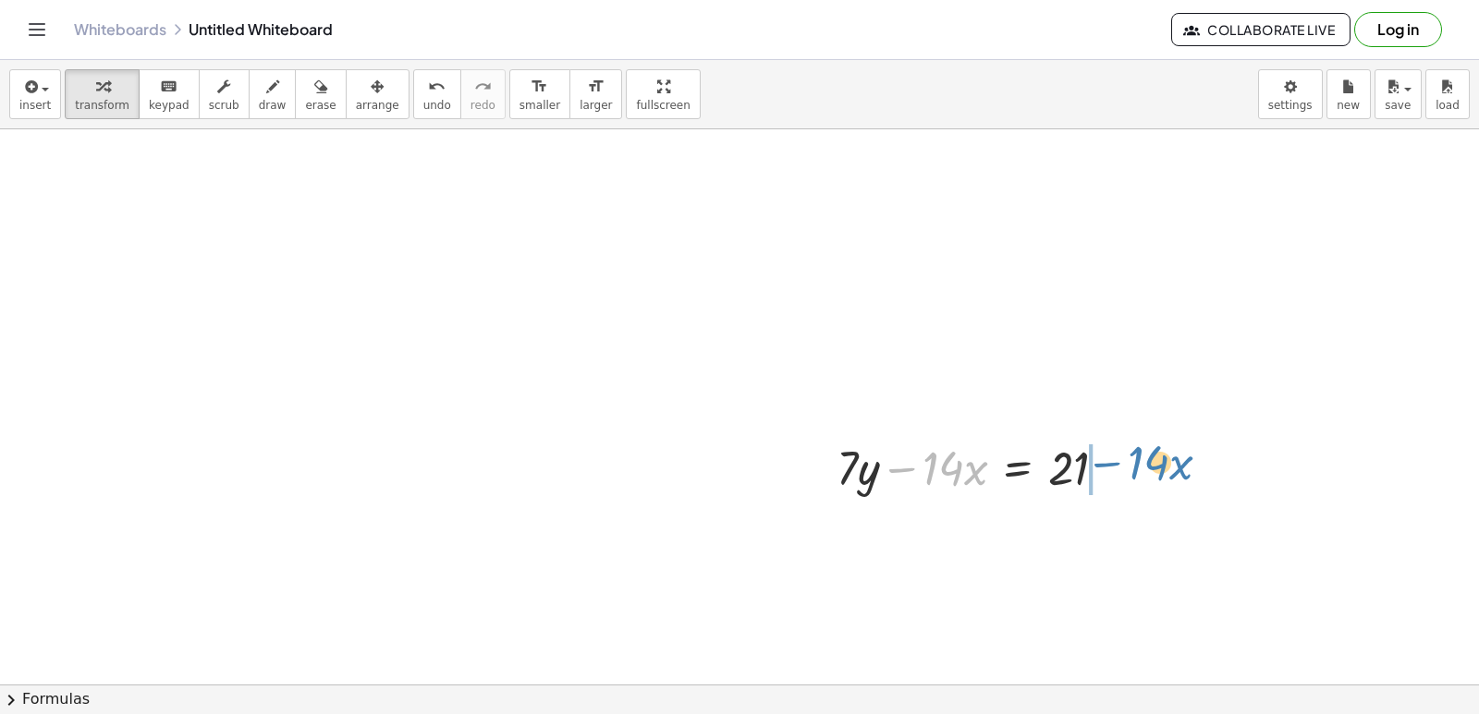
drag, startPoint x: 898, startPoint y: 469, endPoint x: 1105, endPoint y: 462, distance: 207.1
click at [1105, 462] on div at bounding box center [978, 466] width 303 height 63
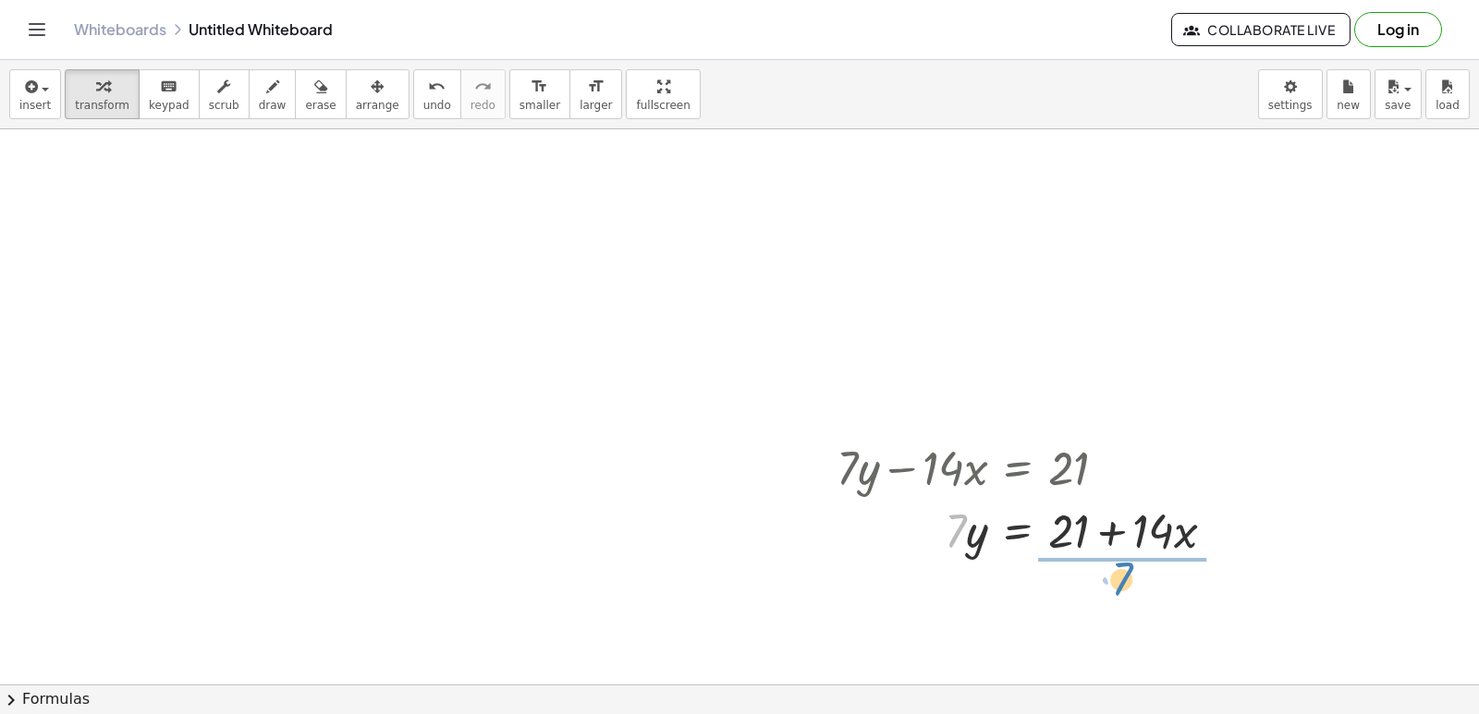
drag, startPoint x: 960, startPoint y: 533, endPoint x: 1132, endPoint y: 596, distance: 183.0
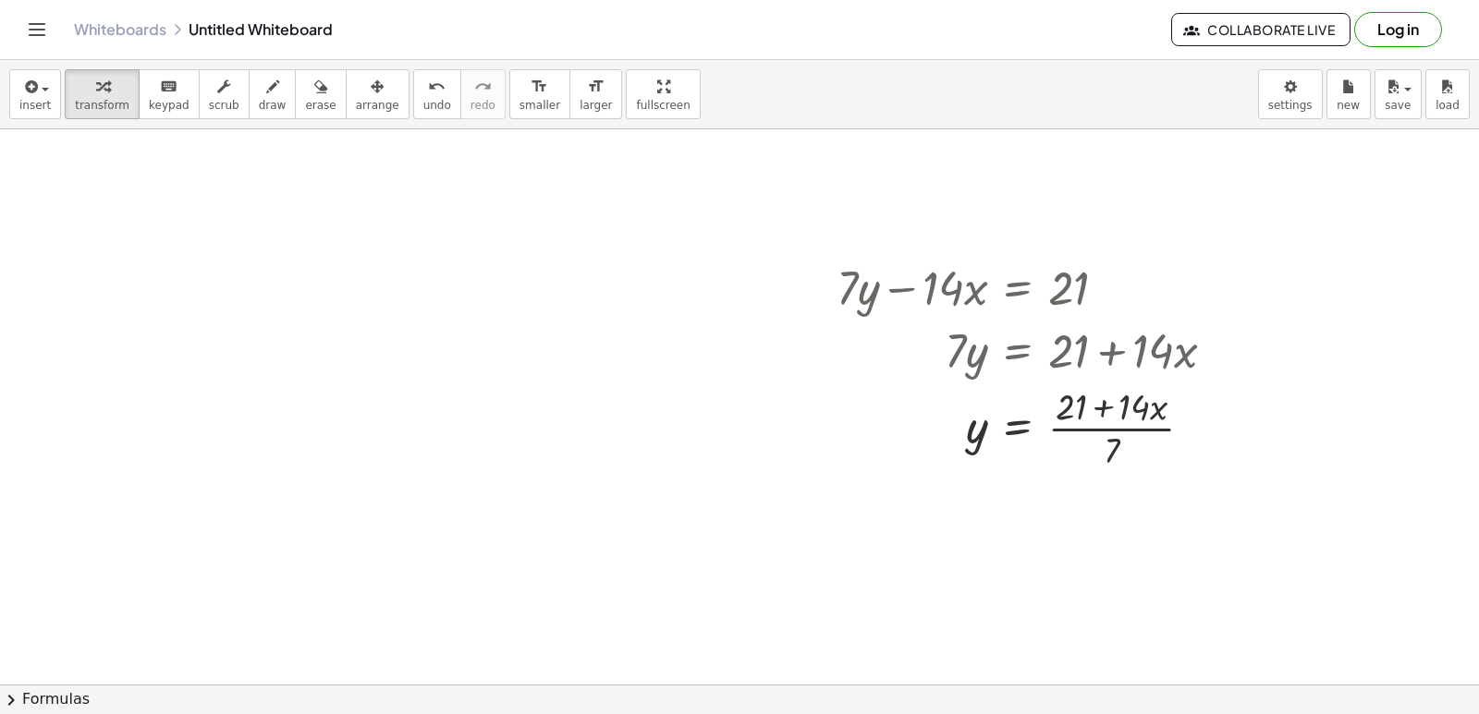
scroll to position [6665, 0]
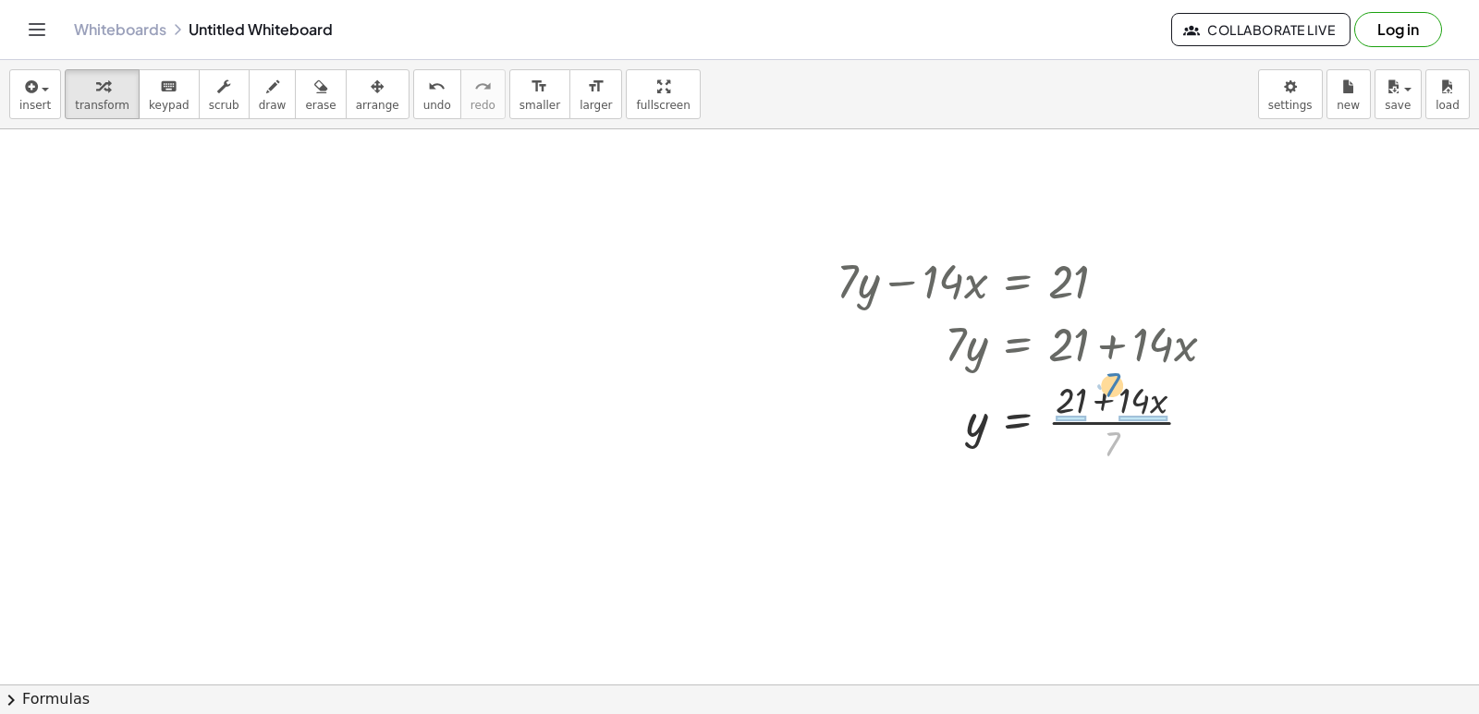
drag, startPoint x: 1115, startPoint y: 449, endPoint x: 1116, endPoint y: 402, distance: 47.1
click at [1116, 402] on div at bounding box center [1033, 420] width 412 height 92
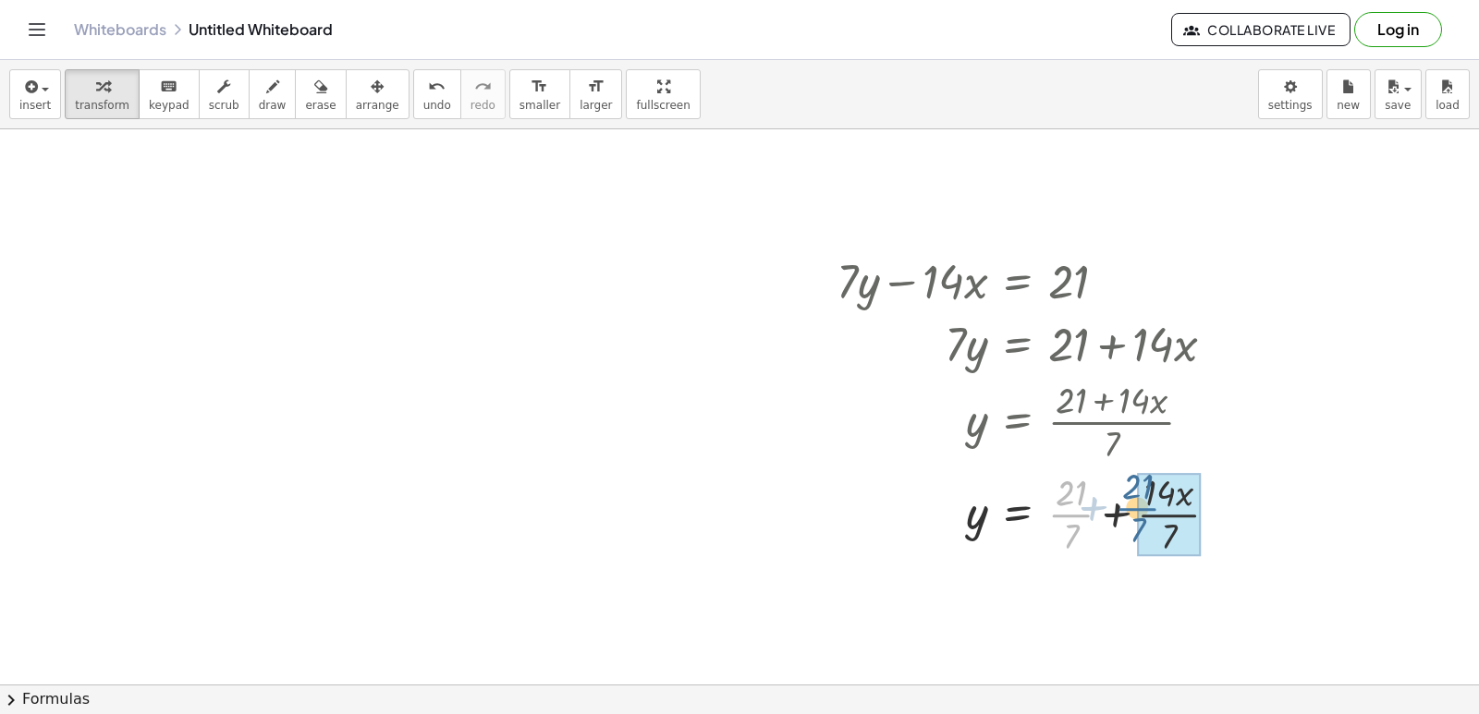
drag, startPoint x: 1074, startPoint y: 520, endPoint x: 1158, endPoint y: 519, distance: 84.1
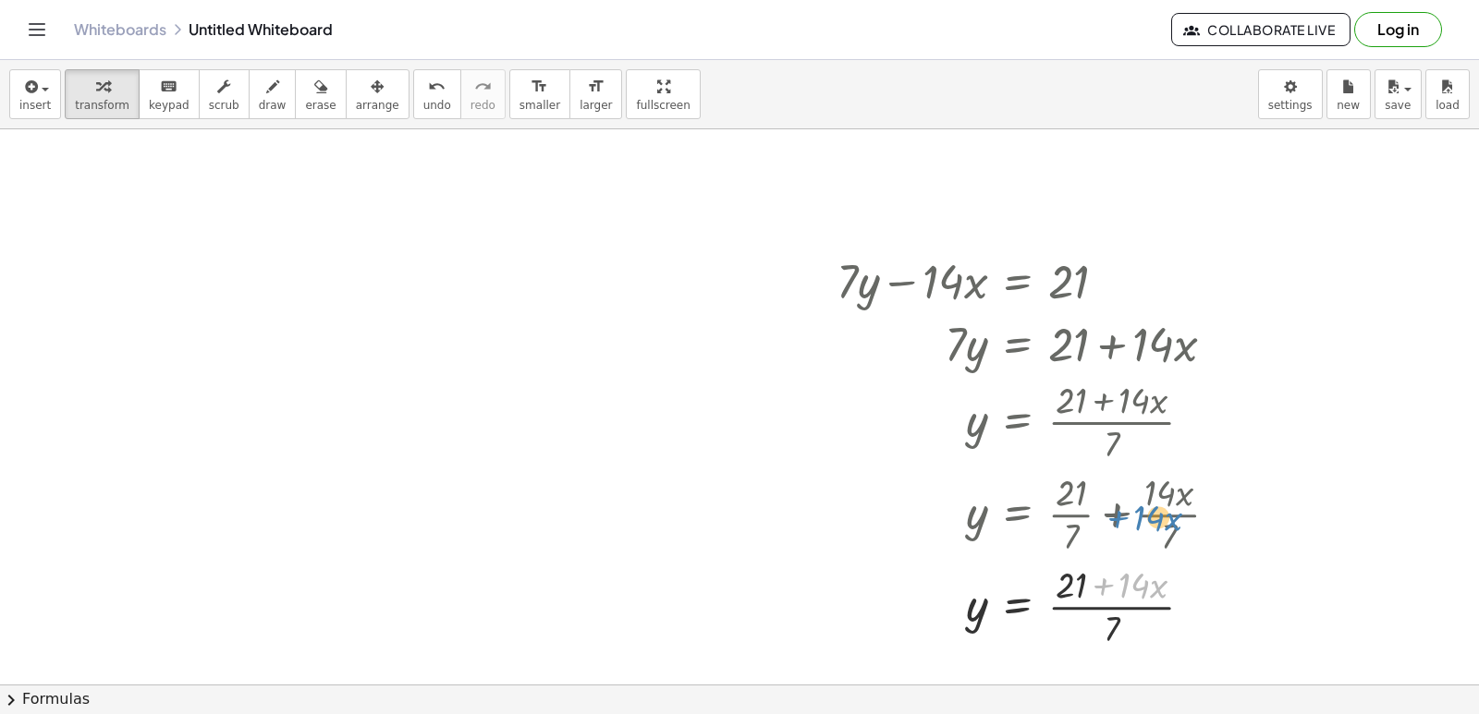
drag, startPoint x: 1116, startPoint y: 575, endPoint x: 1131, endPoint y: 501, distance: 75.4
click at [1018, 282] on div "+ · 7 · y − · 14 · x = 21 · 7 · y = + 21 + · 14 · x y = · ( + 21 + · 14 · x ) ·…" at bounding box center [1018, 282] width 0 height 0
drag, startPoint x: 1106, startPoint y: 603, endPoint x: 1107, endPoint y: 482, distance: 121.1
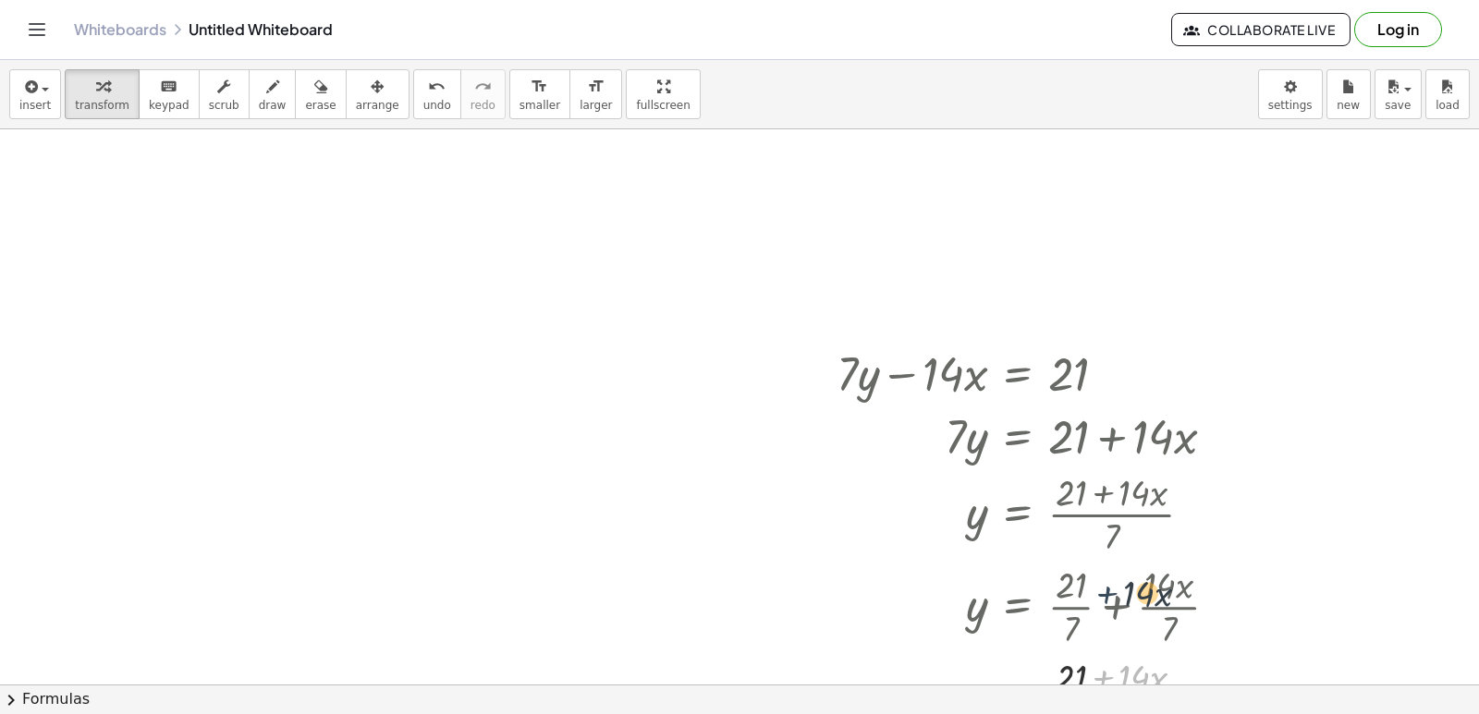
click at [1018, 374] on div "+ · 7 · y − · 14 · x = 21 · 7 · y = + 21 + · 14 · x y = · ( + 21 + · 14 · x ) ·…" at bounding box center [1018, 374] width 0 height 0
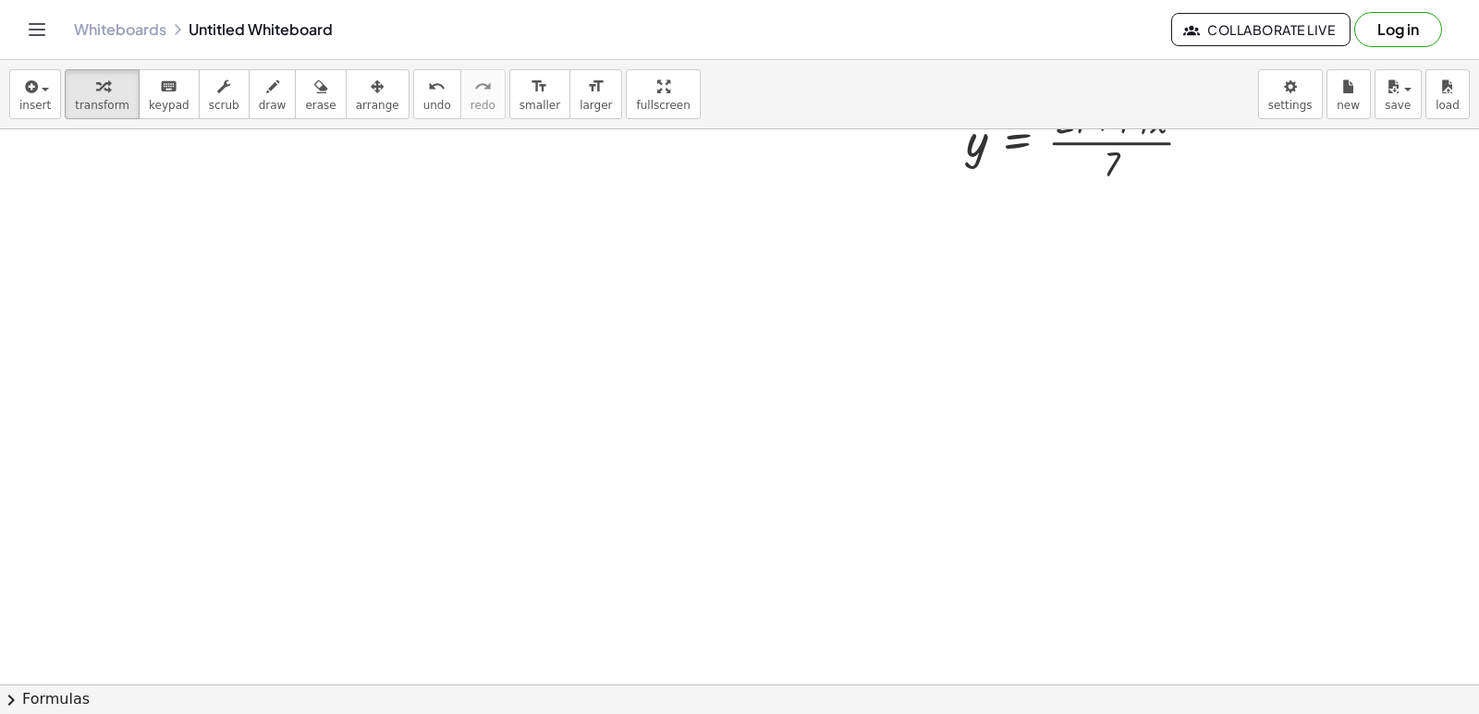
scroll to position [7220, 0]
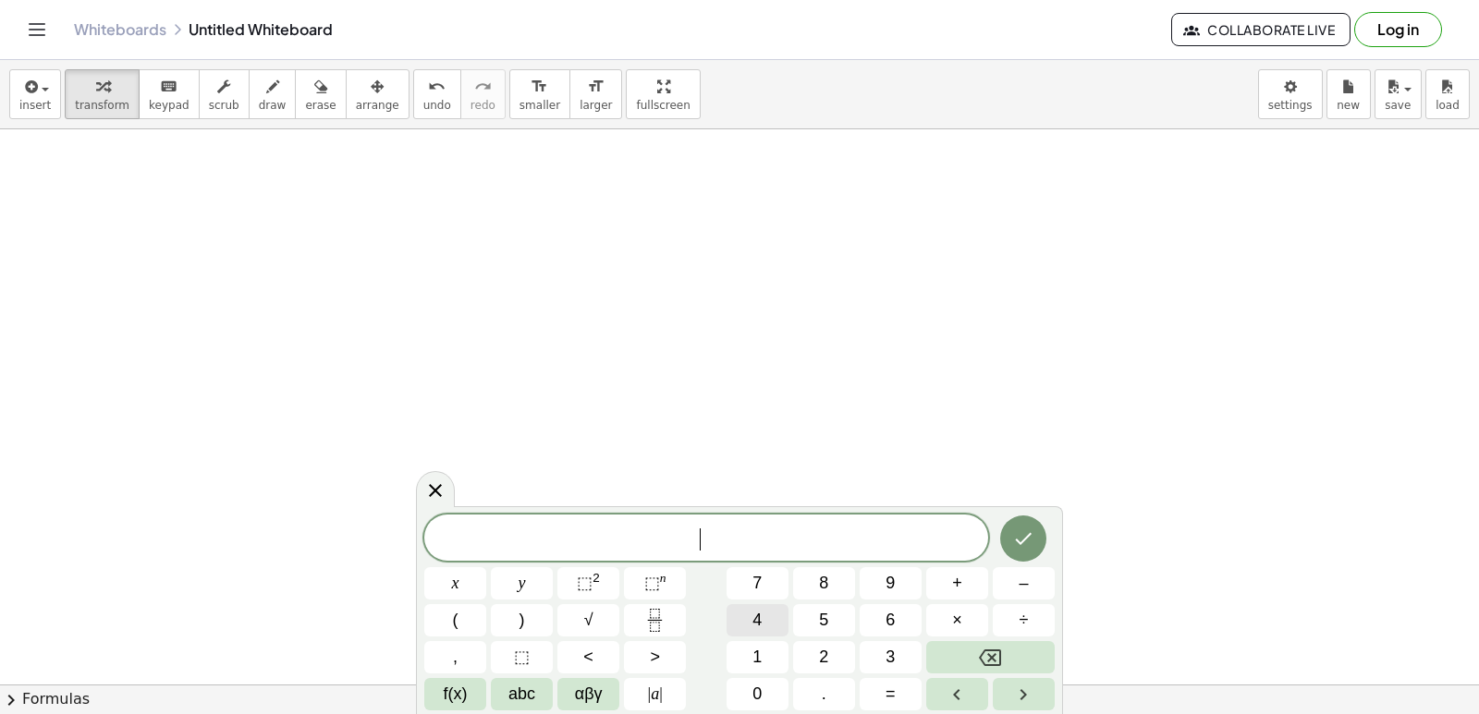
click at [765, 628] on button "4" at bounding box center [757, 620] width 62 height 32
click at [1020, 588] on span "–" at bounding box center [1022, 583] width 9 height 25
click at [872, 652] on button "3" at bounding box center [890, 657] width 62 height 32
click at [949, 580] on button "+" at bounding box center [957, 583] width 62 height 32
click at [912, 689] on button "=" at bounding box center [890, 694] width 62 height 32
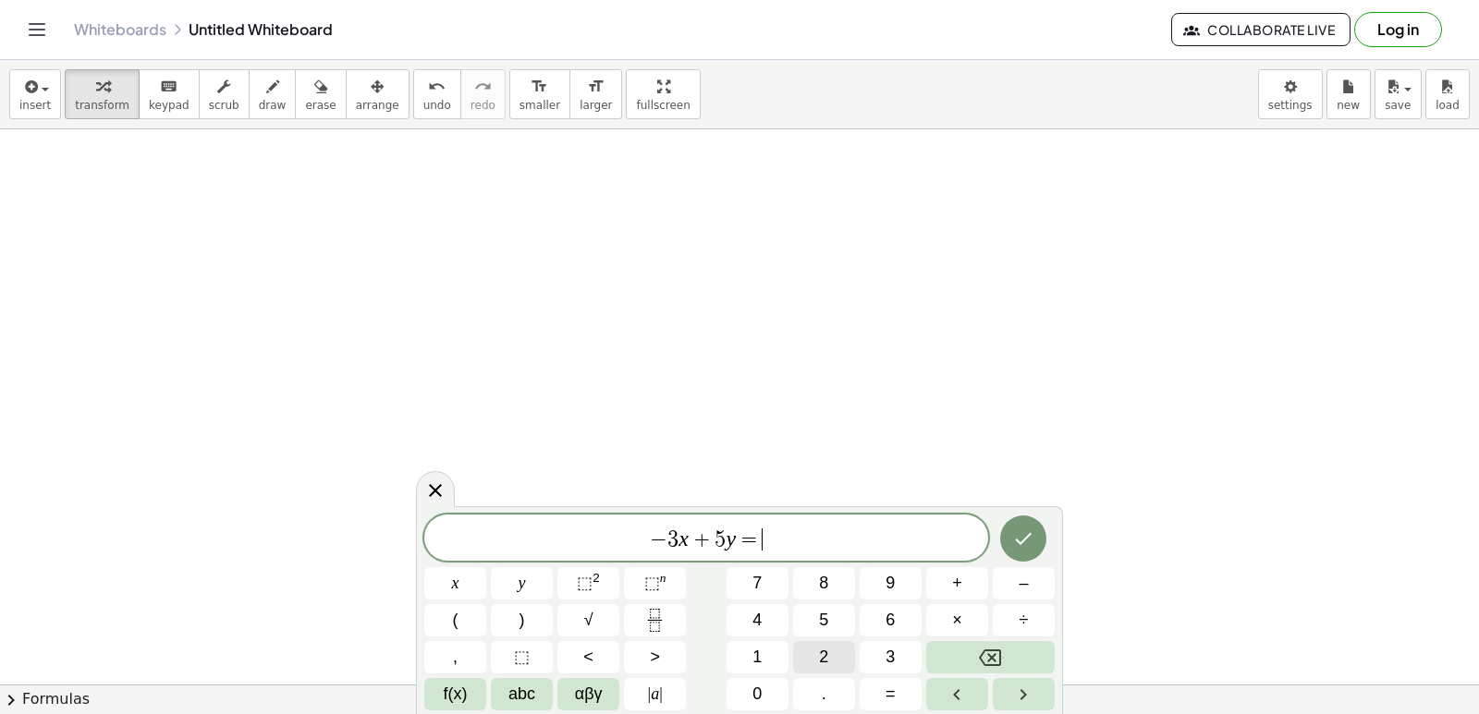
click at [816, 649] on button "2" at bounding box center [824, 657] width 62 height 32
click at [1034, 538] on button "Done" at bounding box center [1023, 539] width 46 height 46
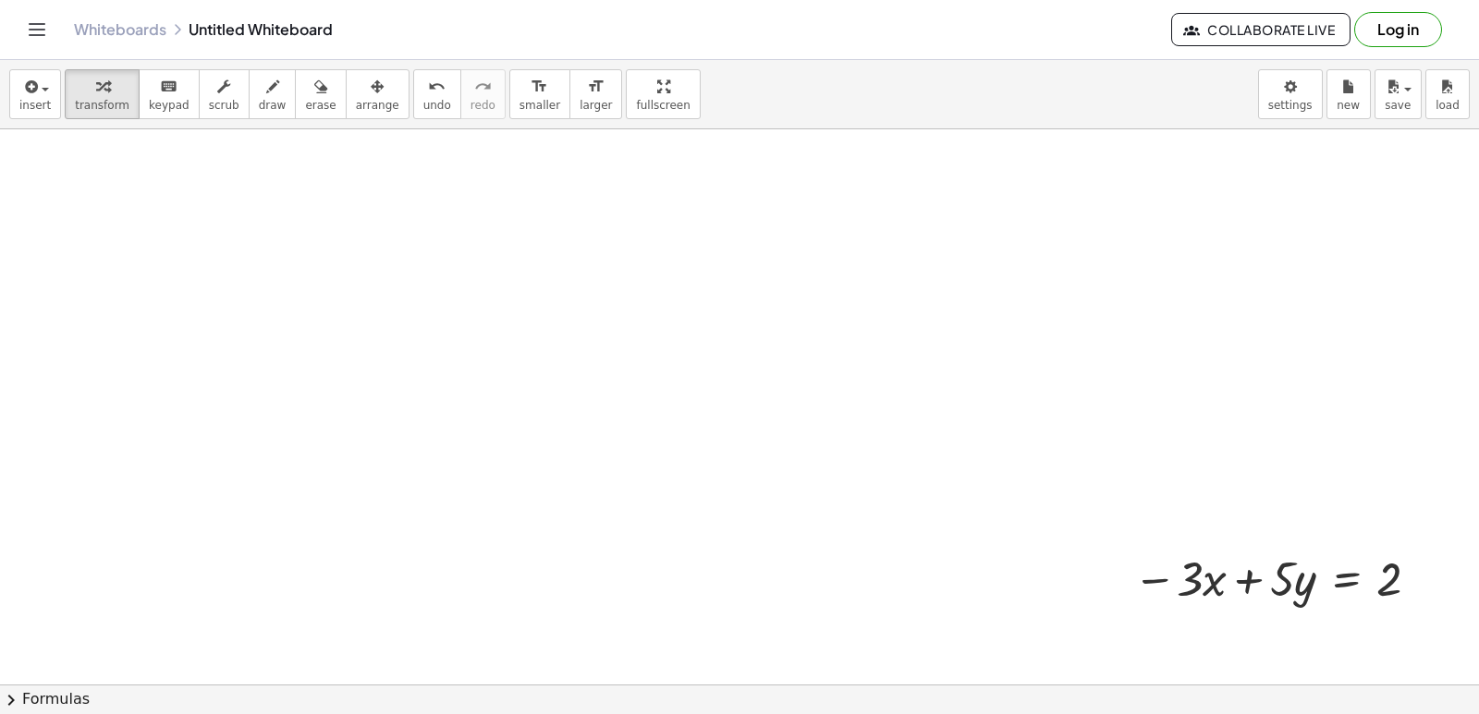
click at [356, 93] on div "button" at bounding box center [377, 86] width 43 height 22
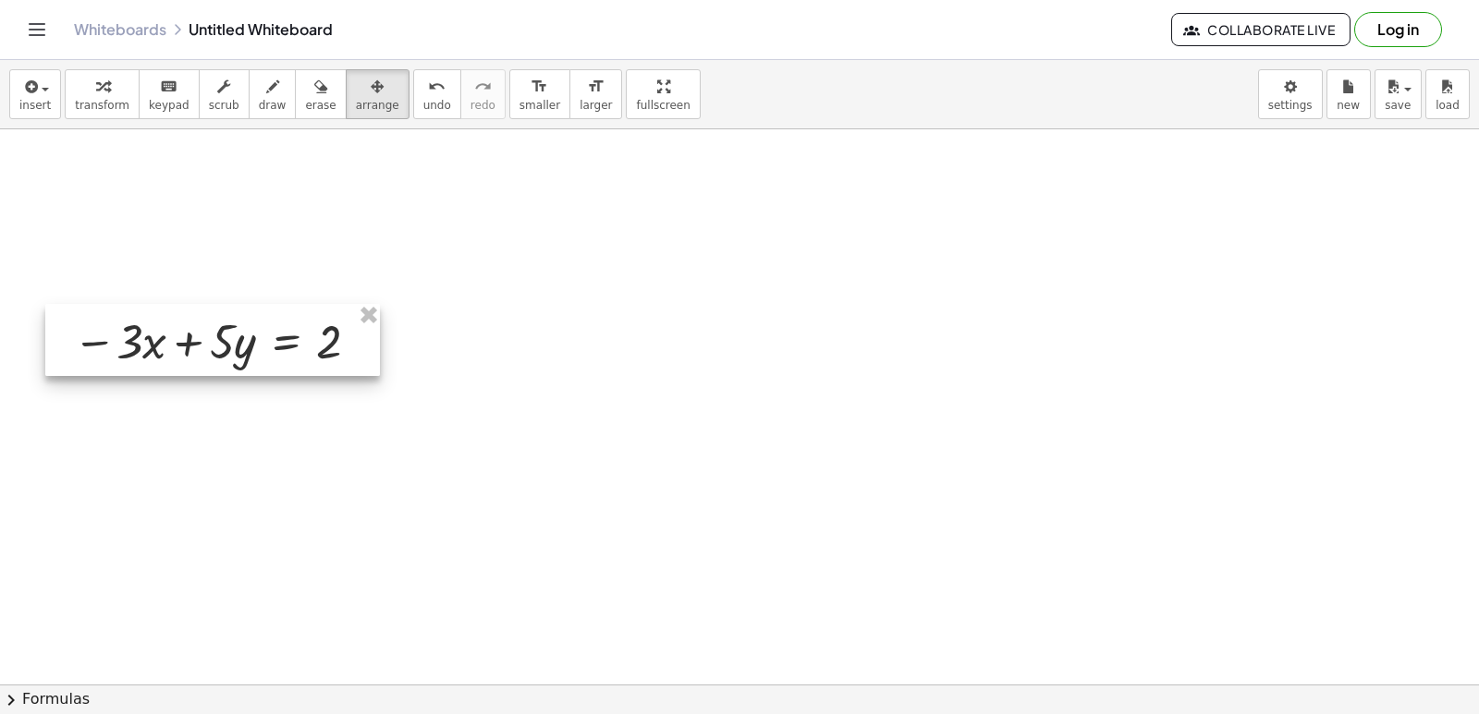
drag, startPoint x: 1165, startPoint y: 553, endPoint x: 223, endPoint y: 341, distance: 966.1
click at [223, 341] on div at bounding box center [212, 340] width 335 height 72
click at [107, 102] on span "transform" at bounding box center [102, 105] width 55 height 13
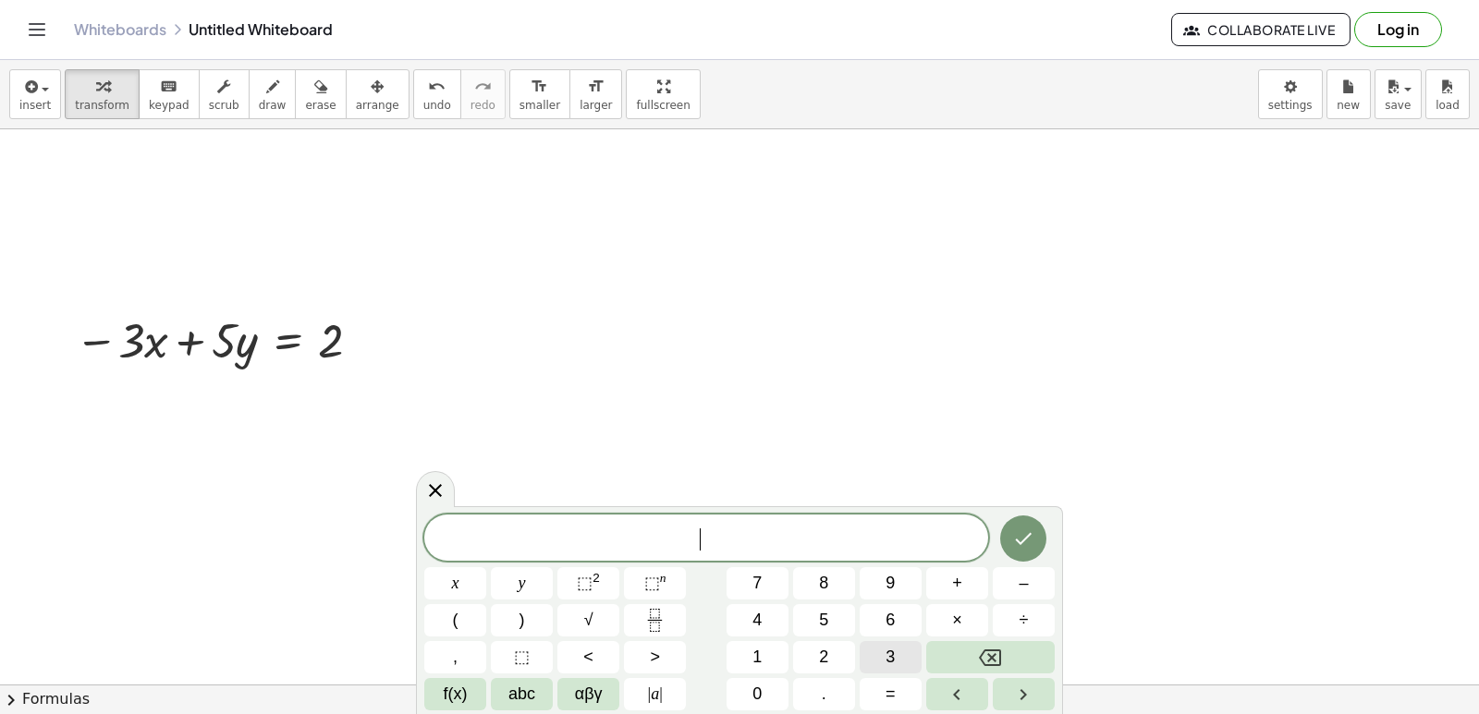
click at [877, 650] on button "3" at bounding box center [890, 657] width 62 height 32
click at [968, 571] on button "+" at bounding box center [957, 583] width 62 height 32
click at [779, 615] on button "4" at bounding box center [757, 620] width 62 height 32
click at [908, 689] on button "=" at bounding box center [890, 694] width 62 height 32
click at [761, 586] on span "7" at bounding box center [756, 583] width 9 height 25
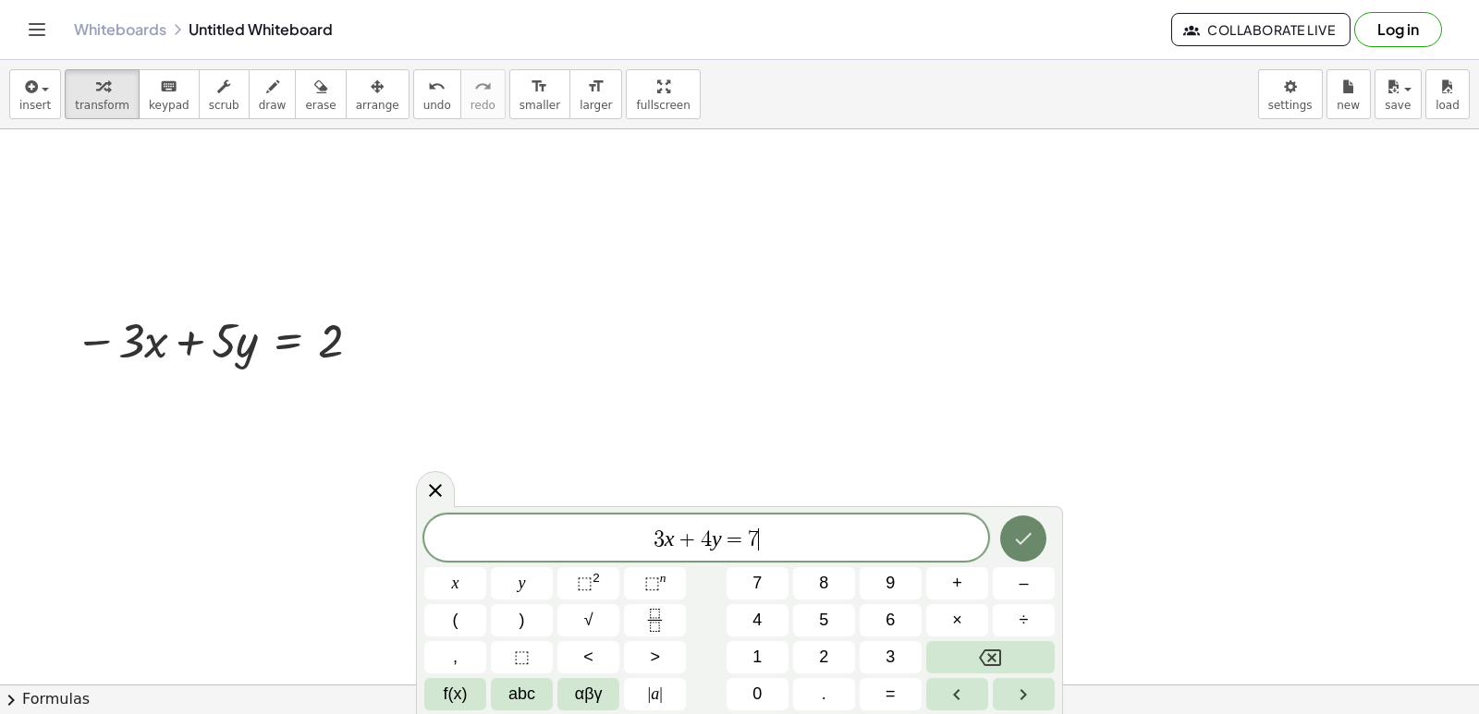
click at [1023, 553] on button "Done" at bounding box center [1023, 539] width 46 height 46
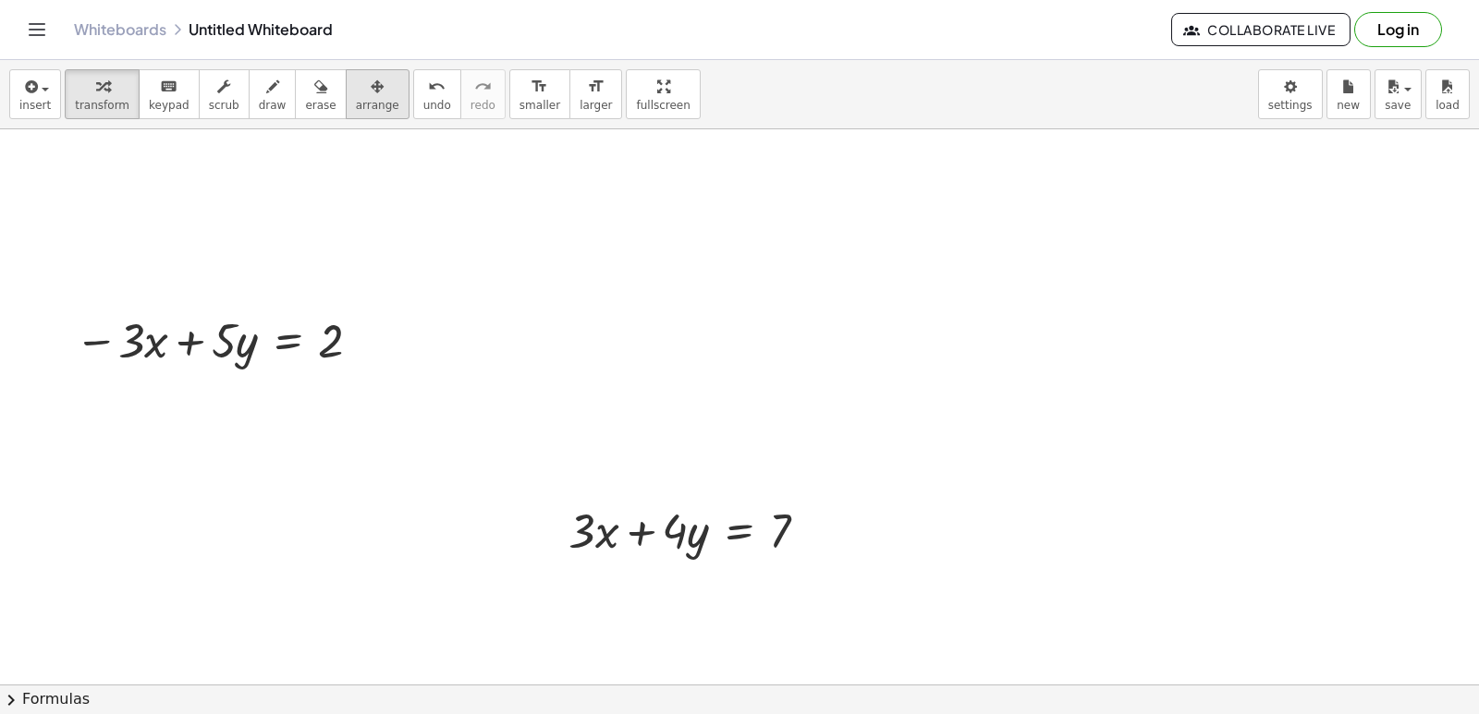
click at [356, 99] on span "arrange" at bounding box center [377, 105] width 43 height 13
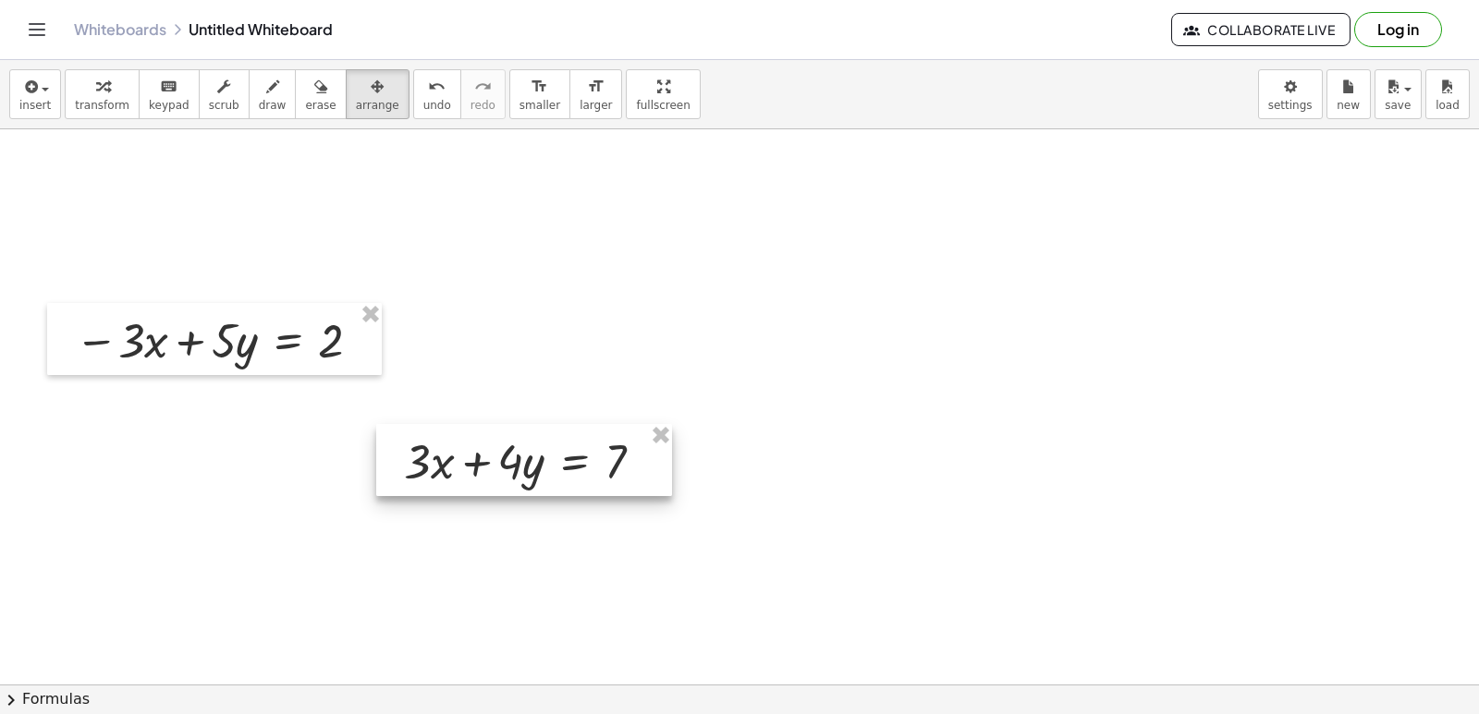
drag, startPoint x: 637, startPoint y: 506, endPoint x: 291, endPoint y: 395, distance: 363.0
click at [376, 424] on div at bounding box center [524, 460] width 296 height 72
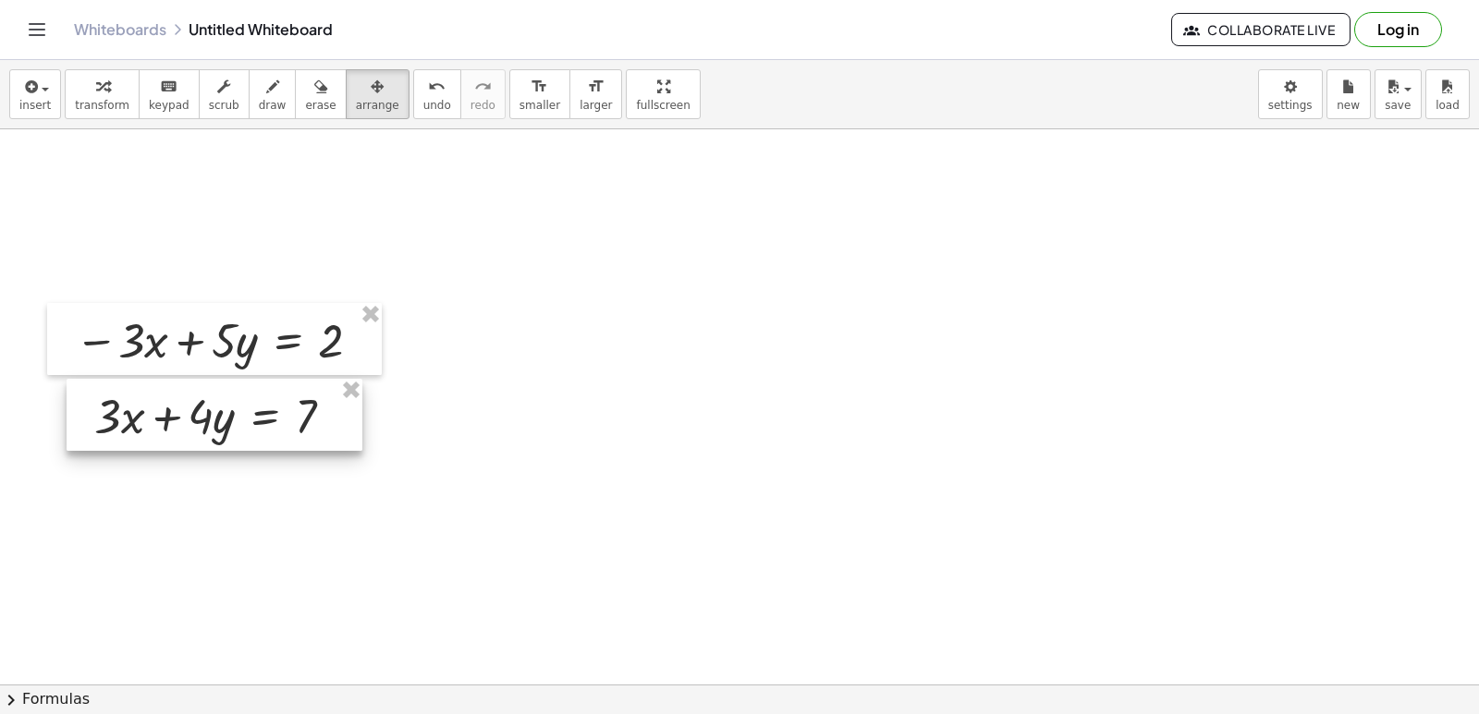
drag, startPoint x: 343, startPoint y: 441, endPoint x: 191, endPoint y: 427, distance: 152.2
click at [191, 427] on div at bounding box center [215, 415] width 296 height 72
click at [99, 107] on span "transform" at bounding box center [102, 105] width 55 height 13
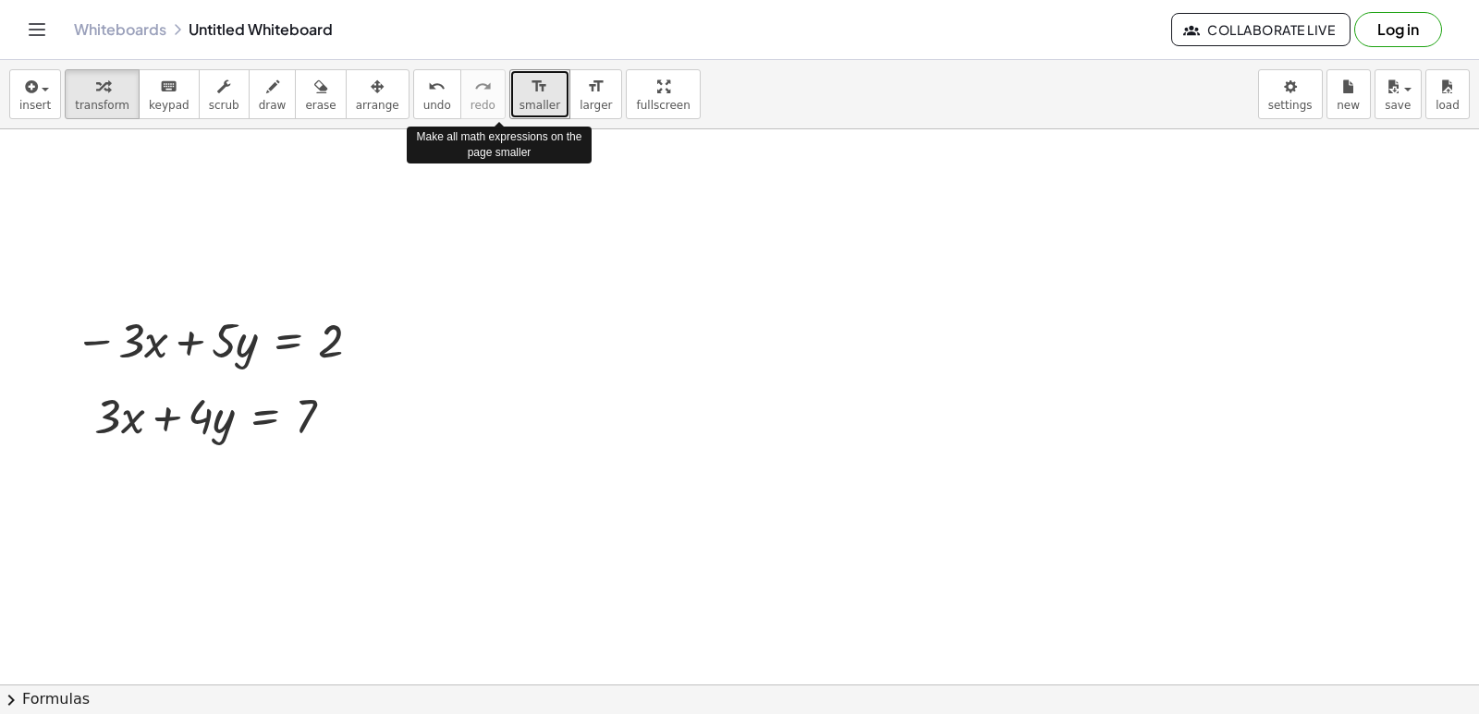
drag, startPoint x: 474, startPoint y: 94, endPoint x: 642, endPoint y: 281, distance: 251.3
